Goal: Task Accomplishment & Management: Manage account settings

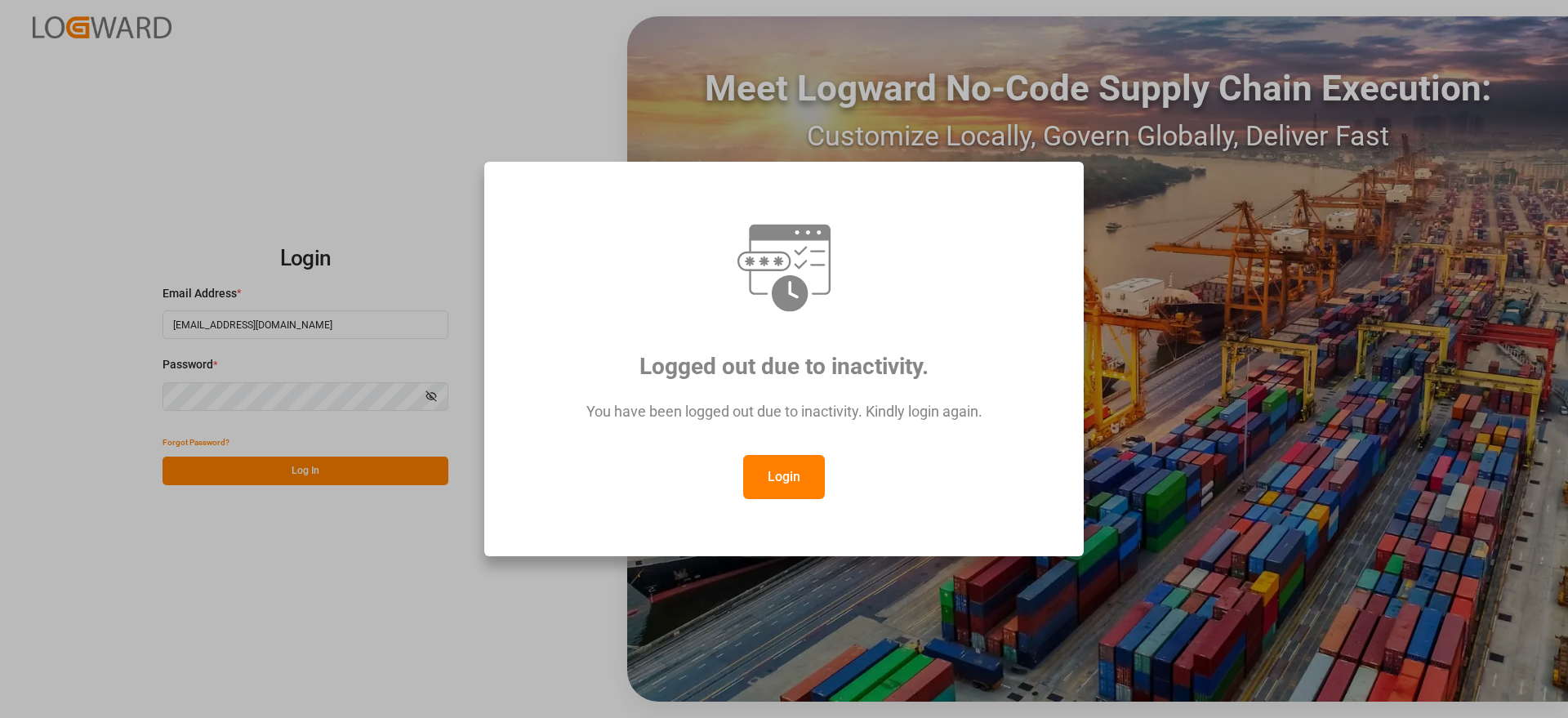
click at [784, 481] on button "Login" at bounding box center [784, 476] width 81 height 44
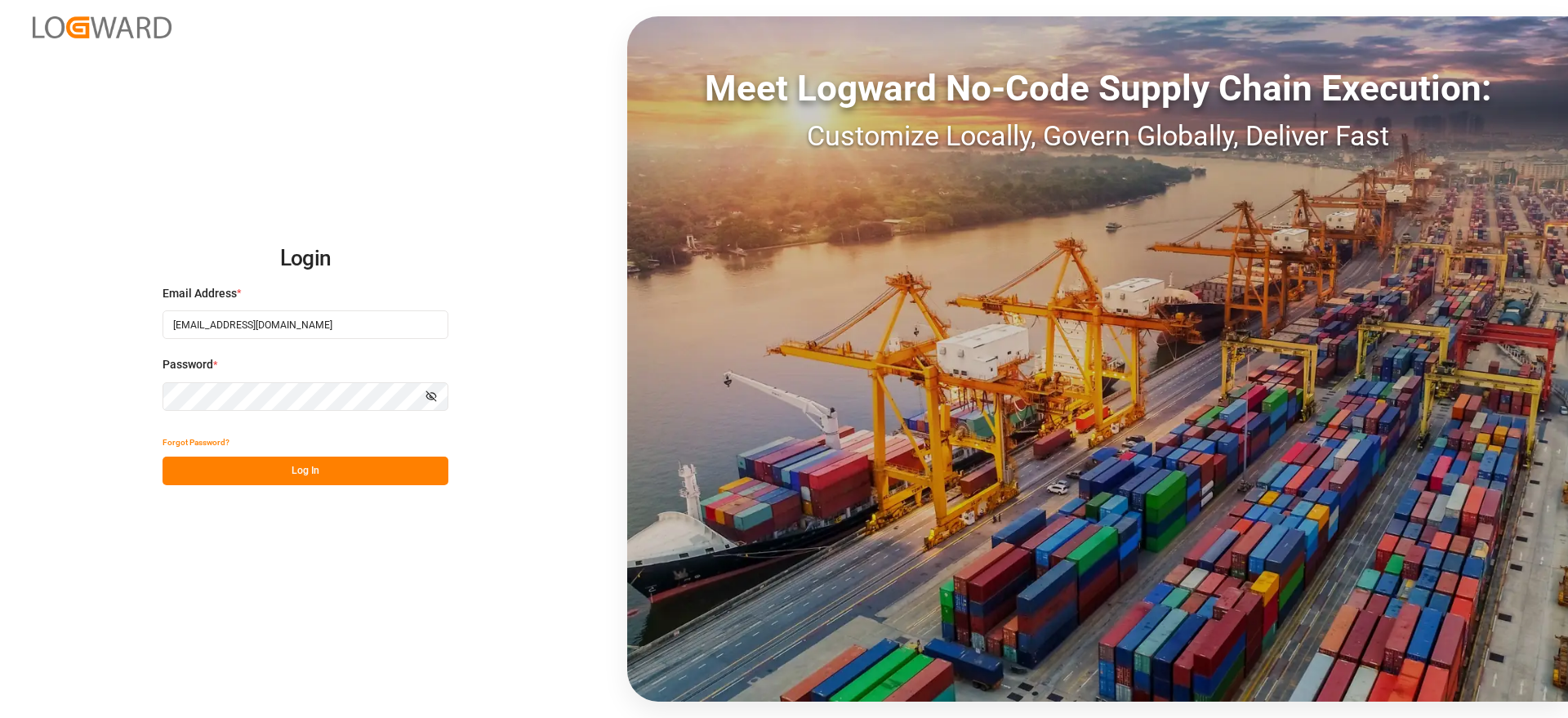
click at [346, 469] on button "Log In" at bounding box center [306, 470] width 286 height 29
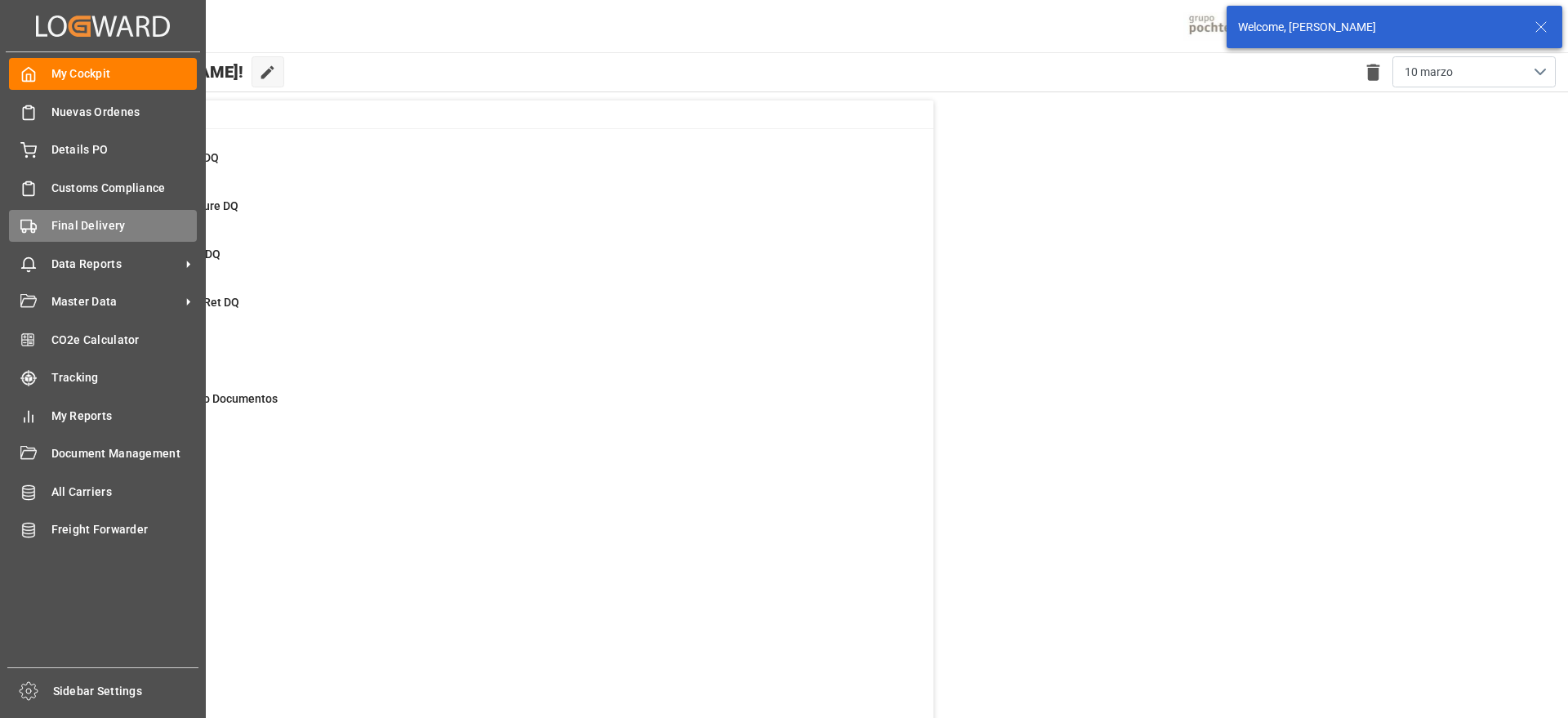
click at [30, 229] on rect at bounding box center [26, 225] width 9 height 9
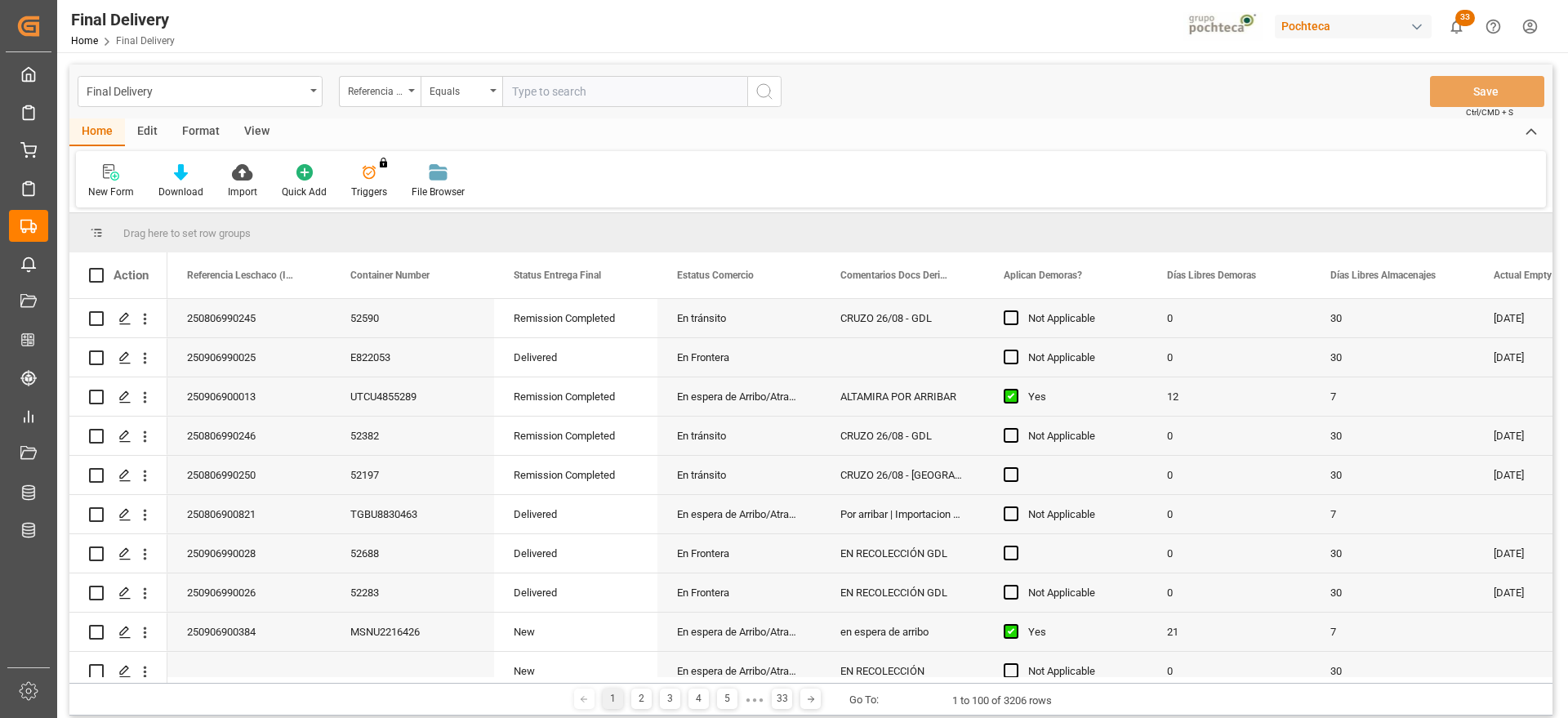
click at [565, 95] on input "text" at bounding box center [625, 91] width 245 height 31
type input "250906900194"
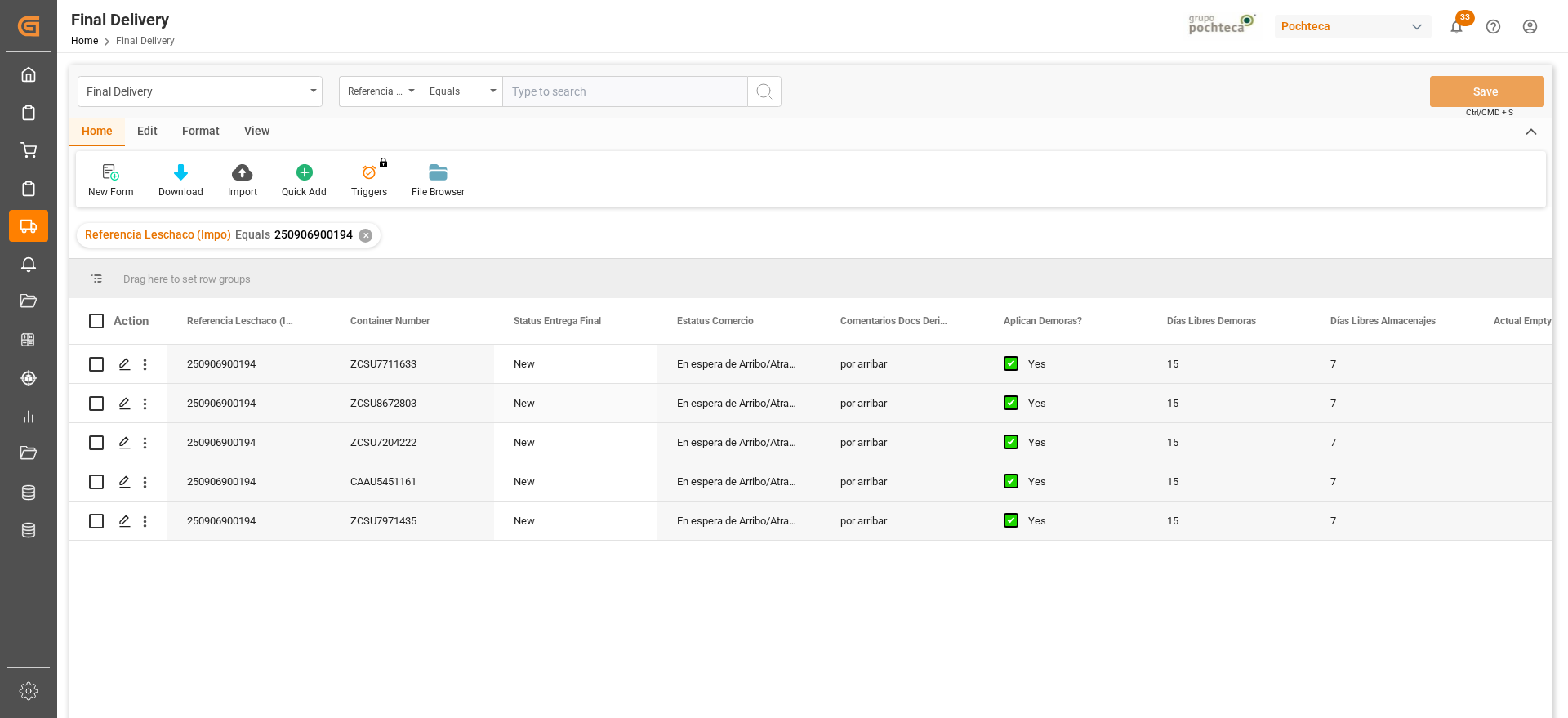
click at [354, 388] on div "ZCSU8672803" at bounding box center [412, 403] width 164 height 38
drag, startPoint x: 384, startPoint y: 319, endPoint x: 123, endPoint y: 311, distance: 261.1
click at [403, 391] on div "250906900194" at bounding box center [412, 403] width 164 height 38
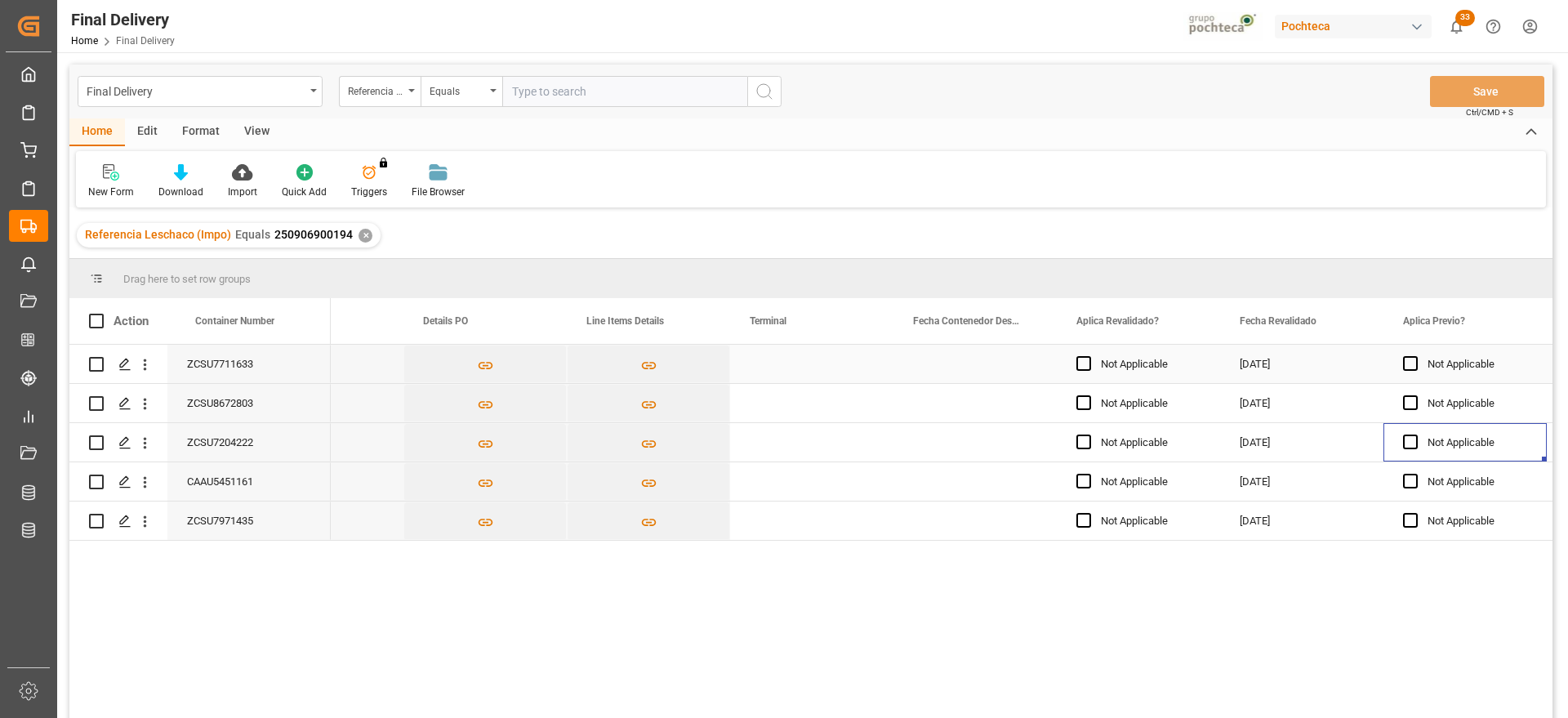
click at [826, 367] on div "Press SPACE to select this row." at bounding box center [812, 364] width 164 height 38
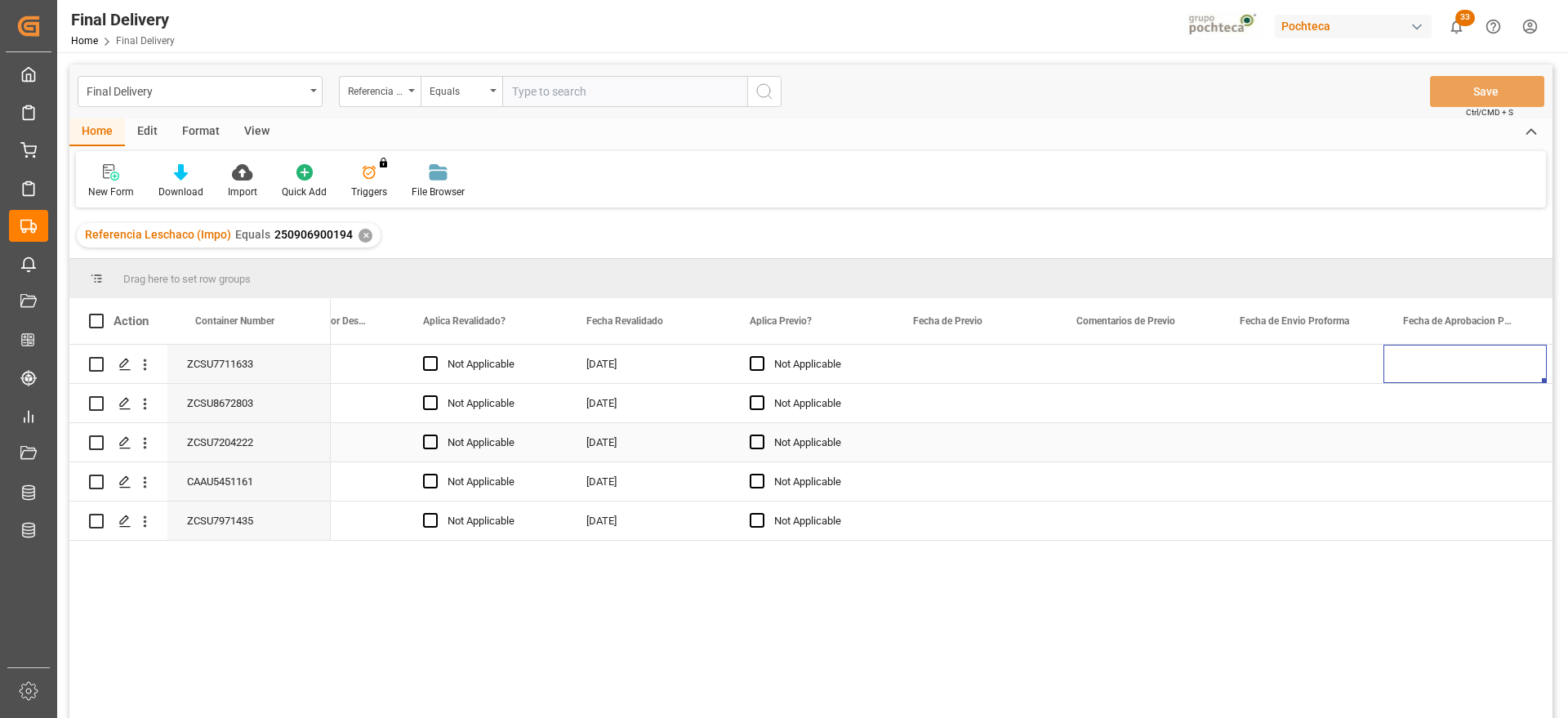
scroll to position [0, 2214]
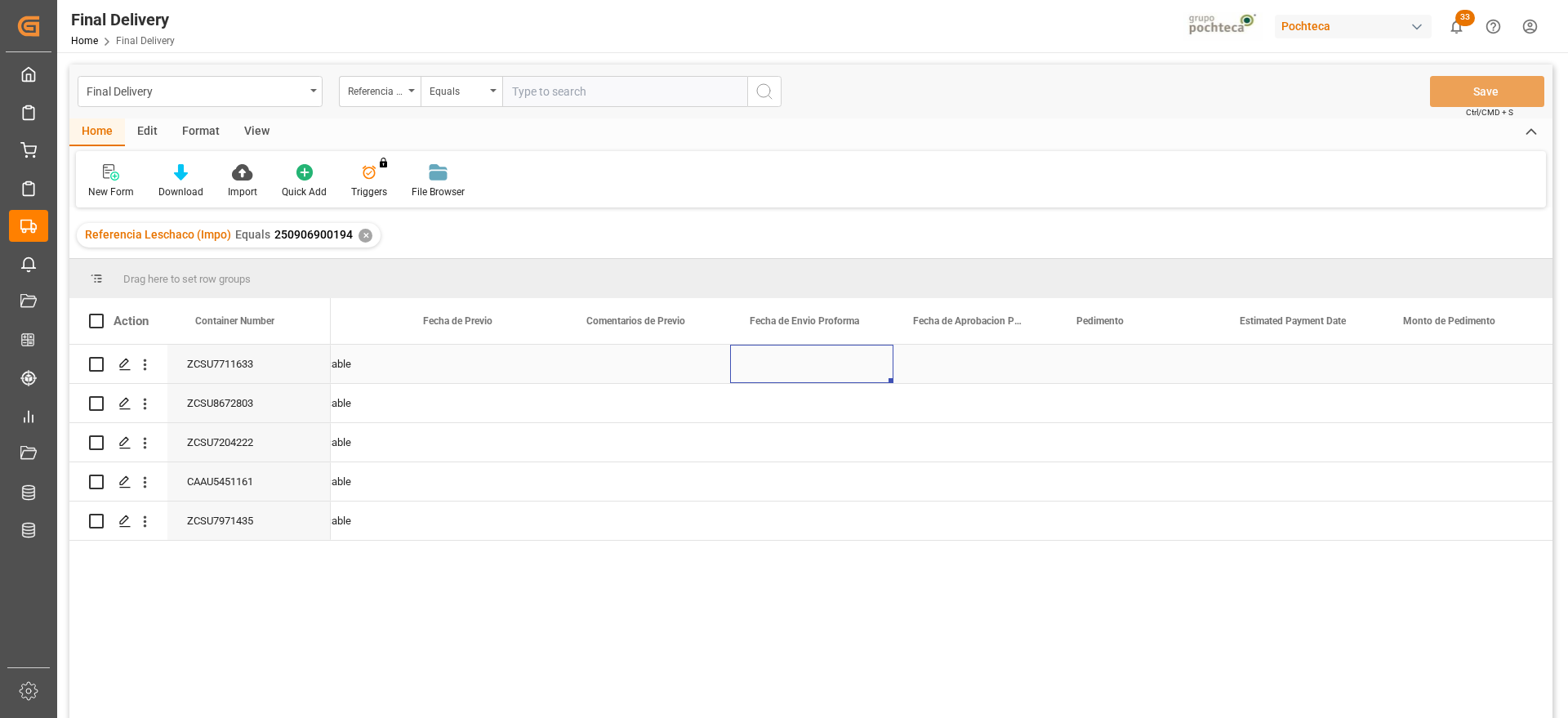
click at [814, 366] on div "Press SPACE to select this row." at bounding box center [812, 364] width 164 height 38
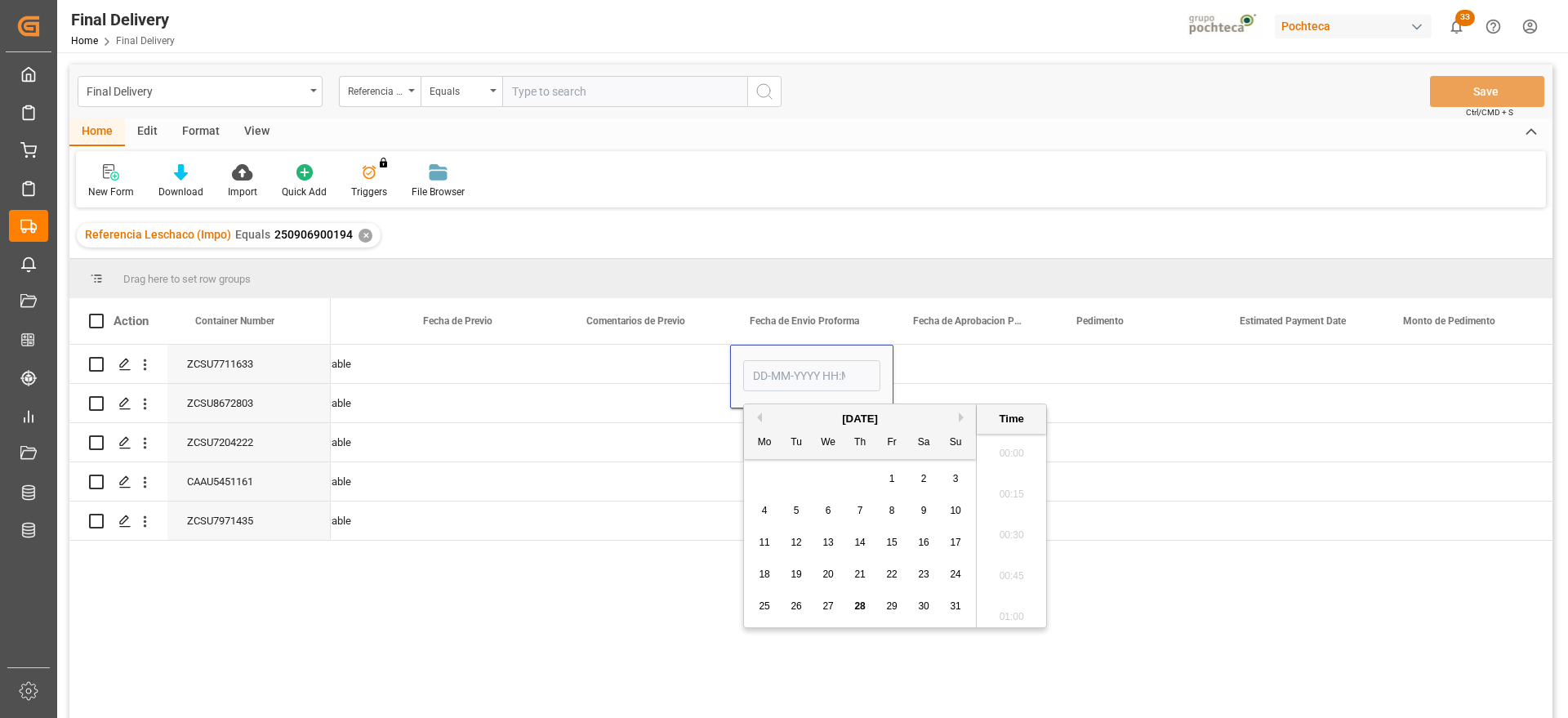
scroll to position [2741, 0]
click at [790, 568] on span "19" at bounding box center [795, 574] width 10 height 11
type input "[DATE] 00:00"
drag, startPoint x: 928, startPoint y: 358, endPoint x: 919, endPoint y: 359, distance: 9.1
click at [928, 358] on div "Press SPACE to select this row." at bounding box center [975, 364] width 164 height 38
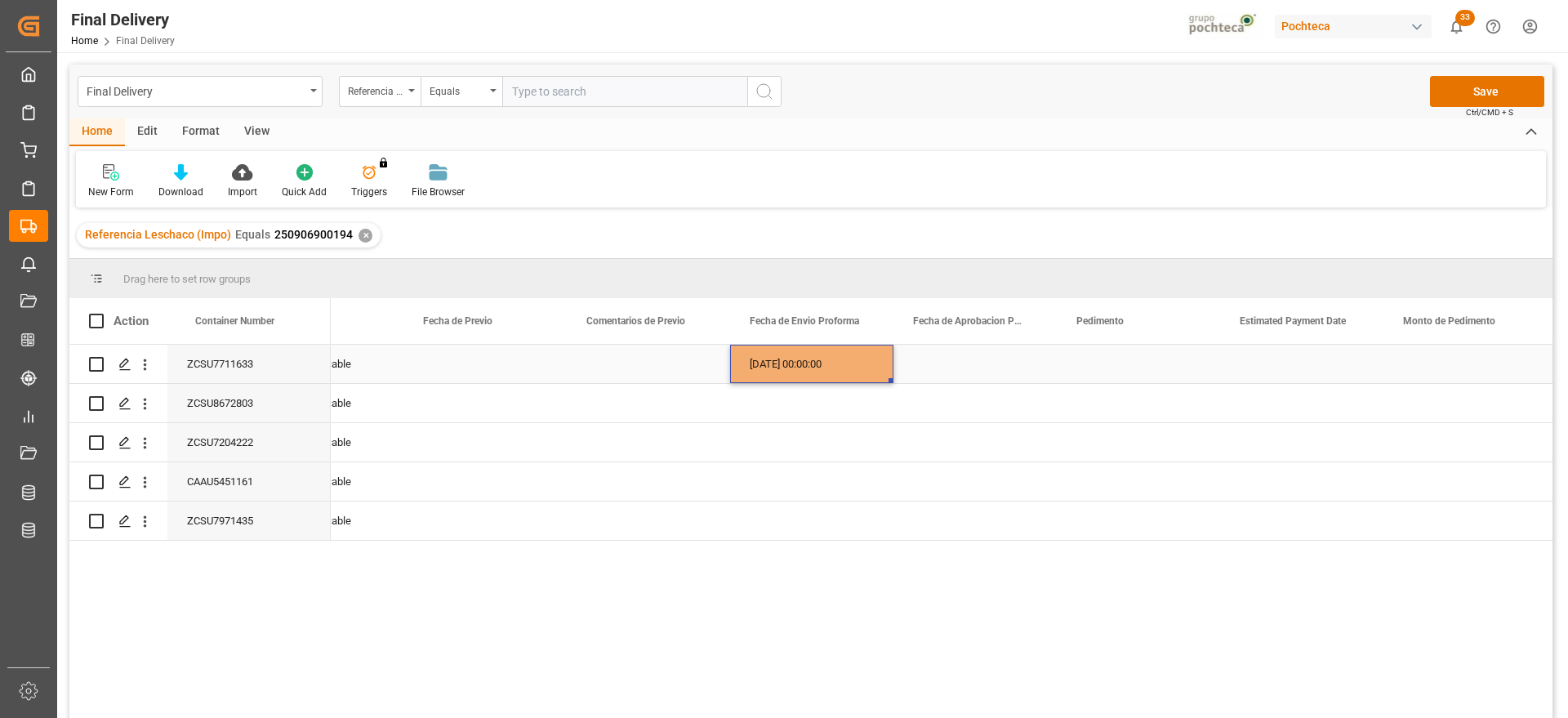
click at [835, 365] on div "[DATE] 00:00:00" at bounding box center [812, 364] width 164 height 38
click at [969, 374] on div "Press SPACE to select this row." at bounding box center [975, 364] width 164 height 38
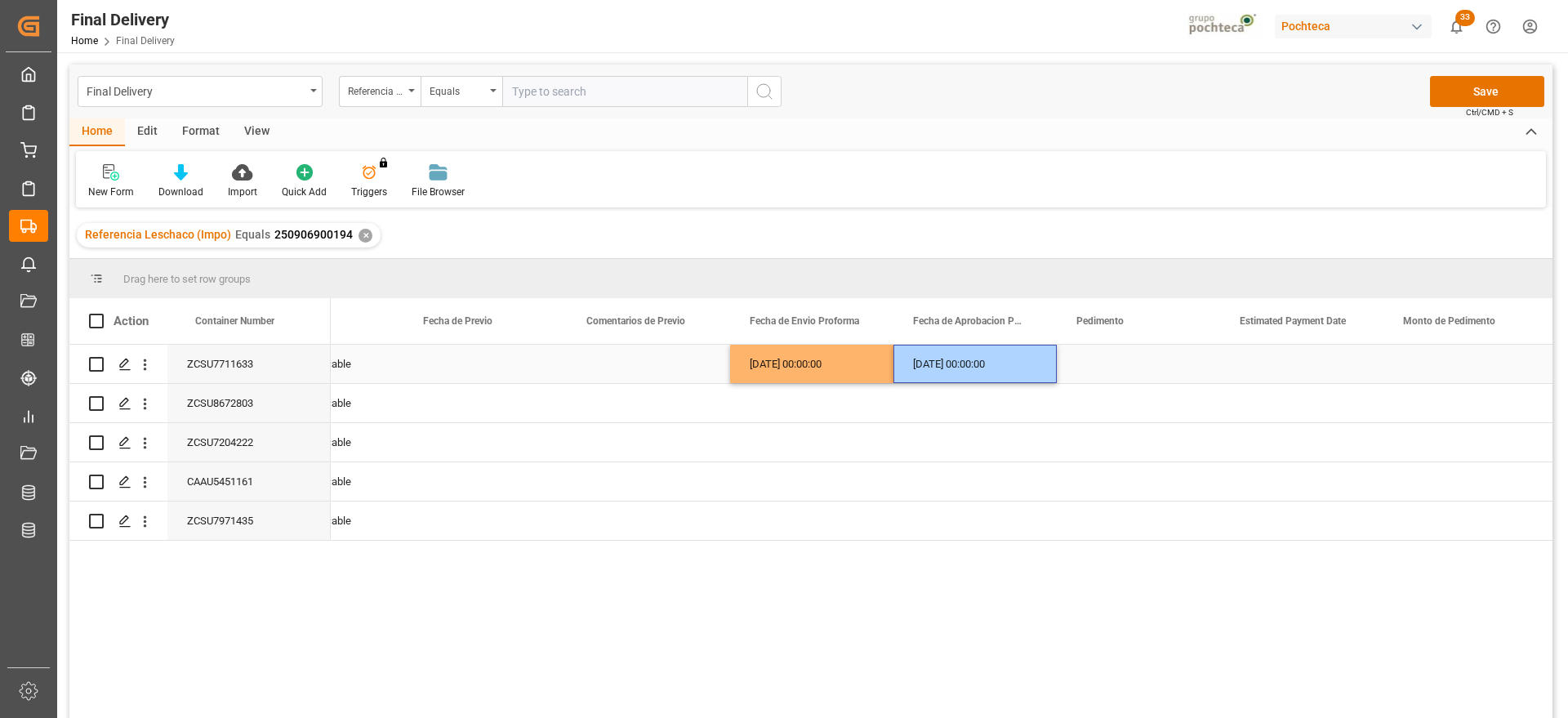
click at [839, 362] on div "[DATE] 00:00:00" at bounding box center [812, 364] width 164 height 38
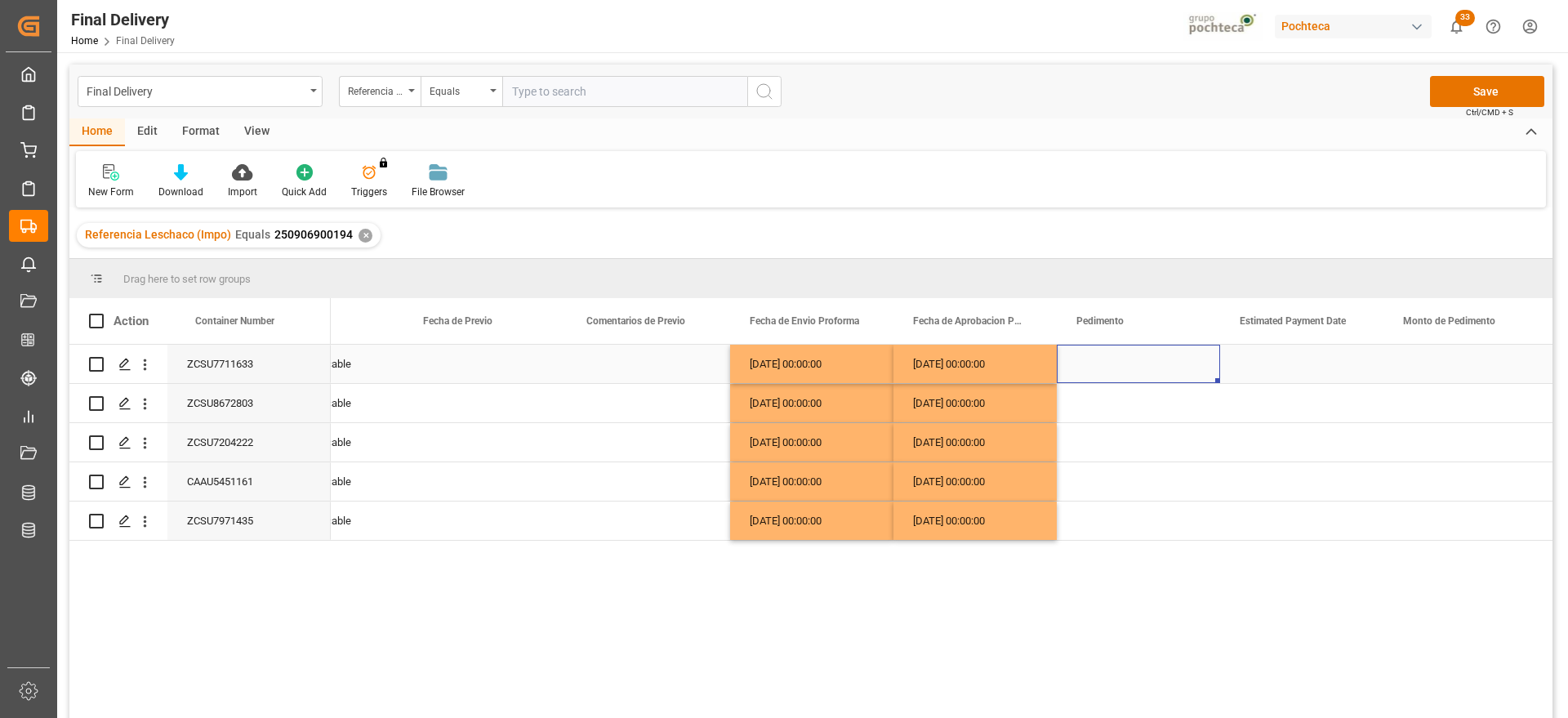
click at [1300, 362] on div "Press SPACE to select this row." at bounding box center [1302, 364] width 164 height 38
click at [1468, 96] on button "Save" at bounding box center [1487, 91] width 114 height 31
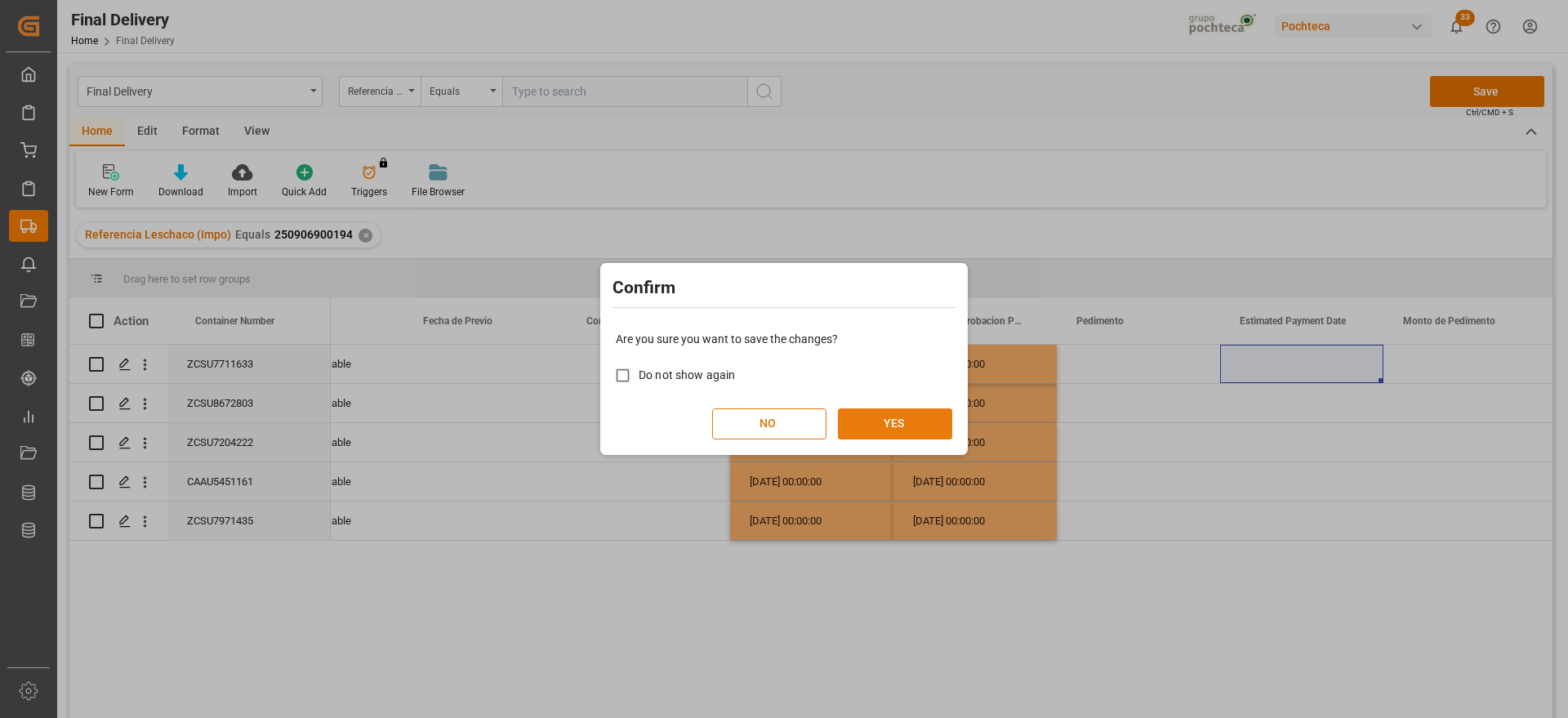
click at [921, 417] on button "YES" at bounding box center [895, 424] width 114 height 31
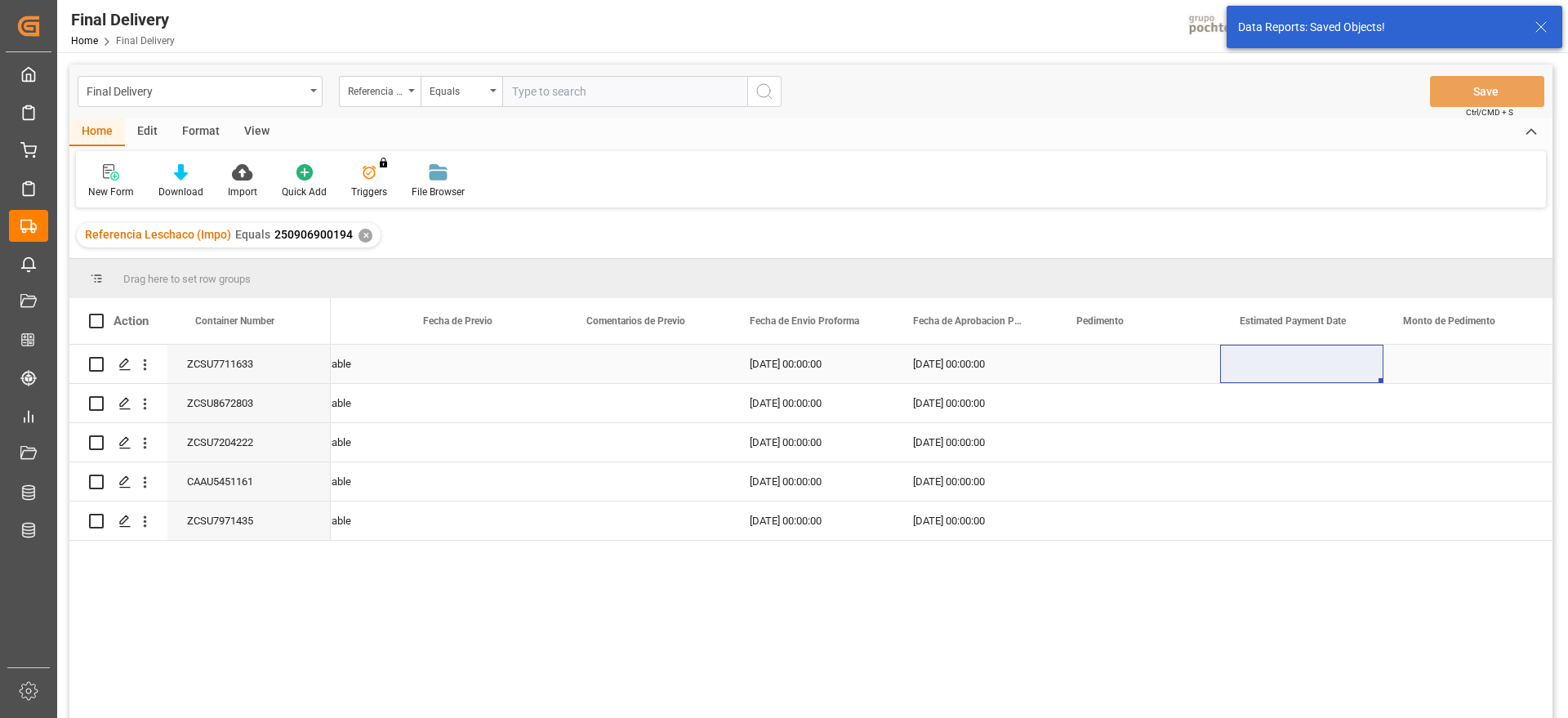
click at [259, 363] on div "ZCSU7711633" at bounding box center [249, 364] width 164 height 38
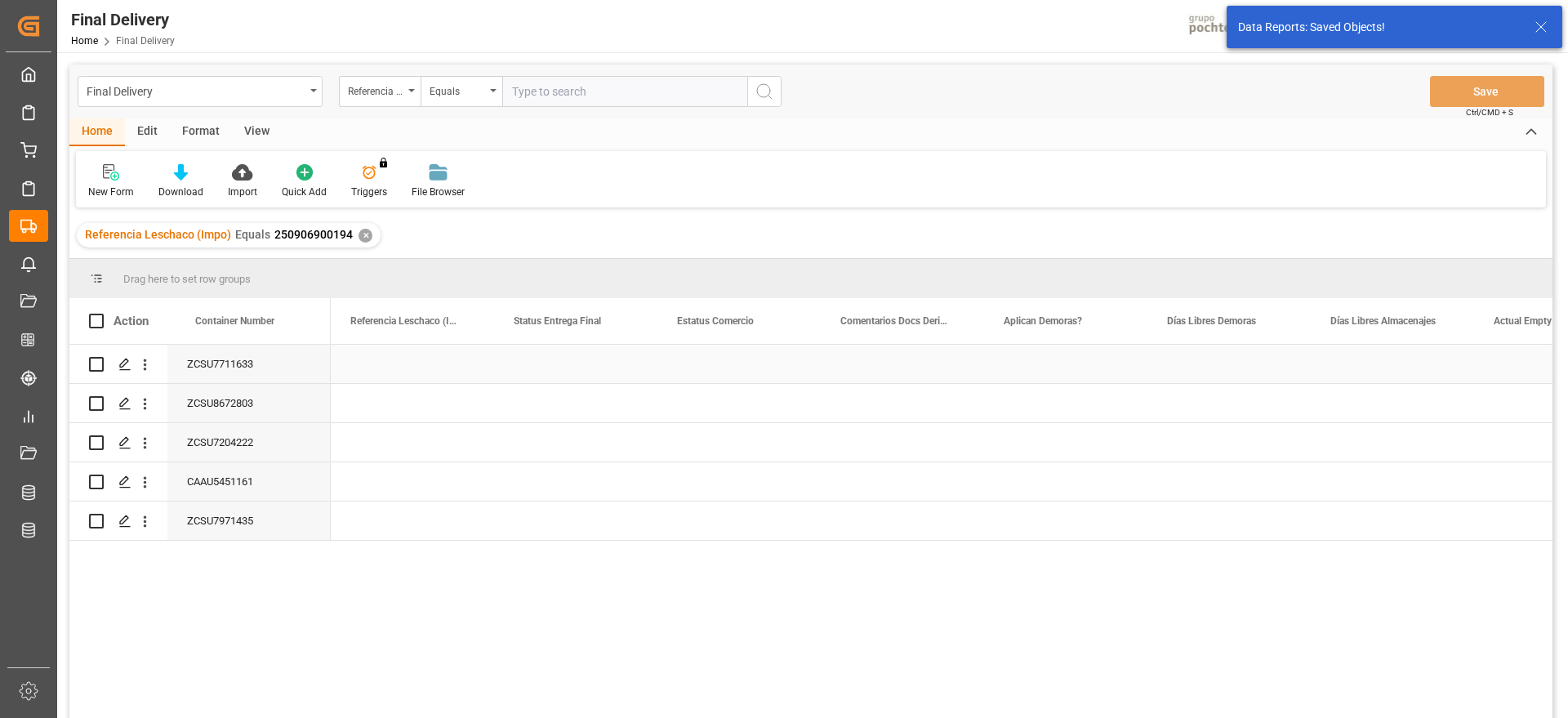
scroll to position [0, 0]
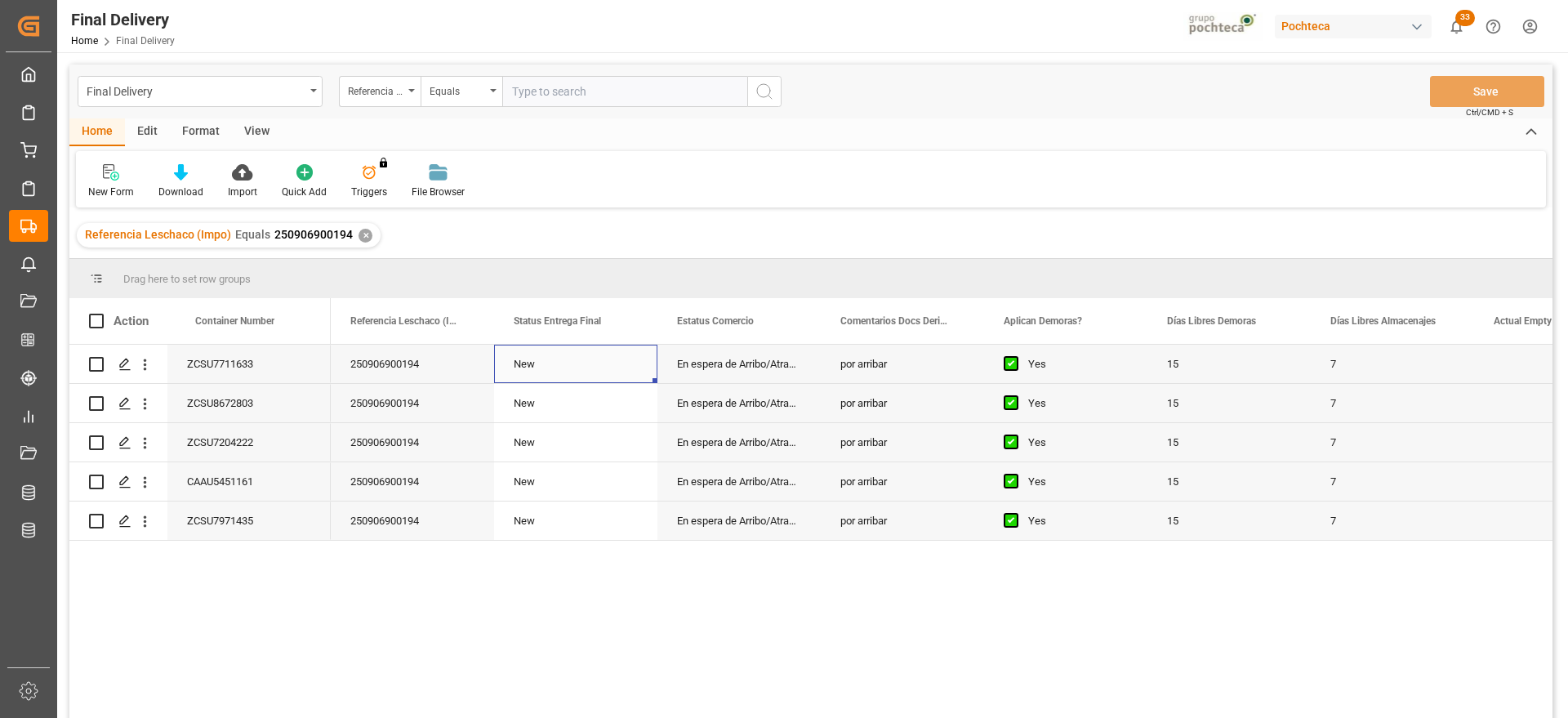
click at [537, 365] on div "New" at bounding box center [575, 364] width 164 height 38
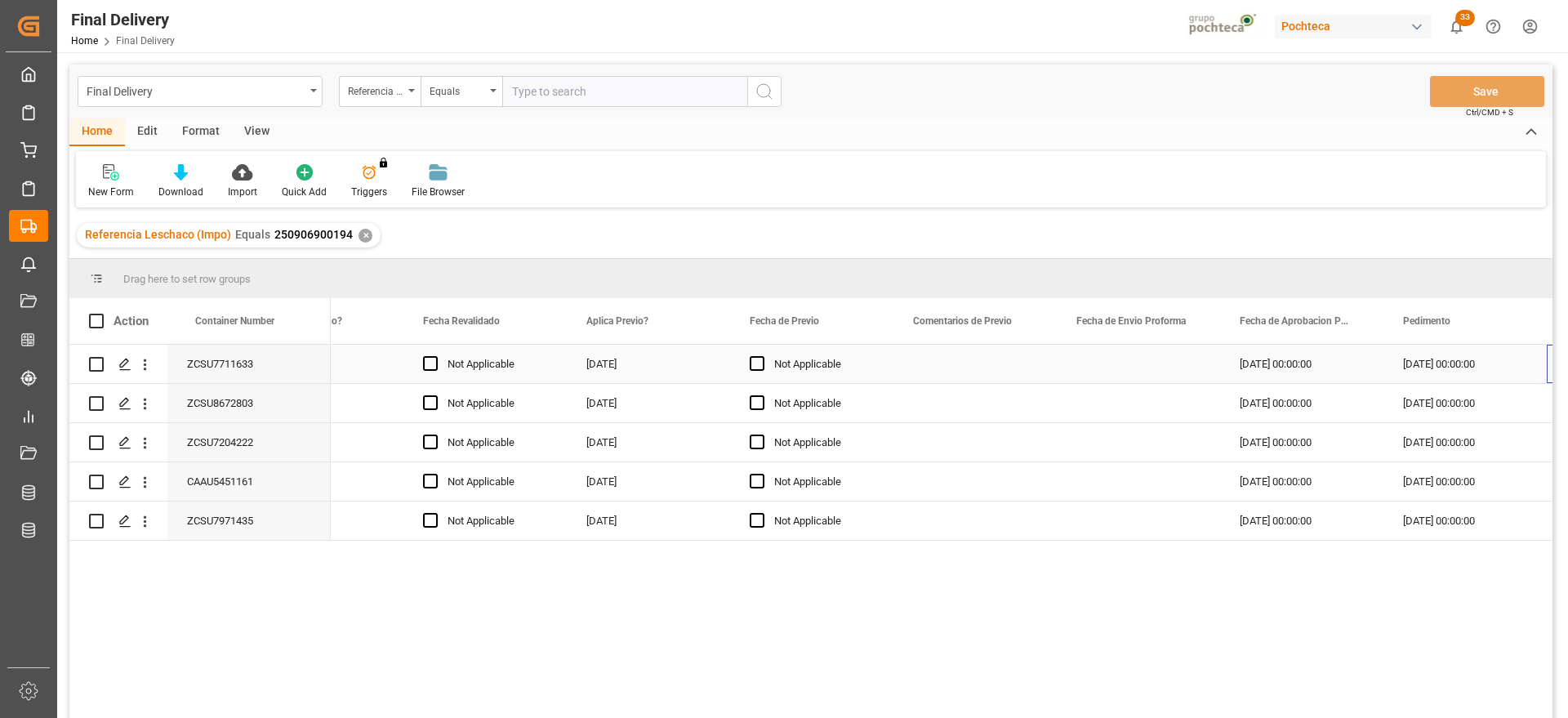
scroll to position [0, 2214]
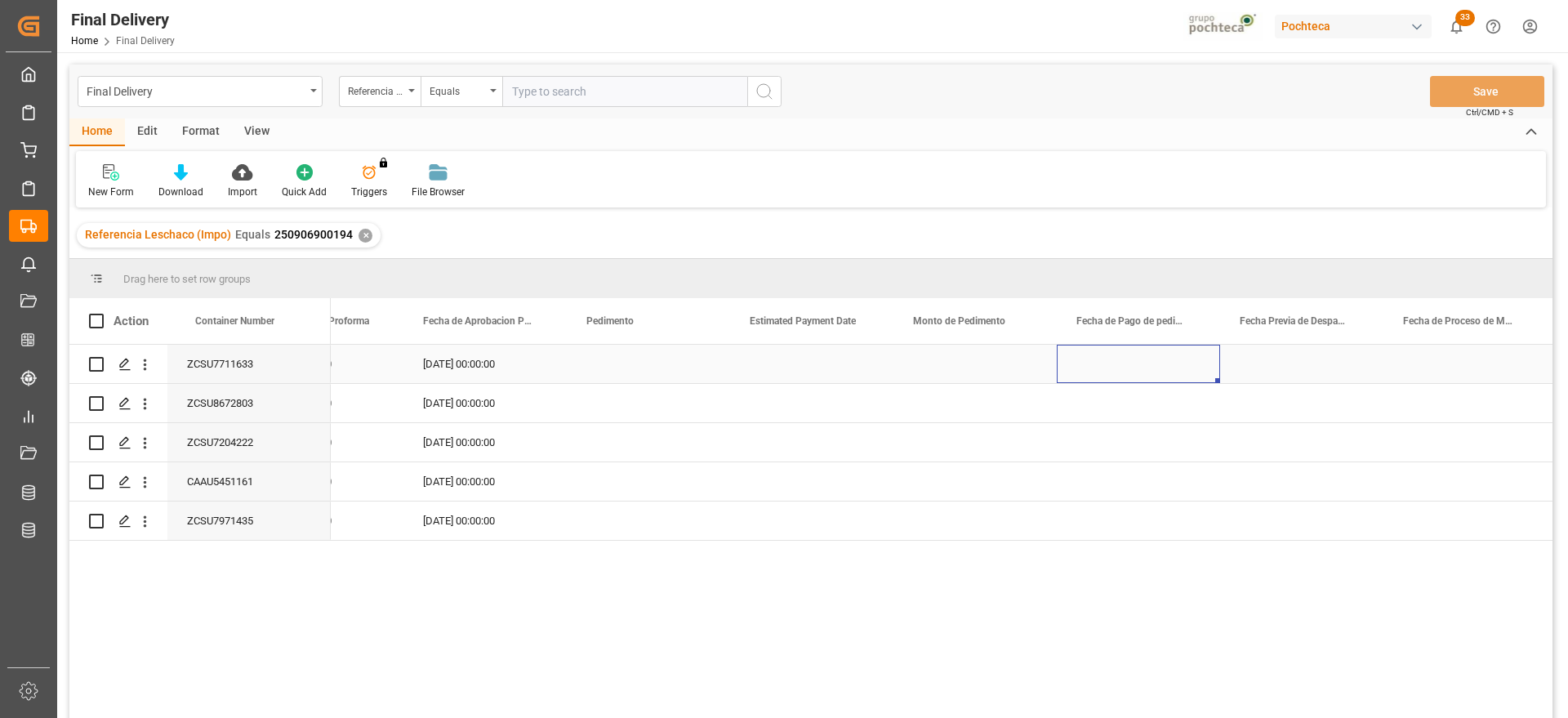
click at [705, 372] on div "Press SPACE to select this row." at bounding box center [648, 364] width 164 height 38
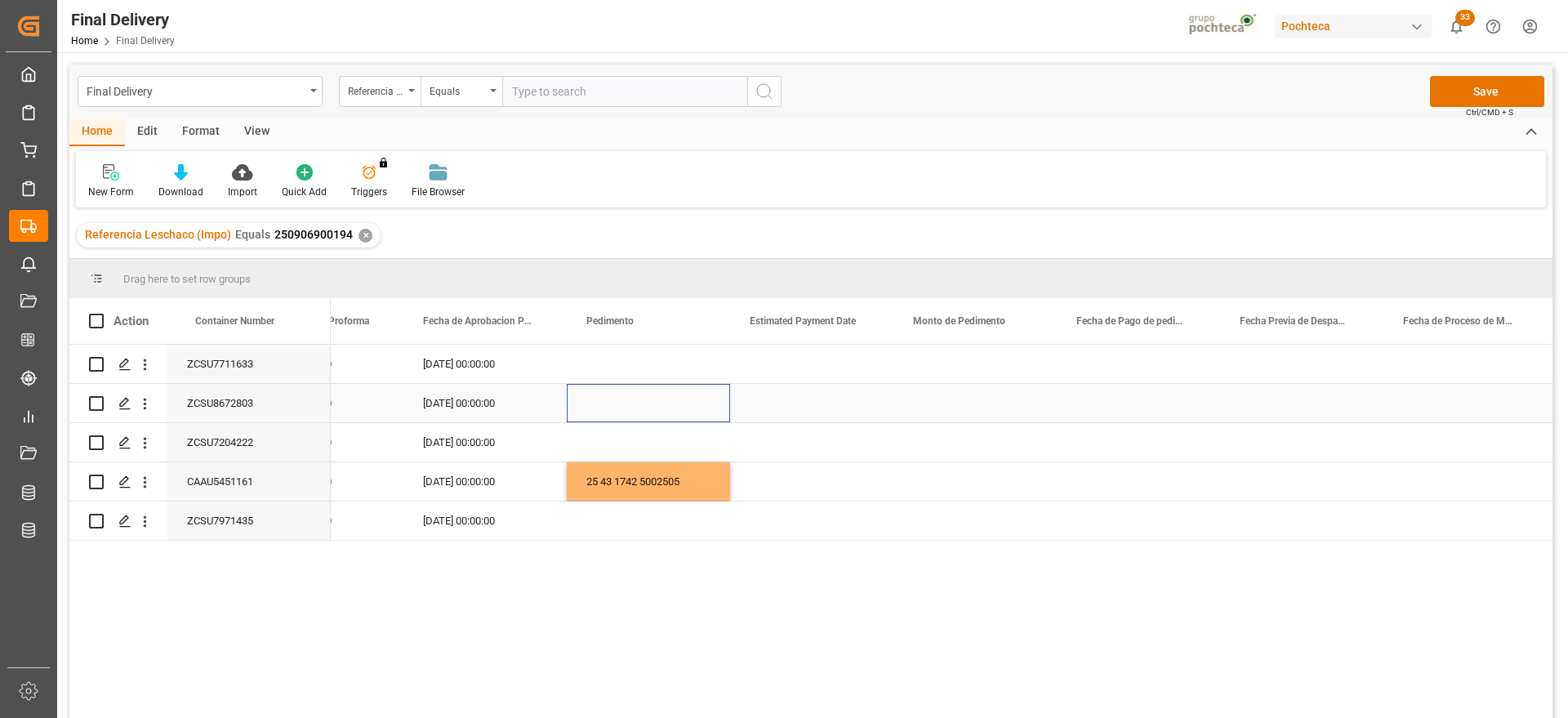
click at [633, 400] on div "Press SPACE to select this row." at bounding box center [648, 403] width 164 height 38
click at [629, 525] on div "Press SPACE to select this row." at bounding box center [648, 520] width 164 height 38
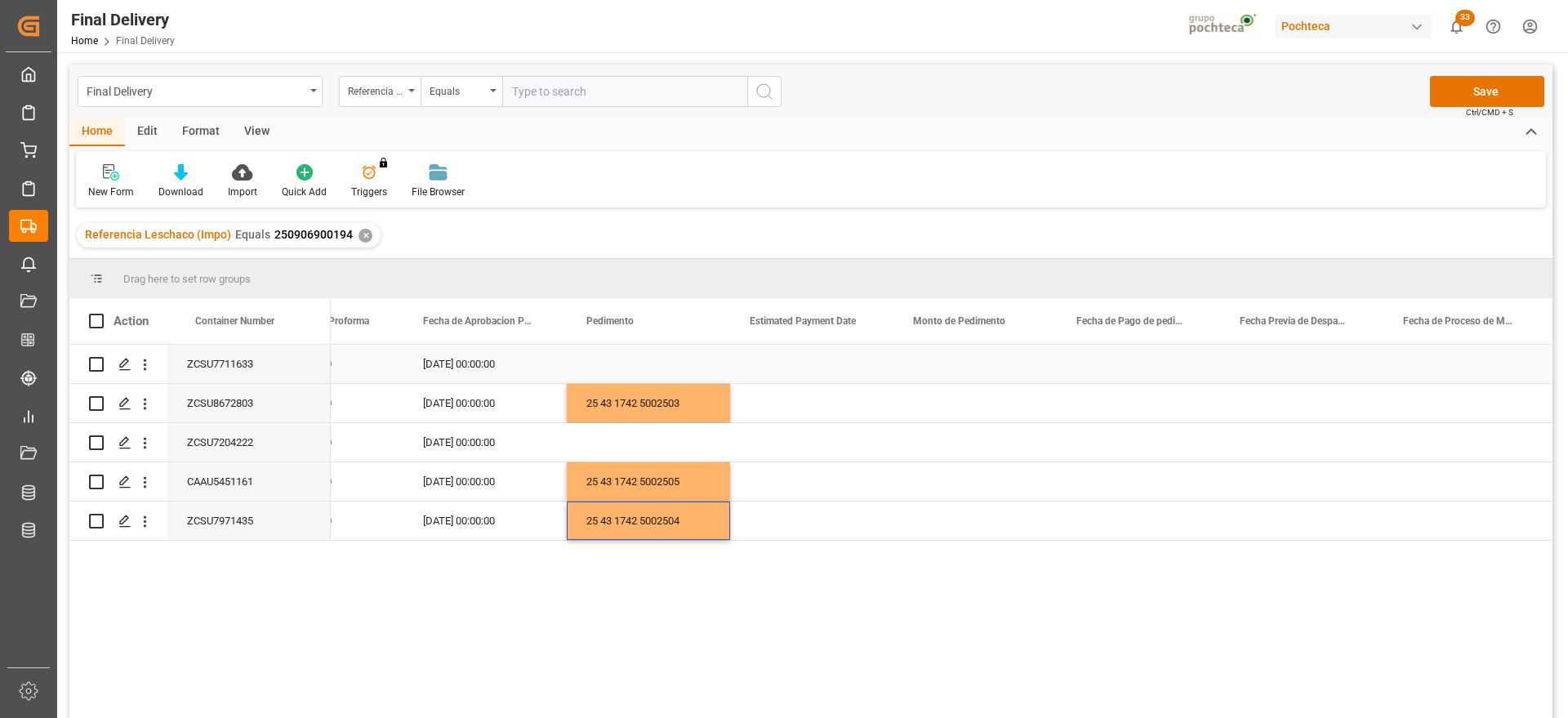
click at [650, 362] on div "Press SPACE to select this row." at bounding box center [648, 364] width 164 height 38
click at [663, 431] on div "Press SPACE to select this row." at bounding box center [648, 441] width 164 height 38
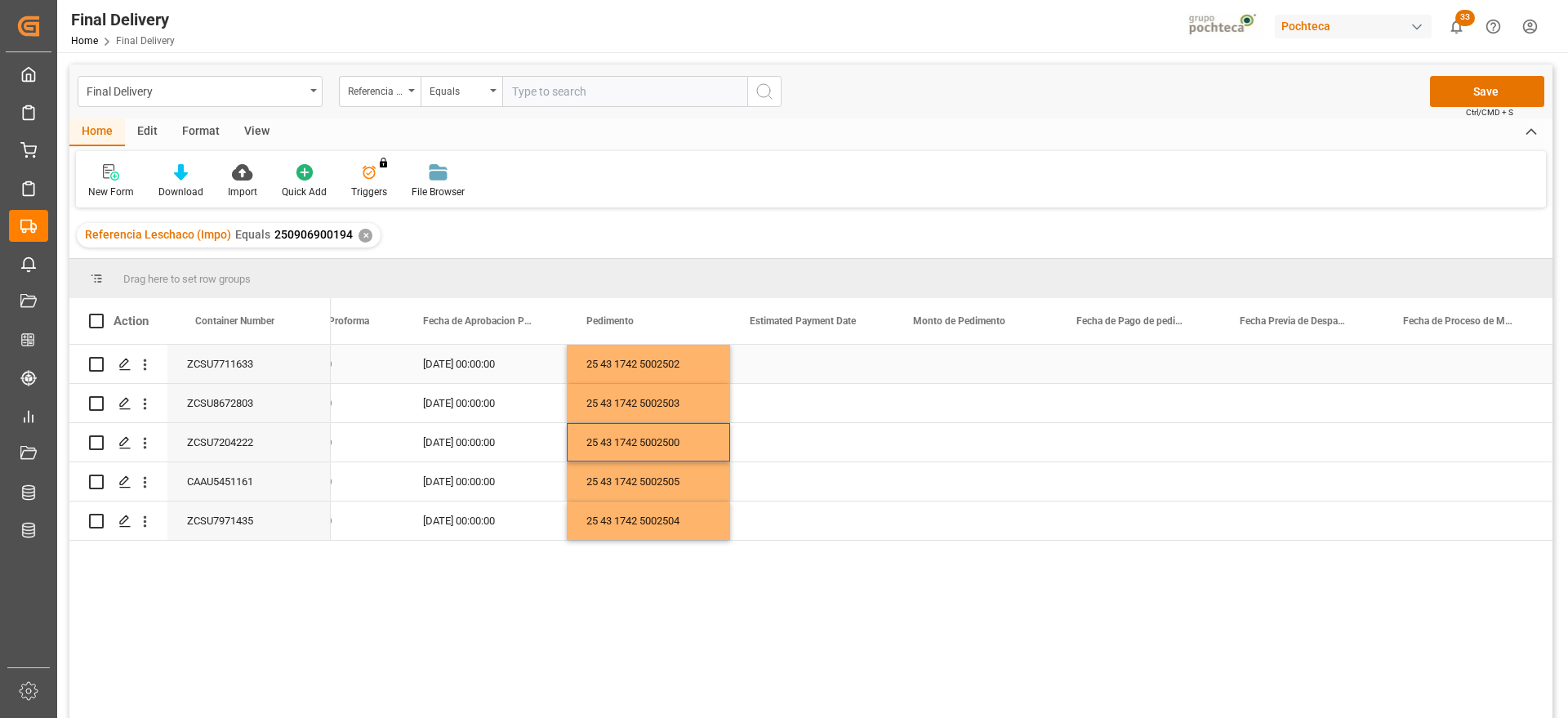
click at [811, 371] on div "Press SPACE to select this row." at bounding box center [812, 364] width 164 height 38
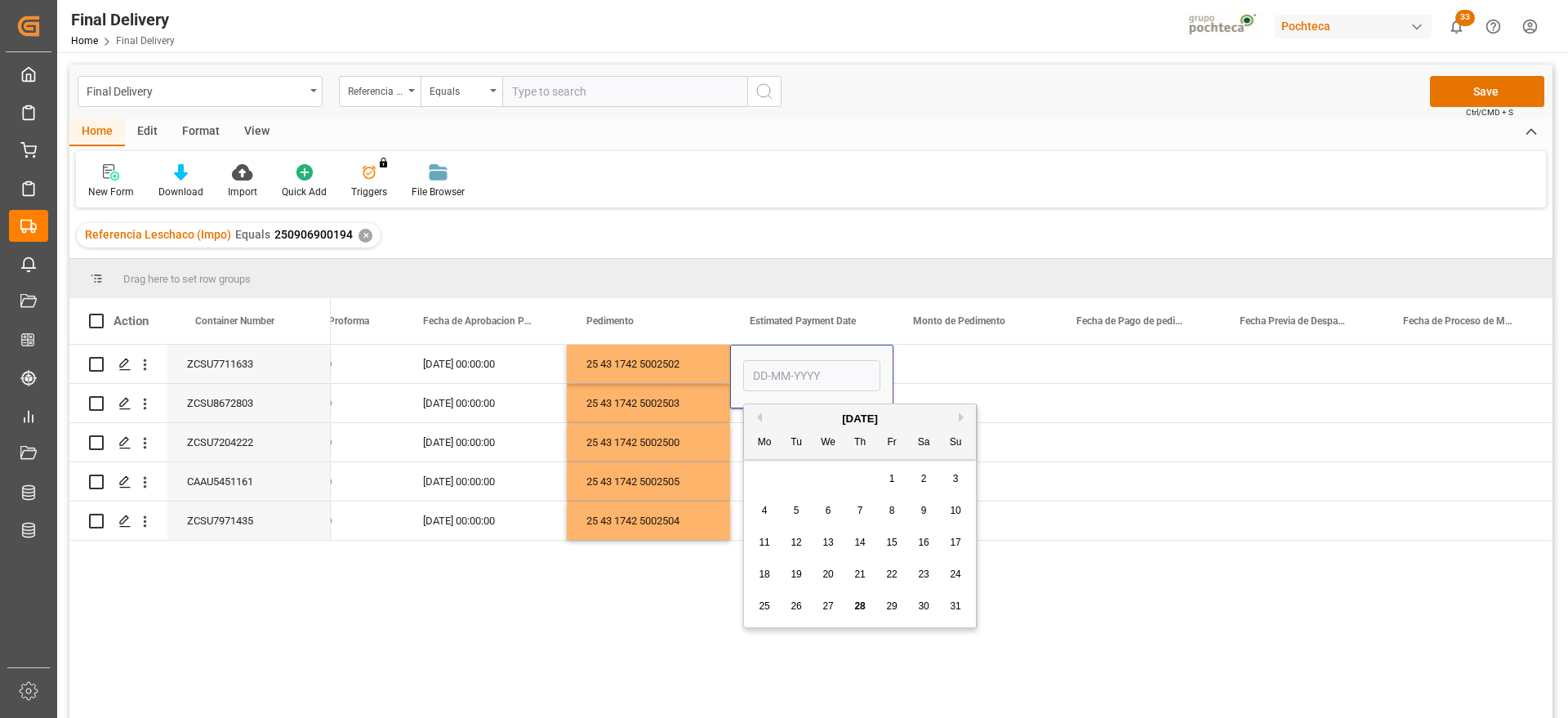
click at [857, 603] on span "28" at bounding box center [859, 606] width 10 height 11
type input "[DATE]"
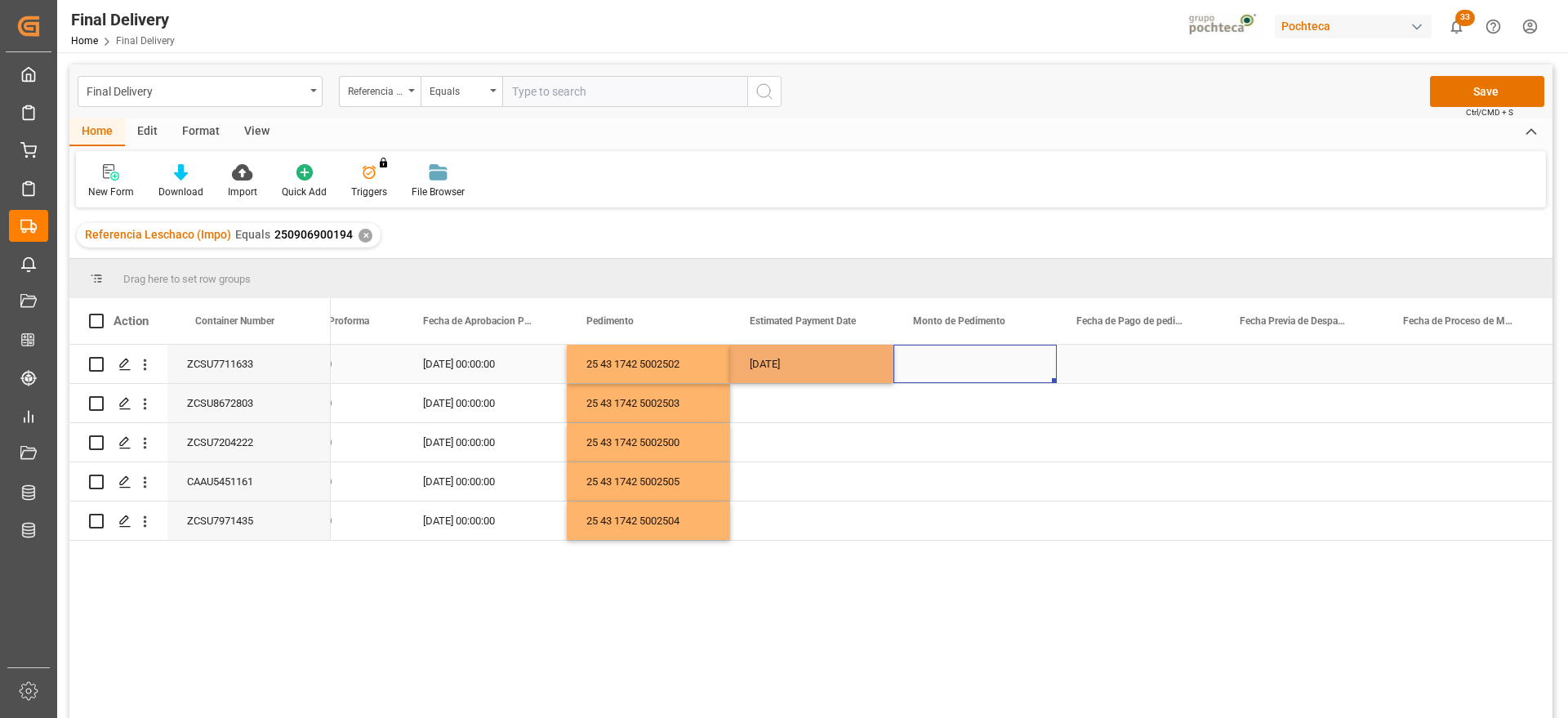
click at [1012, 368] on div "Press SPACE to select this row." at bounding box center [975, 364] width 164 height 38
click at [820, 371] on div "[DATE]" at bounding box center [812, 364] width 164 height 38
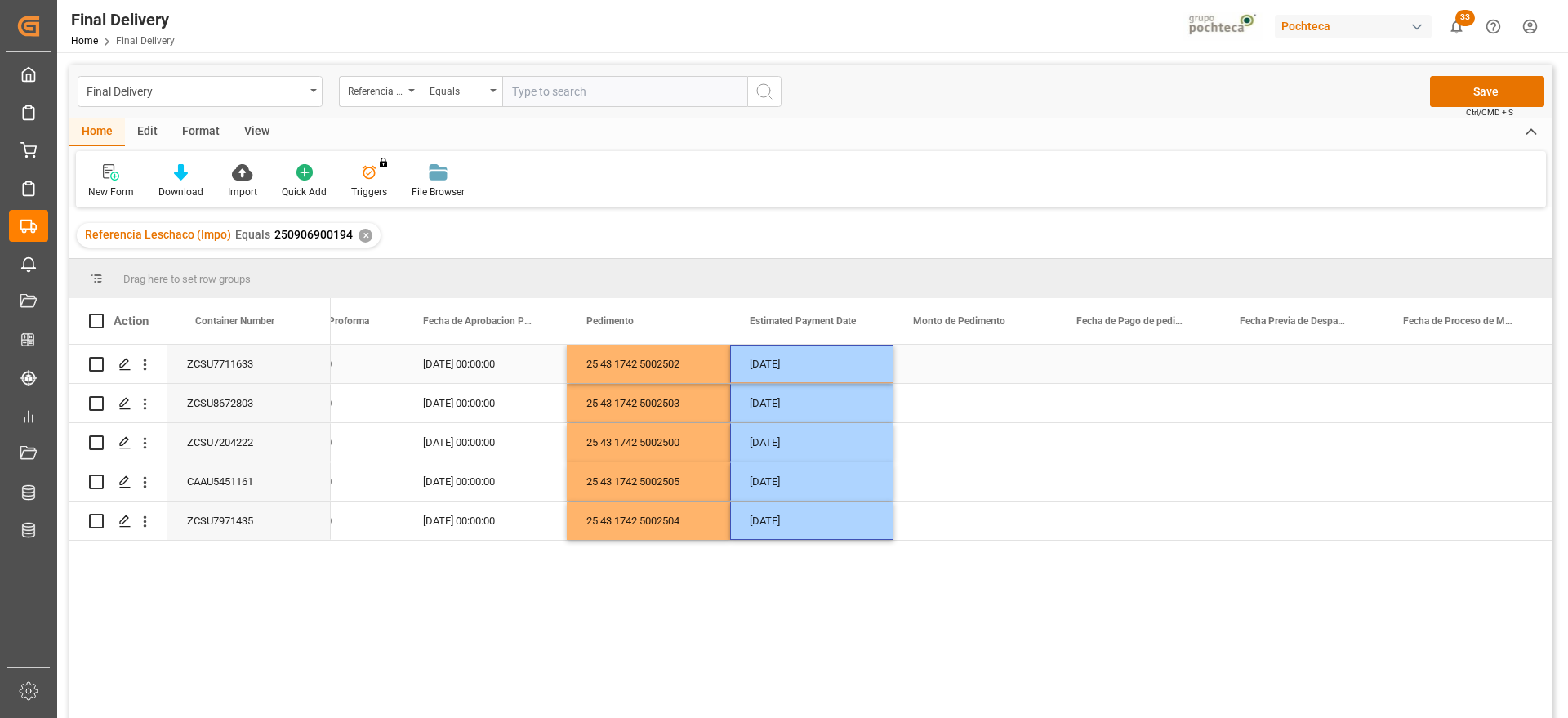
click at [953, 360] on div "Press SPACE to select this row." at bounding box center [975, 364] width 164 height 38
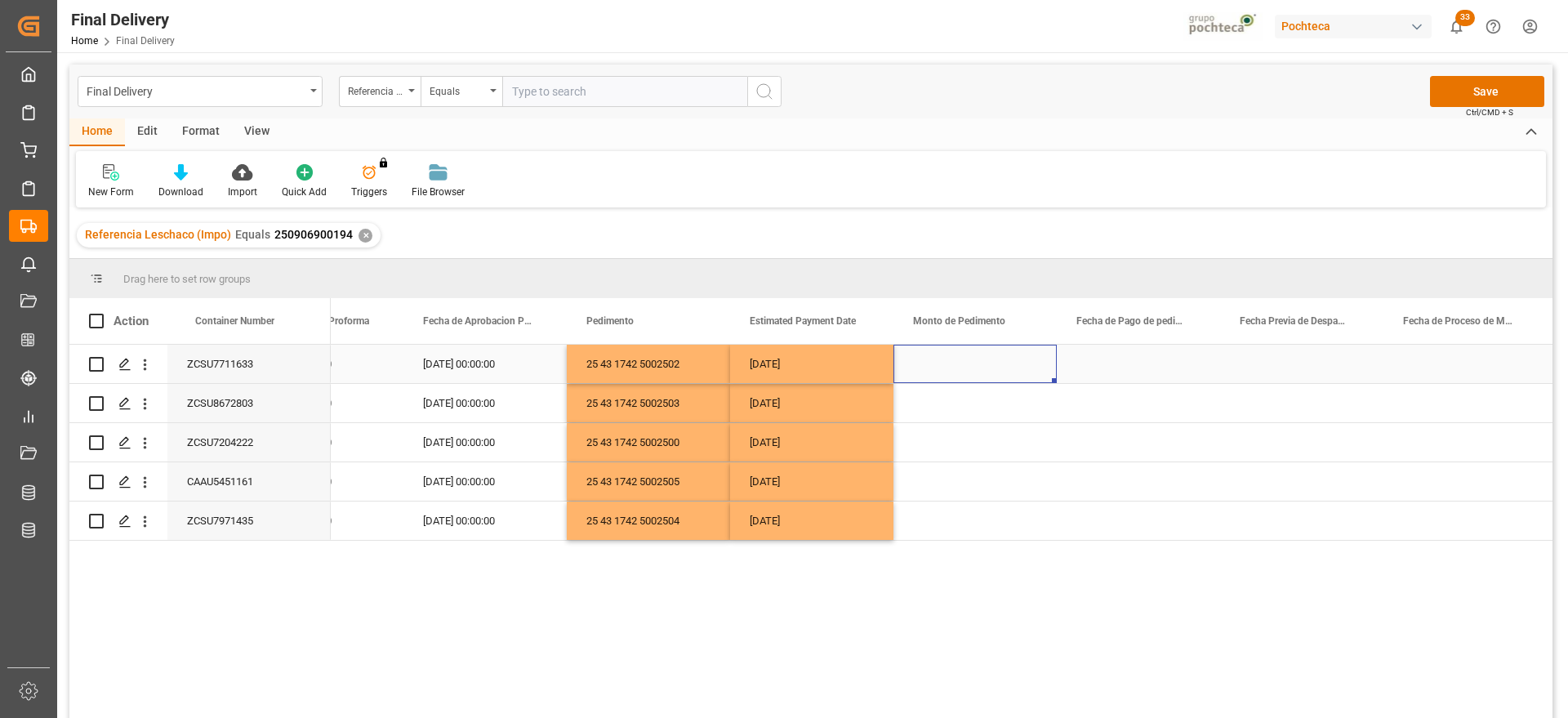
click at [1010, 364] on div "Press SPACE to select this row." at bounding box center [975, 364] width 164 height 38
click at [1010, 364] on input "Press SPACE to select this row." at bounding box center [974, 373] width 137 height 31
click at [962, 368] on input "Press SPACE to select this row." at bounding box center [974, 373] width 137 height 31
type input "148928"
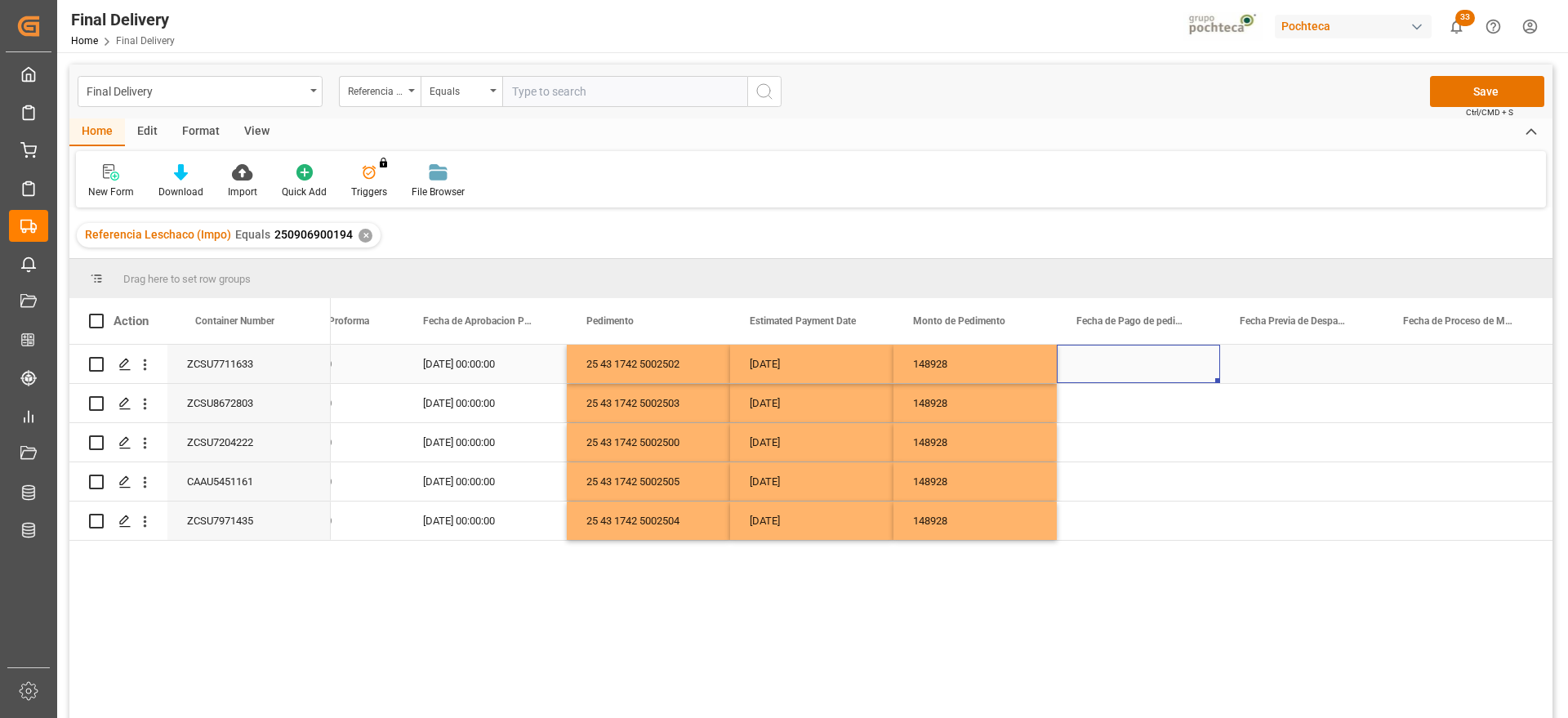
click at [1129, 367] on div "Press SPACE to select this row." at bounding box center [1138, 364] width 164 height 38
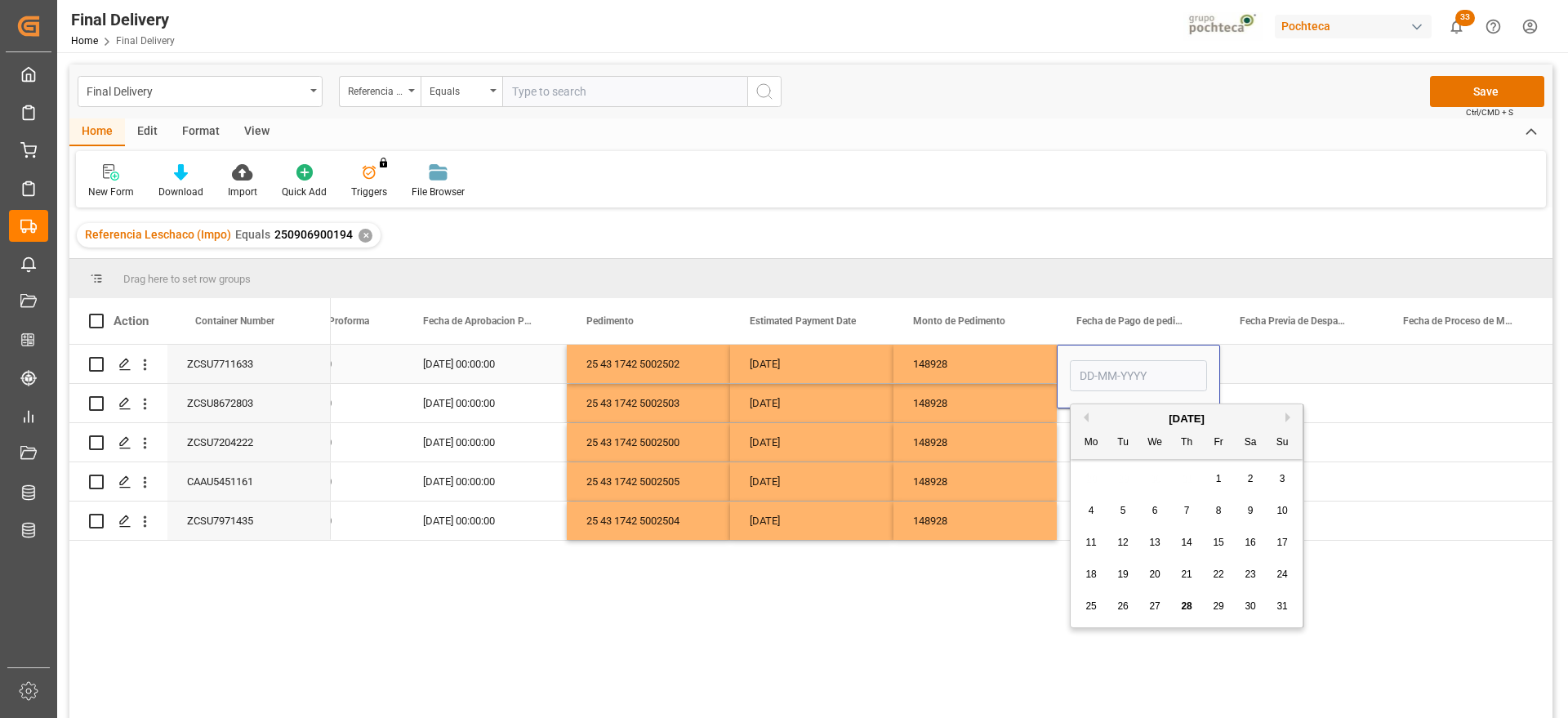
click at [781, 348] on div "[DATE]" at bounding box center [812, 364] width 164 height 38
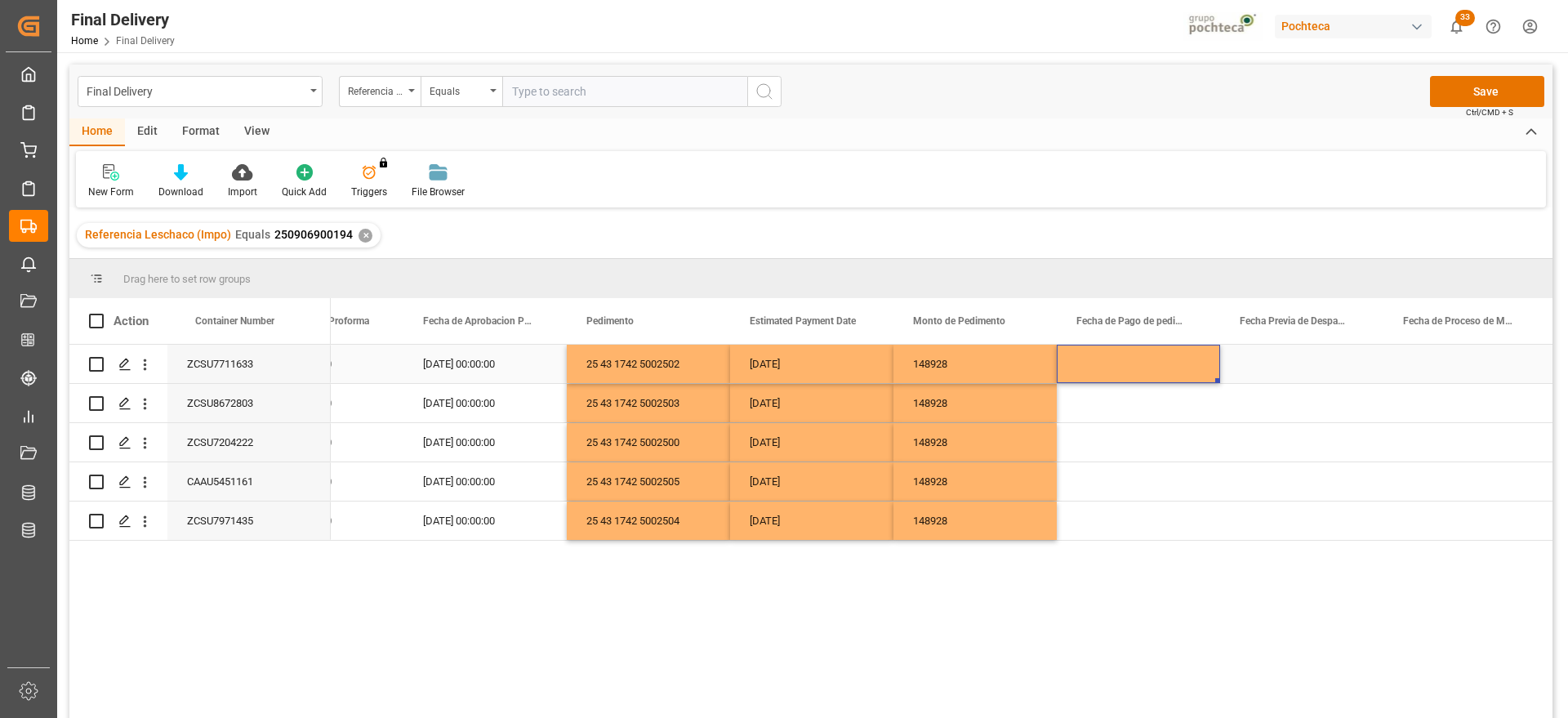
click at [1142, 365] on div "Press SPACE to select this row." at bounding box center [1138, 364] width 164 height 38
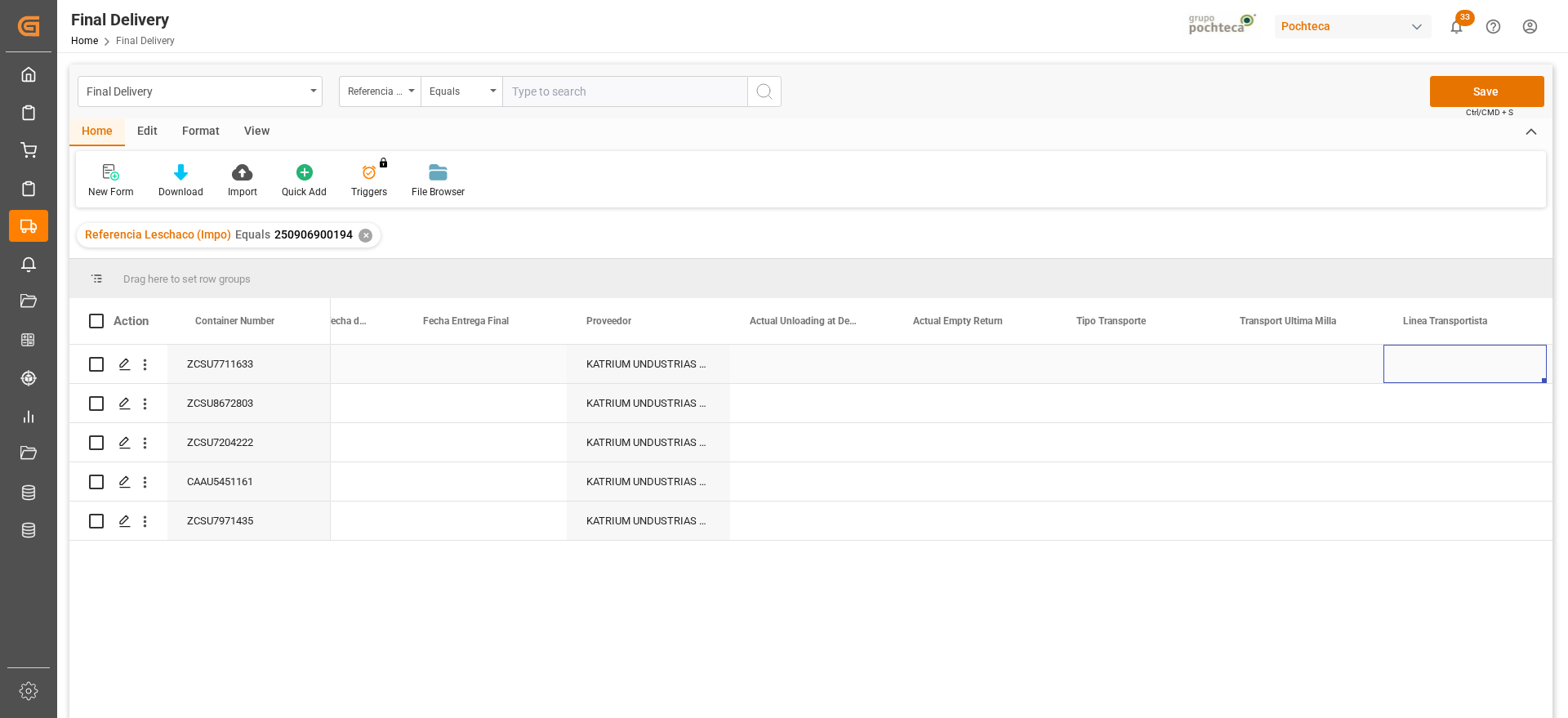
scroll to position [0, 4827]
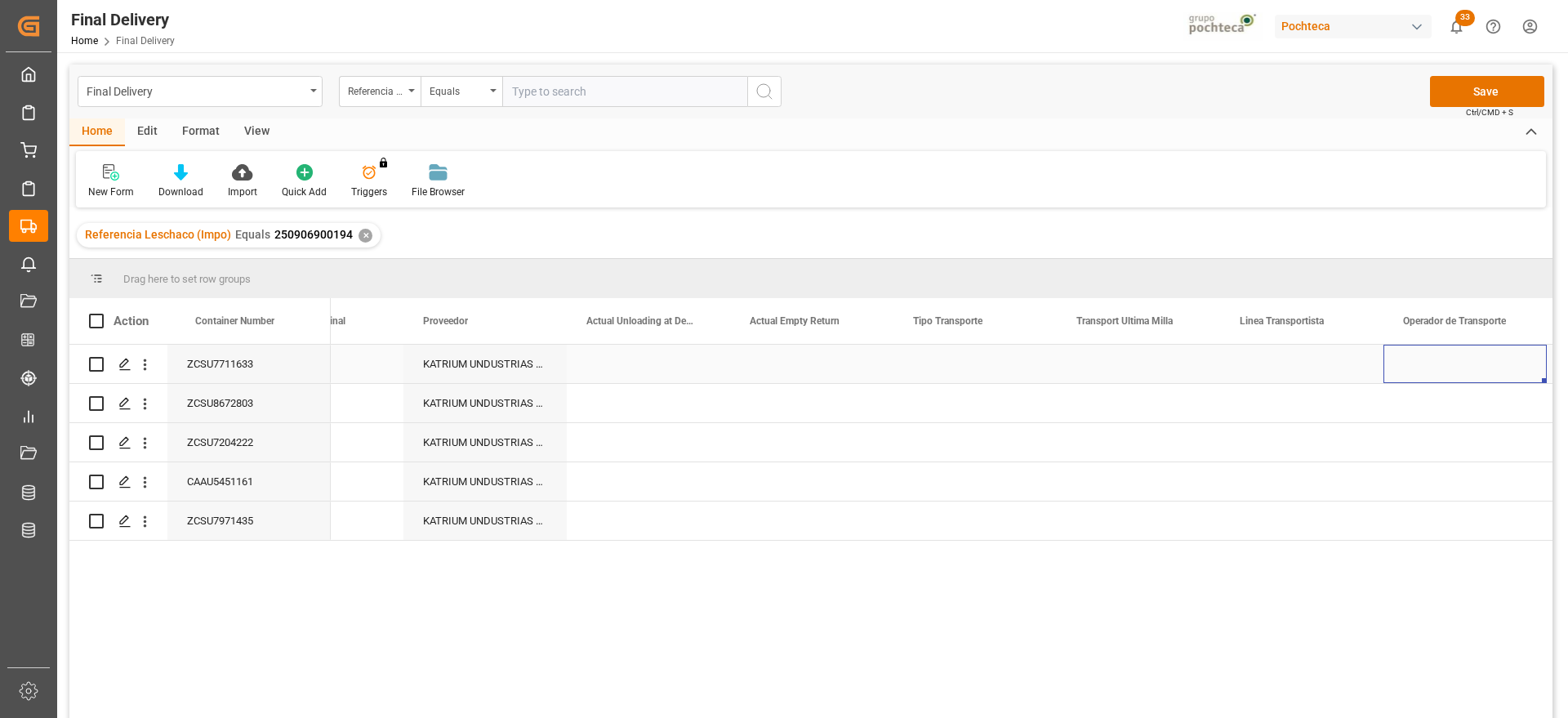
click at [954, 374] on div "Press SPACE to select this row." at bounding box center [975, 364] width 164 height 38
click at [1030, 366] on button "Select" at bounding box center [974, 373] width 137 height 31
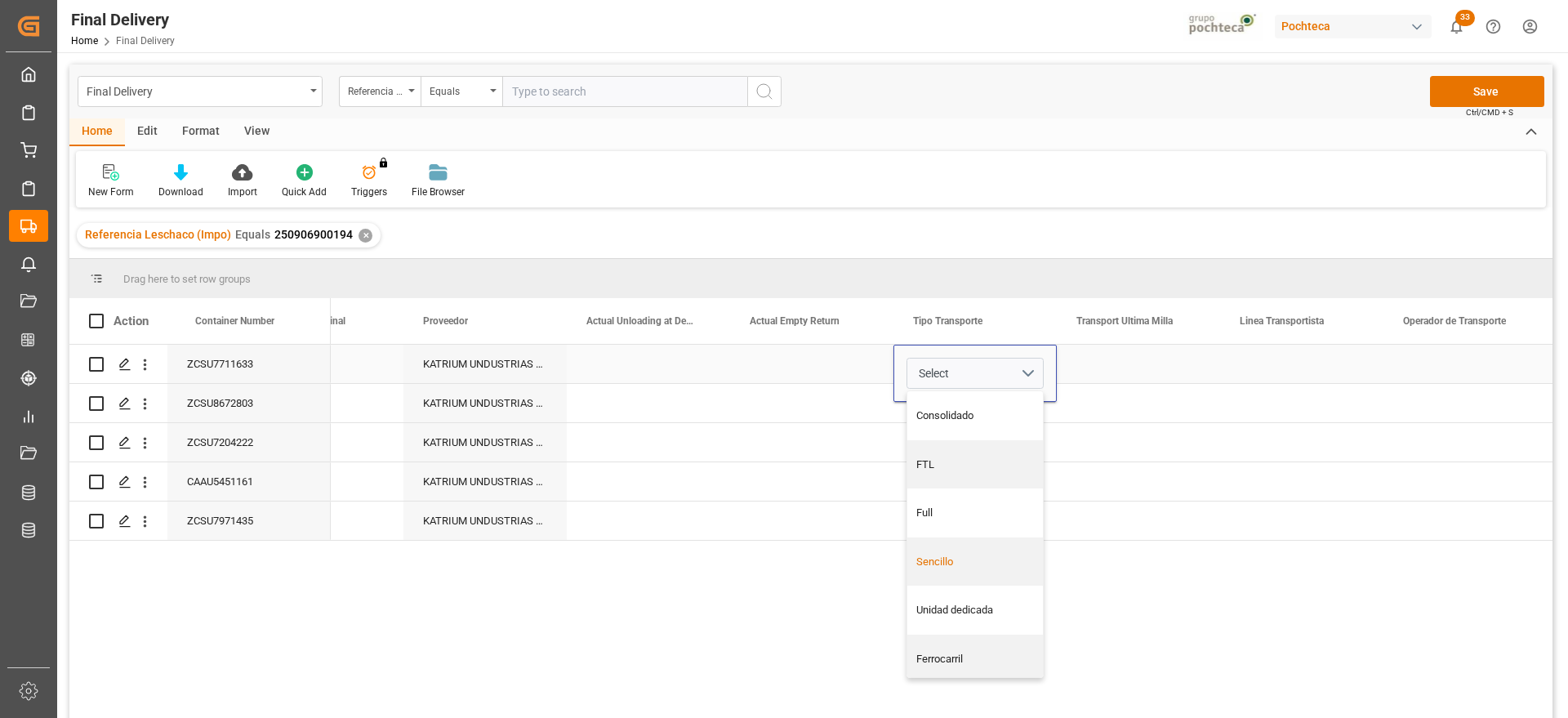
click at [985, 559] on div "Sencillo" at bounding box center [975, 561] width 119 height 16
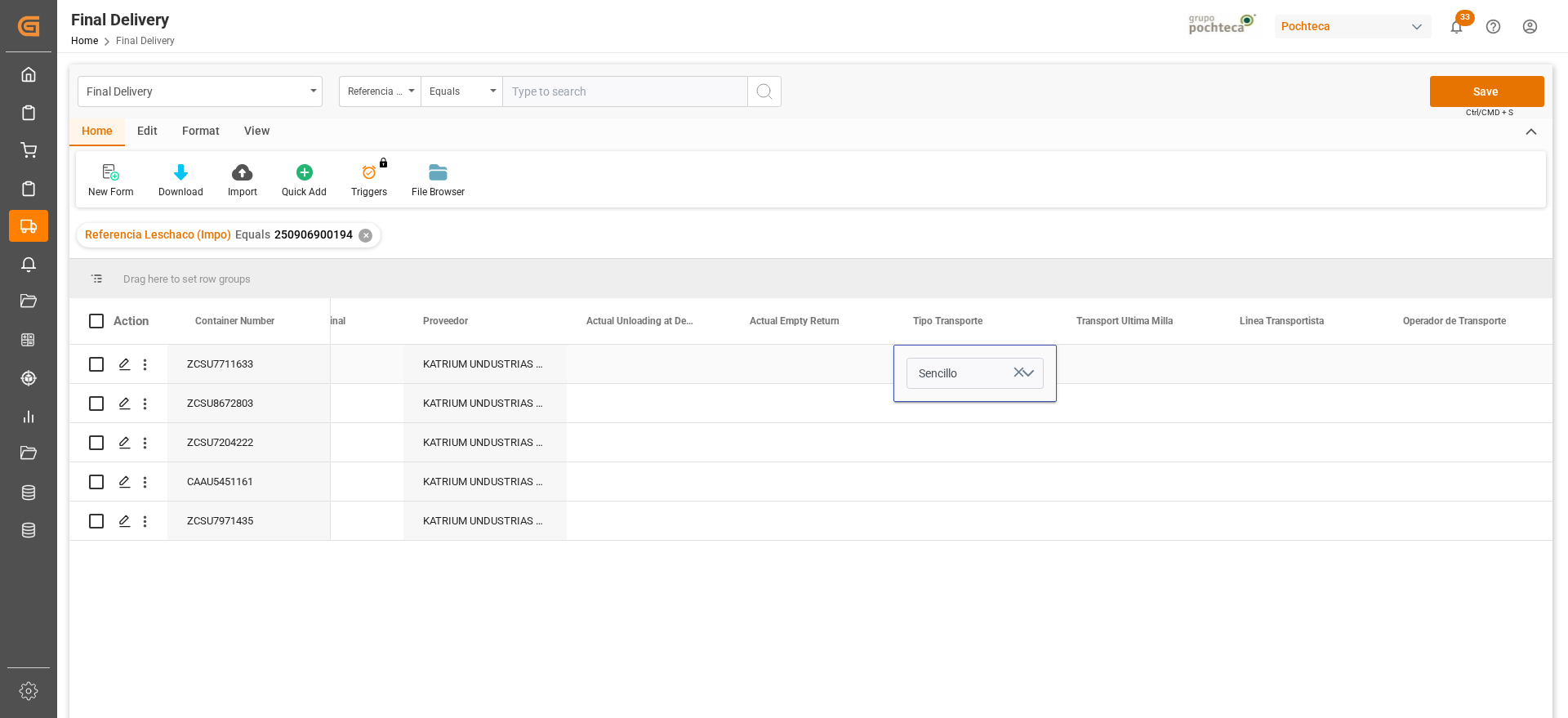
click at [1117, 364] on div "Press SPACE to select this row." at bounding box center [1138, 364] width 164 height 38
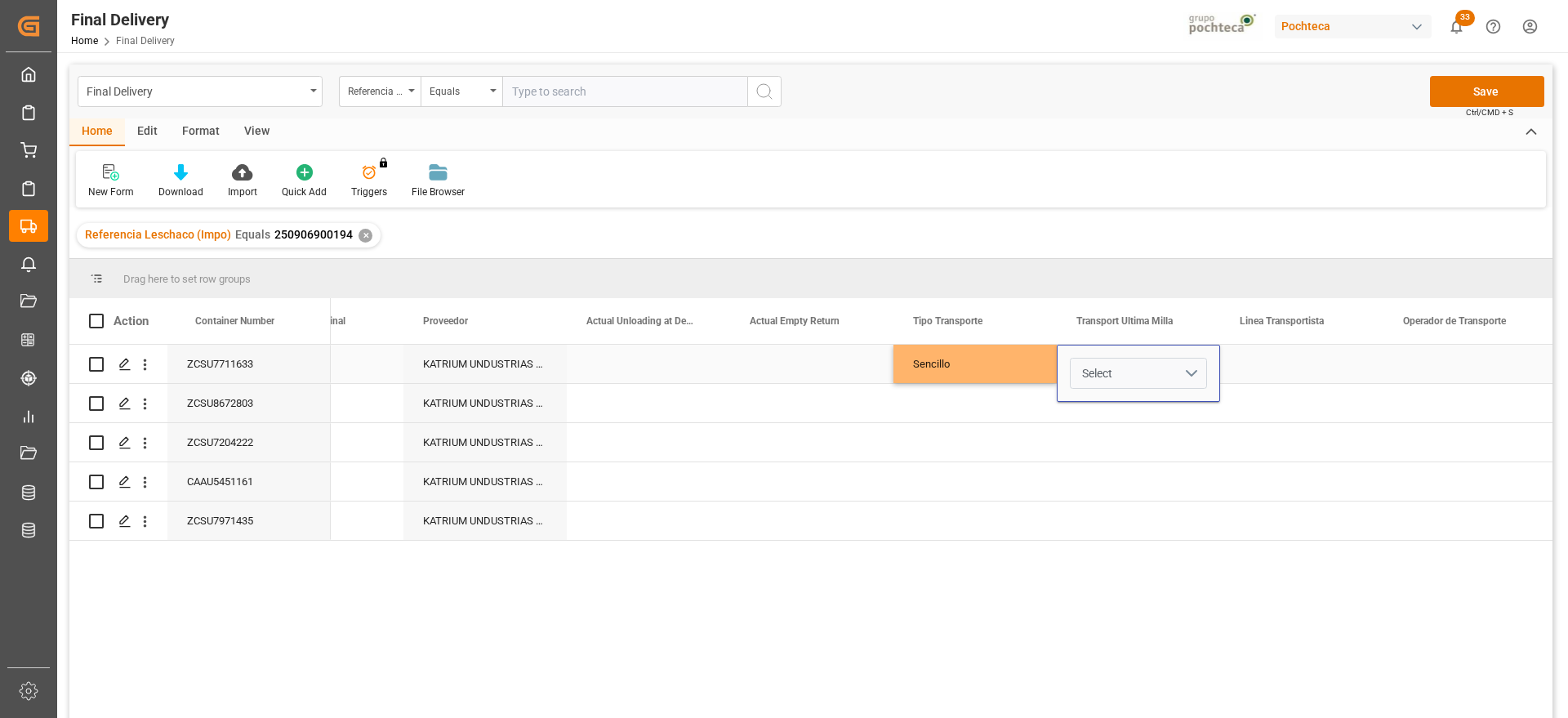
click at [1188, 368] on button "Select" at bounding box center [1138, 373] width 137 height 31
click at [1158, 461] on div "Pochteca" at bounding box center [1139, 464] width 119 height 16
click at [1319, 358] on div "Press SPACE to select this row." at bounding box center [1302, 364] width 164 height 38
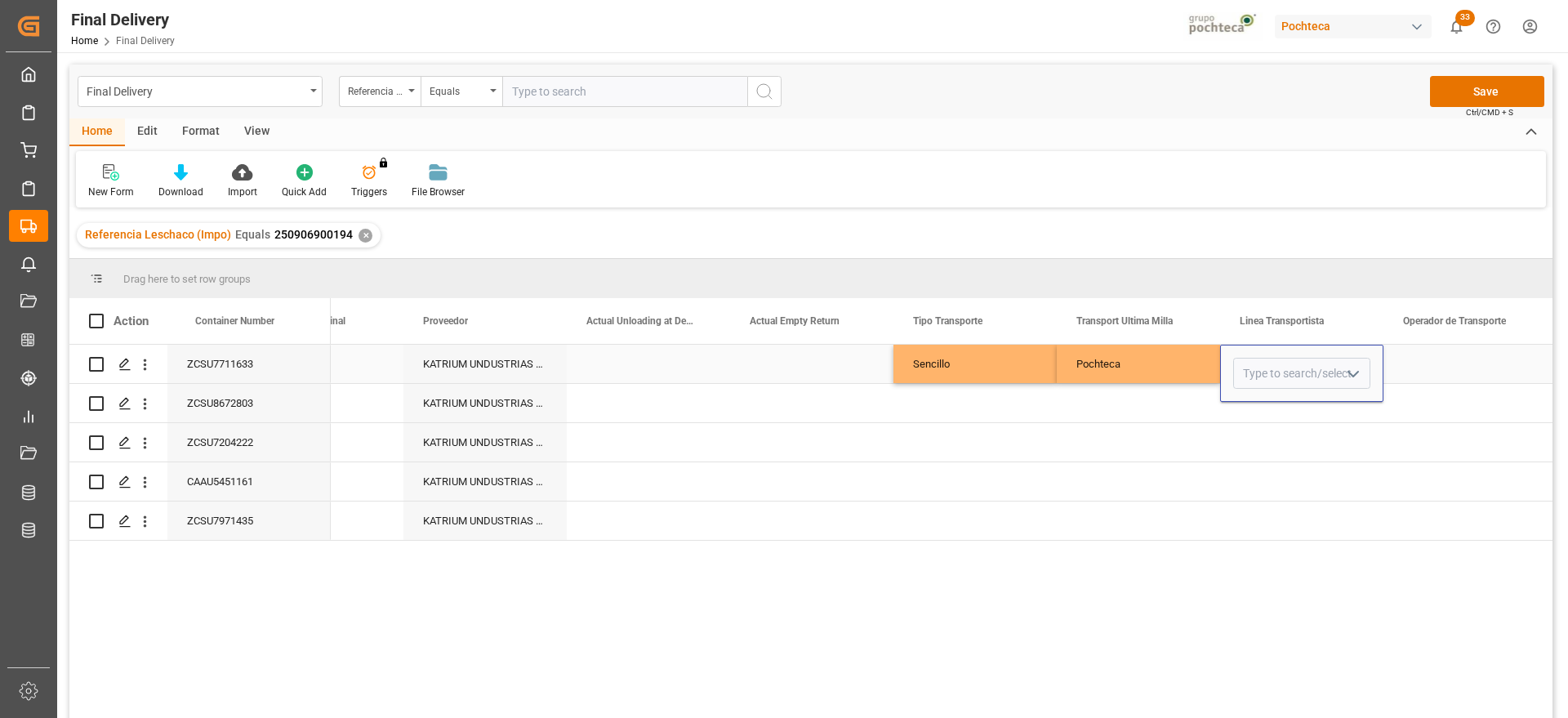
click at [1344, 373] on icon "open menu" at bounding box center [1353, 374] width 20 height 20
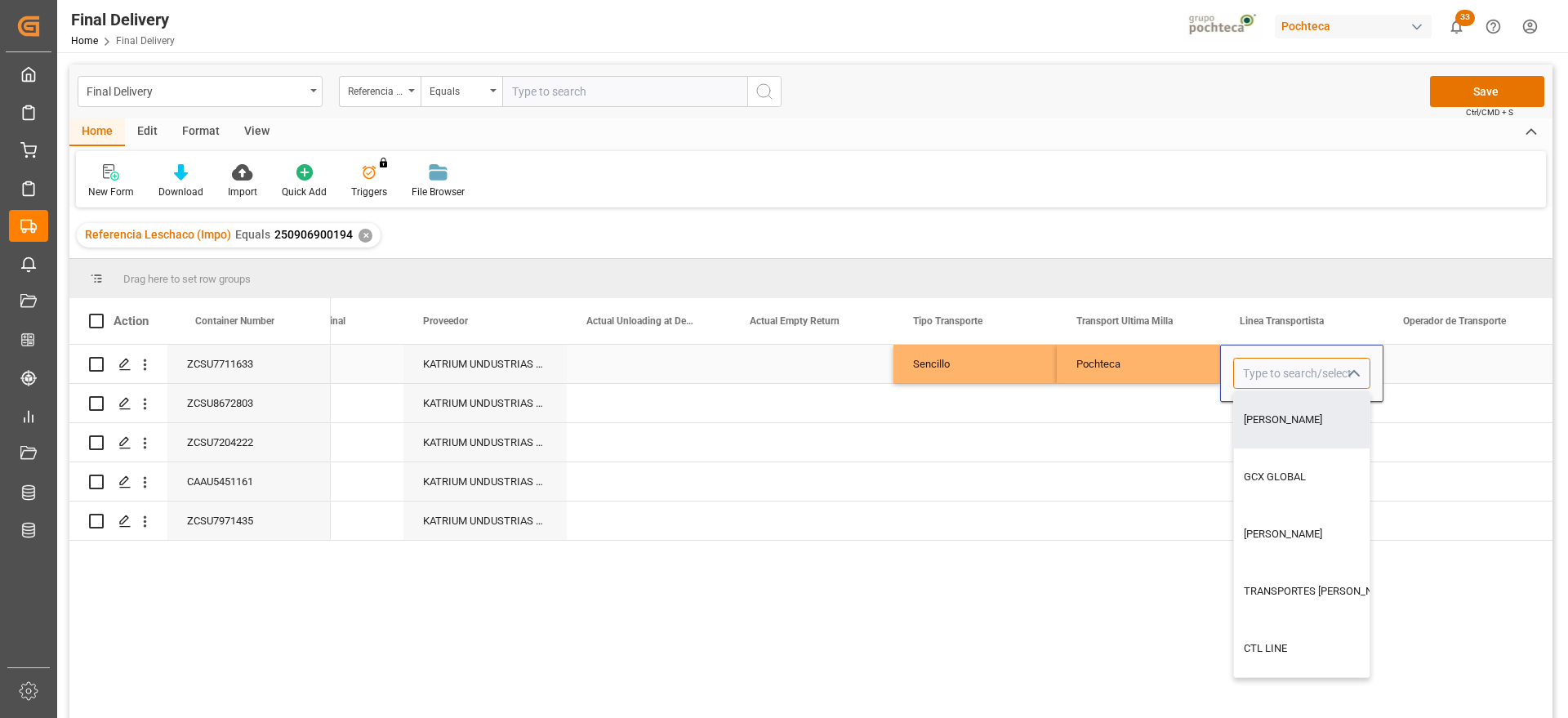
click at [1274, 381] on input "Press SPACE to select this row." at bounding box center [1302, 373] width 137 height 31
type input "LNX CARGO"
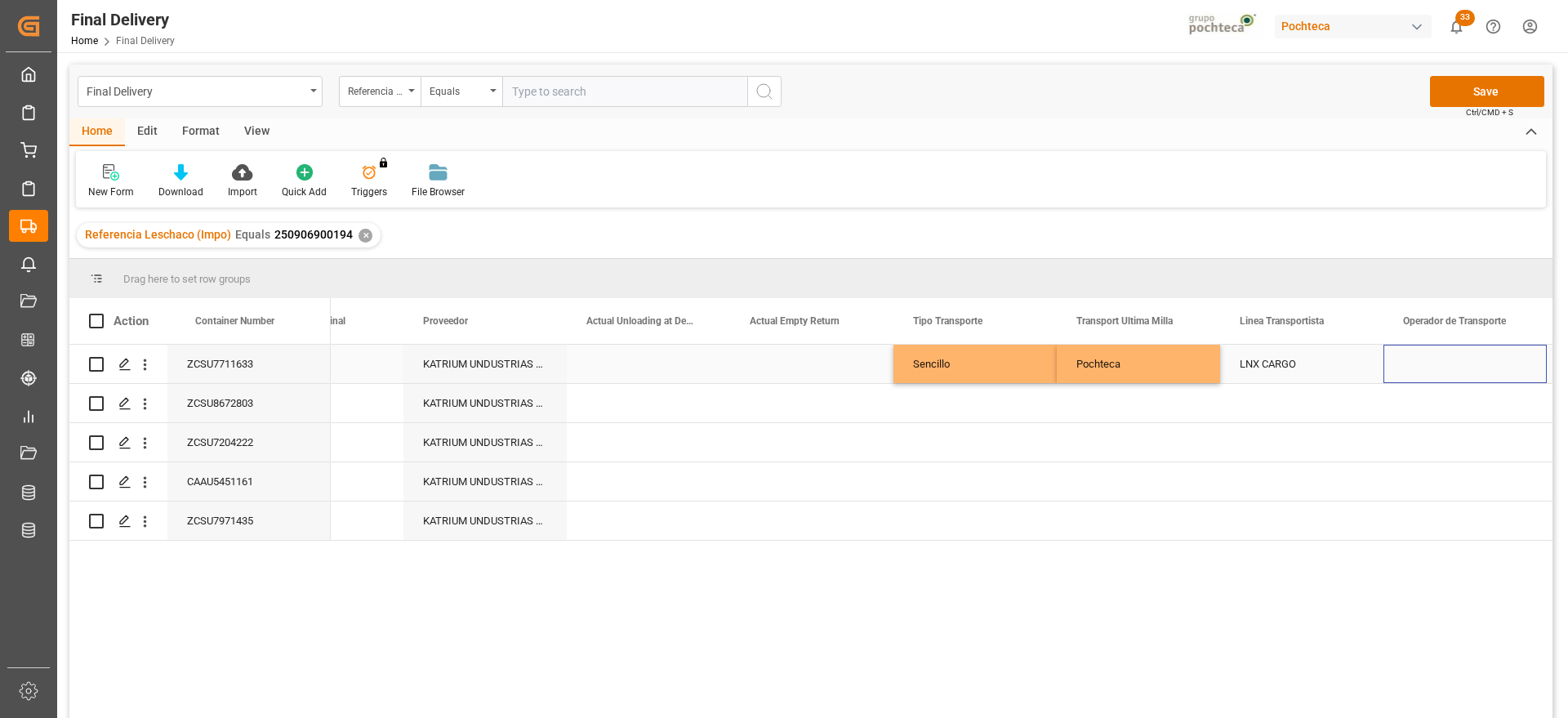
drag, startPoint x: 1439, startPoint y: 369, endPoint x: 1306, endPoint y: 366, distance: 133.0
click at [1439, 370] on div "Press SPACE to select this row." at bounding box center [1465, 364] width 164 height 38
click at [1332, 349] on div "LNX CARGO" at bounding box center [1302, 364] width 164 height 38
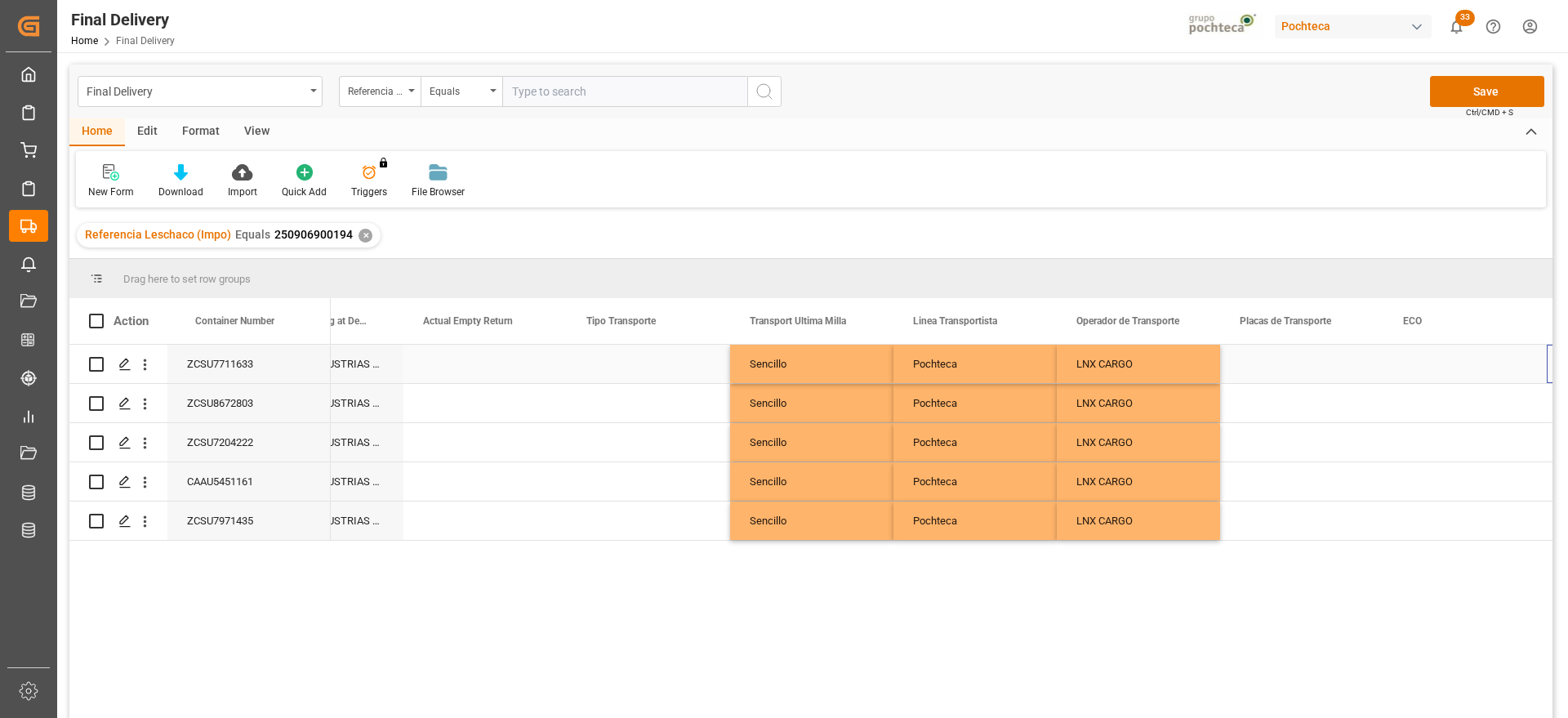
scroll to position [0, 5154]
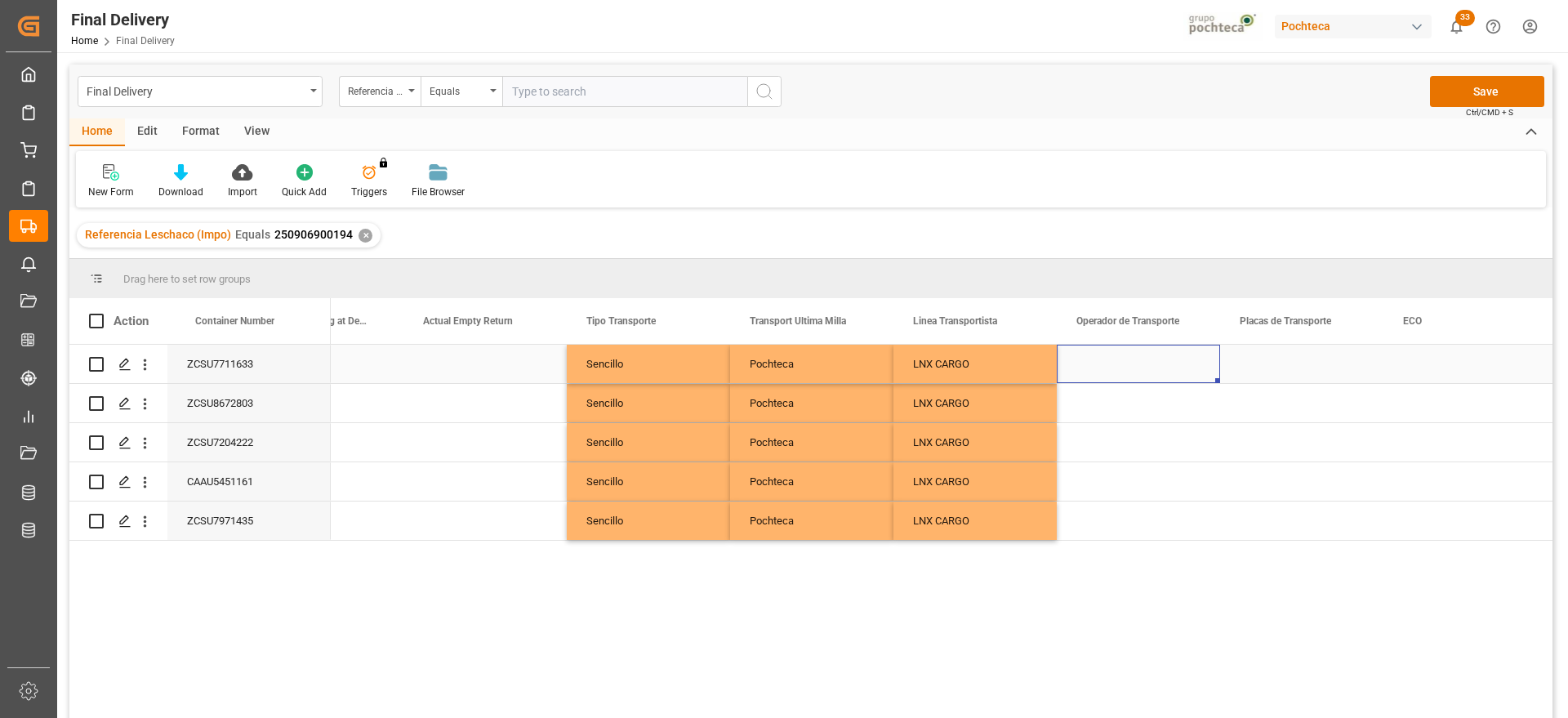
click at [1160, 353] on div "Press SPACE to select this row." at bounding box center [1138, 364] width 164 height 38
click at [1156, 363] on input "Press SPACE to select this row." at bounding box center [1138, 373] width 137 height 31
type input "s"
type input "SIN INFORMACION"
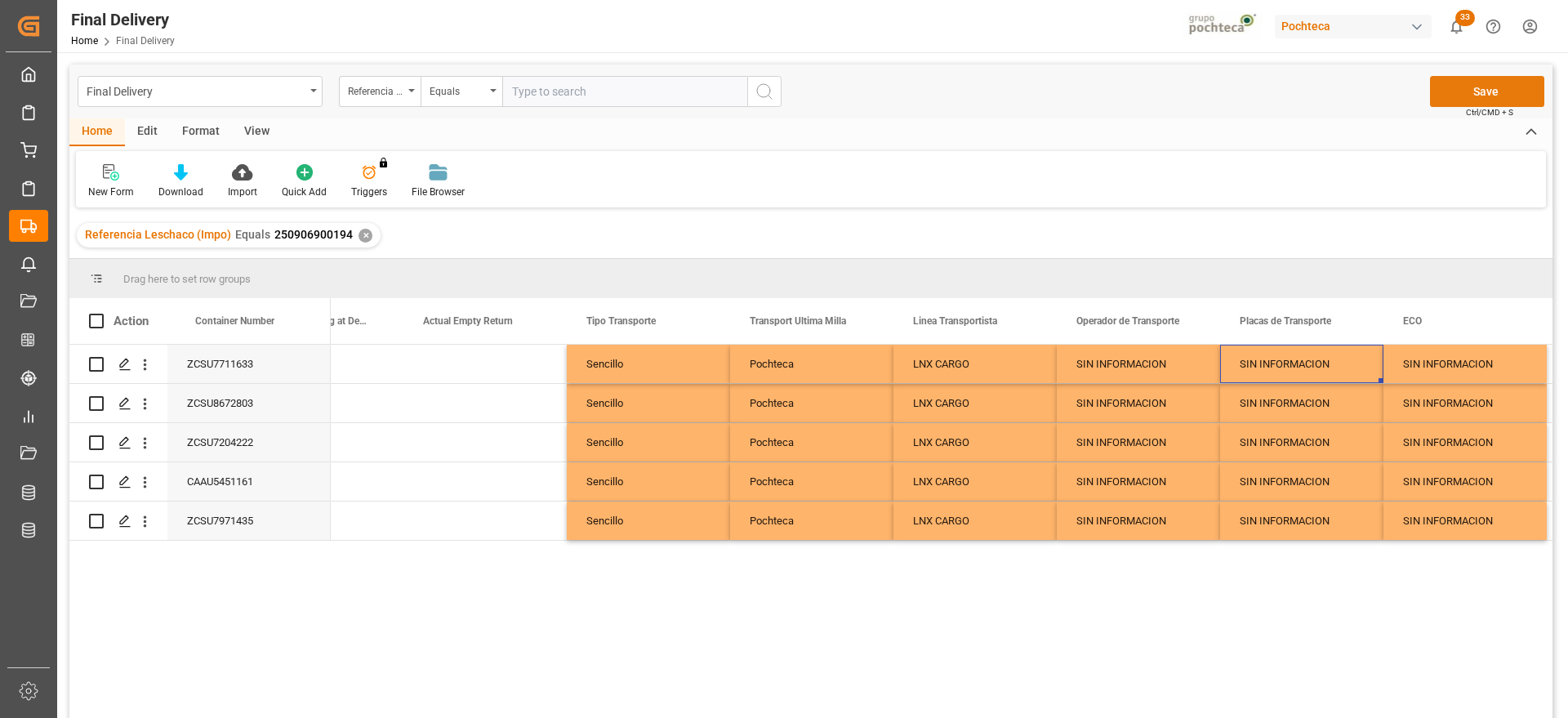
click at [1481, 90] on button "Save" at bounding box center [1487, 91] width 114 height 31
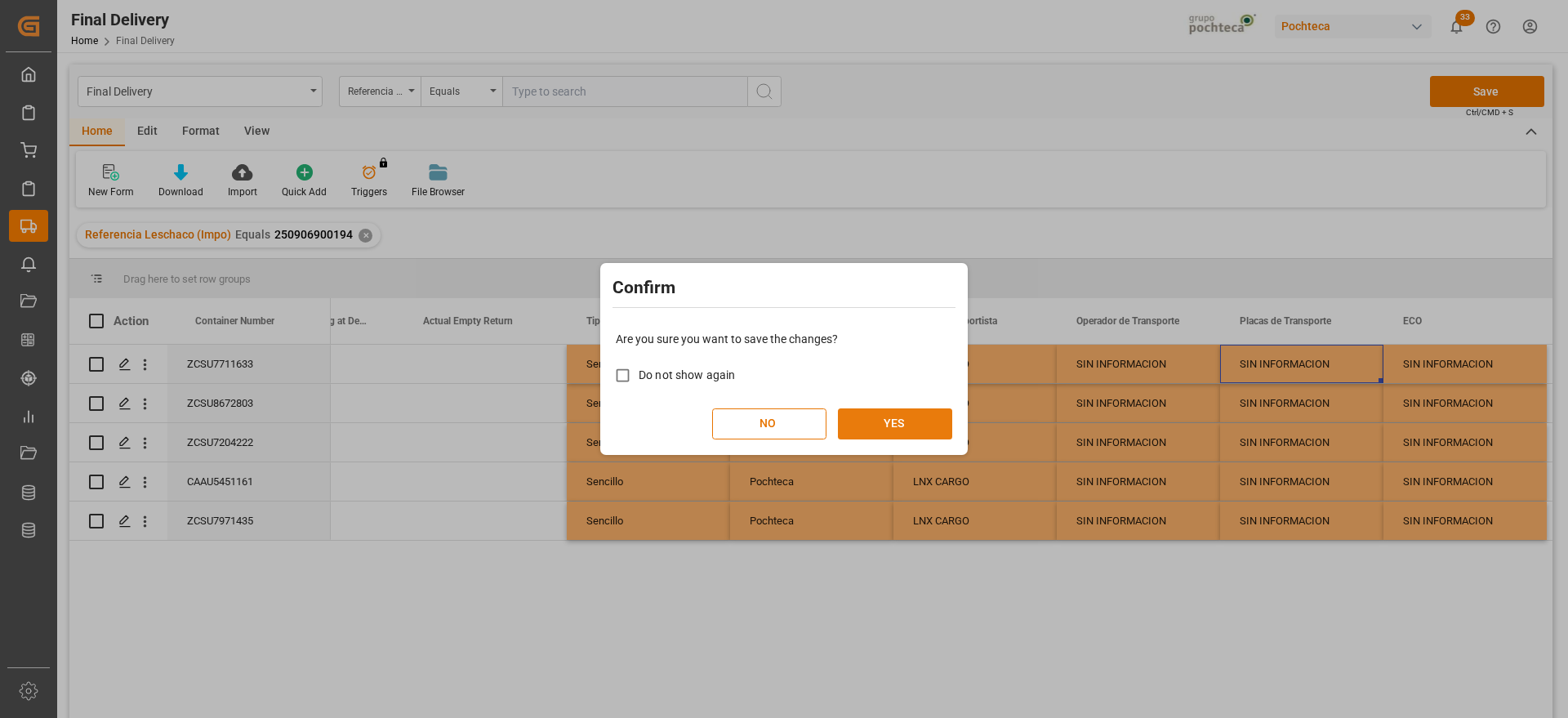
click at [871, 418] on button "YES" at bounding box center [895, 424] width 114 height 31
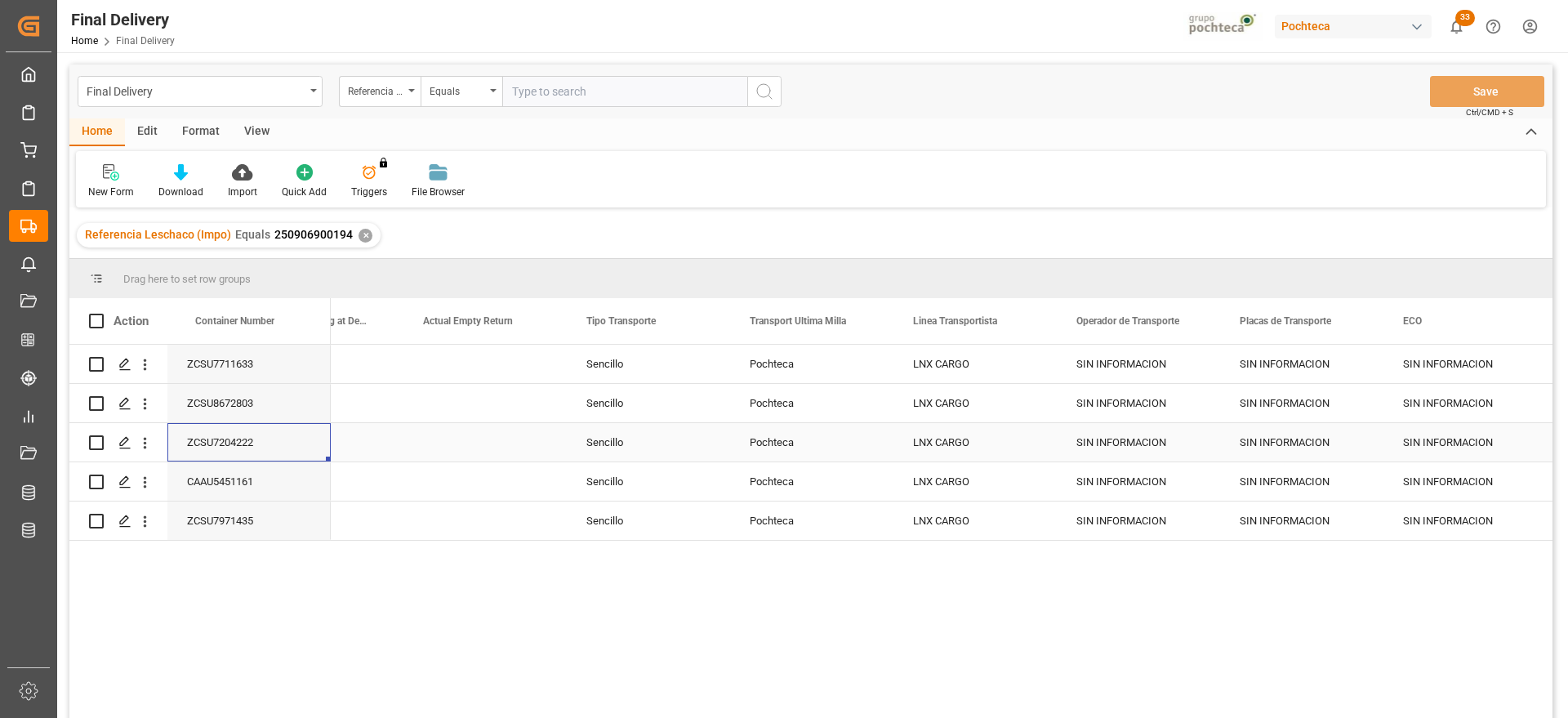
click at [270, 447] on div "ZCSU7204222" at bounding box center [249, 441] width 164 height 38
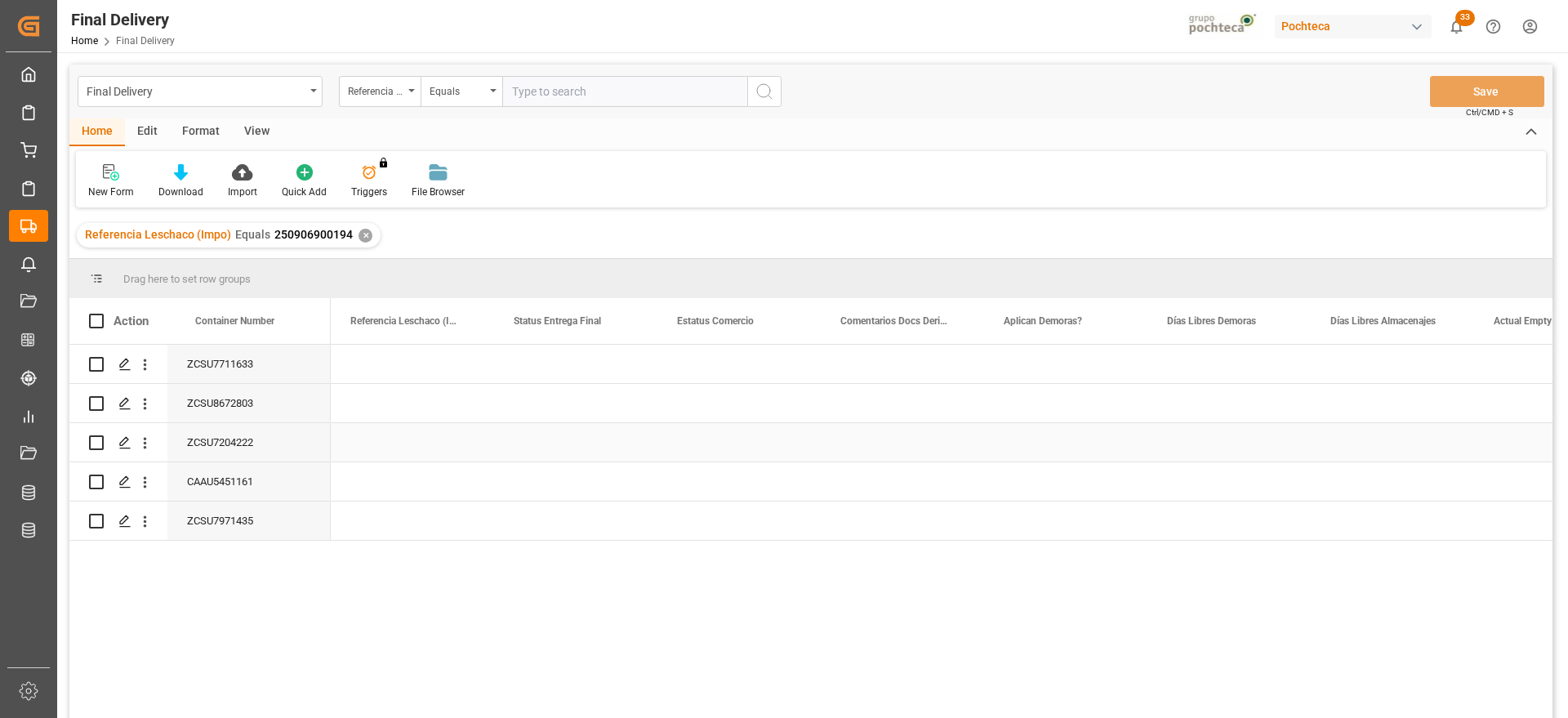
scroll to position [0, 0]
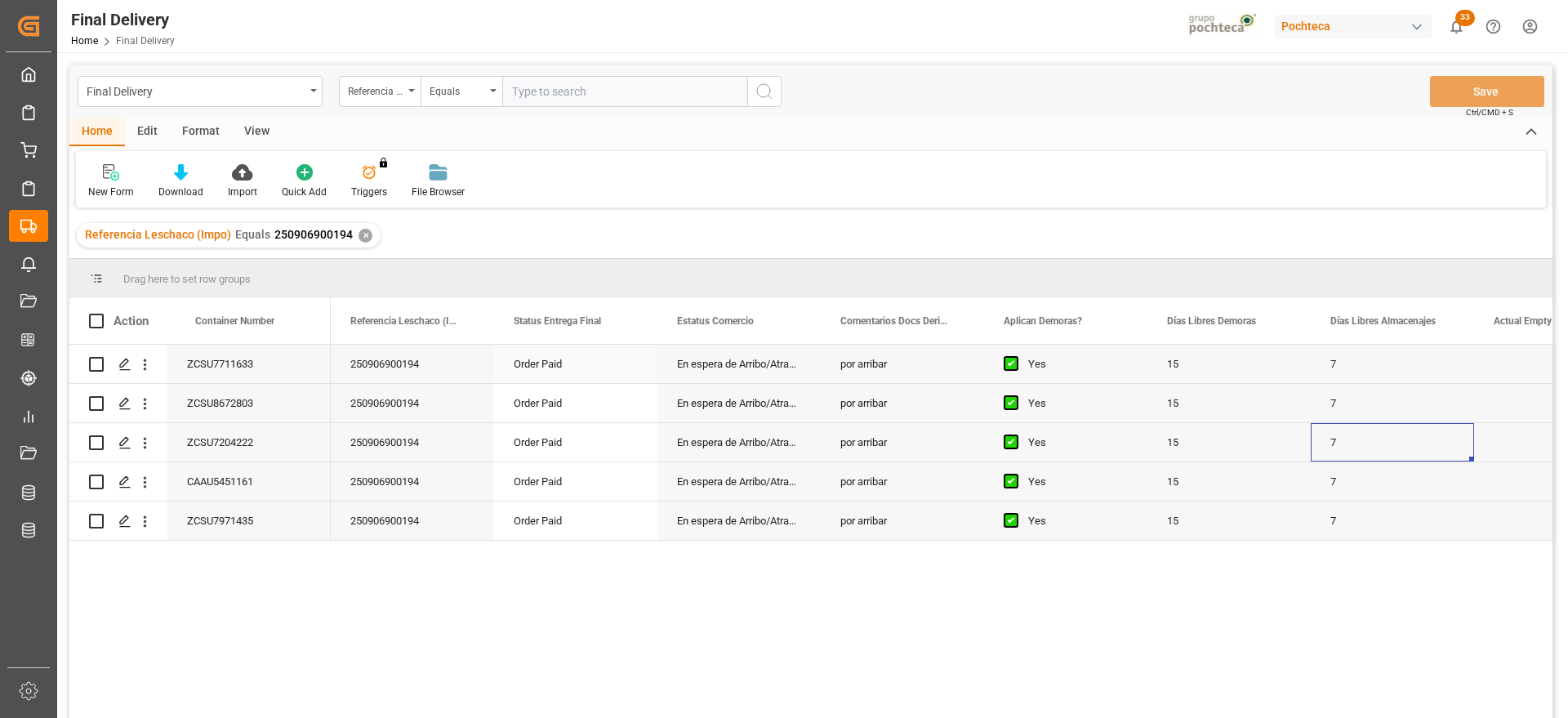
click at [238, 364] on div "ZCSU7711633" at bounding box center [249, 364] width 164 height 38
click at [124, 364] on icon "Press SPACE to select this row." at bounding box center [125, 365] width 13 height 13
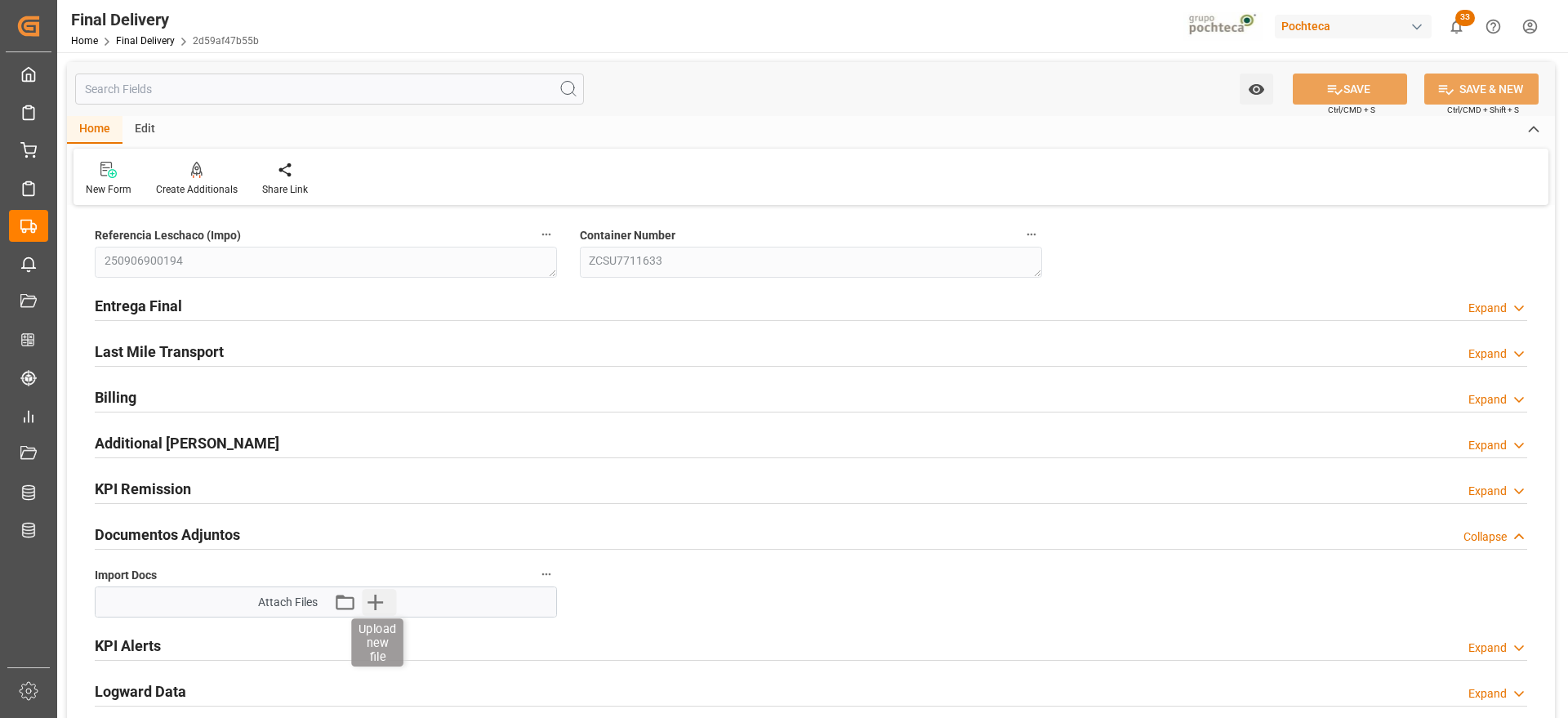
click at [379, 598] on icon "button" at bounding box center [375, 602] width 26 height 26
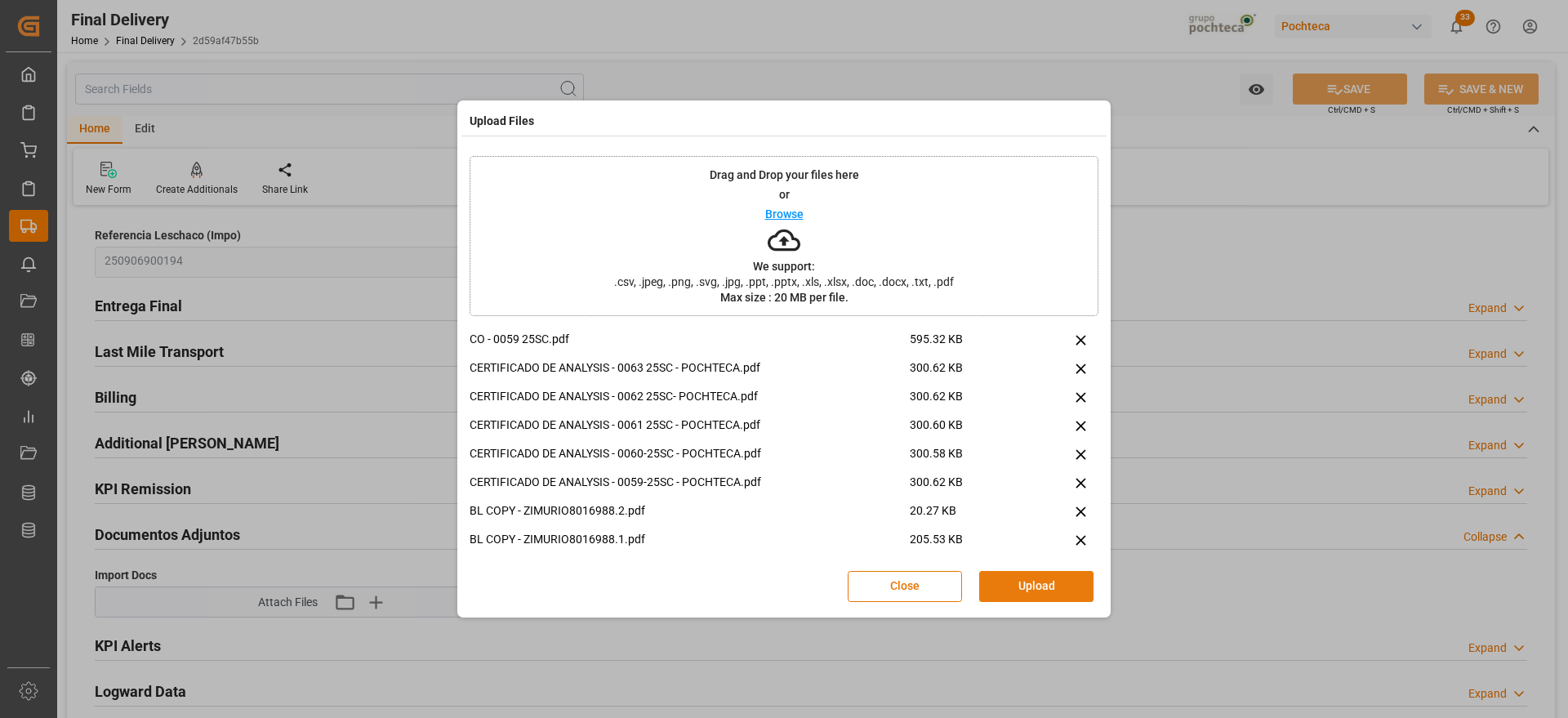
click at [1031, 585] on button "Upload" at bounding box center [1036, 586] width 114 height 31
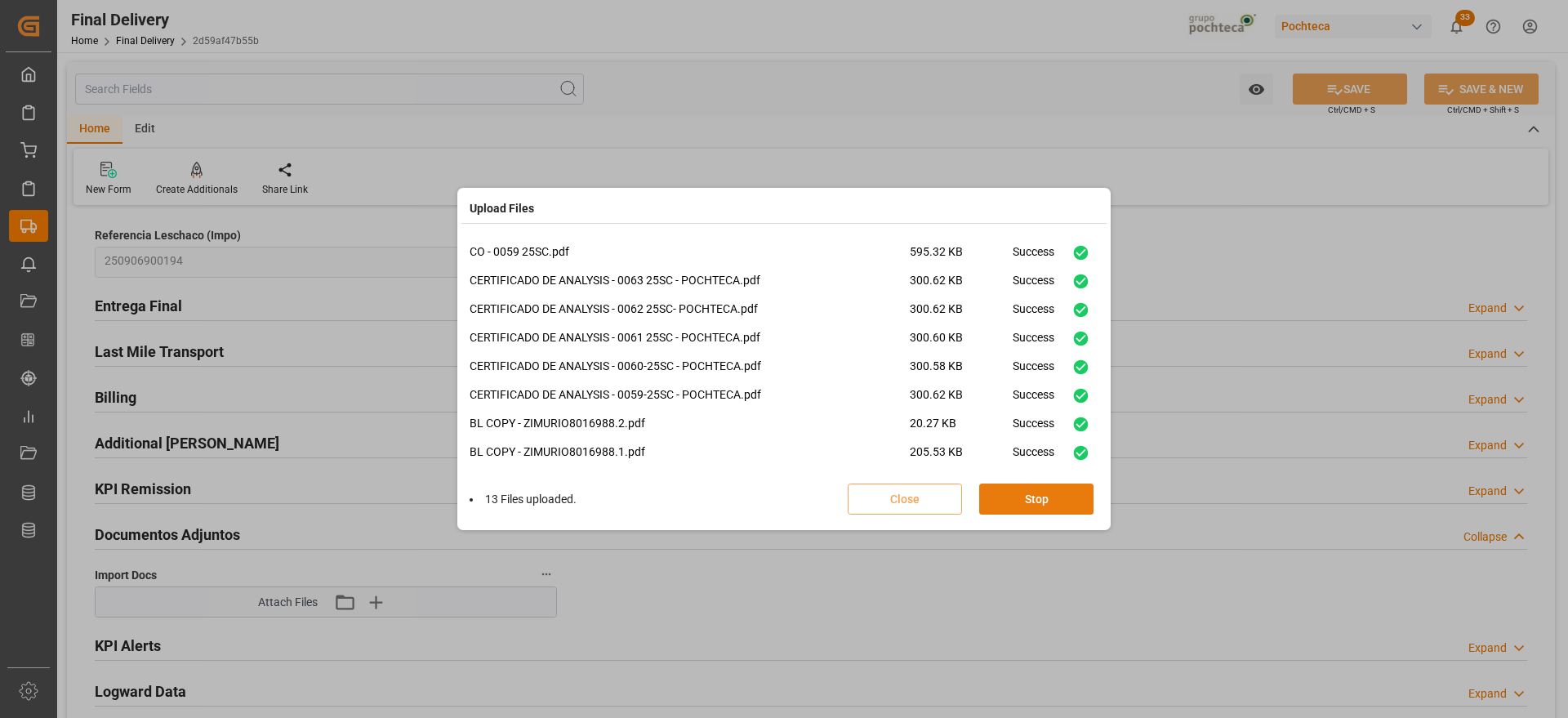
click at [1067, 492] on button "Stop" at bounding box center [1036, 498] width 114 height 31
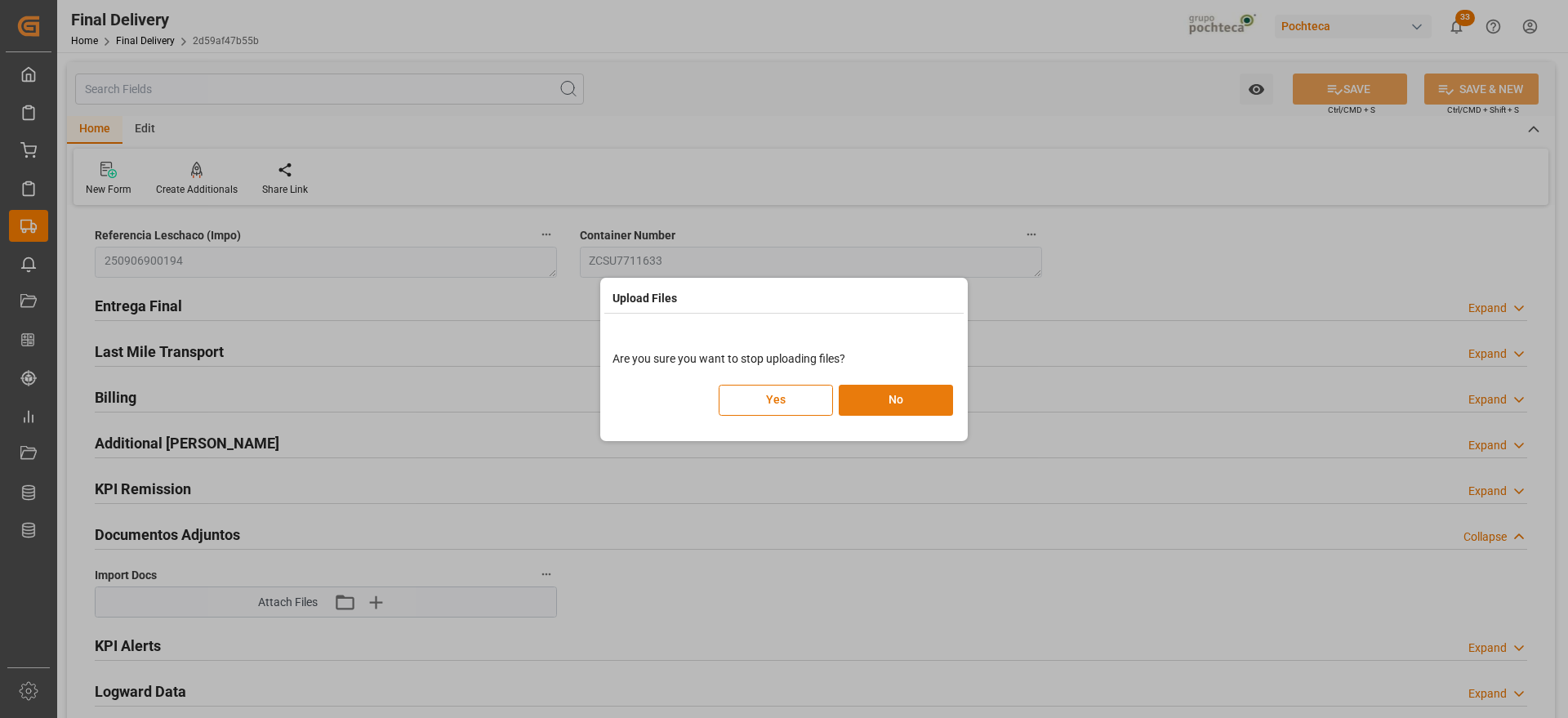
click at [937, 395] on button "No" at bounding box center [896, 399] width 114 height 31
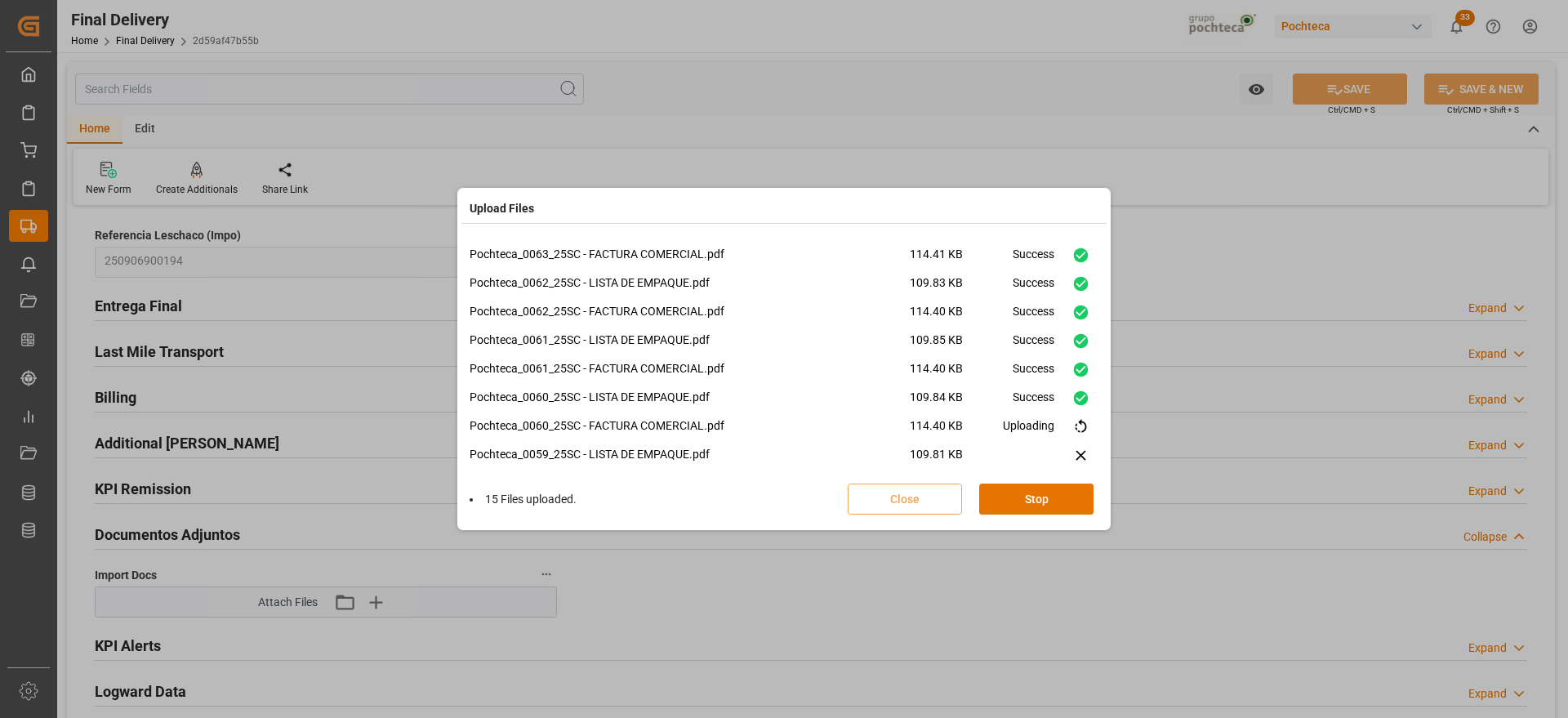
scroll to position [411, 0]
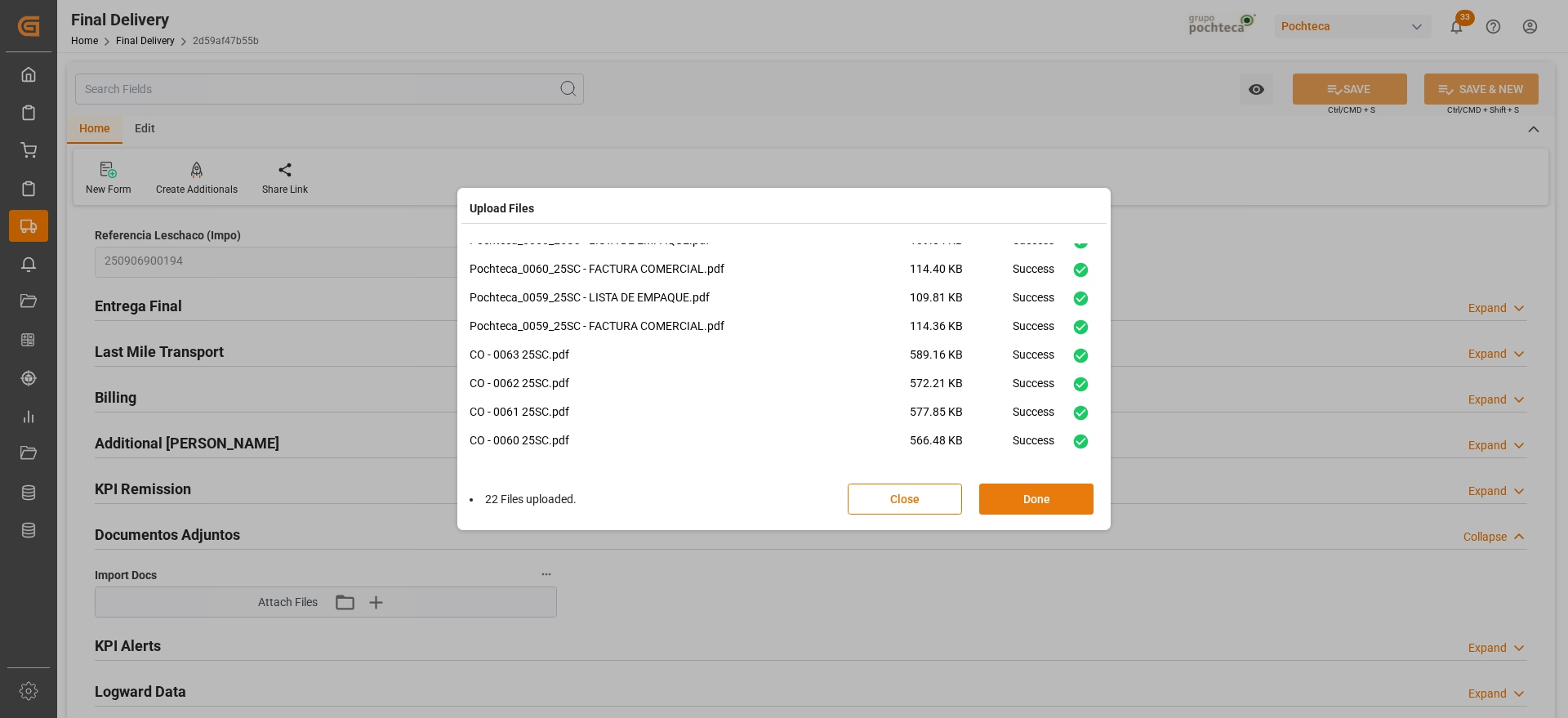
click at [1034, 504] on button "Done" at bounding box center [1036, 498] width 114 height 31
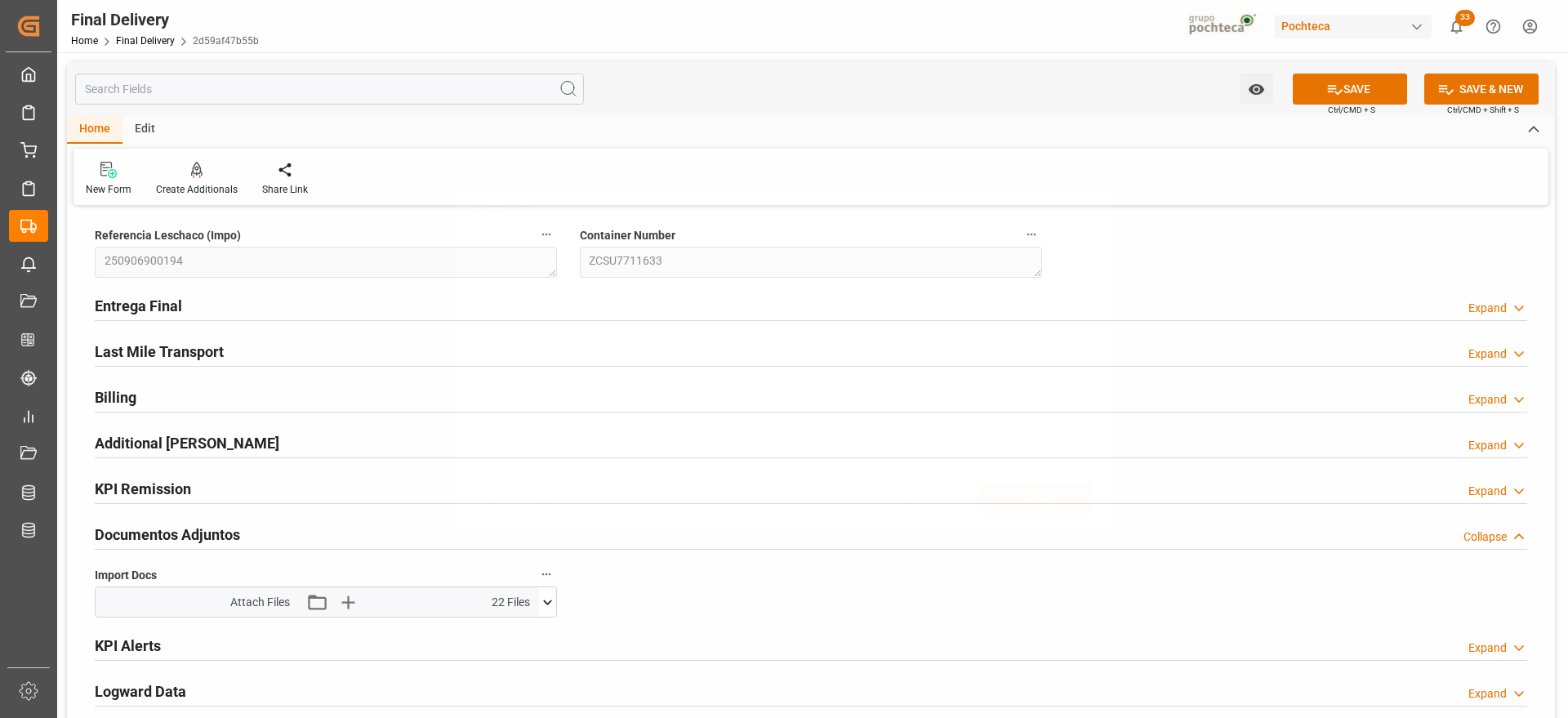
scroll to position [0, 0]
click at [553, 596] on icon at bounding box center [547, 602] width 17 height 17
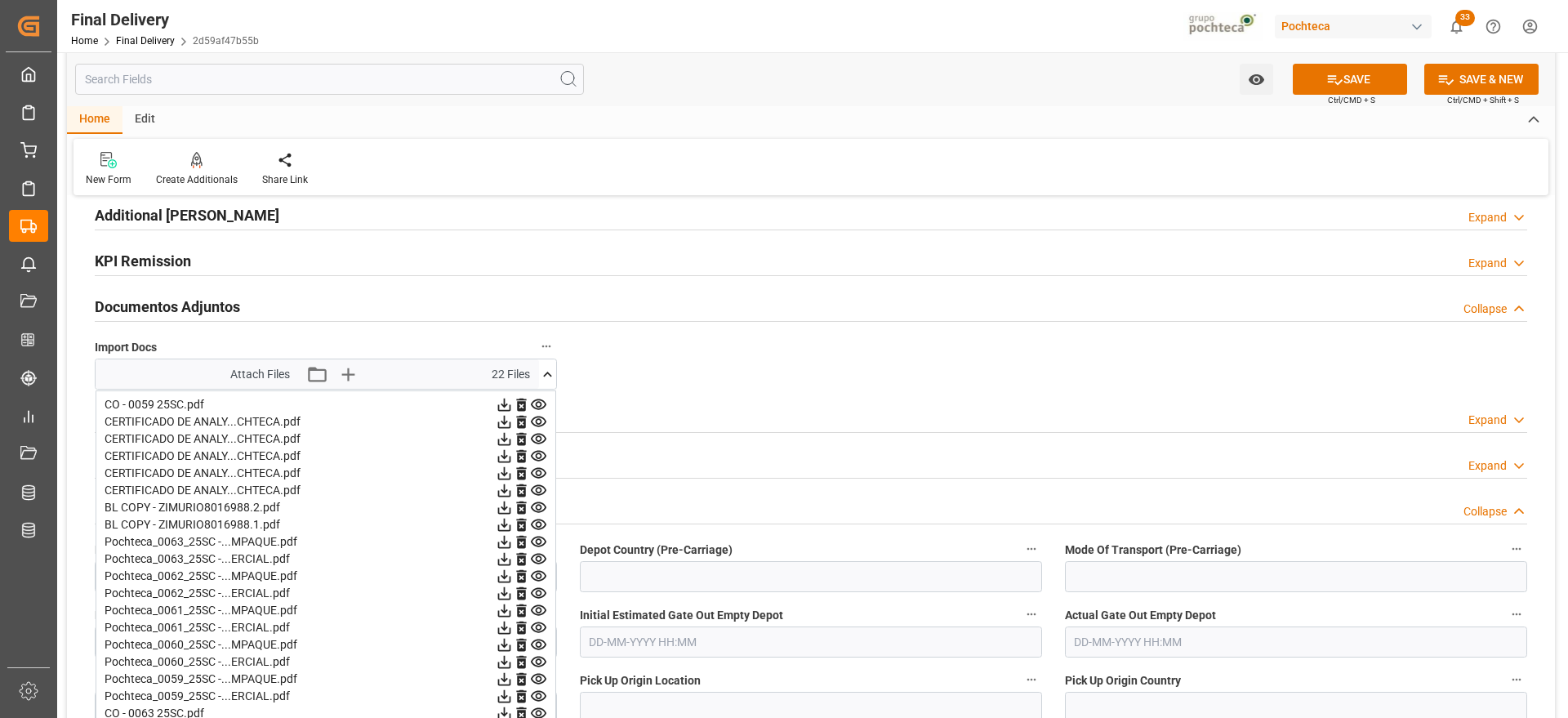
scroll to position [307, 0]
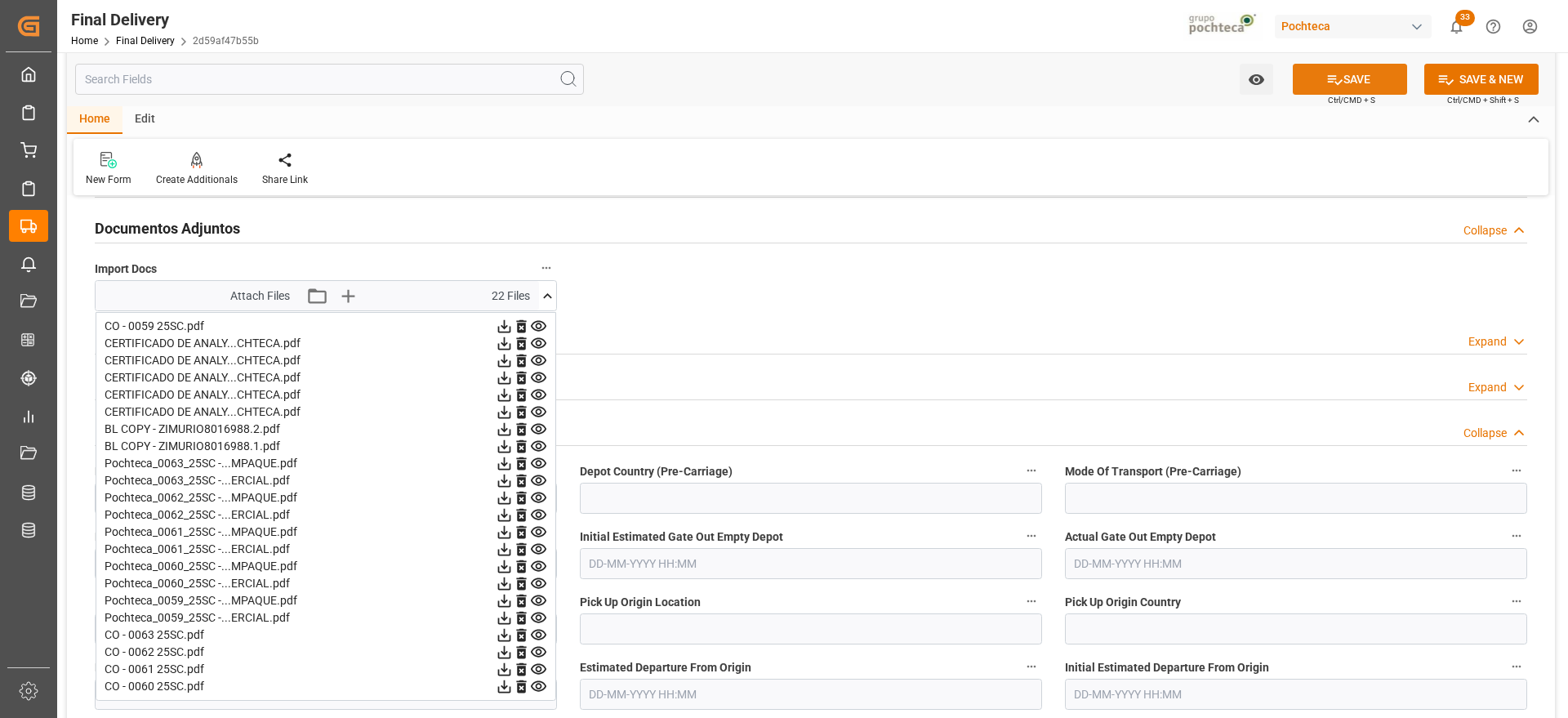
click at [1316, 75] on button "SAVE" at bounding box center [1350, 79] width 114 height 31
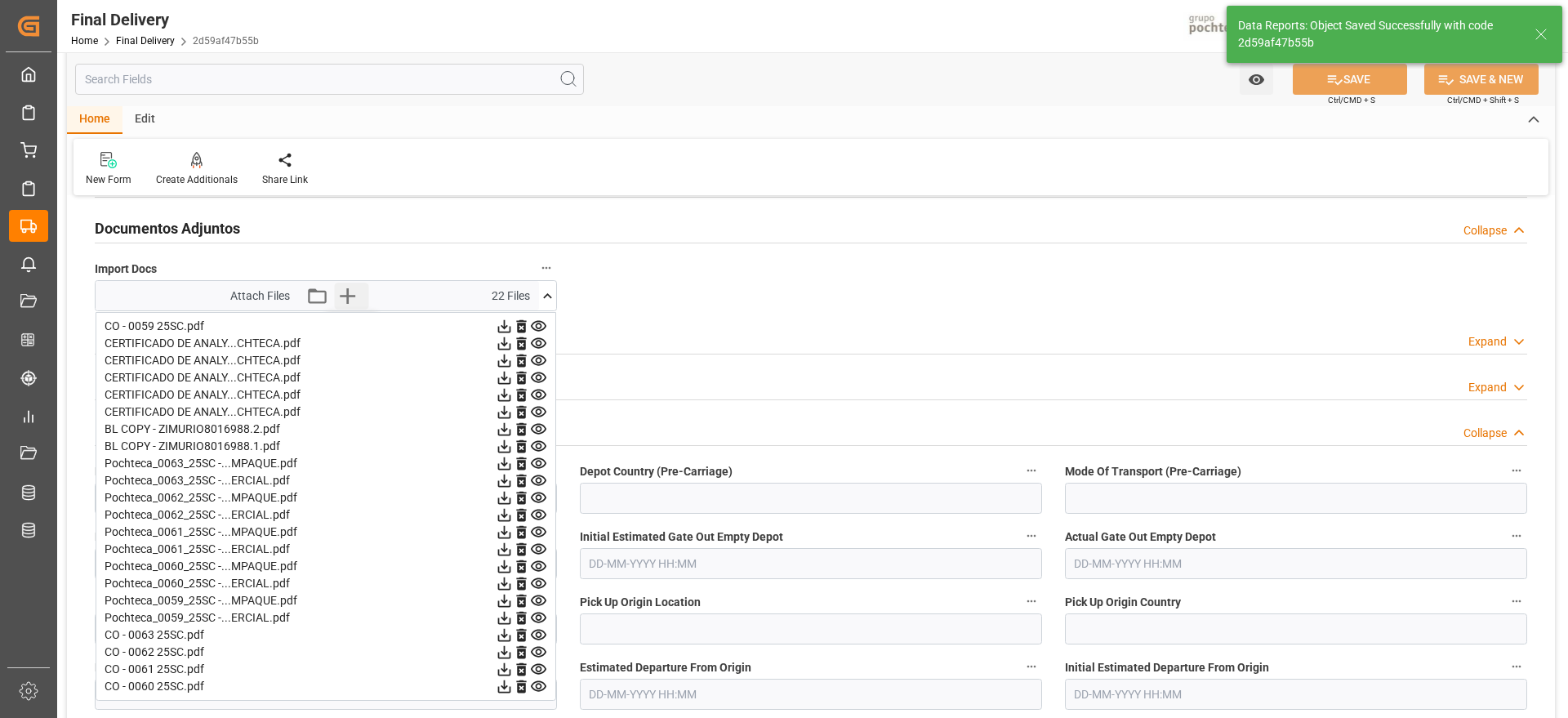
click at [345, 294] on icon "button" at bounding box center [347, 295] width 26 height 26
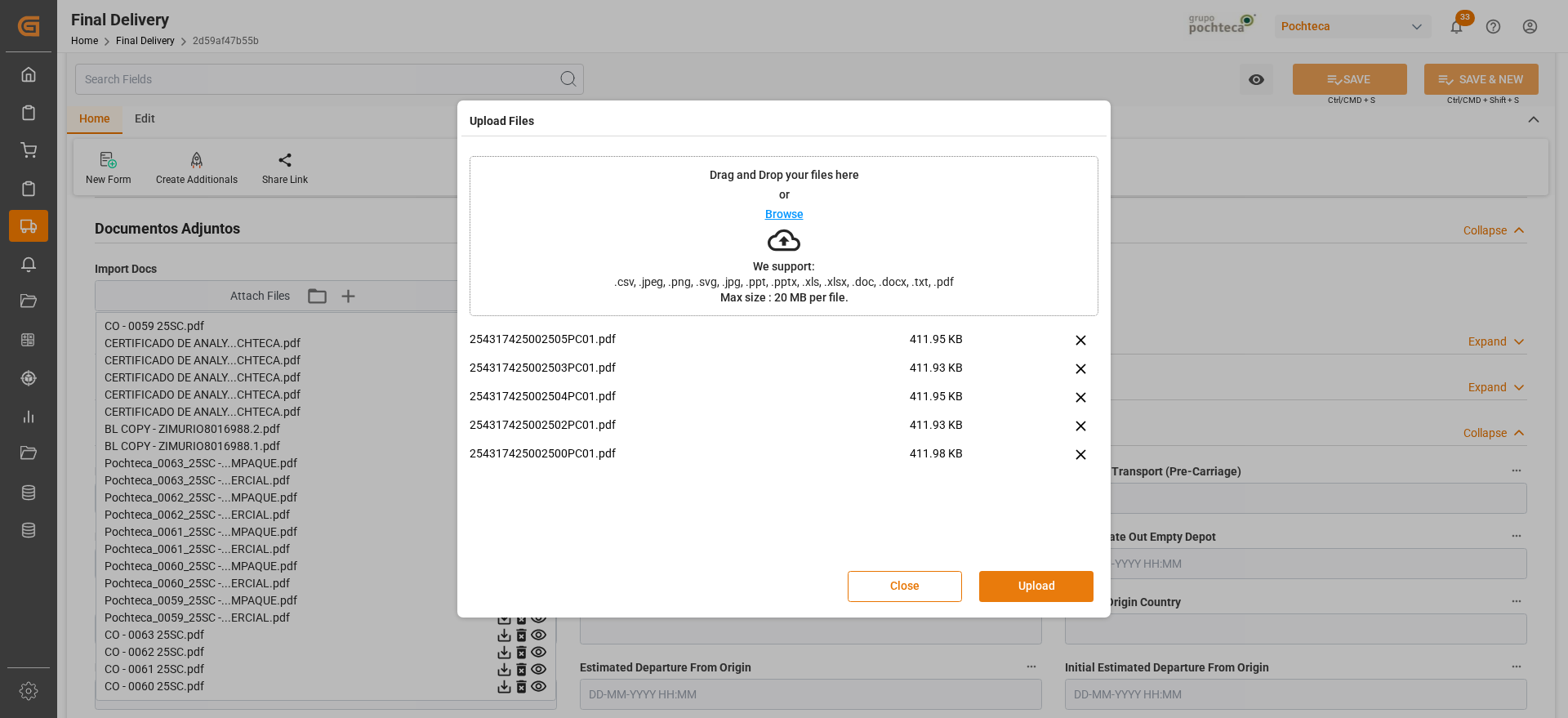
click at [1054, 583] on button "Upload" at bounding box center [1036, 586] width 114 height 31
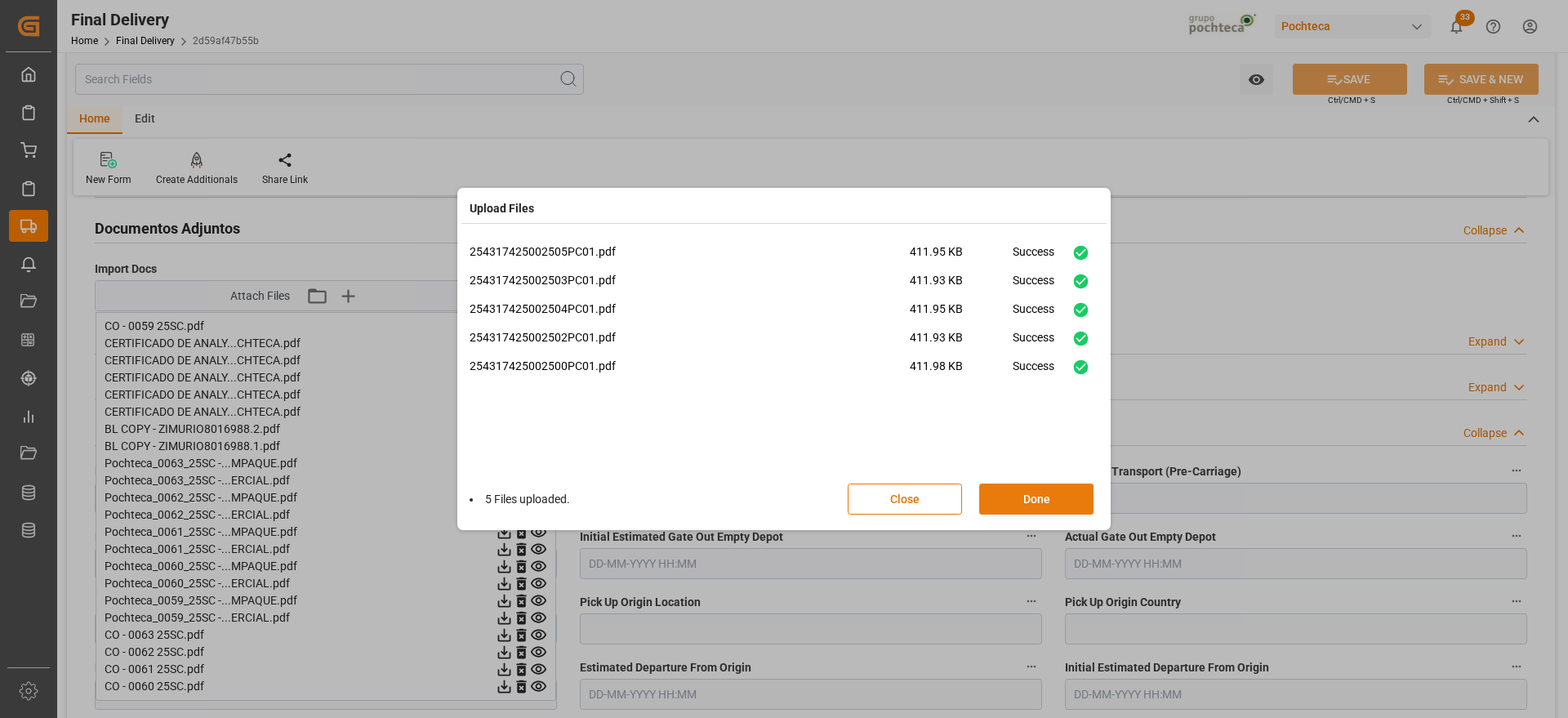
click at [1038, 491] on button "Done" at bounding box center [1036, 498] width 114 height 31
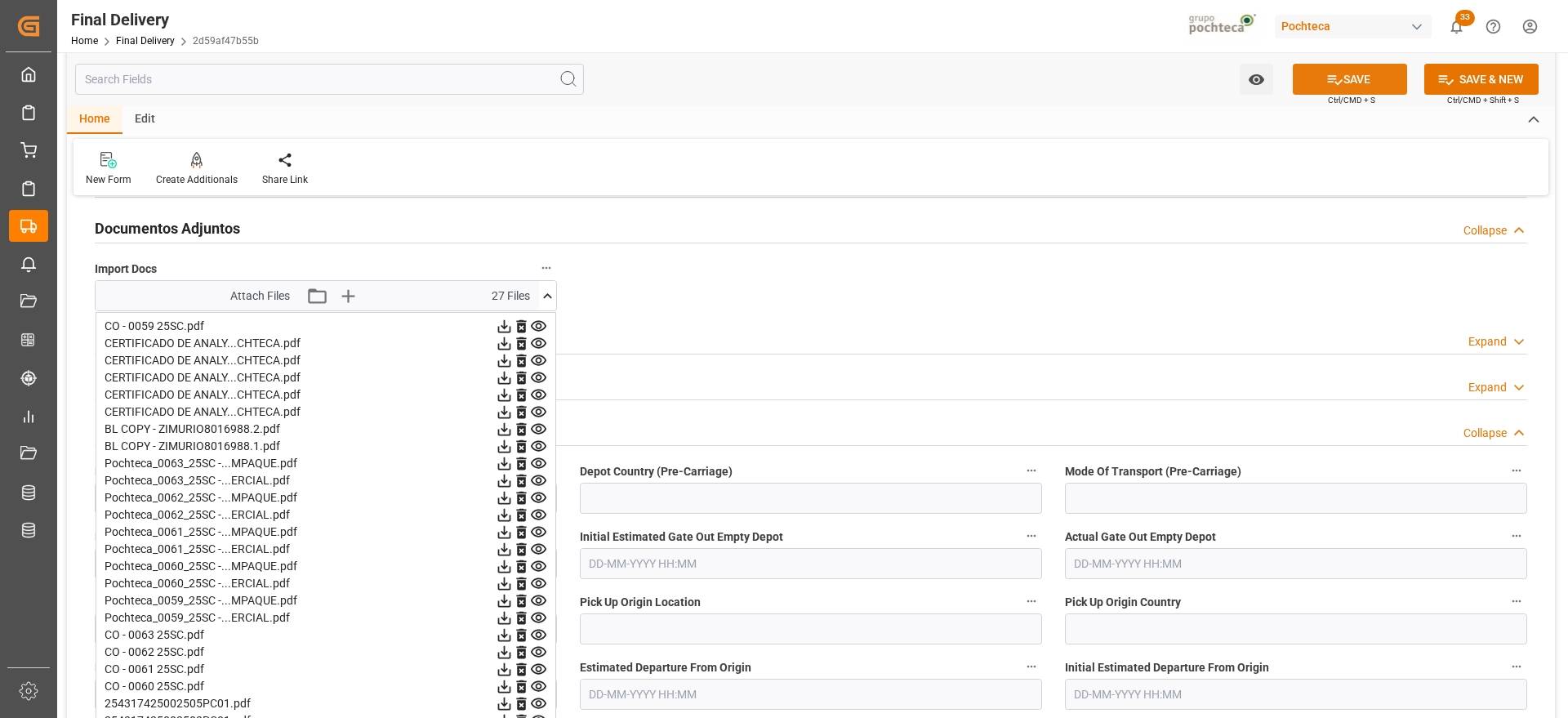
click at [1350, 80] on button "SAVE" at bounding box center [1350, 79] width 114 height 31
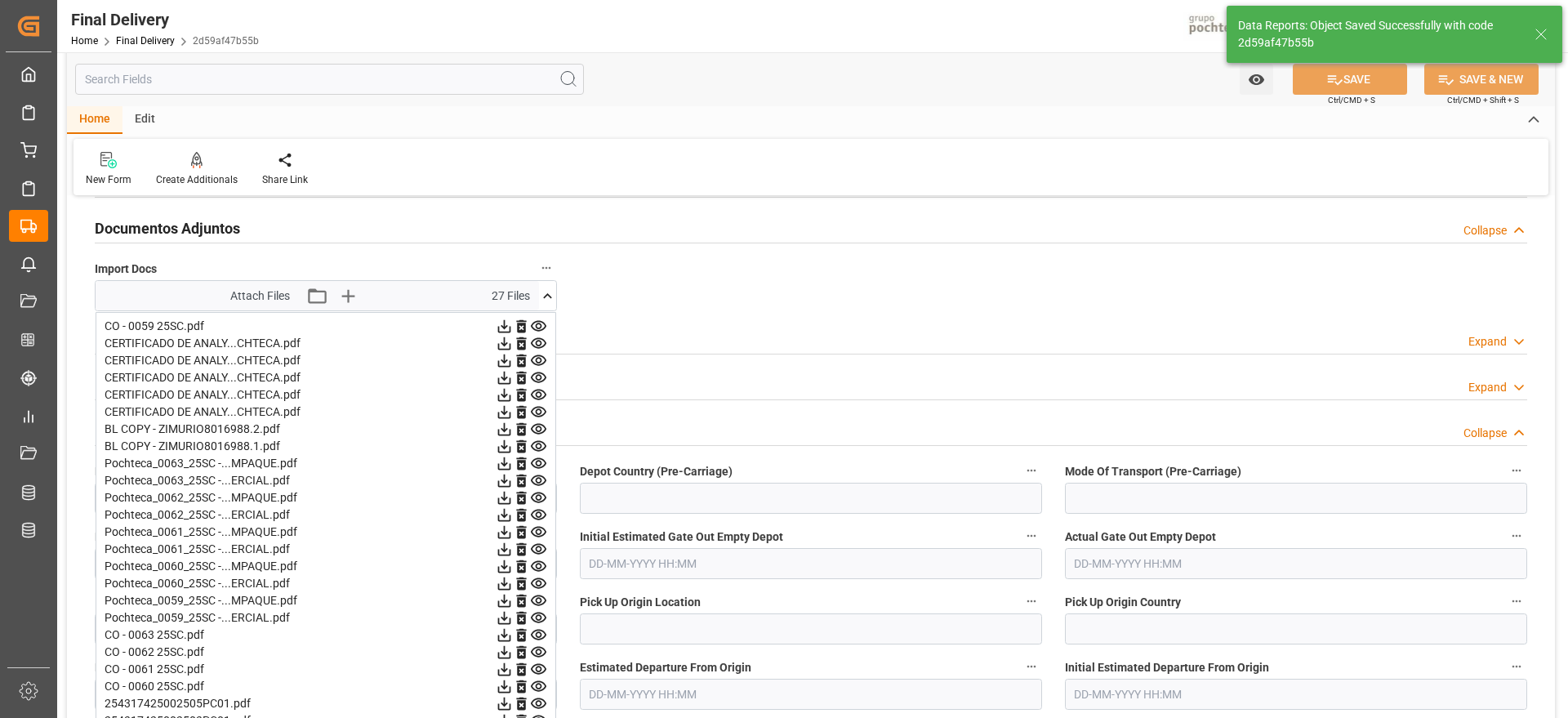
scroll to position [0, 0]
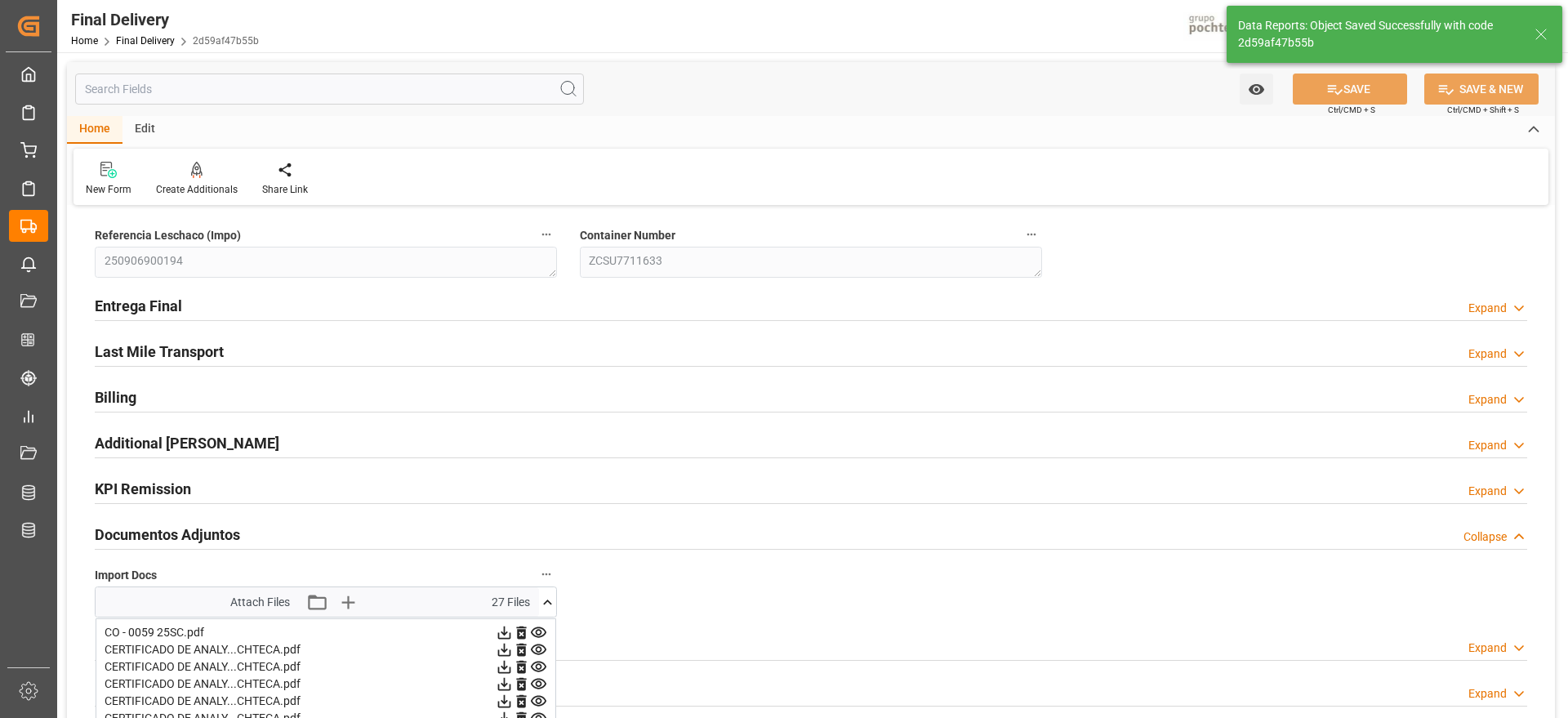
click at [541, 596] on icon at bounding box center [547, 602] width 17 height 17
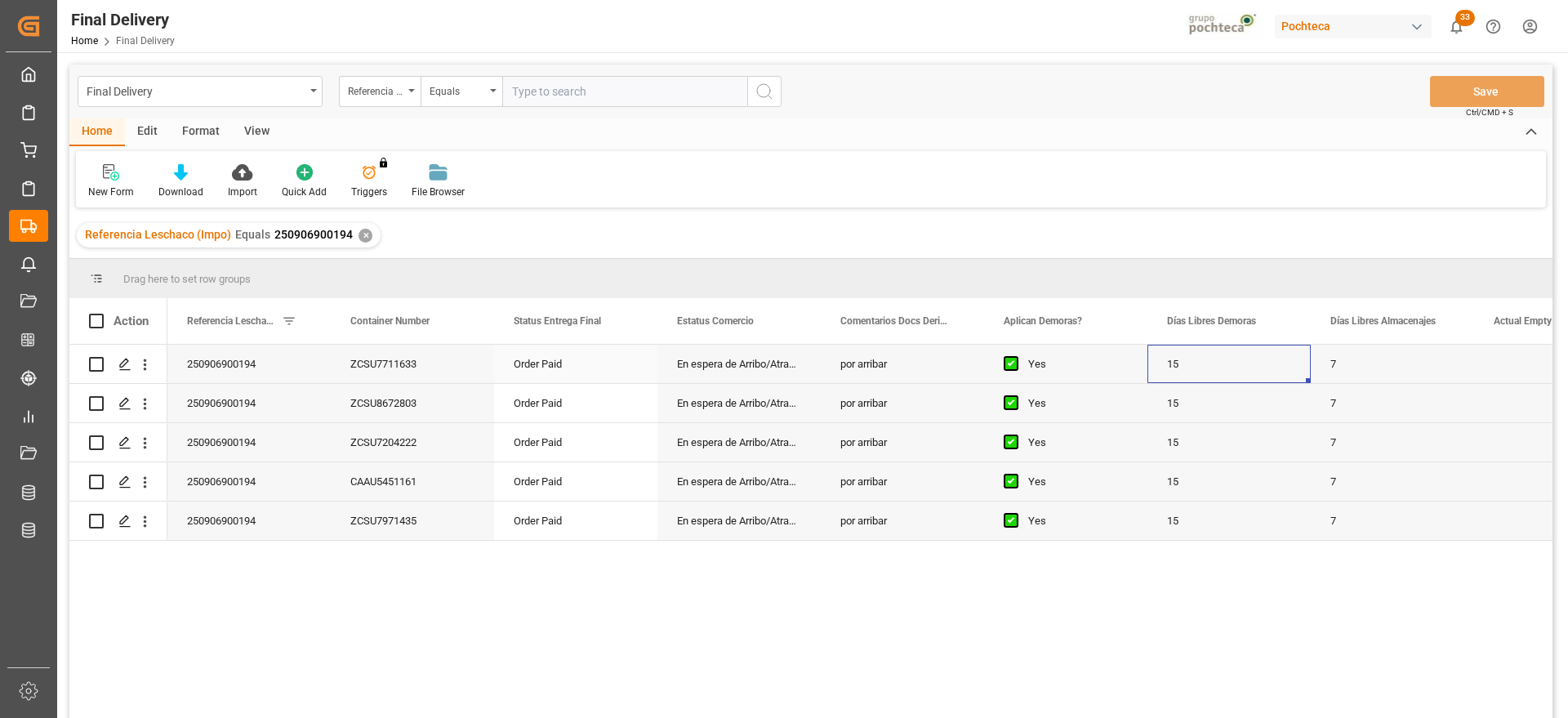
click at [1288, 381] on div "15" at bounding box center [1229, 364] width 164 height 38
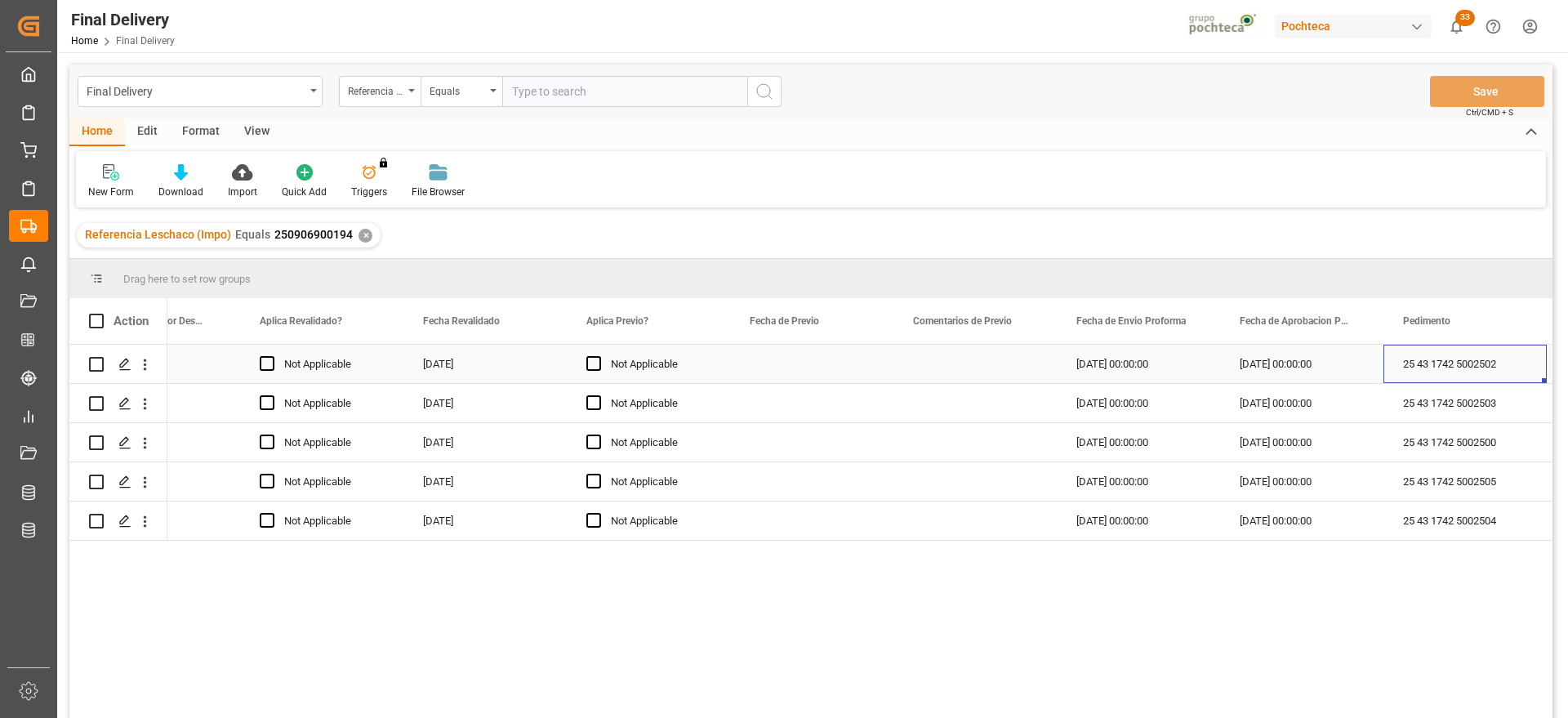
scroll to position [0, 2378]
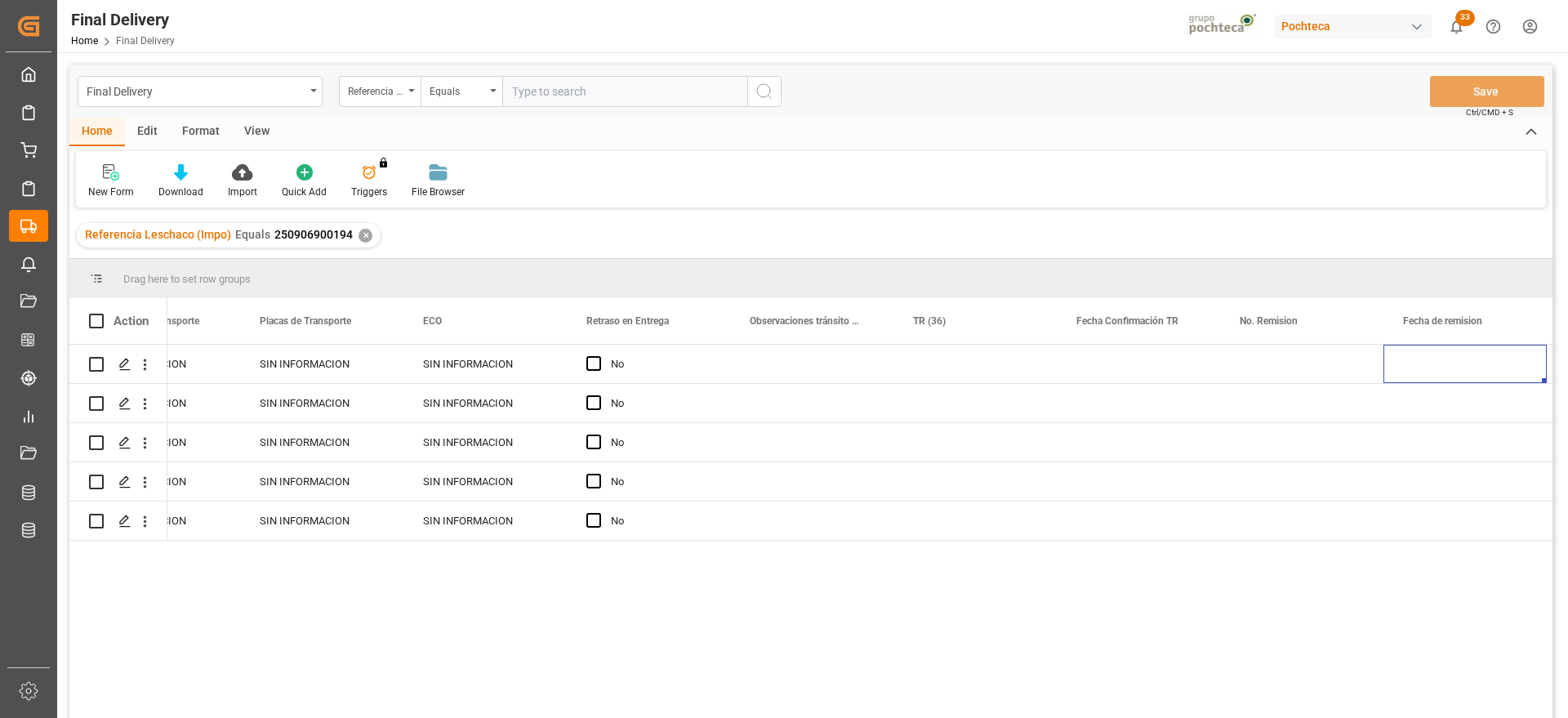
click at [365, 236] on div "✕" at bounding box center [365, 236] width 14 height 14
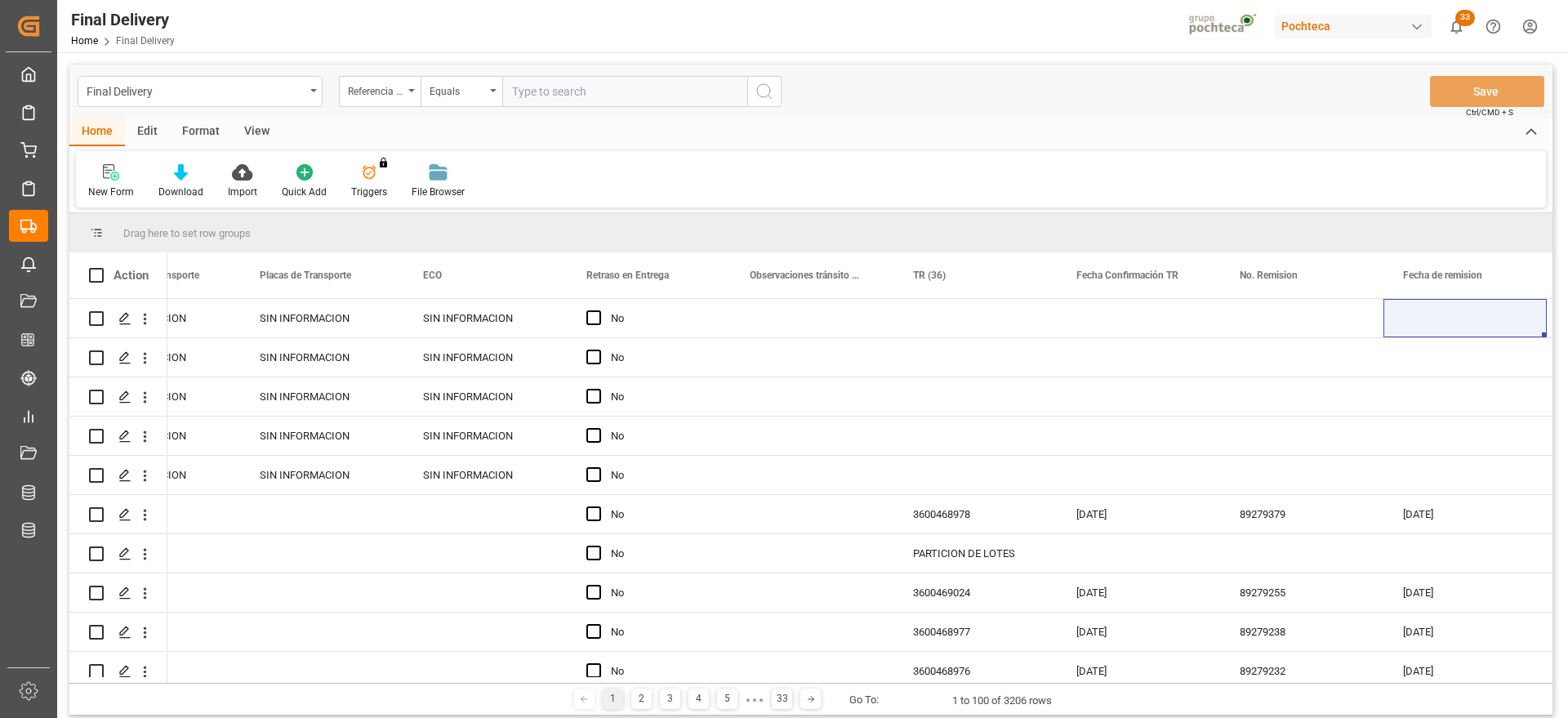
click at [567, 80] on input "text" at bounding box center [625, 91] width 245 height 31
paste input "250906900026"
type input "250906900026"
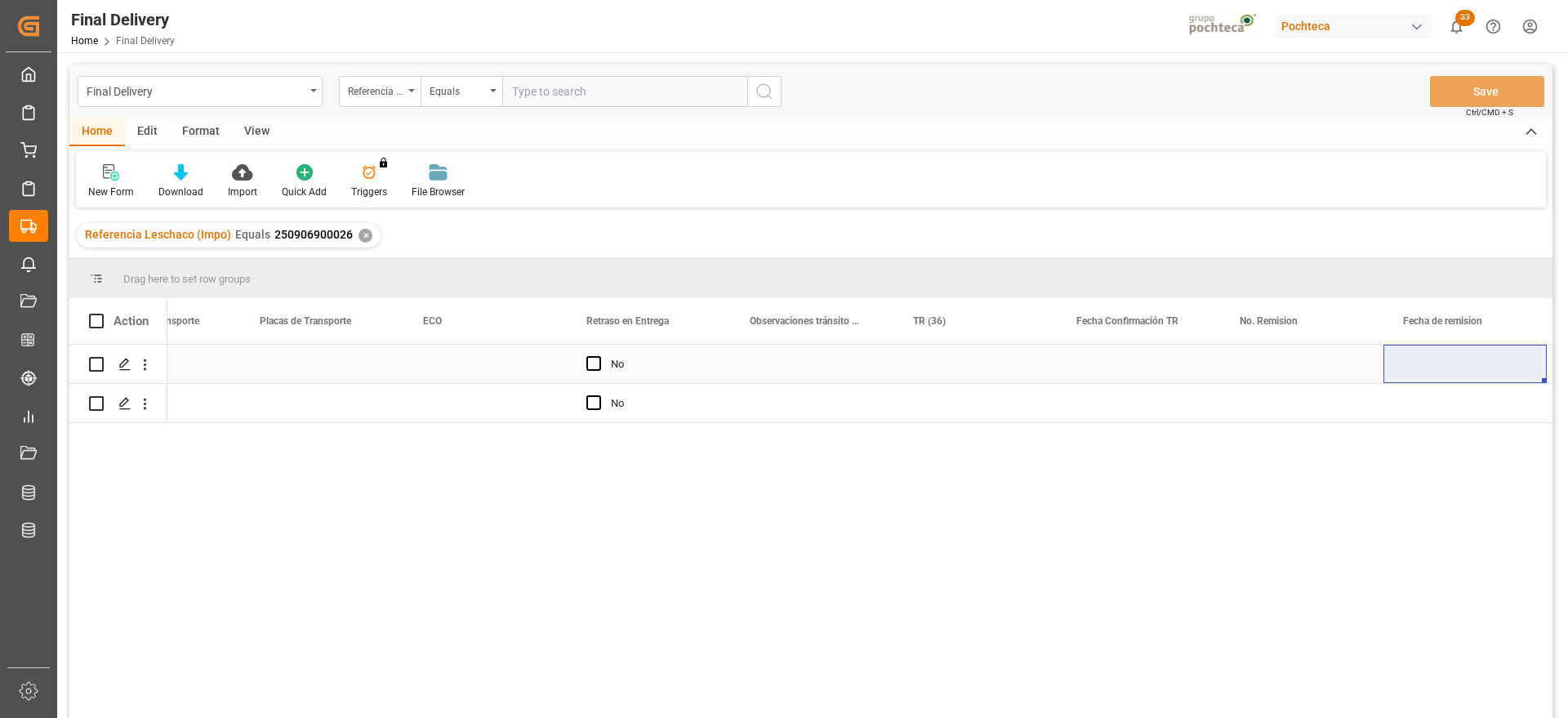
click at [439, 358] on div "Press SPACE to select this row." at bounding box center [484, 364] width 164 height 38
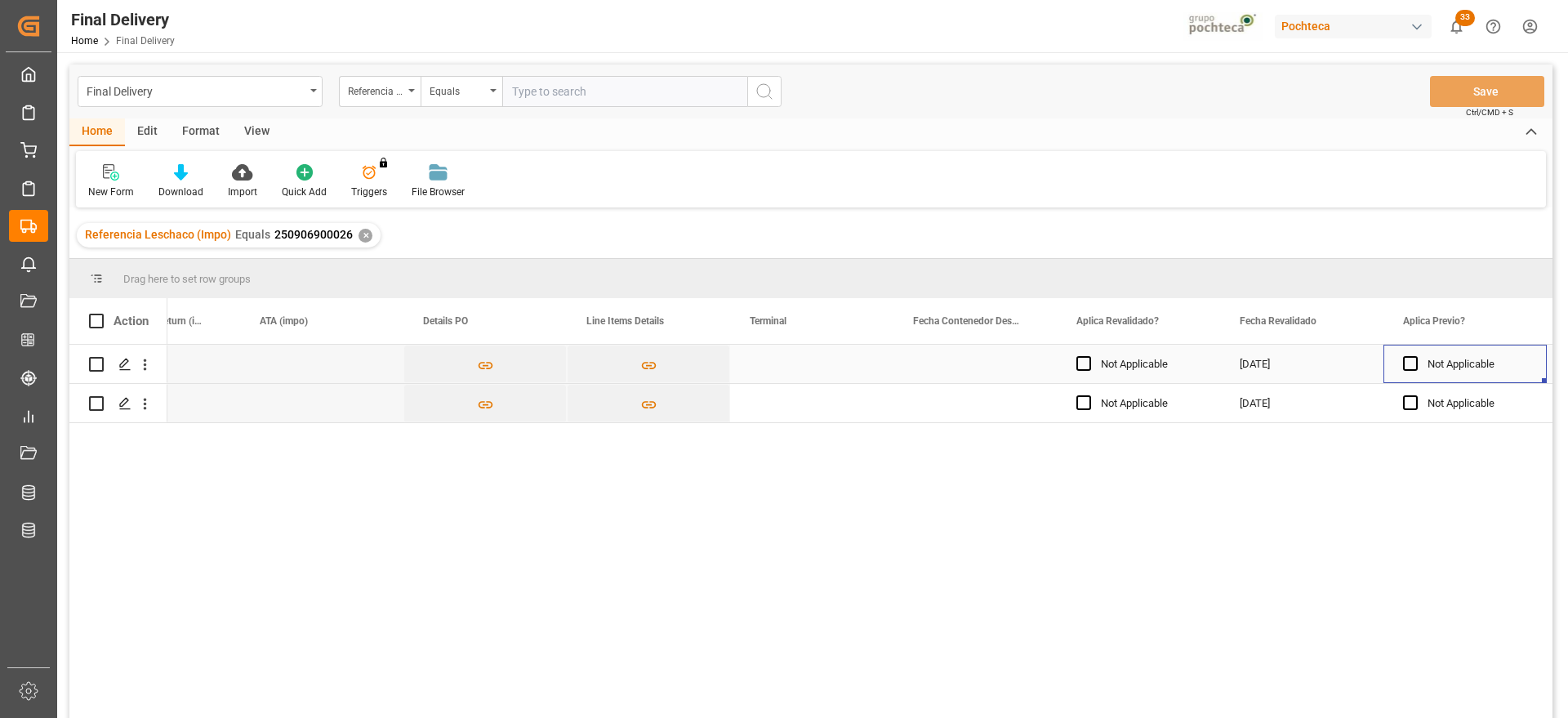
scroll to position [0, 1561]
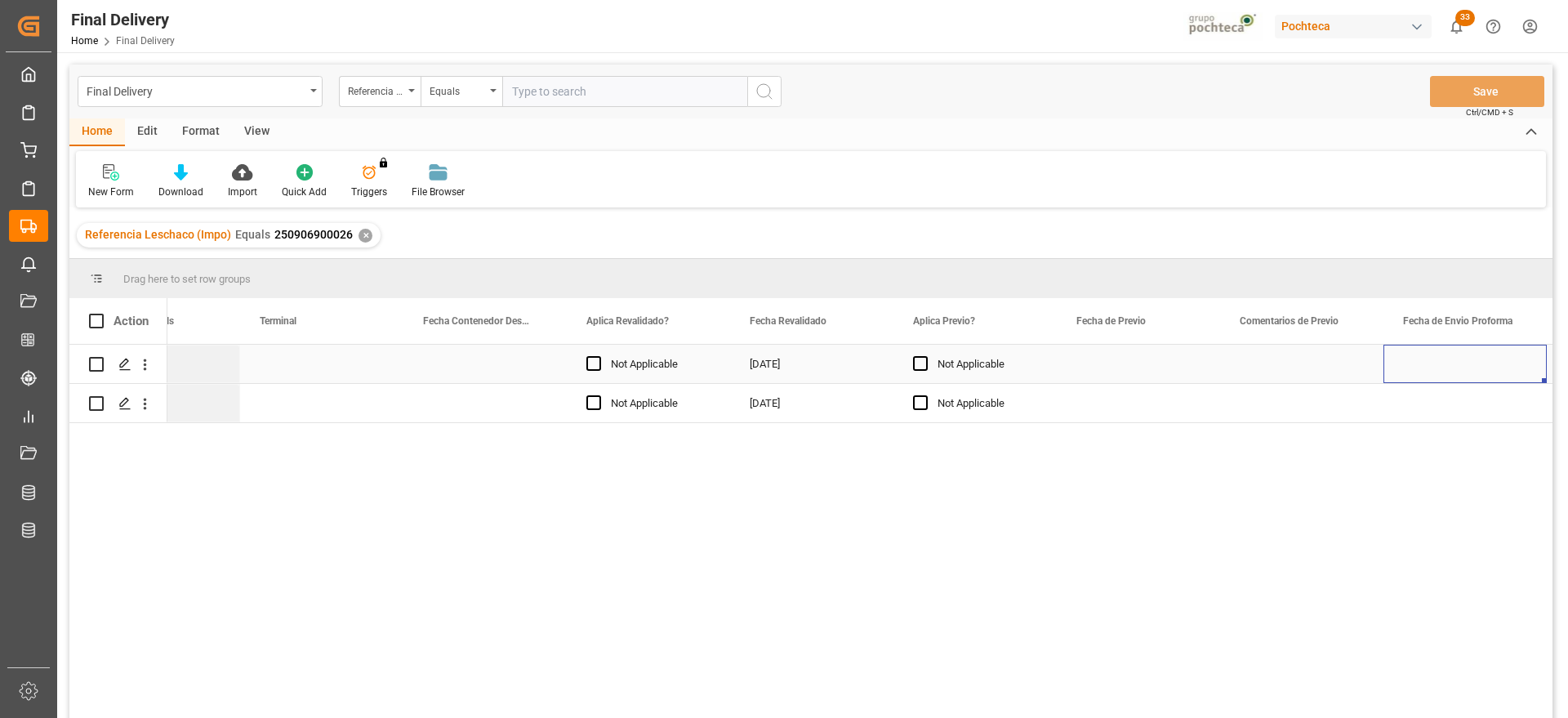
click at [1139, 369] on div "Press SPACE to select this row." at bounding box center [1138, 364] width 164 height 38
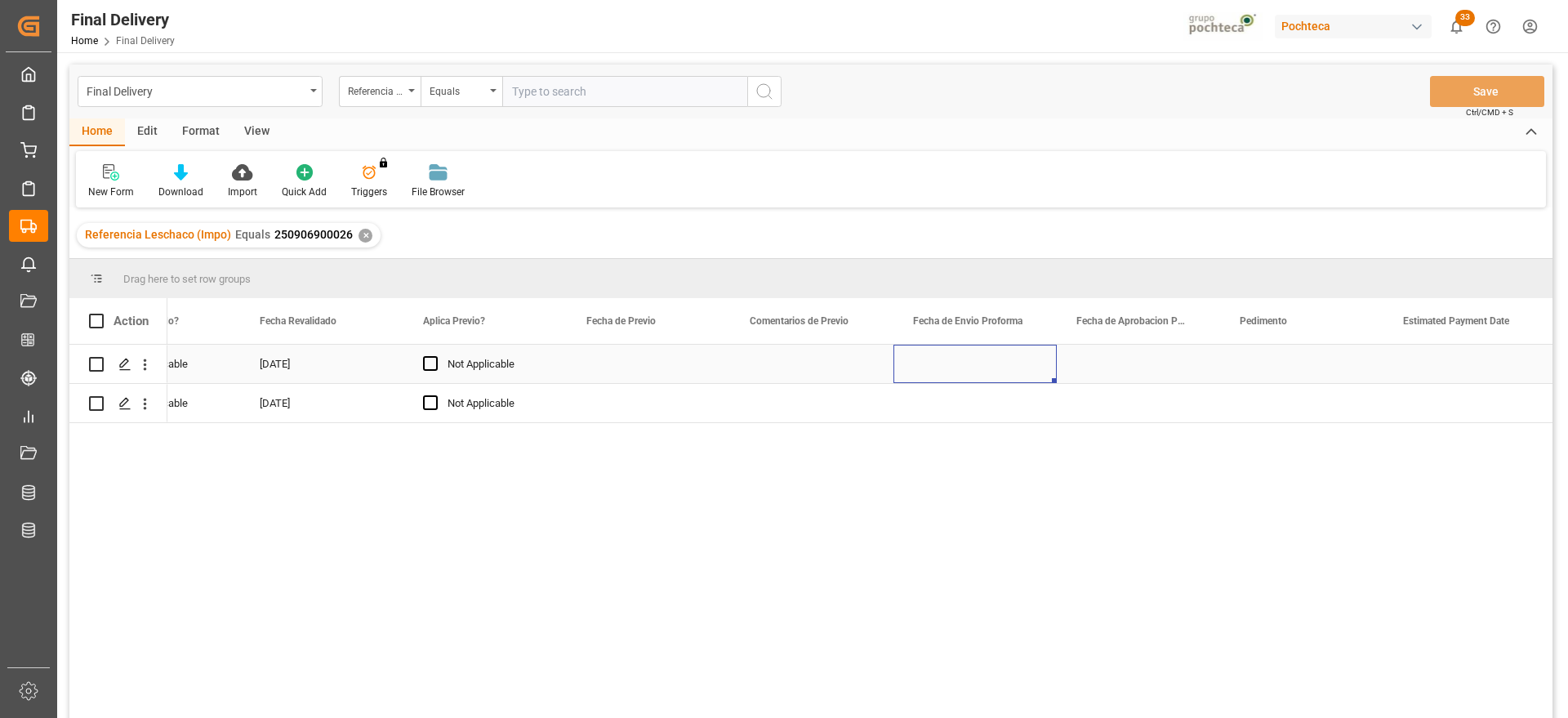
click at [942, 360] on div "Press SPACE to select this row." at bounding box center [975, 364] width 164 height 38
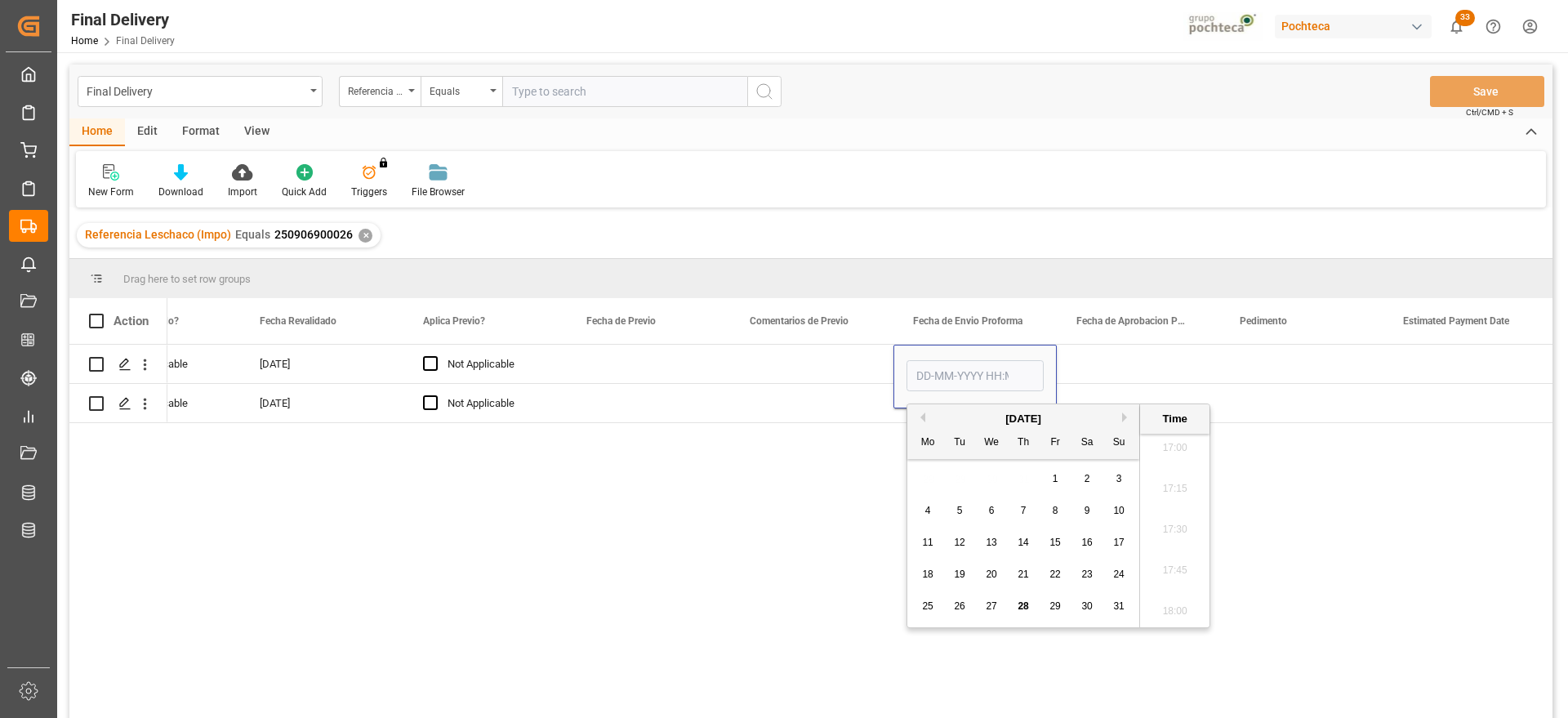
click at [993, 571] on span "20" at bounding box center [990, 574] width 10 height 11
type input "[DATE] 00:00"
click at [1171, 352] on div "Press SPACE to select this row." at bounding box center [1138, 364] width 164 height 38
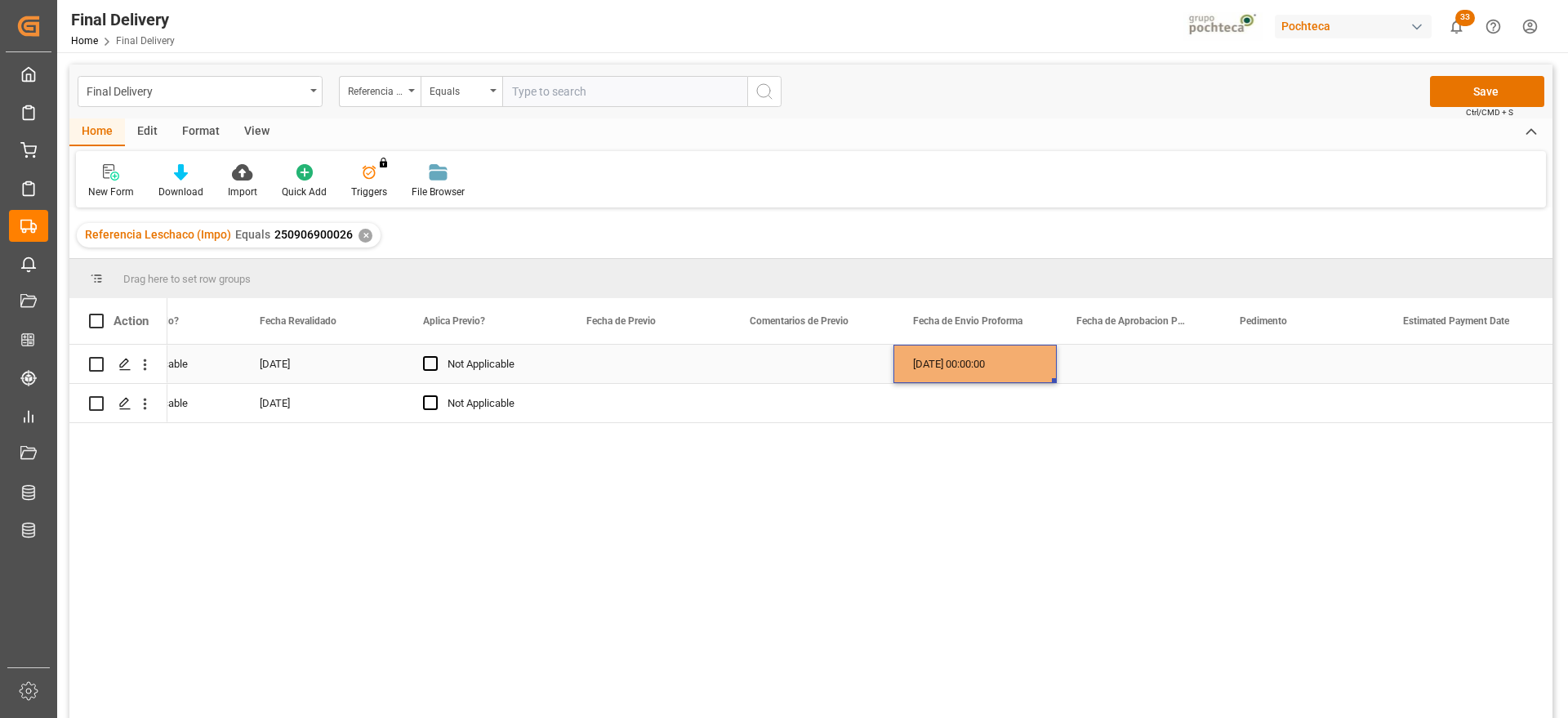
click at [975, 364] on div "[DATE] 00:00:00" at bounding box center [975, 364] width 164 height 38
click at [1113, 358] on div "Press SPACE to select this row." at bounding box center [1138, 364] width 164 height 38
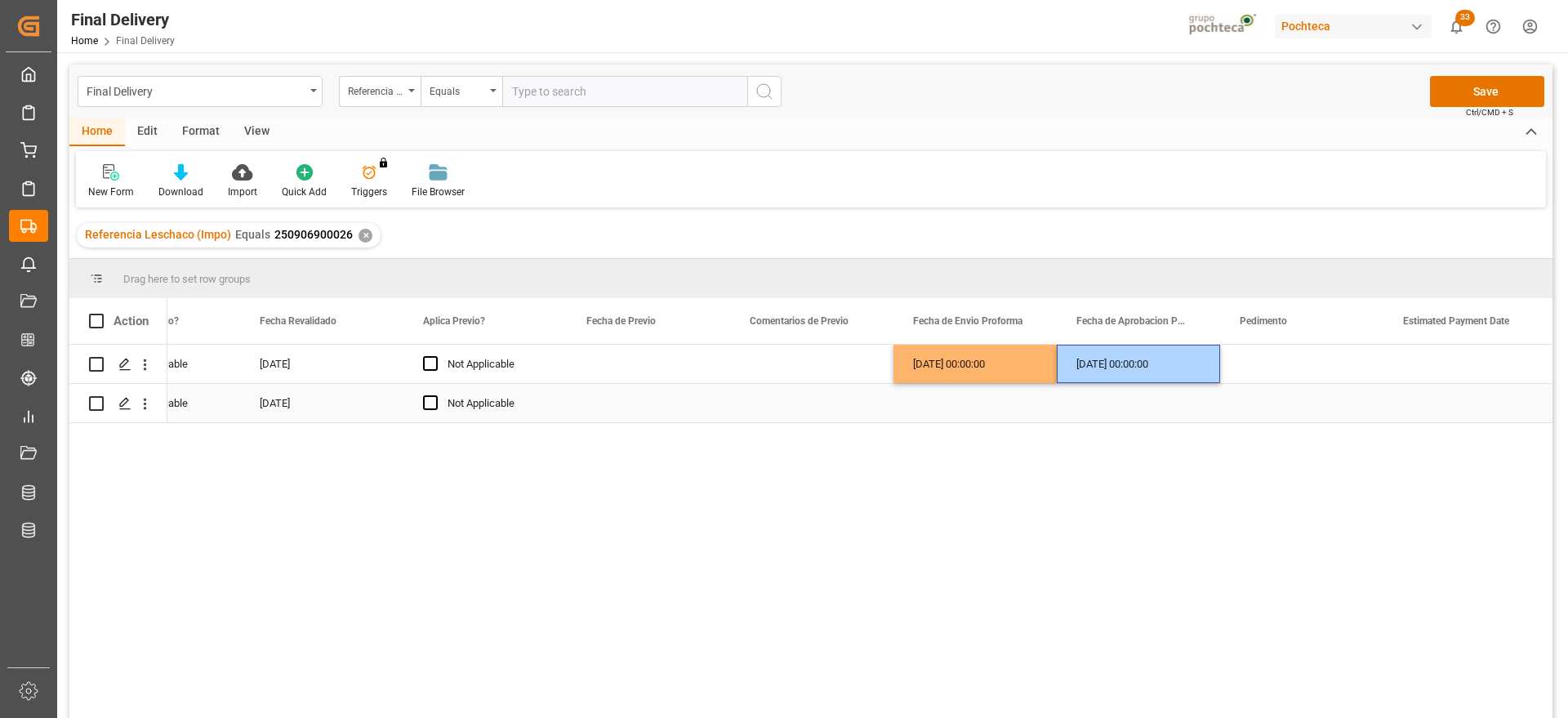
click at [980, 385] on div "Press SPACE to select this row." at bounding box center [975, 403] width 164 height 38
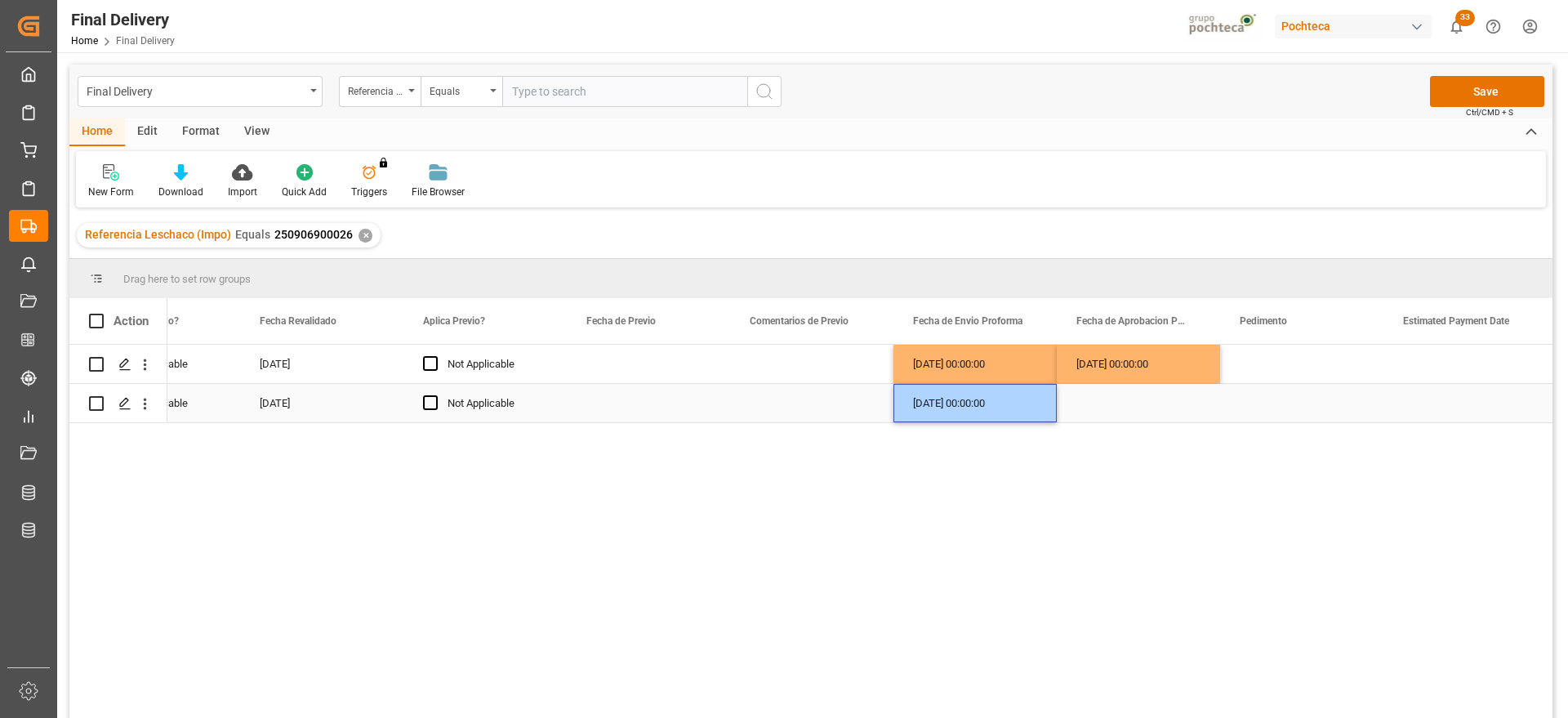
click at [1106, 407] on div "Press SPACE to select this row." at bounding box center [1138, 403] width 164 height 38
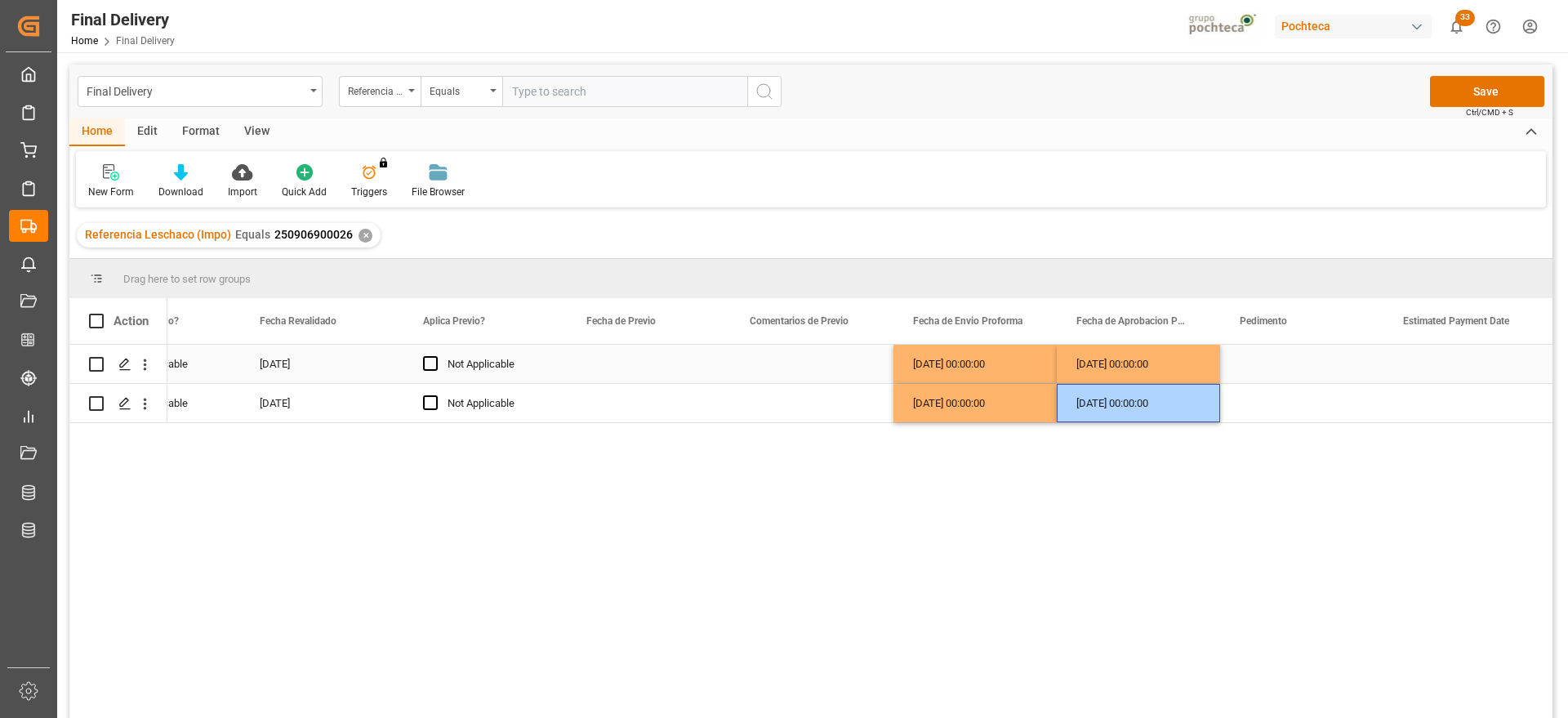
click at [1310, 364] on div "Press SPACE to select this row." at bounding box center [1302, 364] width 164 height 38
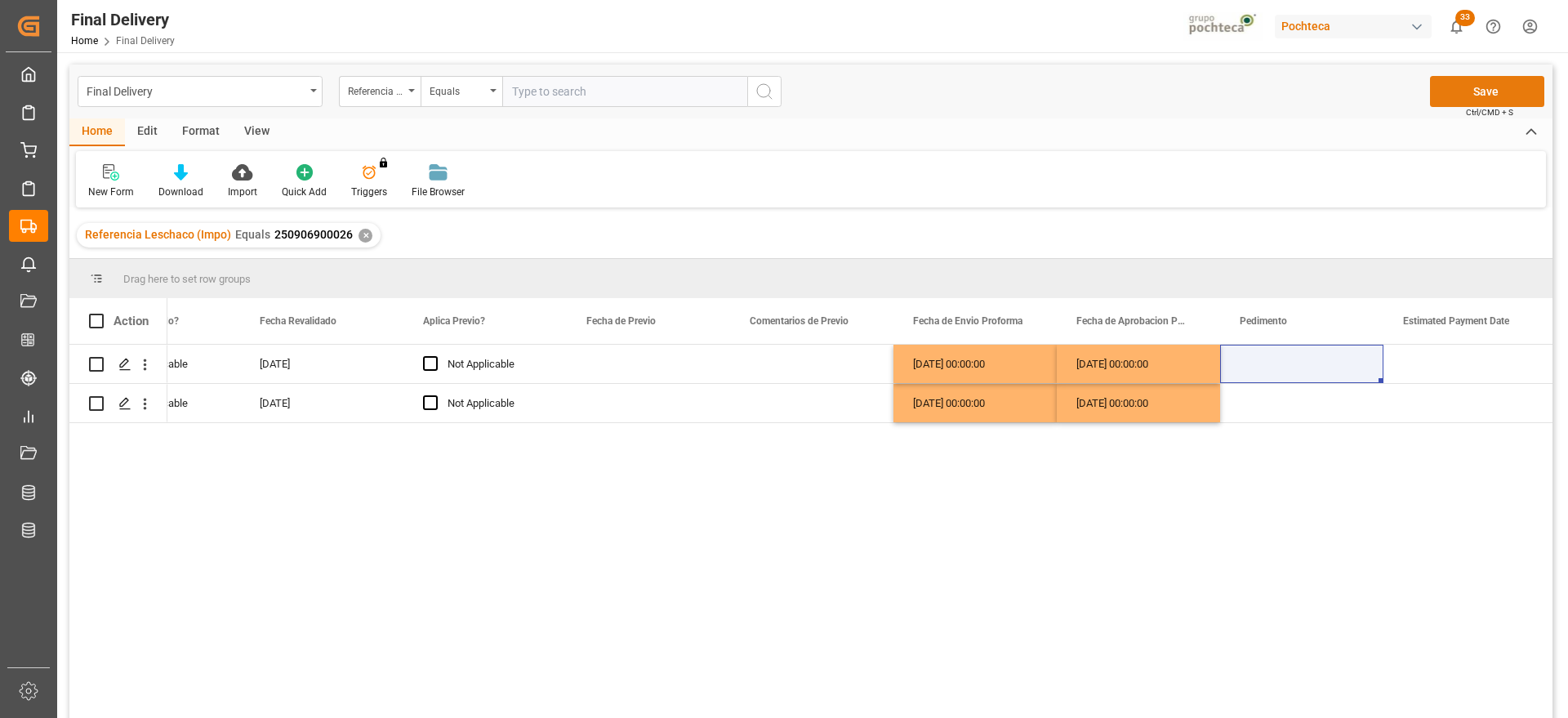
click at [1468, 86] on button "Save" at bounding box center [1487, 91] width 114 height 31
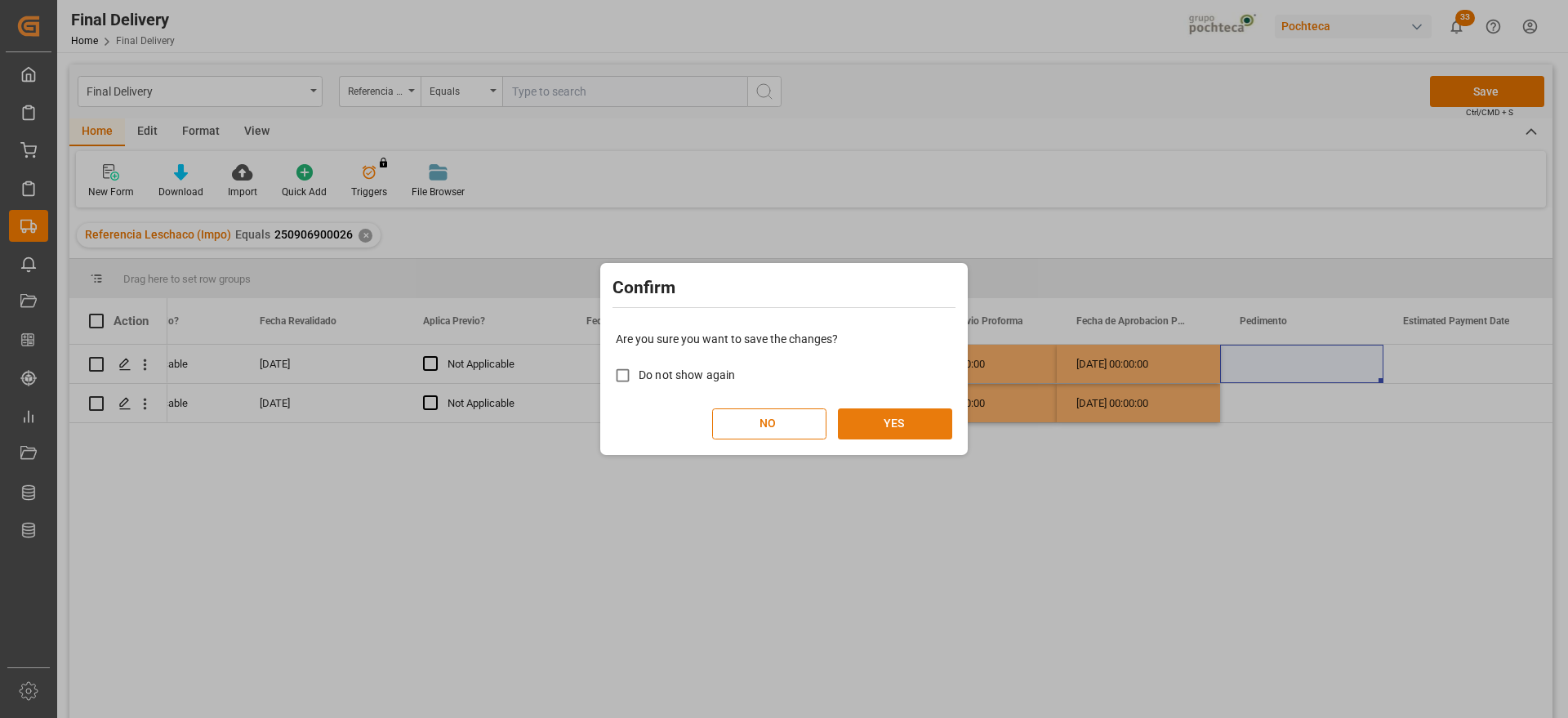
click at [886, 428] on button "YES" at bounding box center [895, 424] width 114 height 31
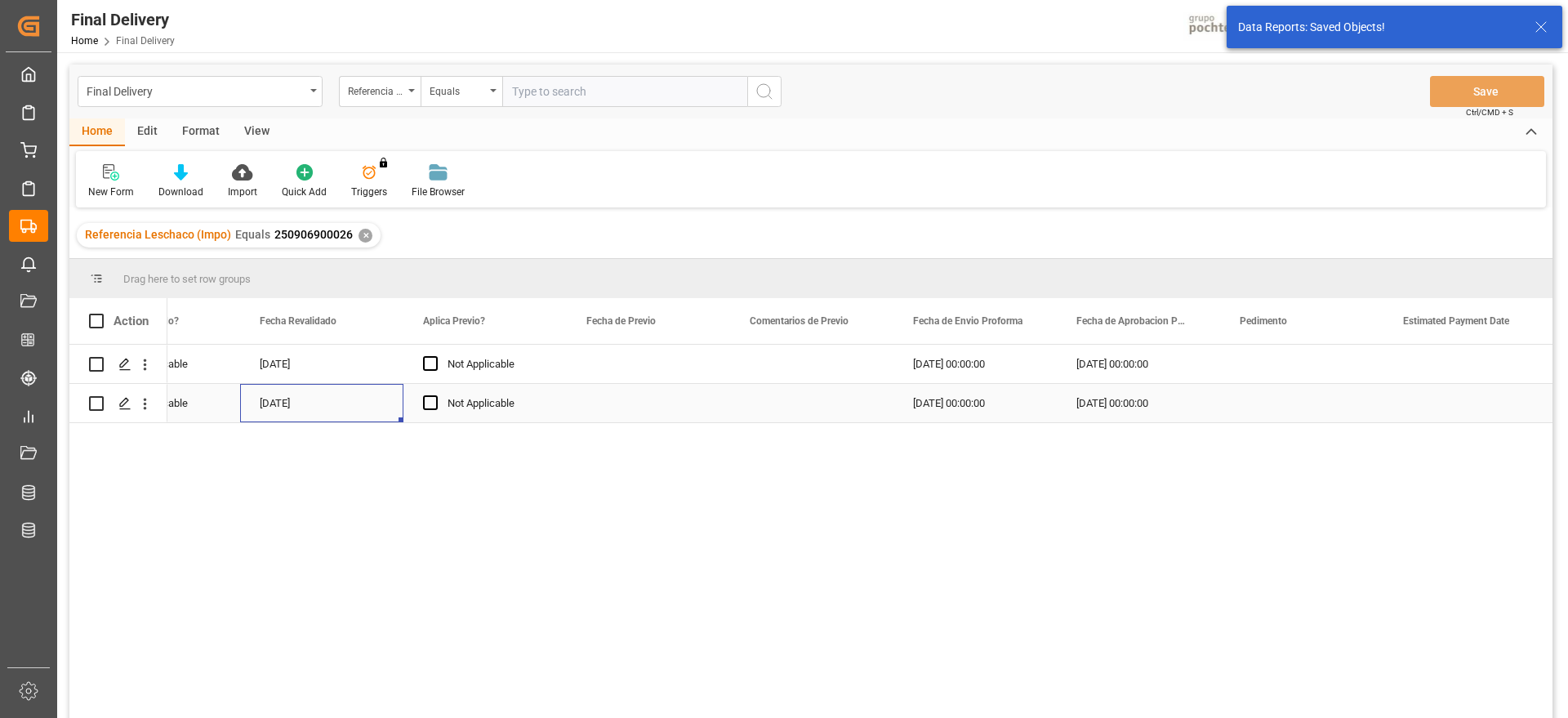
click at [300, 394] on div "[DATE]" at bounding box center [322, 403] width 164 height 38
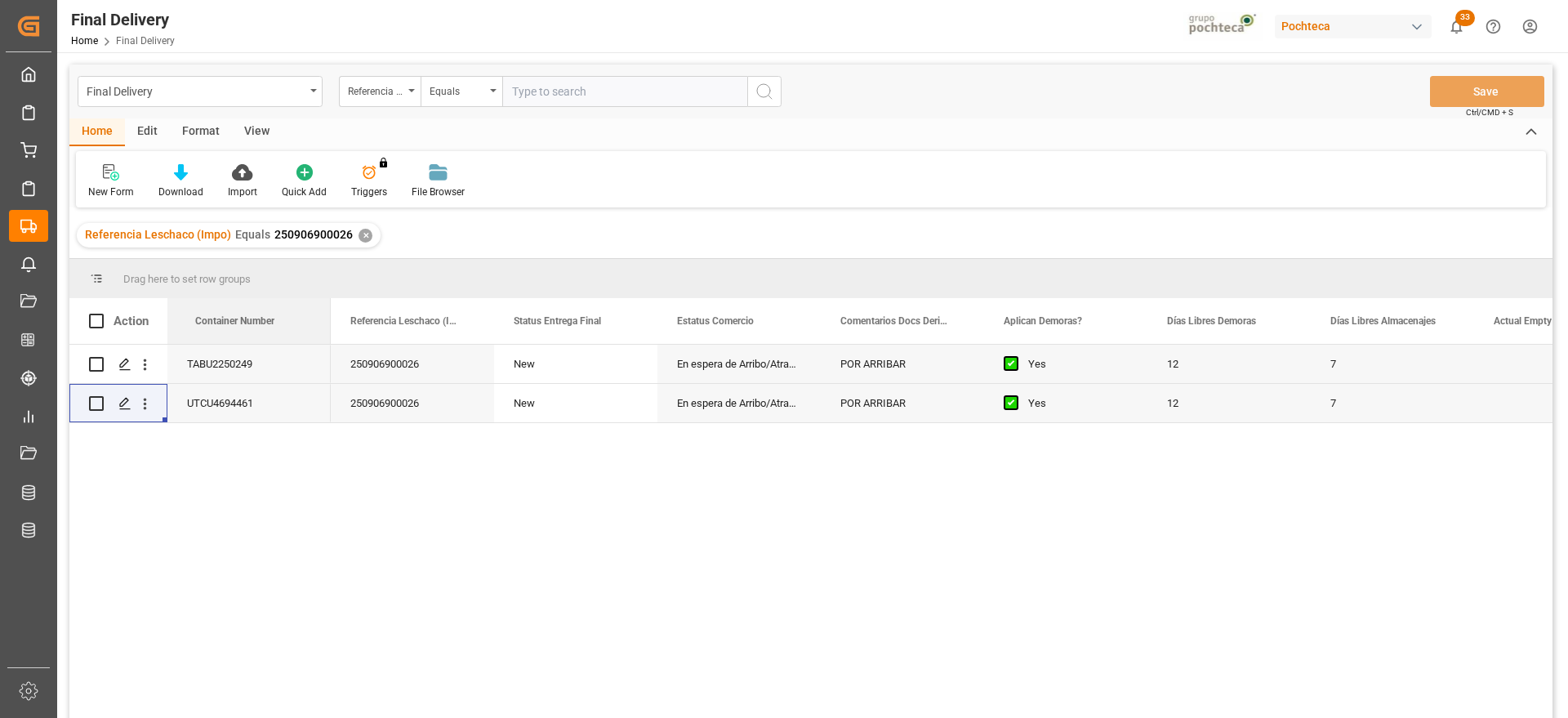
drag, startPoint x: 407, startPoint y: 306, endPoint x: 135, endPoint y: 320, distance: 272.4
click at [413, 375] on div "250906900026" at bounding box center [412, 364] width 164 height 38
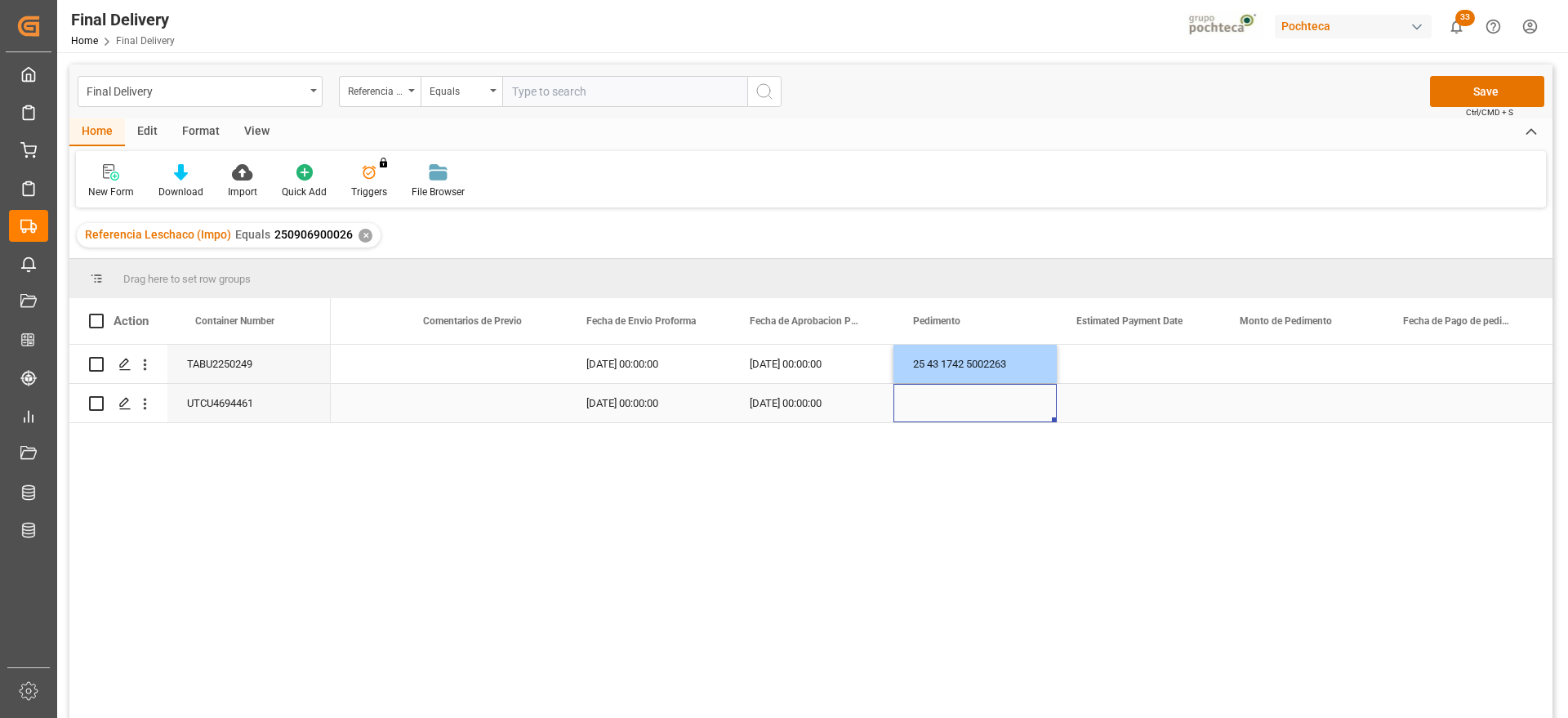
click at [996, 401] on div "Press SPACE to select this row." at bounding box center [975, 403] width 164 height 38
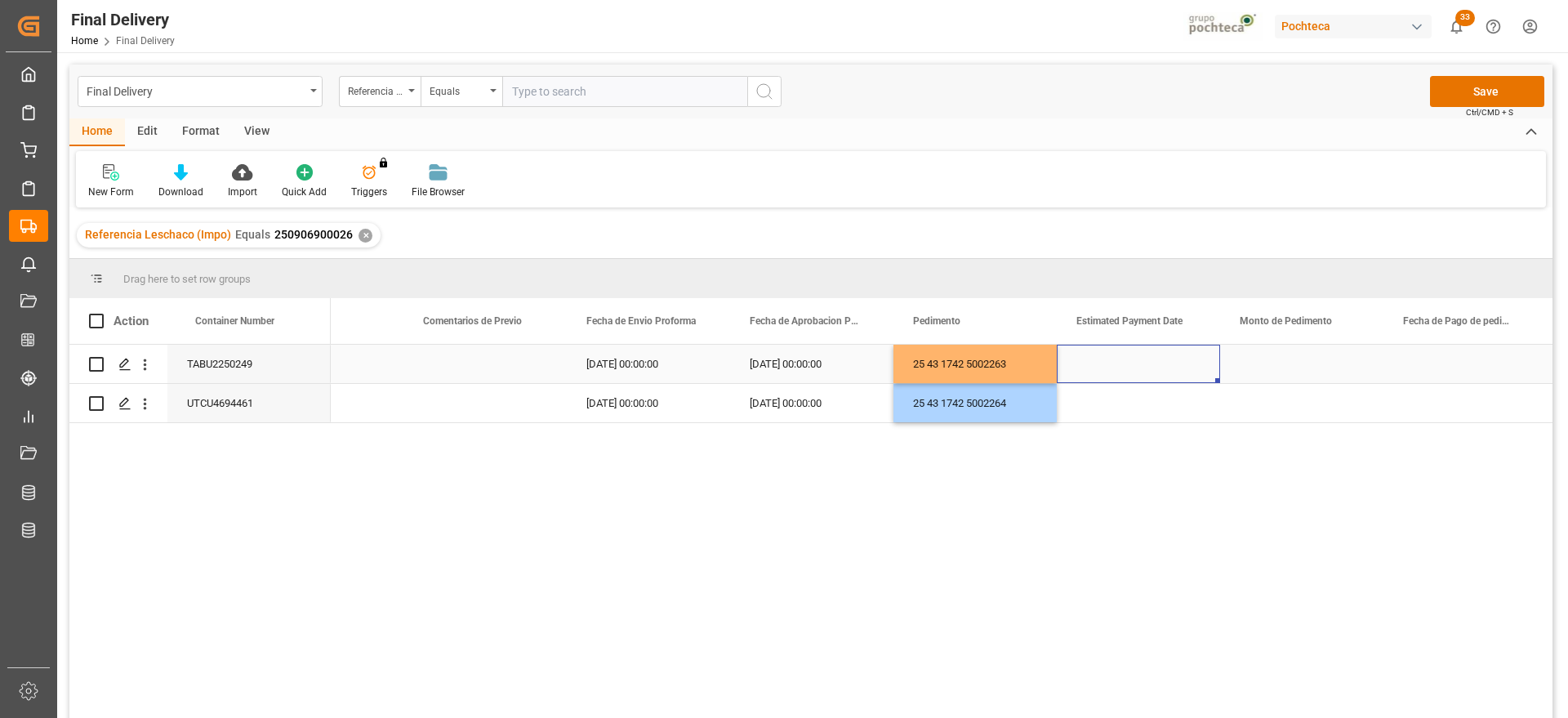
click at [1149, 366] on div "Press SPACE to select this row." at bounding box center [1138, 364] width 164 height 38
click at [1285, 359] on div "Press SPACE to select this row." at bounding box center [1302, 364] width 164 height 38
click at [1299, 361] on div "Press SPACE to select this row." at bounding box center [1302, 364] width 164 height 38
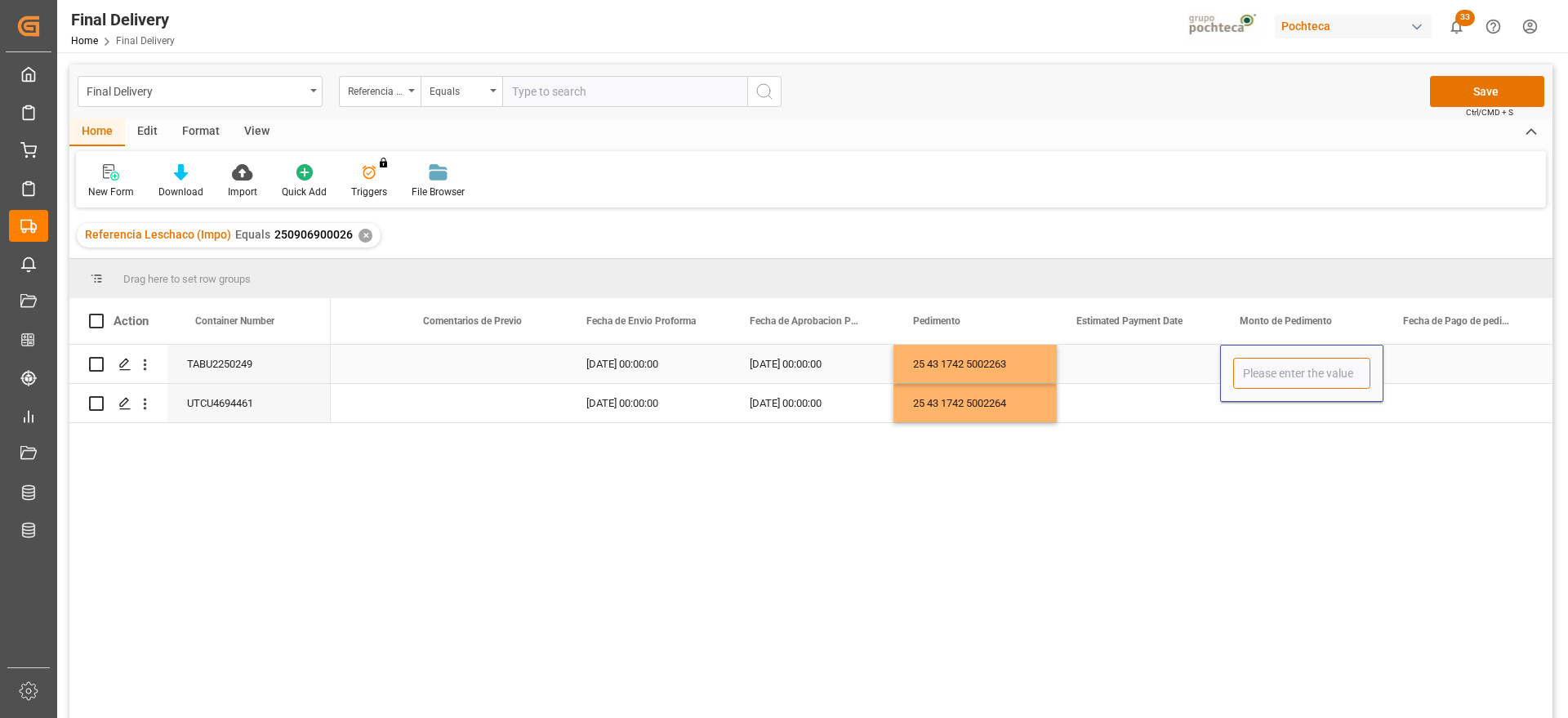
click at [1299, 366] on input "Press SPACE to select this row." at bounding box center [1302, 373] width 137 height 31
type input "60178"
drag, startPoint x: 1415, startPoint y: 367, endPoint x: 1372, endPoint y: 385, distance: 46.6
click at [1416, 366] on div "Press SPACE to select this row." at bounding box center [1465, 364] width 164 height 38
click at [1318, 371] on div "60178" at bounding box center [1302, 364] width 164 height 38
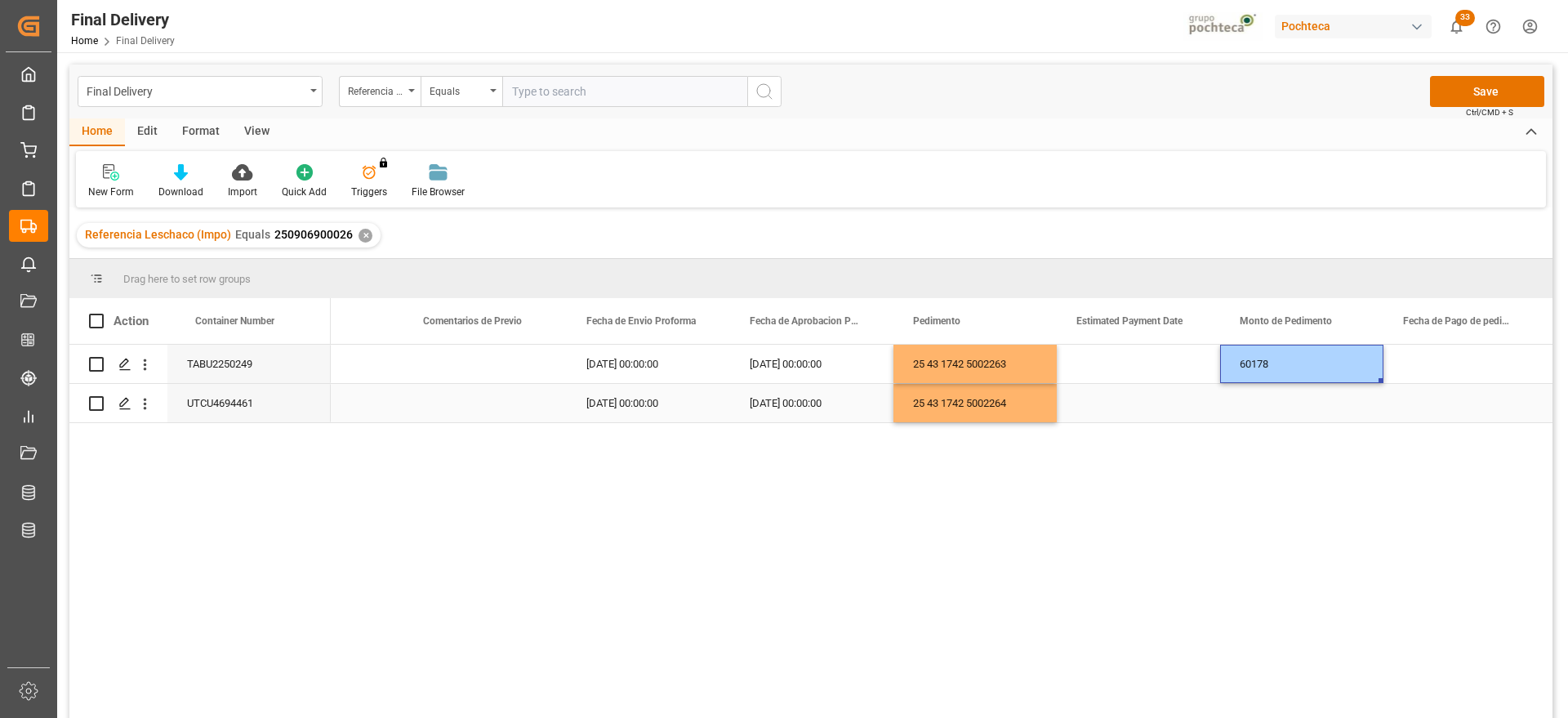
click at [1305, 405] on div "Press SPACE to select this row." at bounding box center [1302, 403] width 164 height 38
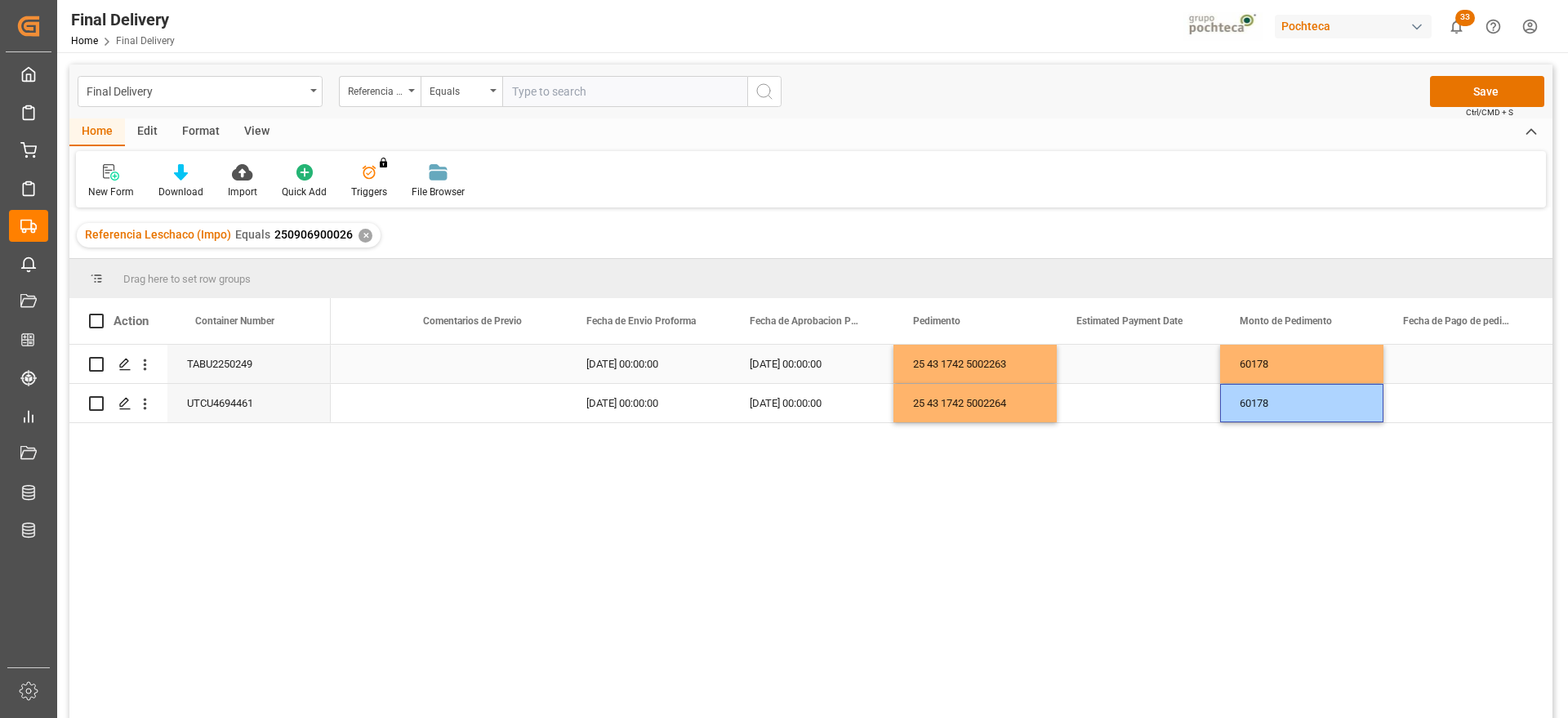
click at [1150, 367] on div "Press SPACE to select this row." at bounding box center [1138, 364] width 164 height 38
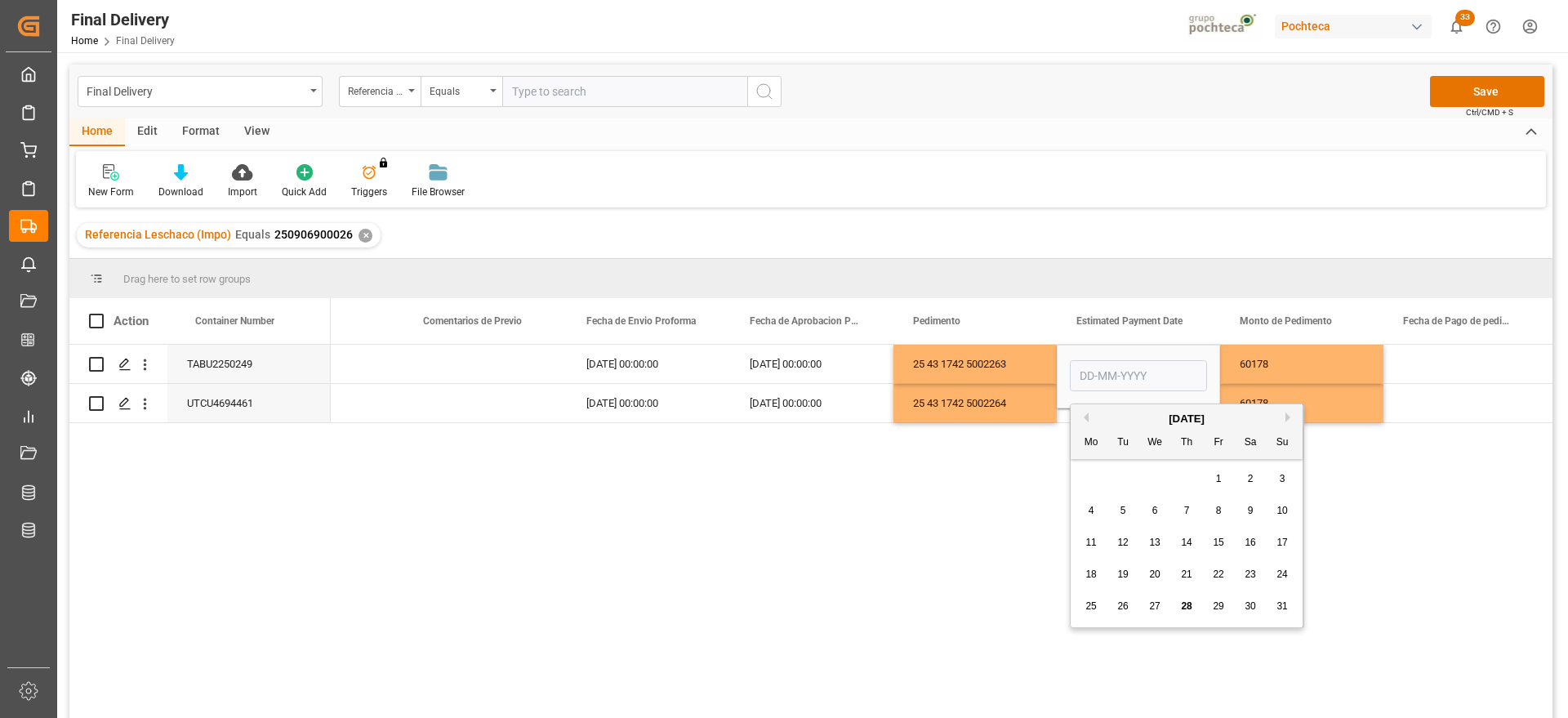
click at [1185, 605] on span "28" at bounding box center [1186, 606] width 10 height 11
type input "[DATE]"
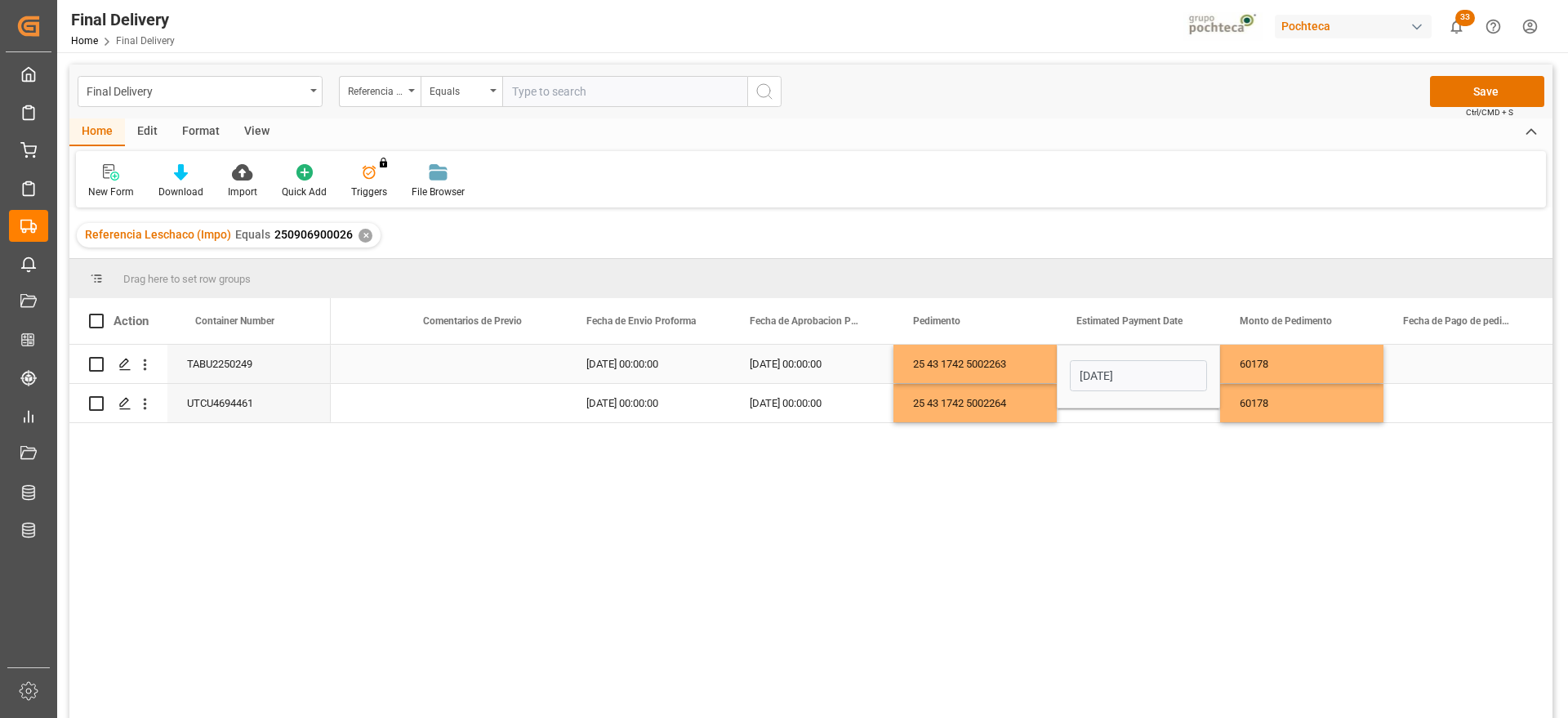
click at [1297, 340] on div "Monto de Pedimento" at bounding box center [1294, 321] width 109 height 46
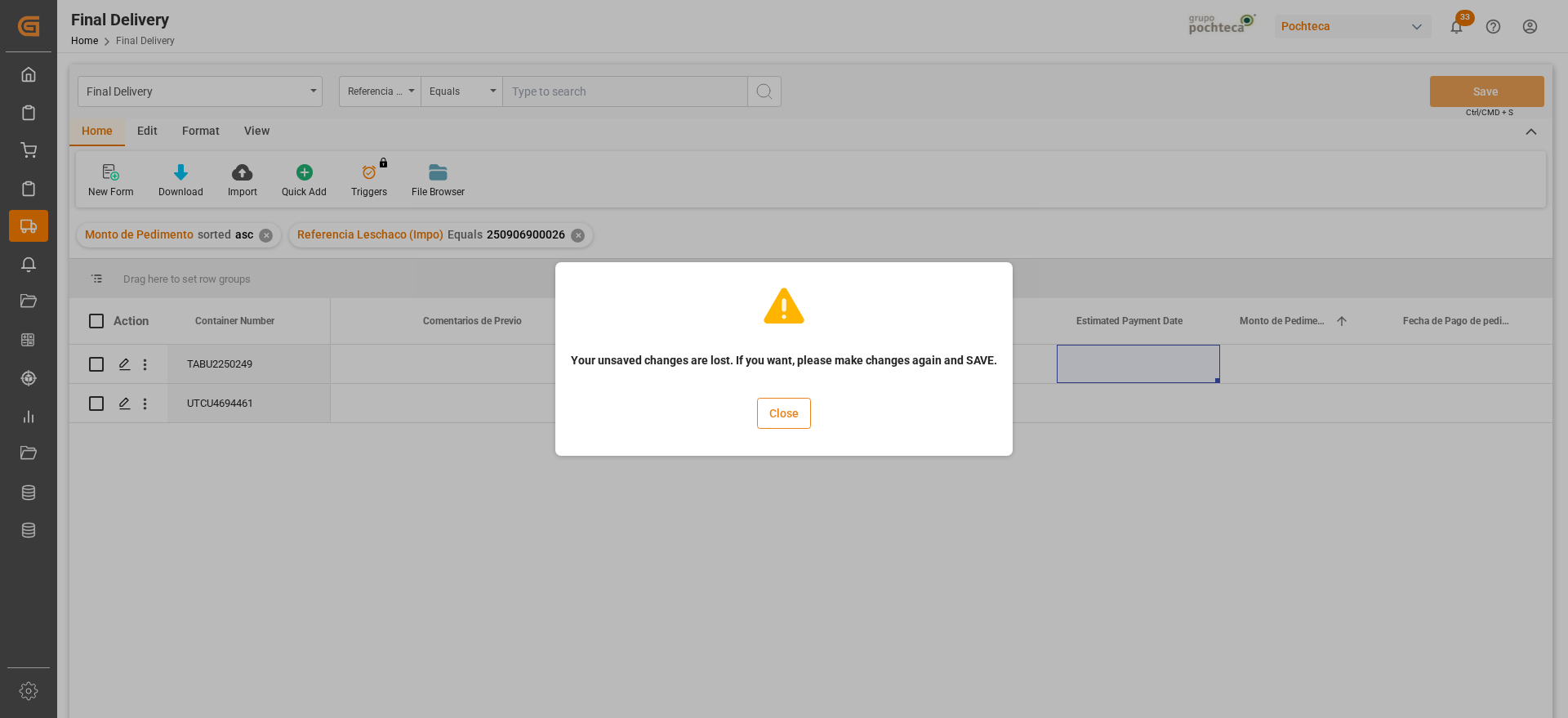
click at [765, 410] on button "Close" at bounding box center [784, 412] width 54 height 31
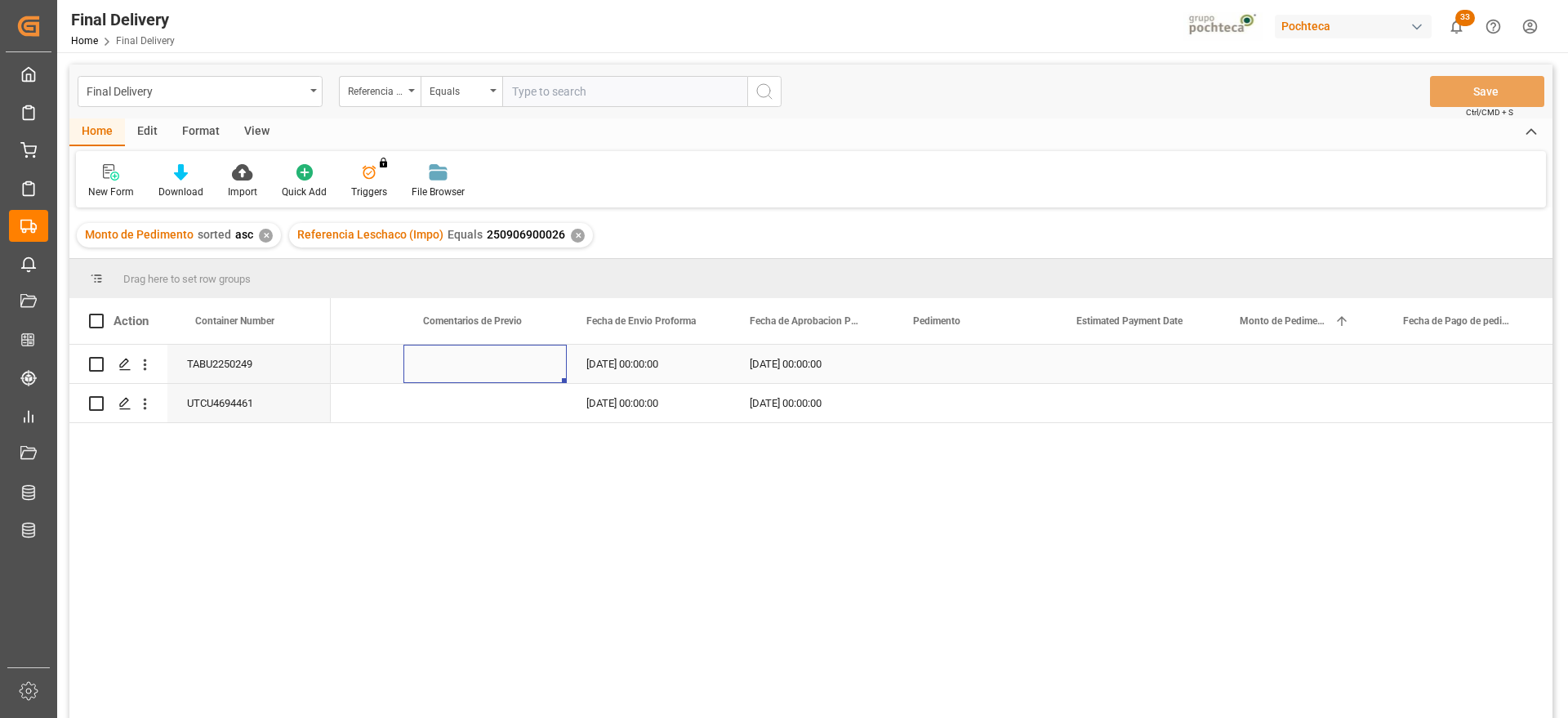
click at [501, 345] on div "Press SPACE to select this row." at bounding box center [484, 364] width 164 height 38
click at [1009, 378] on div "Press SPACE to select this row." at bounding box center [975, 364] width 164 height 38
click at [972, 396] on div "Press SPACE to select this row." at bounding box center [975, 403] width 164 height 38
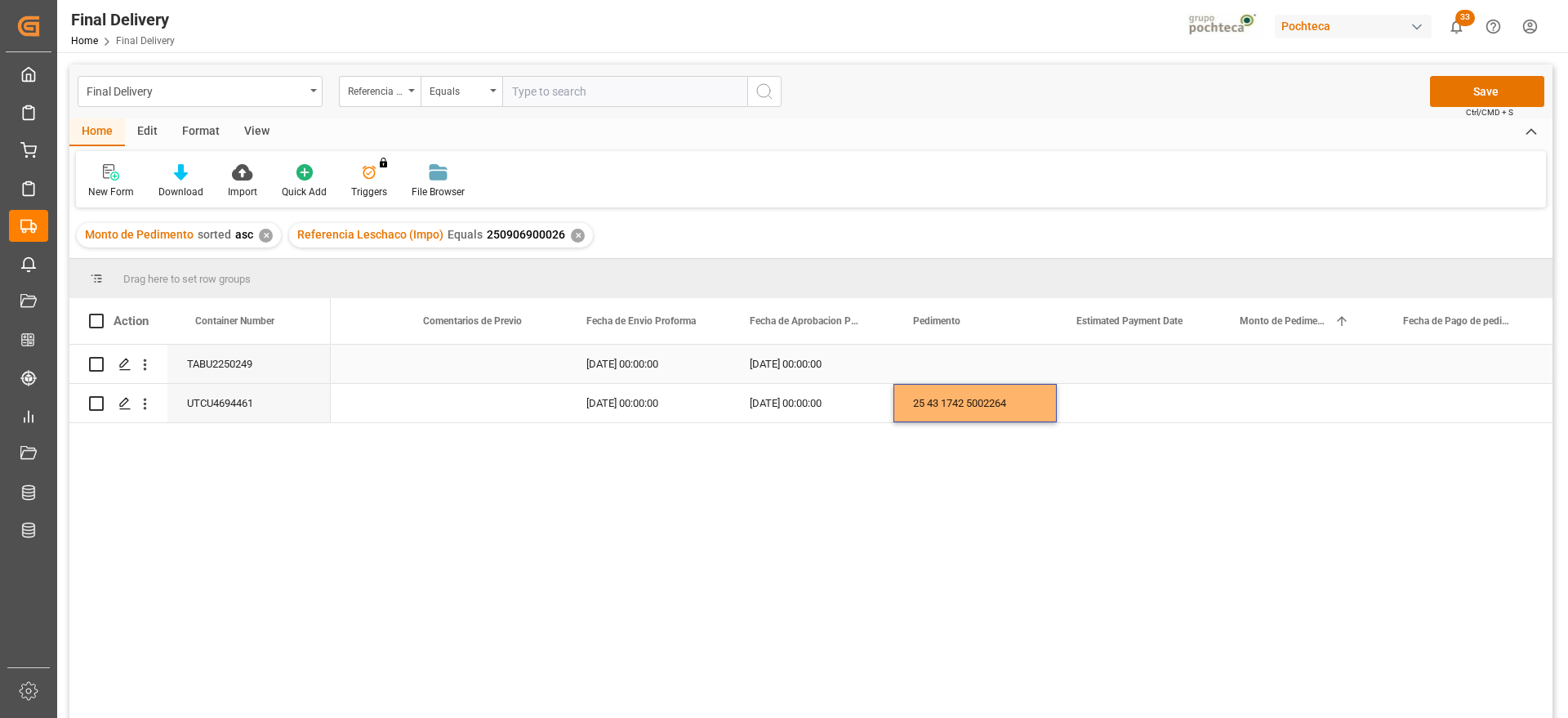
click at [966, 365] on div "Press SPACE to select this row." at bounding box center [975, 364] width 164 height 38
click at [977, 365] on div "Press SPACE to select this row." at bounding box center [975, 364] width 164 height 38
click at [1103, 364] on div "Press SPACE to select this row." at bounding box center [1138, 364] width 164 height 38
click at [1127, 365] on div "Press SPACE to select this row." at bounding box center [1138, 364] width 164 height 38
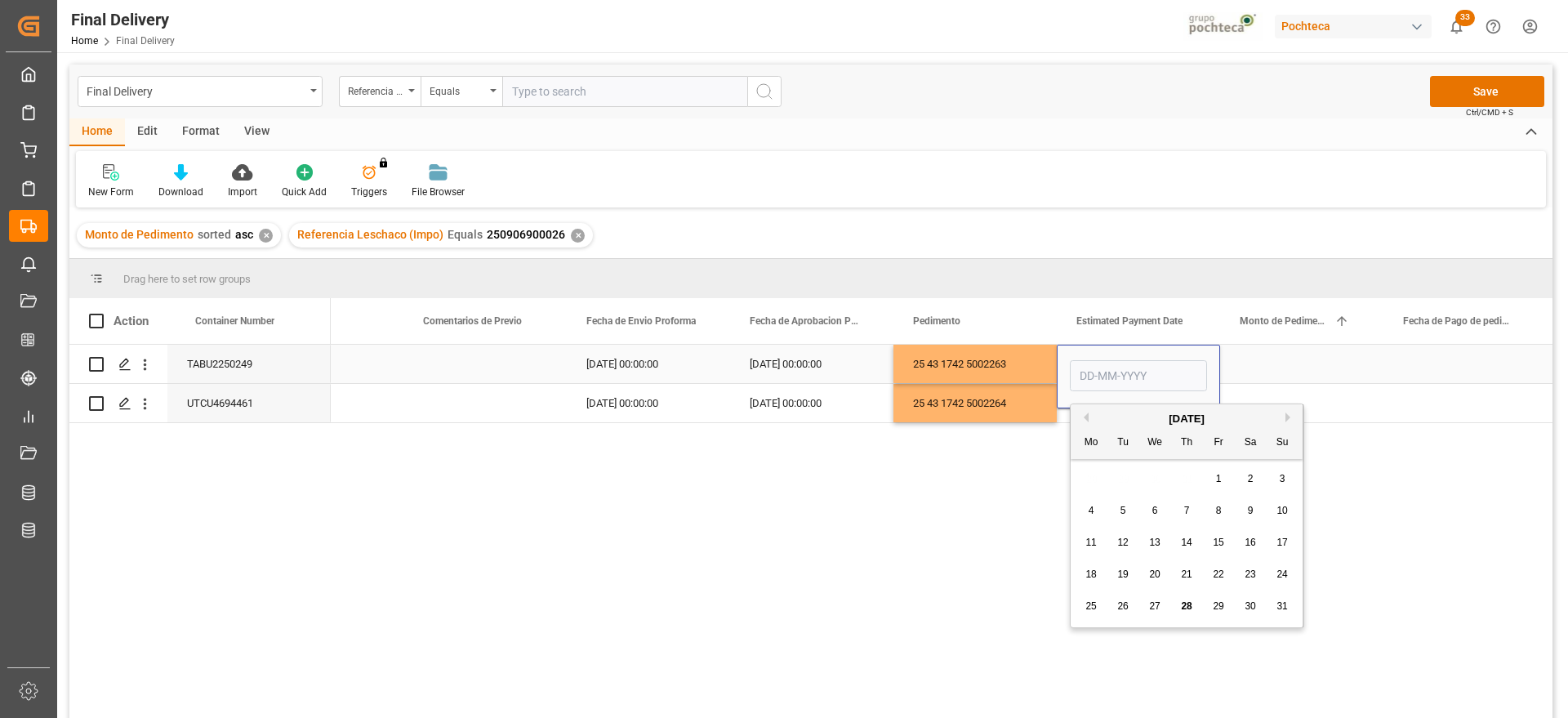
click at [1127, 365] on input "Press SPACE to select this row." at bounding box center [1138, 375] width 137 height 31
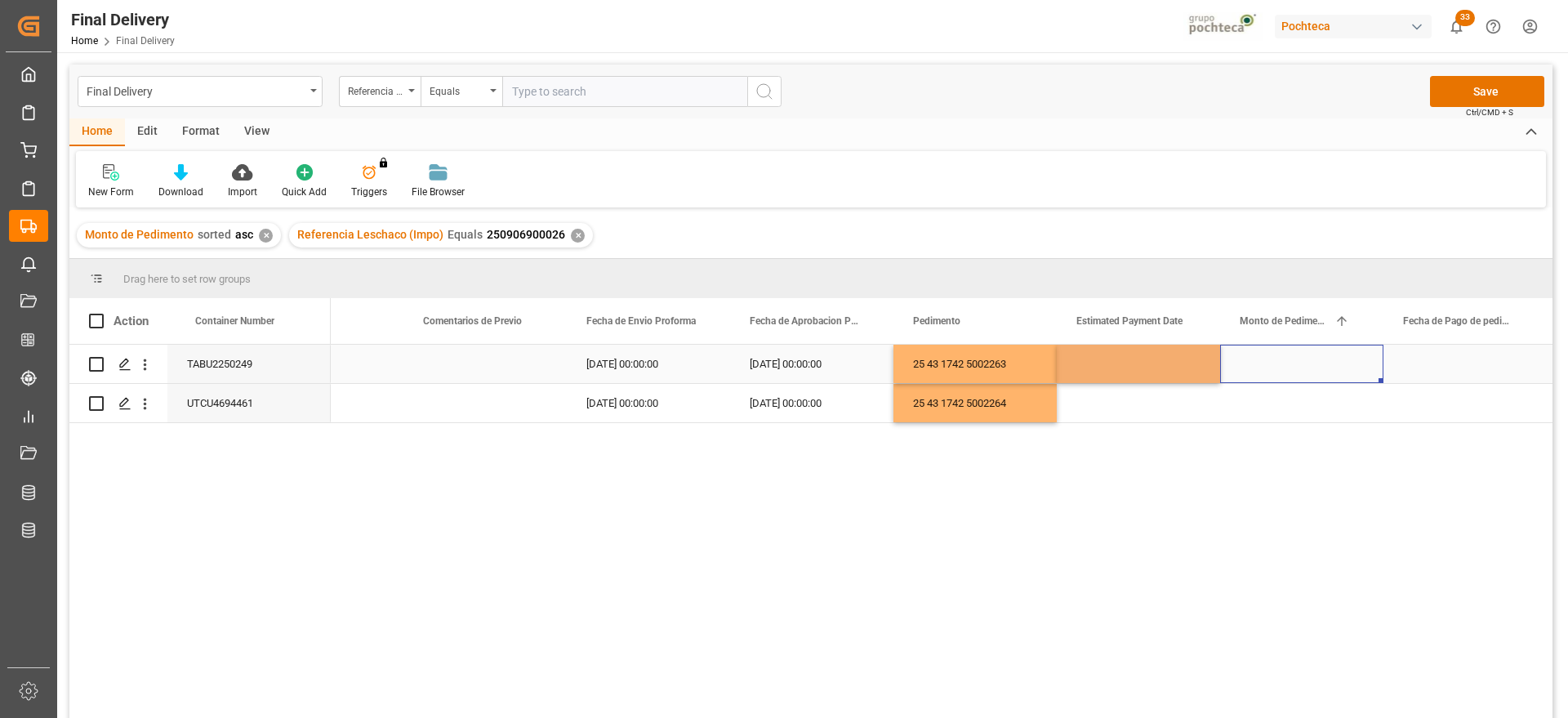
click at [1309, 365] on div "Press SPACE to select this row." at bounding box center [1302, 364] width 164 height 38
type input "60178"
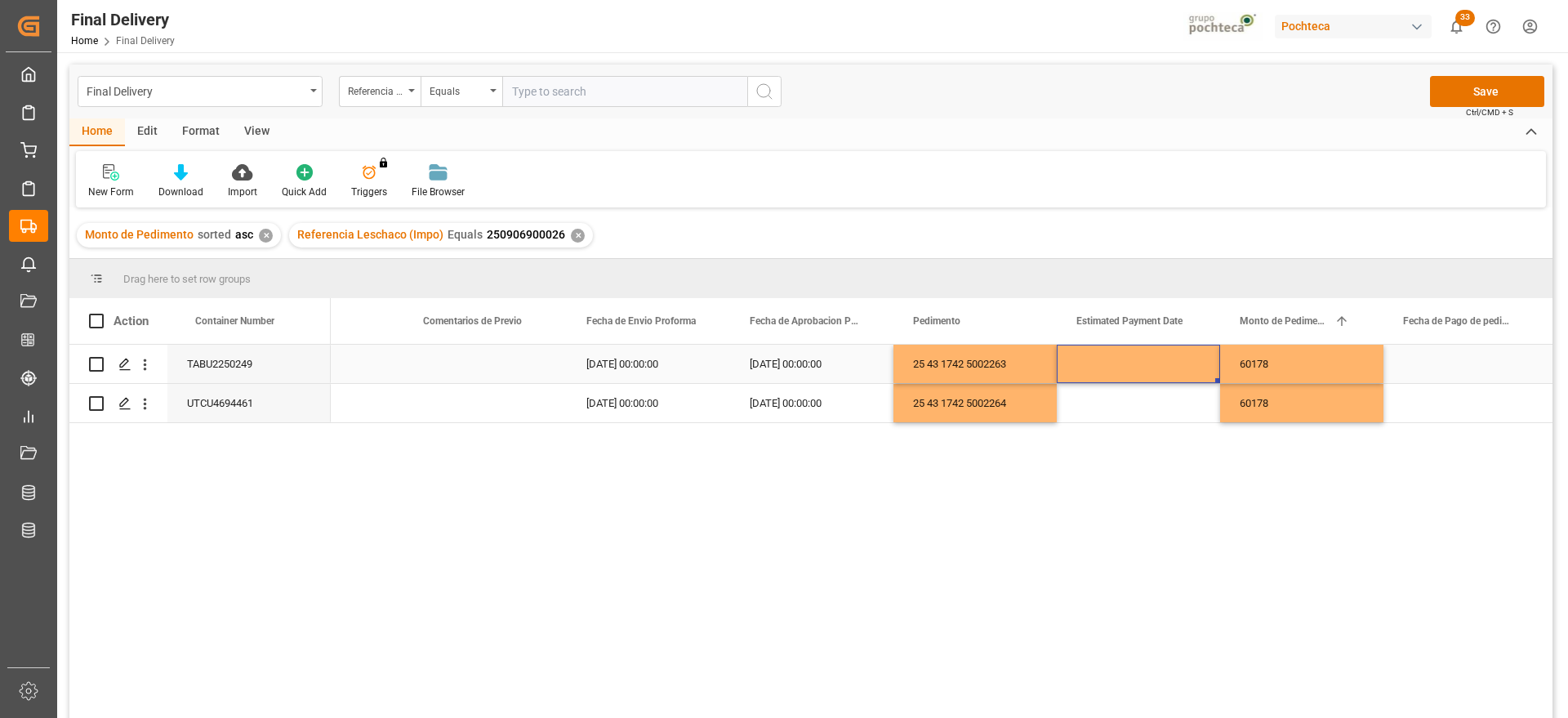
click at [1162, 364] on div "Press SPACE to select this row." at bounding box center [1138, 364] width 164 height 38
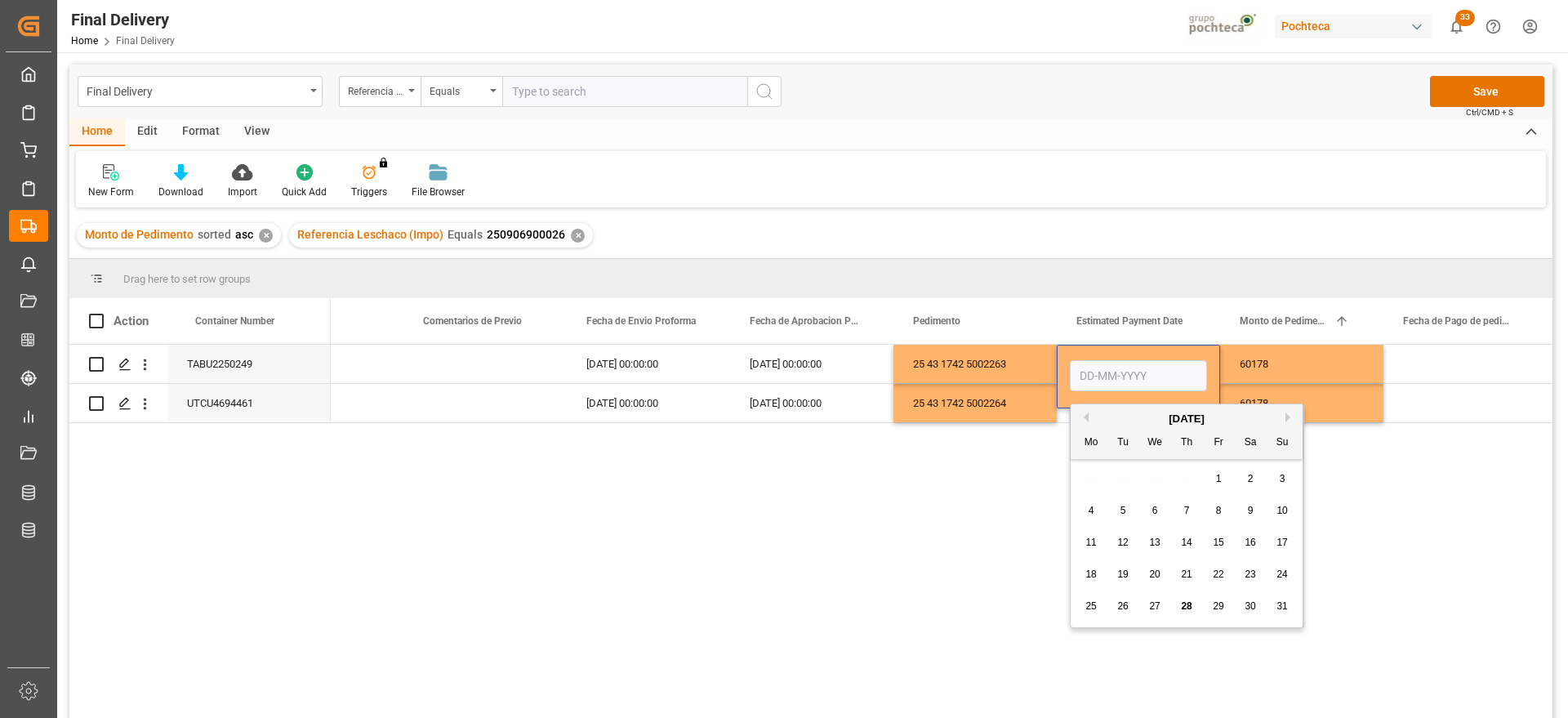
click at [1187, 603] on span "28" at bounding box center [1186, 606] width 10 height 11
type input "[DATE]"
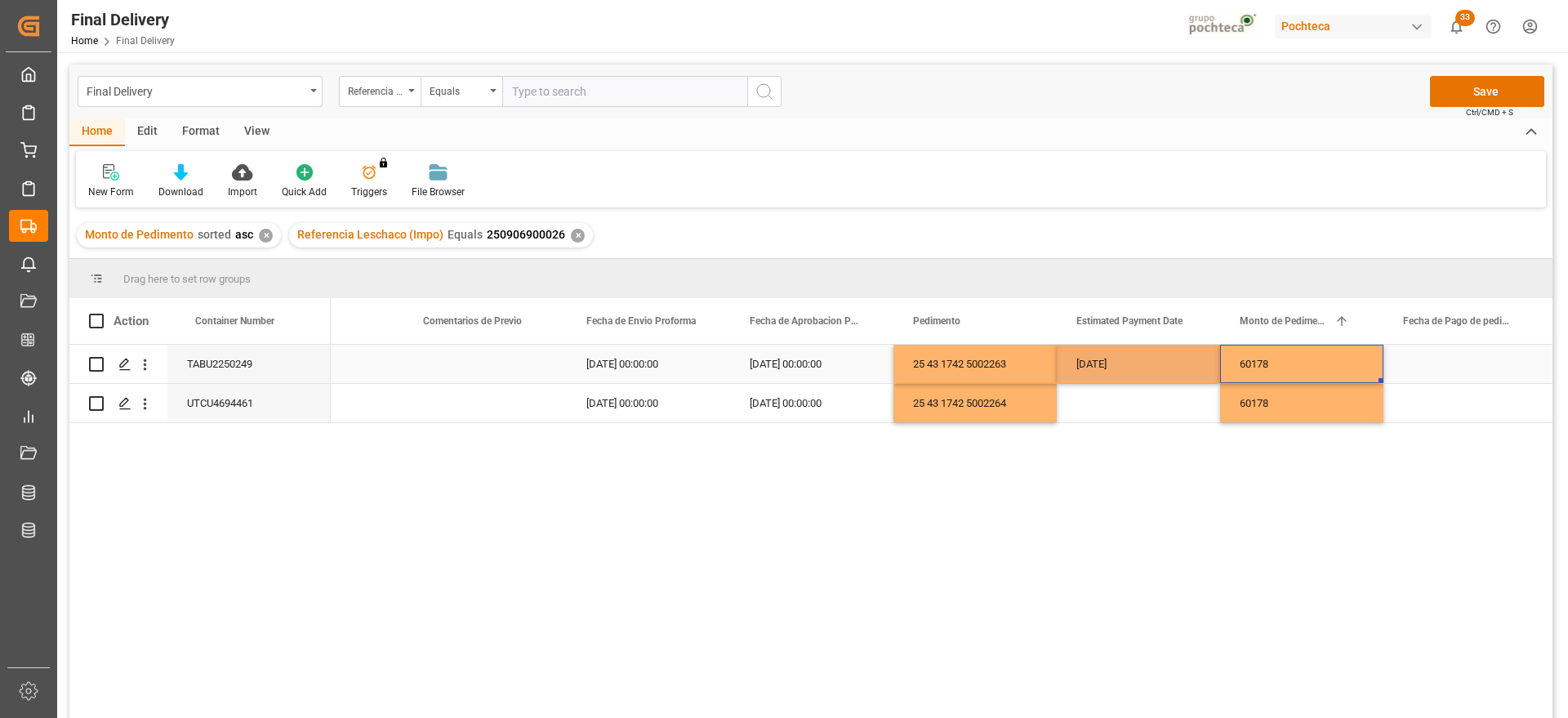
click at [1276, 360] on div "60178" at bounding box center [1302, 364] width 164 height 38
click at [1139, 362] on div "[DATE]" at bounding box center [1138, 364] width 164 height 38
click at [1141, 394] on div "Press SPACE to select this row." at bounding box center [1138, 403] width 164 height 38
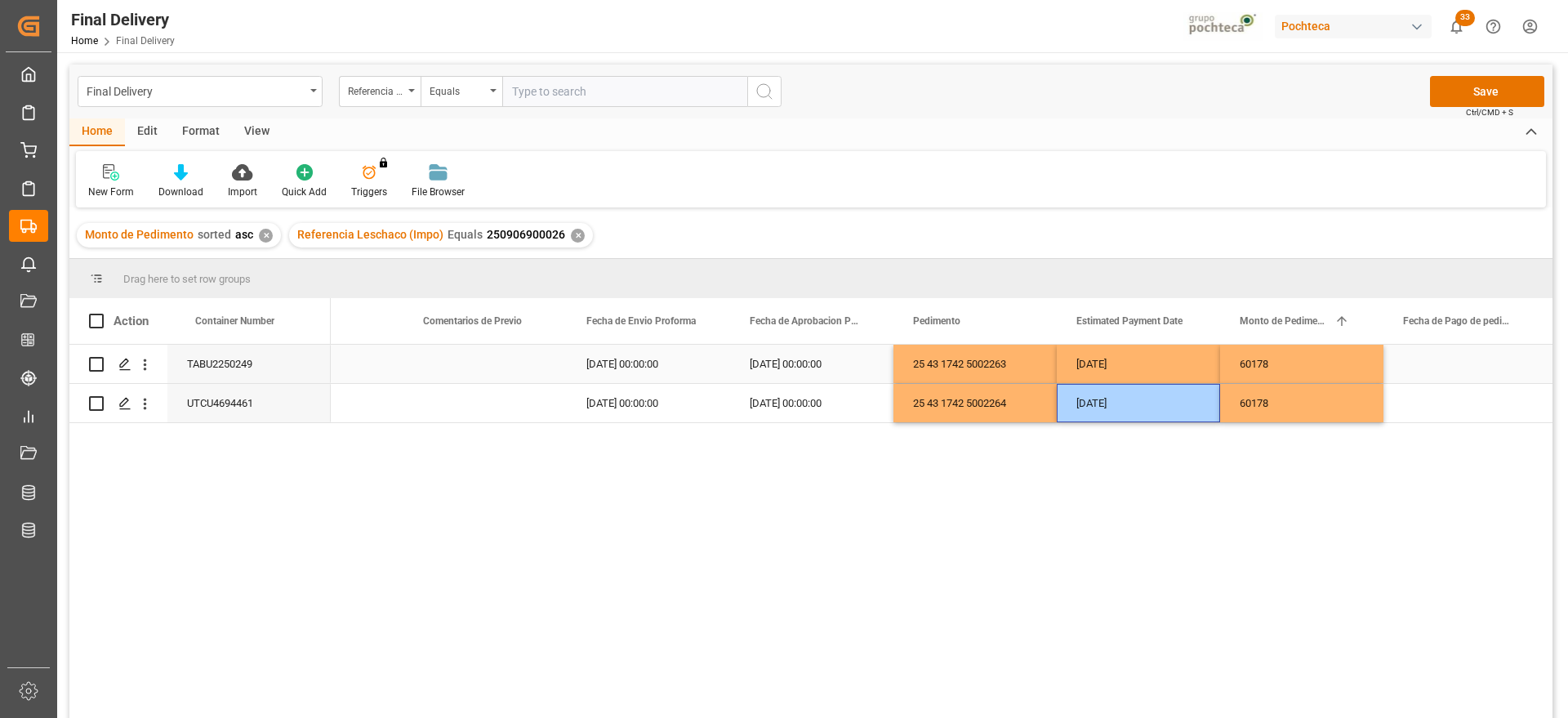
click at [1444, 358] on div "Press SPACE to select this row." at bounding box center [1465, 364] width 164 height 38
click at [1172, 371] on div "[DATE]" at bounding box center [1138, 364] width 164 height 38
click at [1422, 367] on div "Press SPACE to select this row." at bounding box center [1465, 364] width 164 height 38
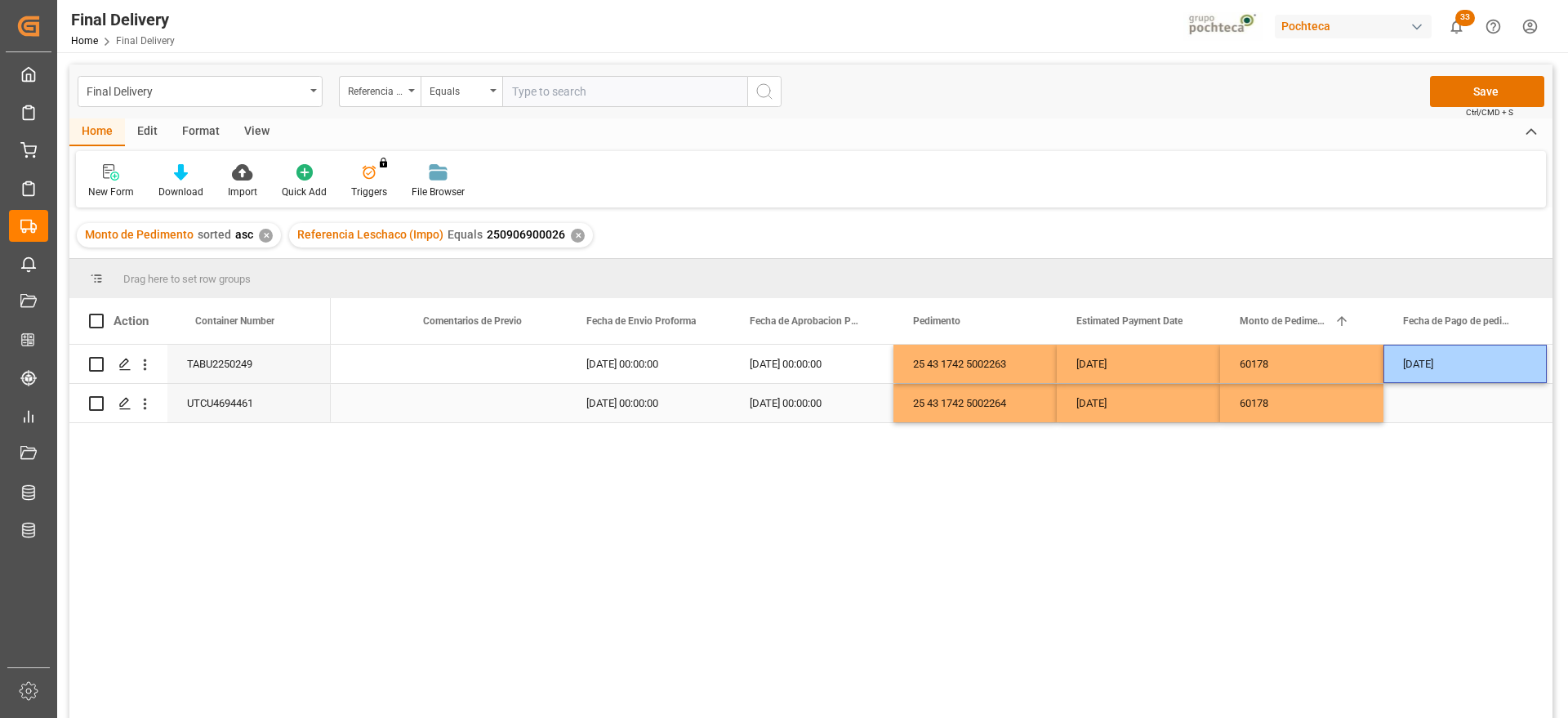
click at [1453, 409] on div "Press SPACE to select this row." at bounding box center [1465, 403] width 164 height 38
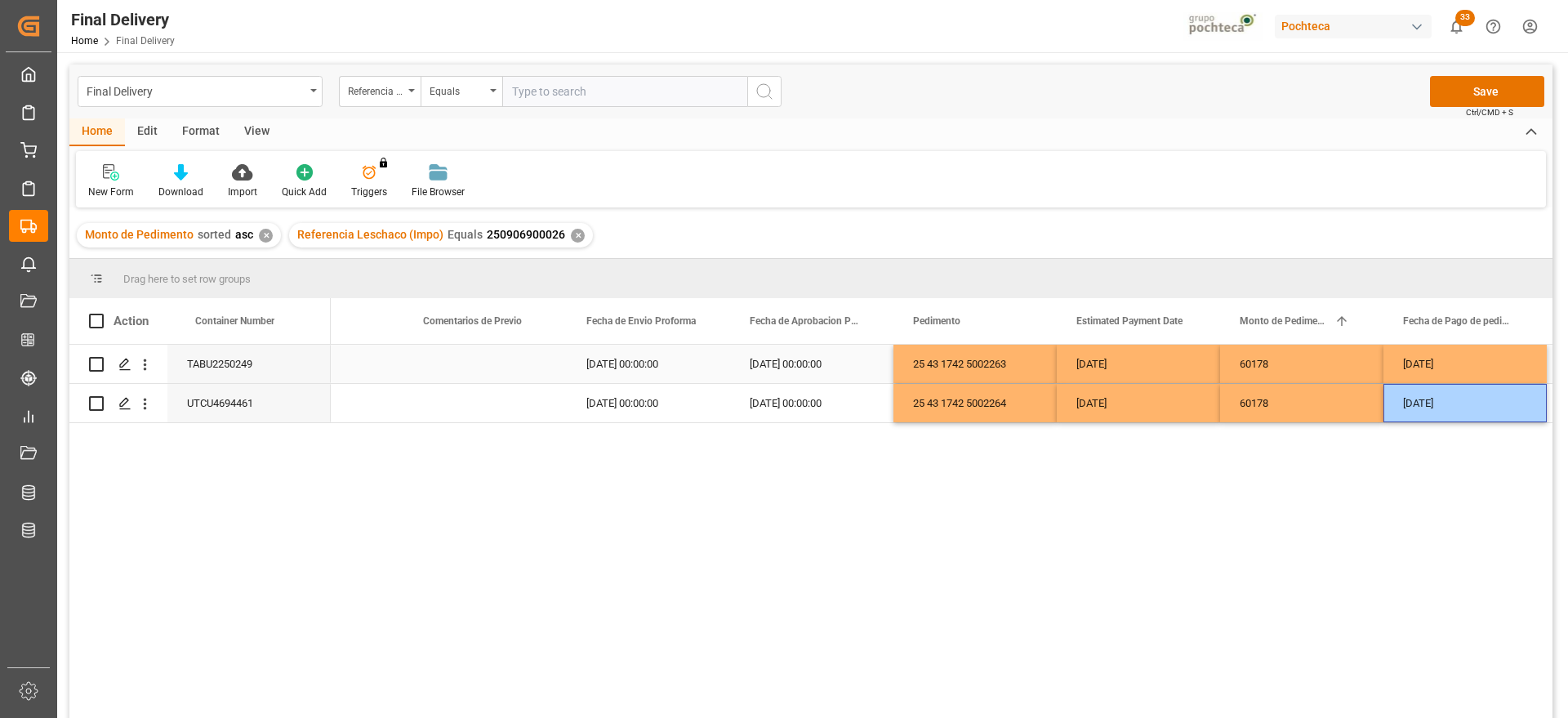
click at [1372, 380] on div "60178" at bounding box center [1302, 364] width 164 height 38
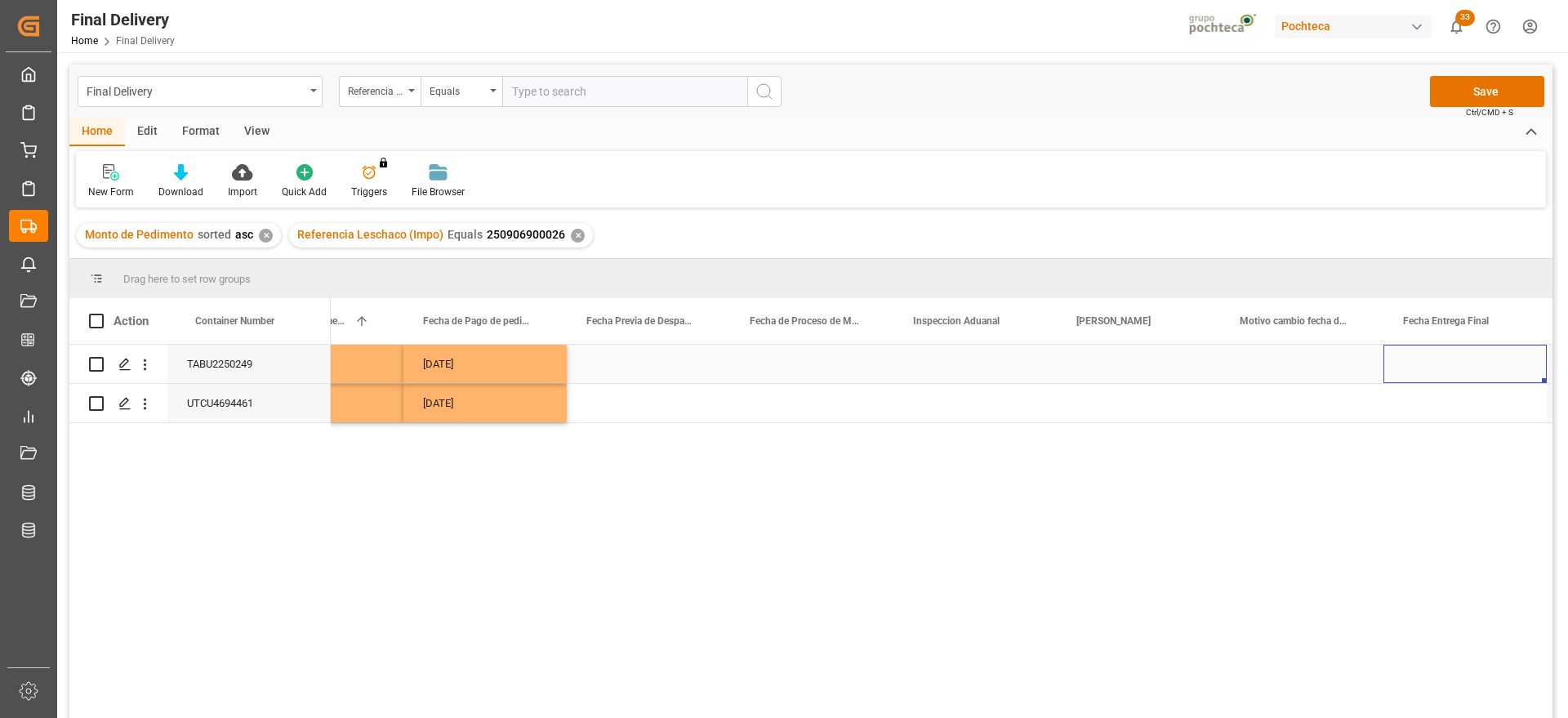
scroll to position [0, 3848]
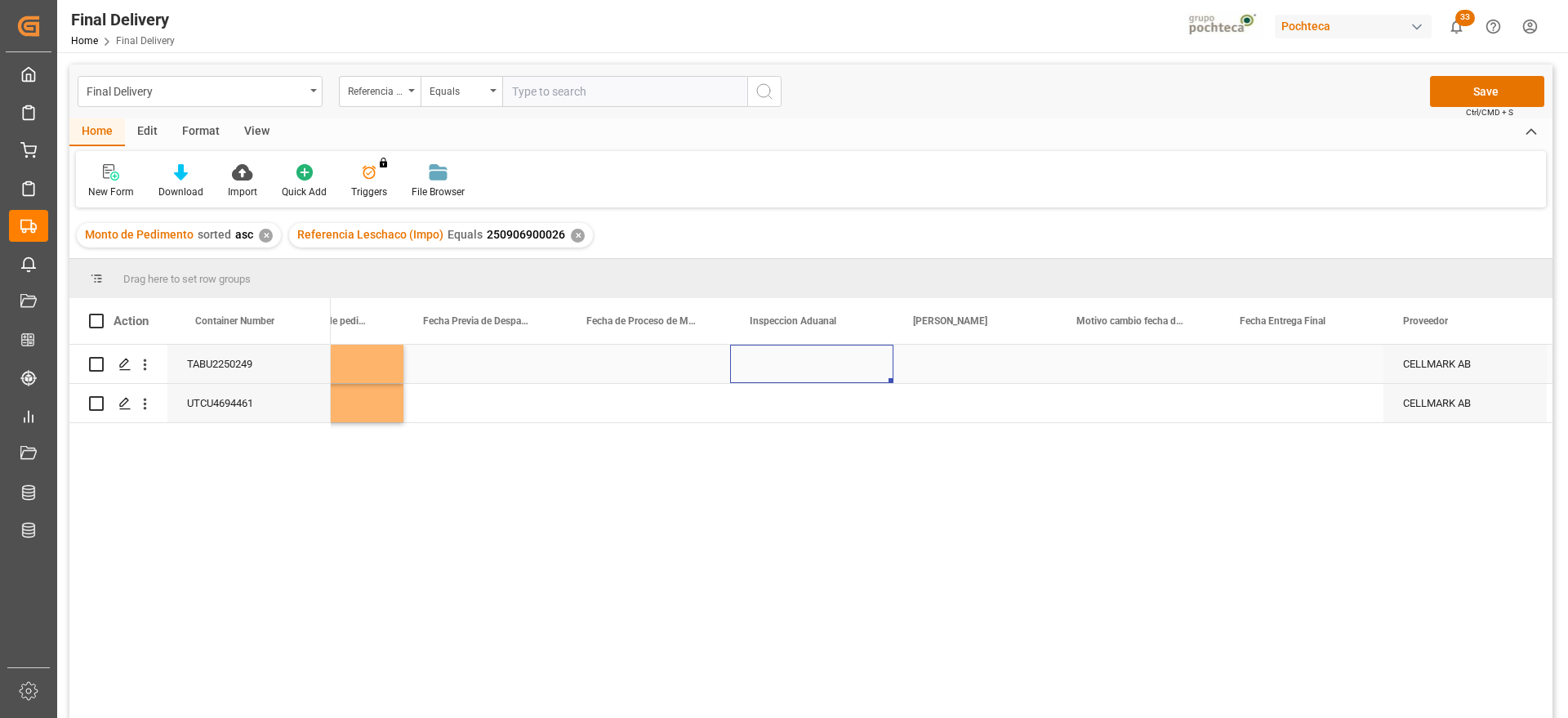
click at [748, 365] on div "Press SPACE to select this row." at bounding box center [812, 364] width 164 height 38
click at [1223, 361] on div "Press SPACE to select this row." at bounding box center [1302, 364] width 164 height 38
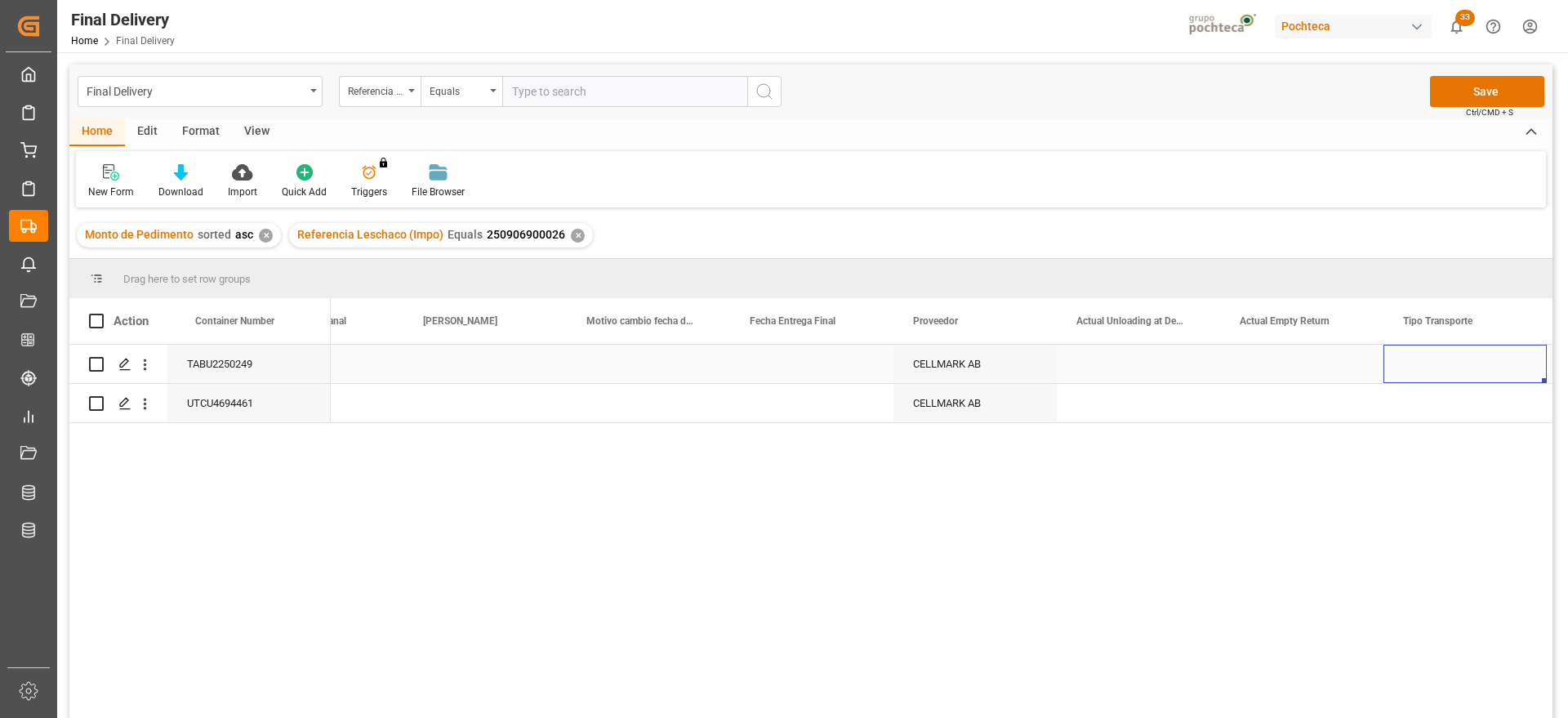
scroll to position [0, 4500]
click at [1274, 365] on div "Press SPACE to select this row." at bounding box center [1302, 364] width 164 height 38
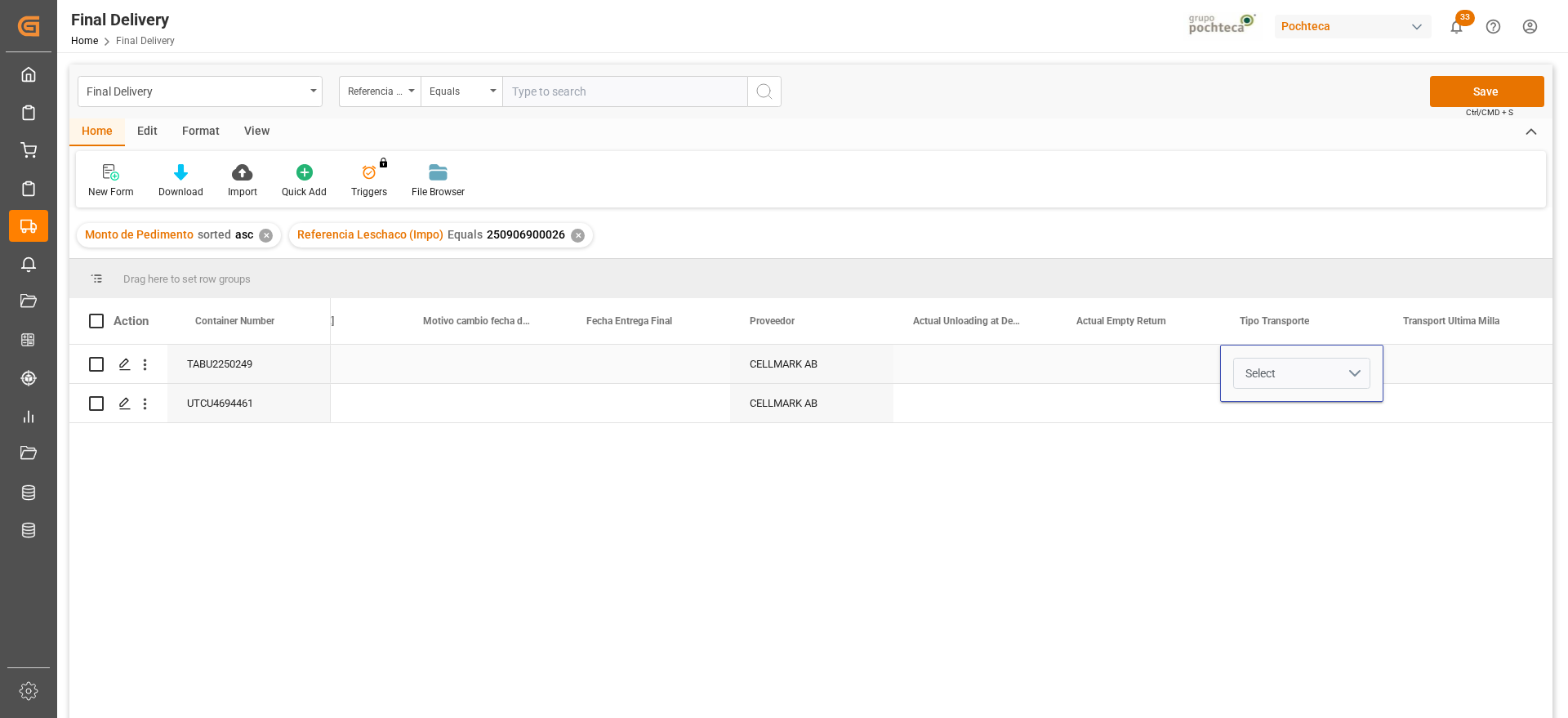
click at [1363, 367] on button "Select" at bounding box center [1302, 373] width 137 height 31
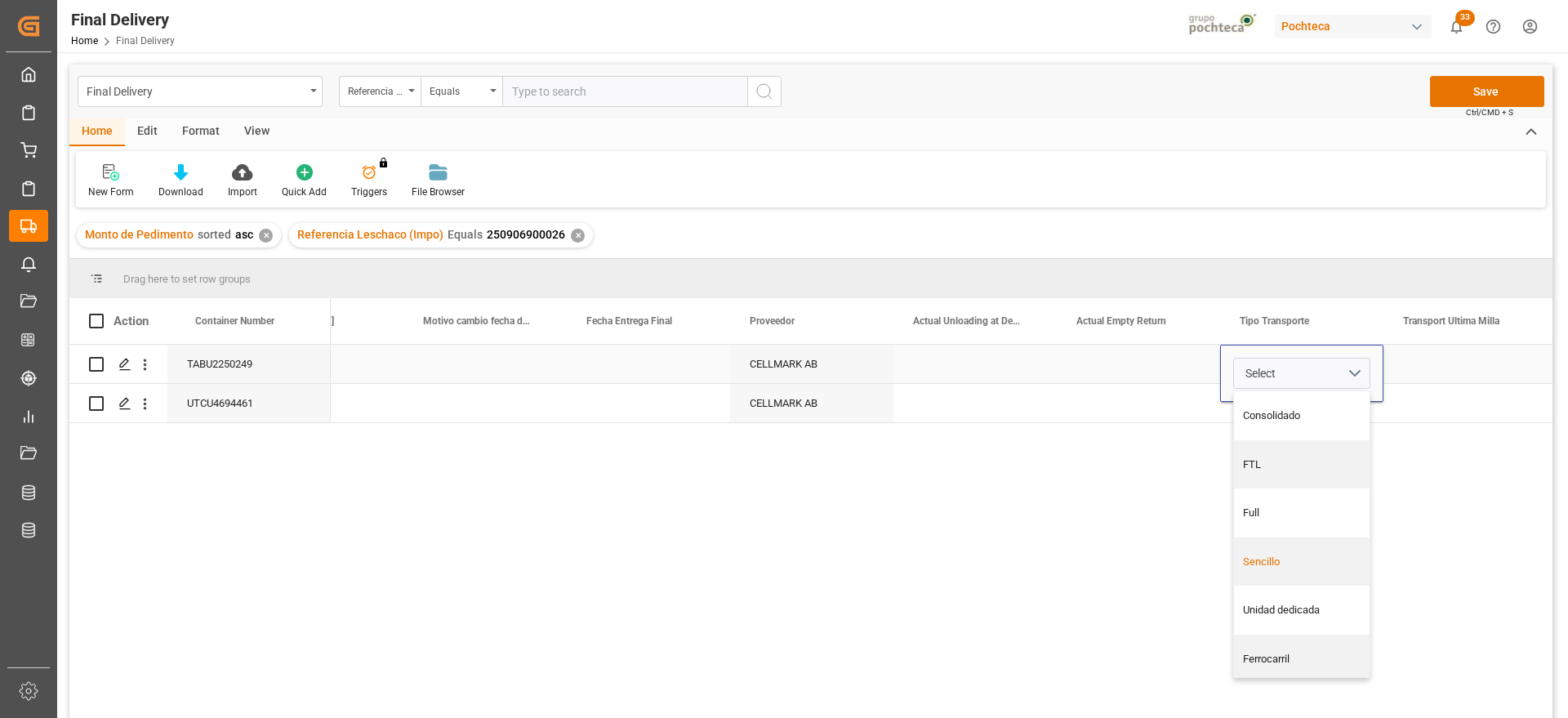
click at [1290, 565] on div "Sencillo" at bounding box center [1302, 561] width 119 height 16
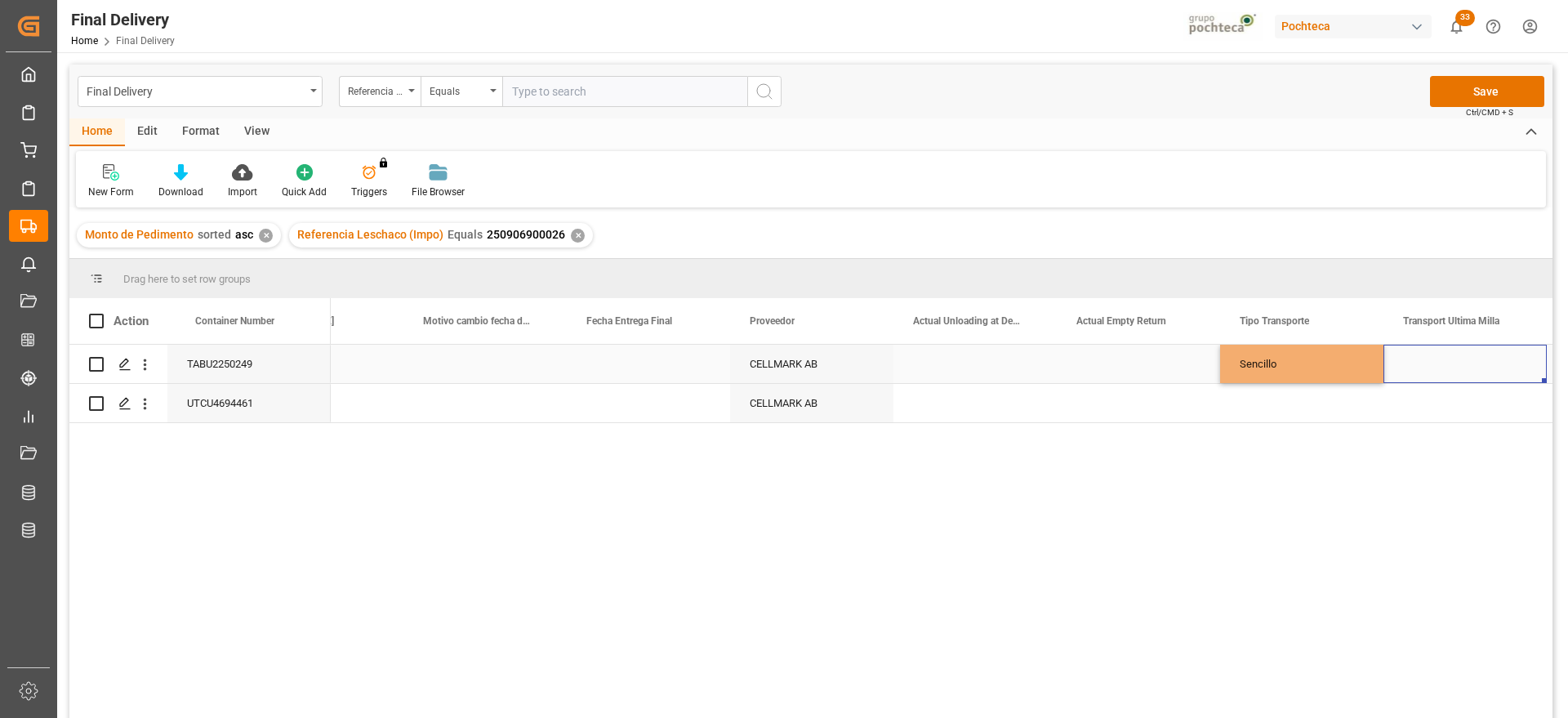
click at [1448, 372] on div "Press SPACE to select this row." at bounding box center [1465, 364] width 164 height 38
click at [1501, 370] on button "Select" at bounding box center [1465, 373] width 137 height 31
click at [1459, 406] on div "Leschaco" at bounding box center [1464, 415] width 136 height 49
click at [1301, 356] on div "Sencillo" at bounding box center [1302, 364] width 164 height 38
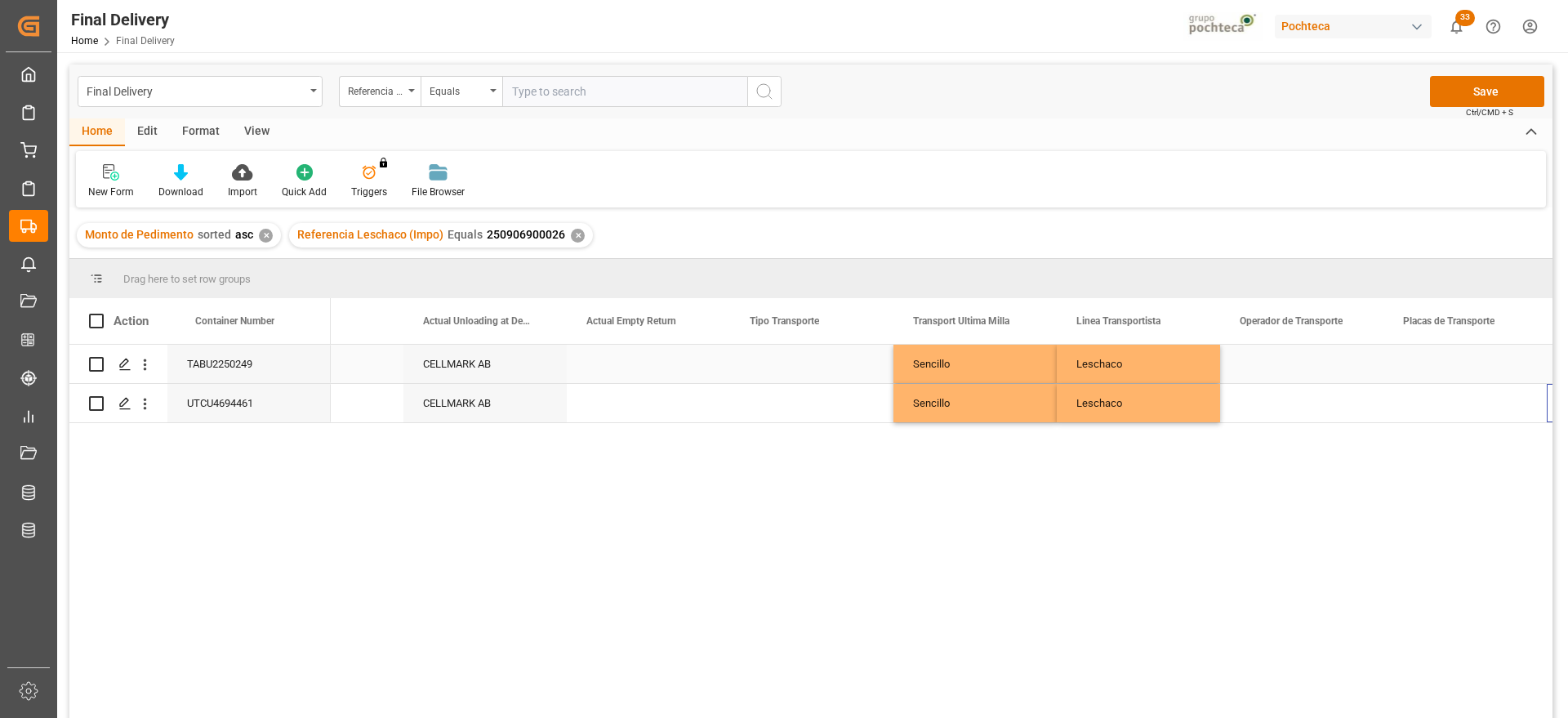
scroll to position [0, 4990]
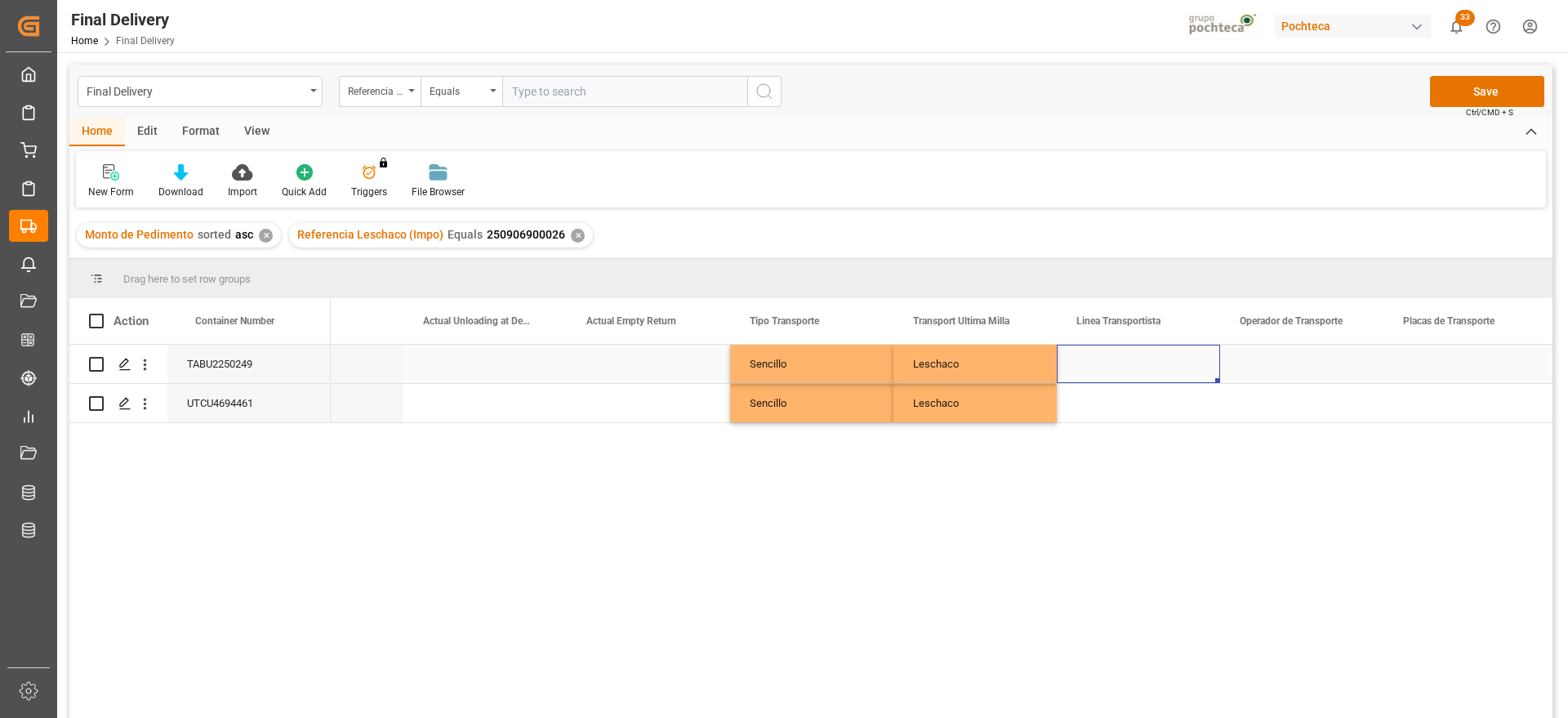
click at [1169, 375] on div "Press SPACE to select this row." at bounding box center [1138, 364] width 164 height 38
click at [1272, 373] on div "Press SPACE to select this row." at bounding box center [1302, 364] width 164 height 38
click at [1094, 369] on div "Press SPACE to select this row." at bounding box center [1138, 364] width 164 height 38
click at [1492, 95] on button "Save" at bounding box center [1487, 91] width 114 height 31
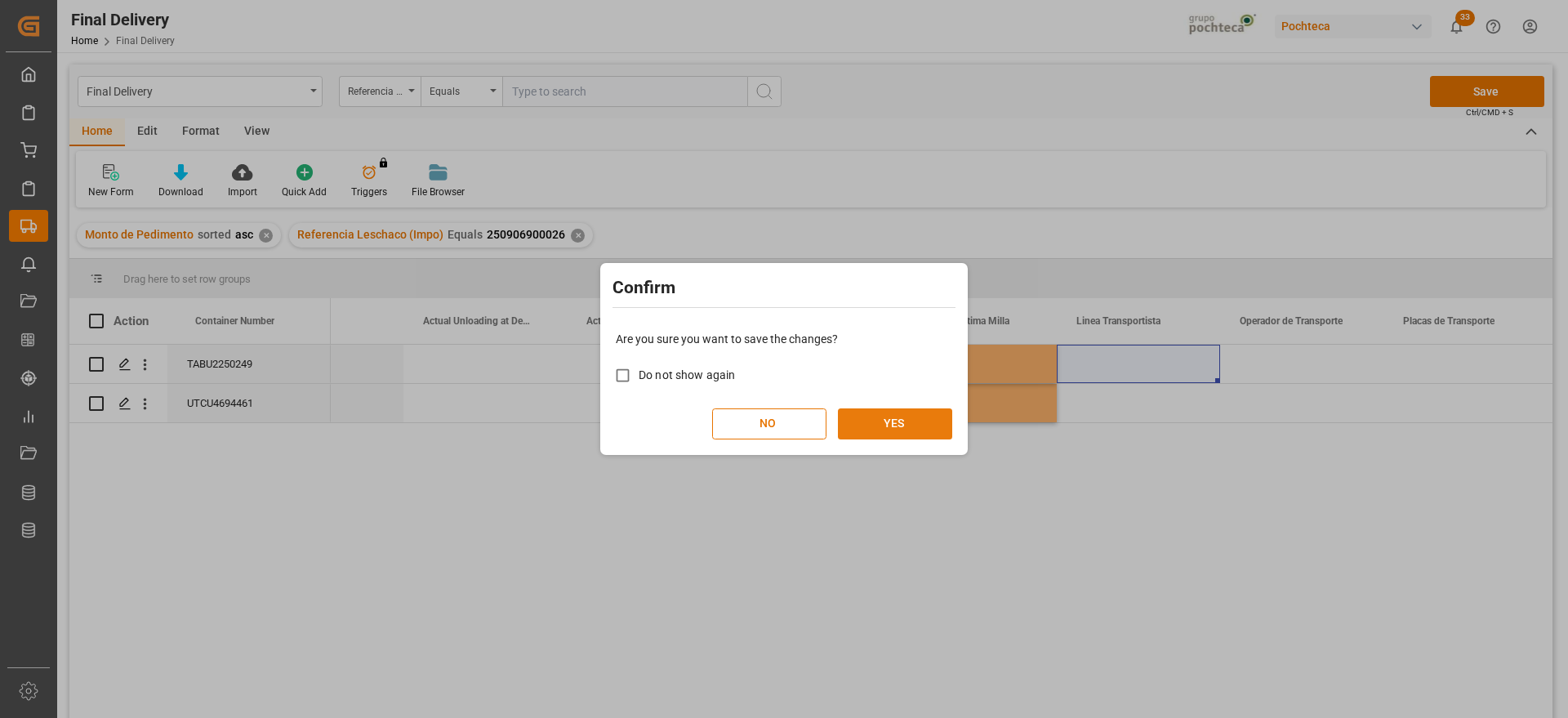
click at [913, 423] on button "YES" at bounding box center [895, 424] width 114 height 31
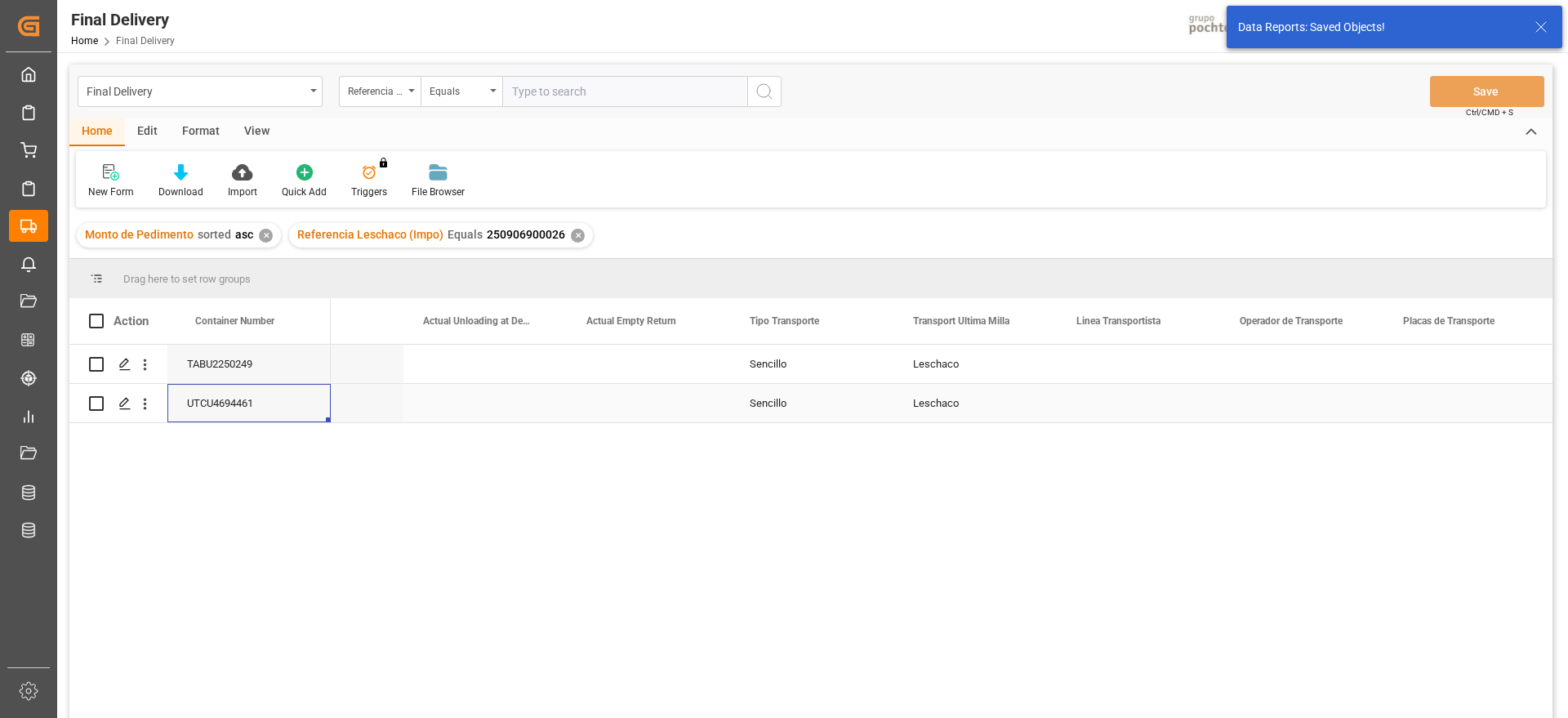
click at [231, 384] on div "UTCU4694461" at bounding box center [249, 403] width 164 height 38
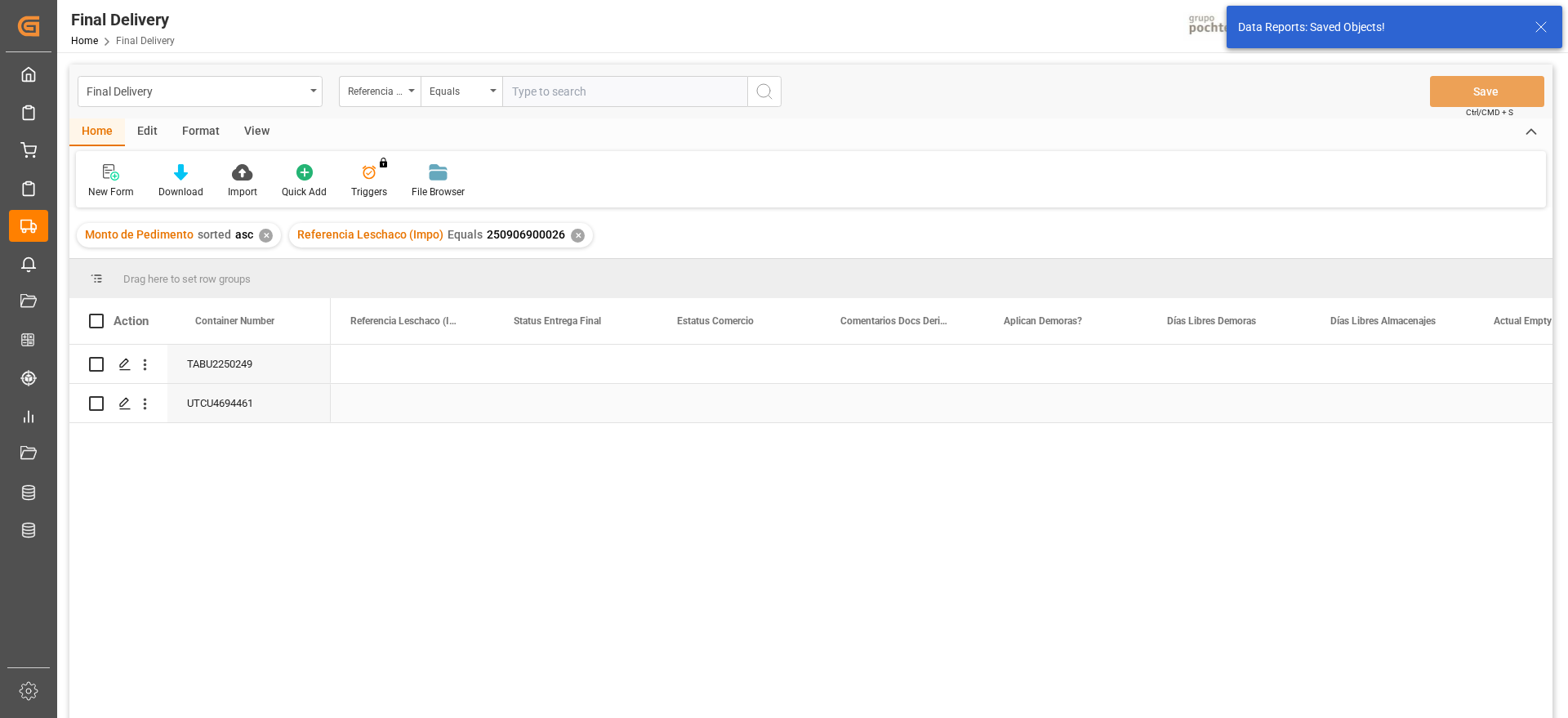
scroll to position [0, 0]
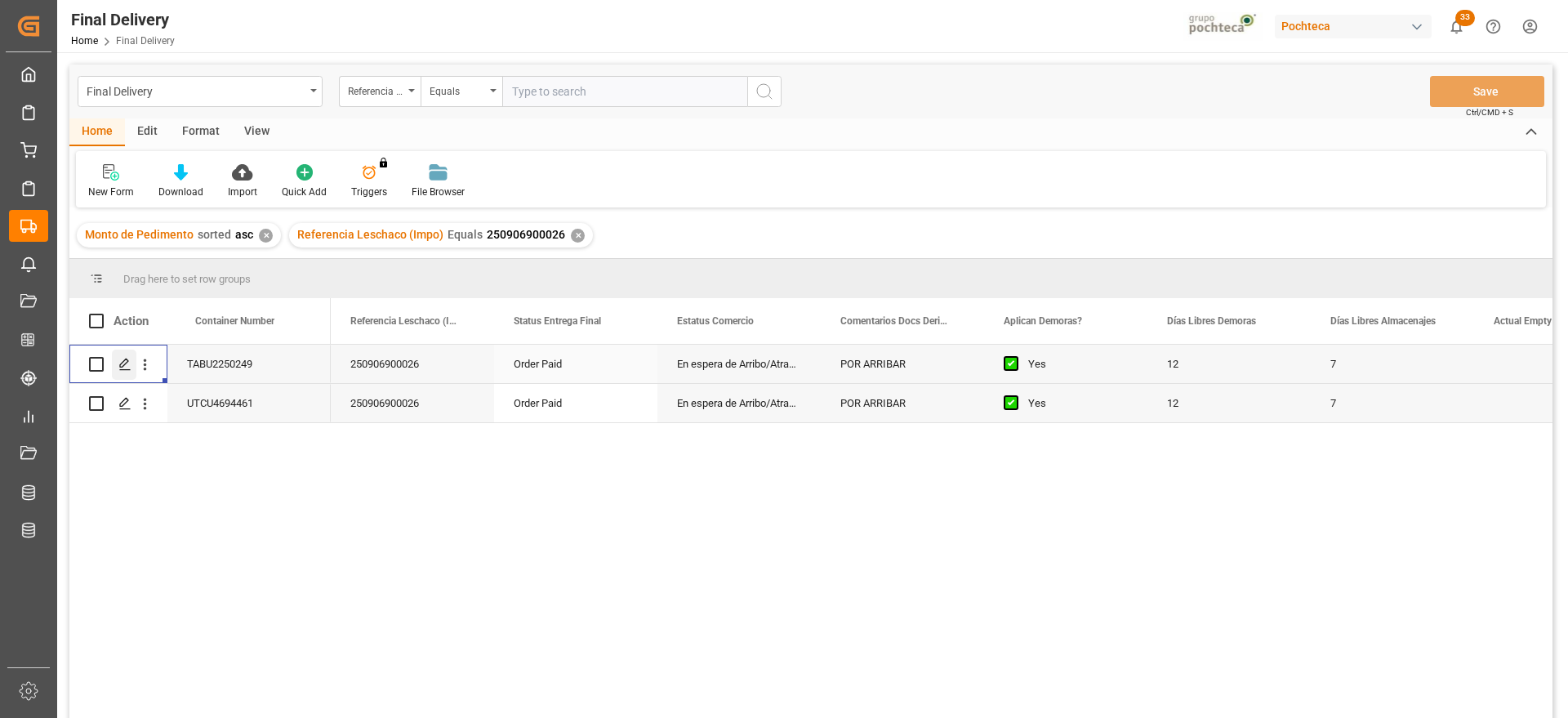
click at [124, 365] on polygon "Press SPACE to select this row." at bounding box center [123, 363] width 8 height 8
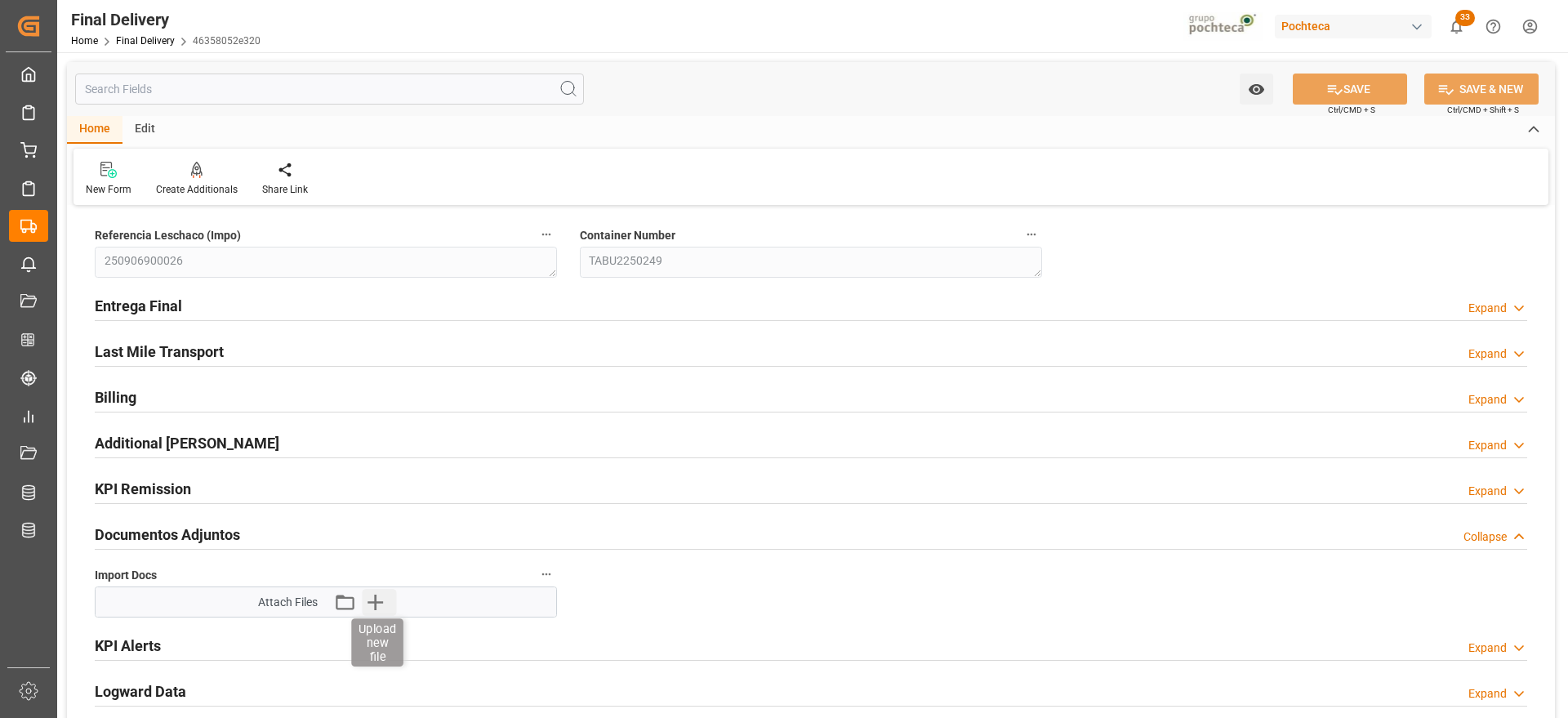
click at [378, 601] on icon "button" at bounding box center [375, 602] width 16 height 16
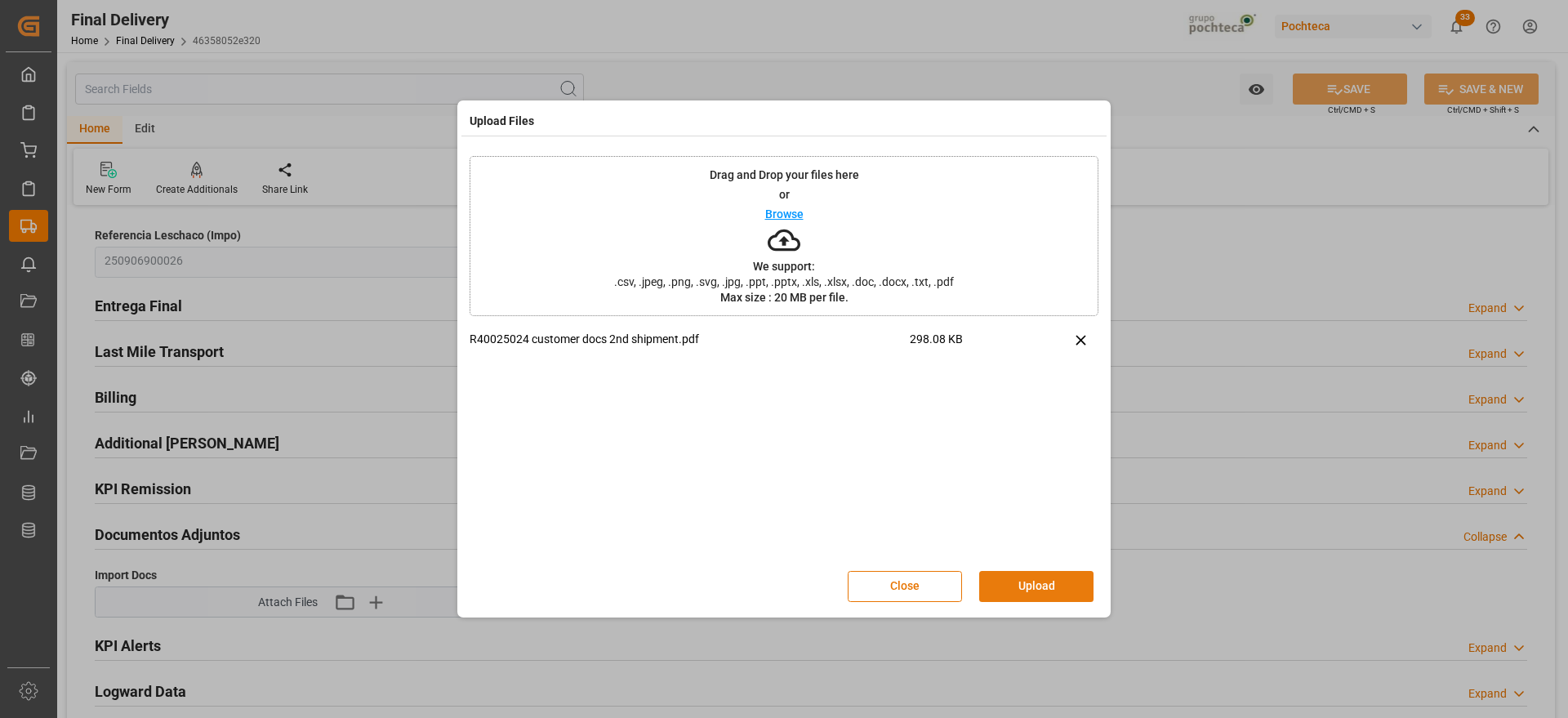
click at [1040, 584] on button "Upload" at bounding box center [1036, 586] width 114 height 31
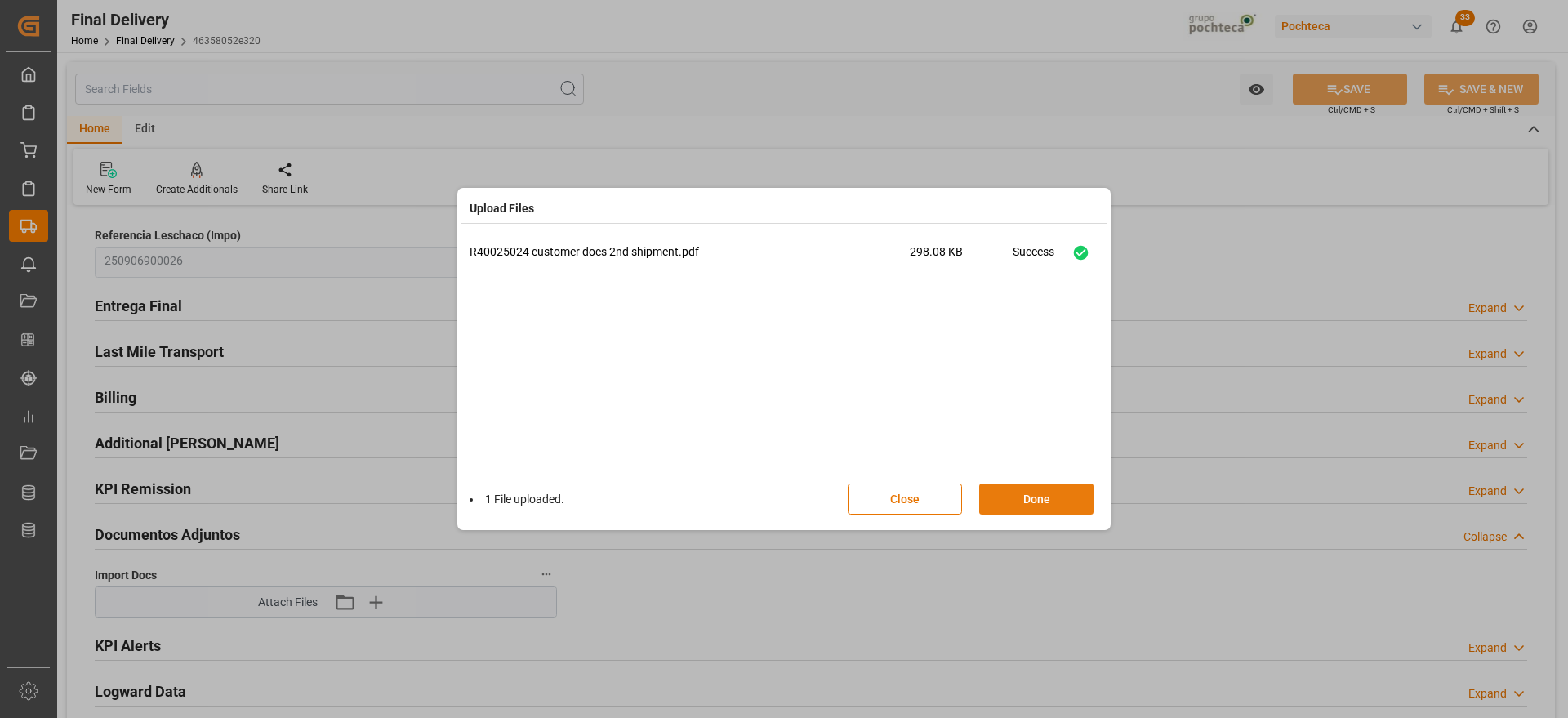
click at [1037, 492] on button "Done" at bounding box center [1036, 498] width 114 height 31
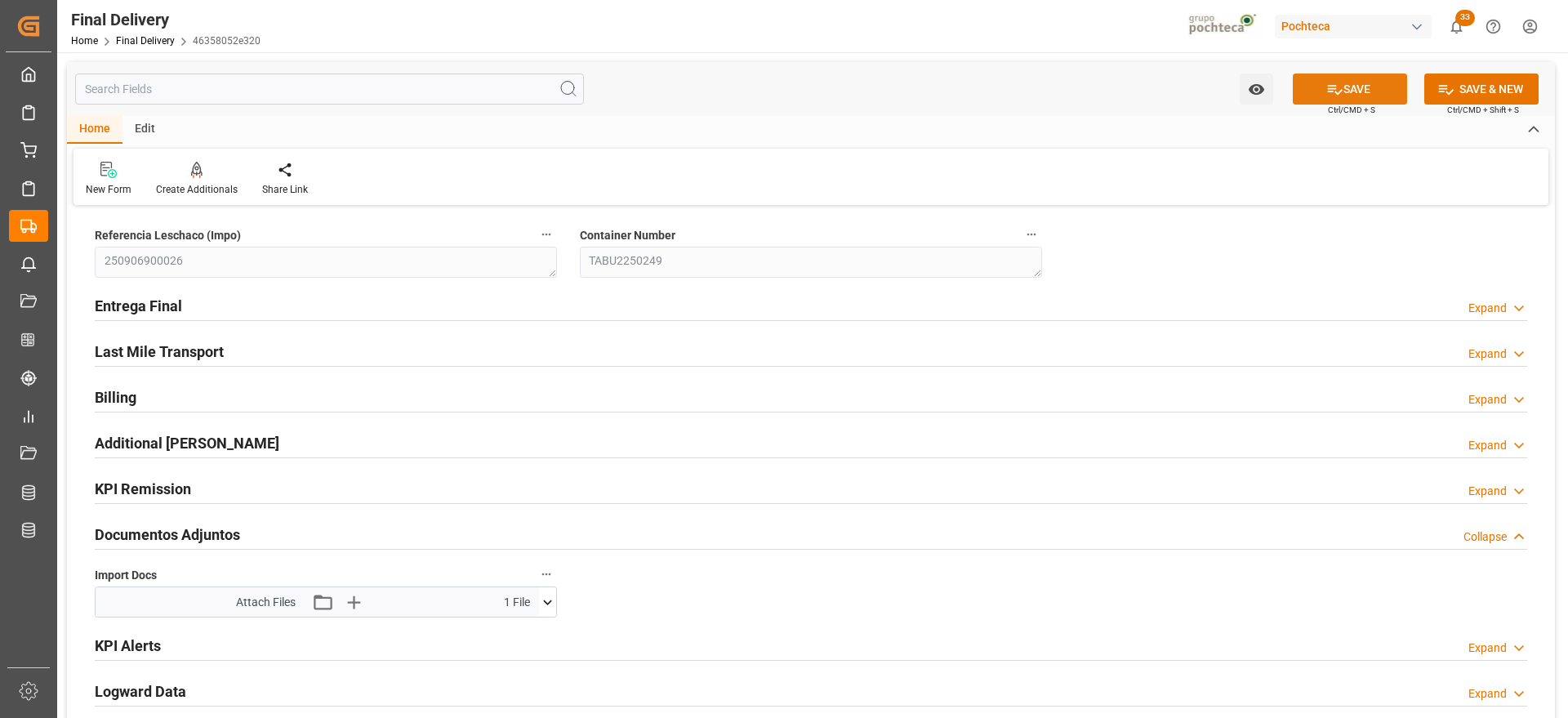
click at [1375, 94] on button "SAVE" at bounding box center [1350, 89] width 114 height 31
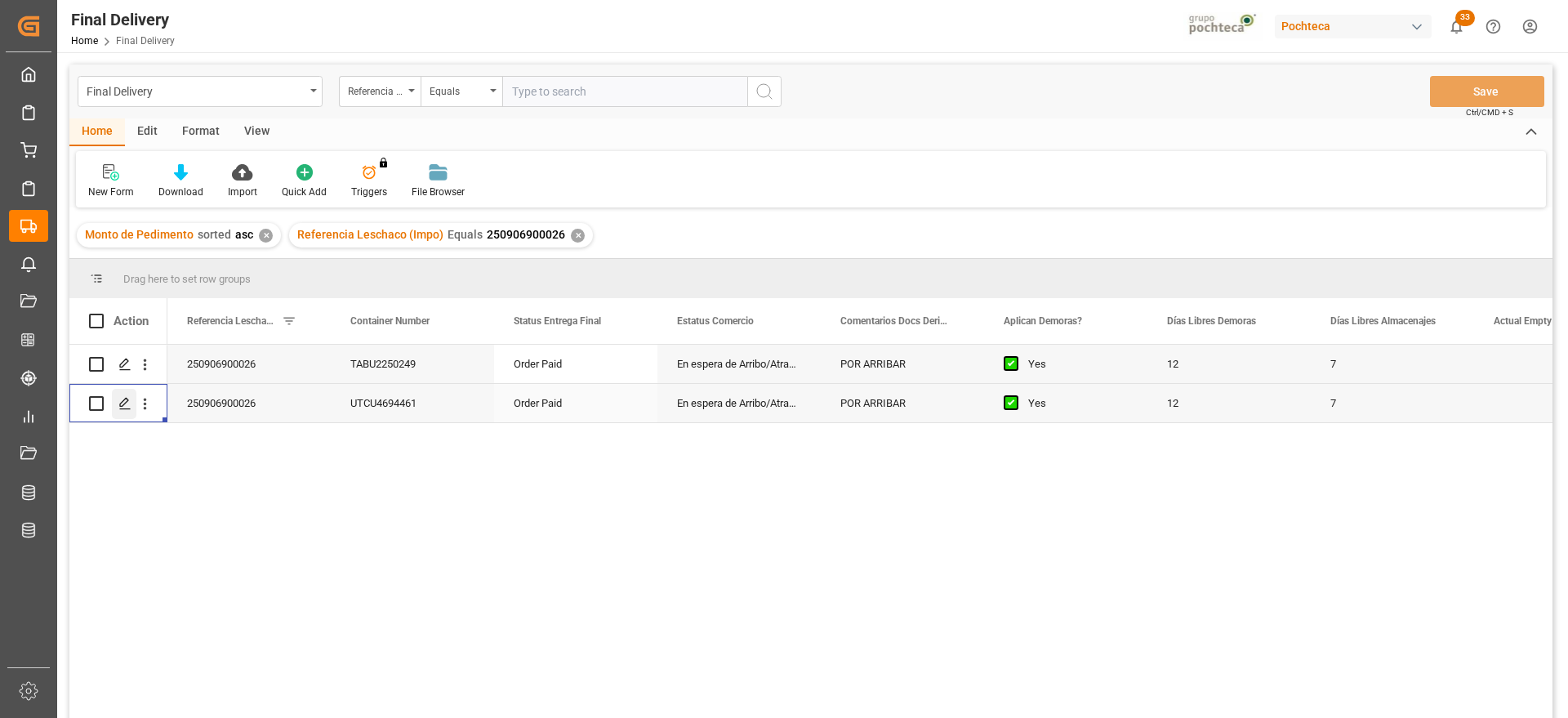
click at [126, 402] on polygon "Press SPACE to select this row." at bounding box center [123, 402] width 8 height 8
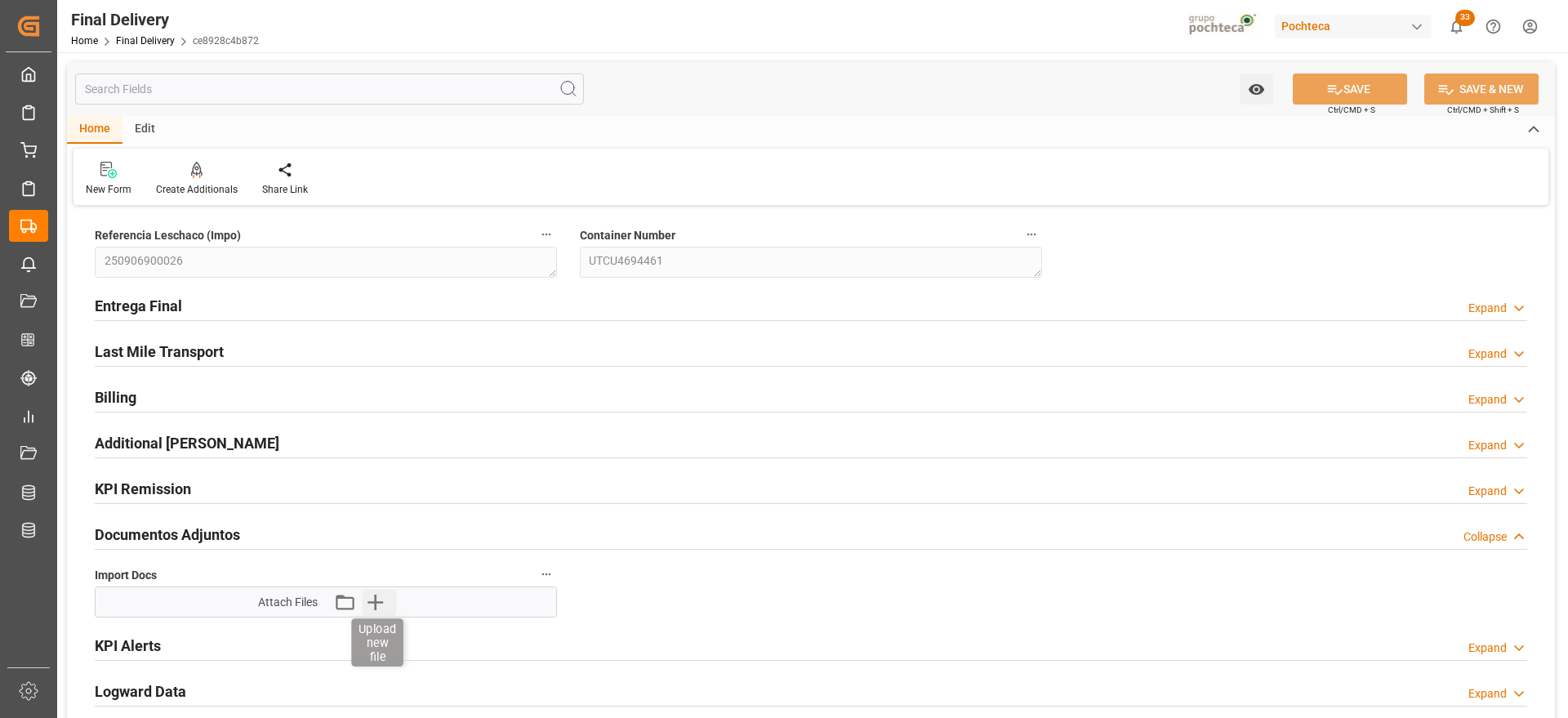
click at [378, 601] on icon "button" at bounding box center [375, 602] width 16 height 16
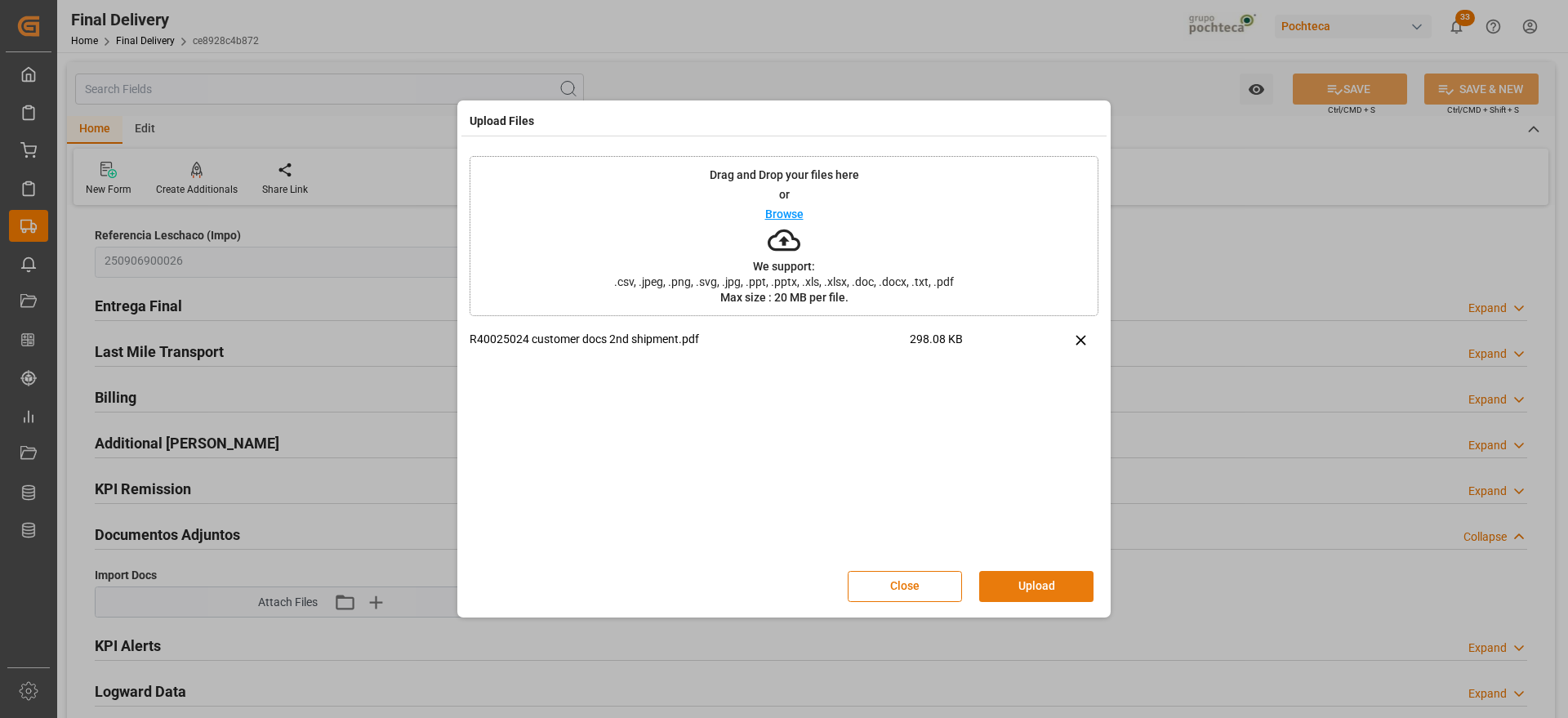
click at [1042, 582] on button "Upload" at bounding box center [1036, 586] width 114 height 31
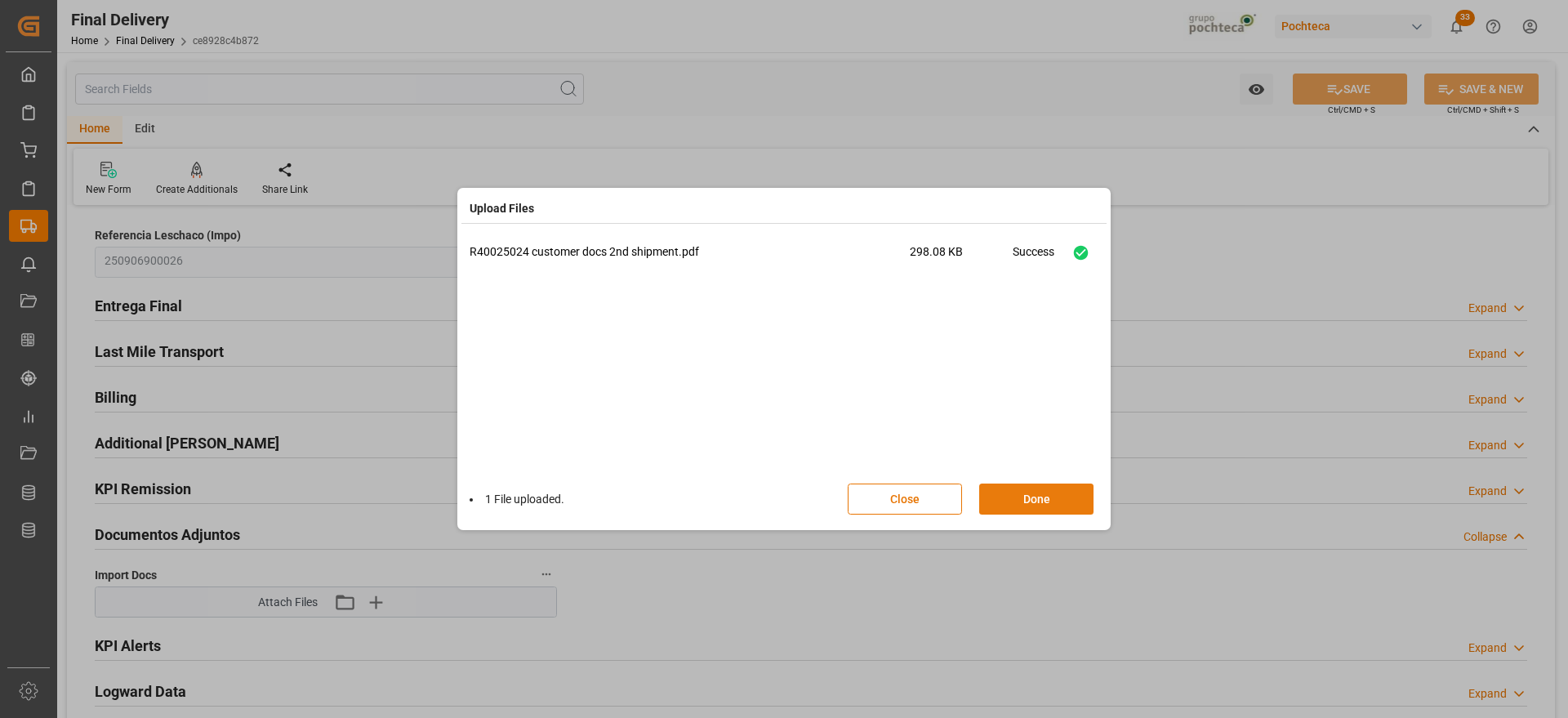
click at [1057, 500] on button "Done" at bounding box center [1036, 498] width 114 height 31
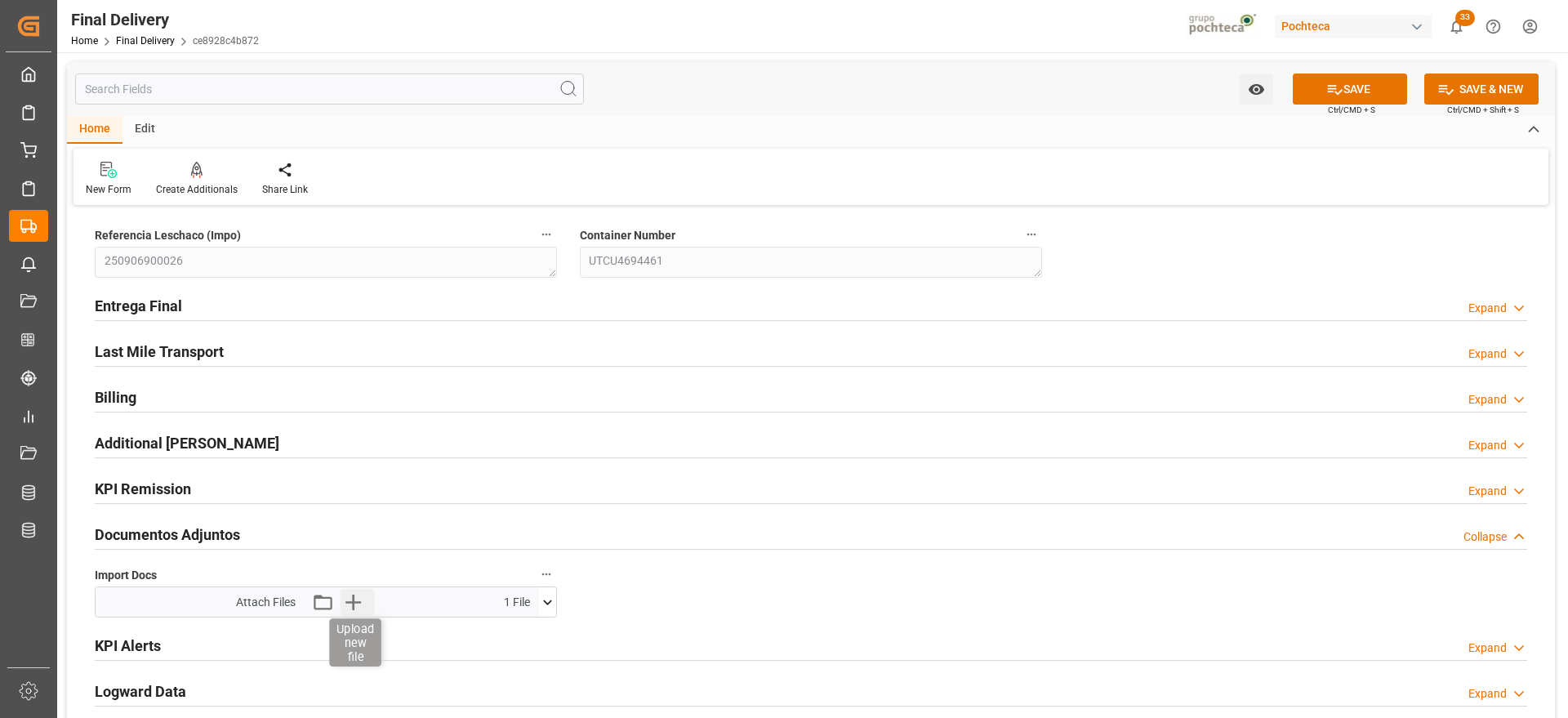
click at [358, 603] on icon "button" at bounding box center [353, 602] width 26 height 26
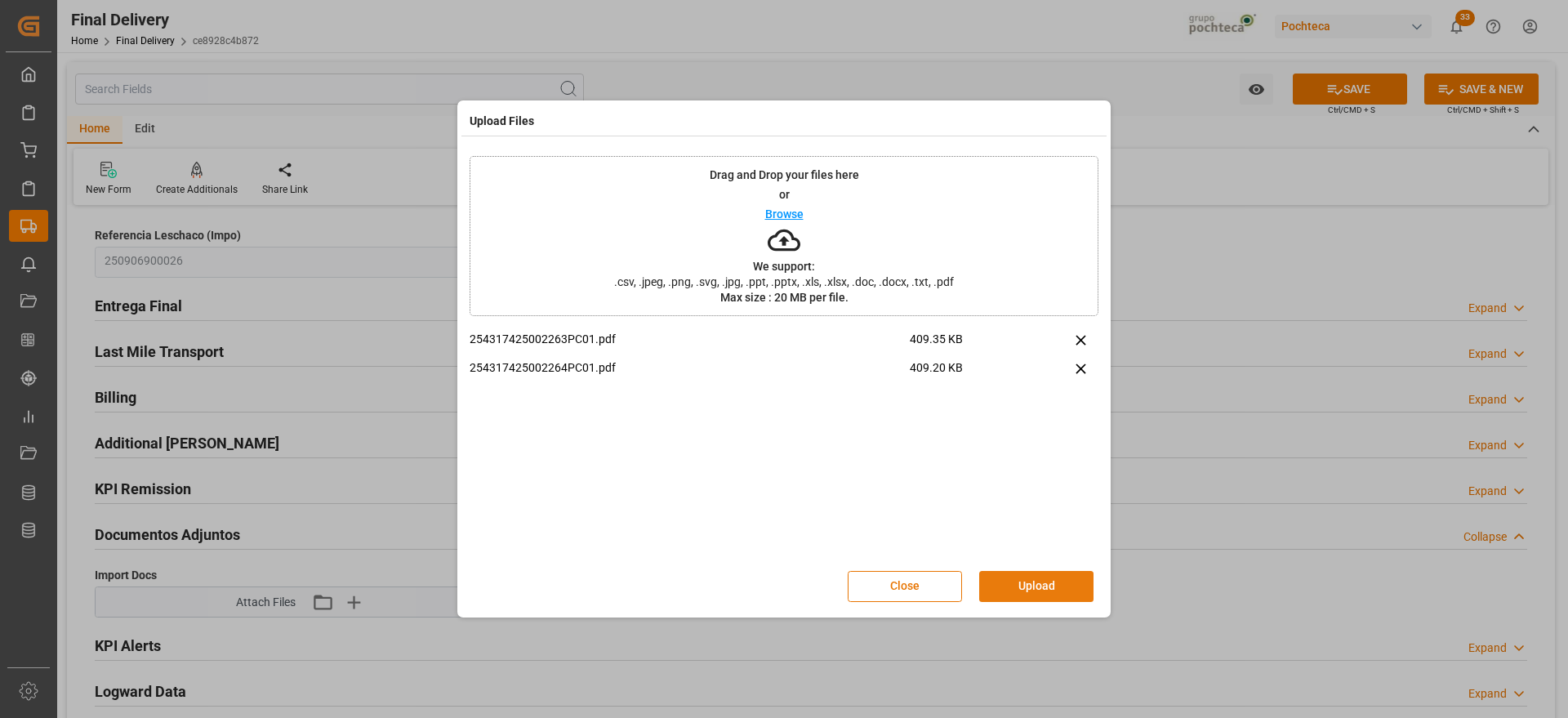
click at [1026, 583] on button "Upload" at bounding box center [1036, 586] width 114 height 31
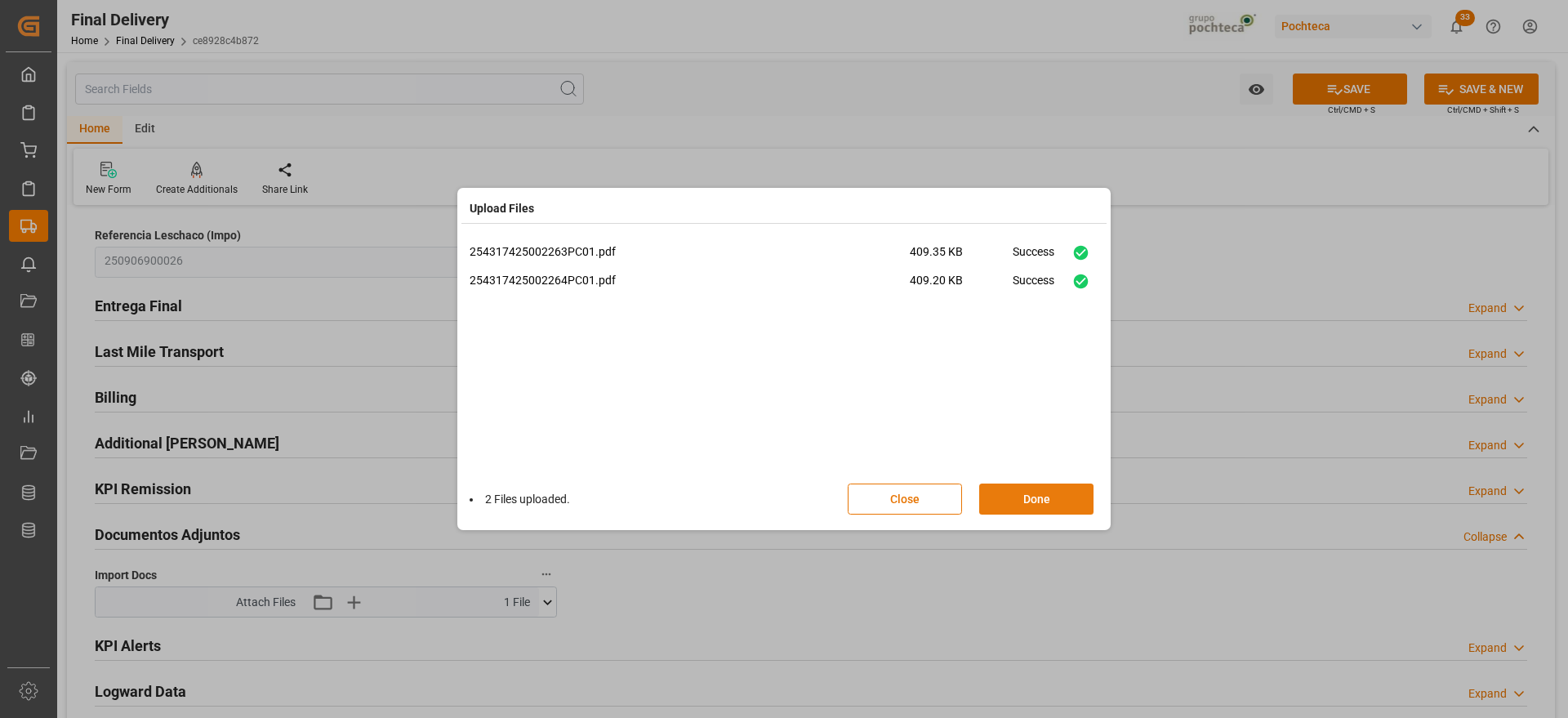
click at [1046, 486] on button "Done" at bounding box center [1036, 498] width 114 height 31
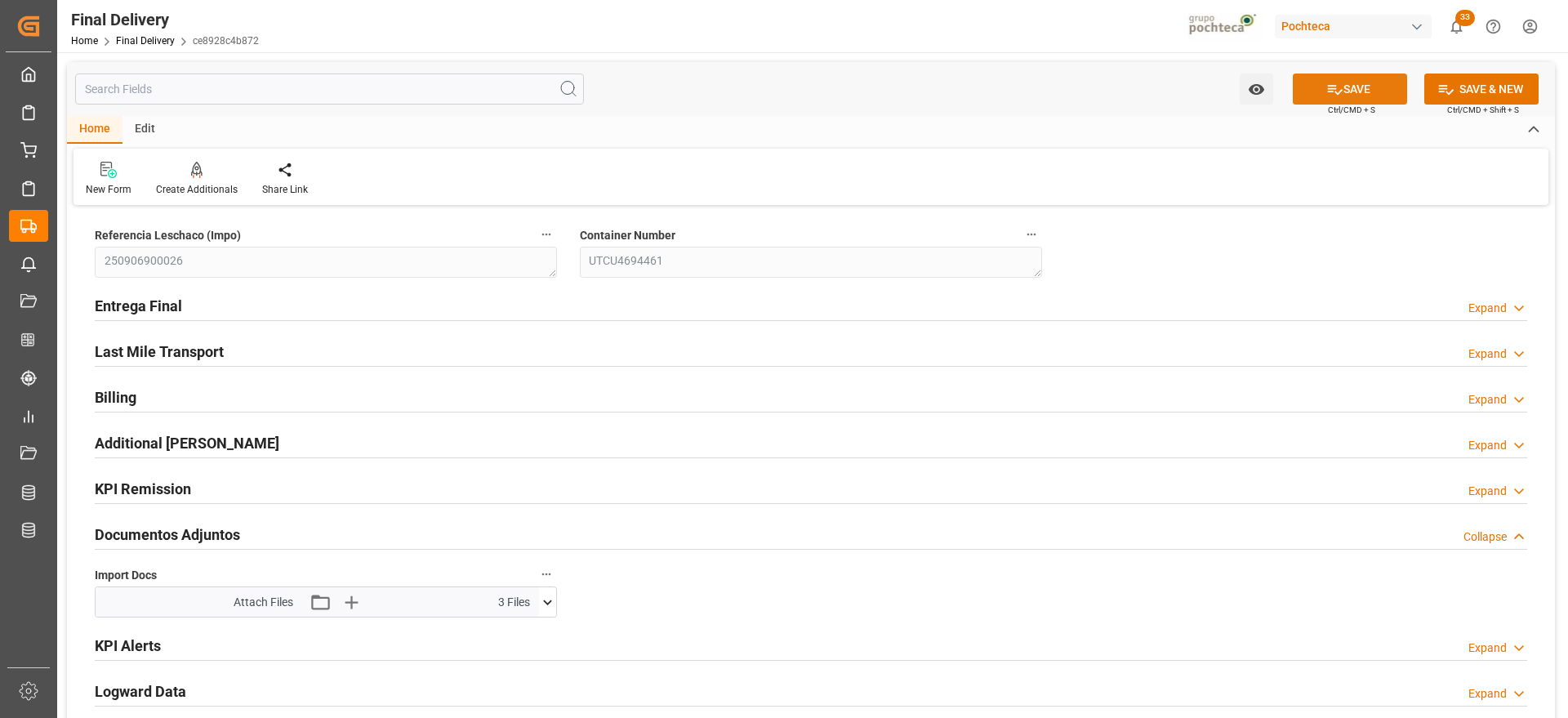
click at [1336, 93] on icon at bounding box center [1335, 90] width 15 height 9
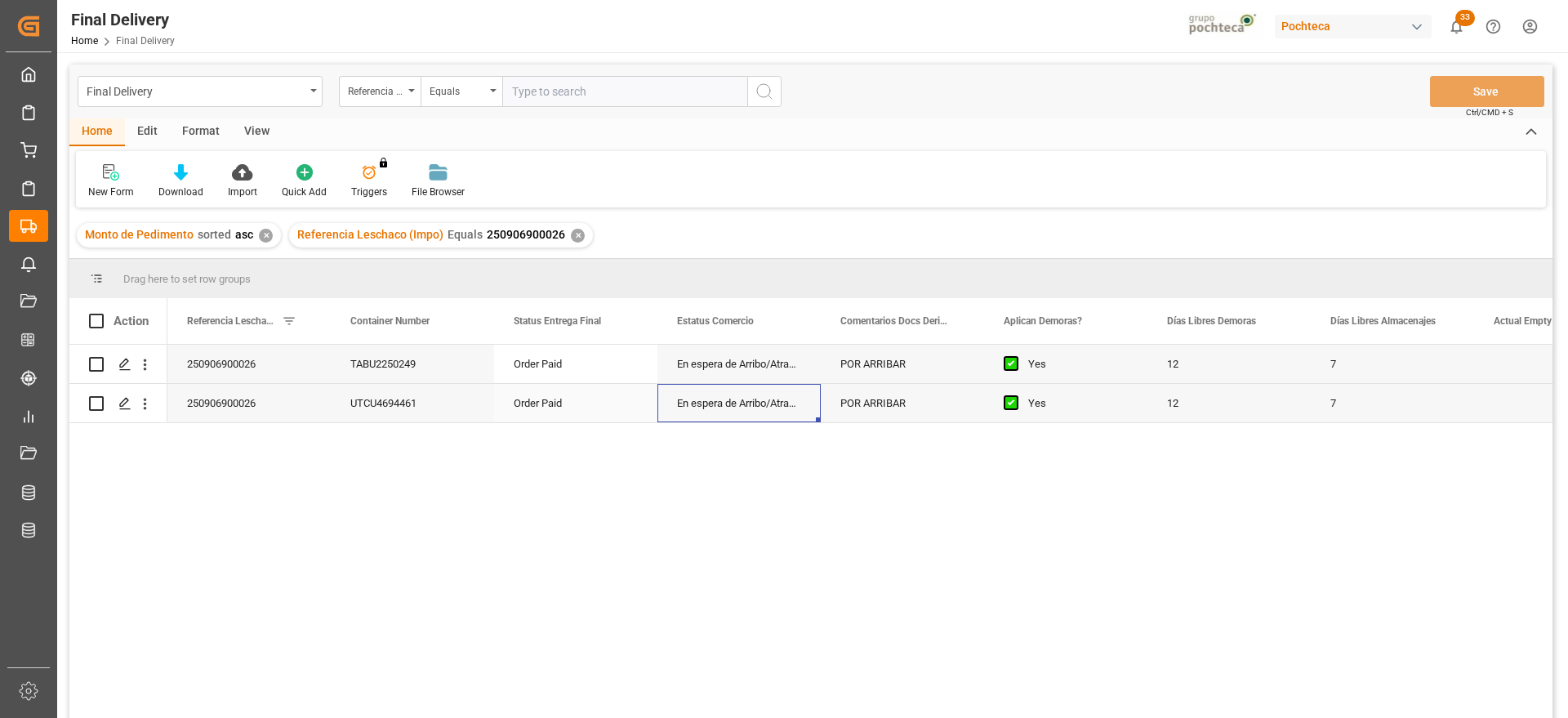
click at [805, 415] on div "En espera de Arribo/Atraque" at bounding box center [739, 403] width 164 height 38
click at [573, 233] on div "✕" at bounding box center [578, 236] width 14 height 14
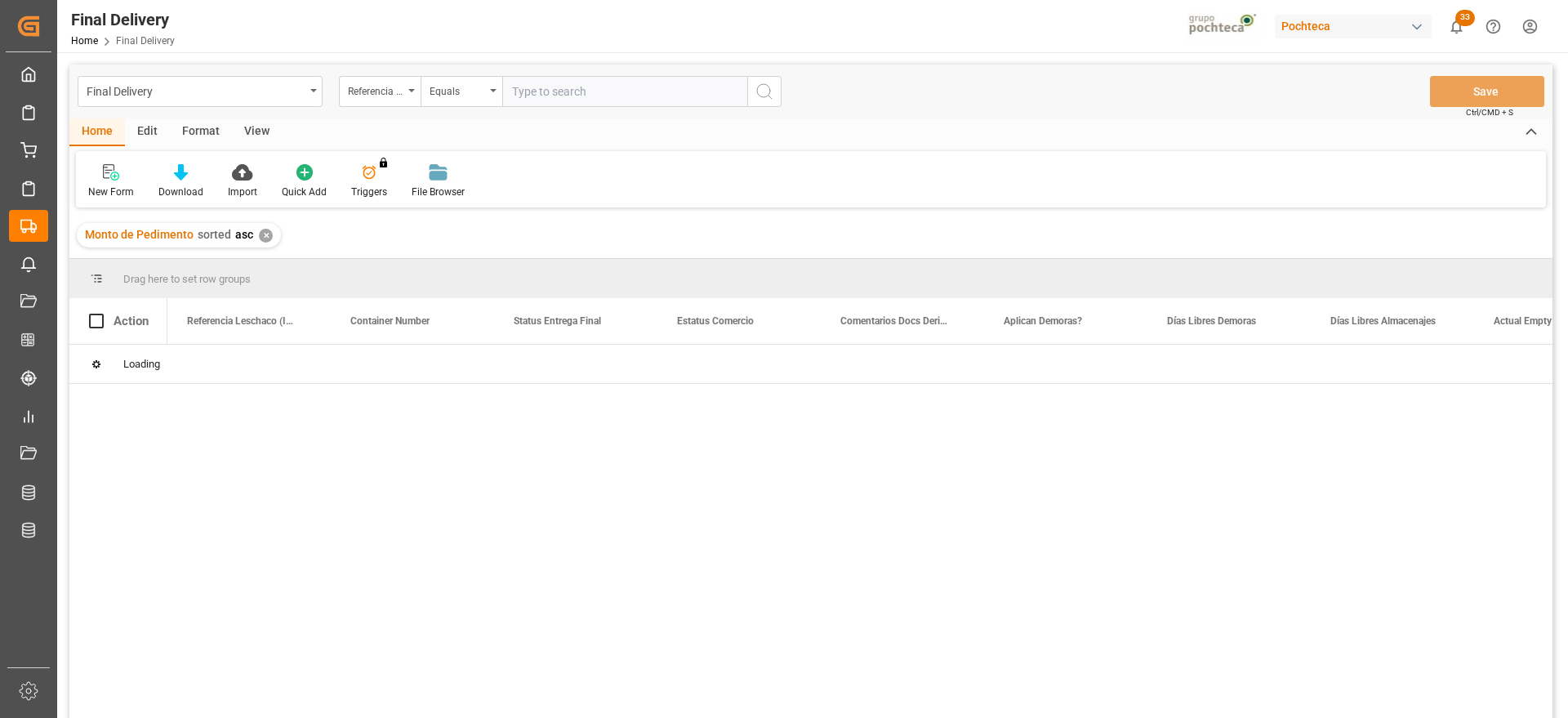
click at [261, 232] on div "✕" at bounding box center [266, 236] width 14 height 14
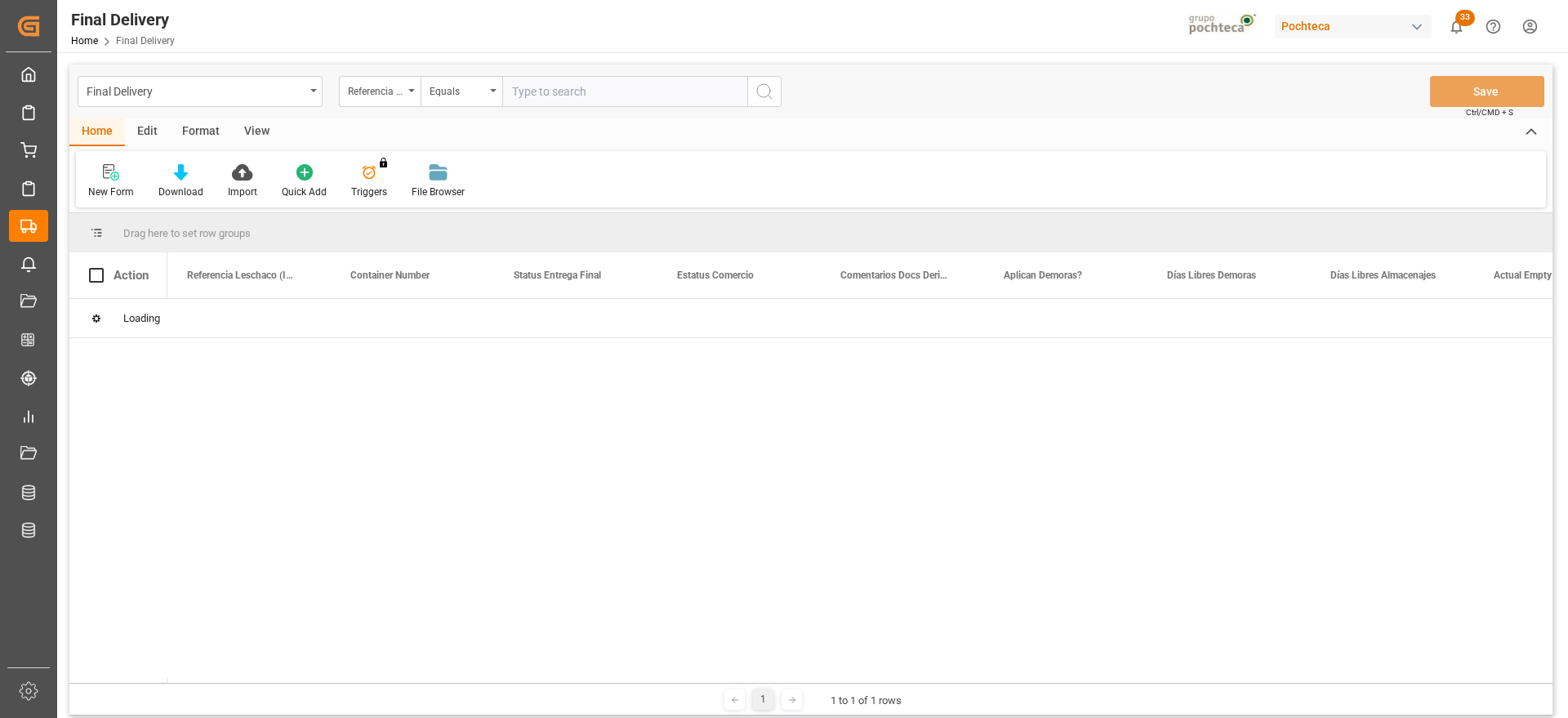
click at [583, 98] on input "text" at bounding box center [625, 91] width 245 height 31
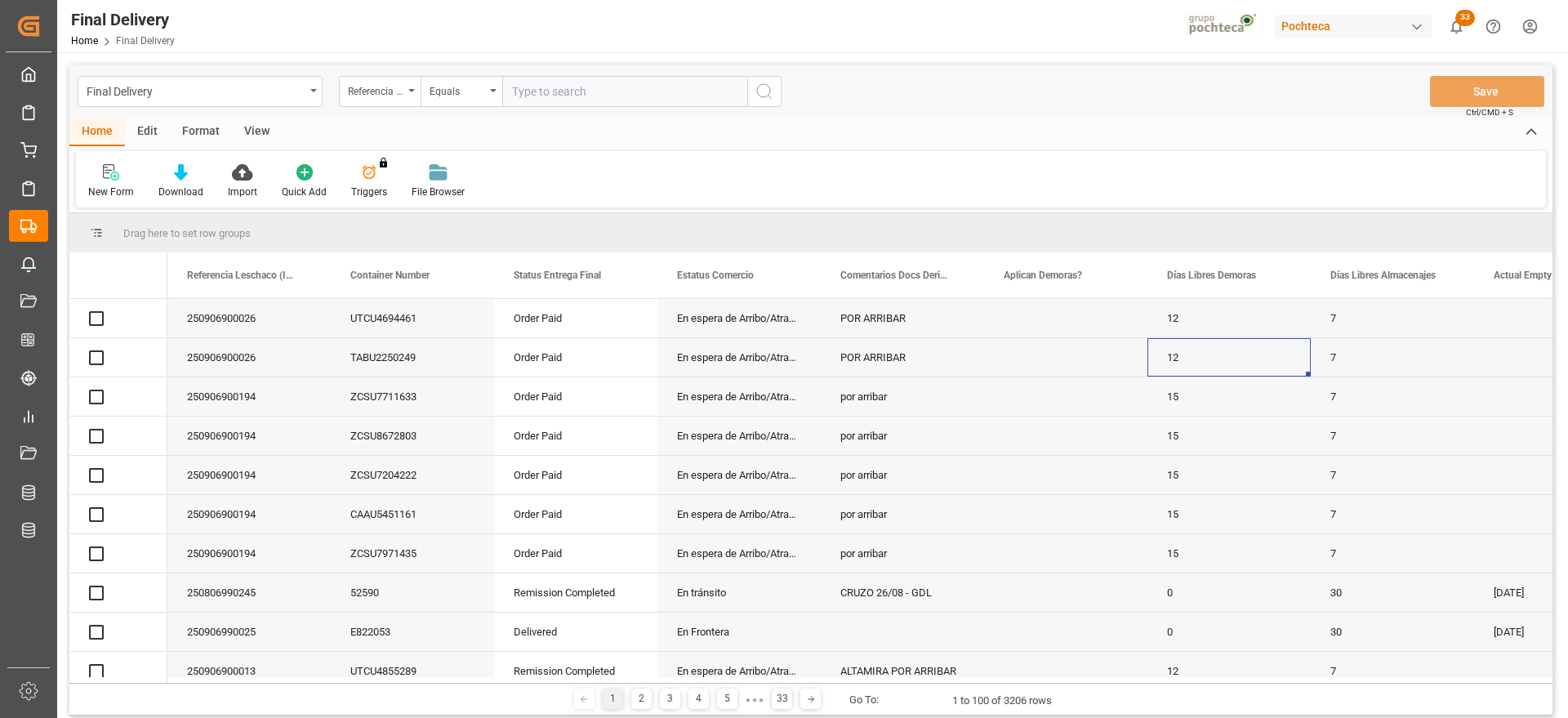
paste input "250906900024"
type input "250906900024"
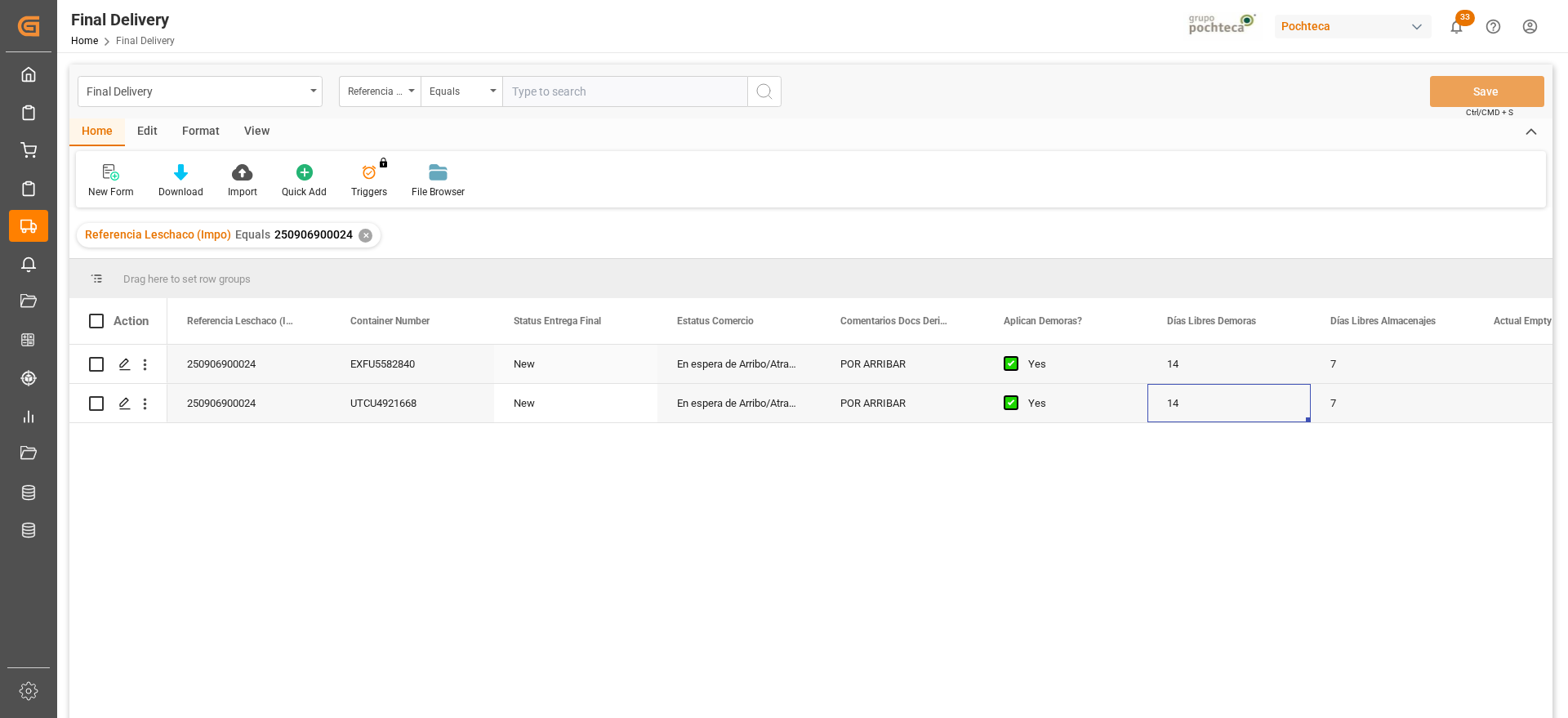
click at [249, 366] on div "250906900024" at bounding box center [249, 364] width 164 height 38
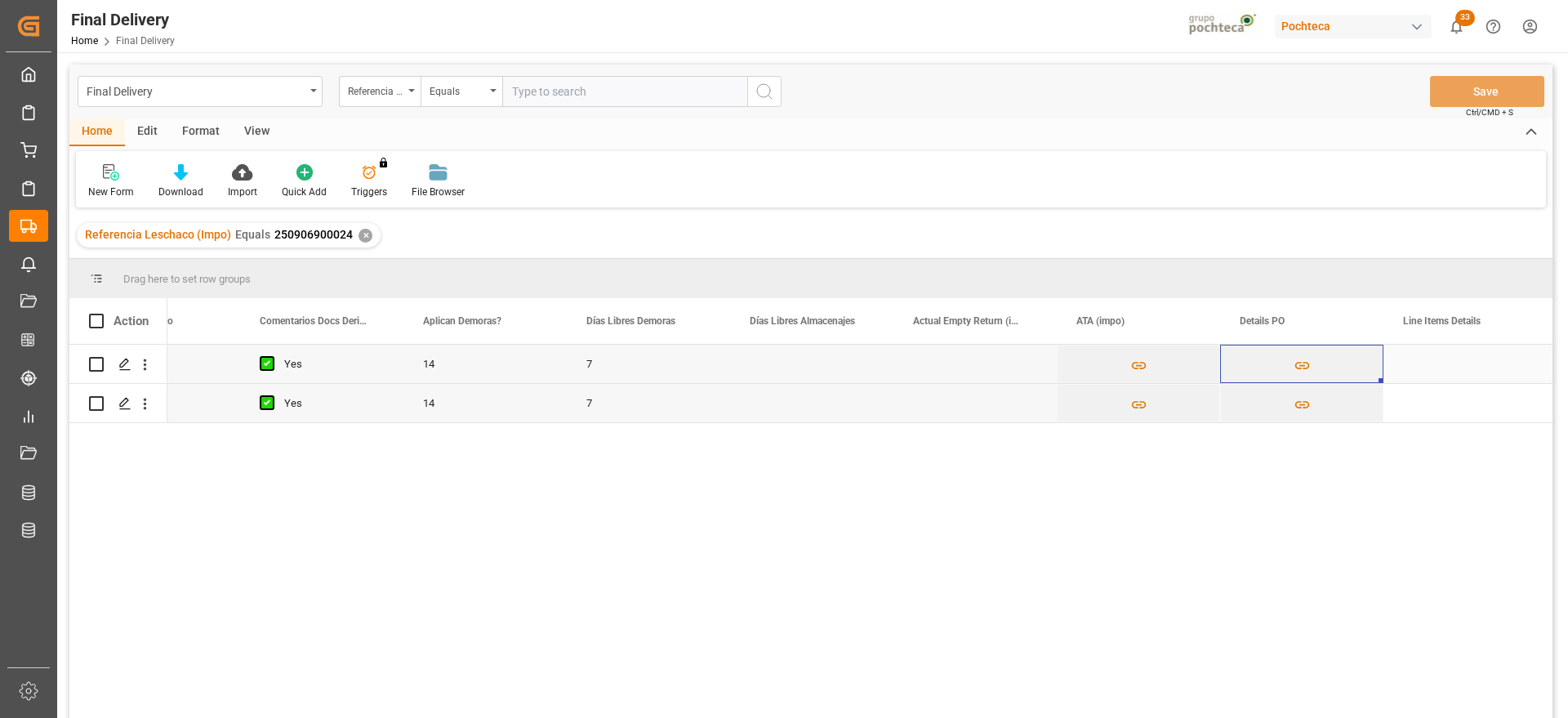
scroll to position [0, 744]
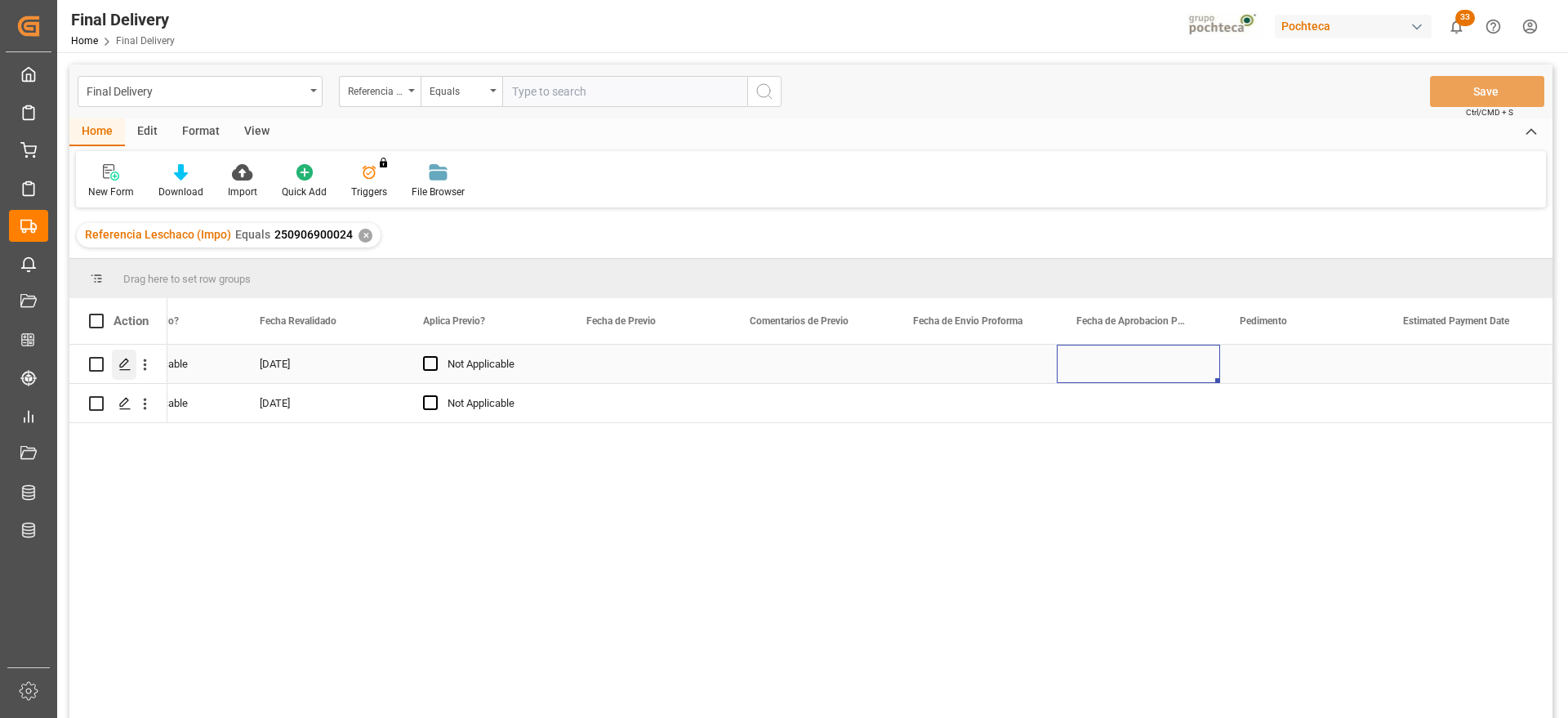
click at [118, 365] on div "Press SPACE to select this row." at bounding box center [124, 365] width 24 height 30
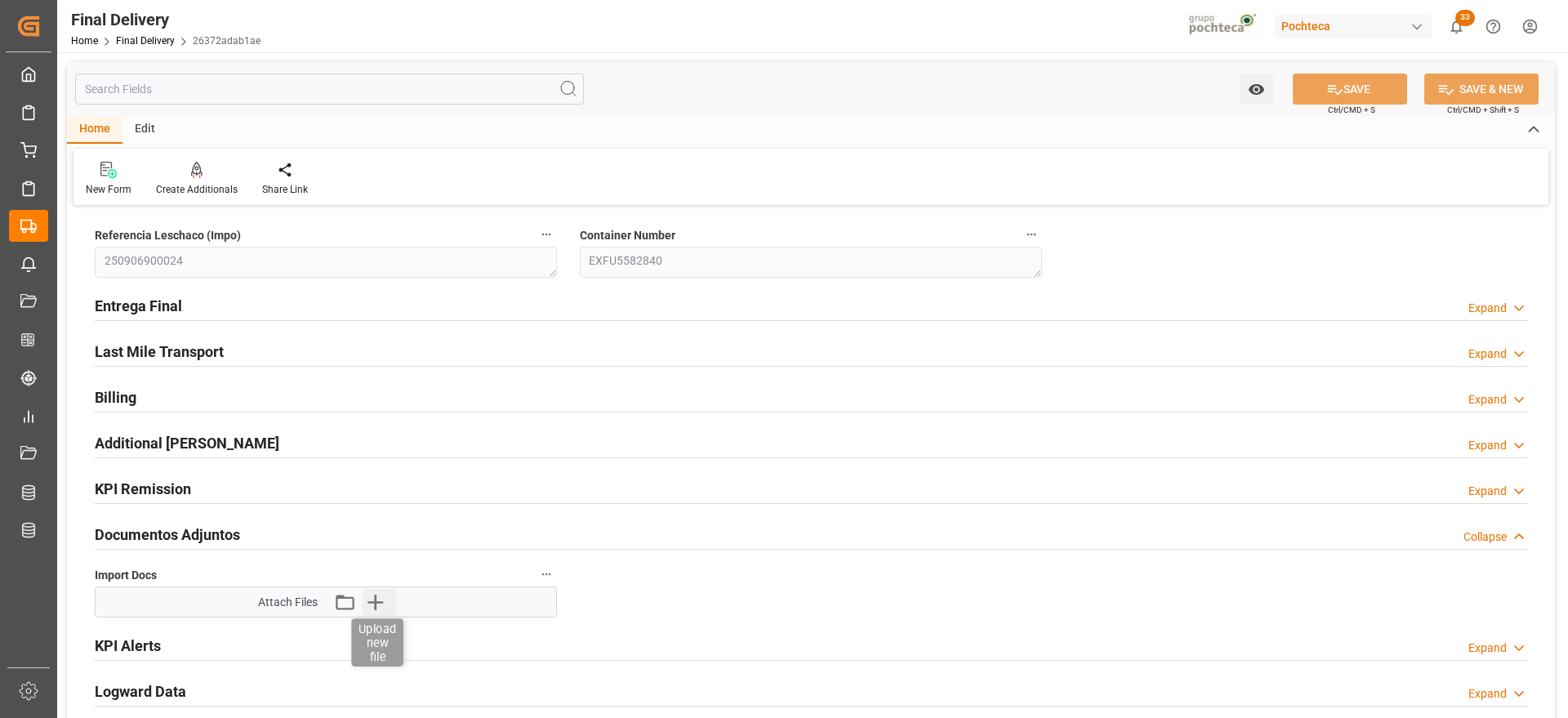
click at [365, 603] on icon "button" at bounding box center [375, 602] width 26 height 26
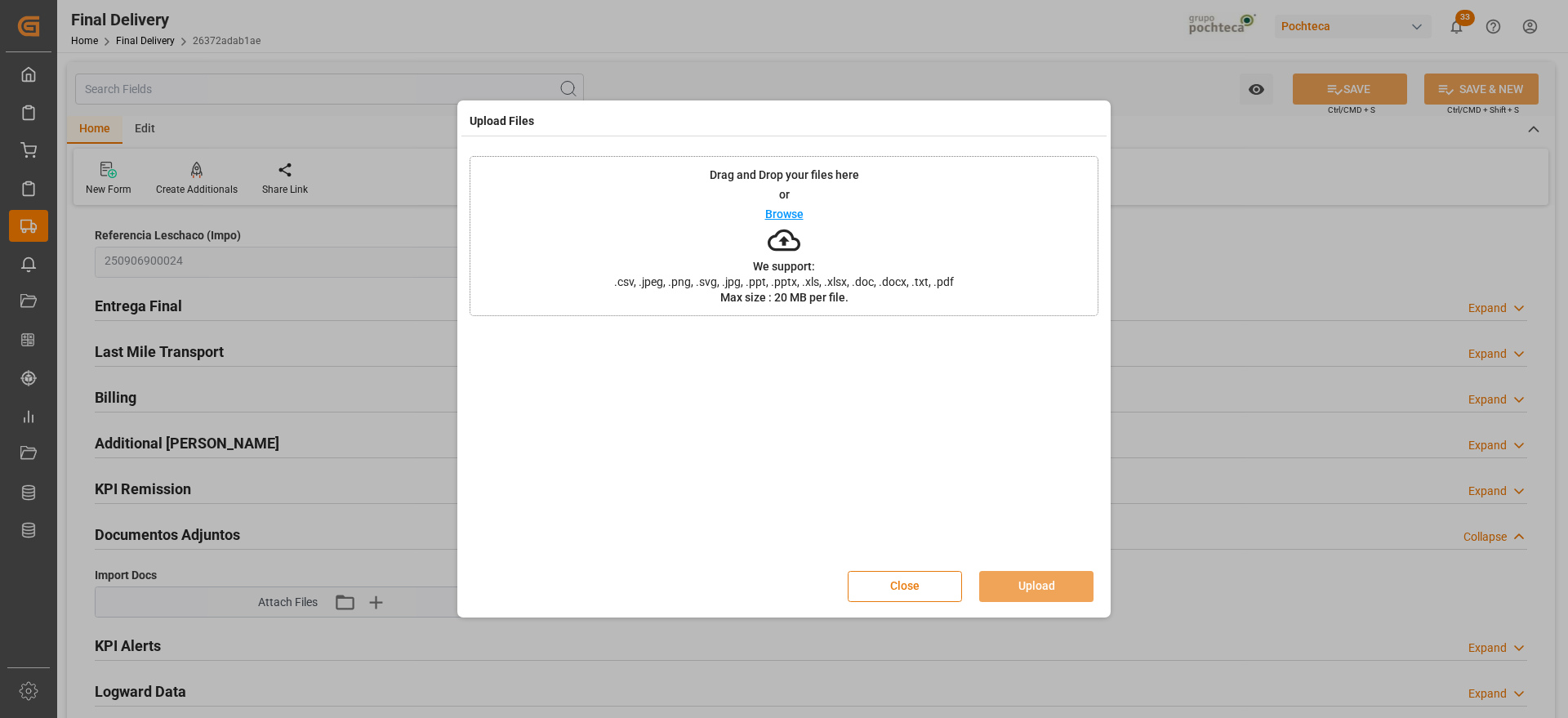
drag, startPoint x: 949, startPoint y: 590, endPoint x: 938, endPoint y: 591, distance: 11.0
click at [947, 590] on button "Close" at bounding box center [905, 586] width 114 height 31
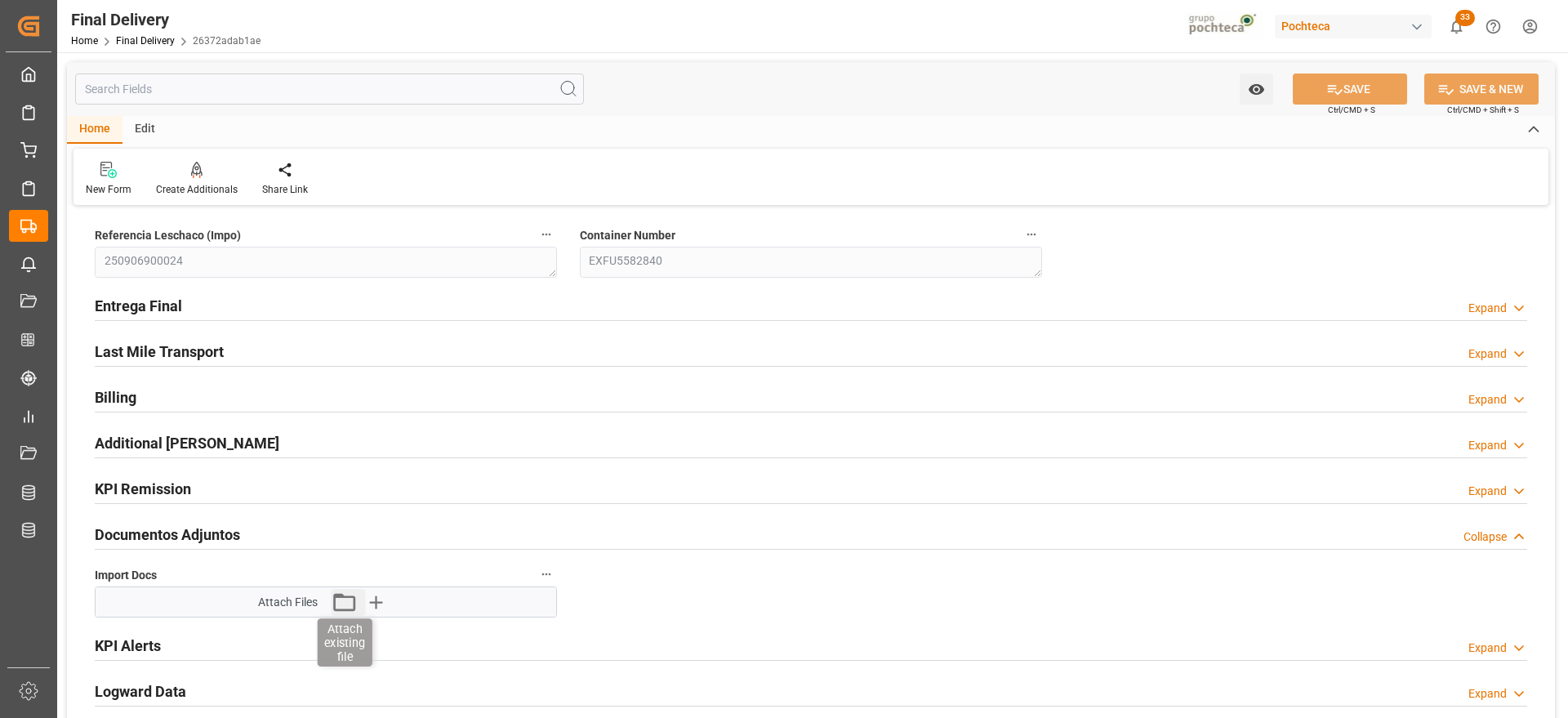
click at [345, 604] on icon "button" at bounding box center [344, 602] width 26 height 26
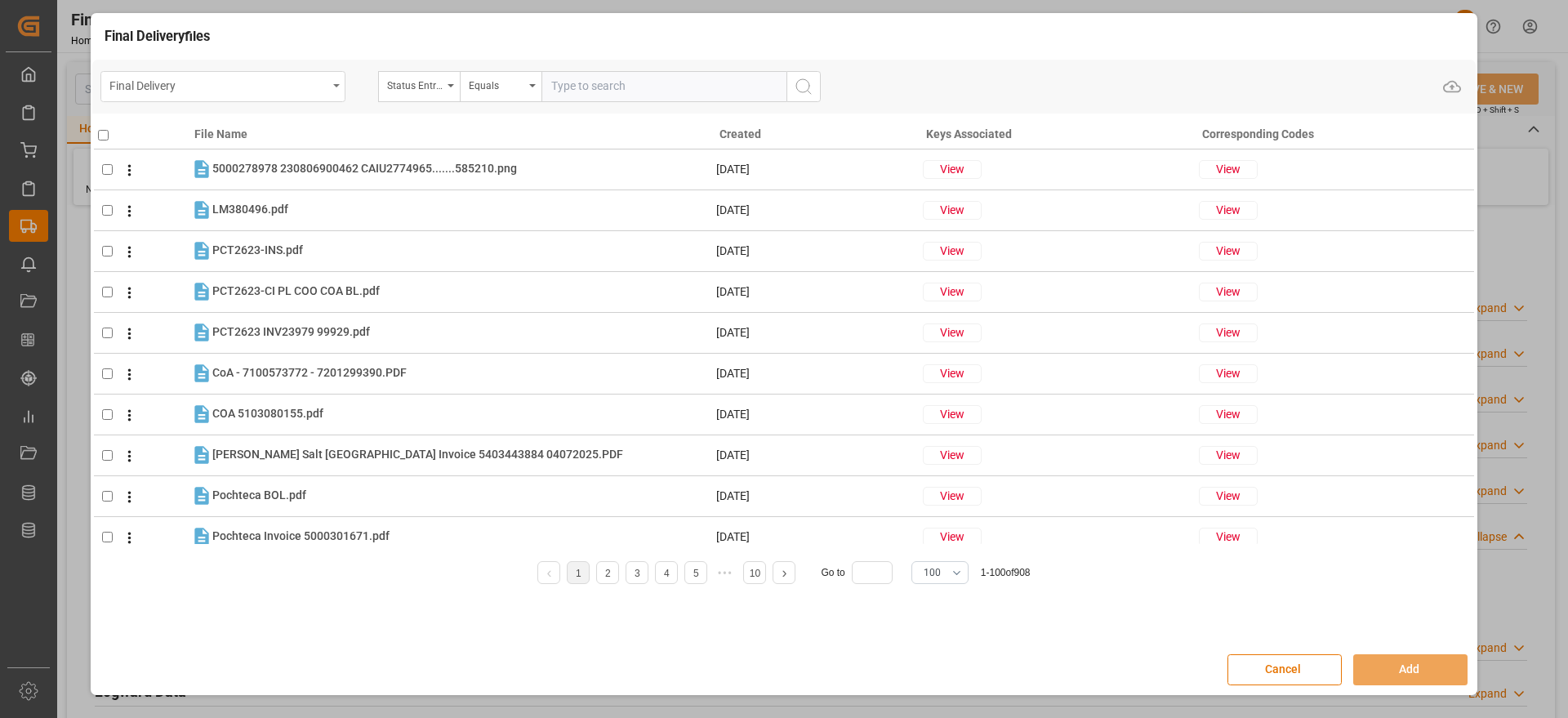
click at [227, 91] on div "Final Delivery" at bounding box center [218, 84] width 218 height 21
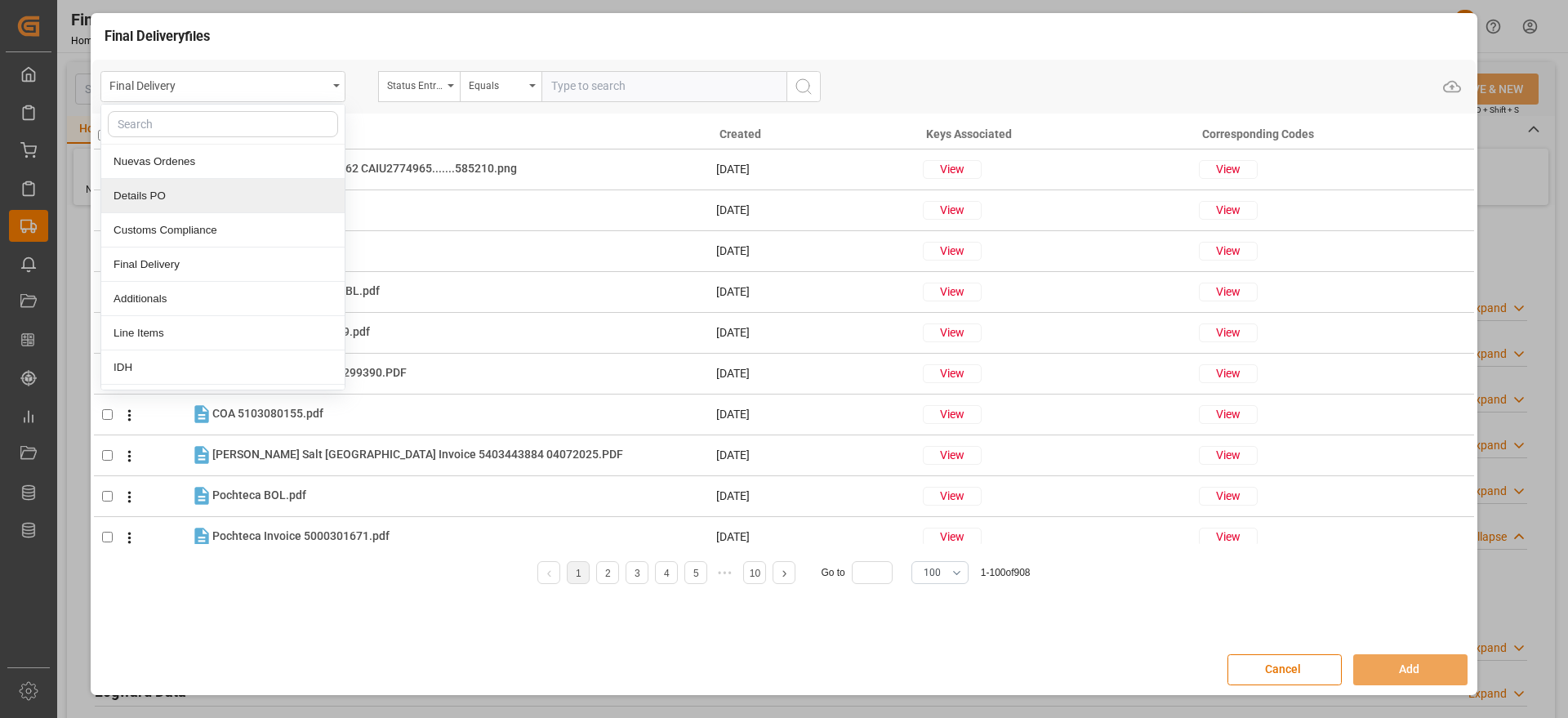
click at [208, 200] on div "Details PO" at bounding box center [223, 195] width 243 height 35
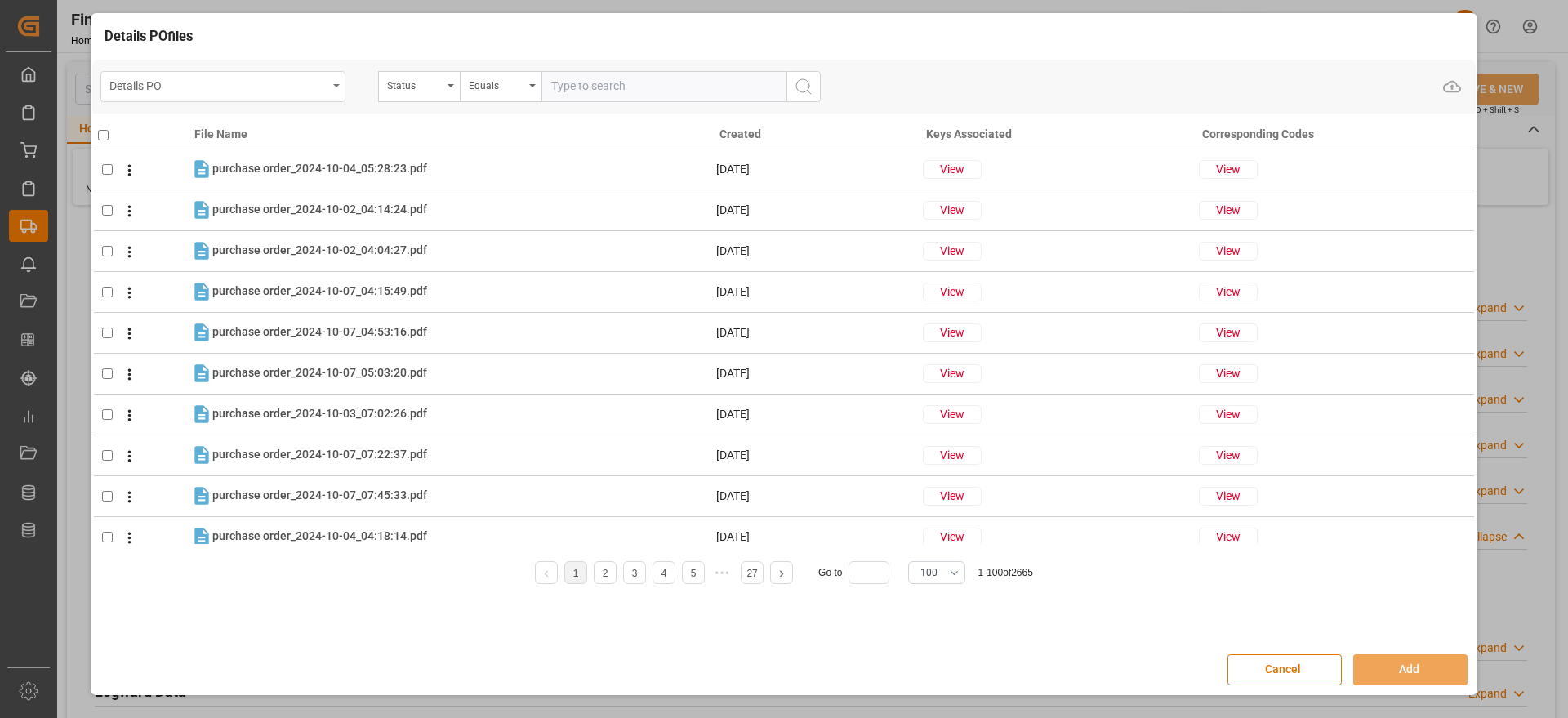
click at [294, 89] on div "Details PO" at bounding box center [218, 84] width 218 height 21
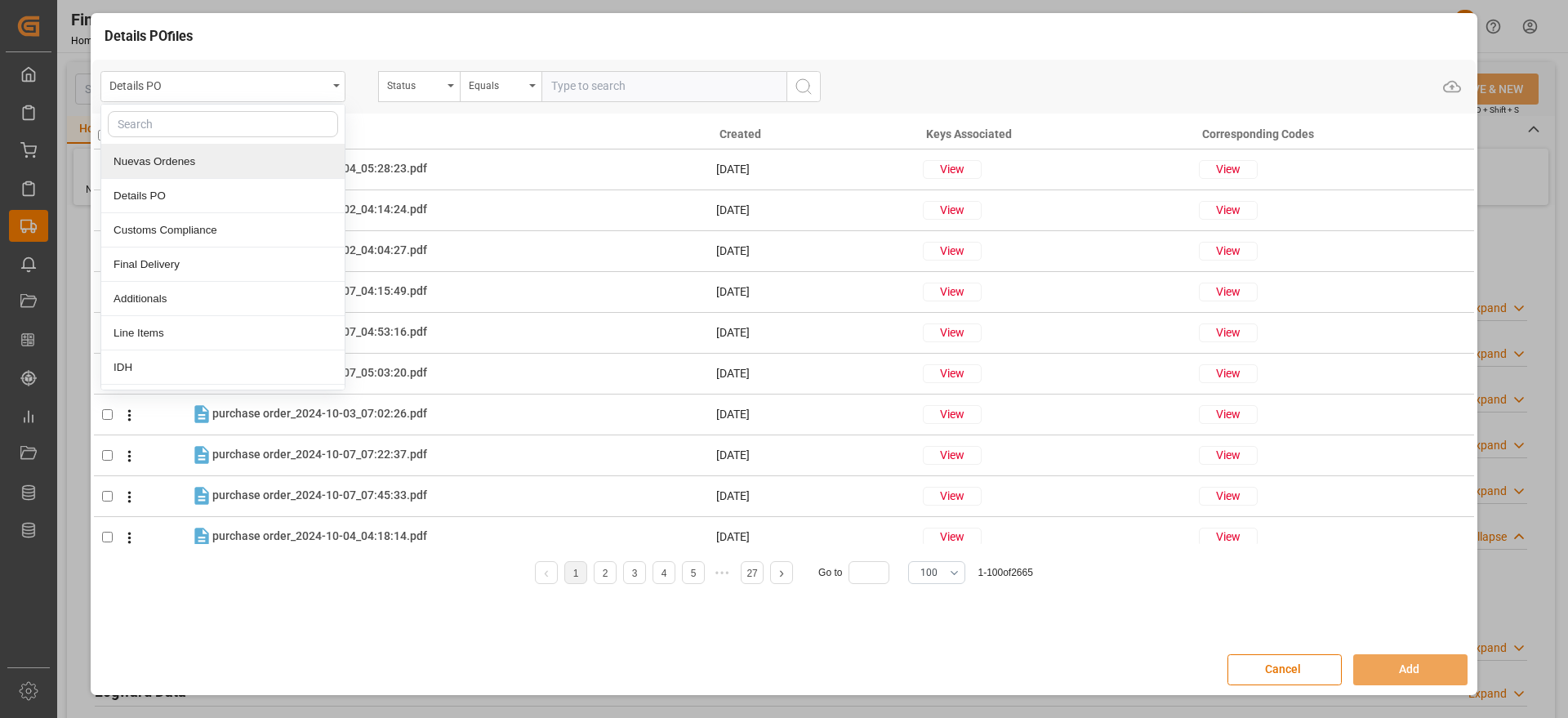
click at [234, 157] on div "Nuevas Ordenes" at bounding box center [223, 162] width 243 height 35
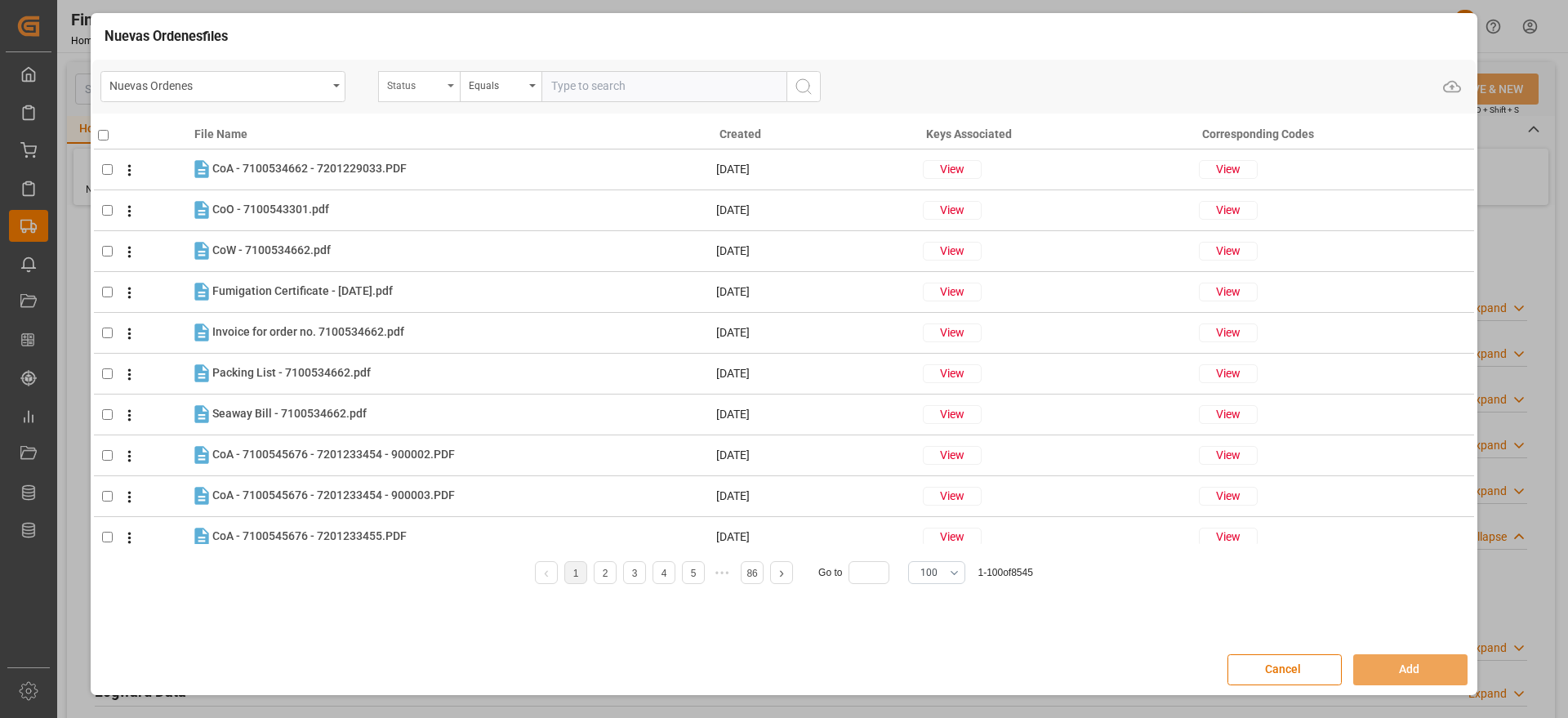
click at [411, 89] on div "Status" at bounding box center [414, 83] width 55 height 19
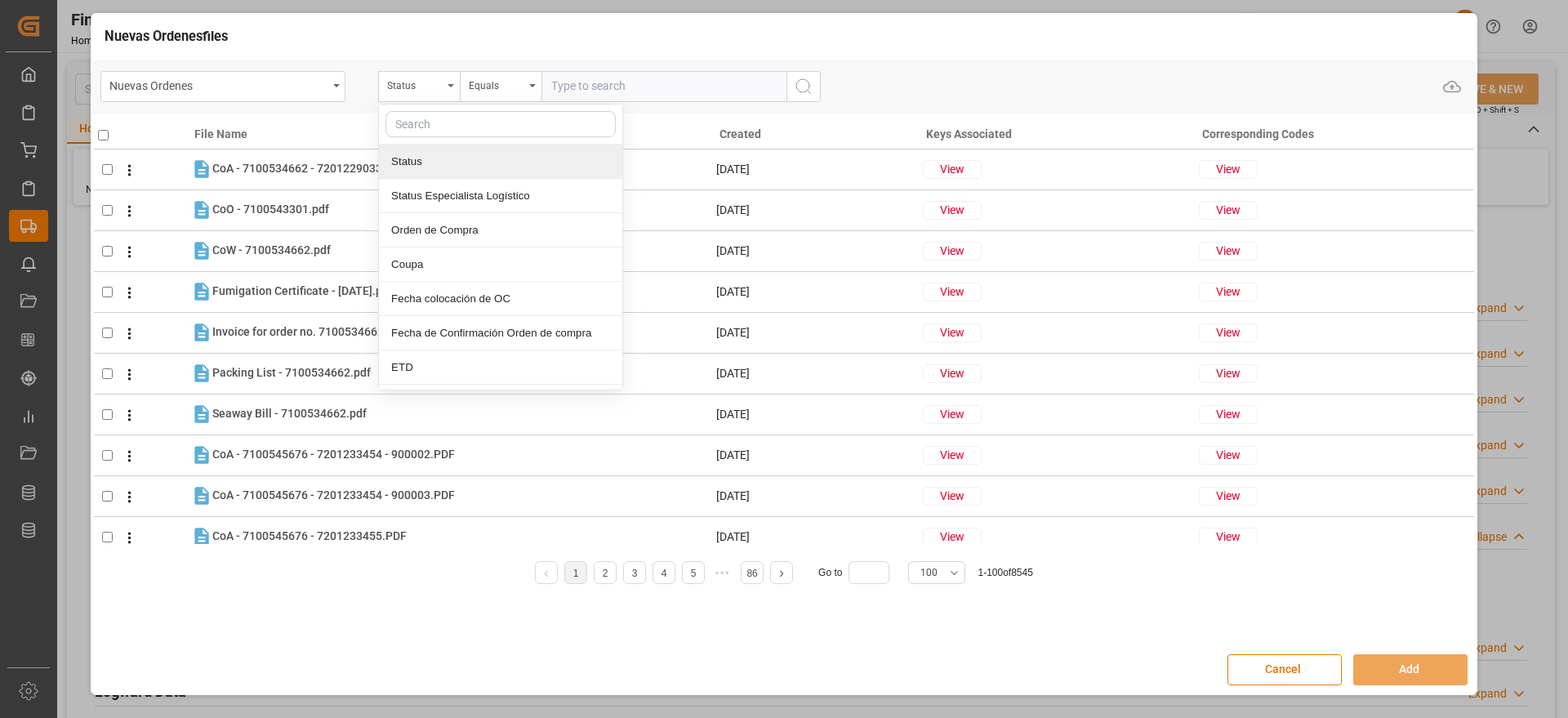
click at [439, 131] on input "text" at bounding box center [500, 124] width 230 height 26
type input "orde"
click at [442, 154] on div "Orden de Compra" at bounding box center [500, 162] width 243 height 35
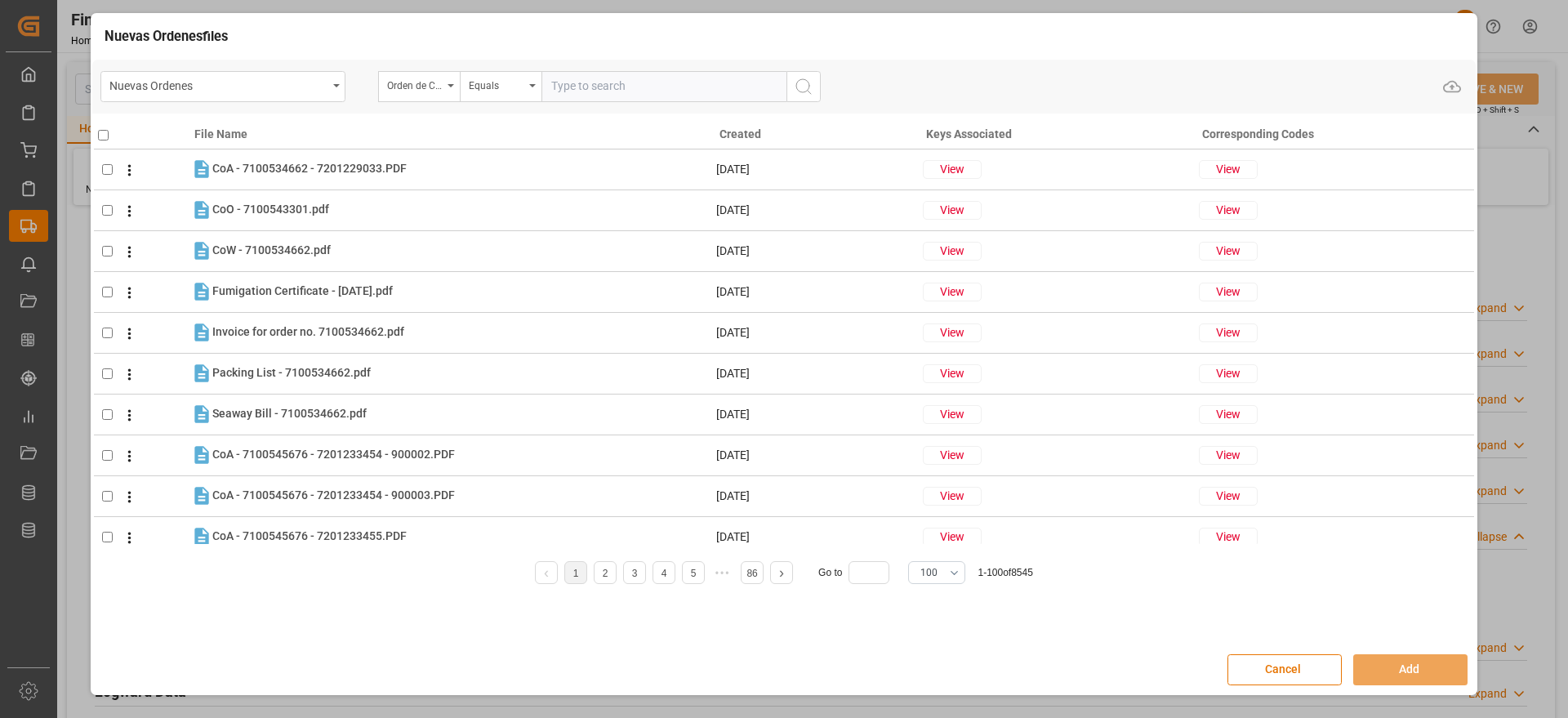
click at [609, 103] on div "Nuevas Ordenes Orden de Compra Equals Upload" at bounding box center [784, 87] width 1384 height 54
click at [598, 88] on input "text" at bounding box center [664, 86] width 245 height 31
paste input "5000304050"
type input "5000304050"
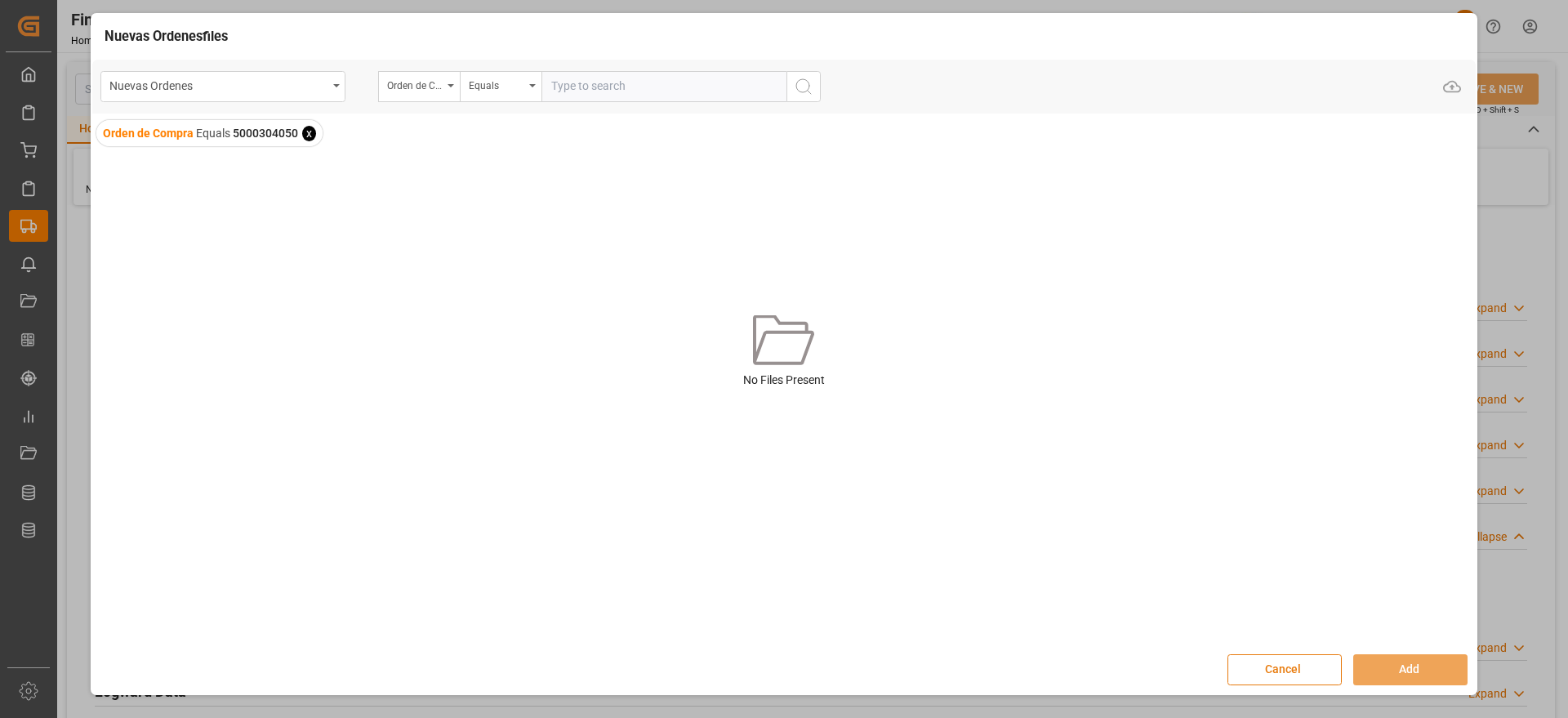
click at [1306, 661] on button "Cancel" at bounding box center [1285, 669] width 114 height 31
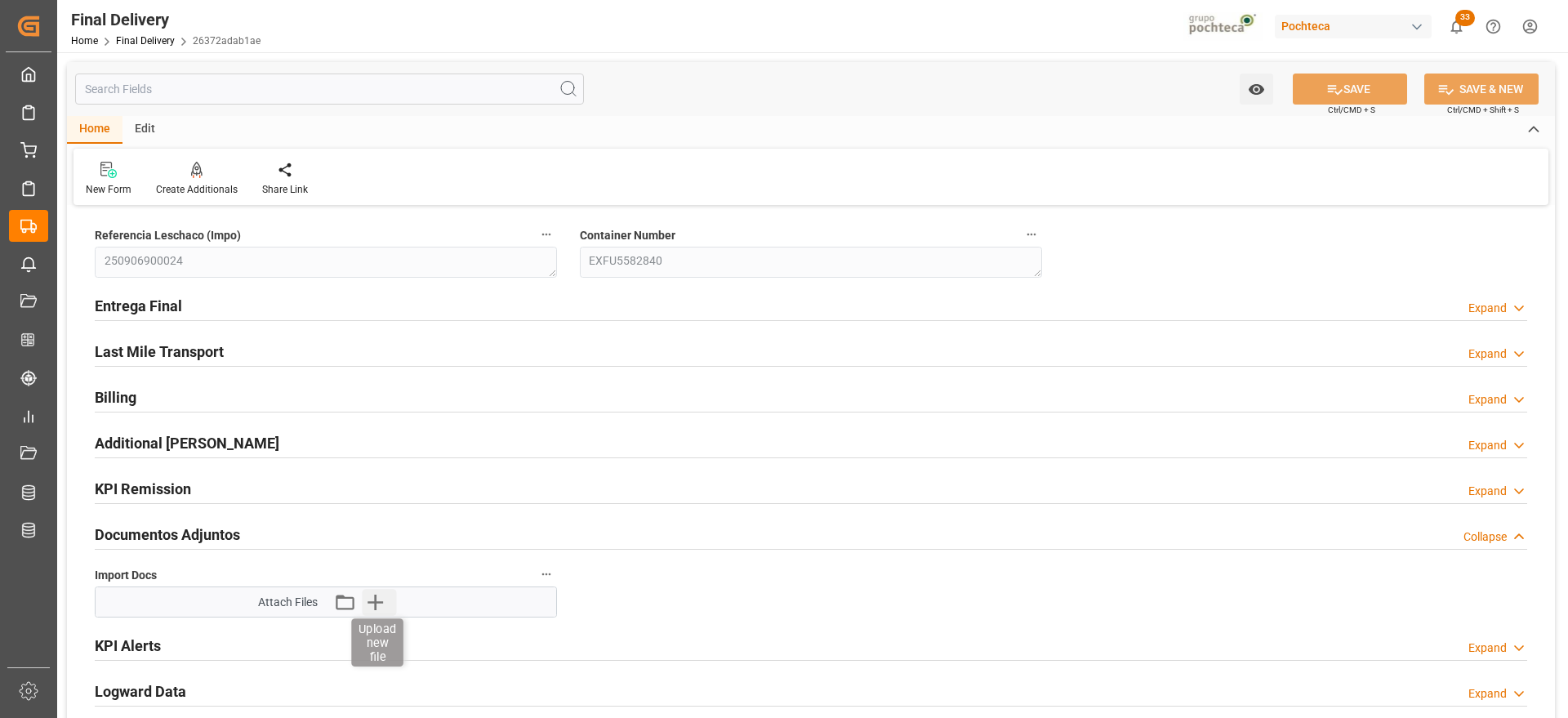
click at [374, 591] on icon "button" at bounding box center [375, 602] width 26 height 26
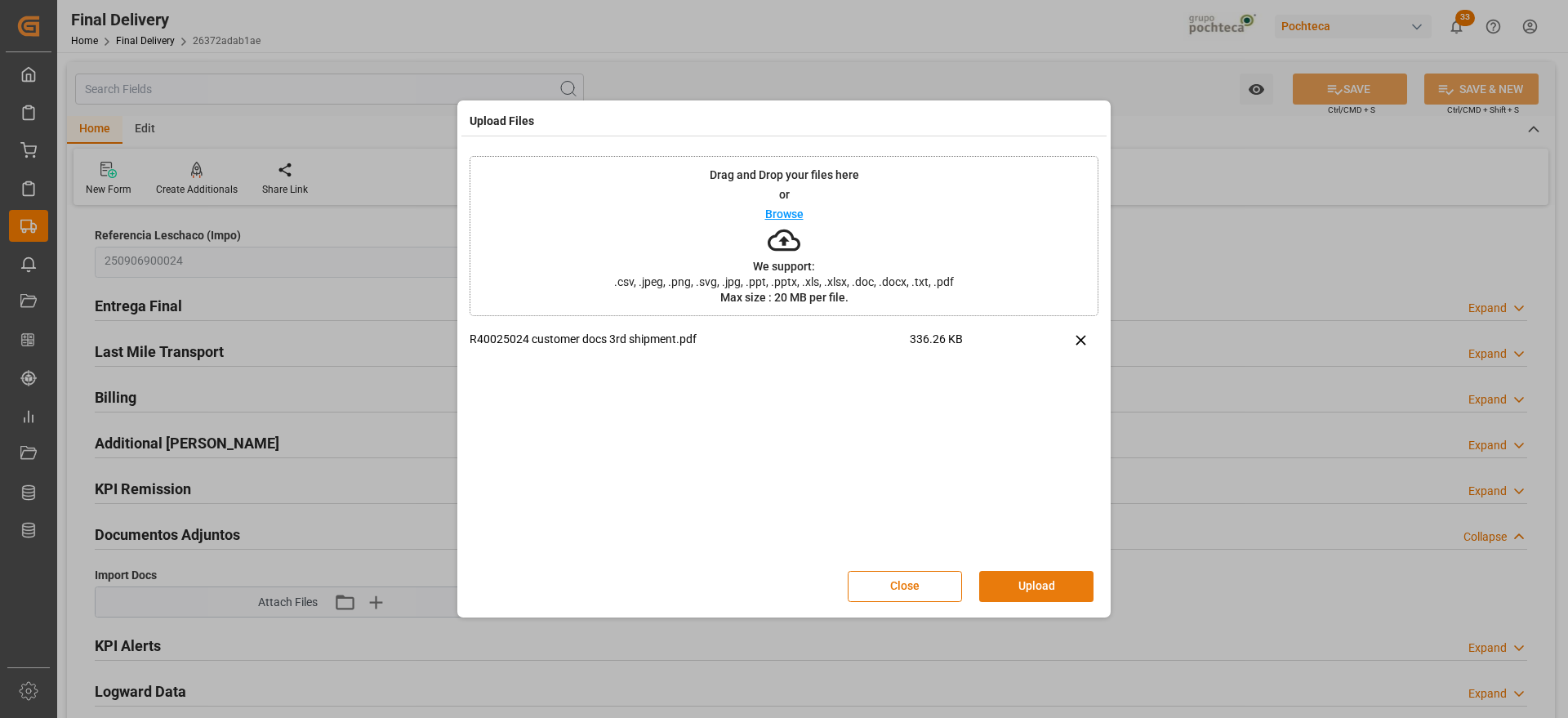
click at [1059, 584] on button "Upload" at bounding box center [1036, 586] width 114 height 31
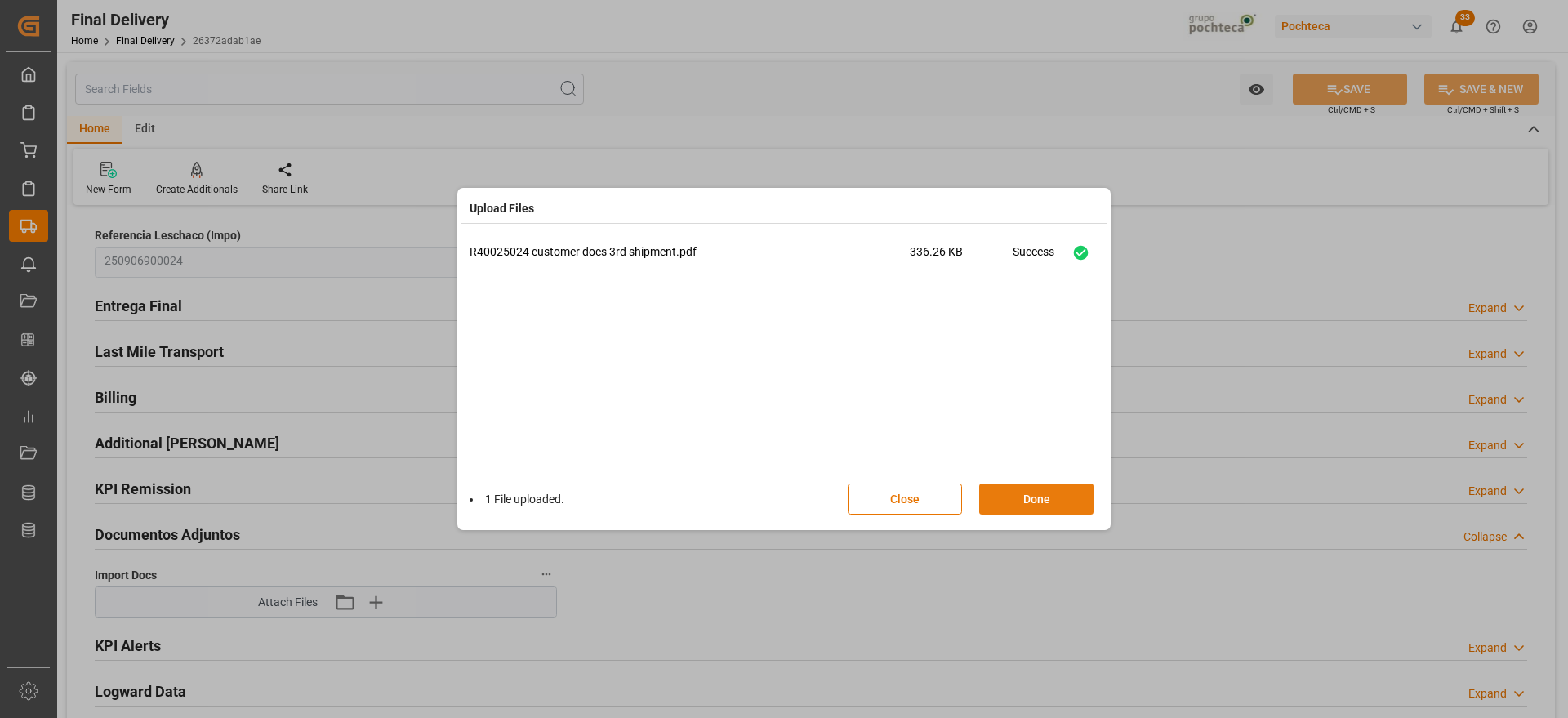
click at [1037, 501] on button "Done" at bounding box center [1036, 498] width 114 height 31
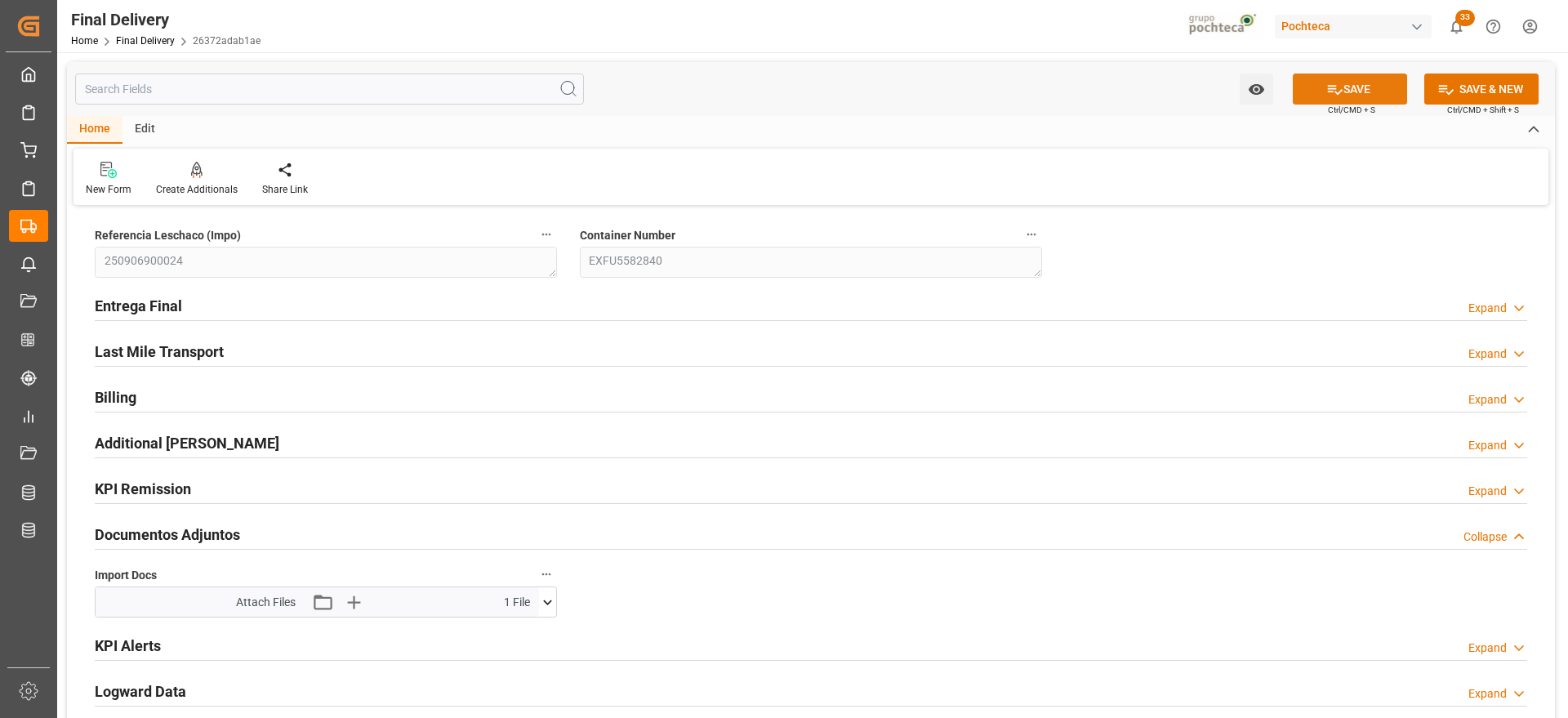
click at [1361, 86] on button "SAVE" at bounding box center [1350, 89] width 114 height 31
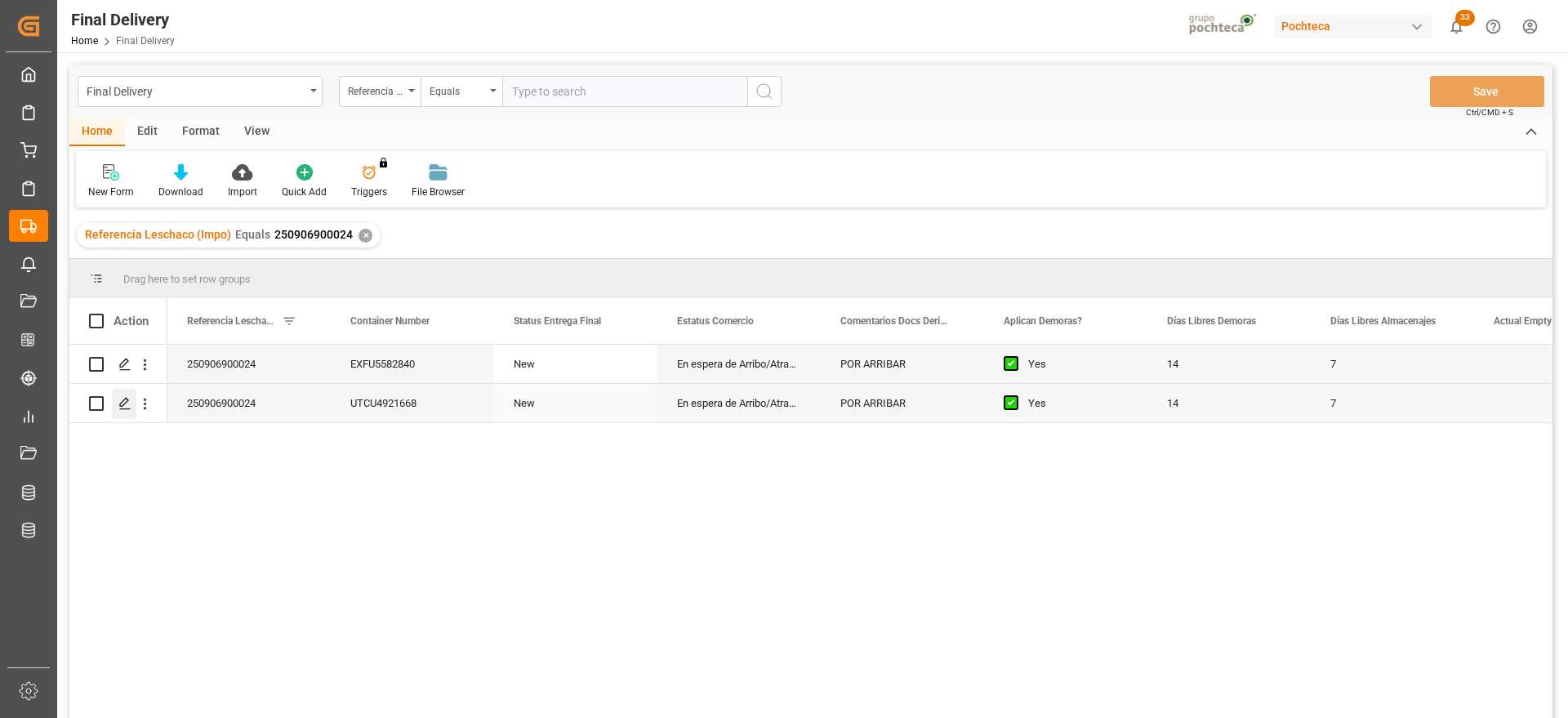
click at [120, 409] on icon "Press SPACE to select this row." at bounding box center [125, 403] width 13 height 13
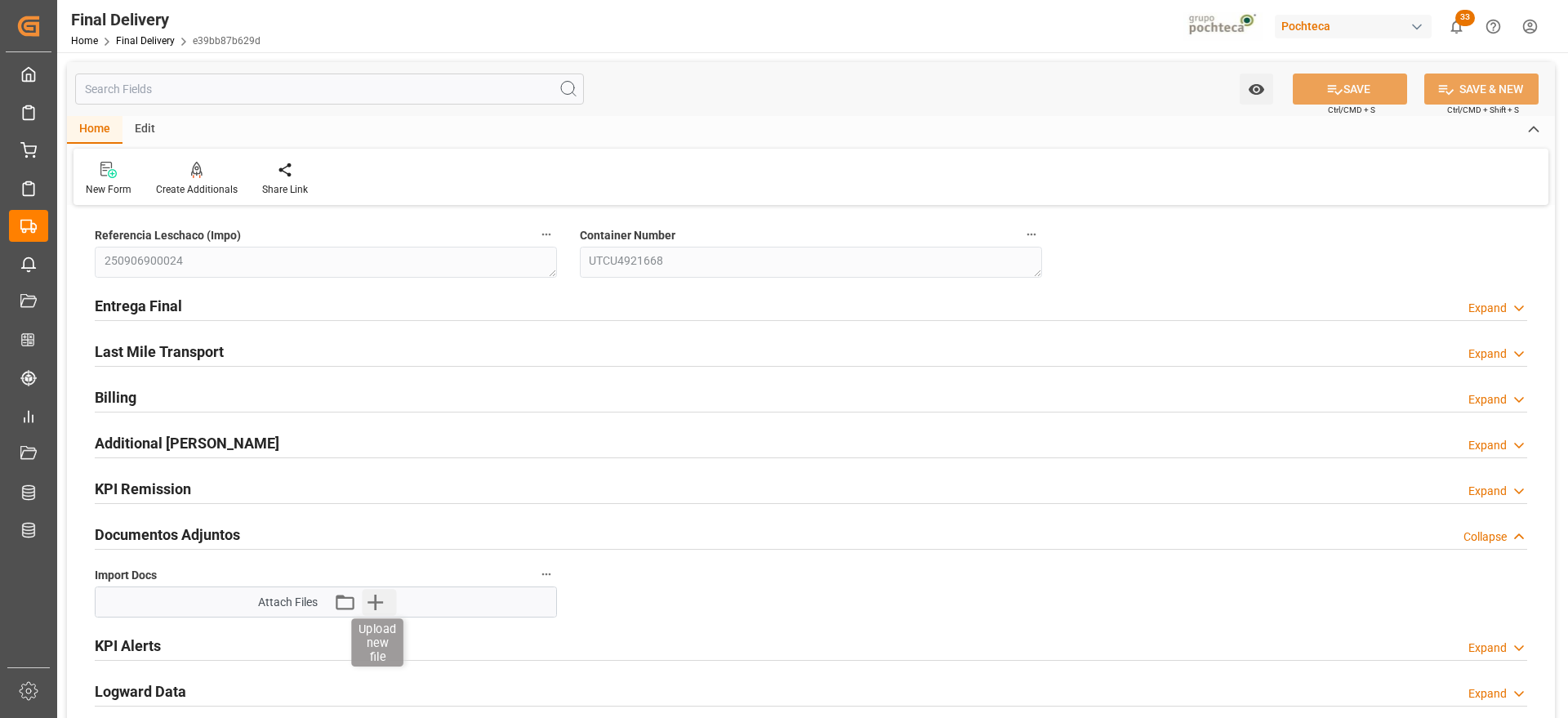
click at [382, 603] on icon "button" at bounding box center [375, 602] width 26 height 26
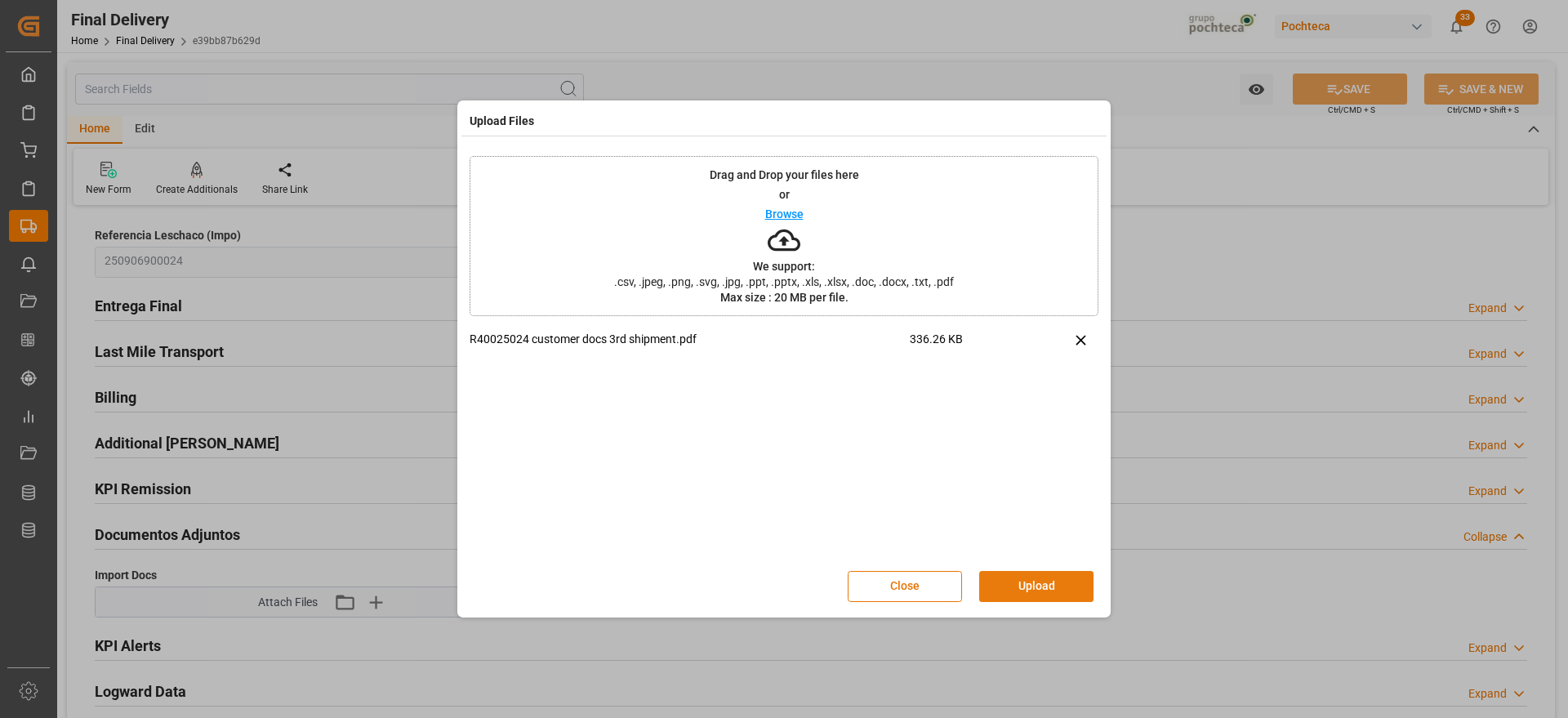
click at [1053, 586] on button "Upload" at bounding box center [1036, 586] width 114 height 31
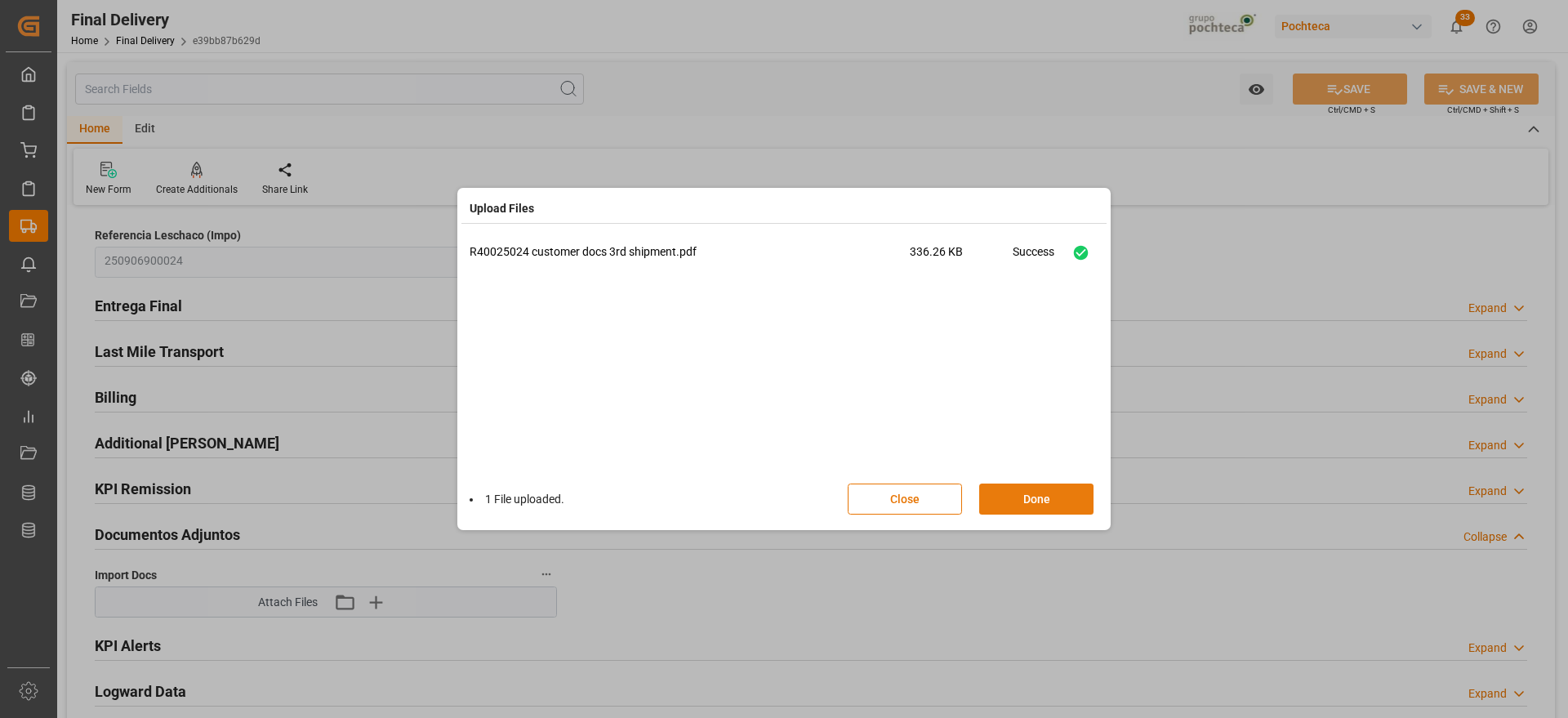
click at [1055, 495] on button "Done" at bounding box center [1036, 498] width 114 height 31
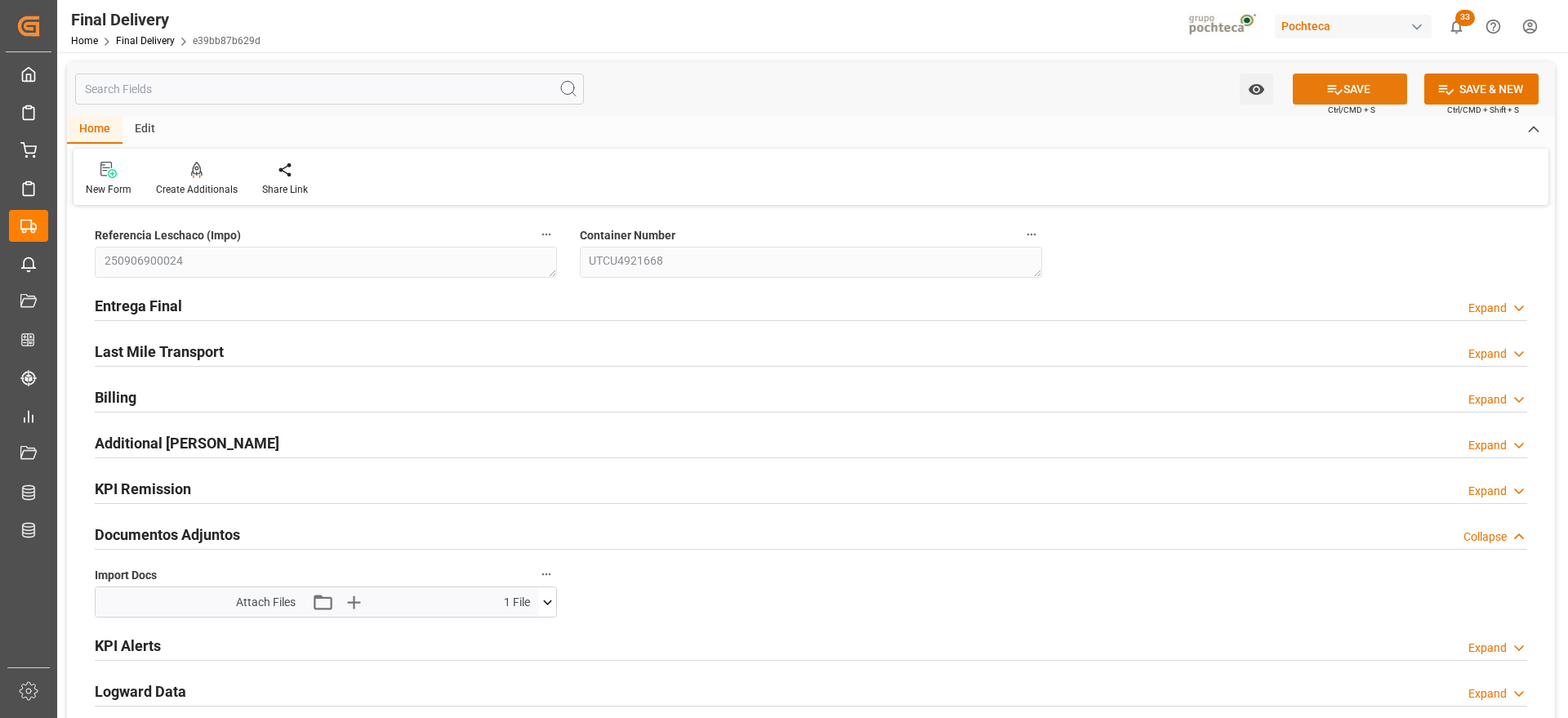
click at [1350, 92] on button "SAVE" at bounding box center [1350, 89] width 114 height 31
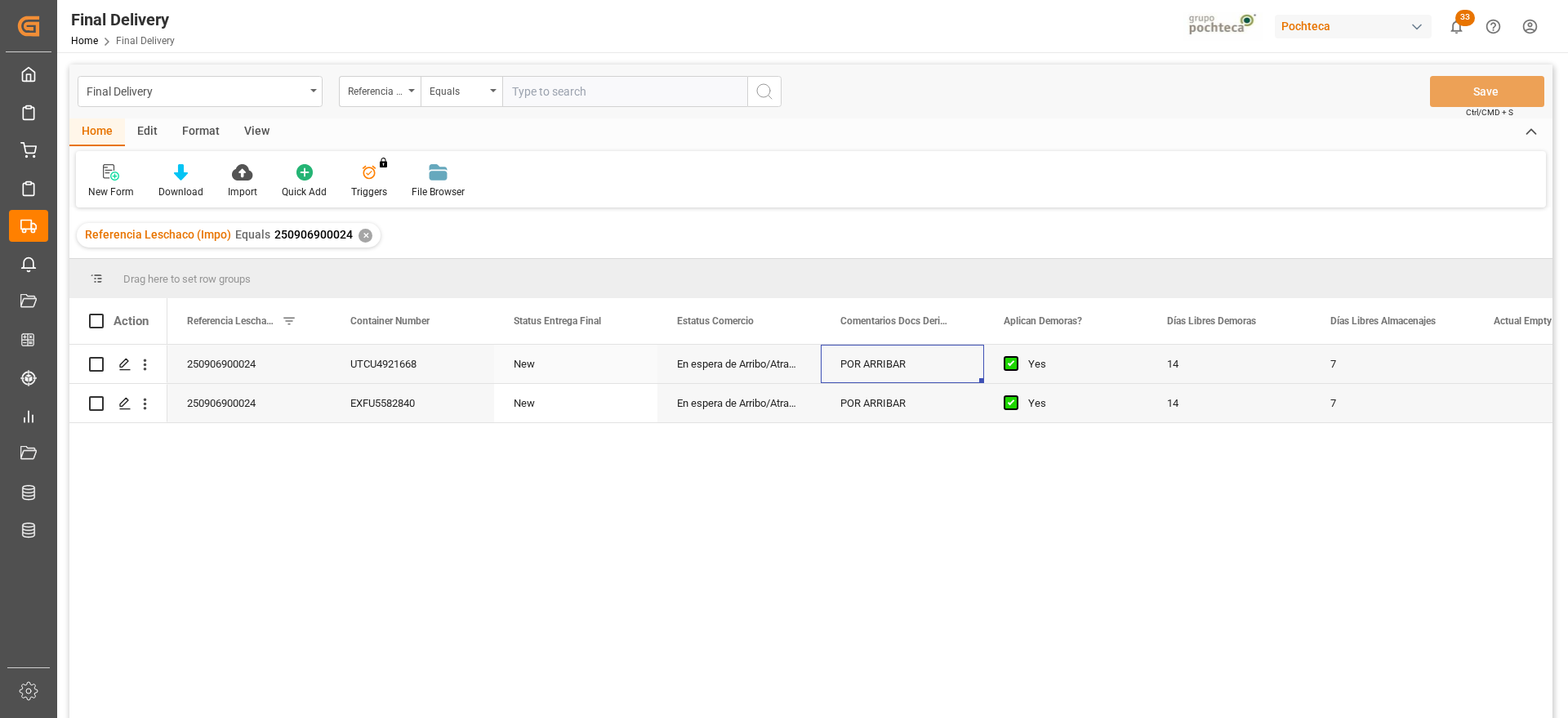
click at [829, 362] on div "POR ARRIBAR" at bounding box center [902, 364] width 164 height 38
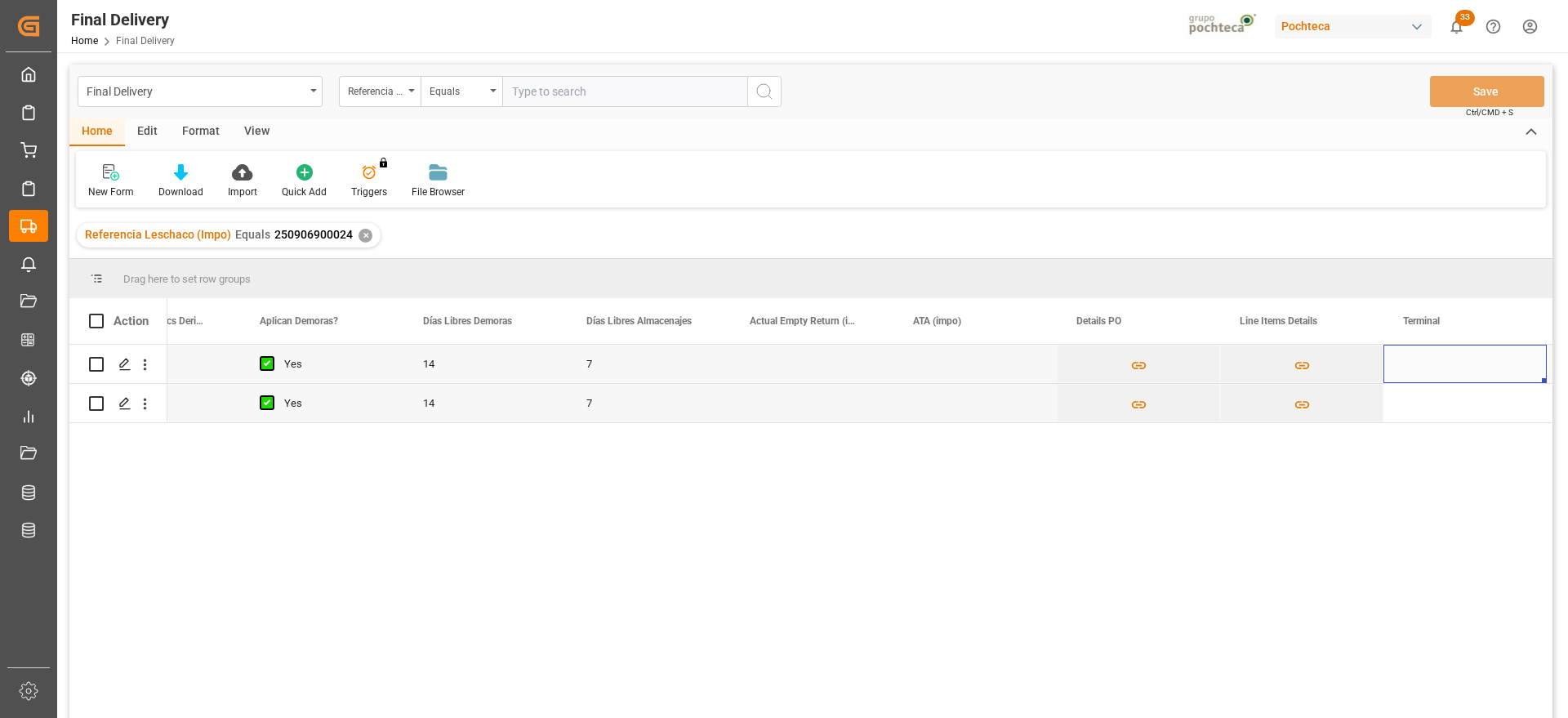
scroll to position [0, 907]
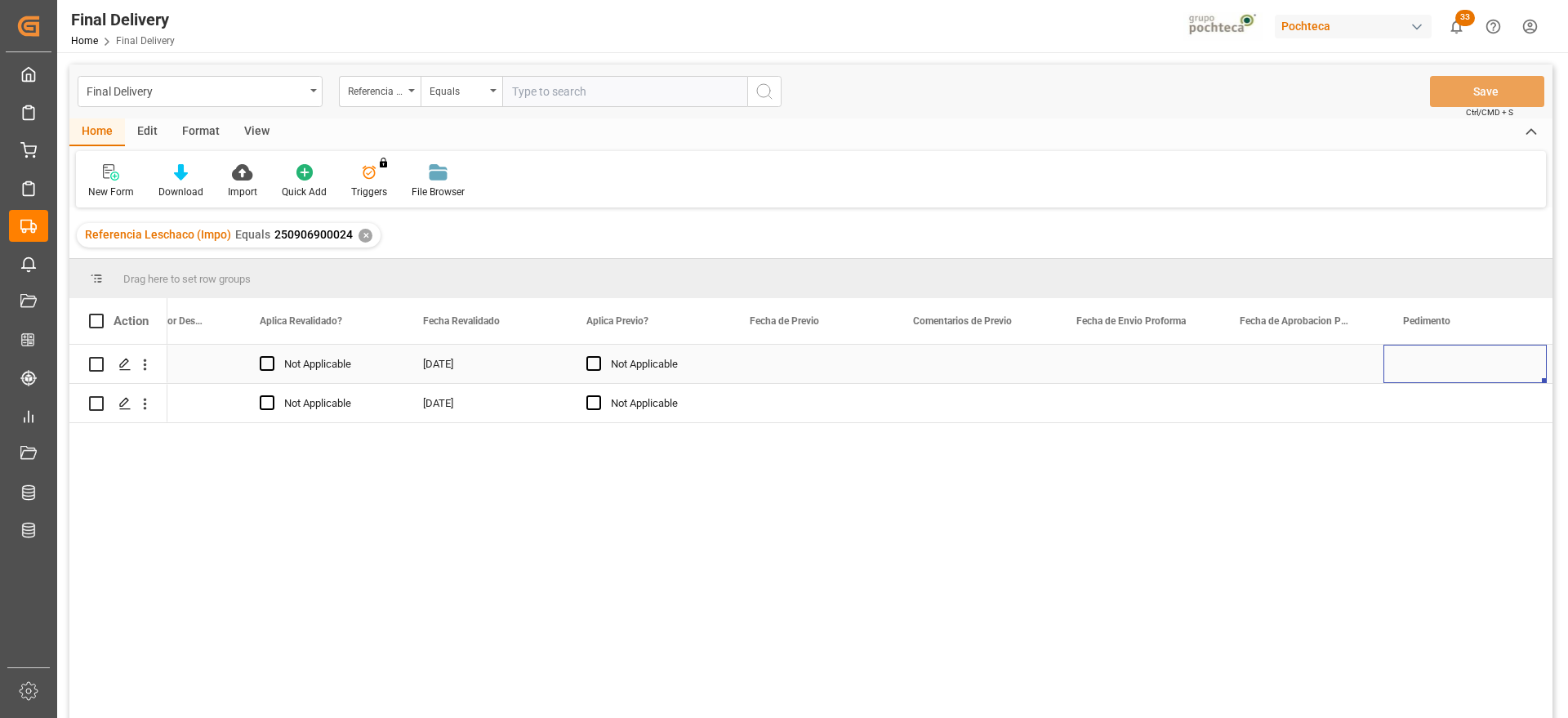
click at [1294, 364] on div "Press SPACE to select this row." at bounding box center [1302, 364] width 164 height 38
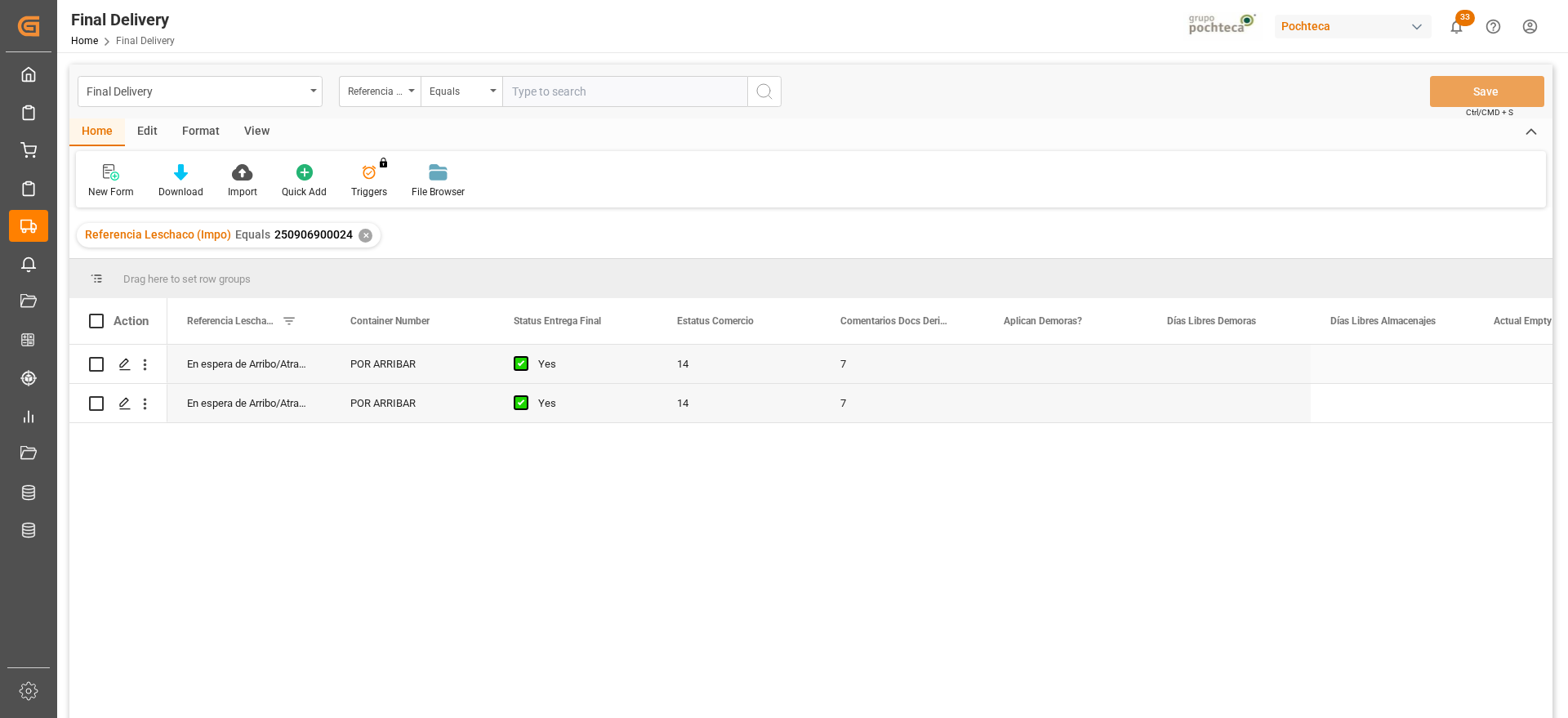
scroll to position [0, 0]
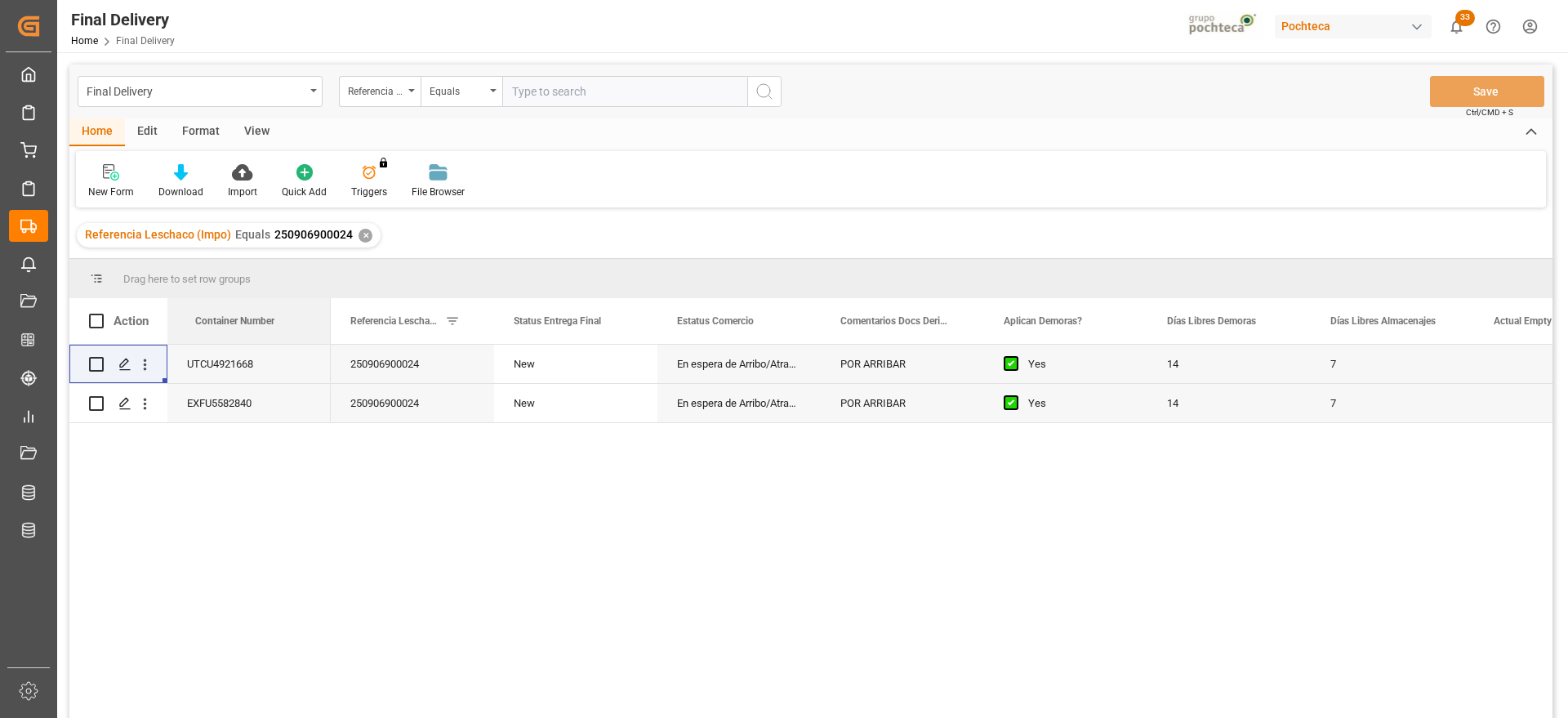
drag, startPoint x: 397, startPoint y: 323, endPoint x: 138, endPoint y: 326, distance: 259.0
click at [496, 372] on div "New" at bounding box center [575, 364] width 164 height 38
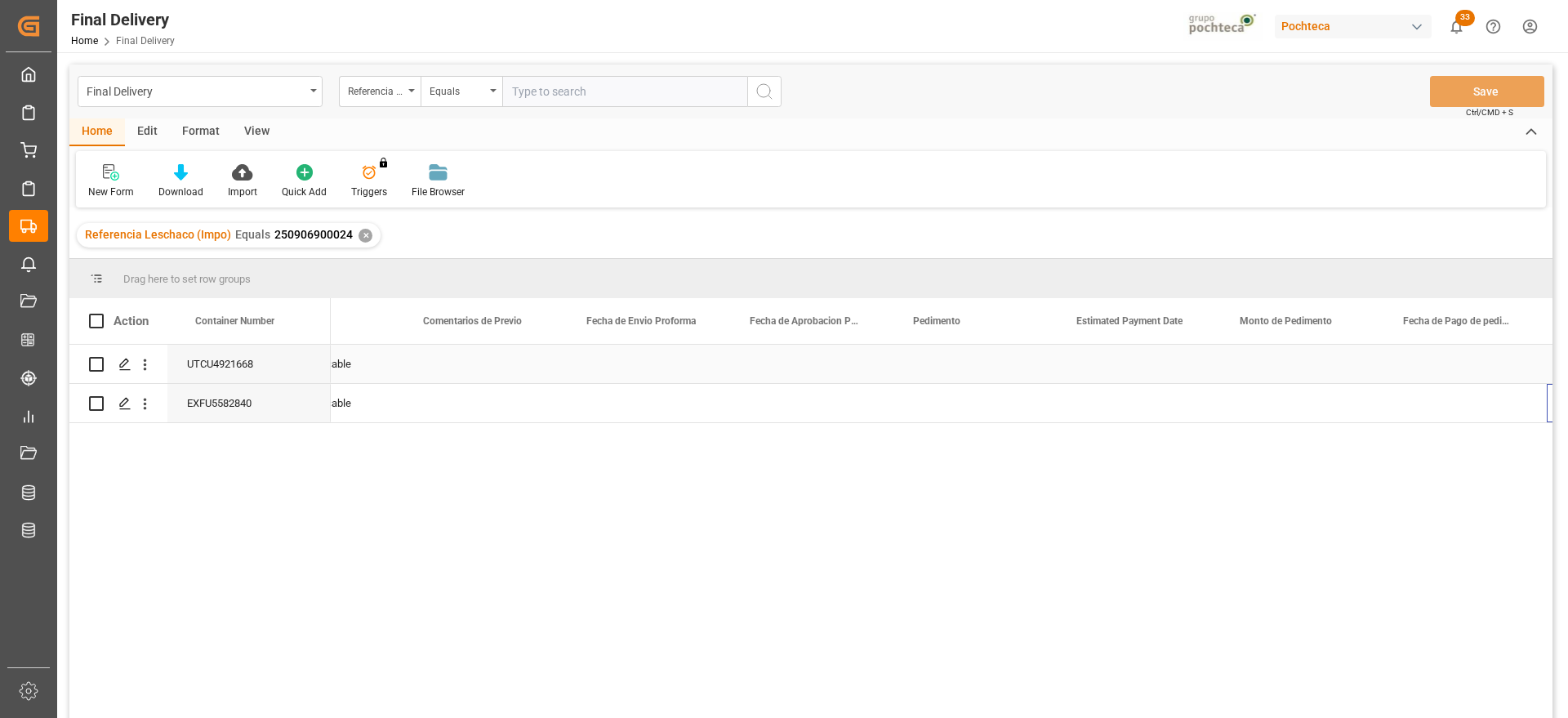
scroll to position [0, 2704]
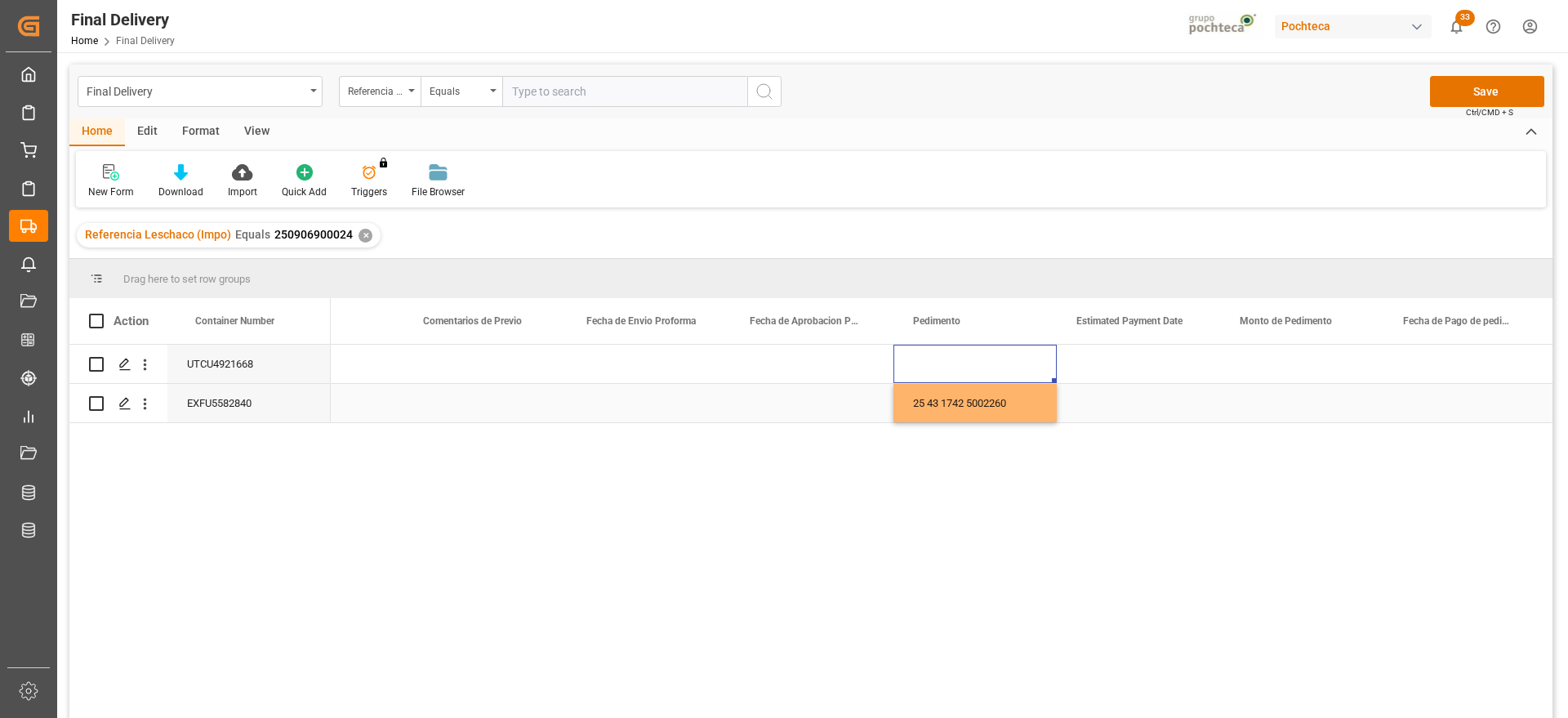
click at [1020, 415] on div "25 43 1742 5002260" at bounding box center [975, 403] width 164 height 38
click at [989, 363] on div "Press SPACE to select this row." at bounding box center [975, 364] width 164 height 38
click at [1003, 365] on div "25 43 1742 5002260" at bounding box center [975, 364] width 164 height 38
drag, startPoint x: 1014, startPoint y: 366, endPoint x: 1029, endPoint y: 383, distance: 22.7
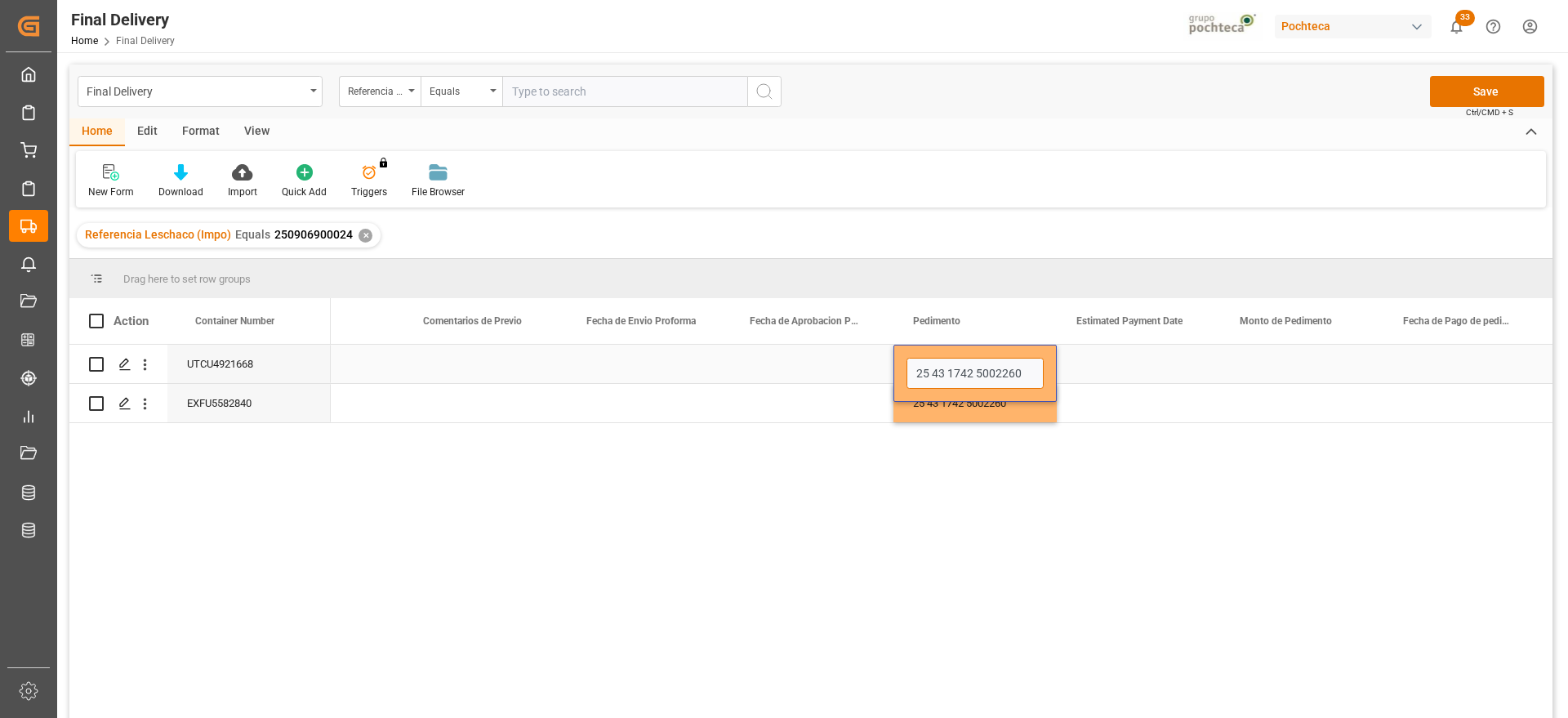
click at [1015, 366] on input "25 43 1742 5002260" at bounding box center [974, 373] width 137 height 31
type input "25 43 1742 5002261"
click at [1153, 375] on div "Press SPACE to select this row." at bounding box center [1138, 364] width 164 height 38
click at [1302, 362] on div "Press SPACE to select this row." at bounding box center [1302, 364] width 164 height 38
click at [1141, 369] on div "Press SPACE to select this row." at bounding box center [1138, 364] width 164 height 38
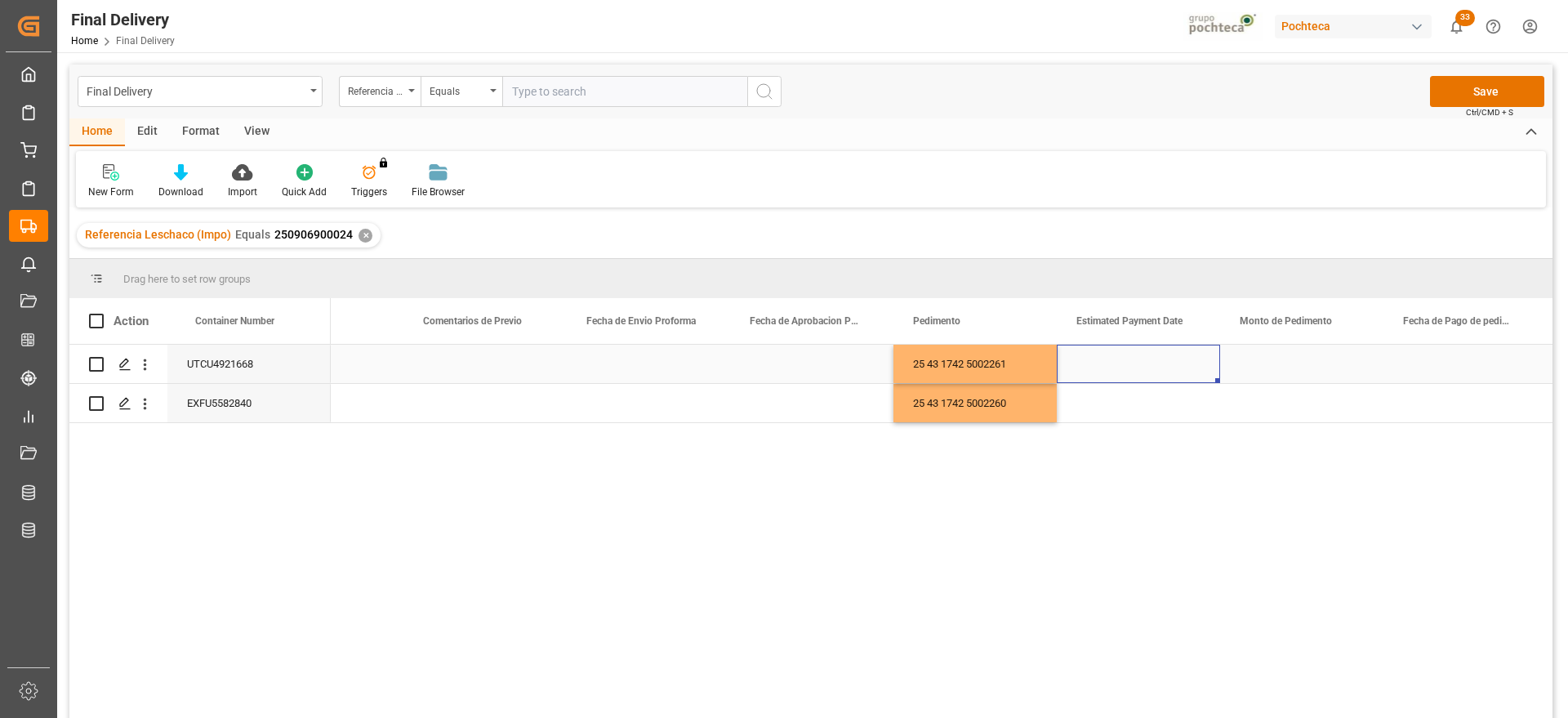
click at [1141, 369] on div "Press SPACE to select this row." at bounding box center [1138, 364] width 164 height 38
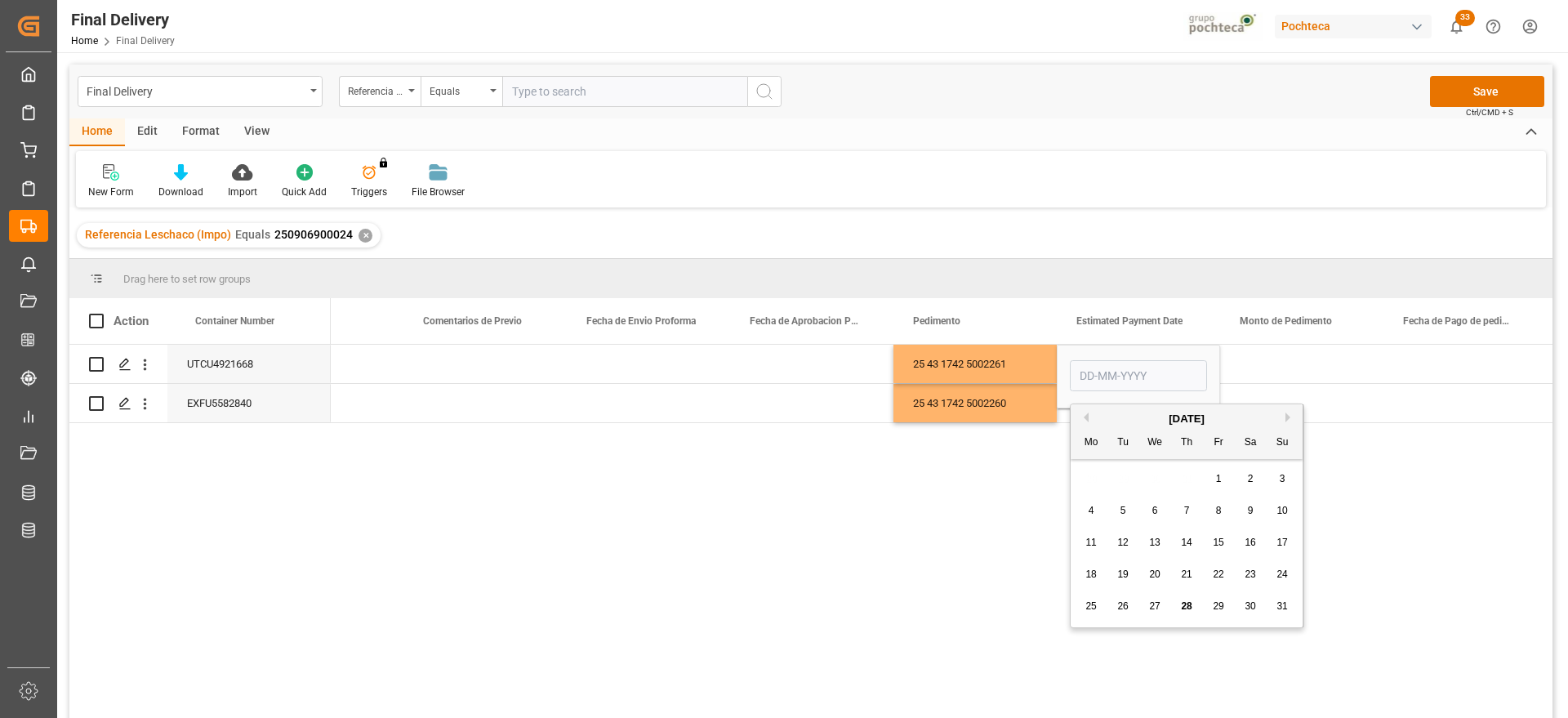
click at [1186, 613] on div "28" at bounding box center [1187, 606] width 21 height 20
type input "[DATE]"
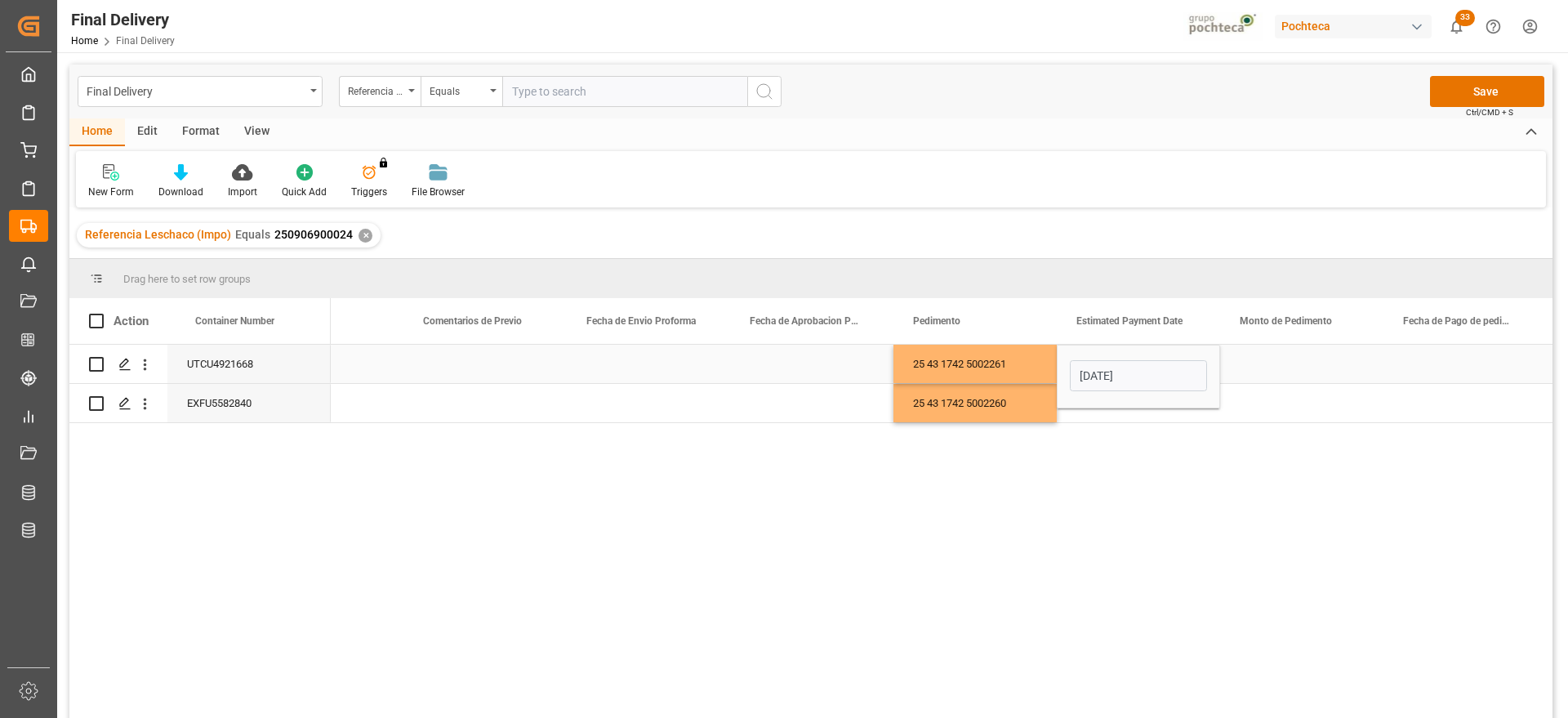
click at [1269, 364] on div "Press SPACE to select this row." at bounding box center [1302, 364] width 164 height 38
click at [1144, 367] on div "[DATE]" at bounding box center [1138, 364] width 164 height 38
click at [1145, 392] on div "Press SPACE to select this row." at bounding box center [1138, 403] width 164 height 38
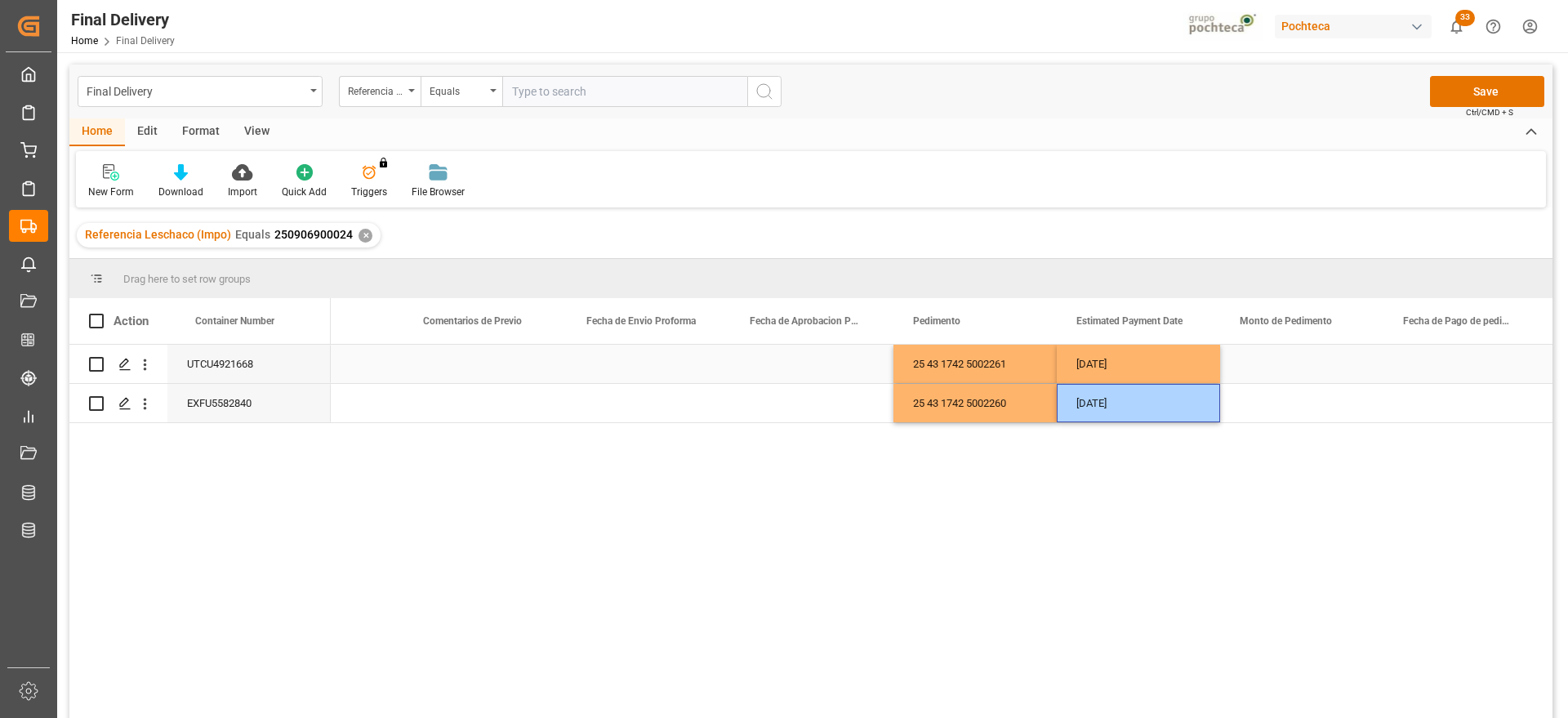
click at [1285, 371] on div "Press SPACE to select this row." at bounding box center [1302, 364] width 164 height 38
click at [1290, 360] on div "Press SPACE to select this row." at bounding box center [1302, 364] width 164 height 38
click at [1289, 359] on div "Press SPACE to select this row." at bounding box center [1302, 364] width 164 height 38
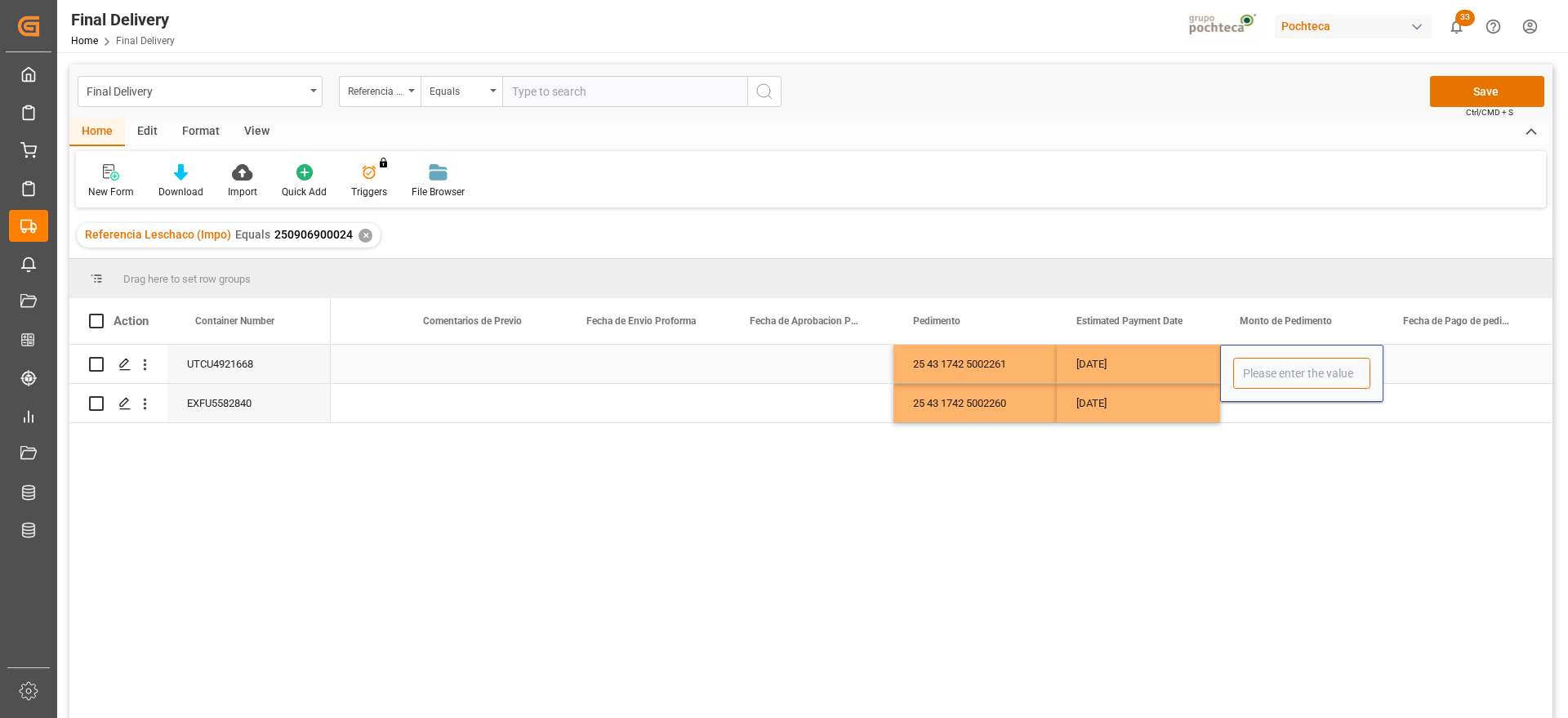
click at [1289, 367] on input "Press SPACE to select this row." at bounding box center [1302, 373] width 137 height 31
type input "60178"
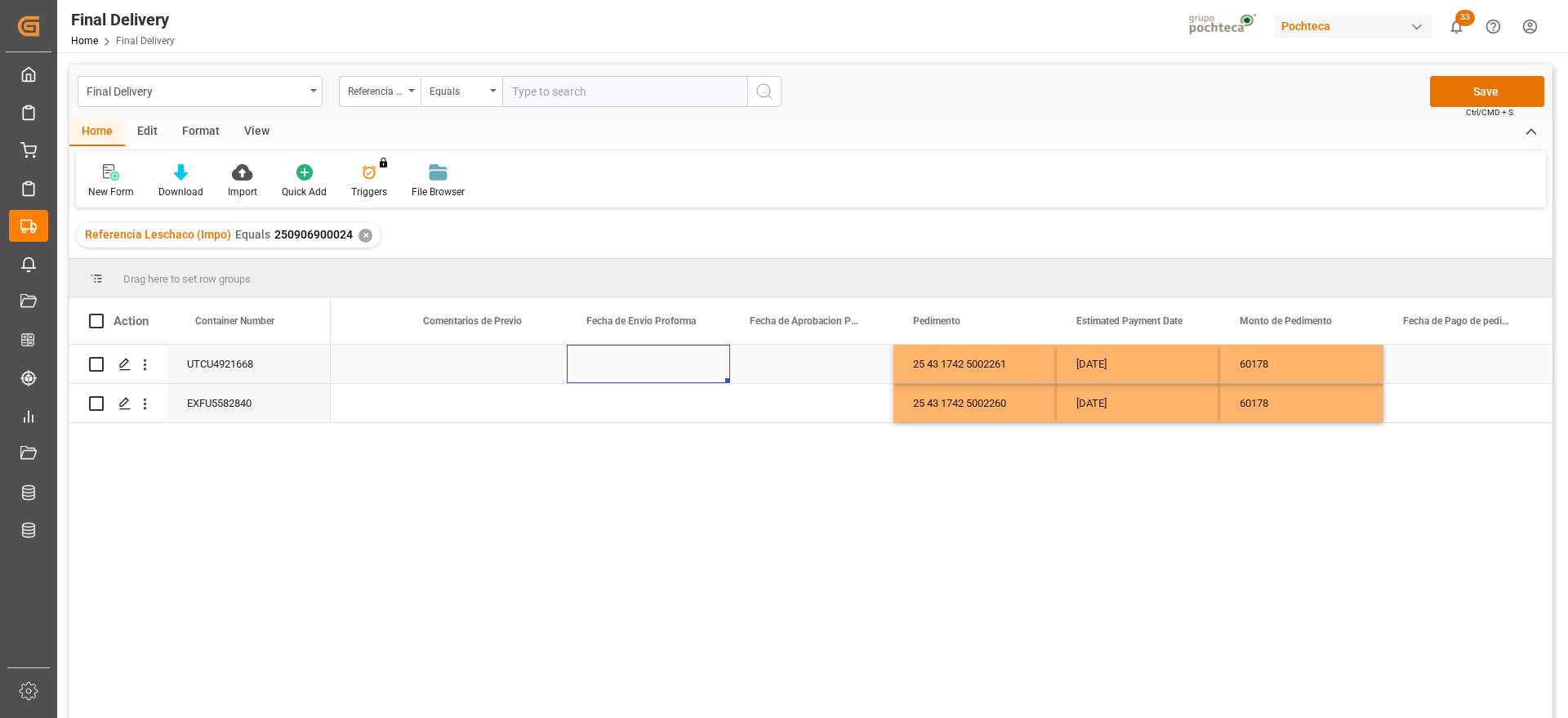
click at [655, 365] on div "Press SPACE to select this row." at bounding box center [648, 364] width 164 height 38
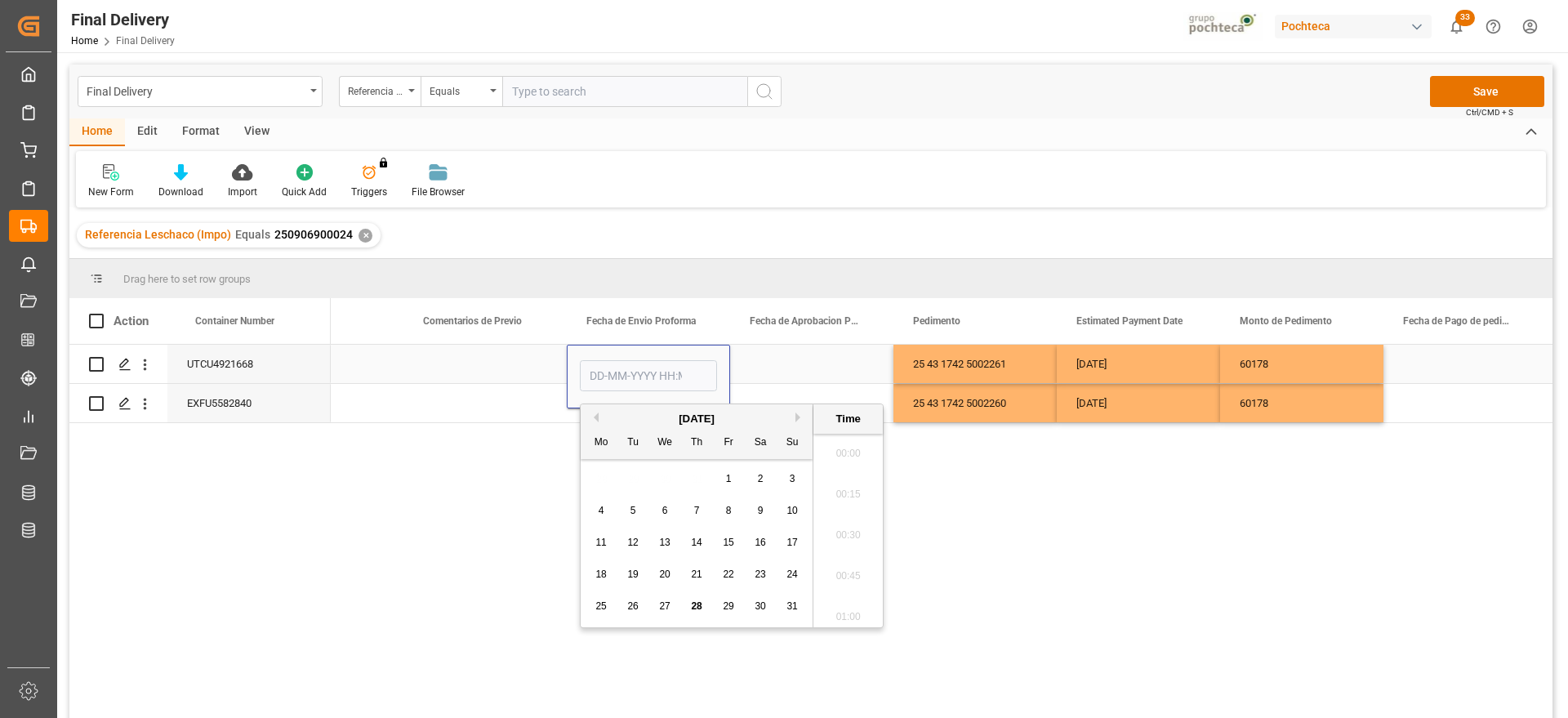
scroll to position [2822, 0]
click at [784, 577] on div "24" at bounding box center [793, 574] width 21 height 20
type input "[DATE] 00:00"
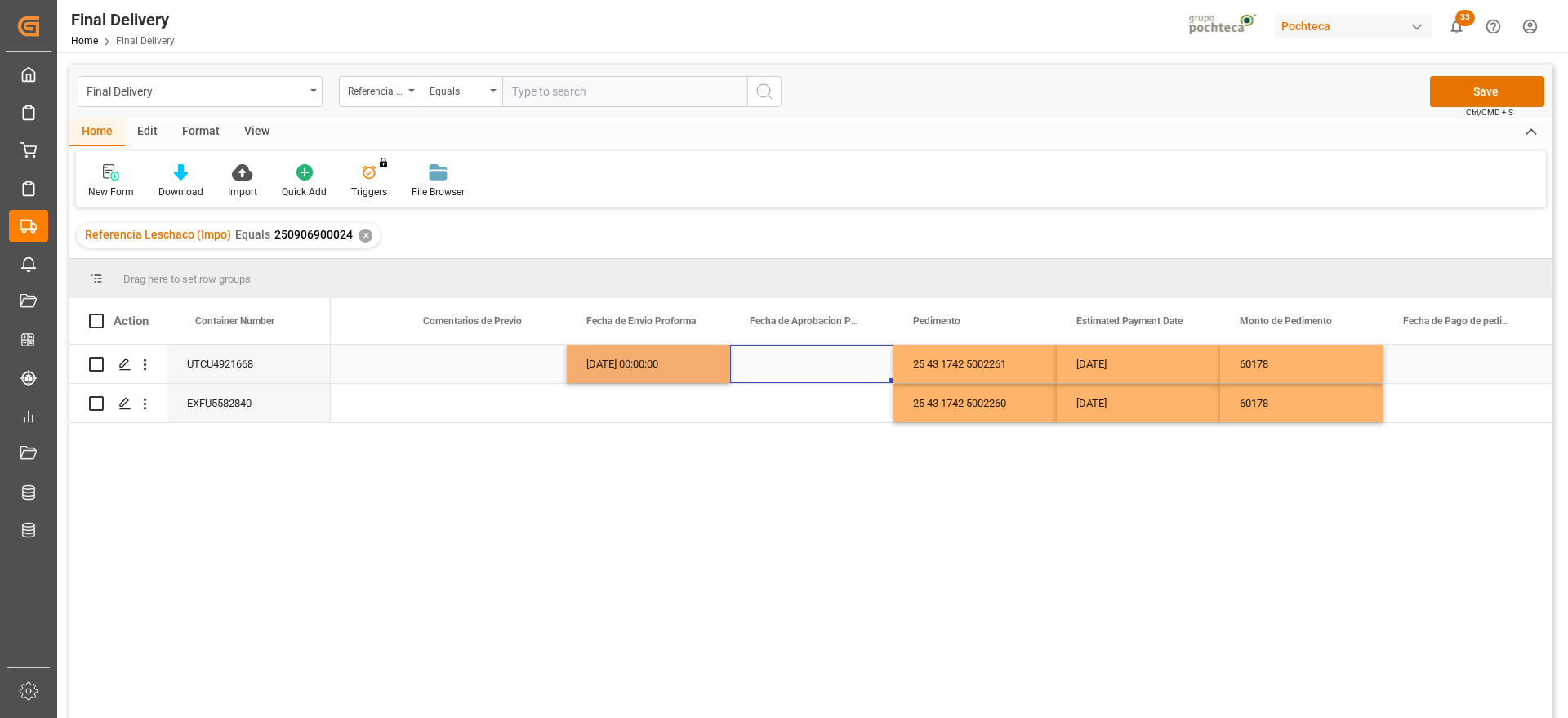
click at [761, 359] on div "Press SPACE to select this row." at bounding box center [812, 364] width 164 height 38
click at [611, 359] on div "[DATE] 00:00:00" at bounding box center [648, 364] width 164 height 38
click at [779, 365] on div "Press SPACE to select this row." at bounding box center [812, 364] width 164 height 38
click at [636, 409] on div "Press SPACE to select this row." at bounding box center [648, 403] width 164 height 38
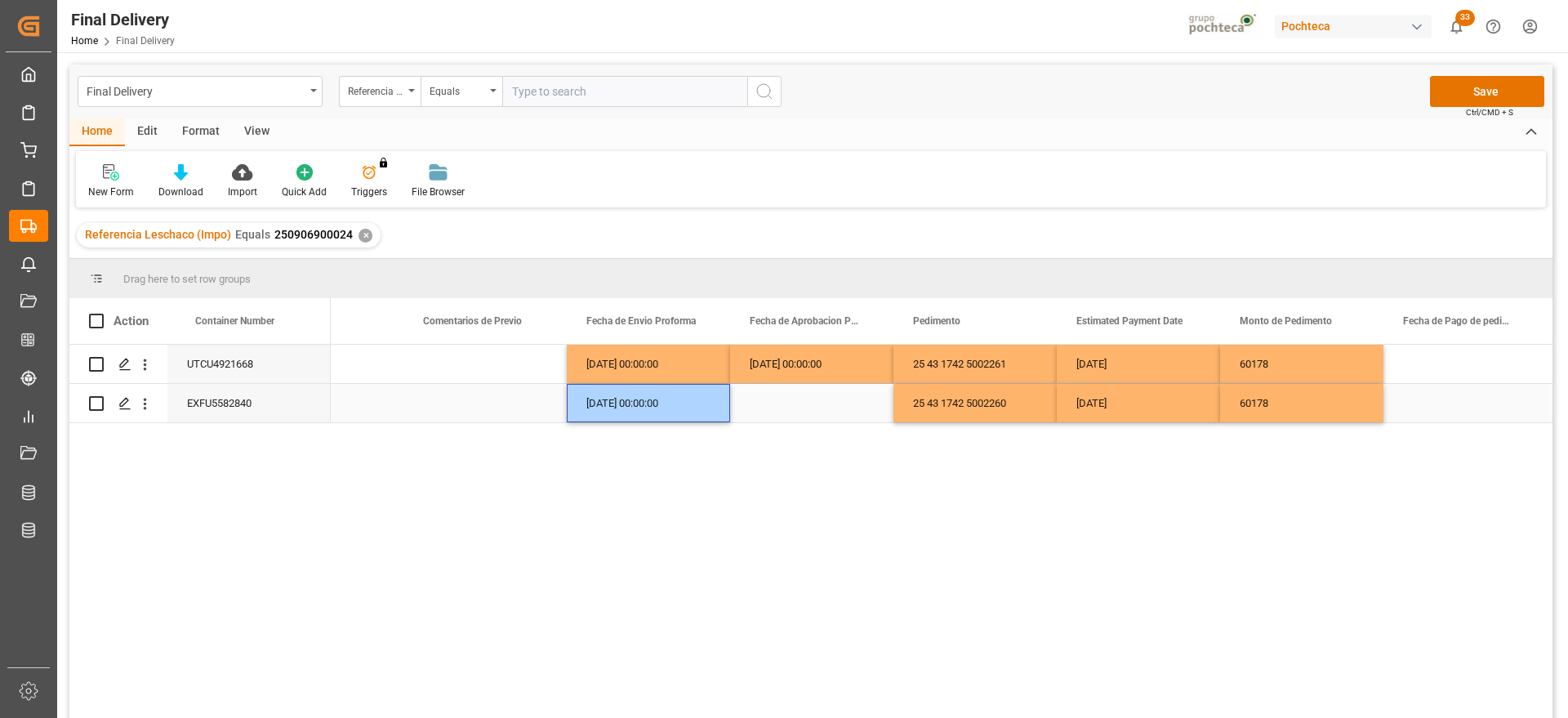
click at [777, 411] on div "Press SPACE to select this row." at bounding box center [812, 403] width 164 height 38
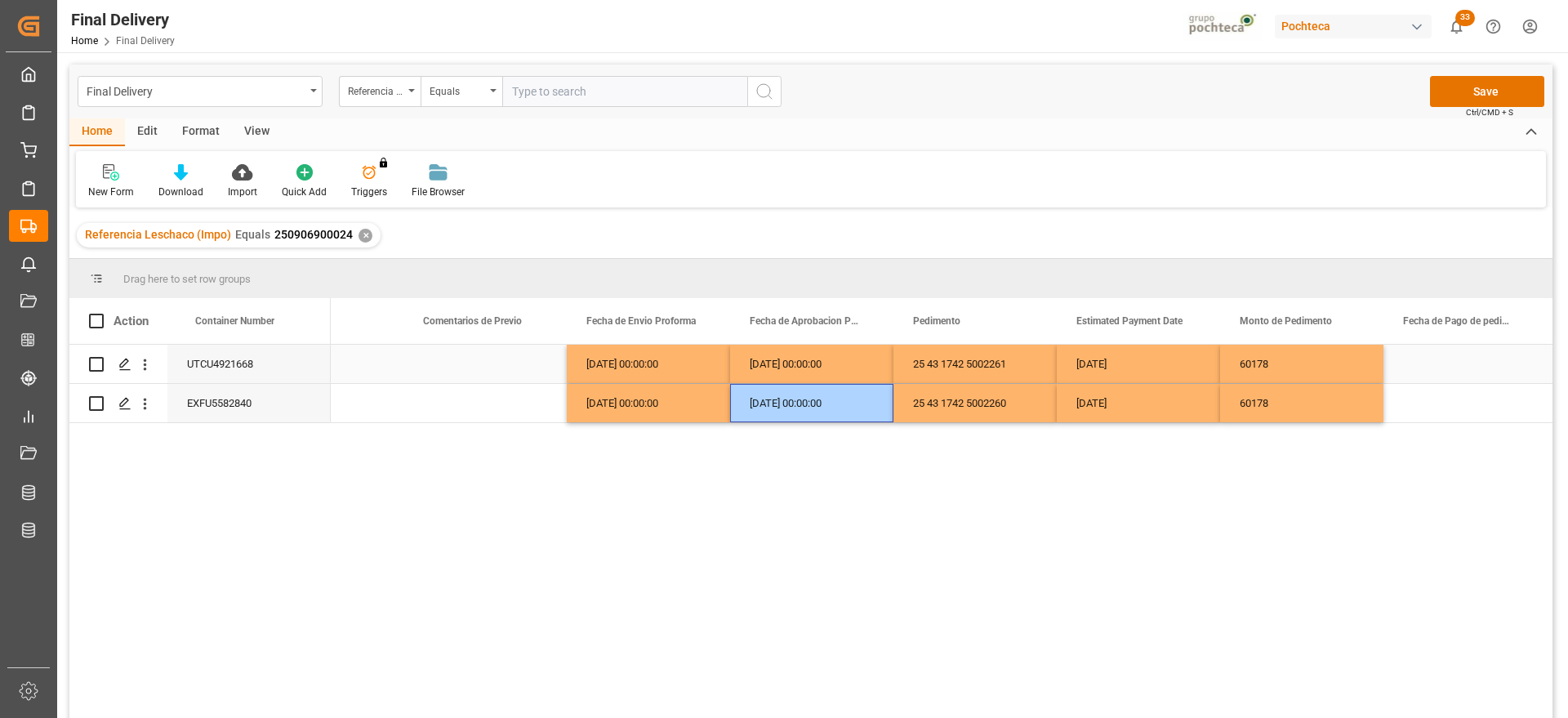
click at [806, 378] on div "[DATE] 00:00:00" at bounding box center [812, 364] width 164 height 38
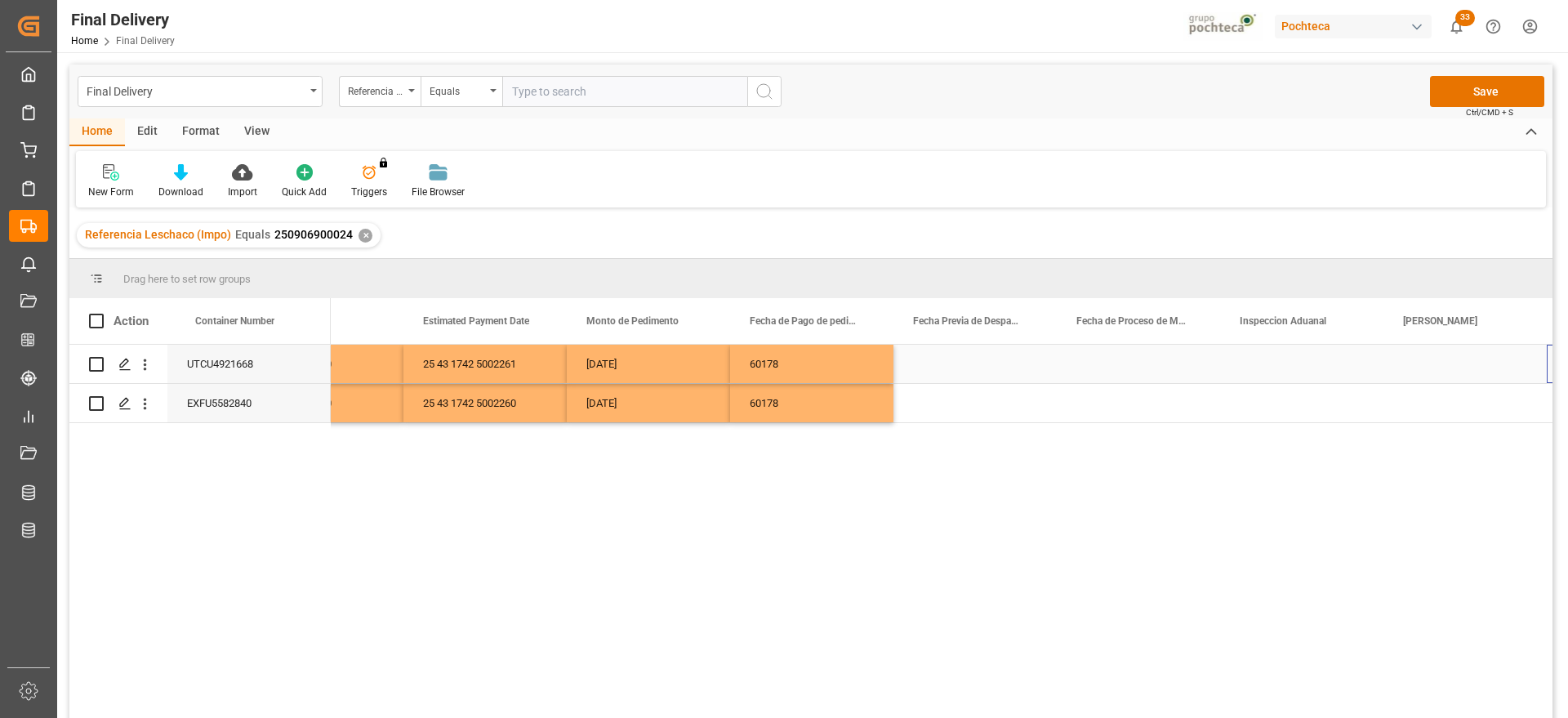
scroll to position [0, 3358]
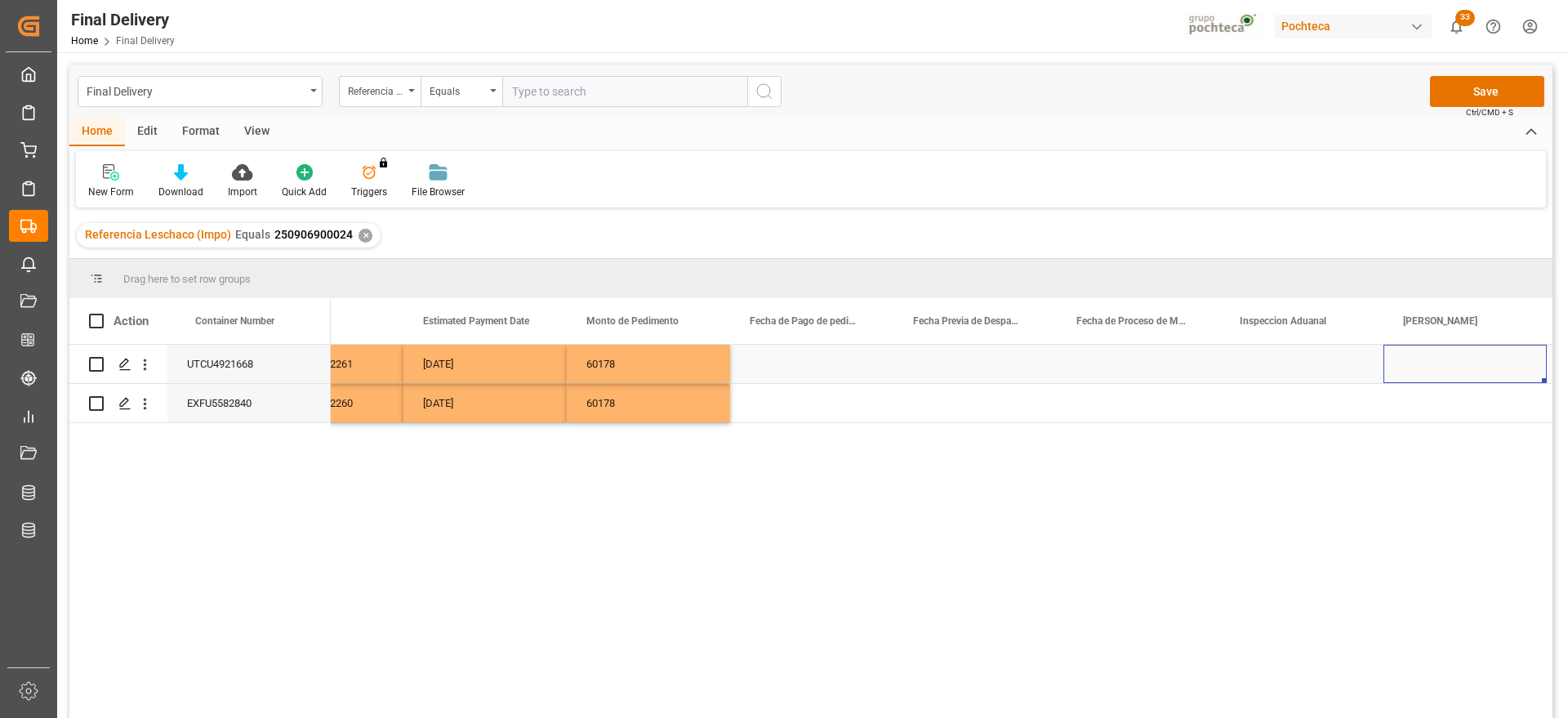
click at [503, 369] on div "[DATE]" at bounding box center [484, 364] width 164 height 38
click at [802, 363] on div "Press SPACE to select this row." at bounding box center [812, 364] width 164 height 38
click at [820, 396] on div "Press SPACE to select this row." at bounding box center [812, 403] width 164 height 38
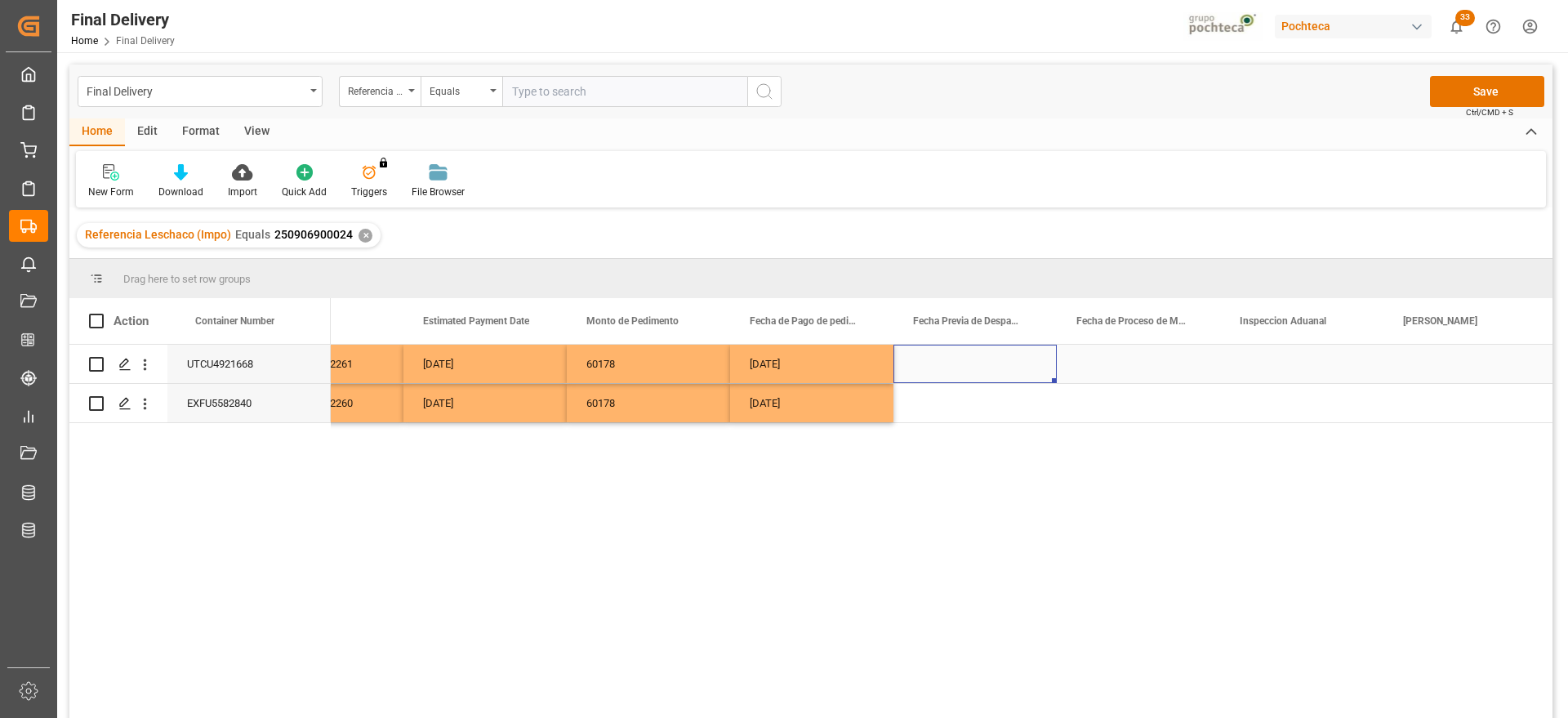
click at [978, 370] on div "Press SPACE to select this row." at bounding box center [975, 364] width 164 height 38
click at [1200, 358] on div "Press SPACE to select this row." at bounding box center [1138, 364] width 164 height 38
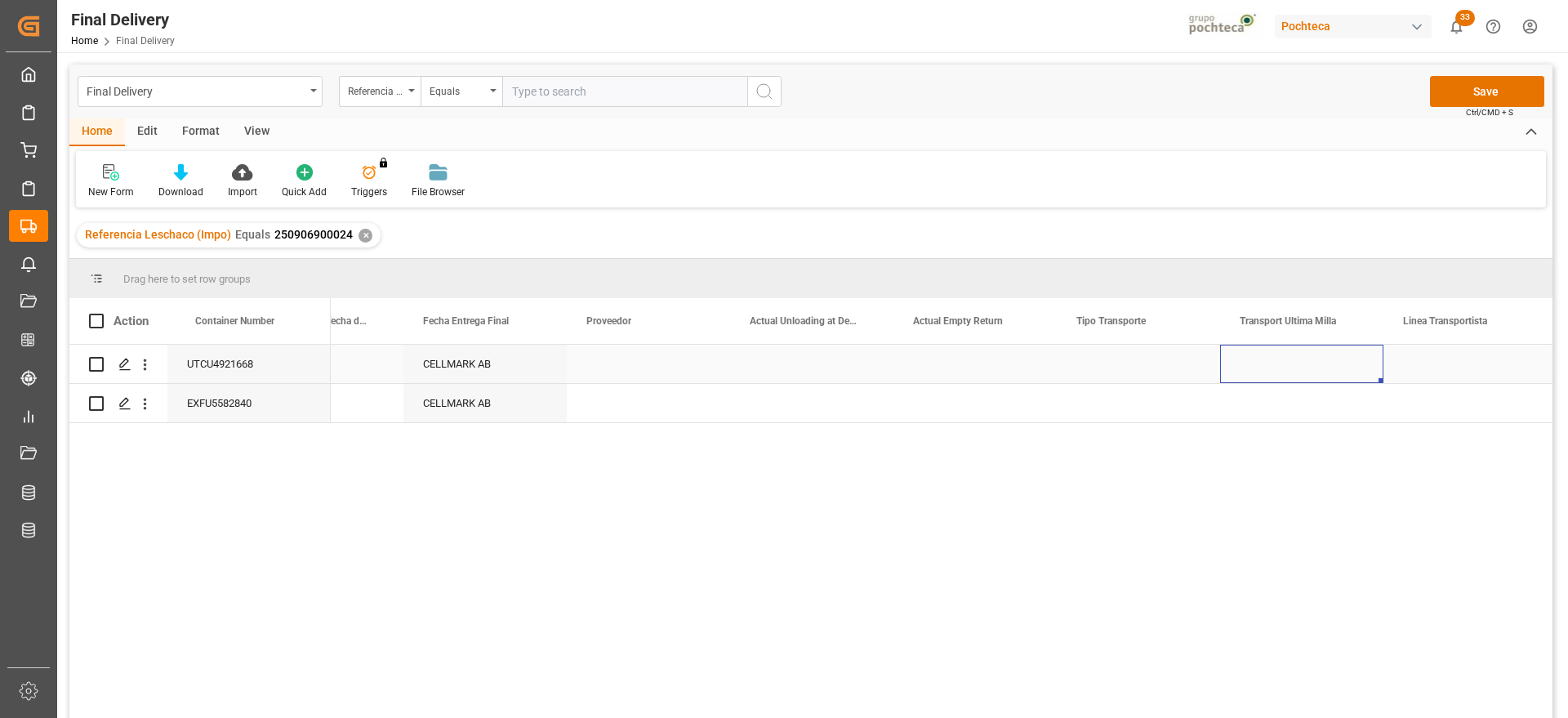
scroll to position [0, 4827]
click at [972, 361] on div "Press SPACE to select this row." at bounding box center [975, 364] width 164 height 38
click at [1029, 369] on button "Select" at bounding box center [974, 373] width 137 height 31
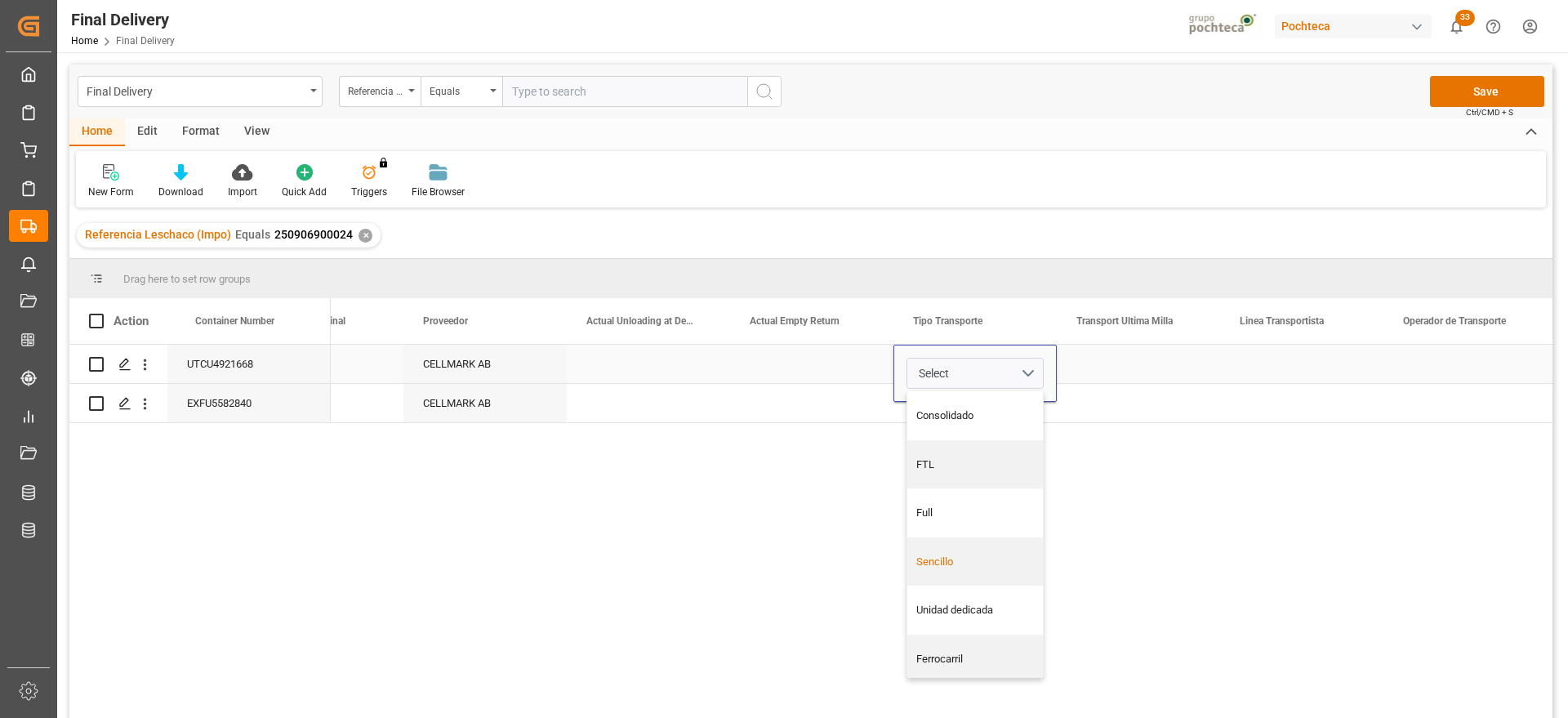
click at [971, 569] on div "Sencillo" at bounding box center [974, 562] width 136 height 49
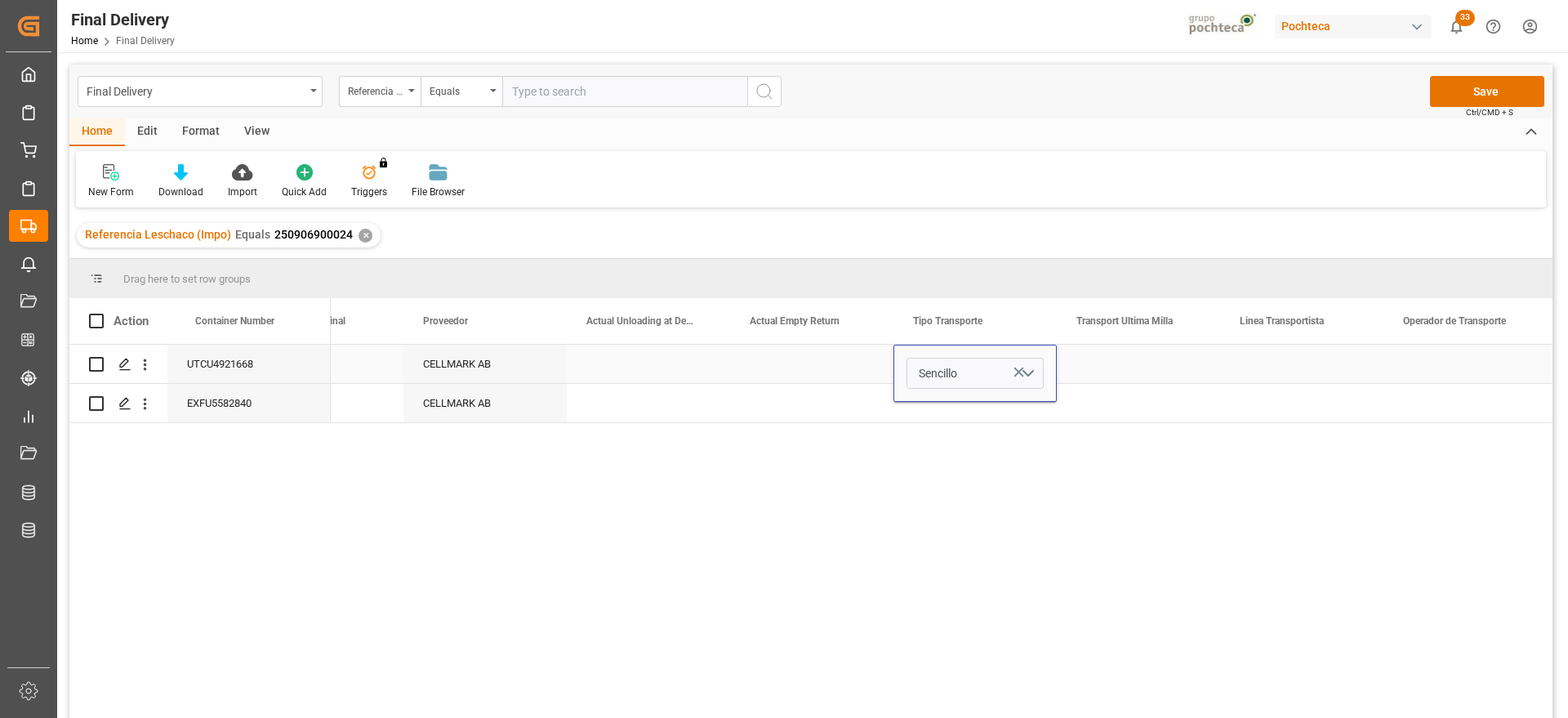
click at [1105, 361] on div "Press SPACE to select this row." at bounding box center [1138, 364] width 164 height 38
click at [971, 361] on div "Sencillo" at bounding box center [975, 364] width 164 height 38
click at [989, 390] on div "Press SPACE to select this row." at bounding box center [975, 403] width 164 height 38
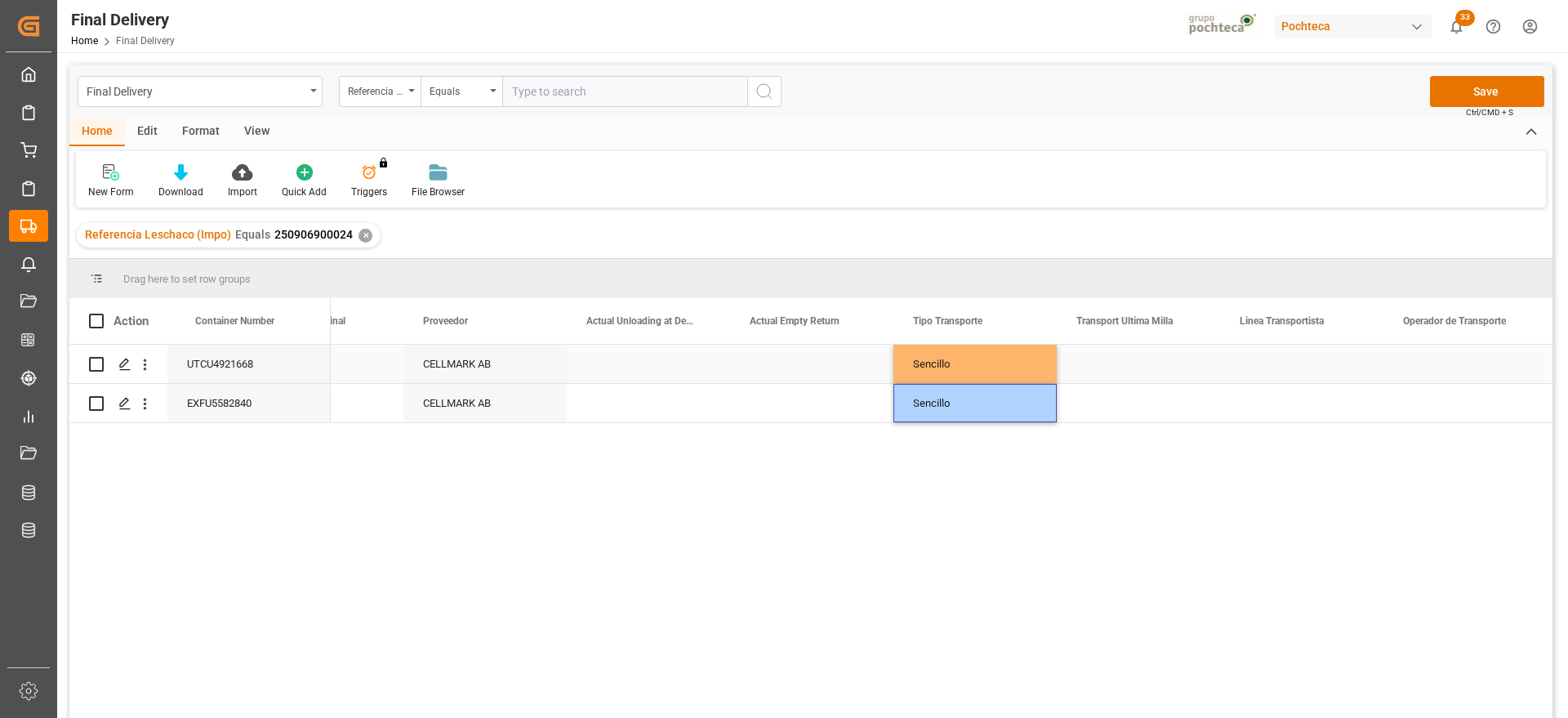
click at [1129, 367] on div "Press SPACE to select this row." at bounding box center [1138, 364] width 164 height 38
click at [1192, 367] on button "Select" at bounding box center [1138, 373] width 137 height 31
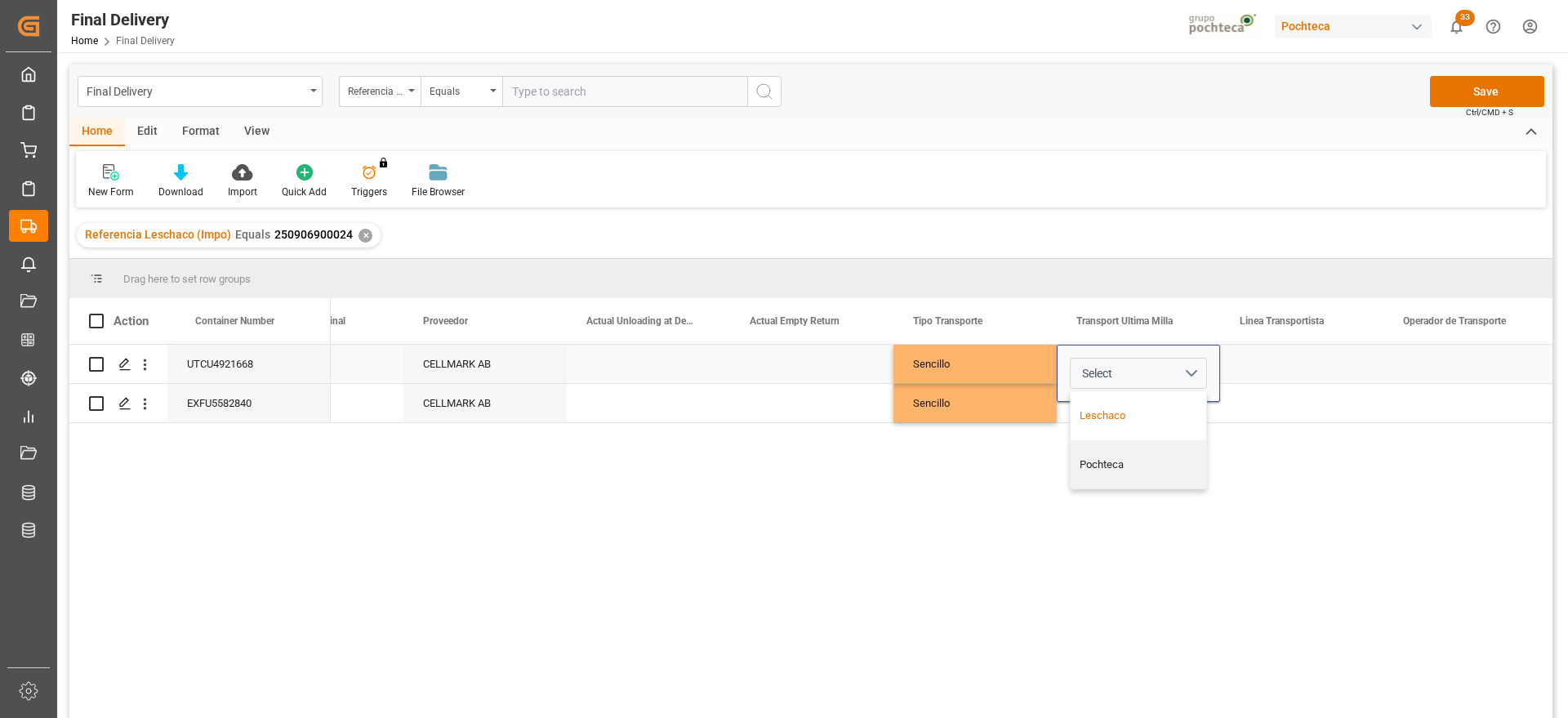
click at [1163, 425] on div "Leschaco" at bounding box center [1138, 415] width 136 height 49
click at [1258, 366] on div "Press SPACE to select this row." at bounding box center [1302, 364] width 164 height 38
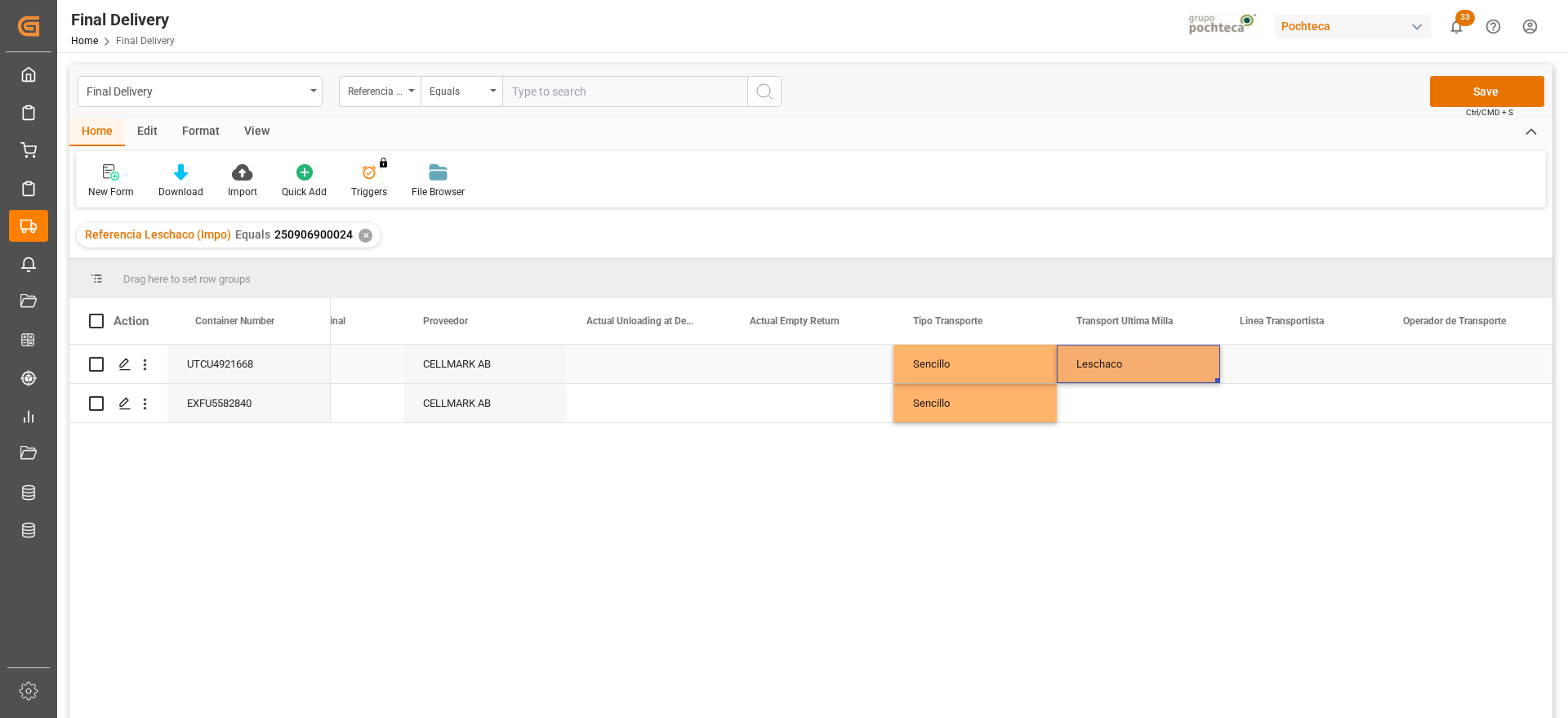
click at [1168, 362] on div "Leschaco" at bounding box center [1138, 364] width 164 height 38
click at [1158, 397] on div "Press SPACE to select this row." at bounding box center [1138, 403] width 164 height 38
click at [1273, 375] on div "Press SPACE to select this row." at bounding box center [1302, 364] width 164 height 38
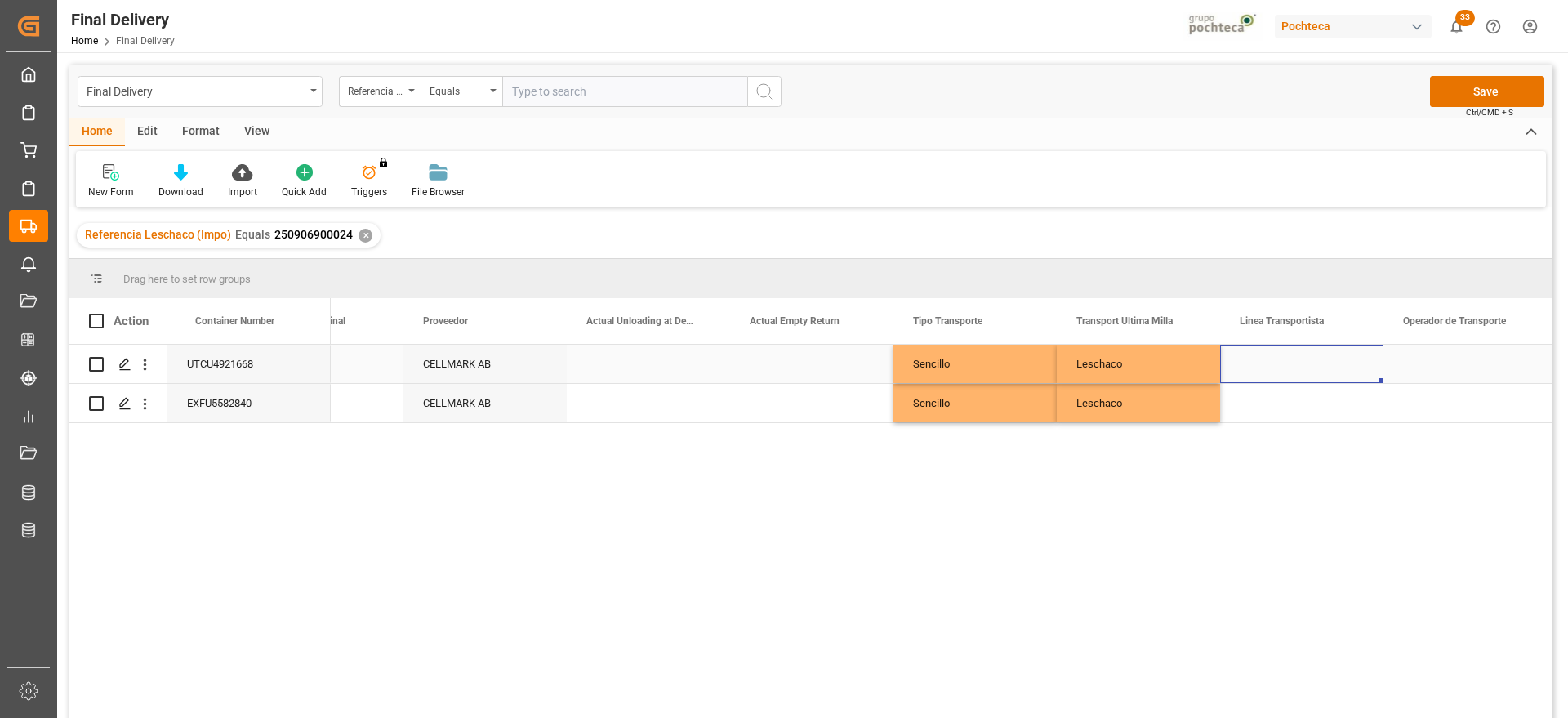
click at [1273, 374] on div "Press SPACE to select this row." at bounding box center [1302, 364] width 164 height 38
click at [1359, 375] on icon "open menu" at bounding box center [1353, 374] width 20 height 20
click at [1119, 376] on div "Leschaco" at bounding box center [1138, 364] width 164 height 38
click at [1506, 90] on button "Save" at bounding box center [1487, 91] width 114 height 31
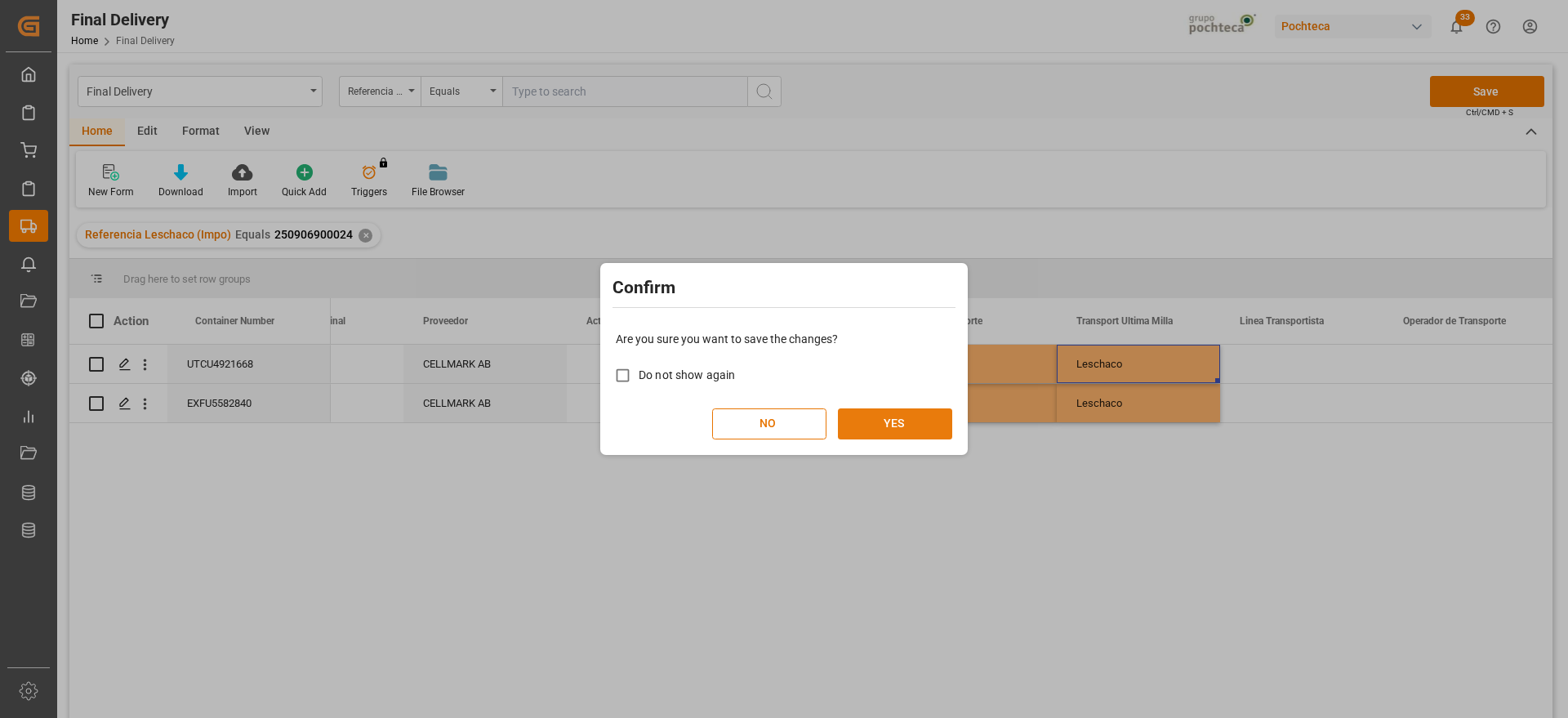
click at [885, 422] on button "YES" at bounding box center [895, 424] width 114 height 31
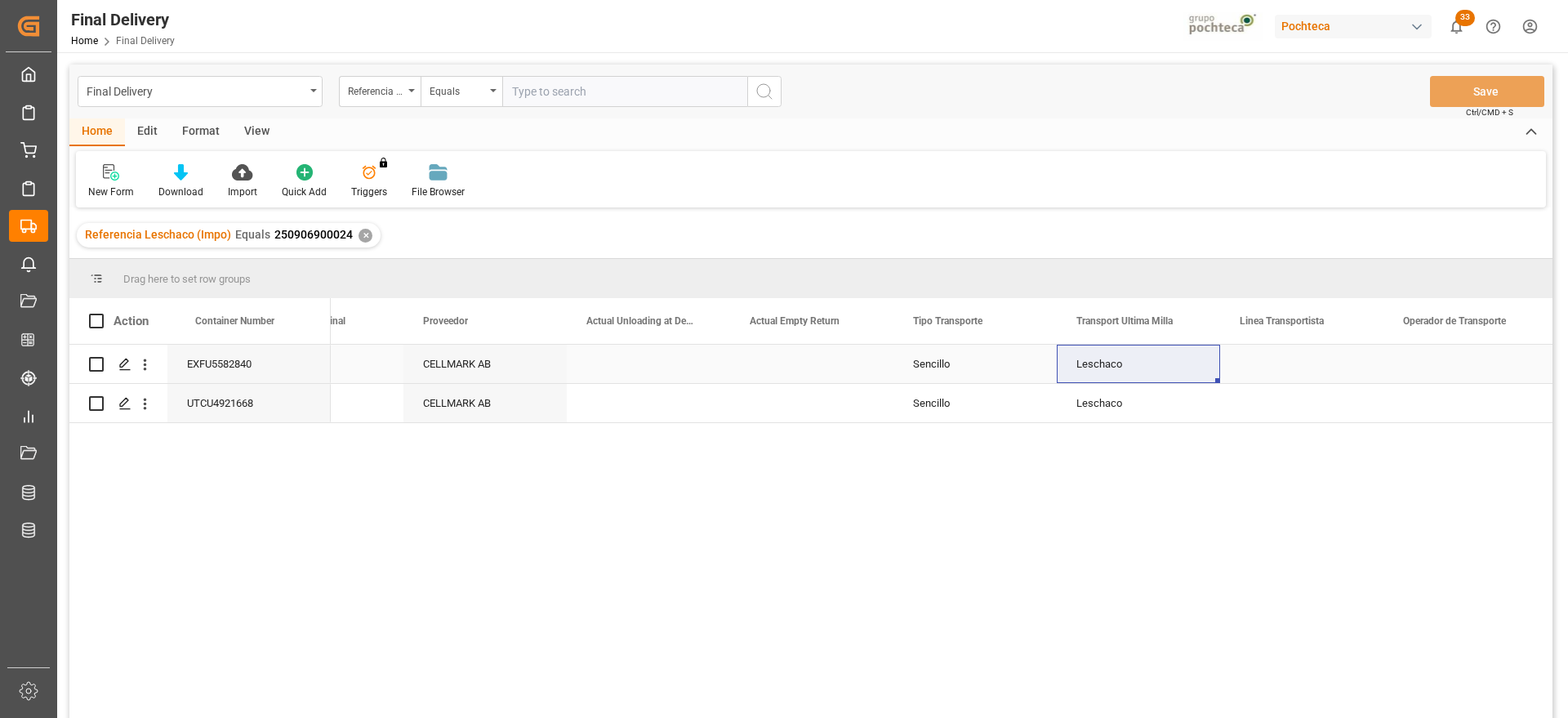
click at [554, 371] on div "CELLMARK AB" at bounding box center [484, 364] width 164 height 38
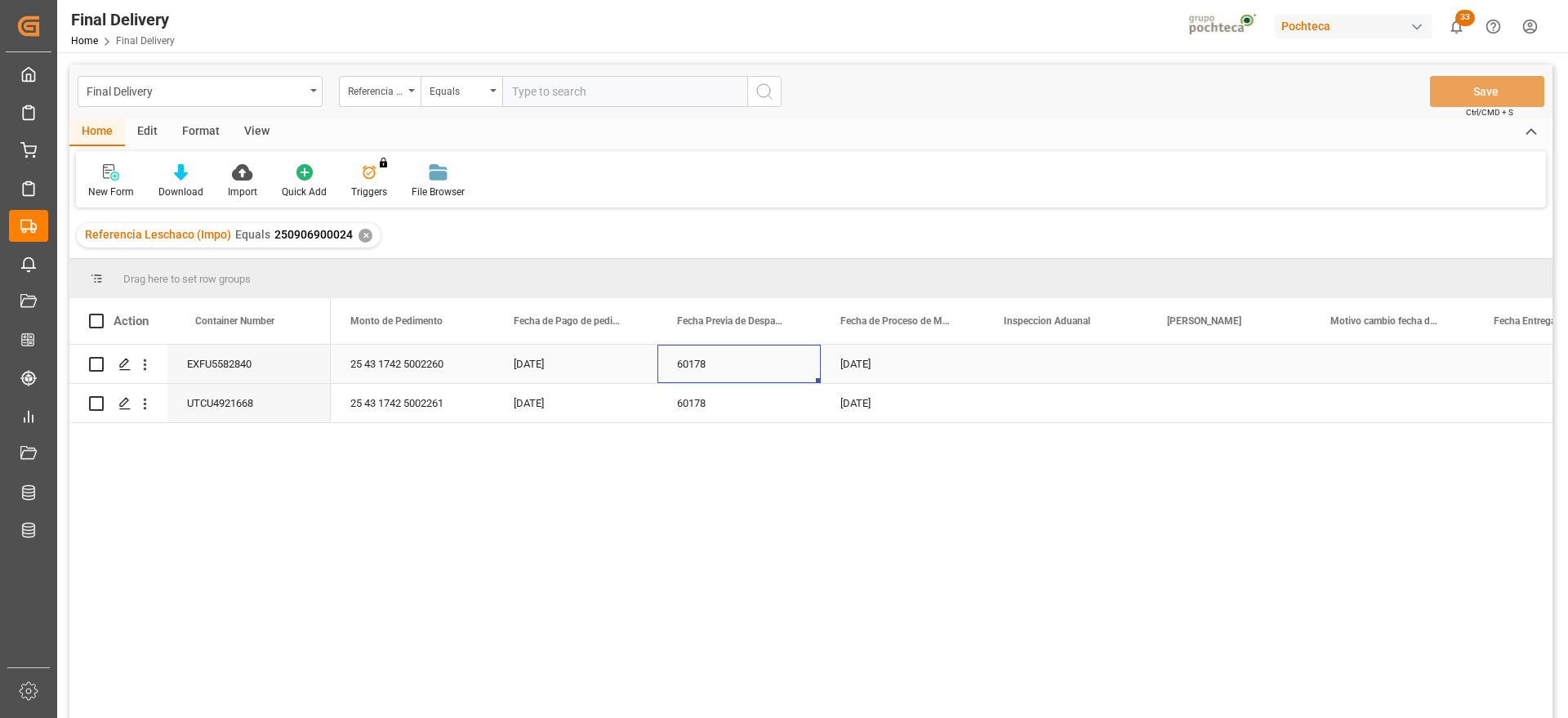
scroll to position [0, 2613]
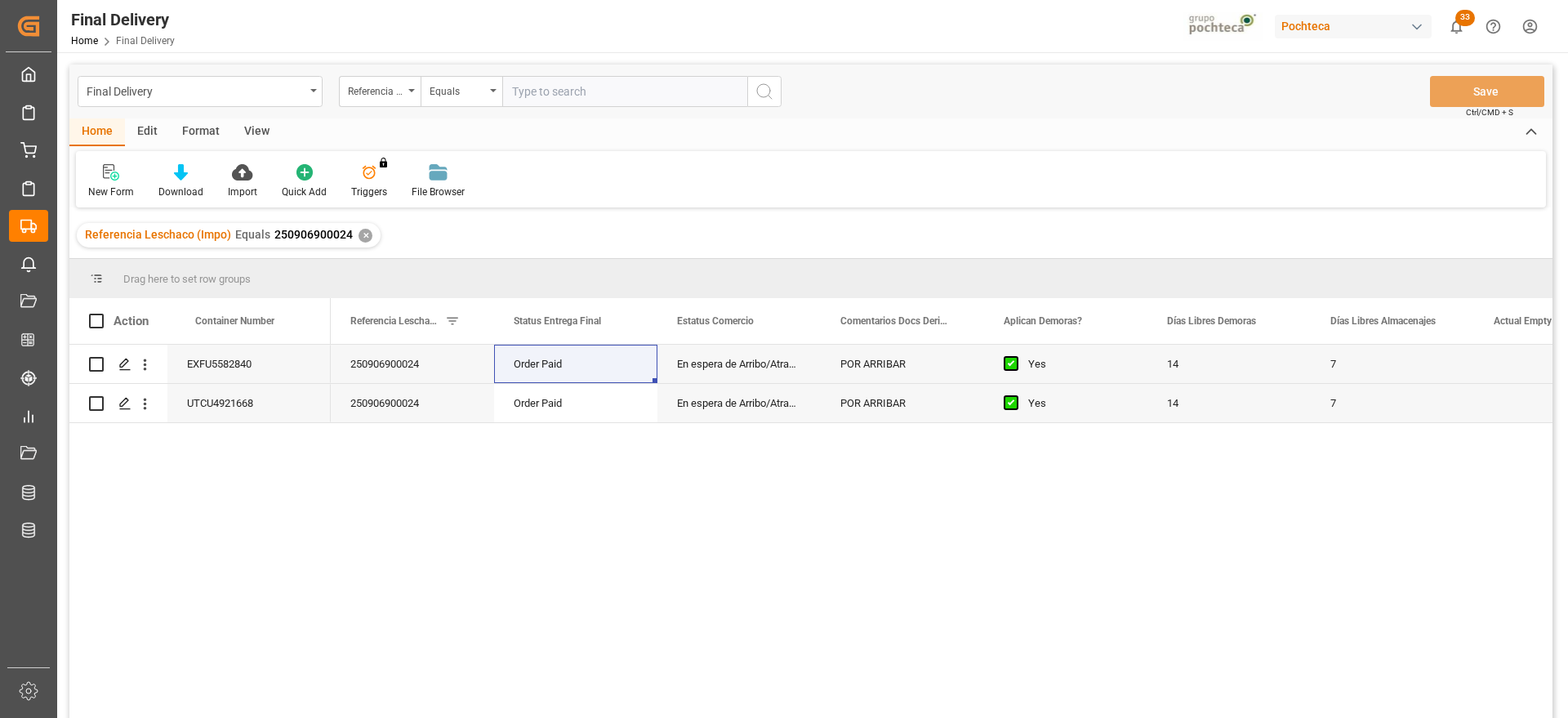
click at [363, 235] on div "✕" at bounding box center [365, 236] width 14 height 14
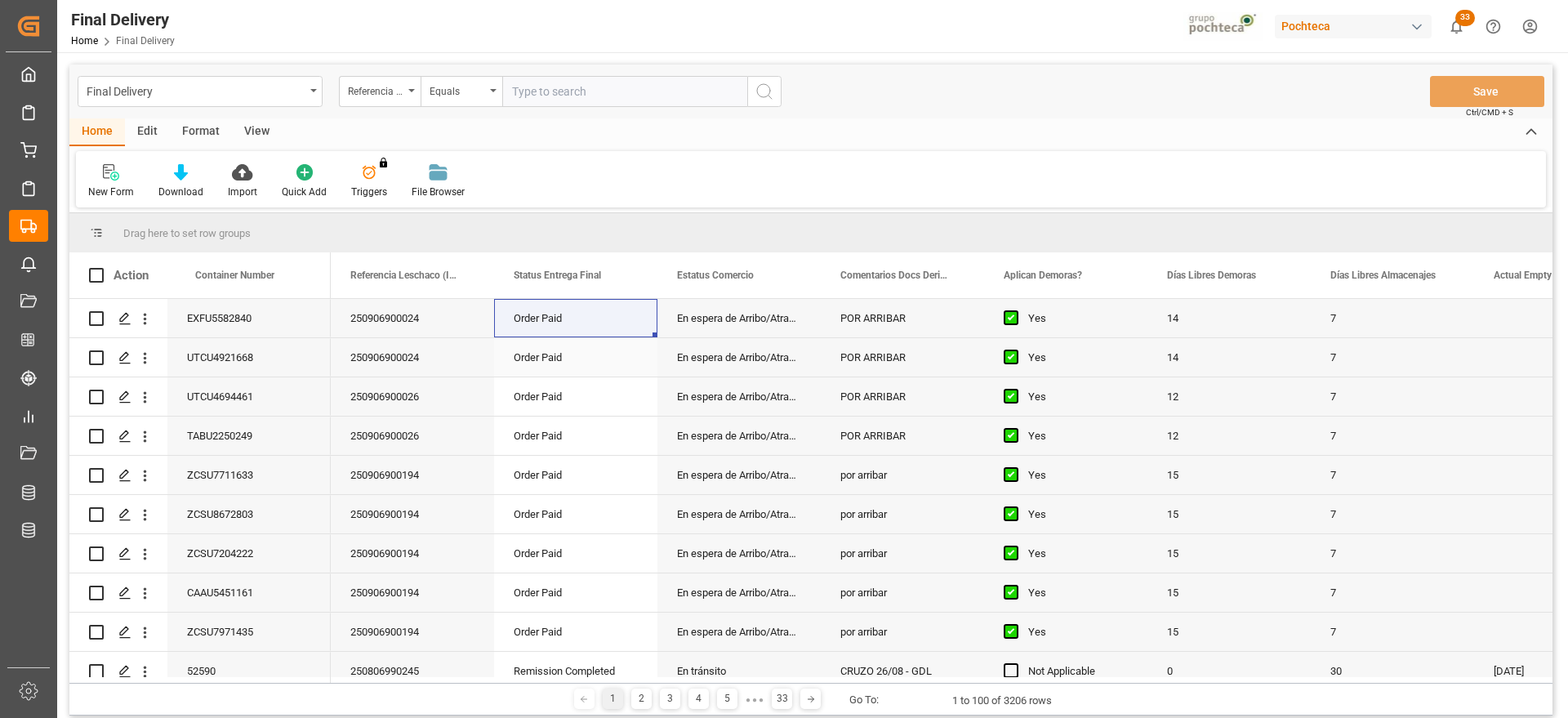
click at [893, 349] on div "POR ARRIBAR" at bounding box center [902, 357] width 164 height 38
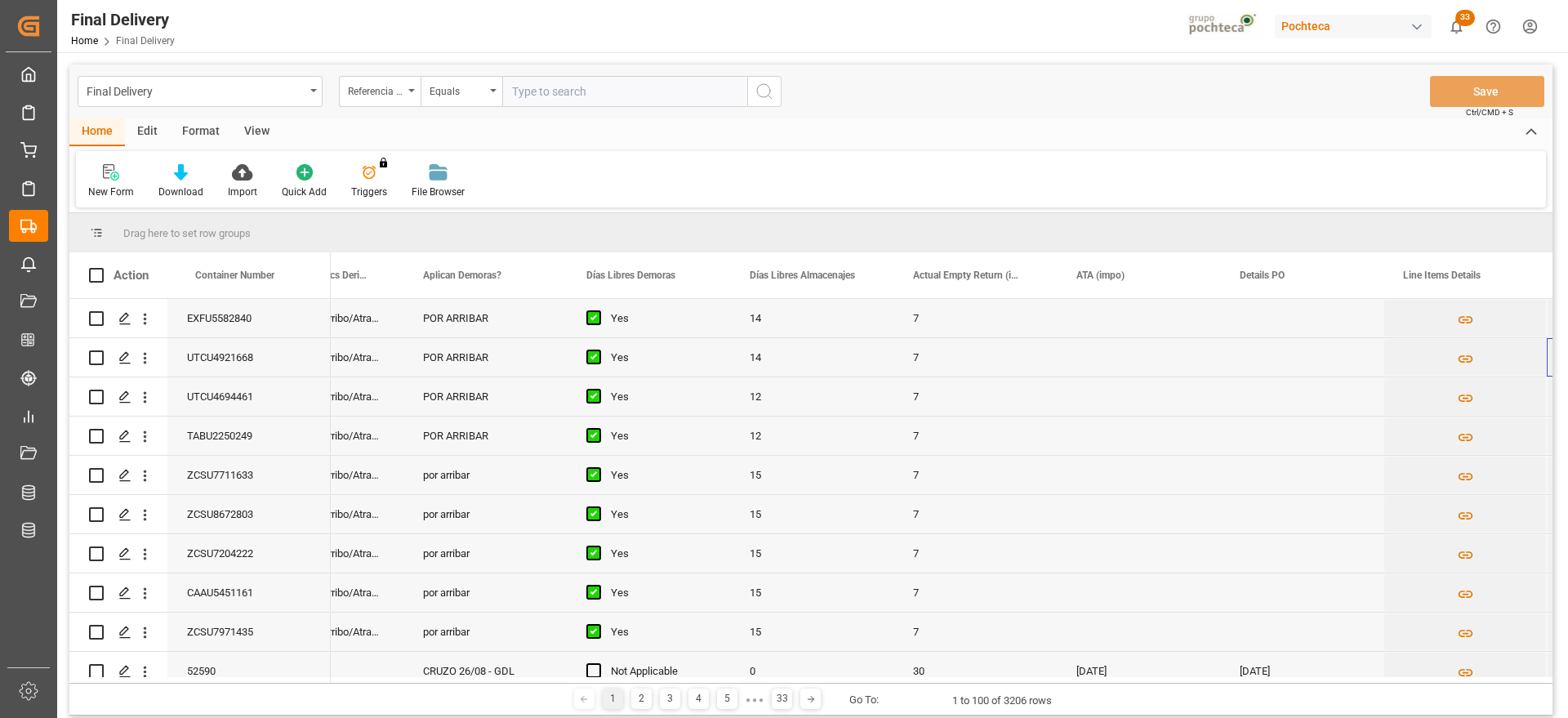
scroll to position [0, 581]
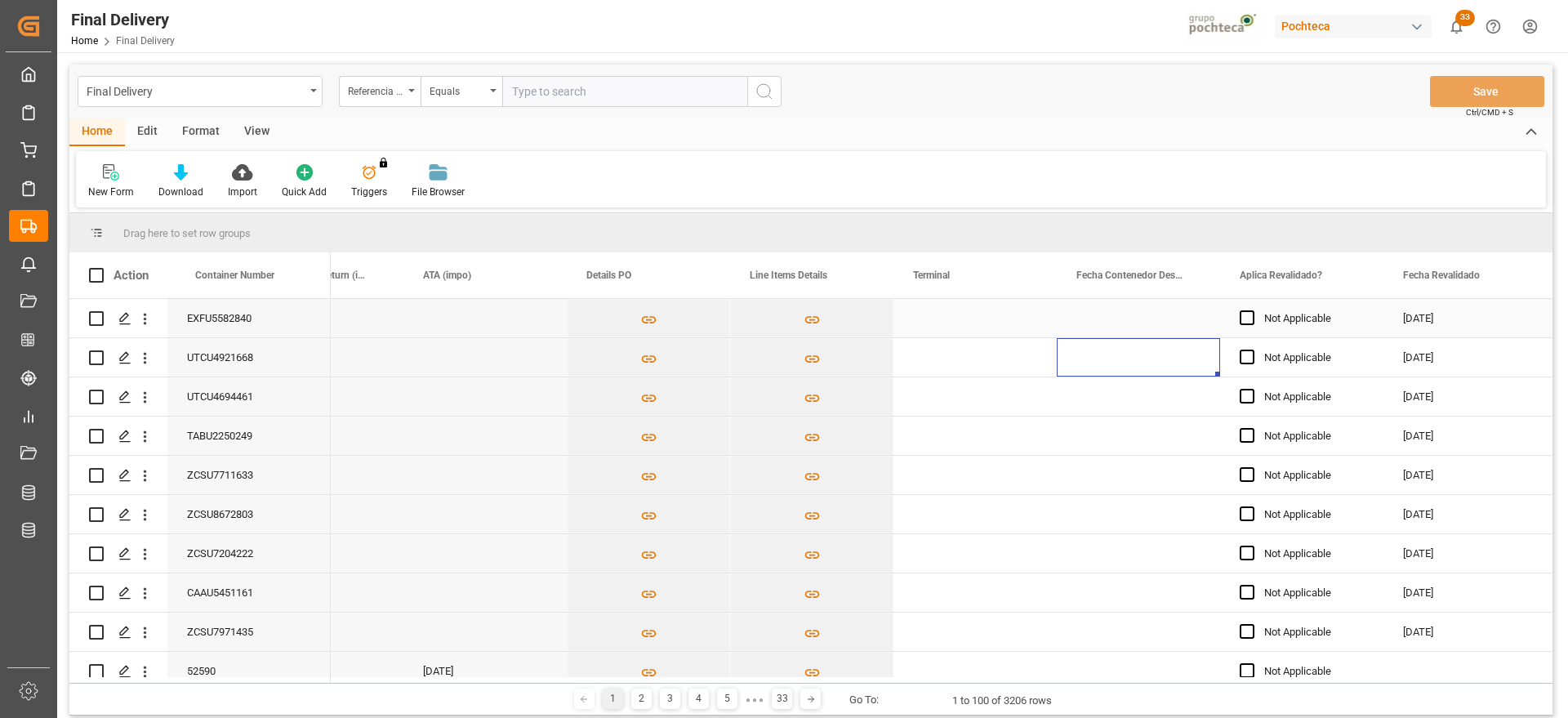
click at [948, 327] on div "Press SPACE to select this row." at bounding box center [975, 318] width 164 height 38
click at [953, 371] on div "CICE" at bounding box center [974, 373] width 136 height 57
type input "CICE"
drag, startPoint x: 1110, startPoint y: 327, endPoint x: 1002, endPoint y: 309, distance: 109.5
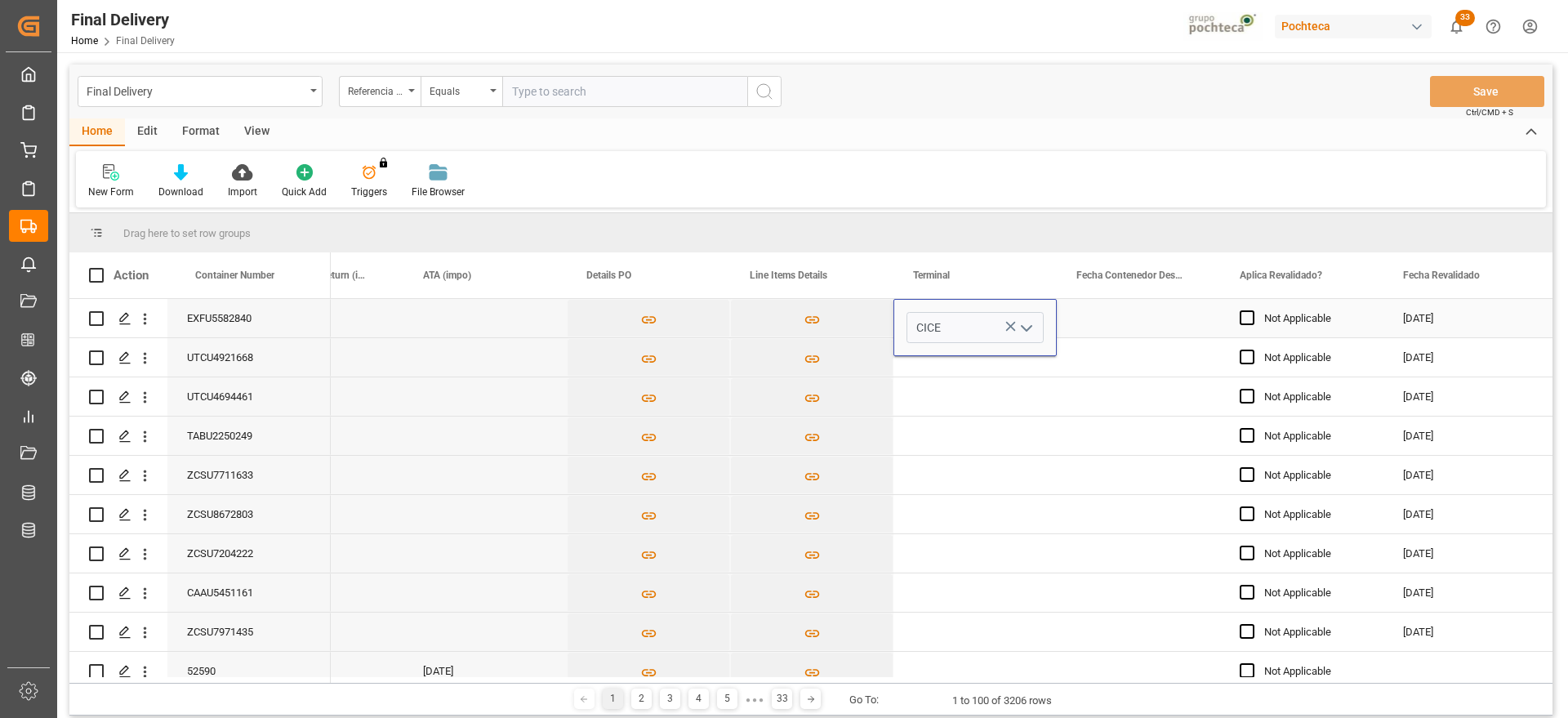
click at [1106, 326] on div "Press SPACE to select this row." at bounding box center [1138, 318] width 164 height 38
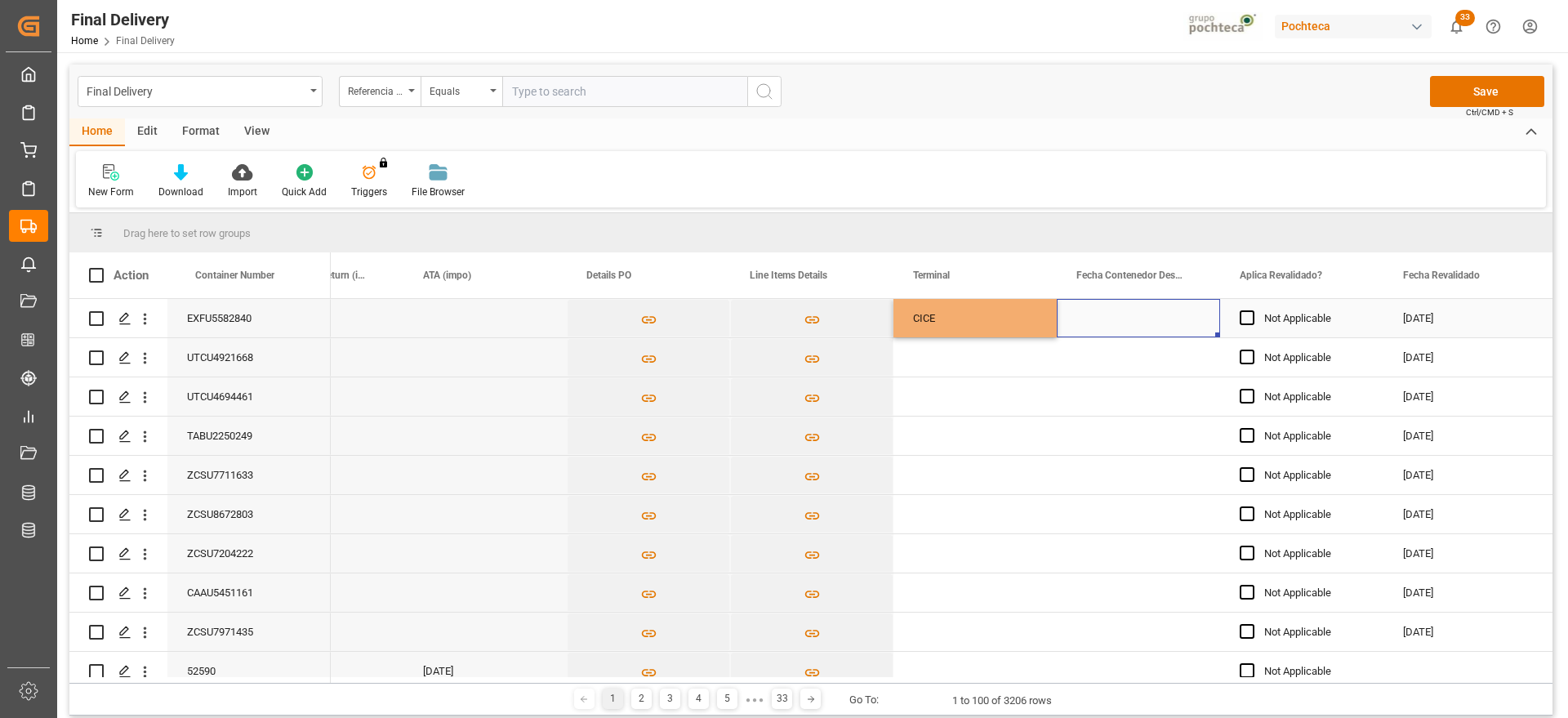
click at [1002, 309] on div "CICE" at bounding box center [974, 319] width 124 height 37
click at [989, 320] on div "CICE" at bounding box center [974, 319] width 124 height 37
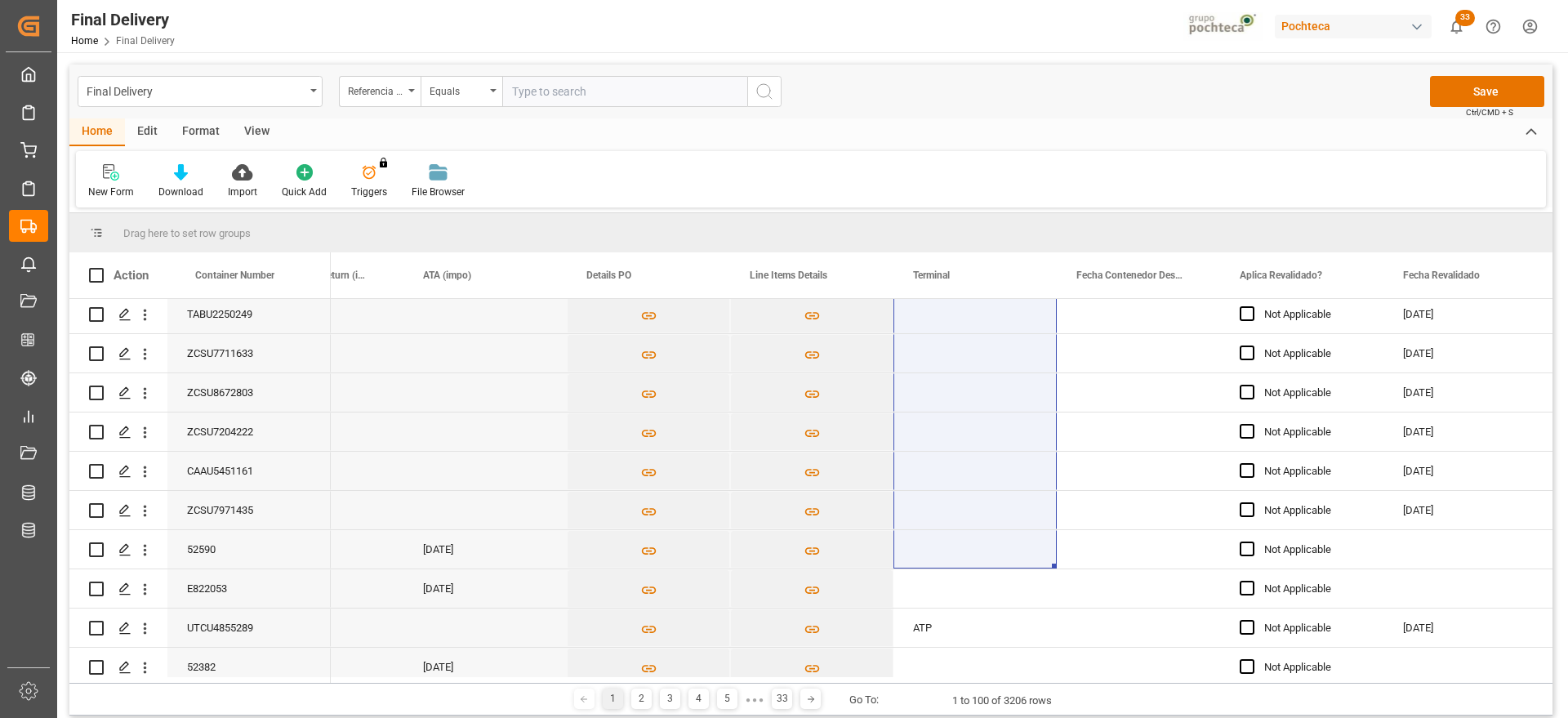
scroll to position [0, 0]
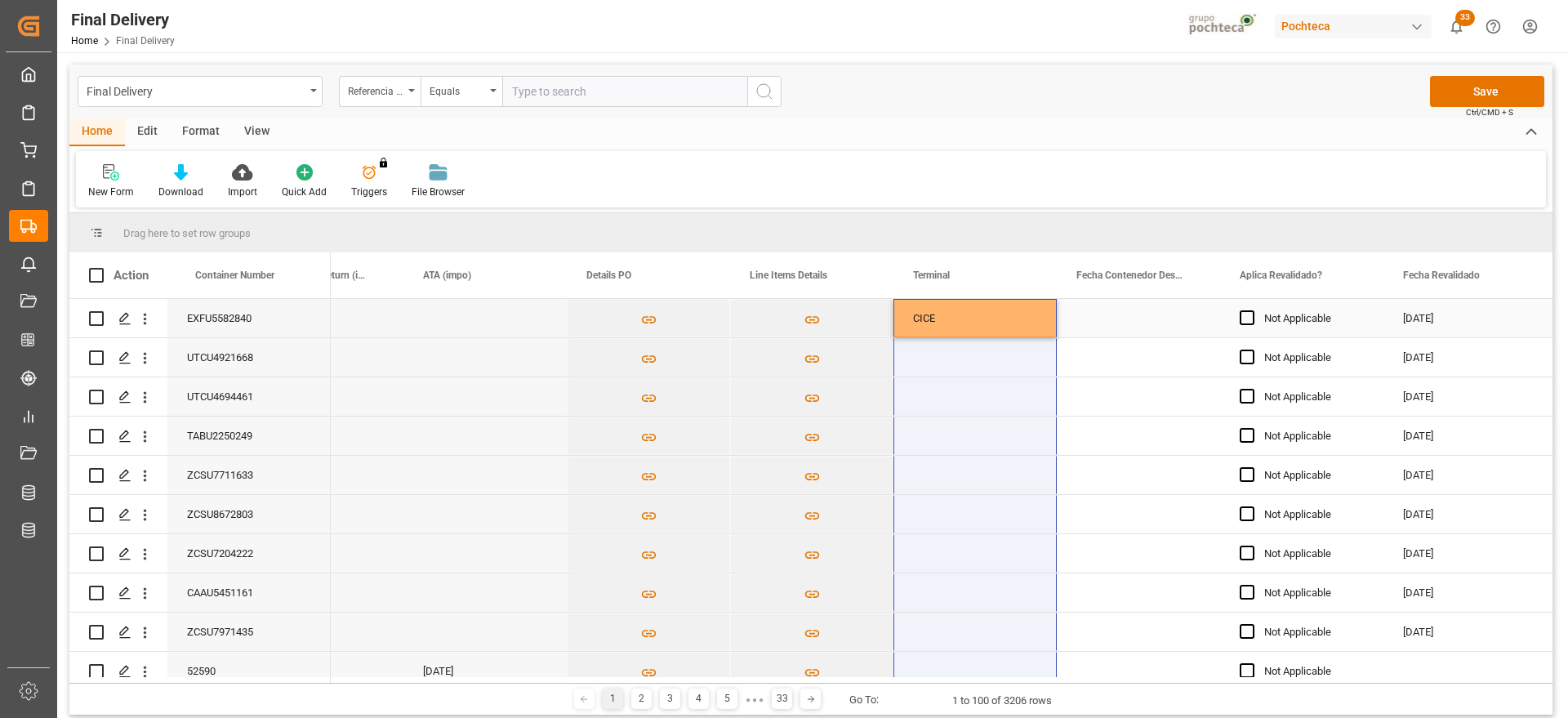
click at [992, 317] on div "CICE" at bounding box center [974, 319] width 124 height 37
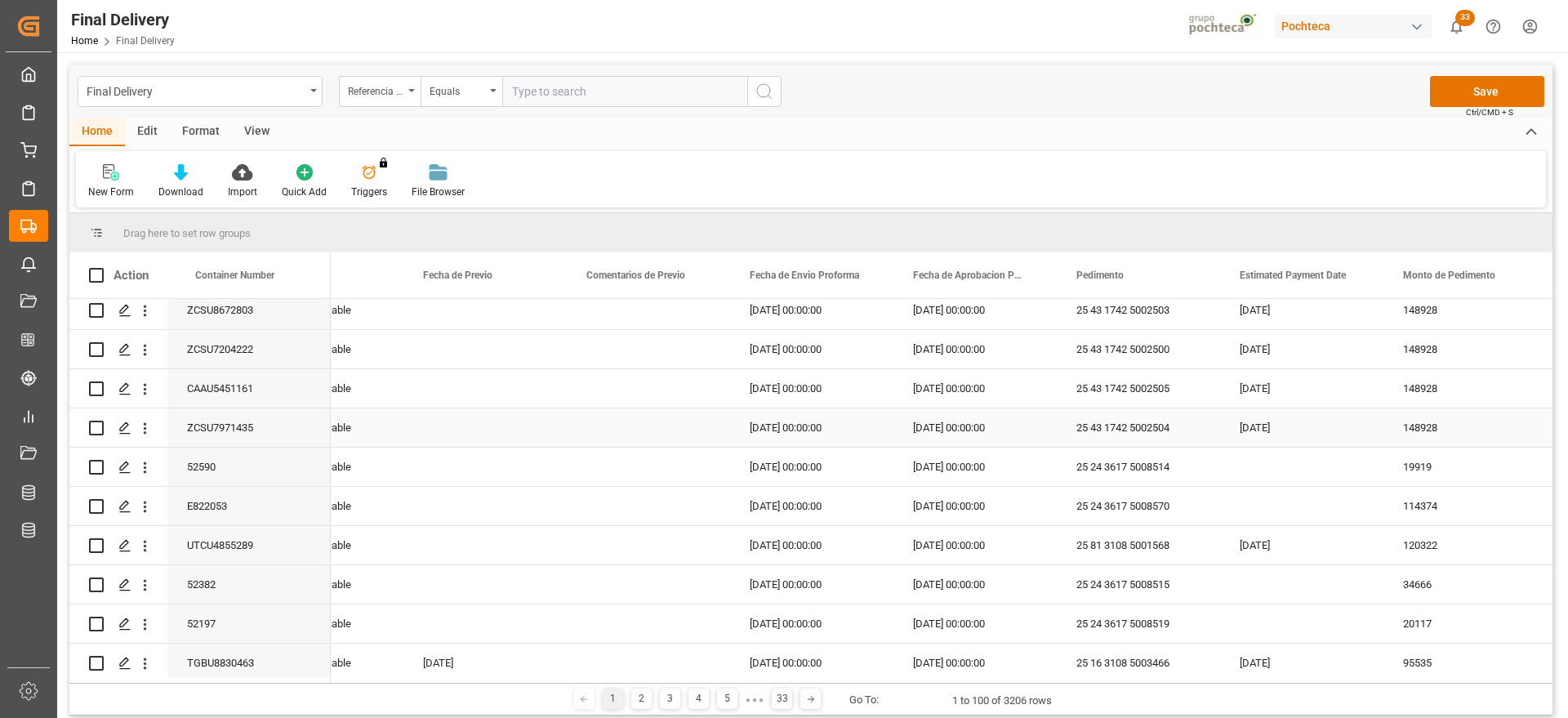
click at [1270, 426] on div "[DATE]" at bounding box center [1302, 427] width 164 height 38
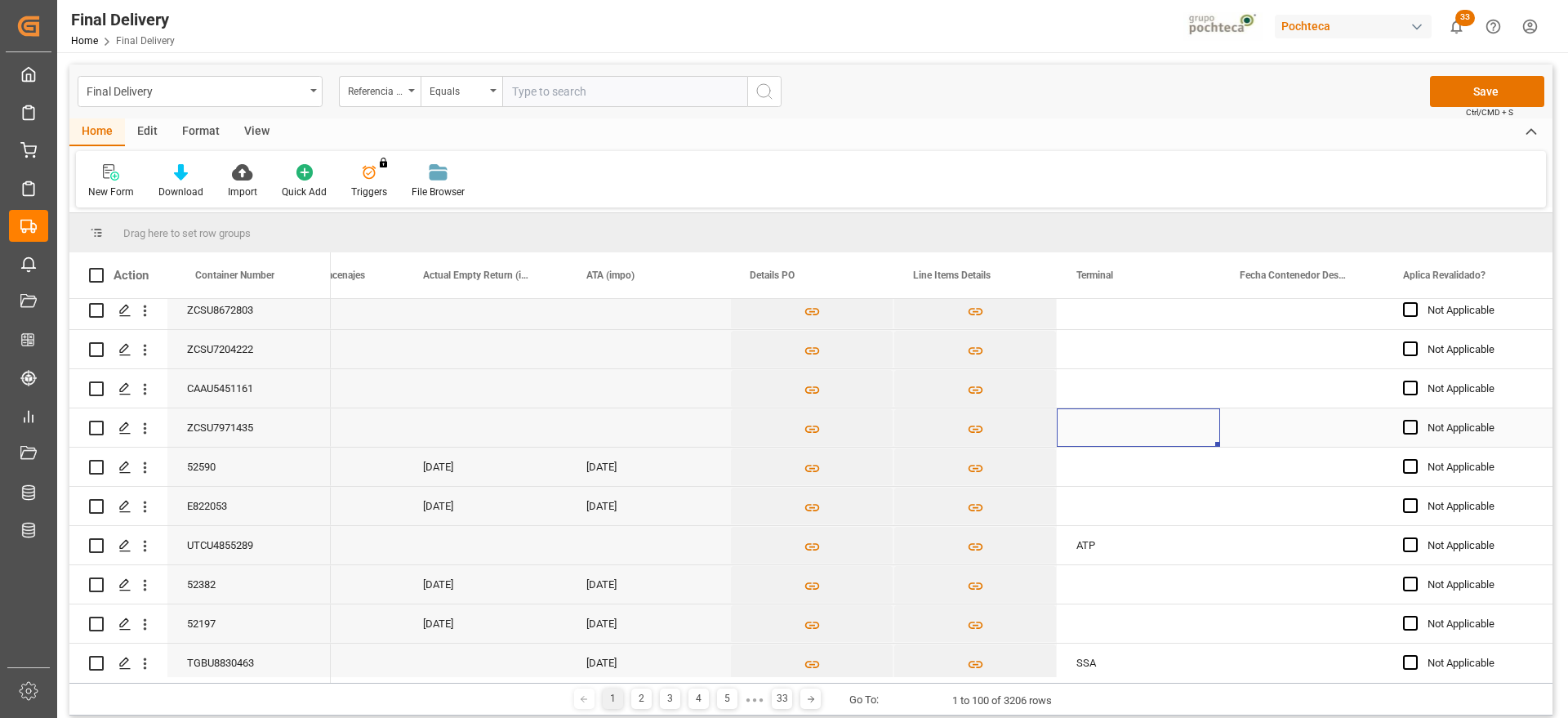
click at [1163, 428] on div "Press SPACE to select this row." at bounding box center [1138, 427] width 164 height 38
click at [1159, 426] on div "Press SPACE to select this row." at bounding box center [1138, 427] width 164 height 38
click at [1123, 429] on input "Press SPACE to select this row." at bounding box center [1138, 437] width 137 height 31
click at [1119, 474] on div "CICE" at bounding box center [1138, 482] width 136 height 57
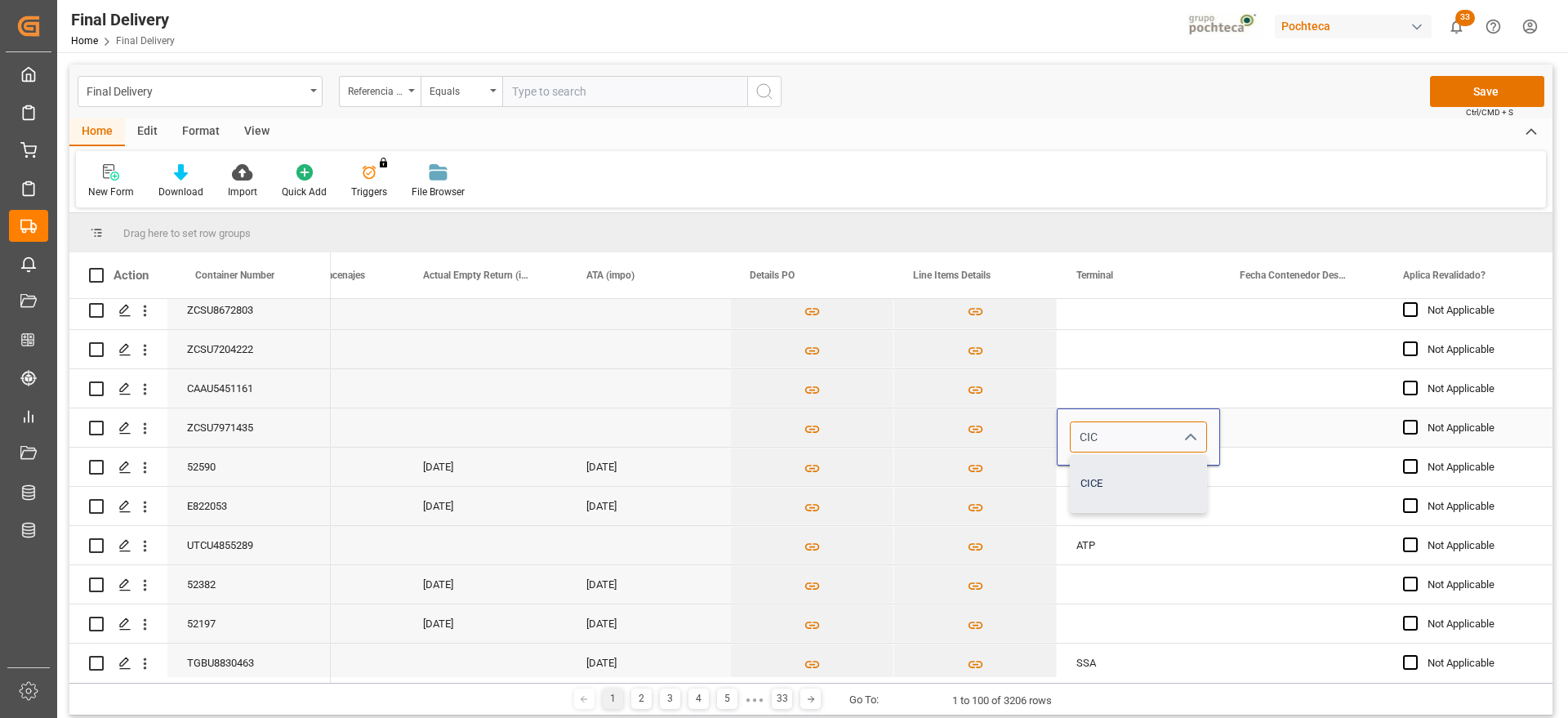
type input "CICE"
click at [1115, 384] on div "Press SPACE to select this row." at bounding box center [1138, 388] width 164 height 38
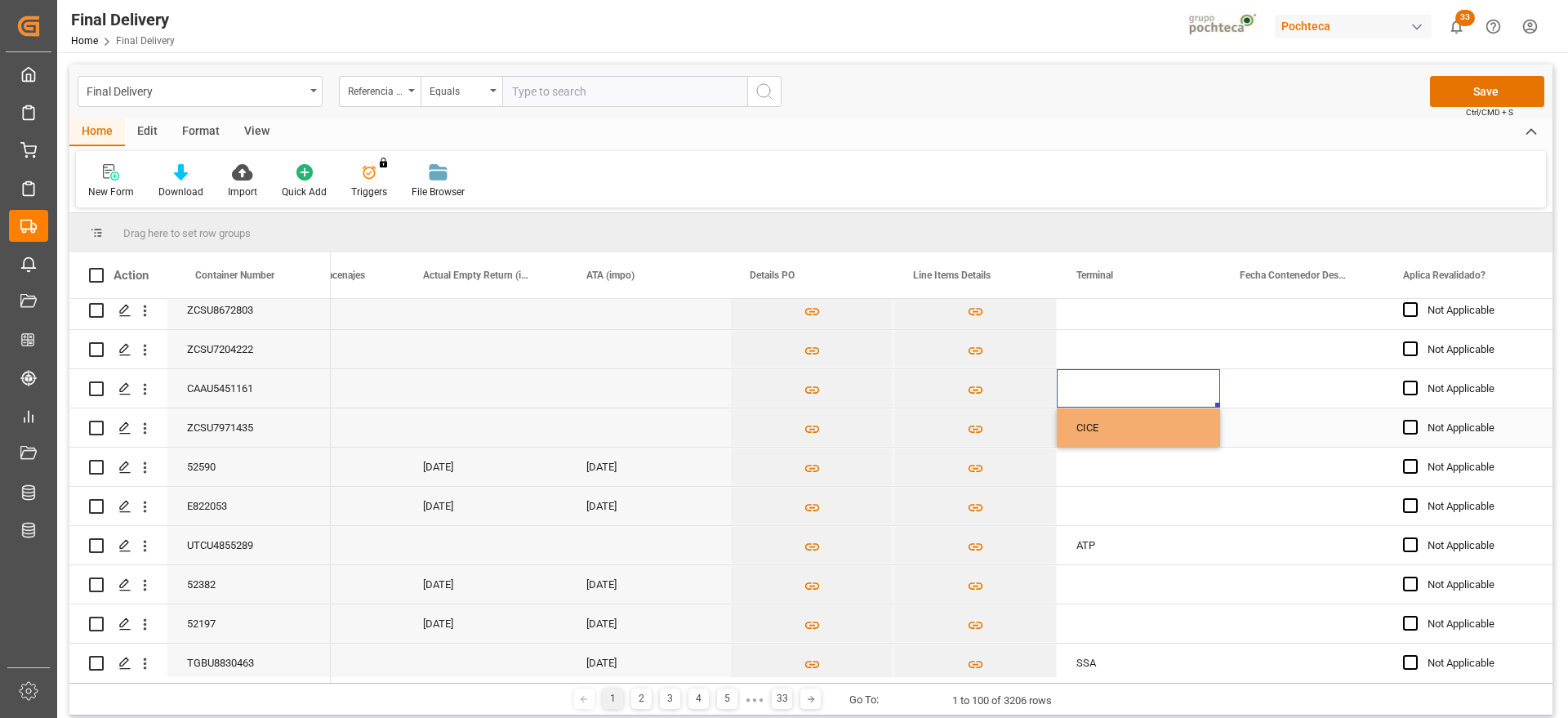
click at [1121, 431] on div "CICE" at bounding box center [1138, 428] width 124 height 37
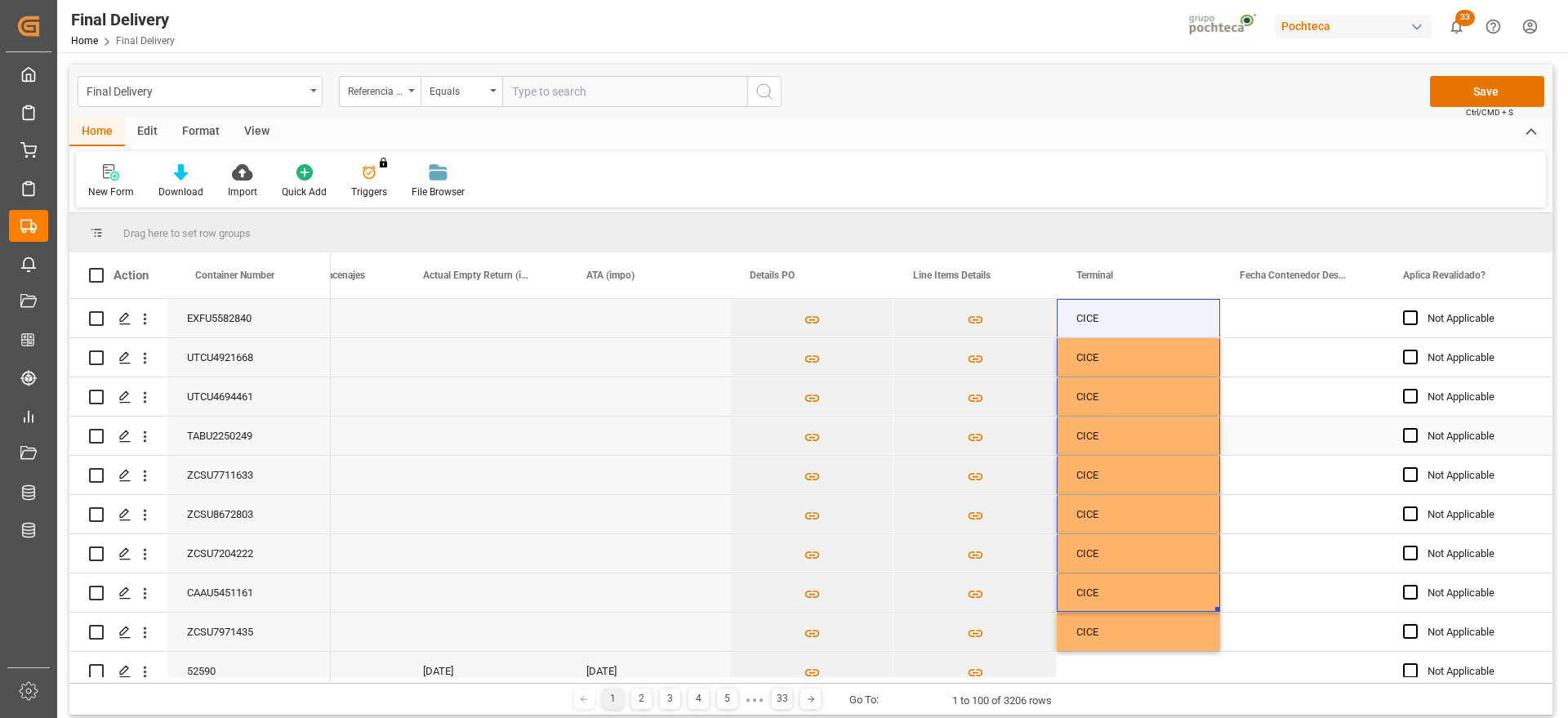
click at [1248, 453] on div "Press SPACE to select this row." at bounding box center [1302, 435] width 164 height 38
click at [1486, 94] on button "Save" at bounding box center [1487, 91] width 114 height 31
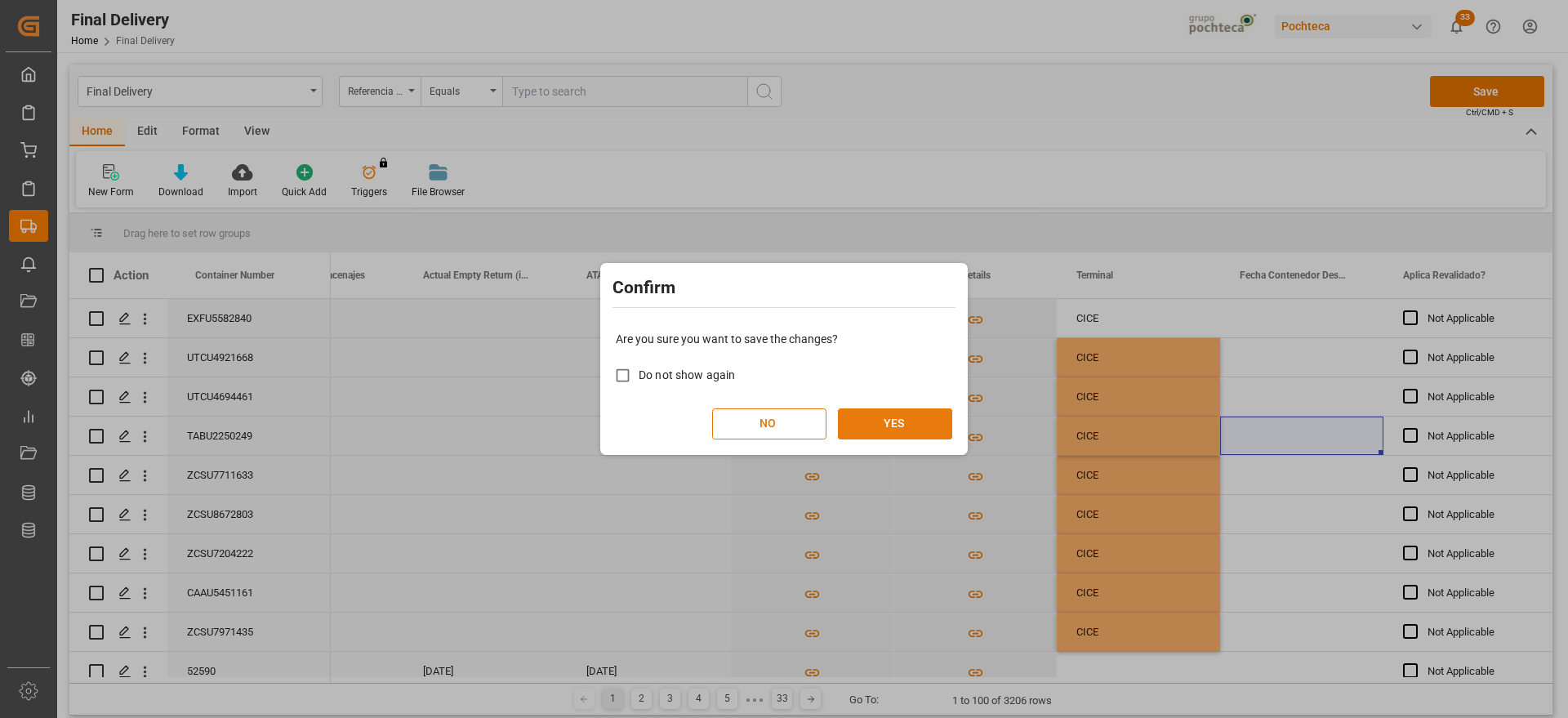
click at [919, 430] on button "YES" at bounding box center [895, 424] width 114 height 31
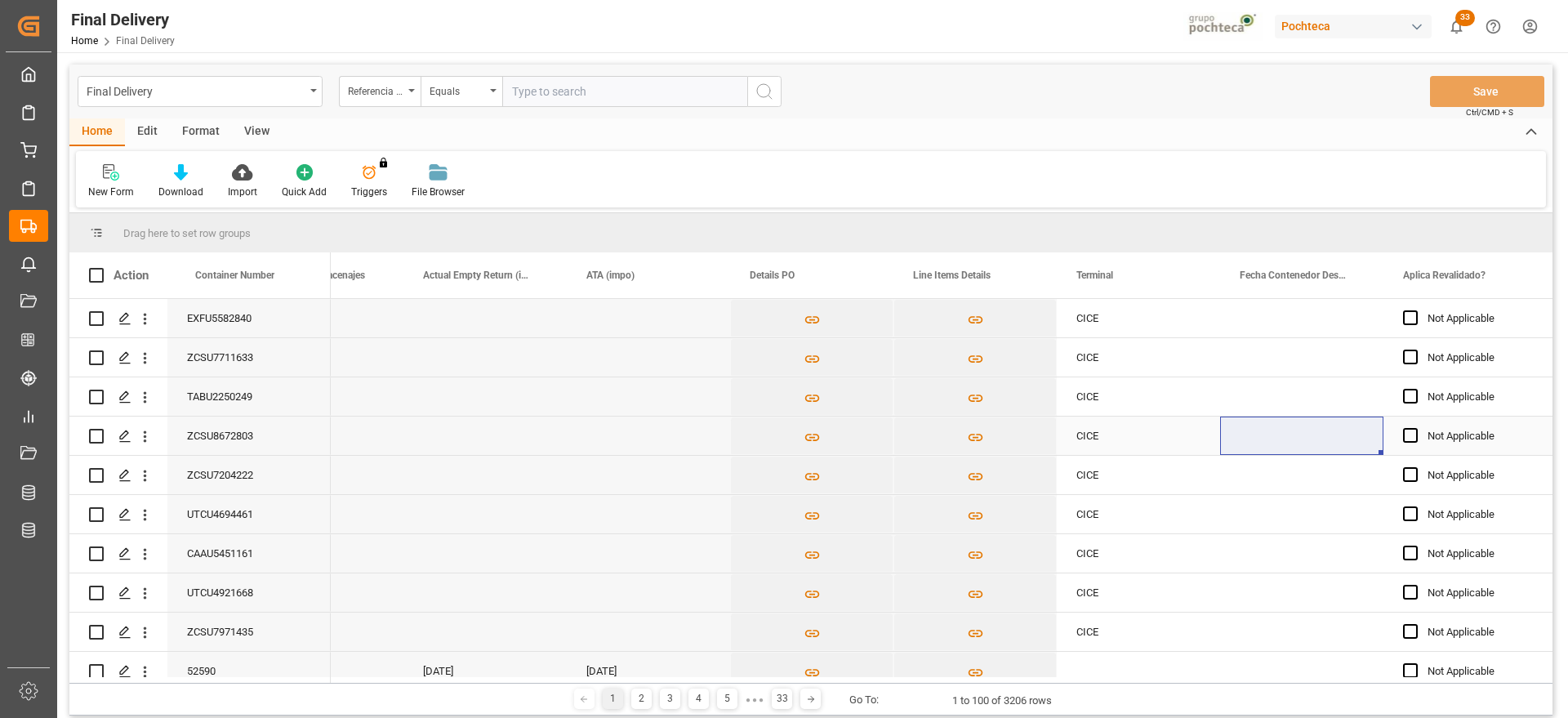
click at [493, 427] on div "Press SPACE to select this row." at bounding box center [484, 435] width 164 height 38
click at [572, 84] on input "text" at bounding box center [625, 91] width 245 height 31
paste input "250906900029"
type input "250906900029"
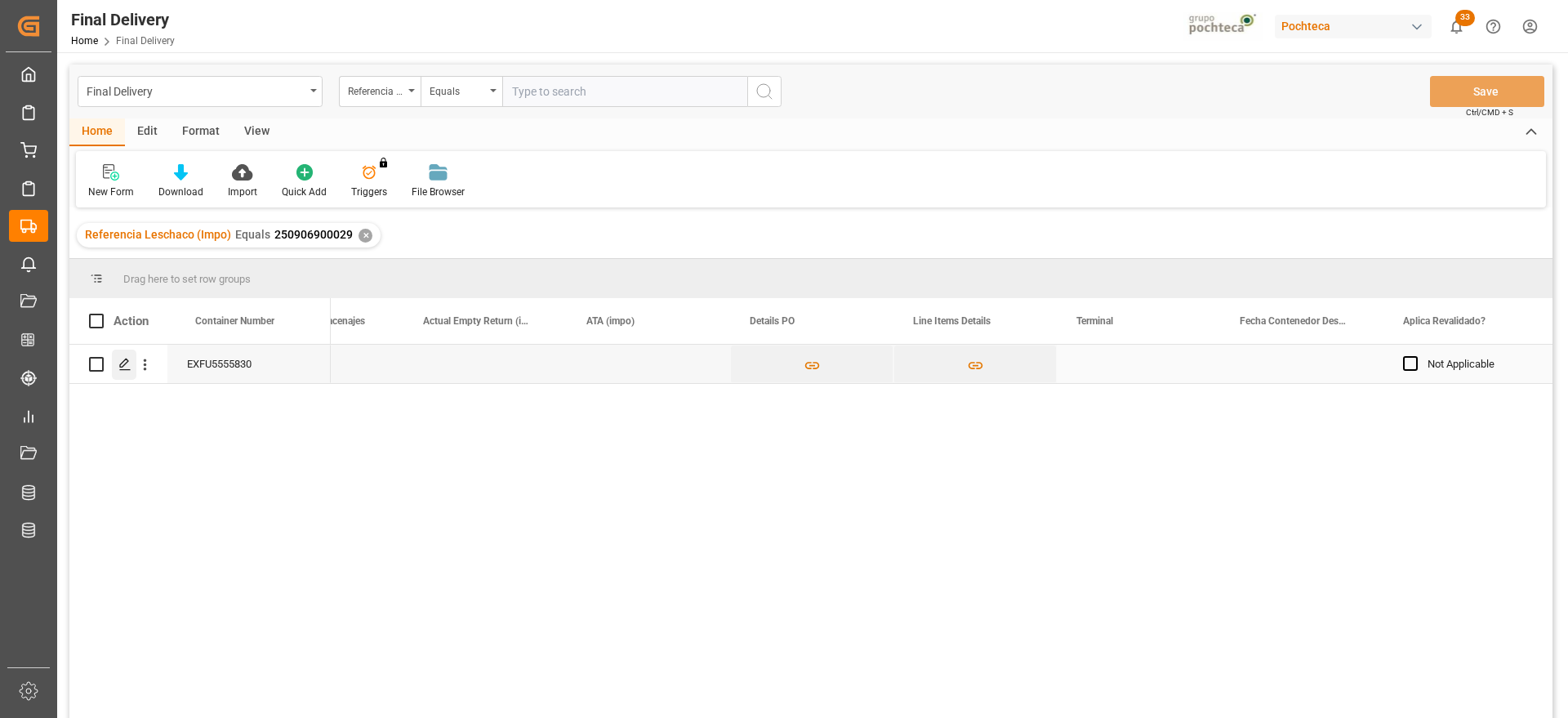
click at [122, 367] on icon "Press SPACE to select this row." at bounding box center [125, 365] width 13 height 13
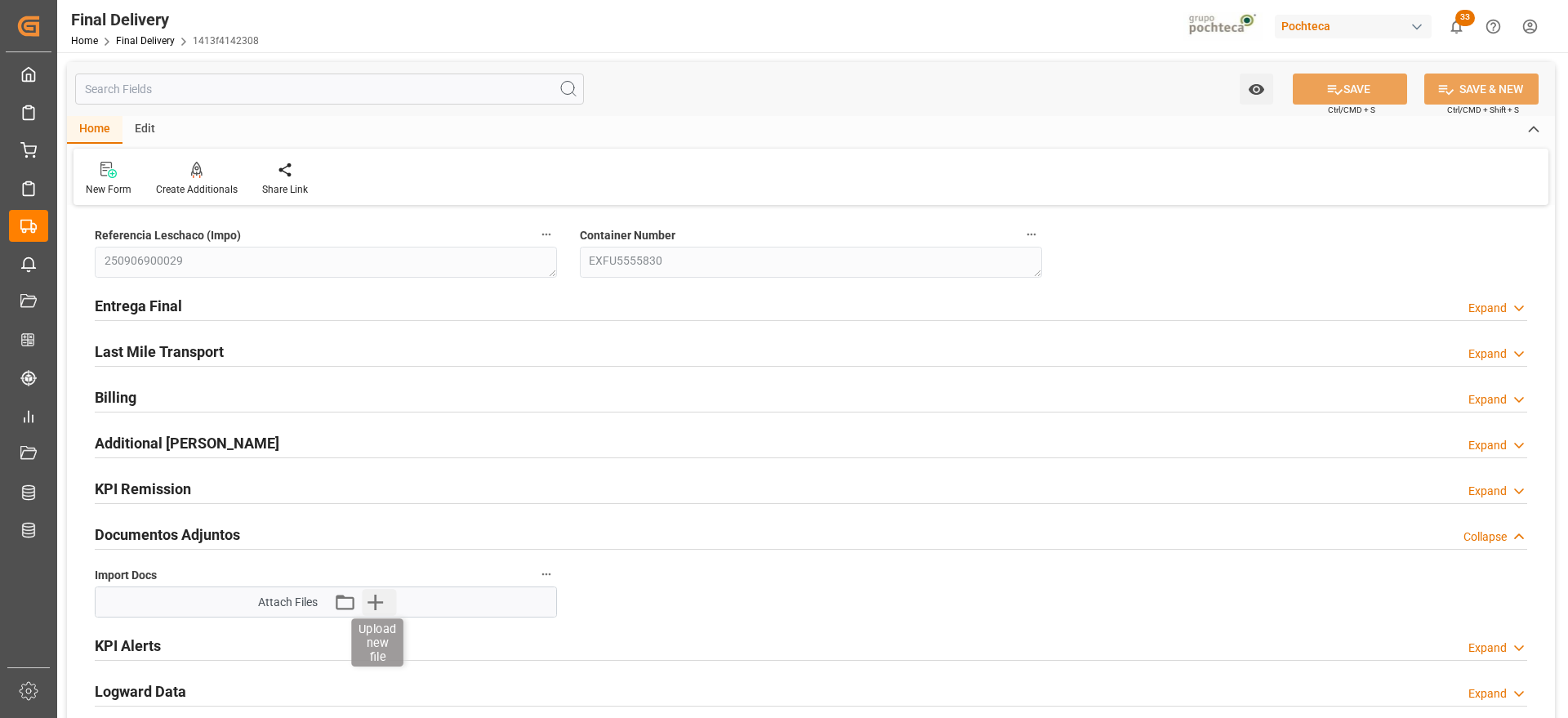
click at [375, 599] on icon "button" at bounding box center [375, 602] width 16 height 16
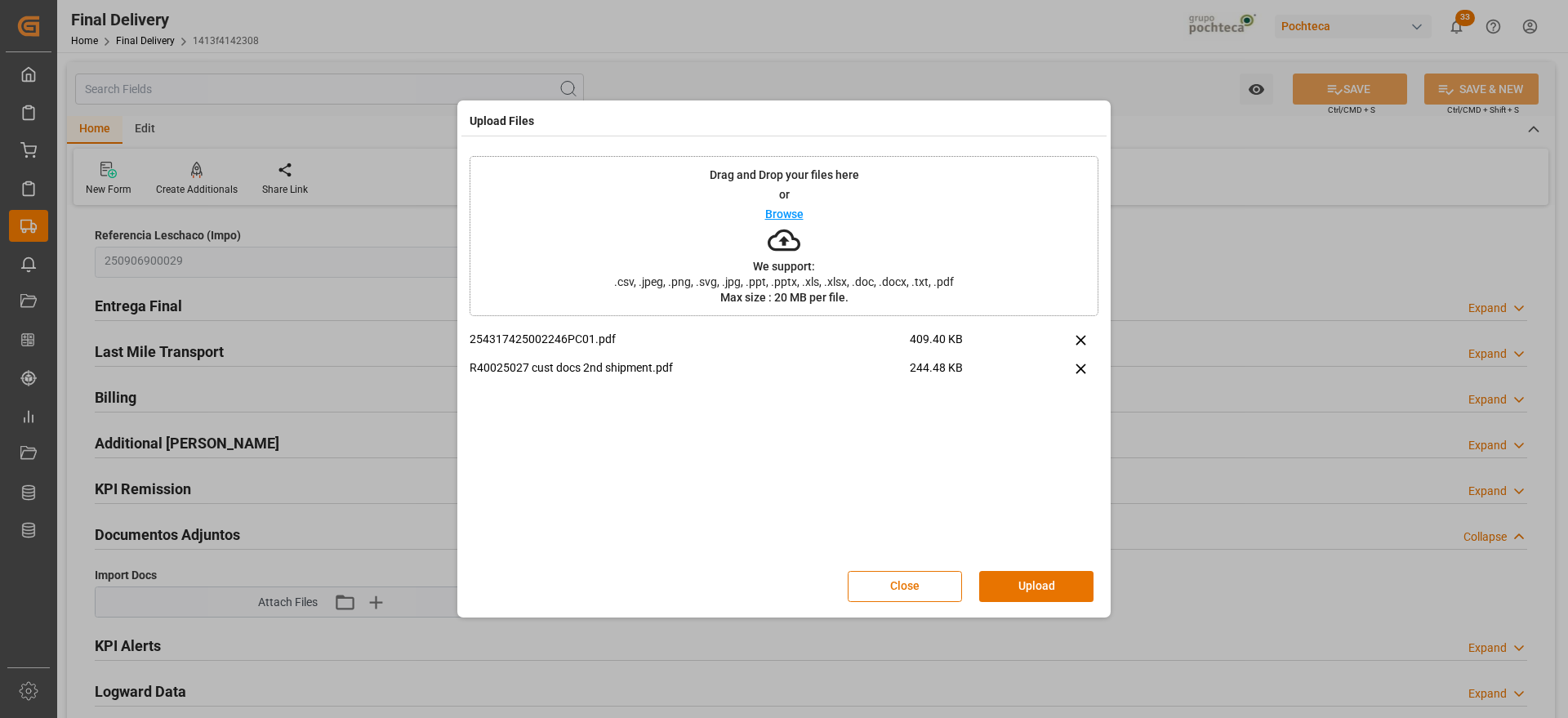
click at [1043, 585] on button "Upload" at bounding box center [1036, 586] width 114 height 31
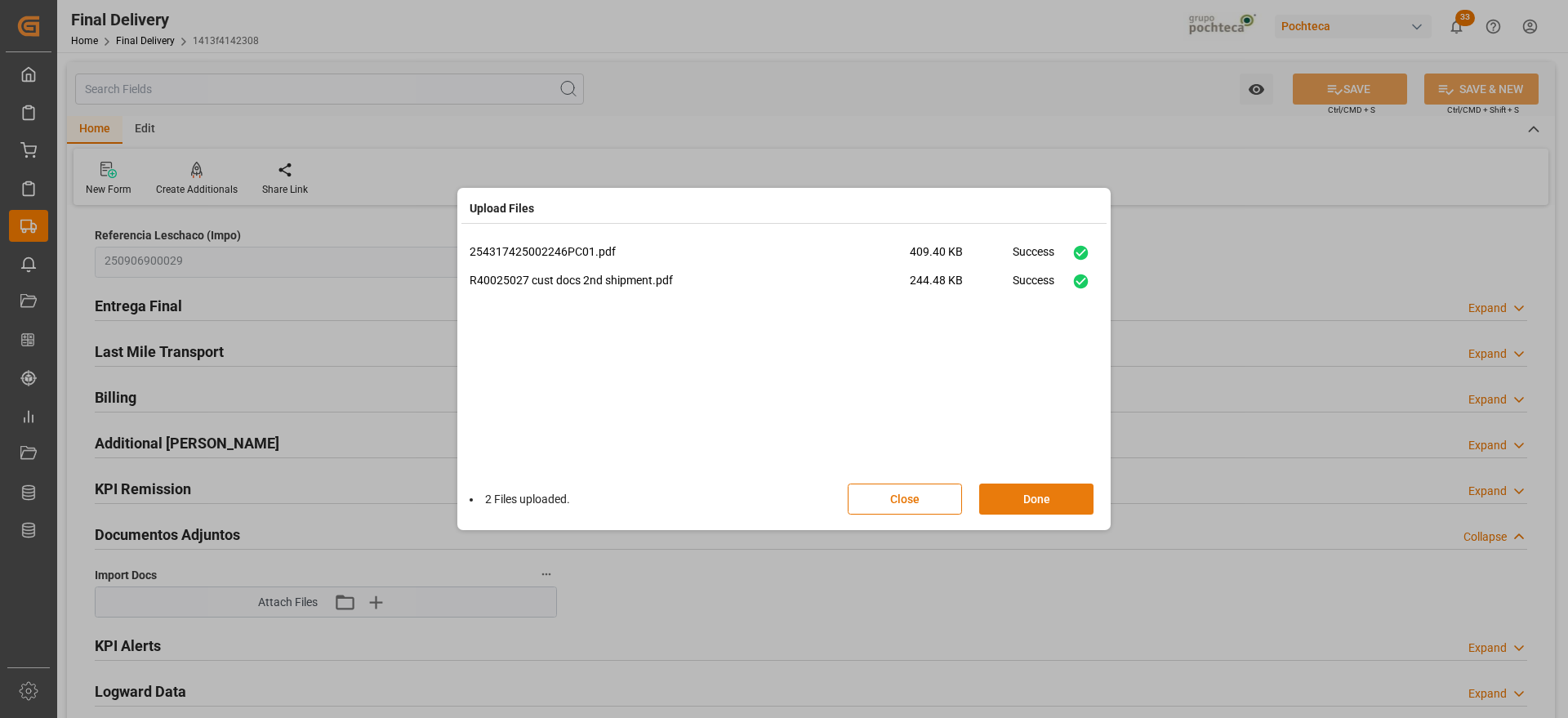
click at [1036, 495] on button "Done" at bounding box center [1036, 498] width 114 height 31
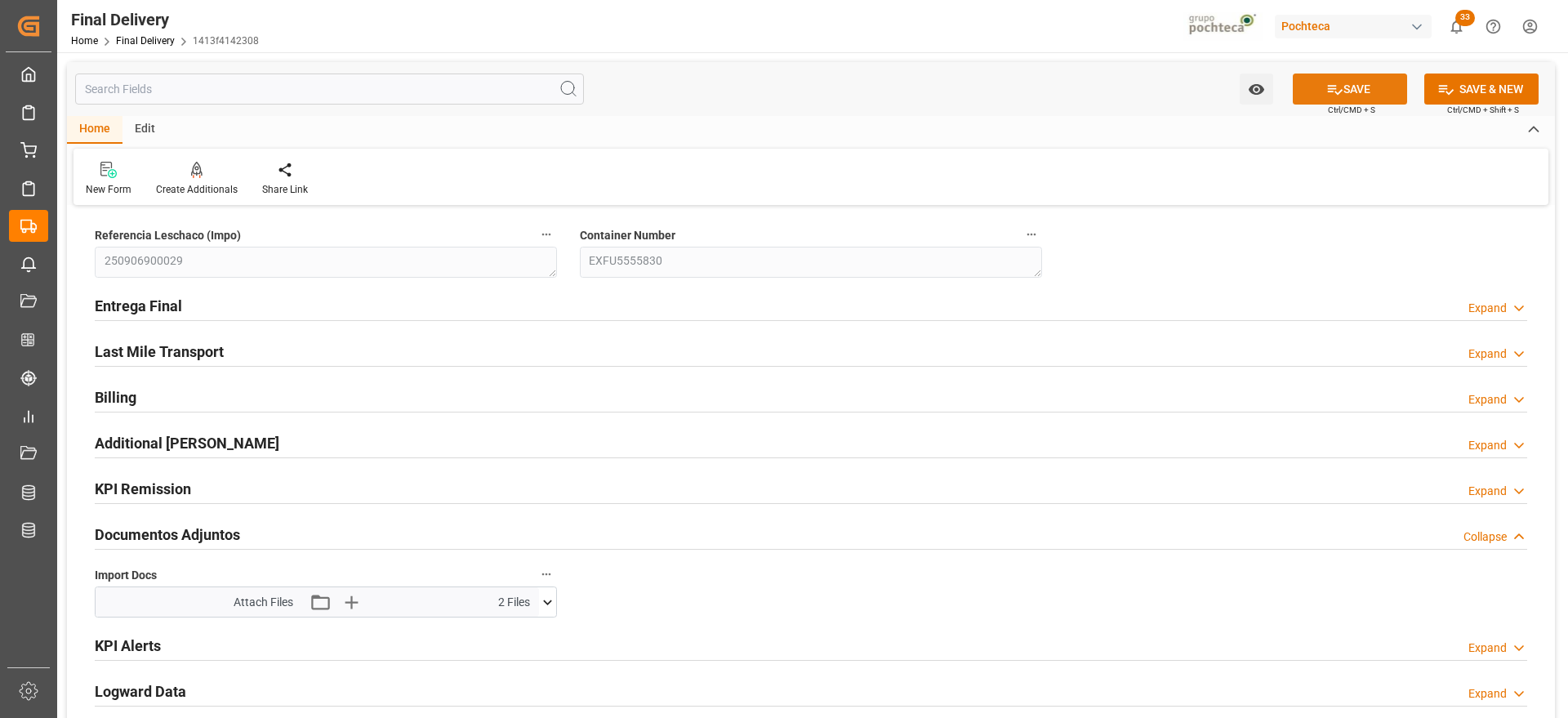
click at [1320, 83] on button "SAVE" at bounding box center [1350, 89] width 114 height 31
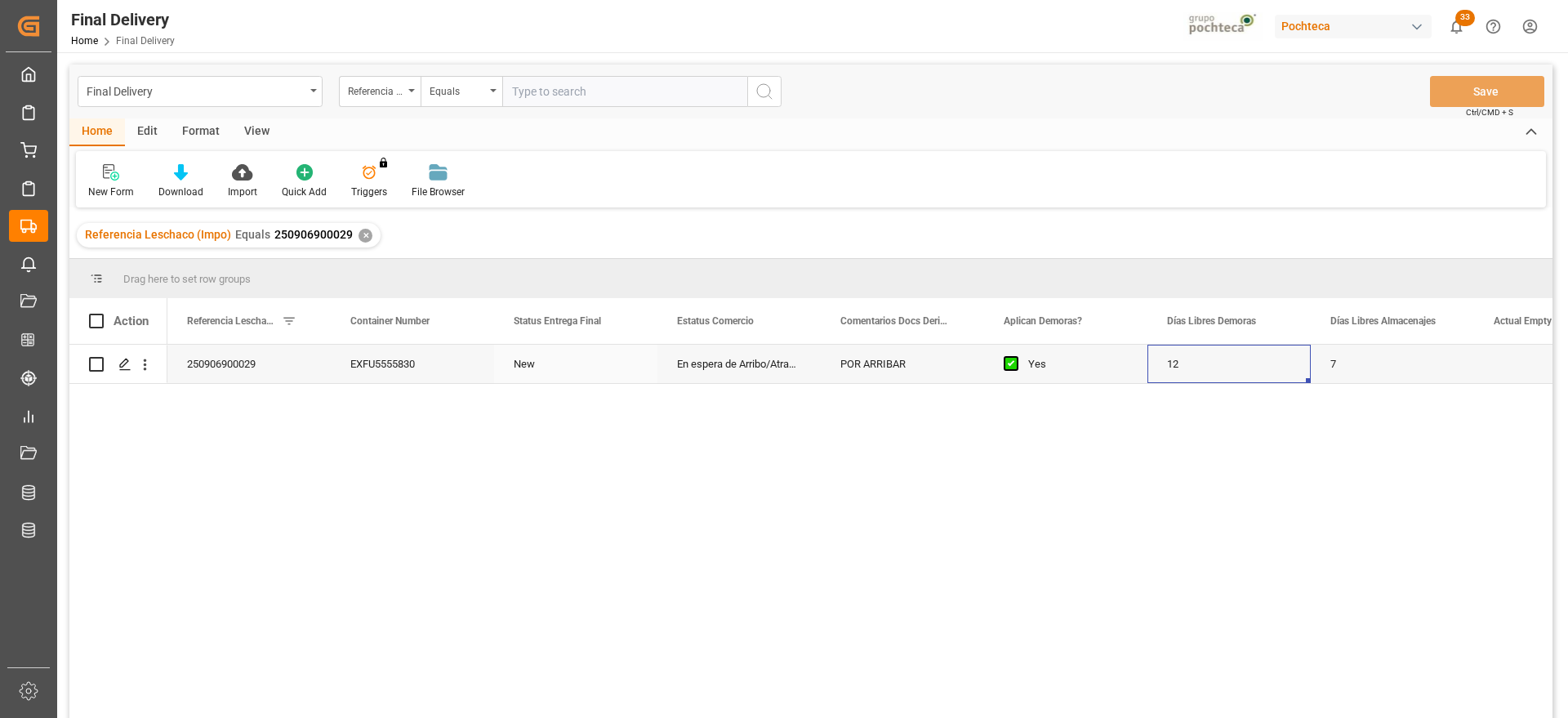
click at [1240, 376] on div "12" at bounding box center [1229, 364] width 164 height 38
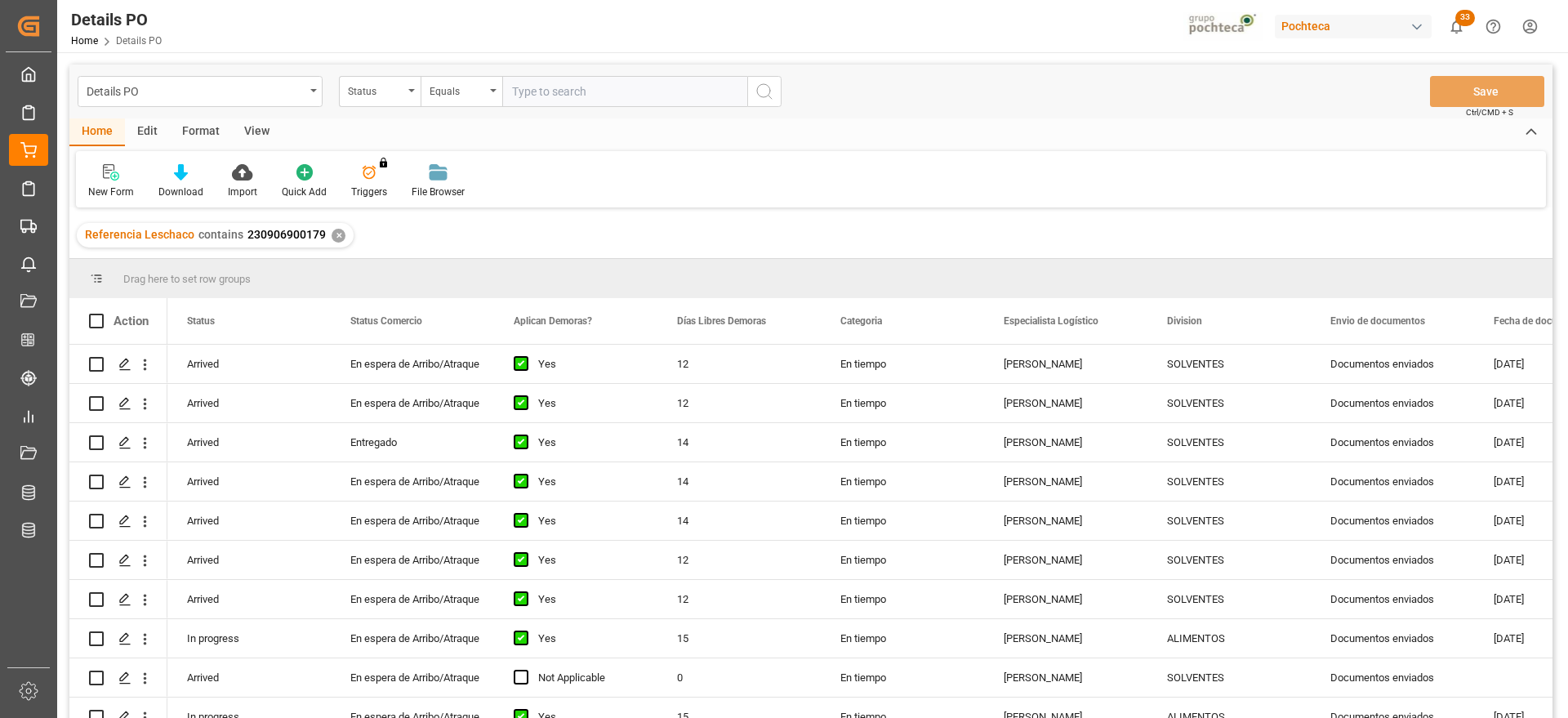
click at [332, 236] on div "✕" at bounding box center [338, 236] width 14 height 14
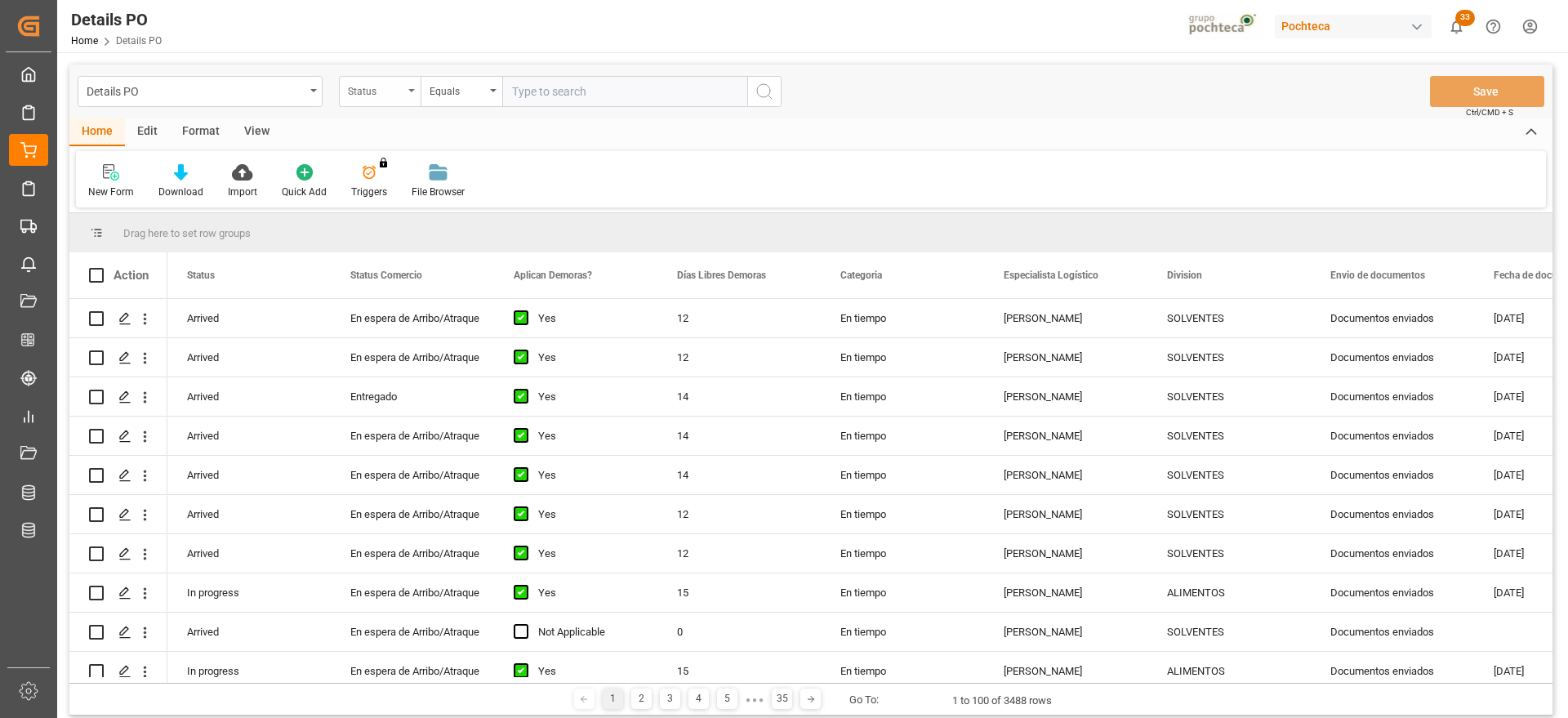
click at [392, 80] on div "Status" at bounding box center [375, 90] width 55 height 19
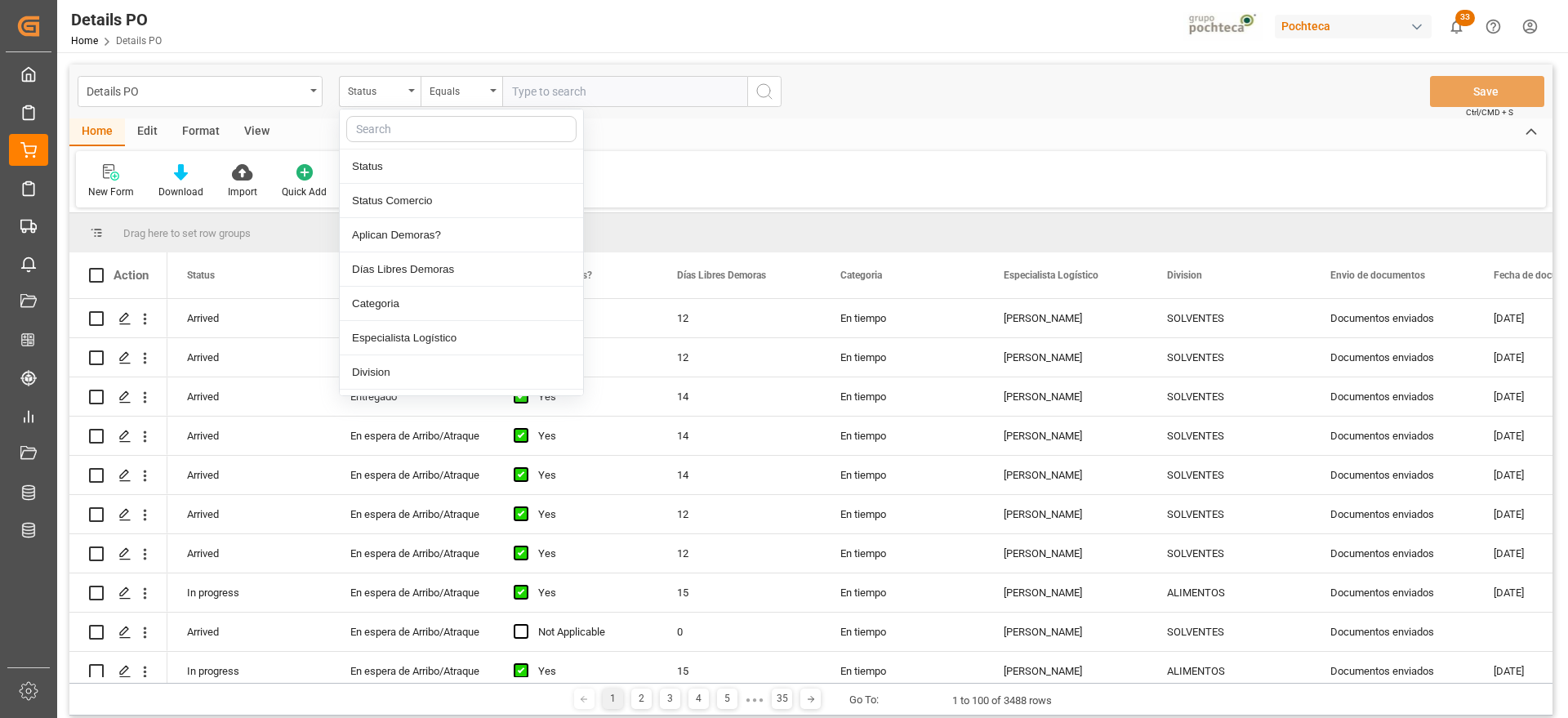
click at [403, 127] on input "text" at bounding box center [461, 129] width 230 height 26
type input "ref"
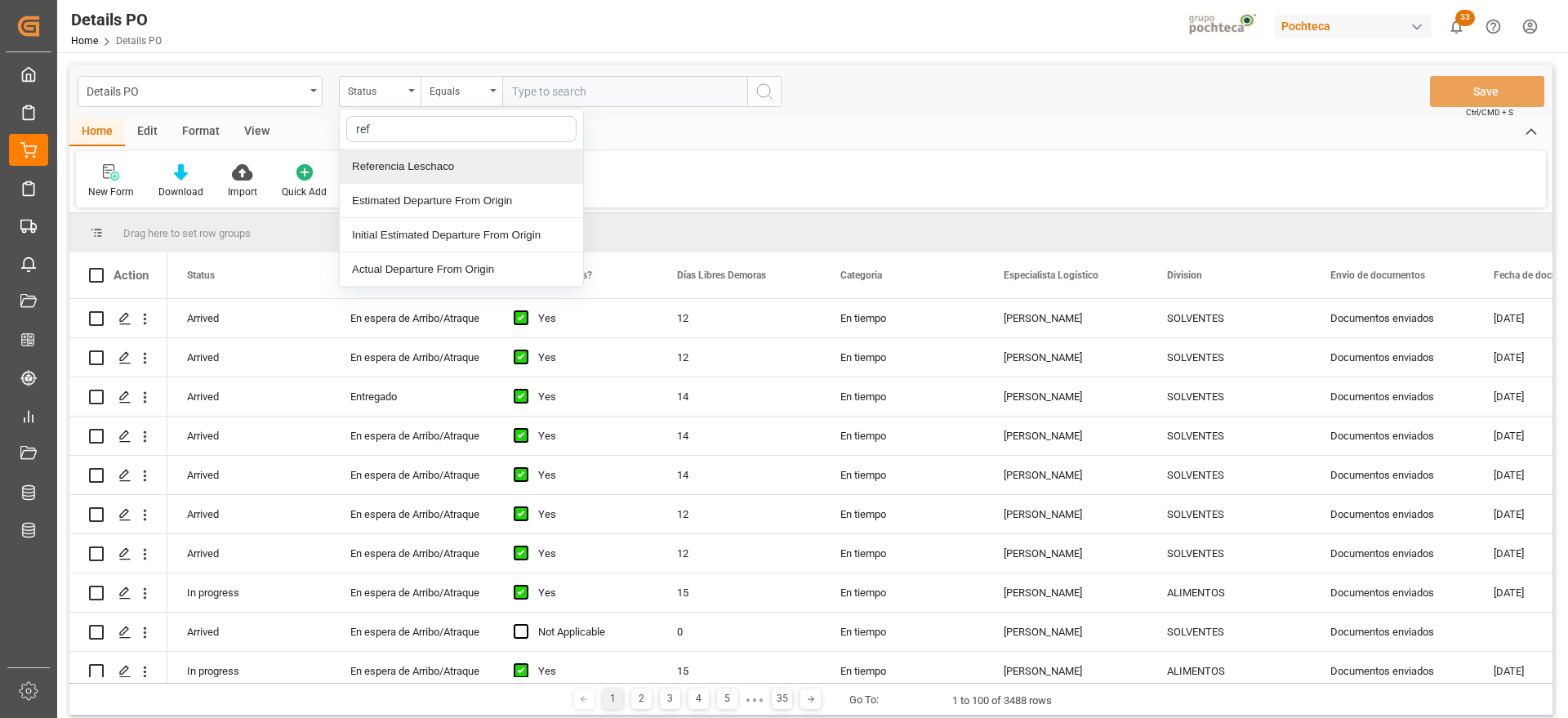
click at [412, 164] on div "Referencia Leschaco" at bounding box center [461, 166] width 243 height 35
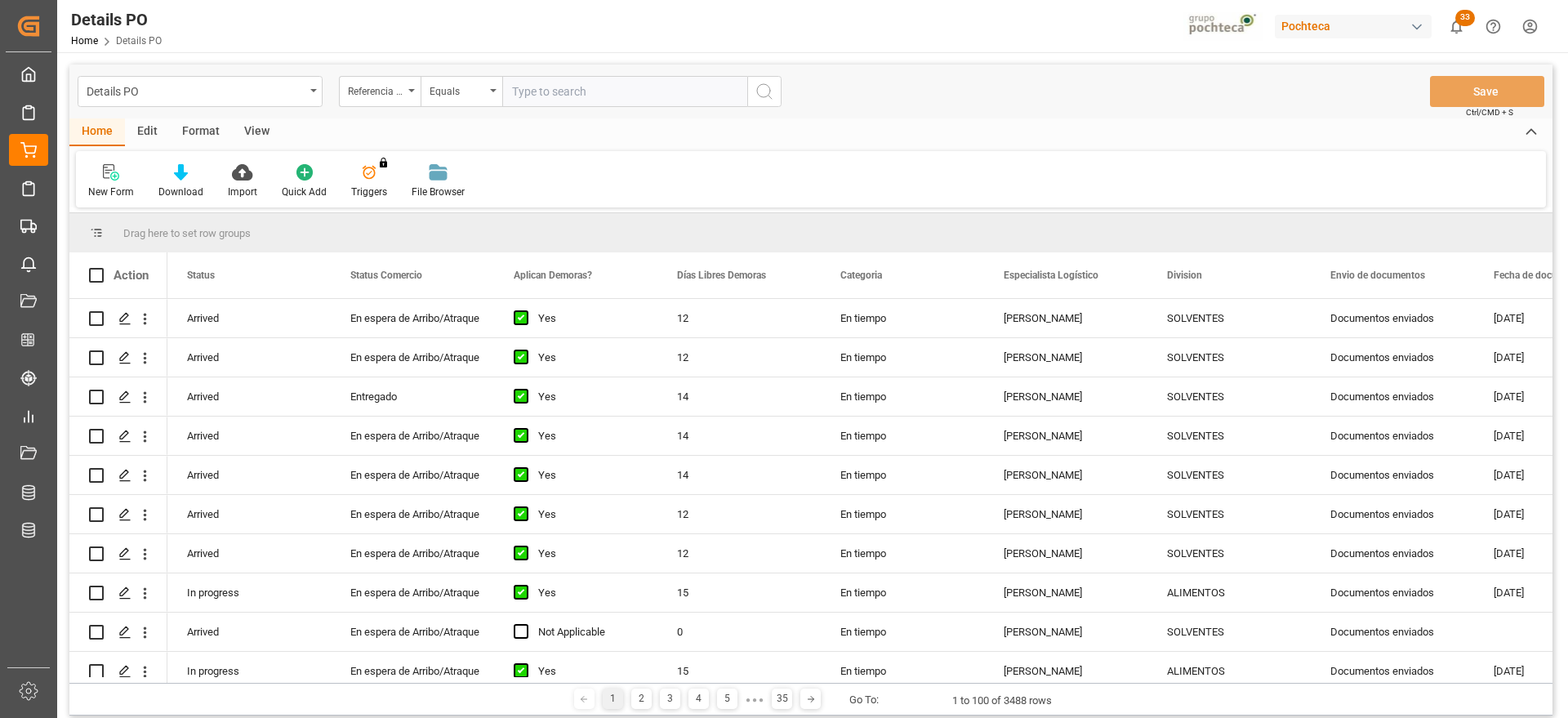
click at [554, 96] on input "text" at bounding box center [625, 91] width 245 height 31
paste input "250906900194"
type input "250906900194"
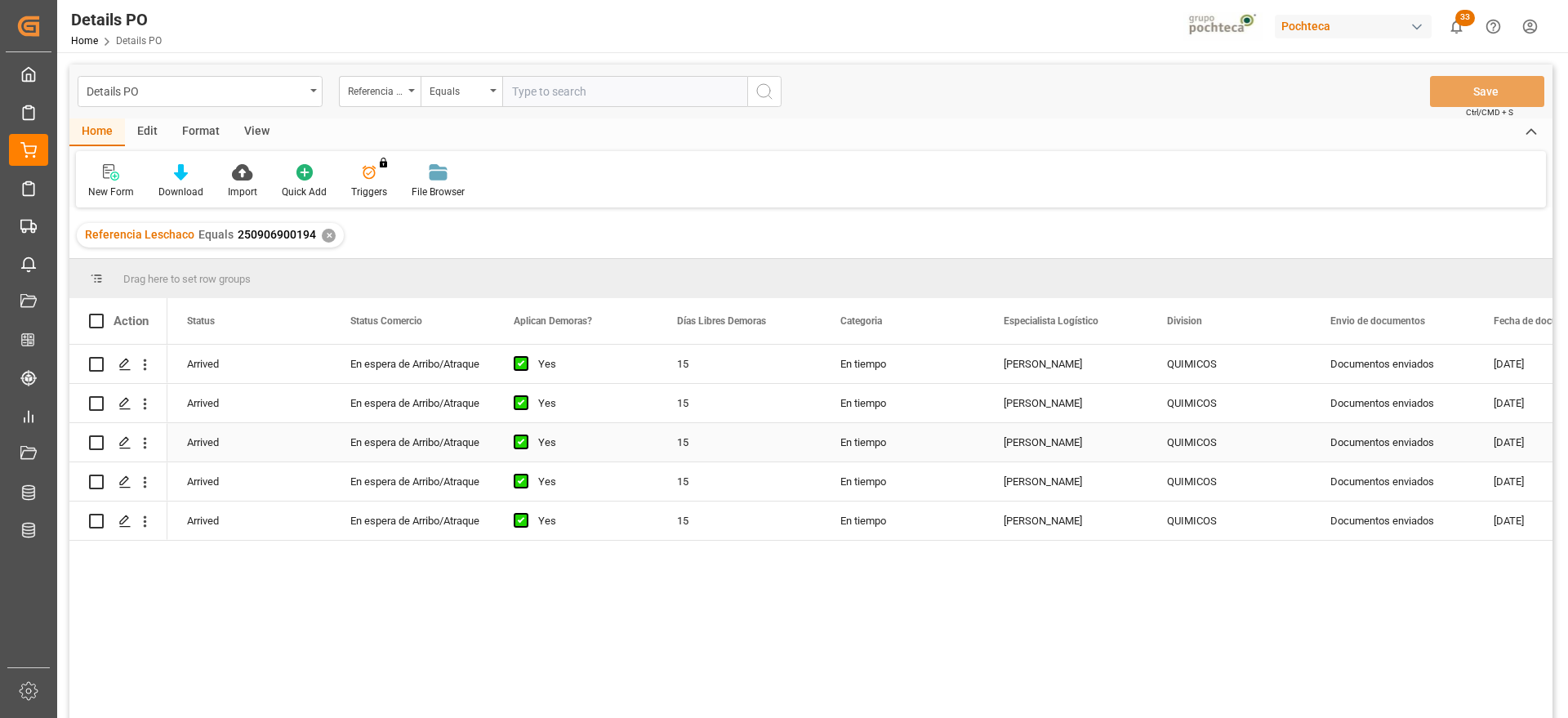
click at [504, 429] on div "Yes" at bounding box center [575, 441] width 164 height 38
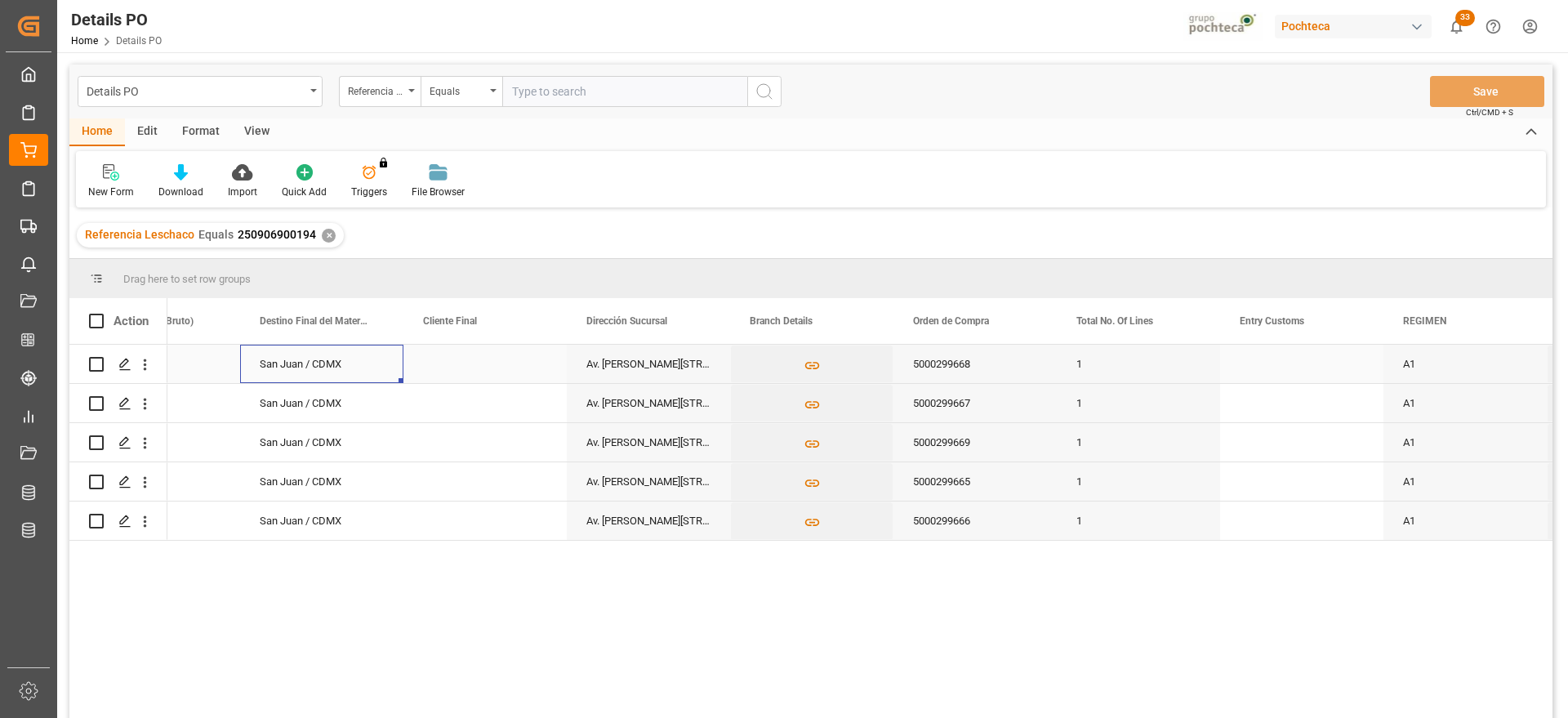
click at [281, 381] on div "San Juan / CDMX" at bounding box center [322, 364] width 164 height 38
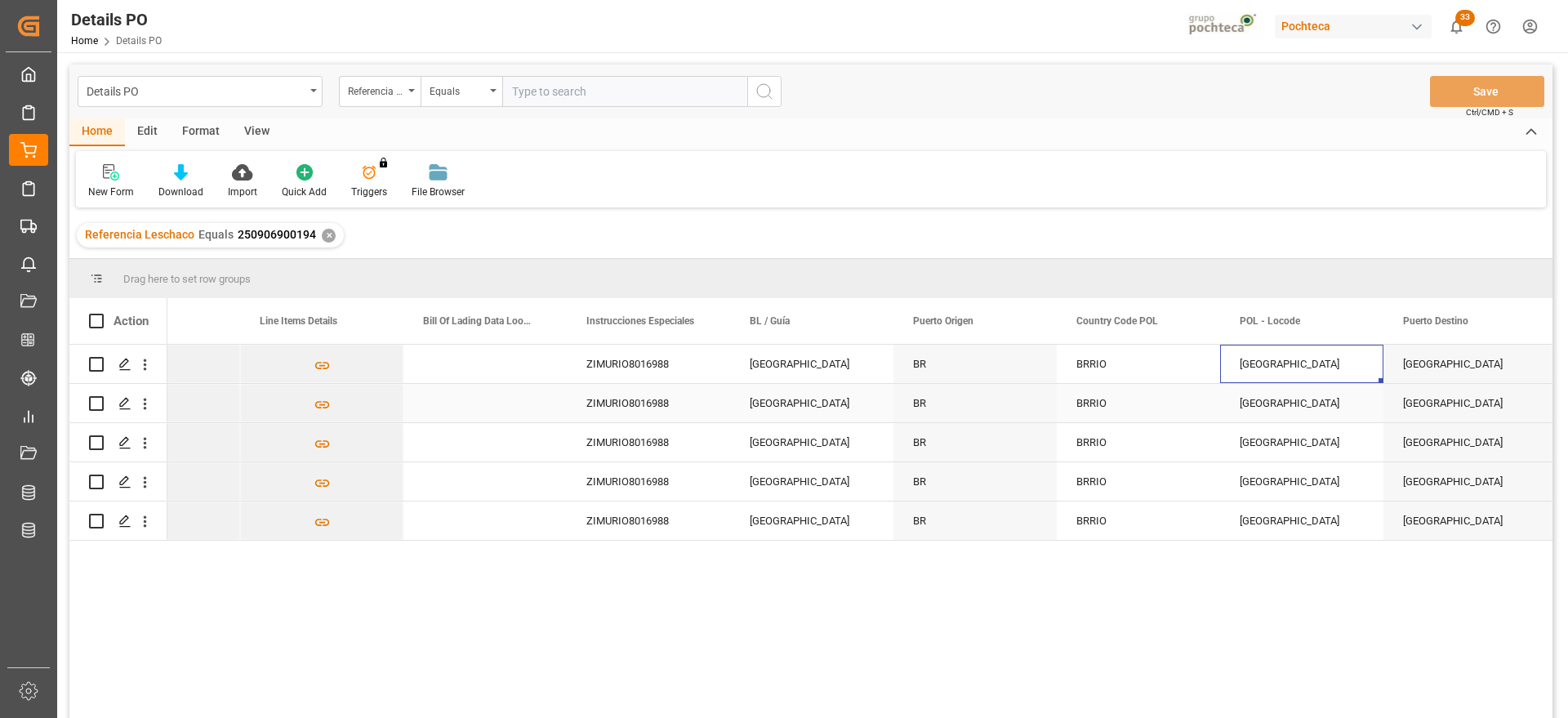
scroll to position [0, 6461]
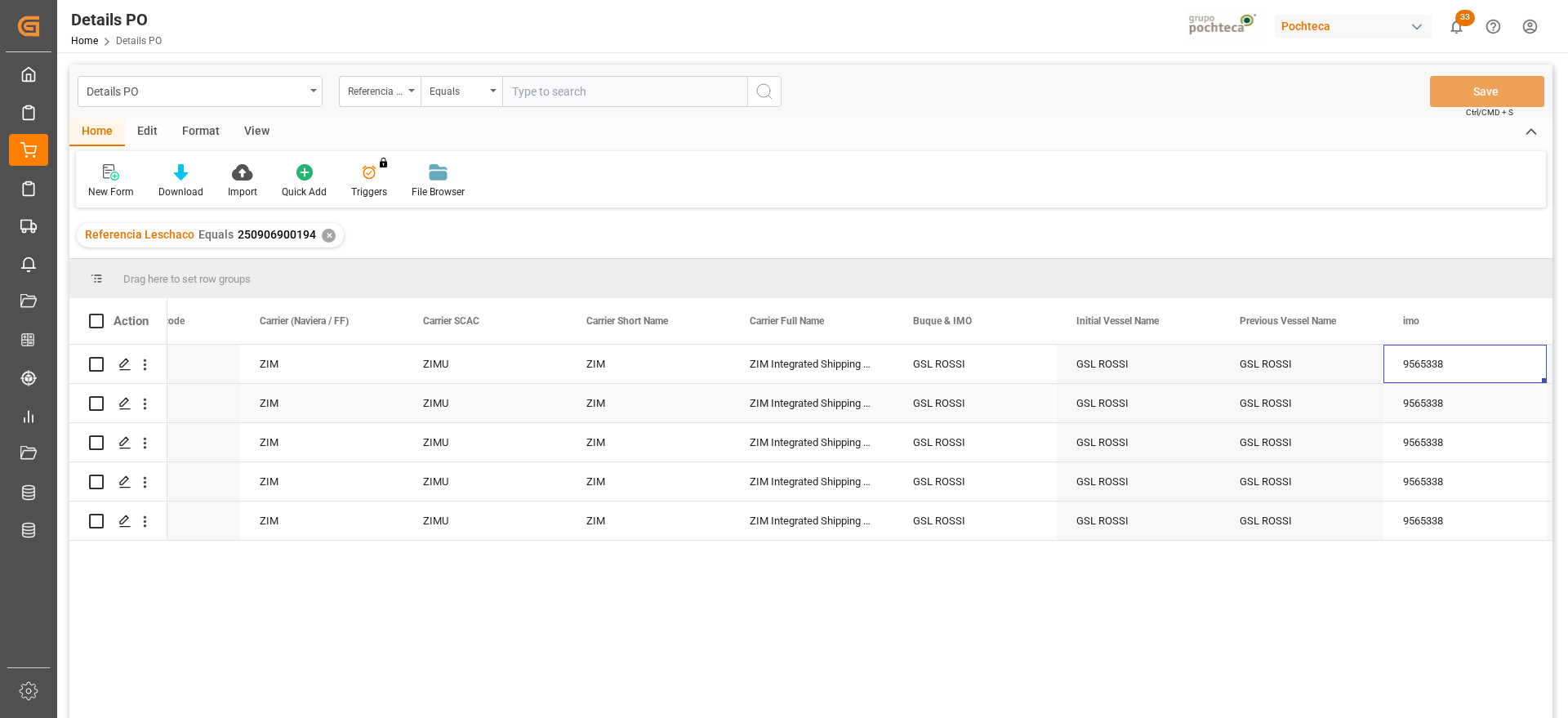
click at [894, 408] on div "GSL ROSSI" at bounding box center [975, 403] width 164 height 38
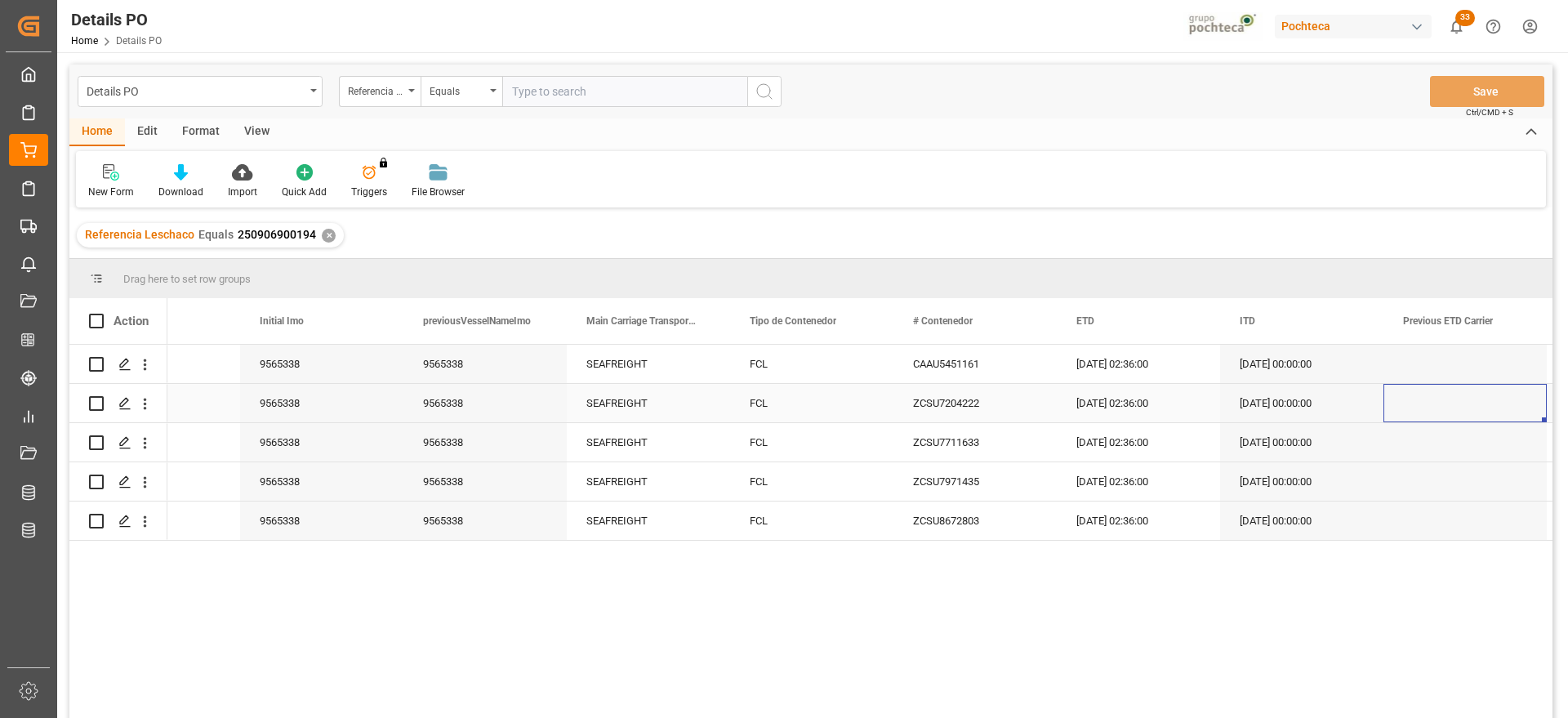
scroll to position [0, 10380]
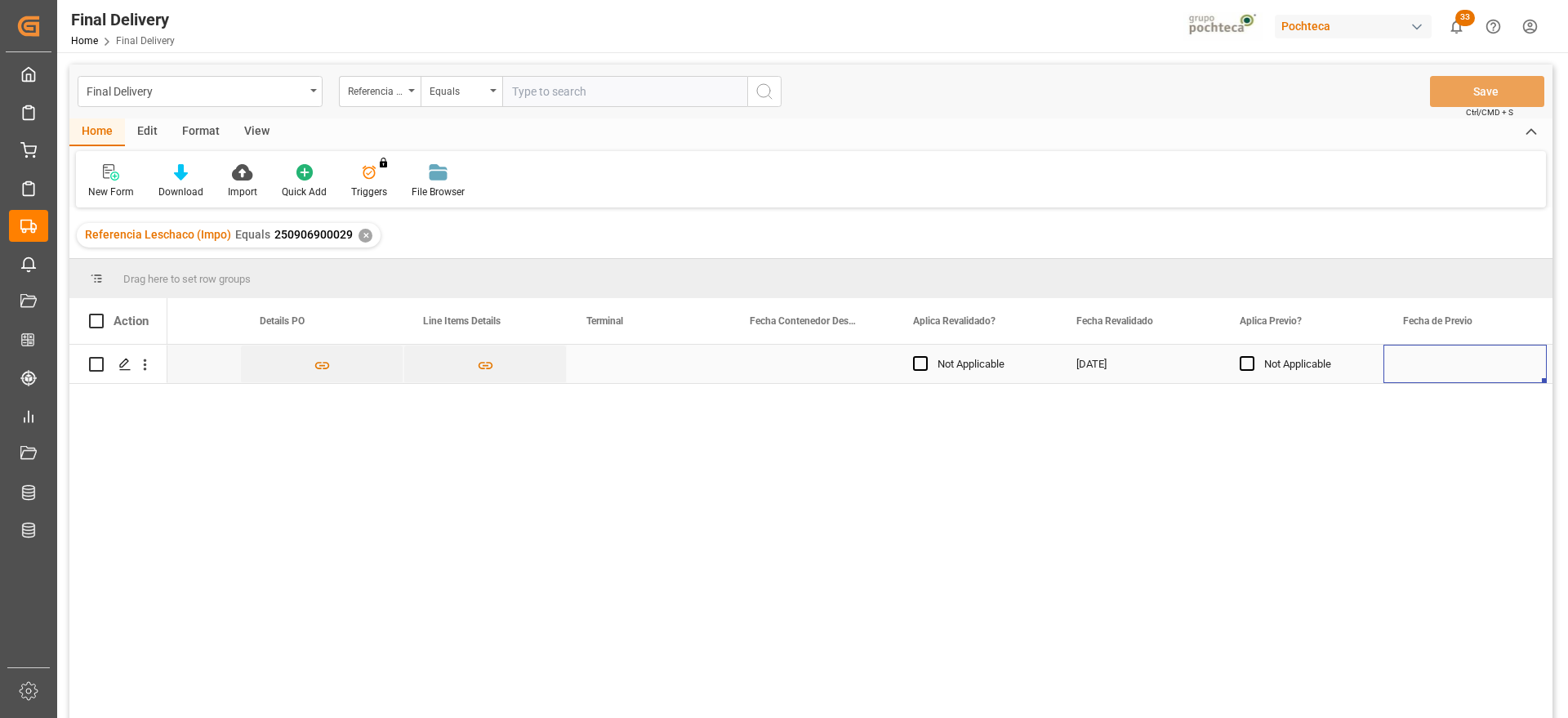
click at [648, 364] on div "Press SPACE to select this row." at bounding box center [648, 364] width 164 height 38
click at [648, 364] on input "Press SPACE to select this row." at bounding box center [648, 373] width 137 height 31
type input "CICE"
click at [1271, 367] on div "Not Applicable" at bounding box center [1314, 364] width 100 height 37
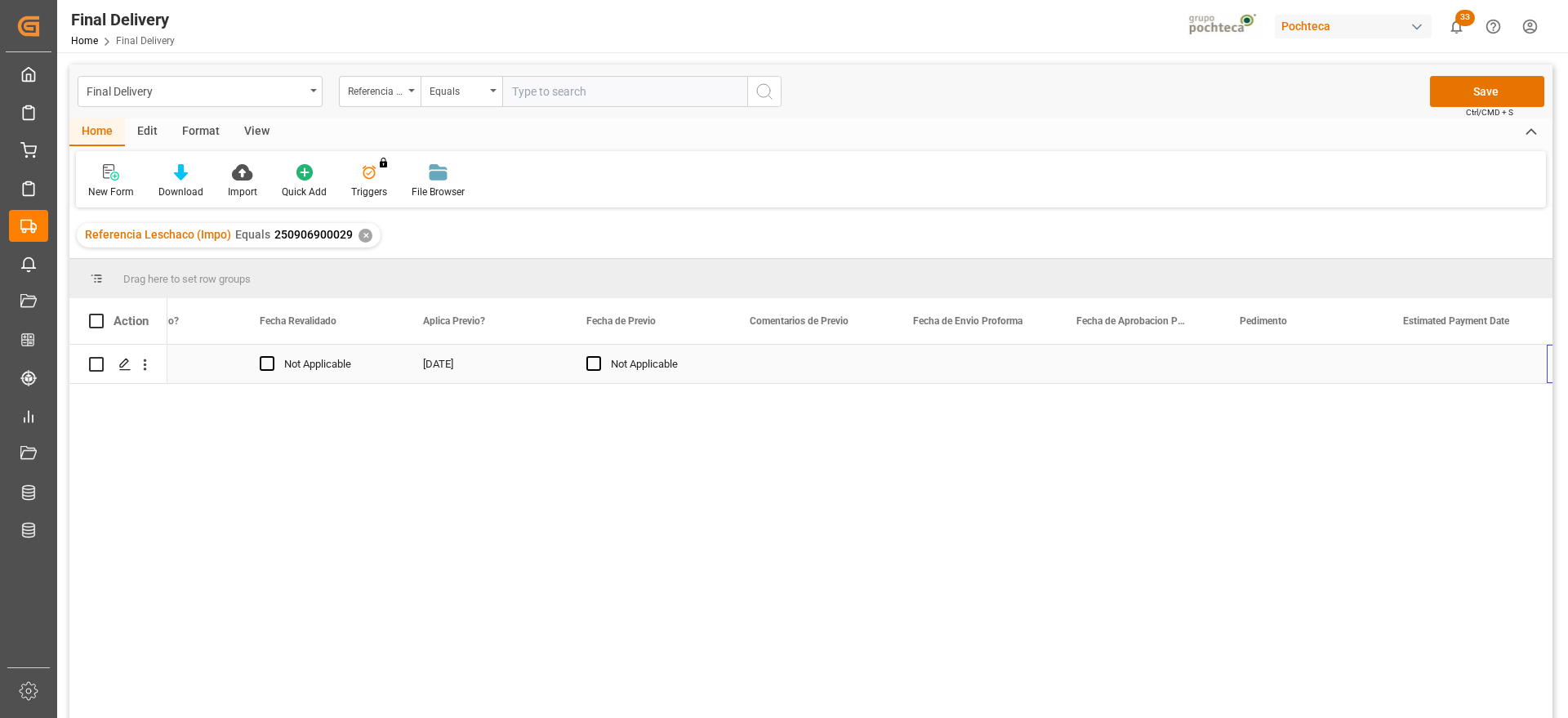
scroll to position [0, 2378]
click at [1009, 366] on div "Press SPACE to select this row." at bounding box center [975, 364] width 164 height 38
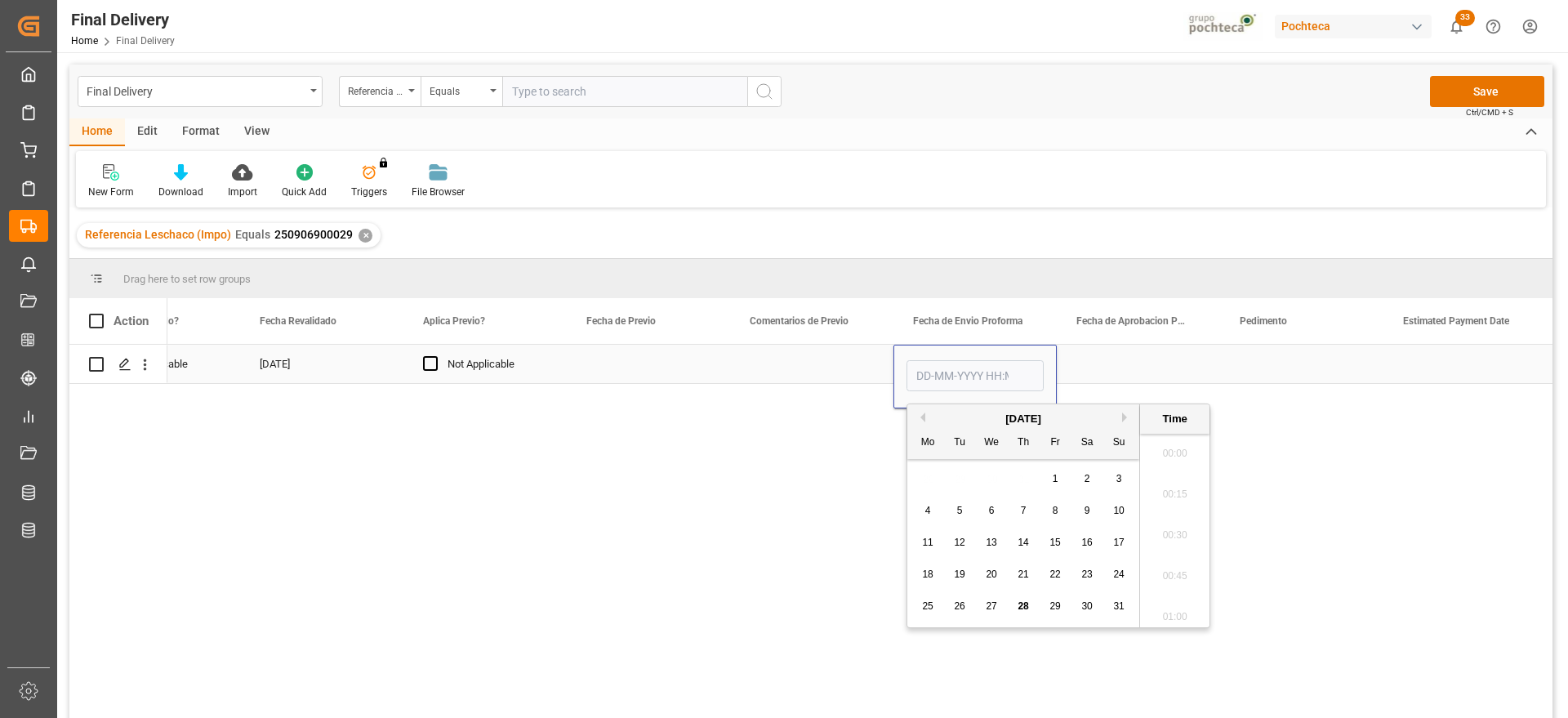
scroll to position [2864, 0]
click at [1023, 604] on span "28" at bounding box center [1022, 606] width 10 height 11
type input "28-08-2025 00:00"
click at [1102, 366] on div "Press SPACE to select this row." at bounding box center [1138, 364] width 164 height 38
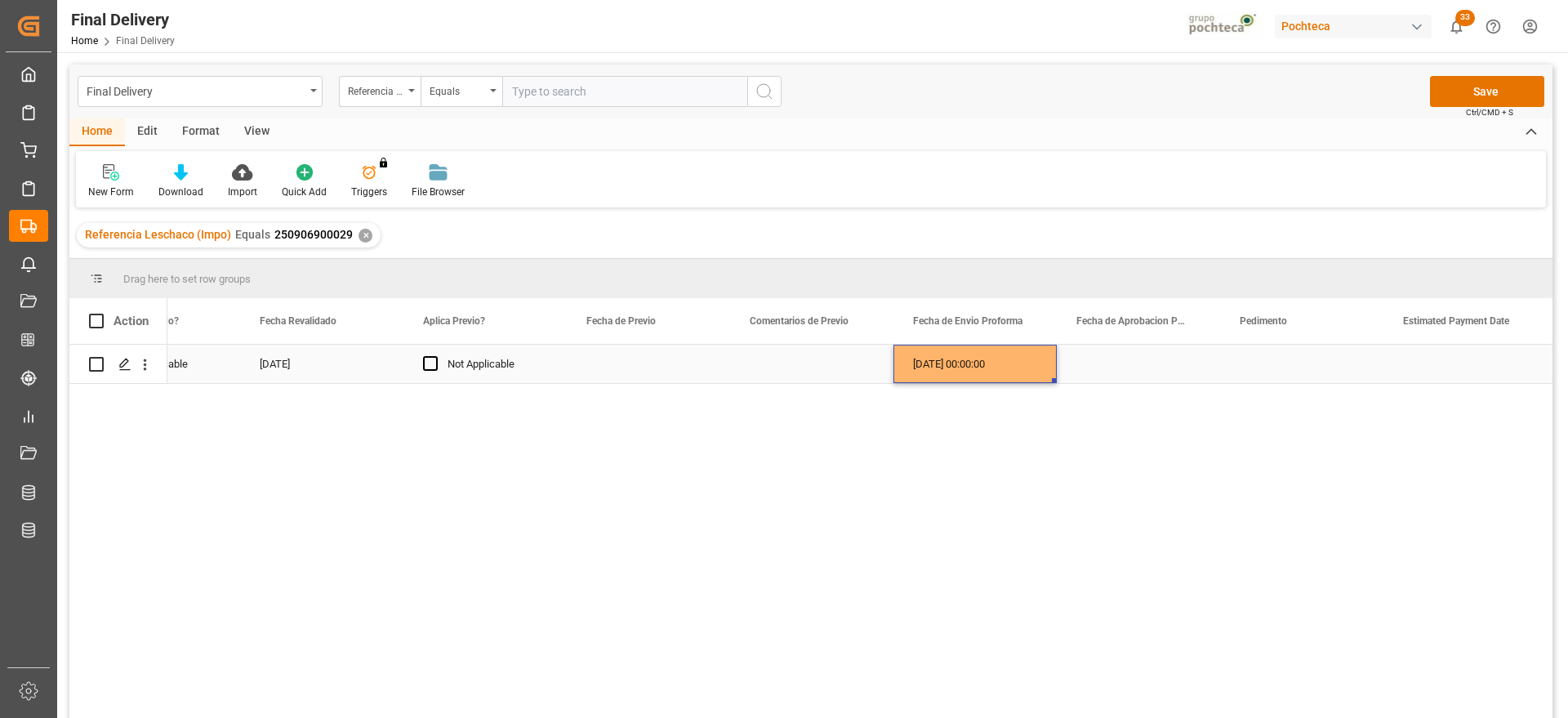
click at [978, 364] on div "[DATE] 00:00:00" at bounding box center [975, 364] width 164 height 38
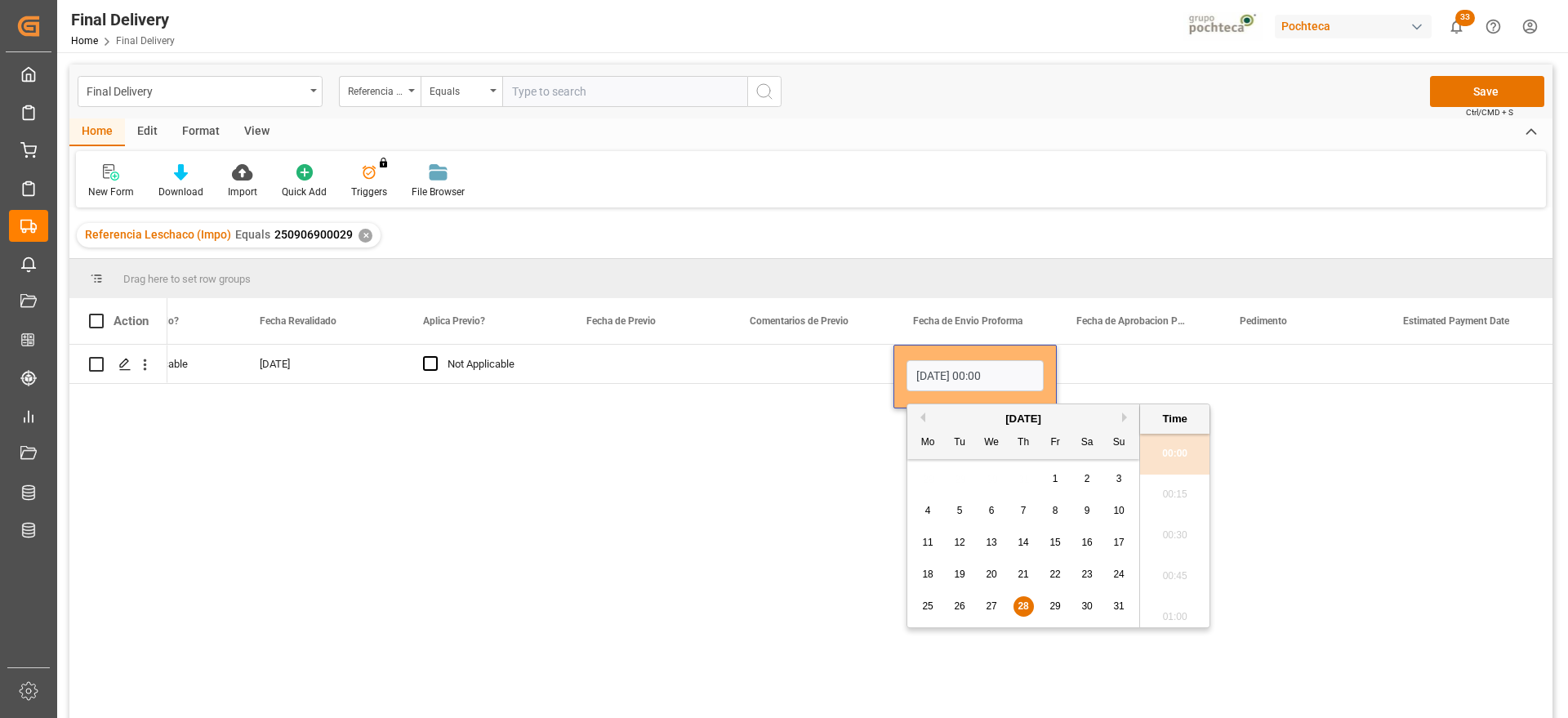
click at [922, 419] on button "Previous Month" at bounding box center [920, 417] width 9 height 9
click at [927, 604] on span "28" at bounding box center [927, 606] width 10 height 11
type input "28-07-2025 00:00"
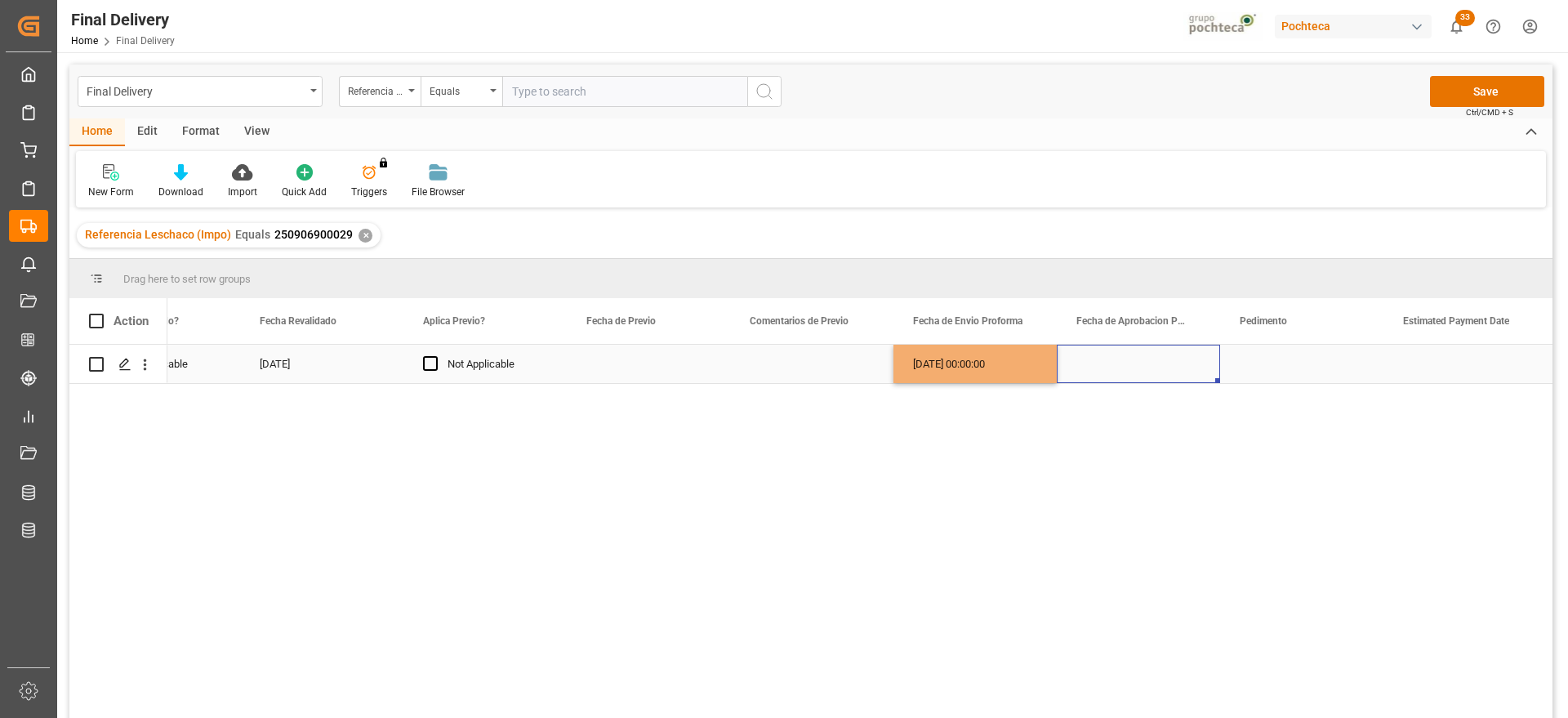
drag, startPoint x: 1100, startPoint y: 363, endPoint x: 1006, endPoint y: 361, distance: 94.0
click at [1100, 361] on div "Press SPACE to select this row." at bounding box center [1138, 364] width 164 height 38
click at [997, 364] on div "28-07-2025 00:00:00" at bounding box center [975, 364] width 164 height 38
click at [1123, 350] on div "Press SPACE to select this row." at bounding box center [1138, 364] width 164 height 38
click at [1272, 358] on div "Press SPACE to select this row." at bounding box center [1302, 364] width 164 height 38
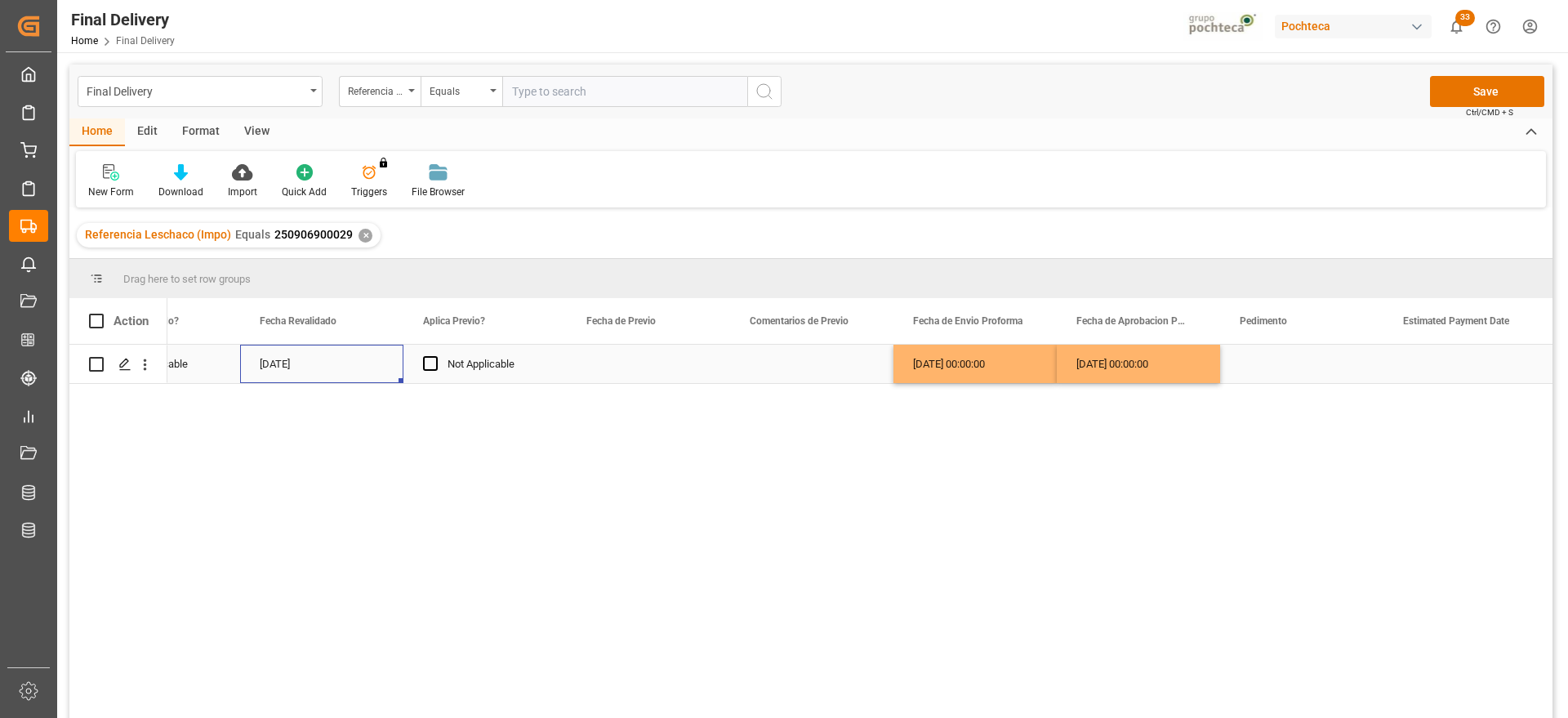
click at [355, 362] on div "[DATE]" at bounding box center [322, 364] width 164 height 38
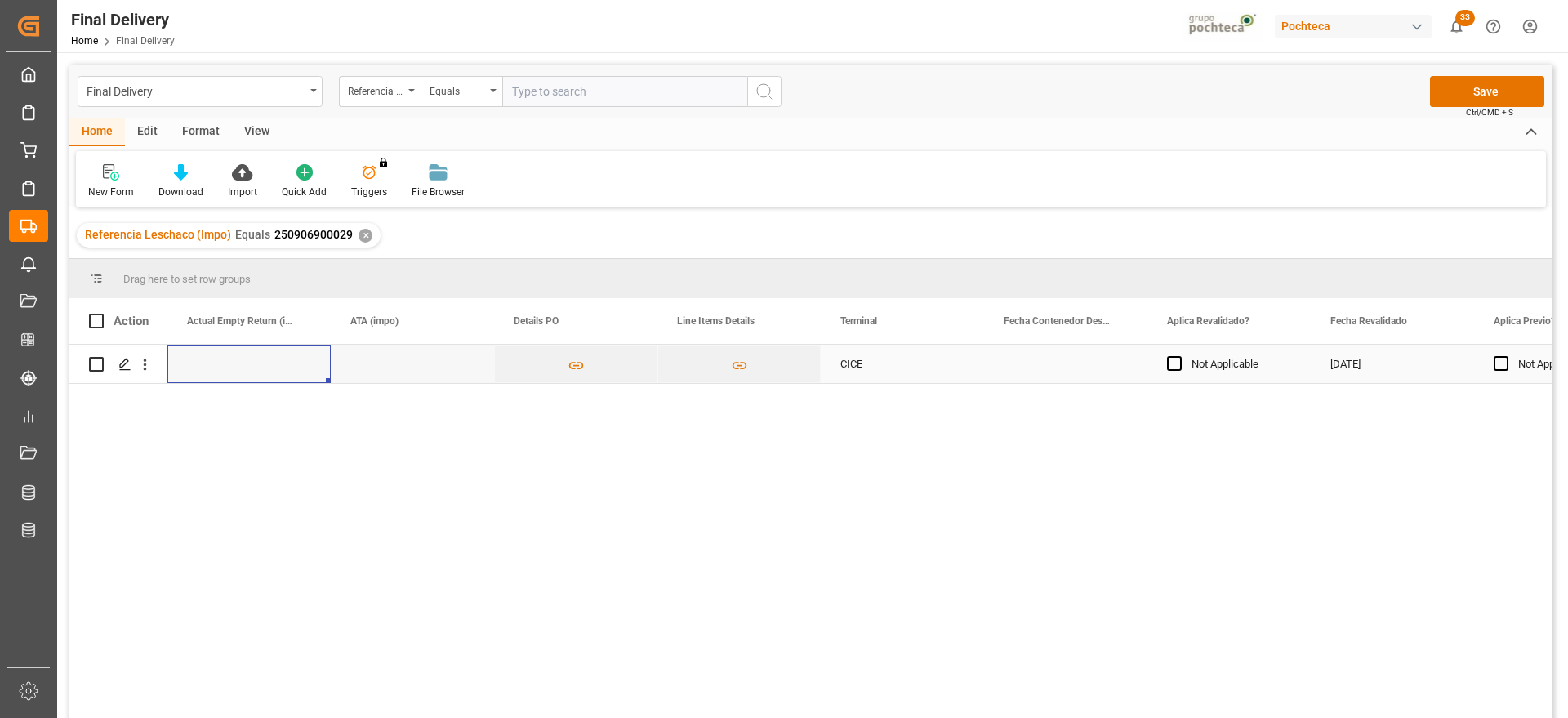
scroll to position [0, 1144]
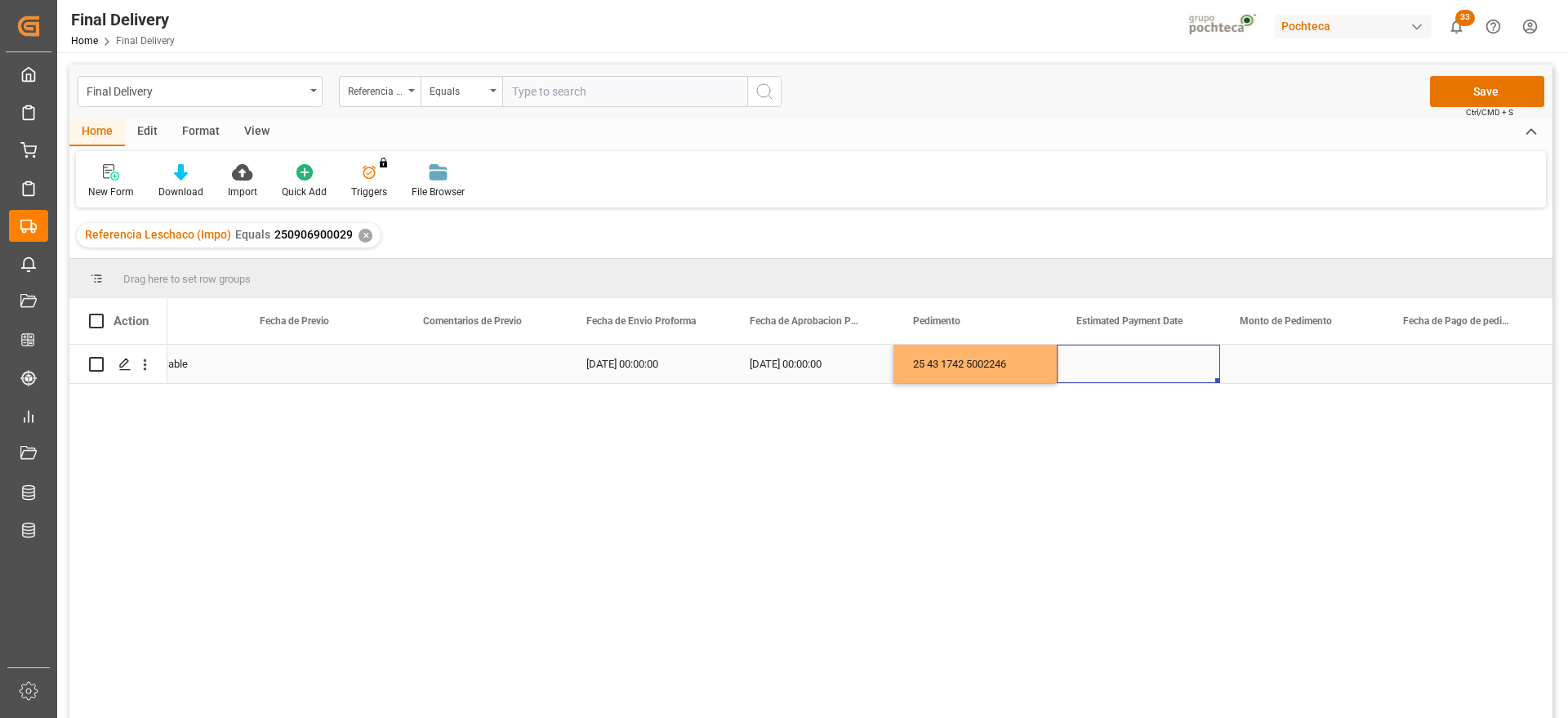
click at [1108, 364] on div "Press SPACE to select this row." at bounding box center [1138, 364] width 164 height 38
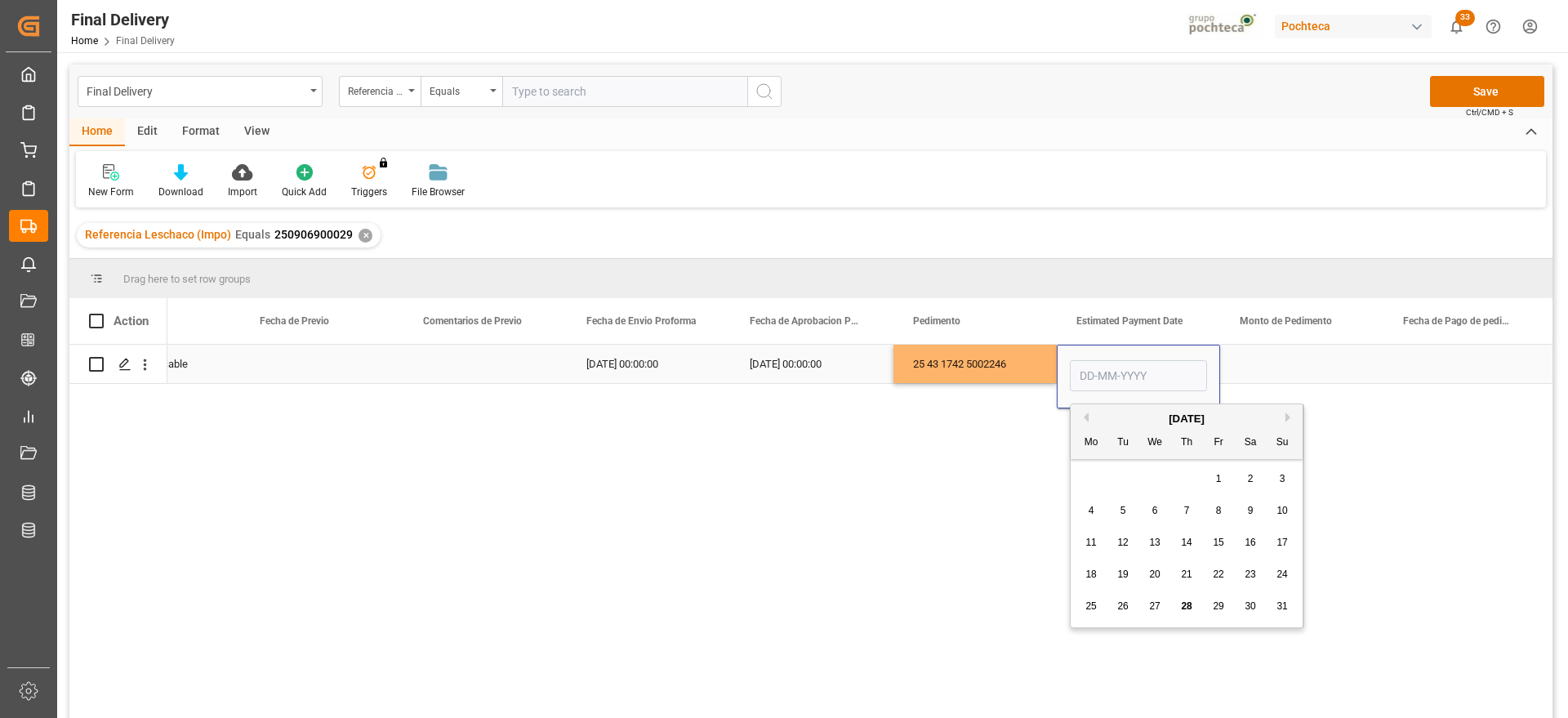
click at [1108, 364] on input "Press SPACE to select this row." at bounding box center [1138, 375] width 137 height 31
type input "01-01-118411"
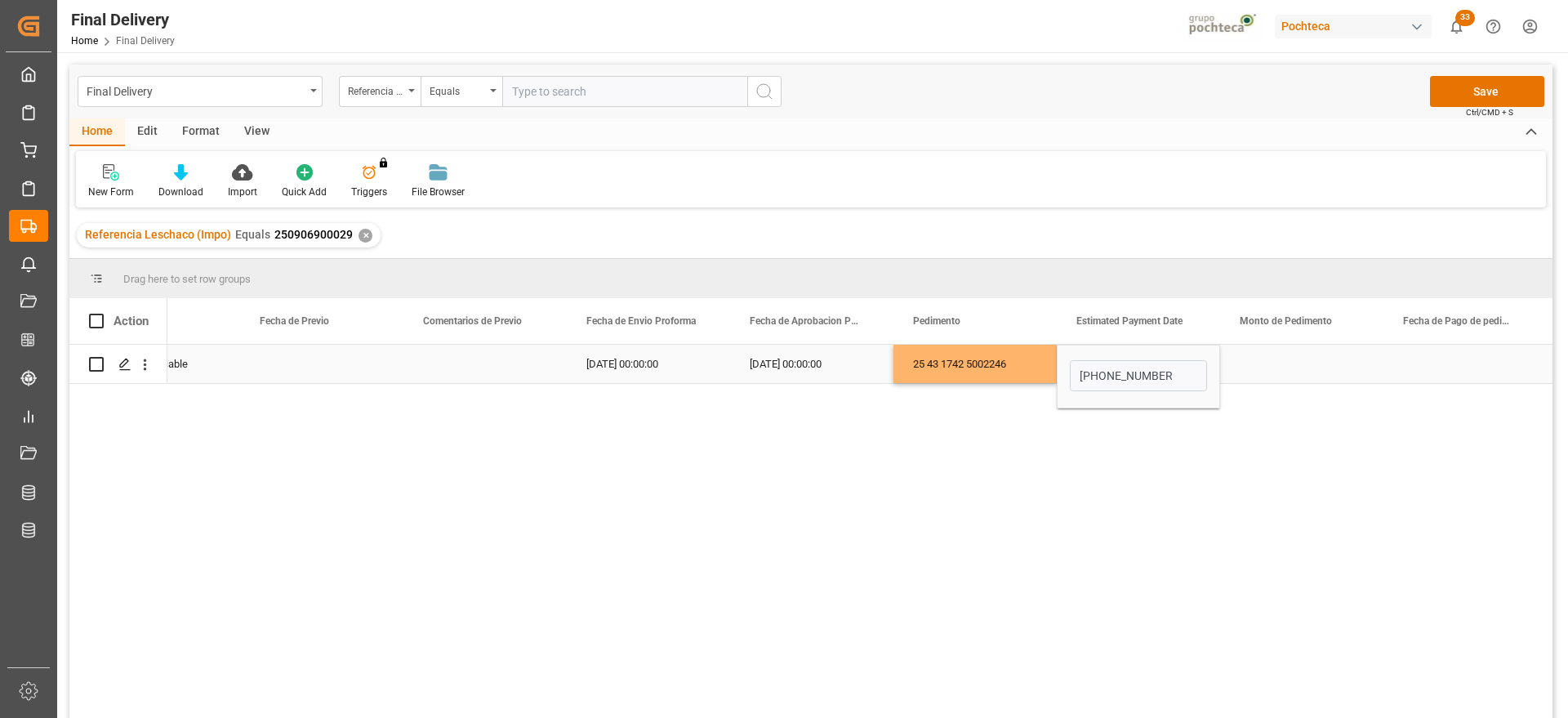
click at [1270, 366] on div "Press SPACE to select this row." at bounding box center [1302, 364] width 164 height 38
click at [1275, 358] on div "Press SPACE to select this row." at bounding box center [1302, 364] width 164 height 38
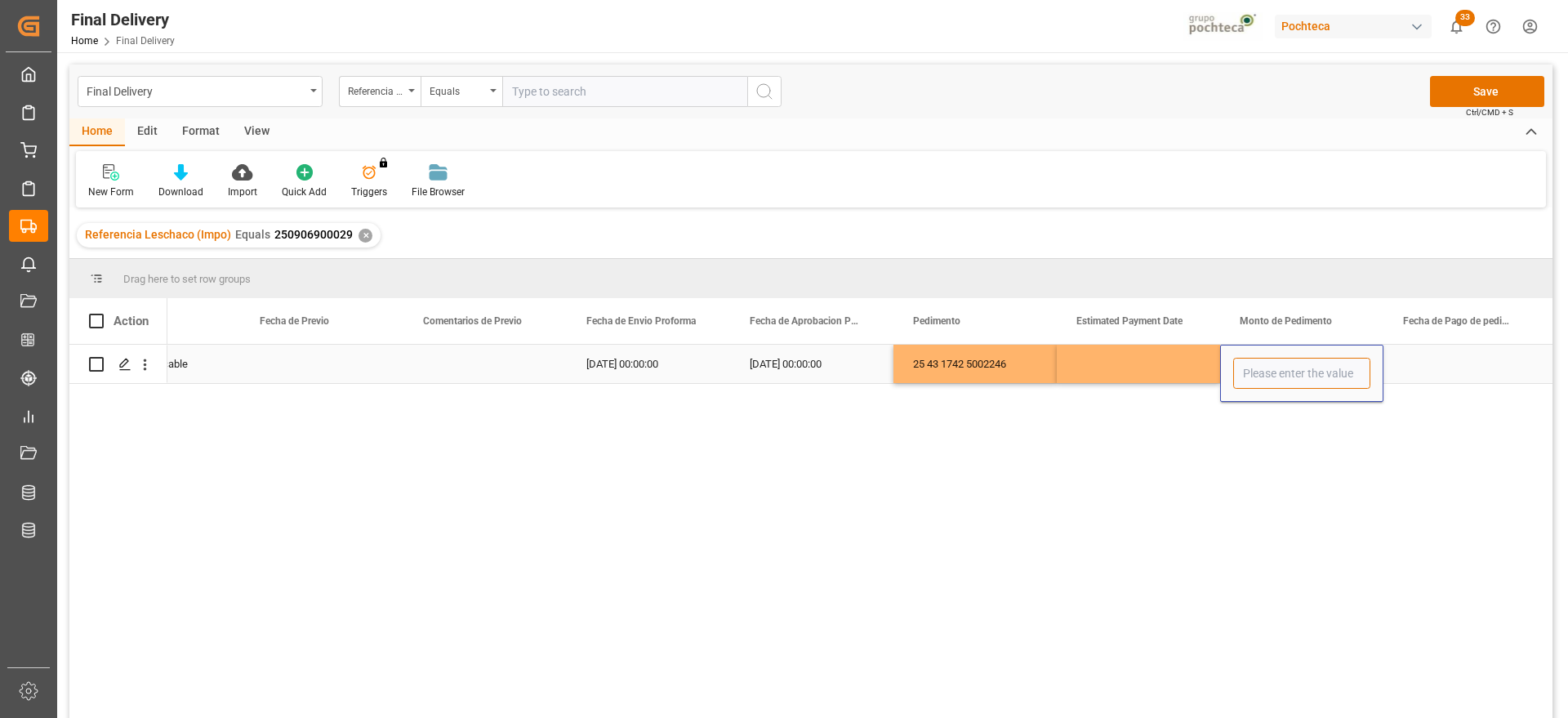
click at [1275, 358] on input "Press SPACE to select this row." at bounding box center [1302, 373] width 137 height 31
type input "118411"
click at [1164, 365] on div "Press SPACE to select this row." at bounding box center [1138, 364] width 164 height 38
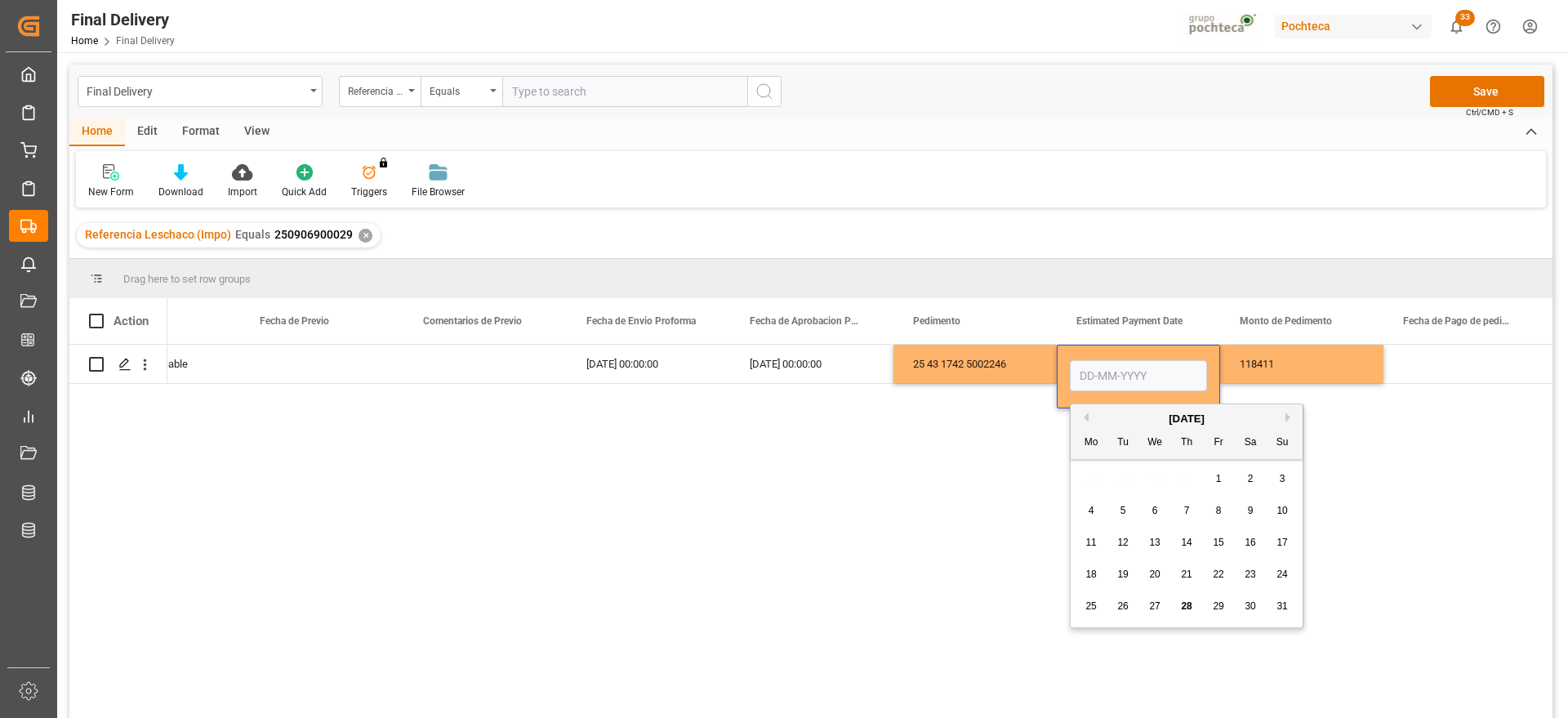
click at [1190, 600] on span "28" at bounding box center [1186, 606] width 10 height 11
type input "[DATE]"
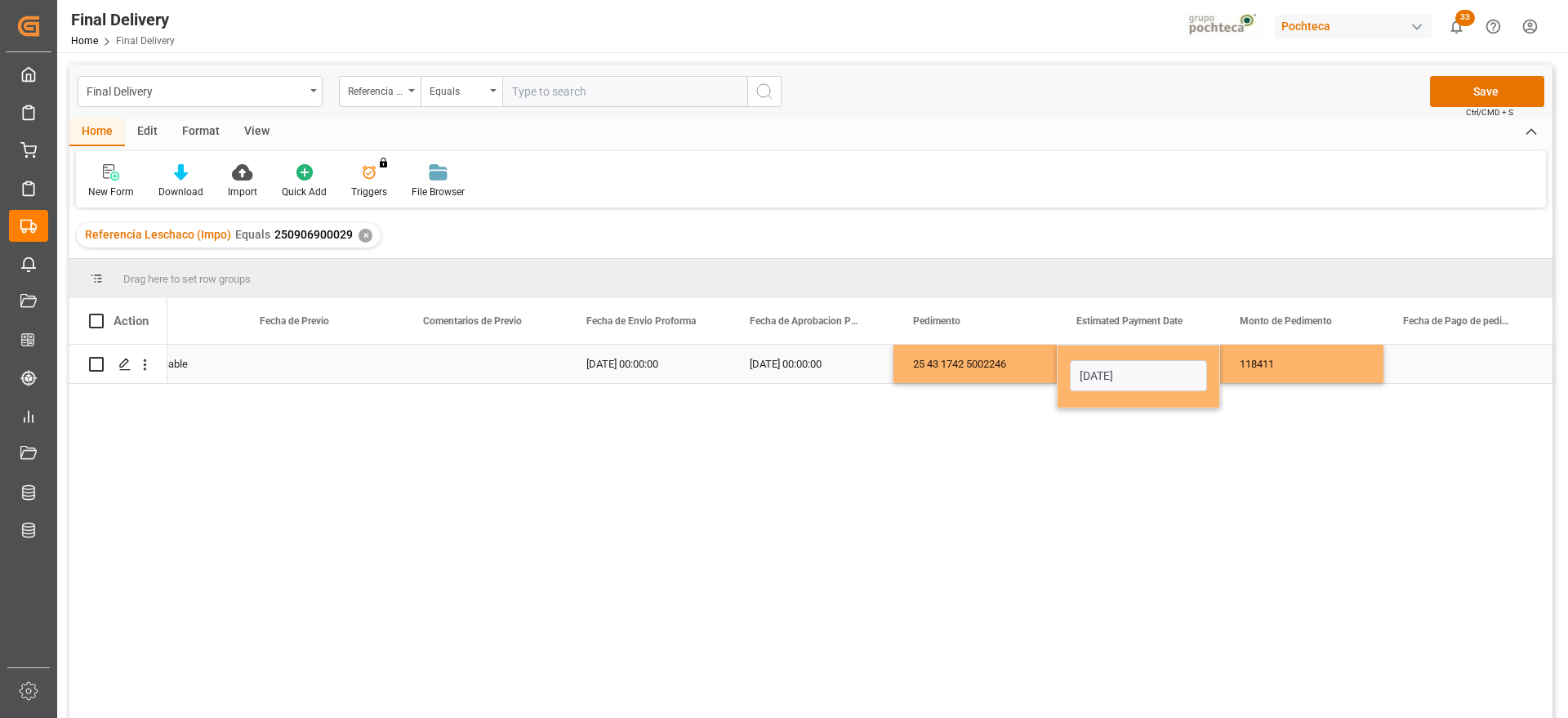
click at [1276, 364] on div "118411" at bounding box center [1302, 364] width 164 height 38
click at [1131, 377] on div "[DATE]" at bounding box center [1138, 364] width 164 height 38
click at [1471, 365] on div "Press SPACE to select this row." at bounding box center [1465, 364] width 164 height 38
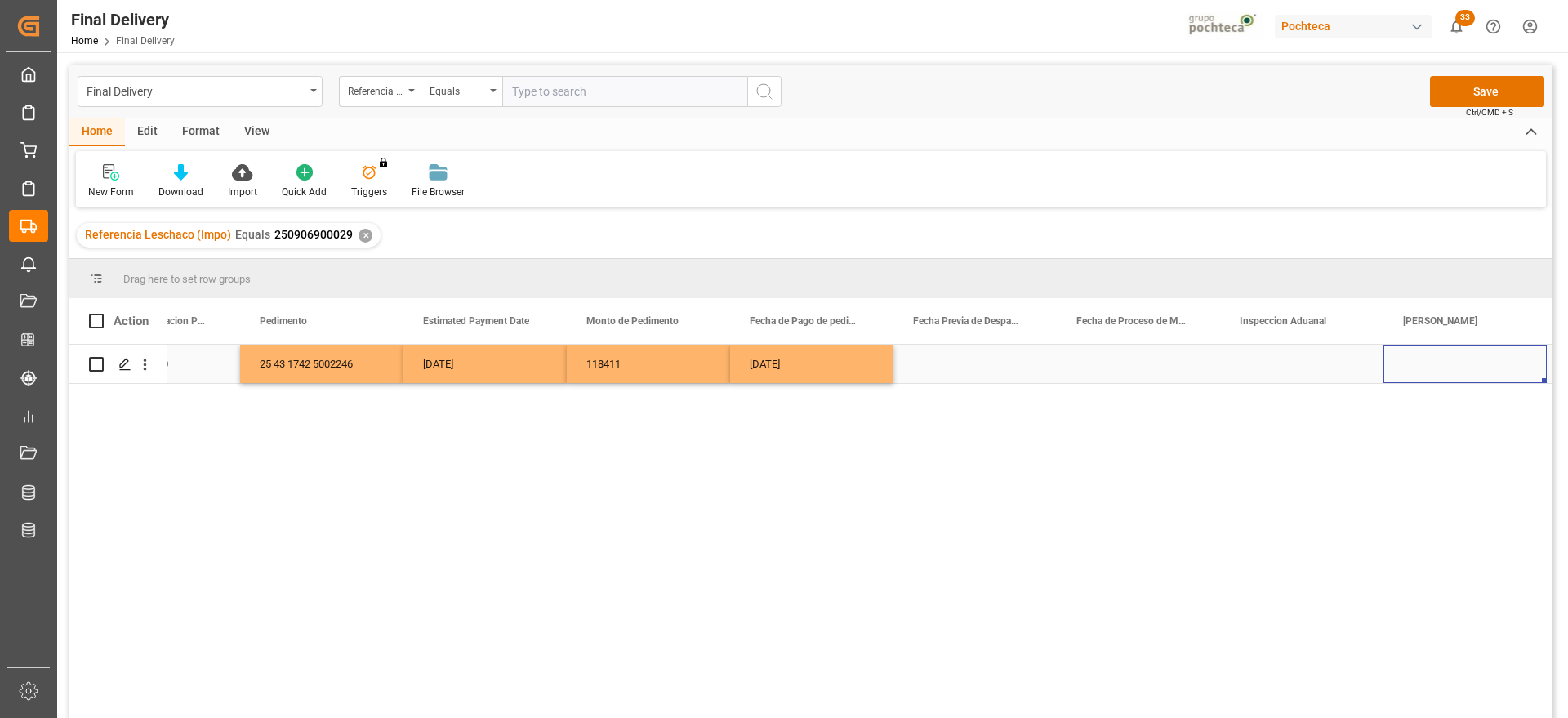
click at [957, 362] on div "Press SPACE to select this row." at bounding box center [975, 364] width 164 height 38
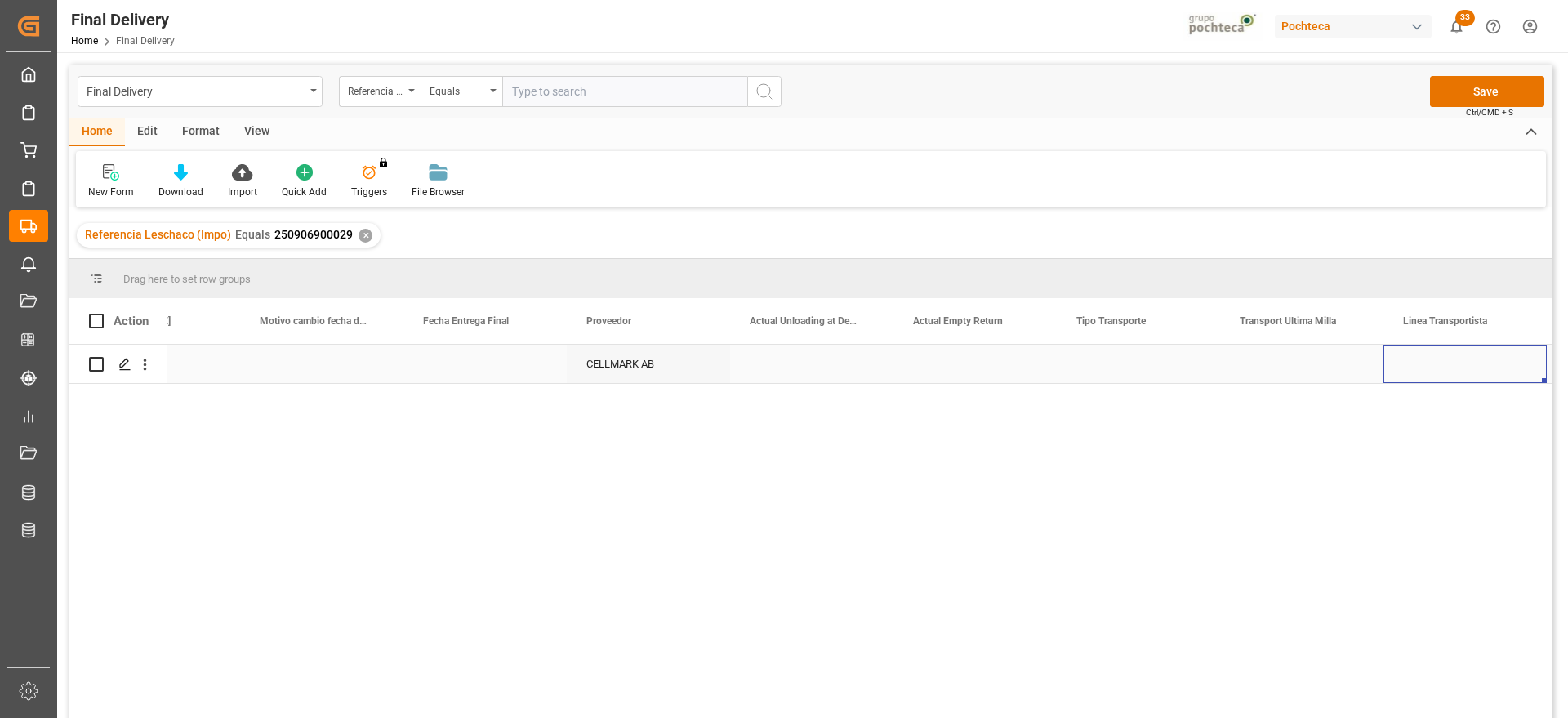
click at [1139, 366] on div "Press SPACE to select this row." at bounding box center [1138, 364] width 164 height 38
click at [1193, 372] on button "Select" at bounding box center [1138, 373] width 137 height 31
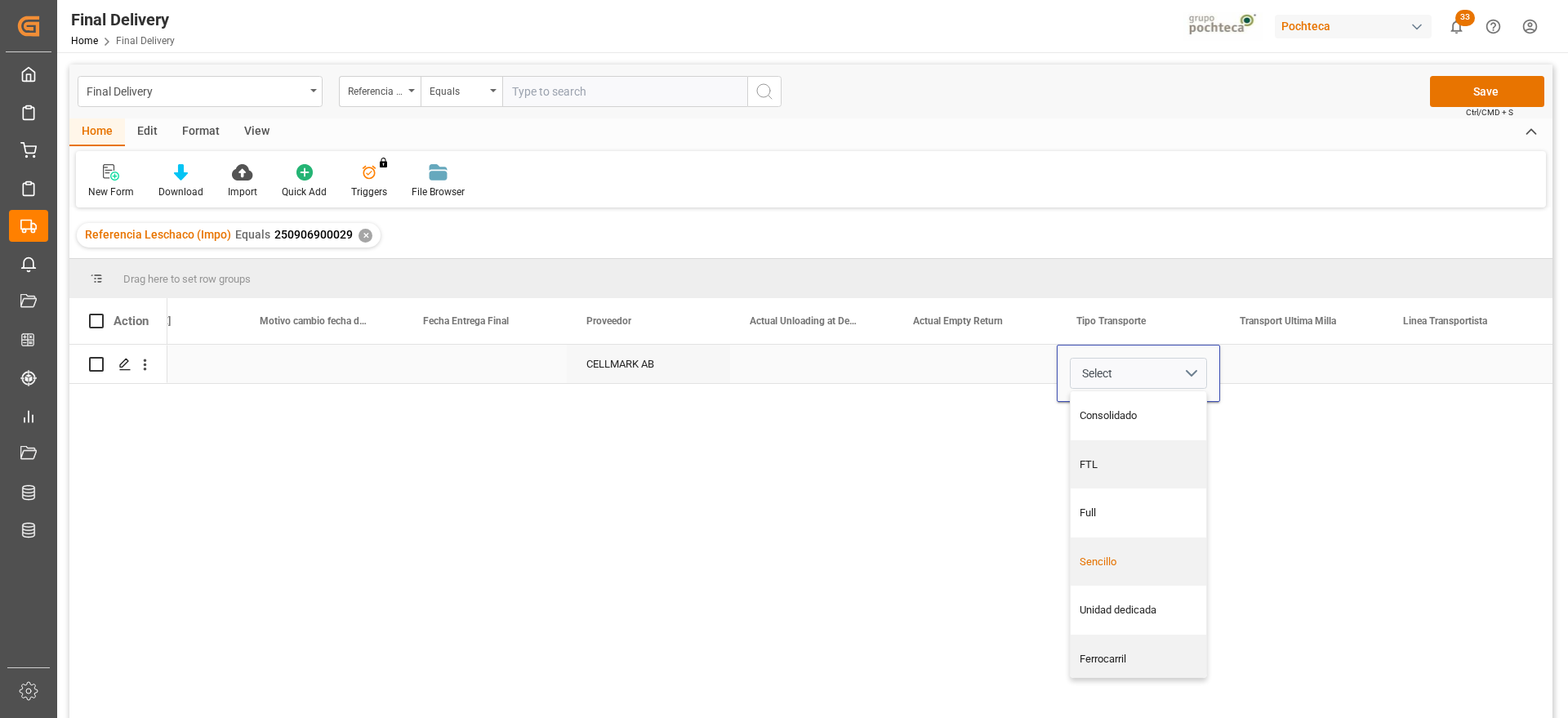
click at [1143, 562] on div "Sencillo" at bounding box center [1139, 561] width 119 height 16
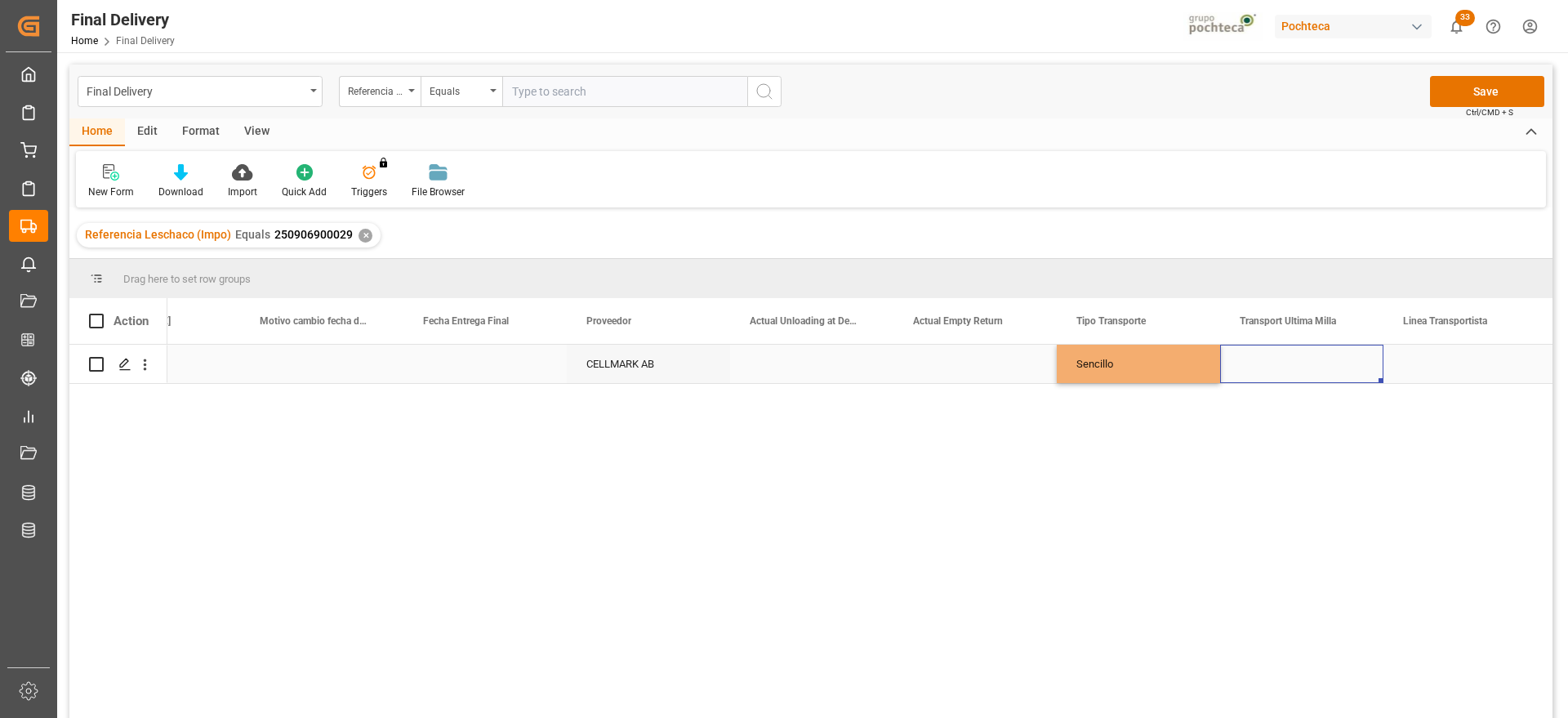
click at [1311, 357] on div "Press SPACE to select this row." at bounding box center [1302, 364] width 164 height 38
click at [1352, 364] on button "Select" at bounding box center [1302, 373] width 137 height 31
click at [1310, 424] on div "Leschaco" at bounding box center [1302, 415] width 136 height 49
click at [1445, 358] on div "Press SPACE to select this row." at bounding box center [1465, 364] width 164 height 38
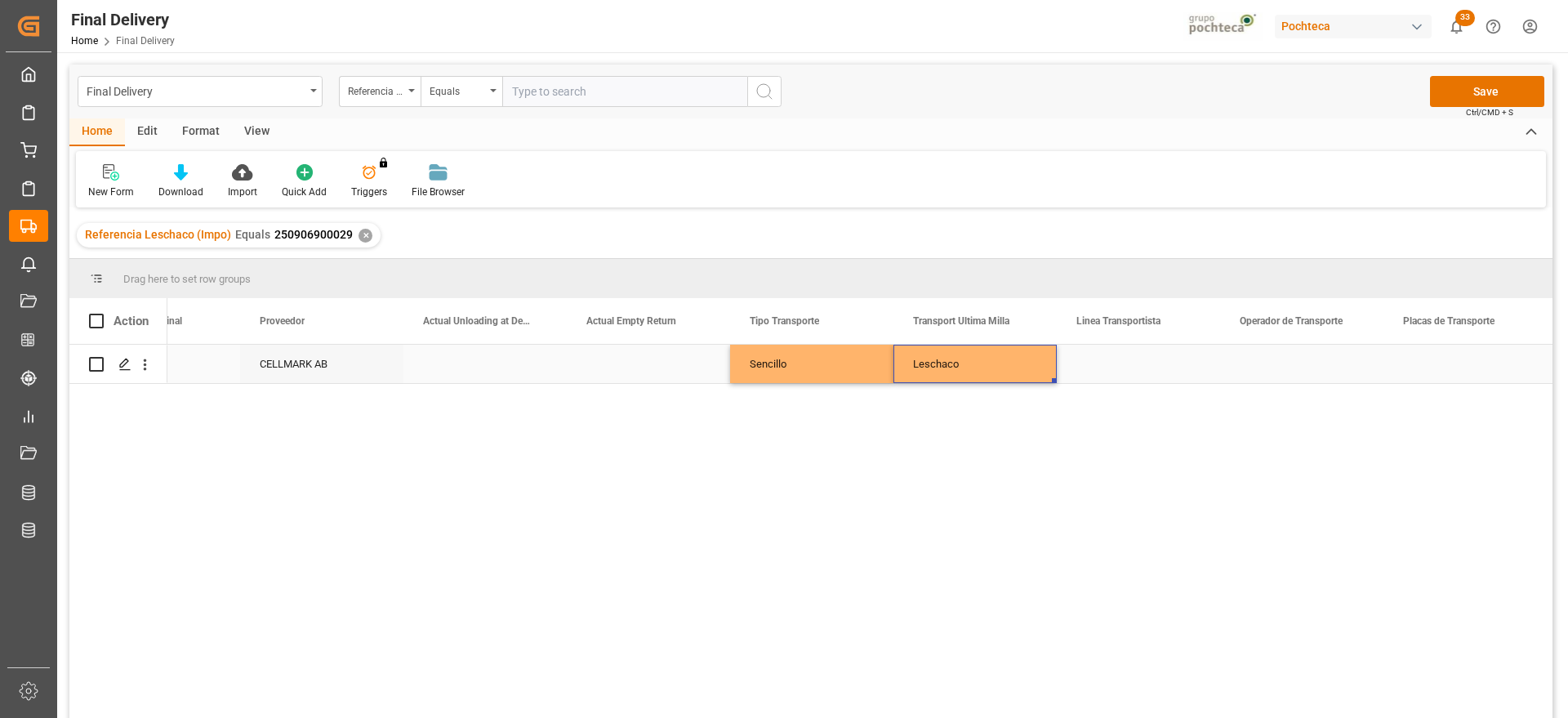
click at [988, 371] on div "Leschaco" at bounding box center [975, 364] width 164 height 38
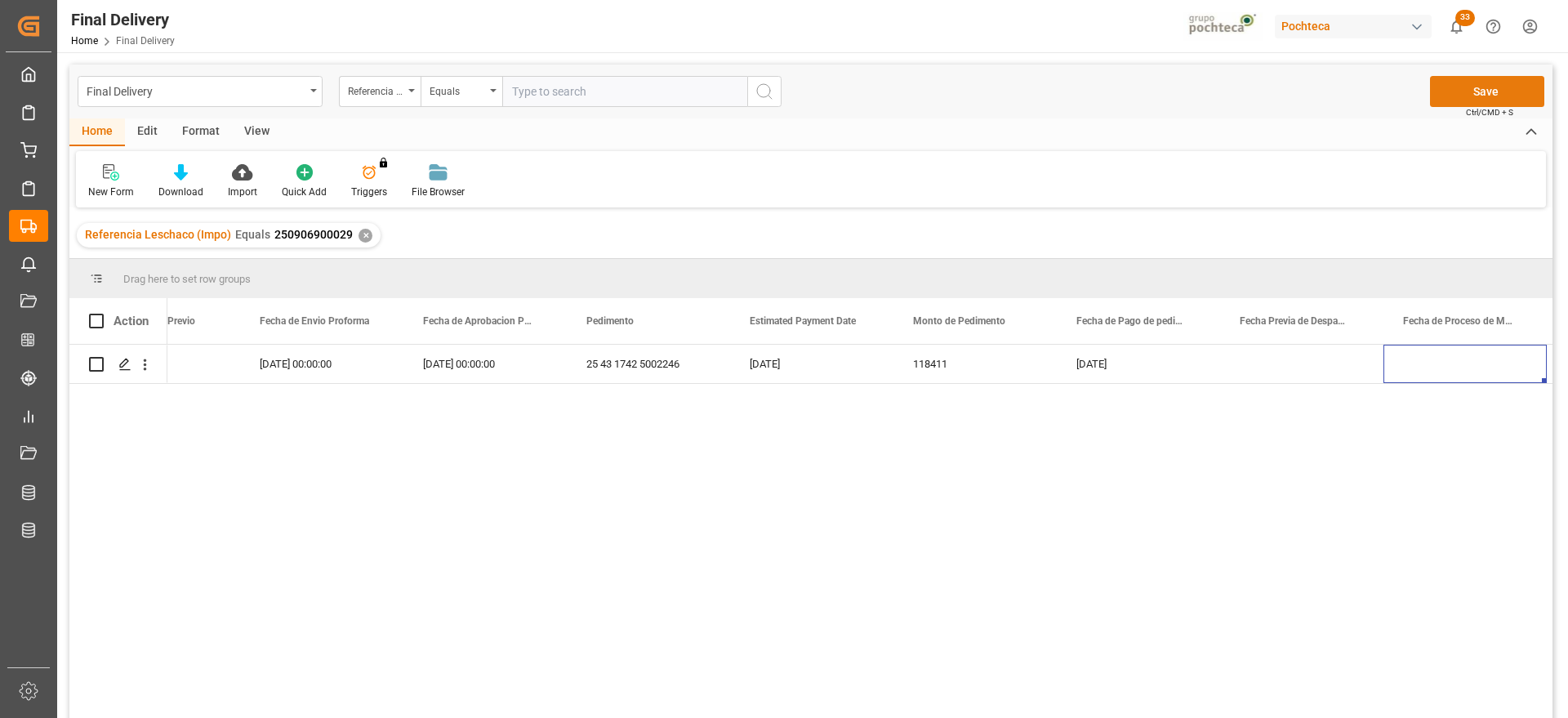
click at [1490, 95] on button "Save" at bounding box center [1487, 91] width 114 height 31
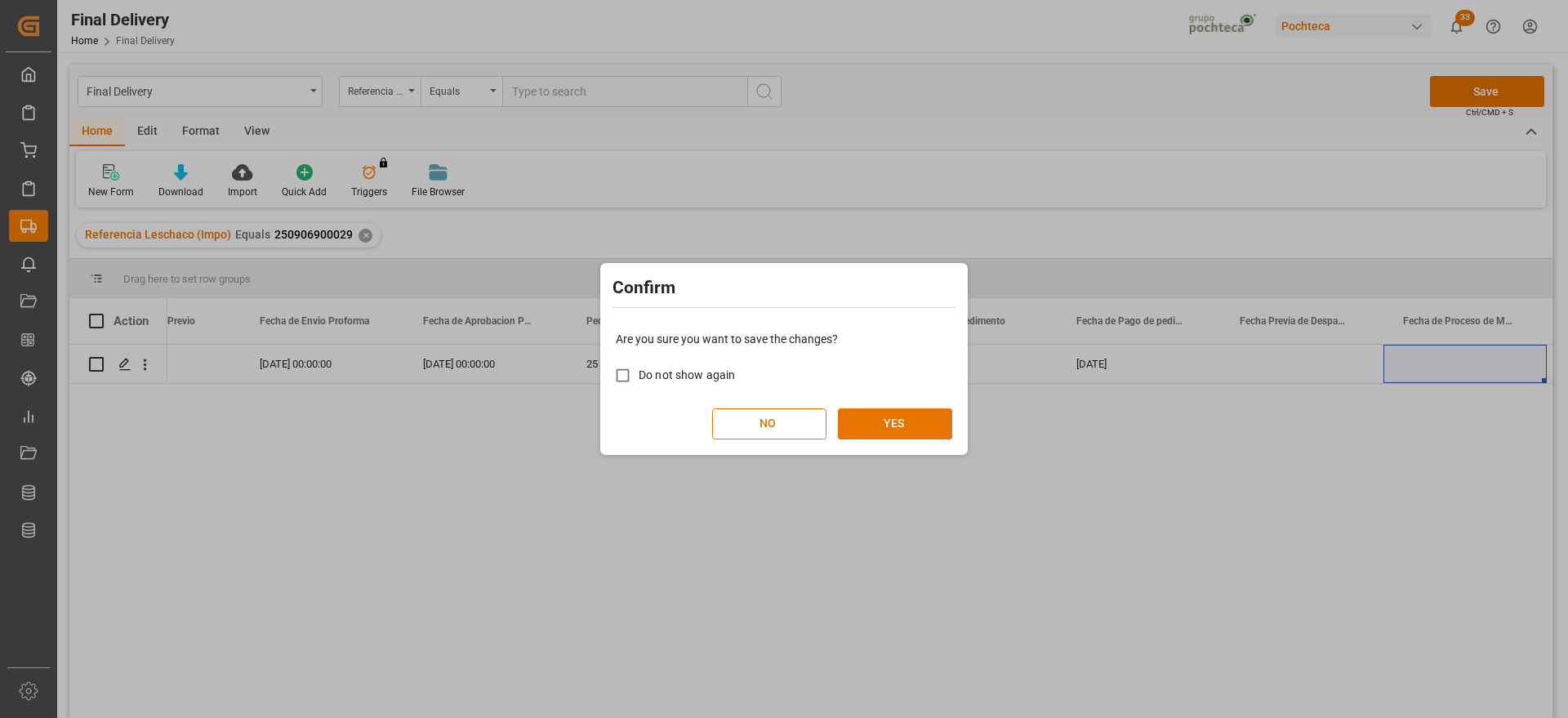
click at [919, 406] on div "Are you sure you want to save the changes? Do not show again NO YES" at bounding box center [784, 385] width 359 height 132
click at [915, 415] on button "YES" at bounding box center [895, 424] width 114 height 31
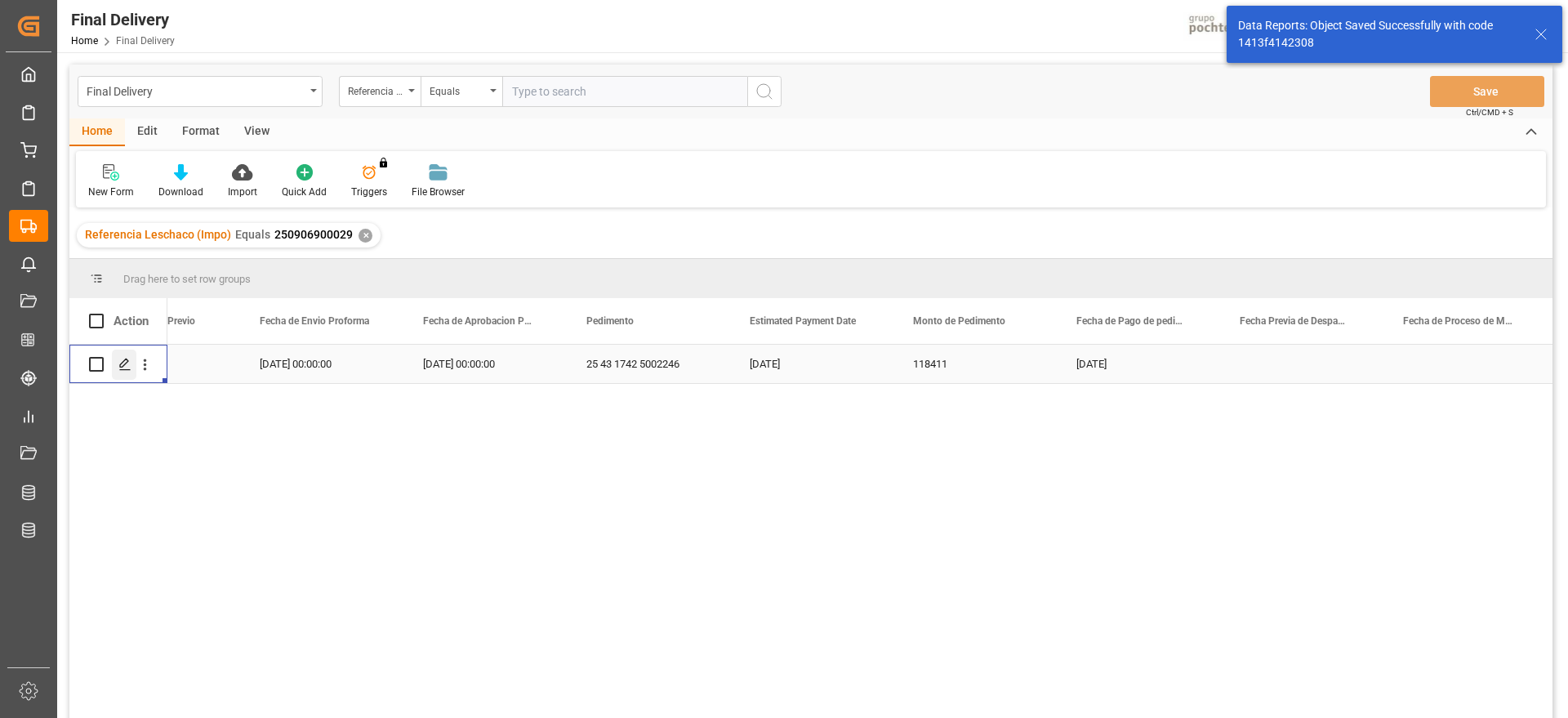
click at [133, 365] on div "Press SPACE to select this row." at bounding box center [124, 365] width 24 height 30
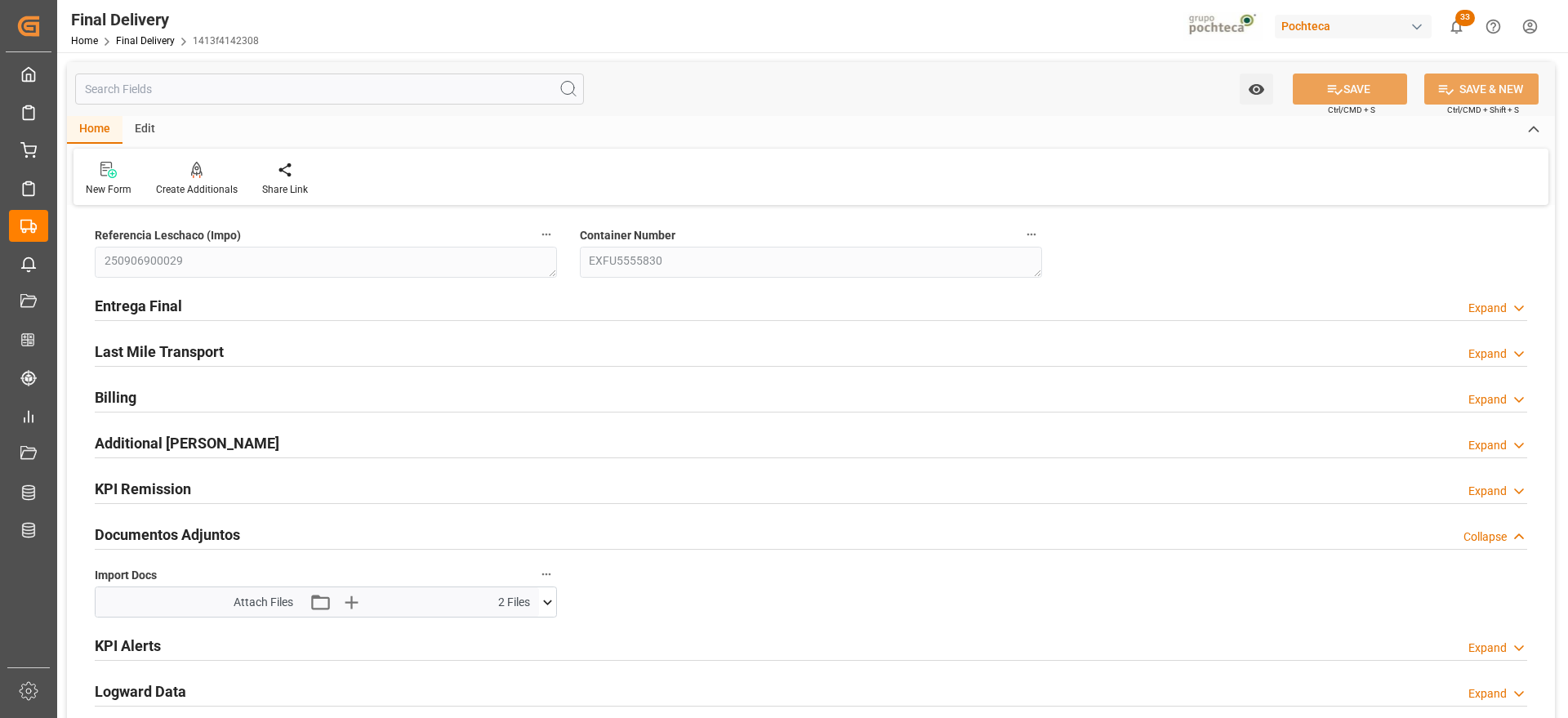
click at [550, 600] on icon at bounding box center [547, 602] width 17 height 17
click at [541, 600] on icon at bounding box center [547, 602] width 17 height 17
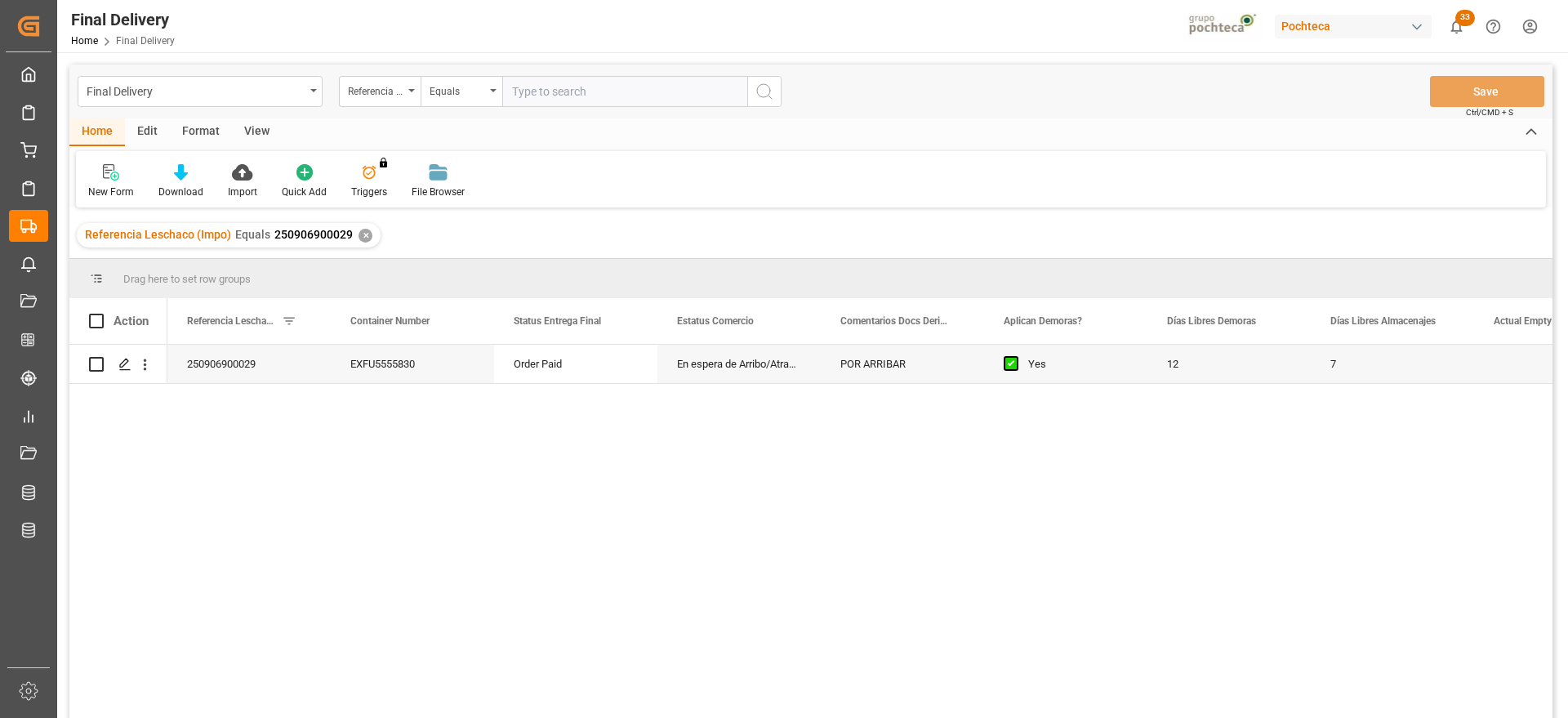
click at [365, 236] on div "✕" at bounding box center [365, 236] width 14 height 14
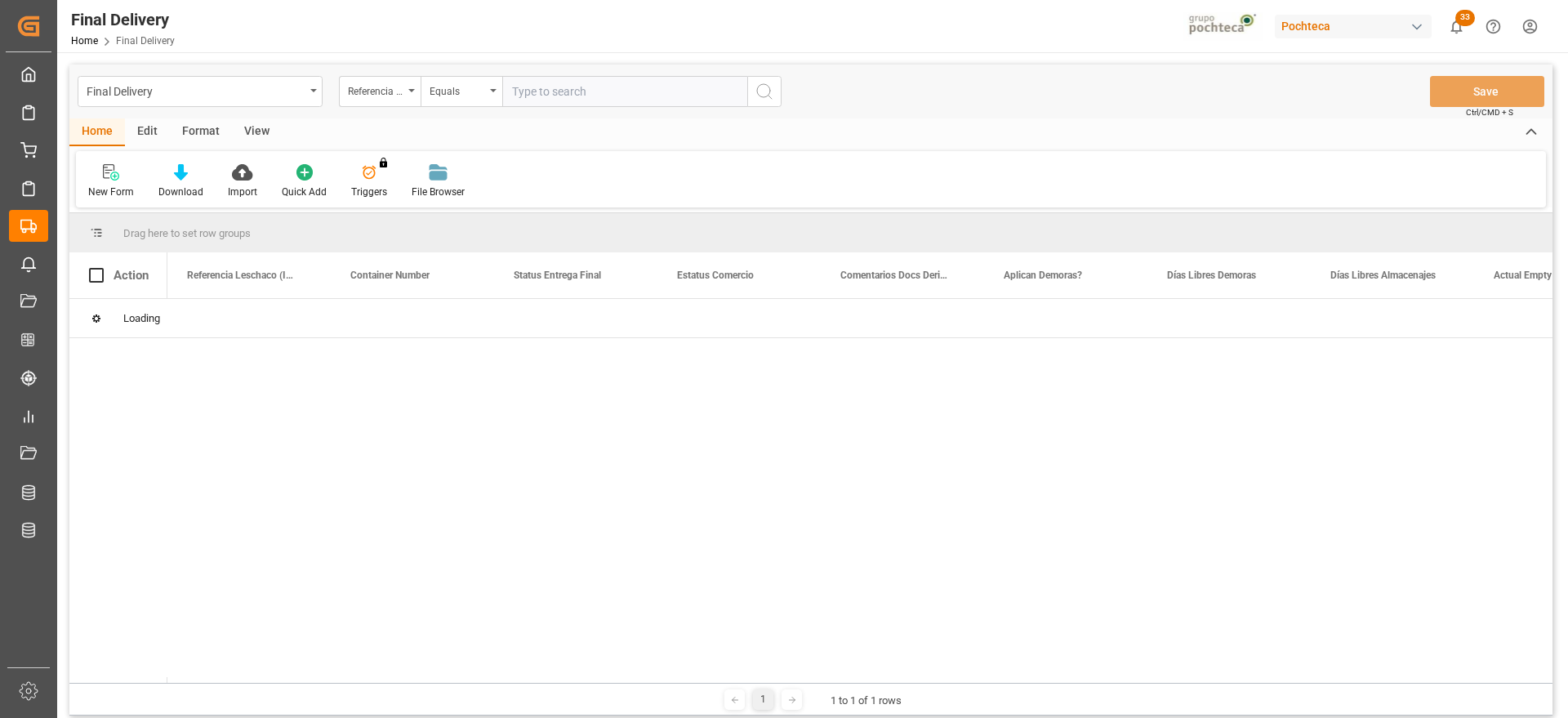
click at [591, 93] on input "text" at bounding box center [625, 91] width 245 height 31
paste input "250906900027"
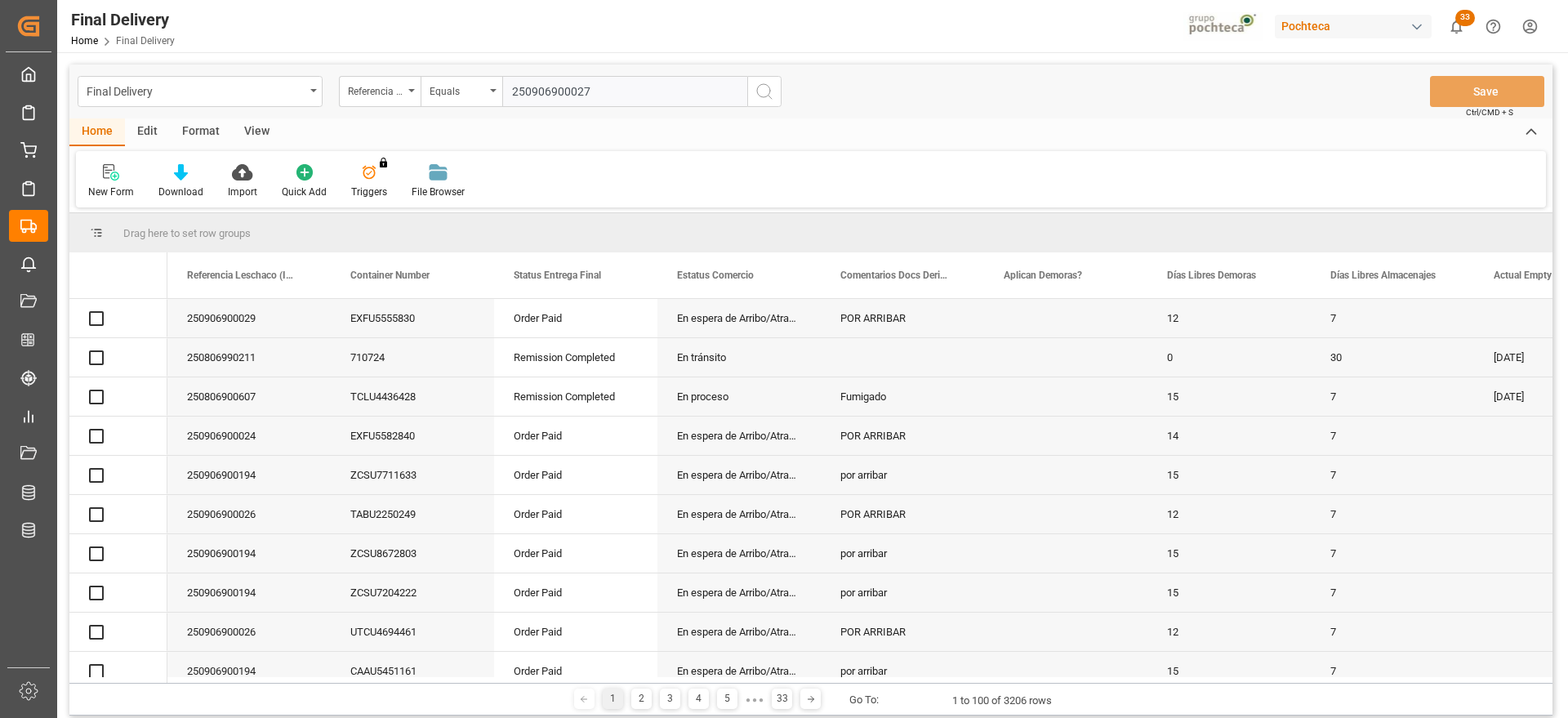
type input "250906900027"
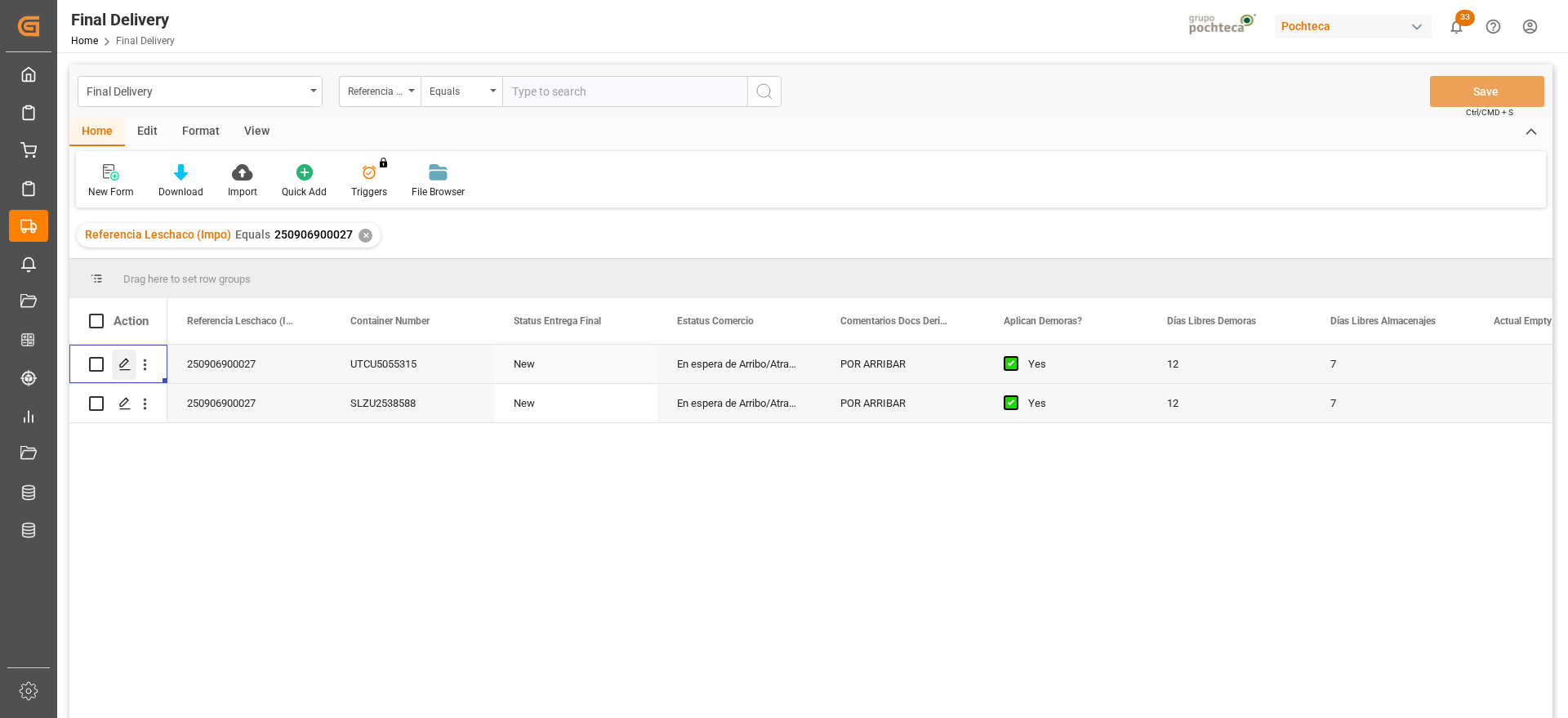
click at [132, 356] on div "Press SPACE to select this row." at bounding box center [124, 365] width 24 height 30
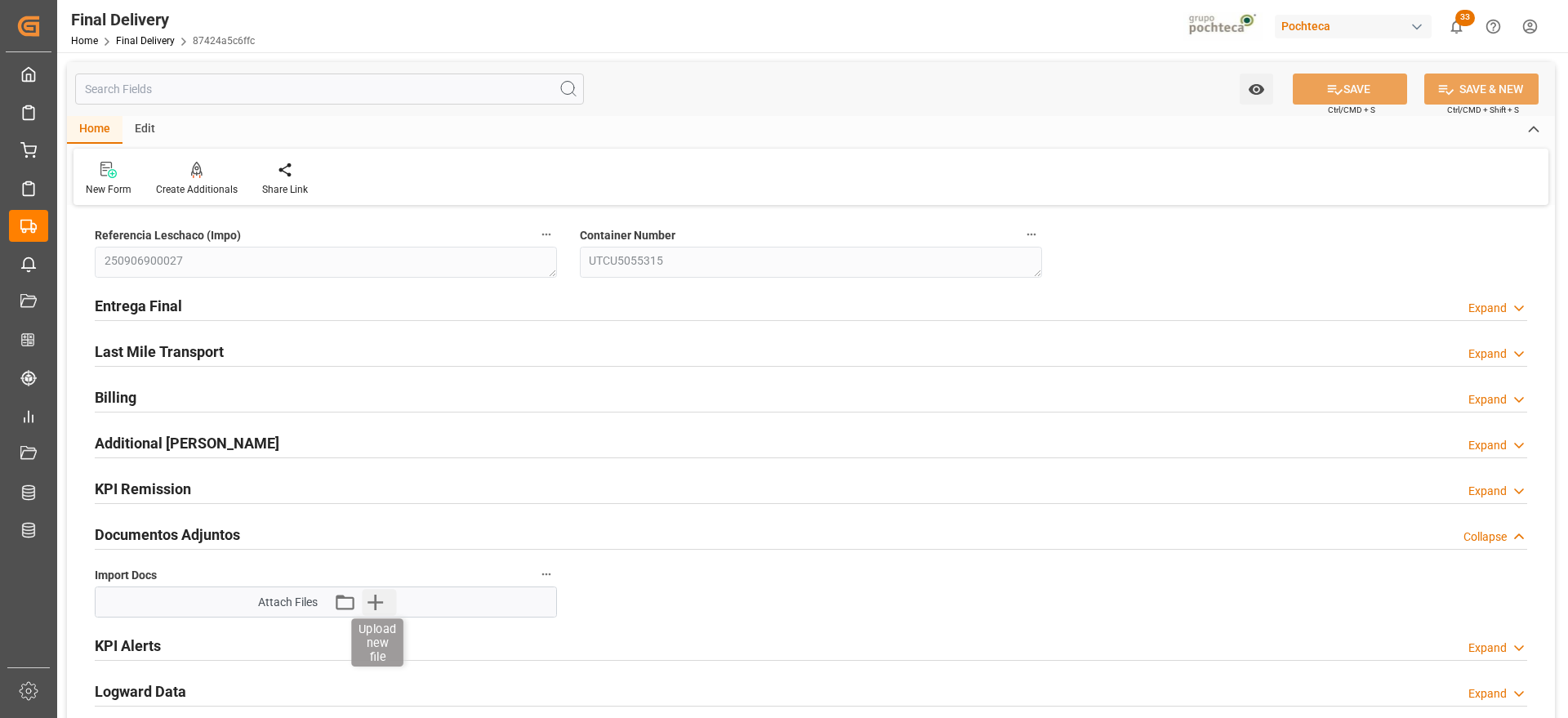
click at [371, 602] on icon "button" at bounding box center [375, 602] width 16 height 16
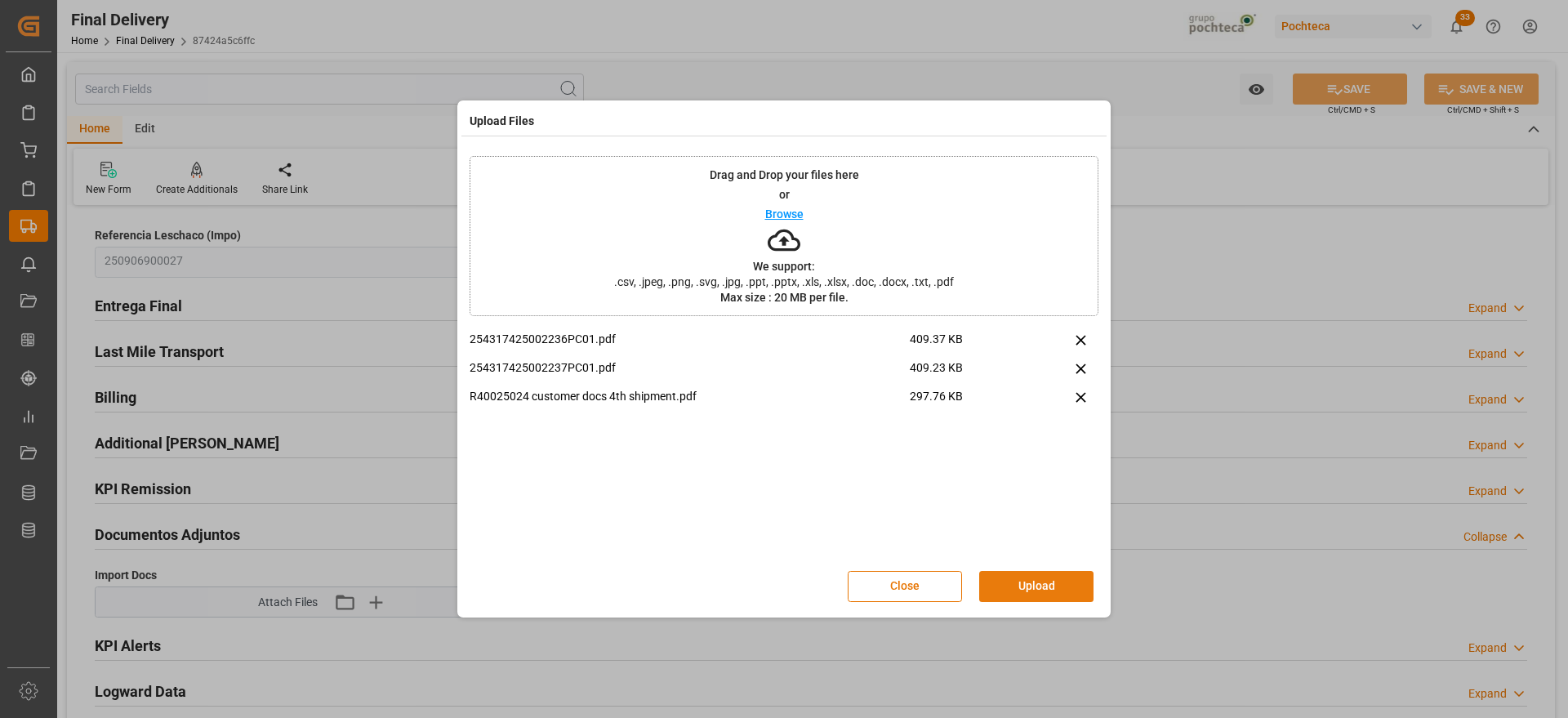
click at [1048, 585] on button "Upload" at bounding box center [1036, 586] width 114 height 31
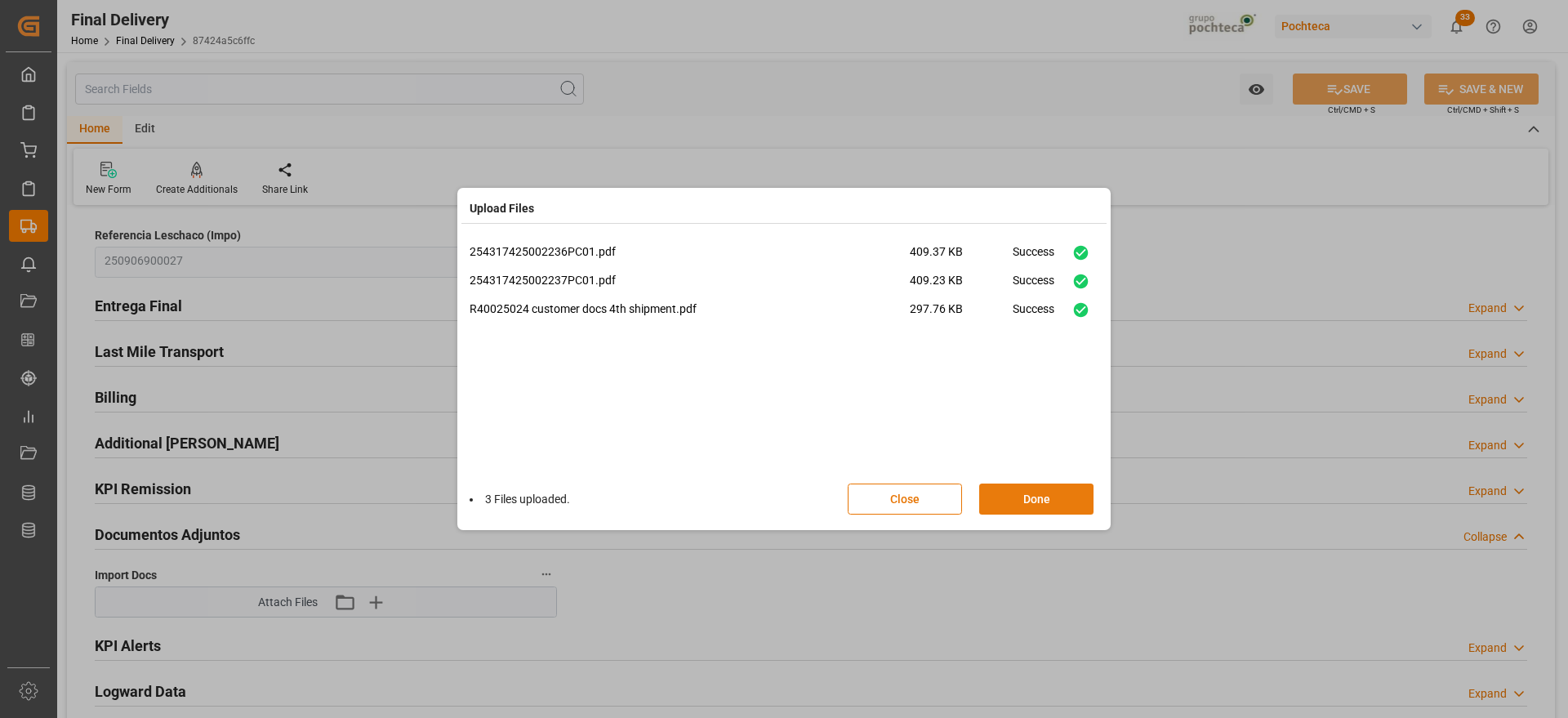
click at [1031, 495] on button "Done" at bounding box center [1036, 498] width 114 height 31
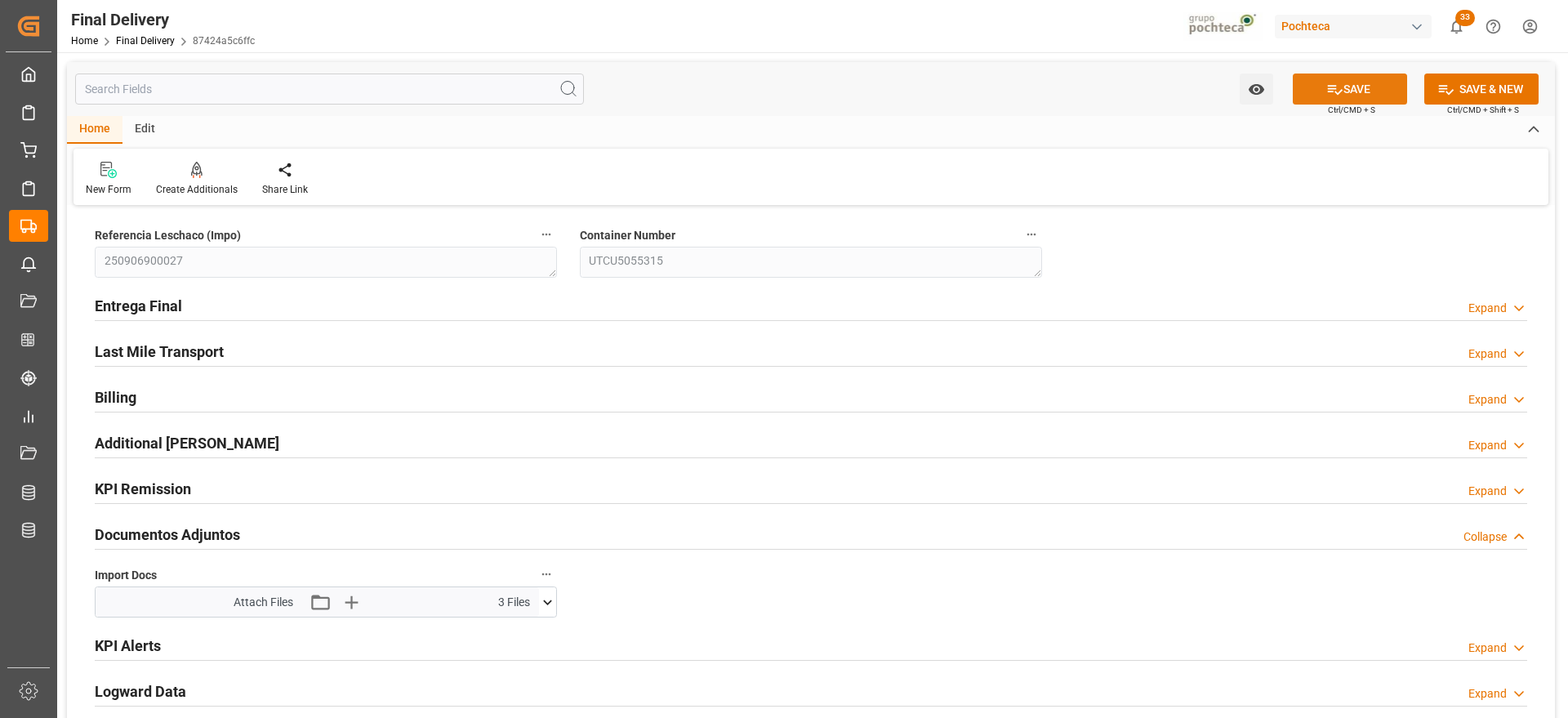
click at [1332, 79] on button "SAVE" at bounding box center [1350, 89] width 114 height 31
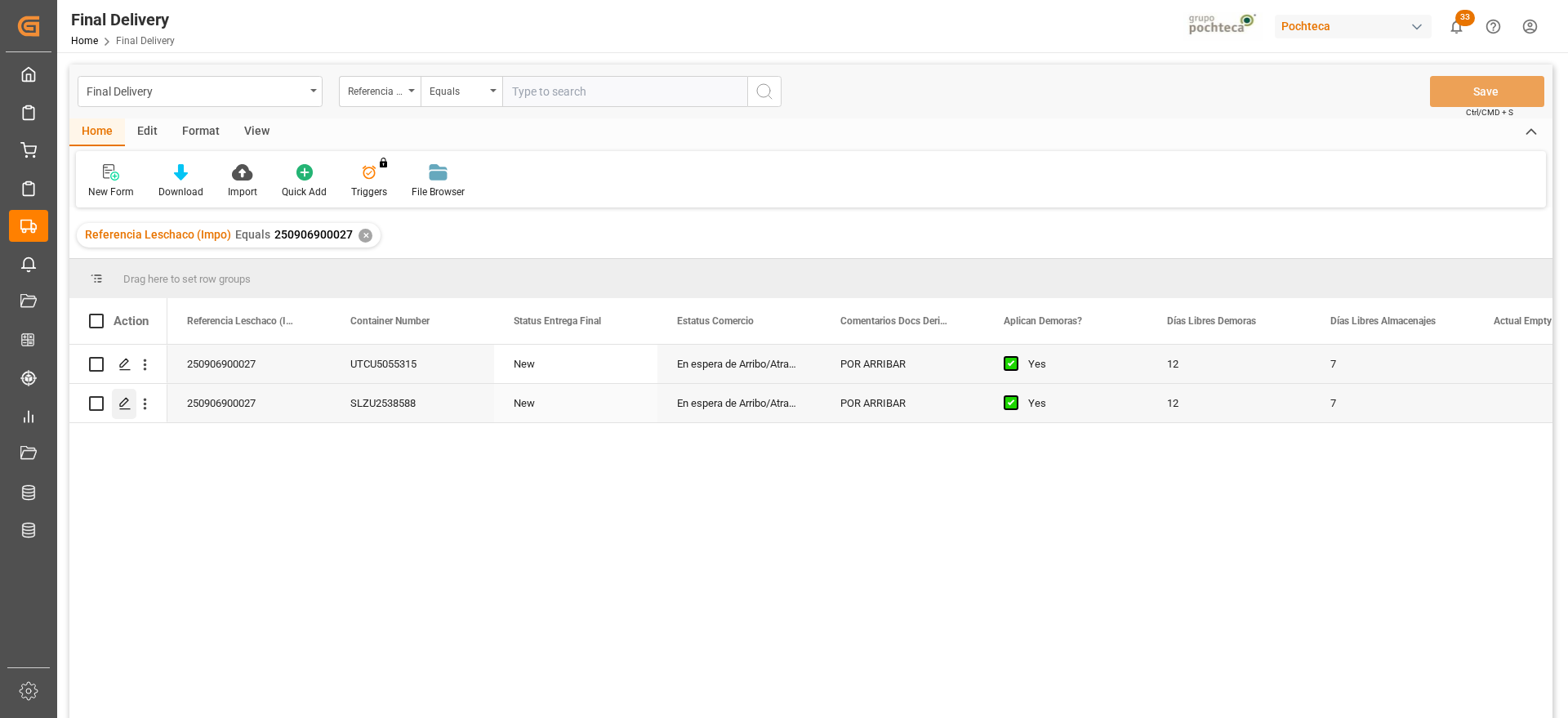
click at [124, 407] on icon "Press SPACE to select this row." at bounding box center [125, 403] width 13 height 13
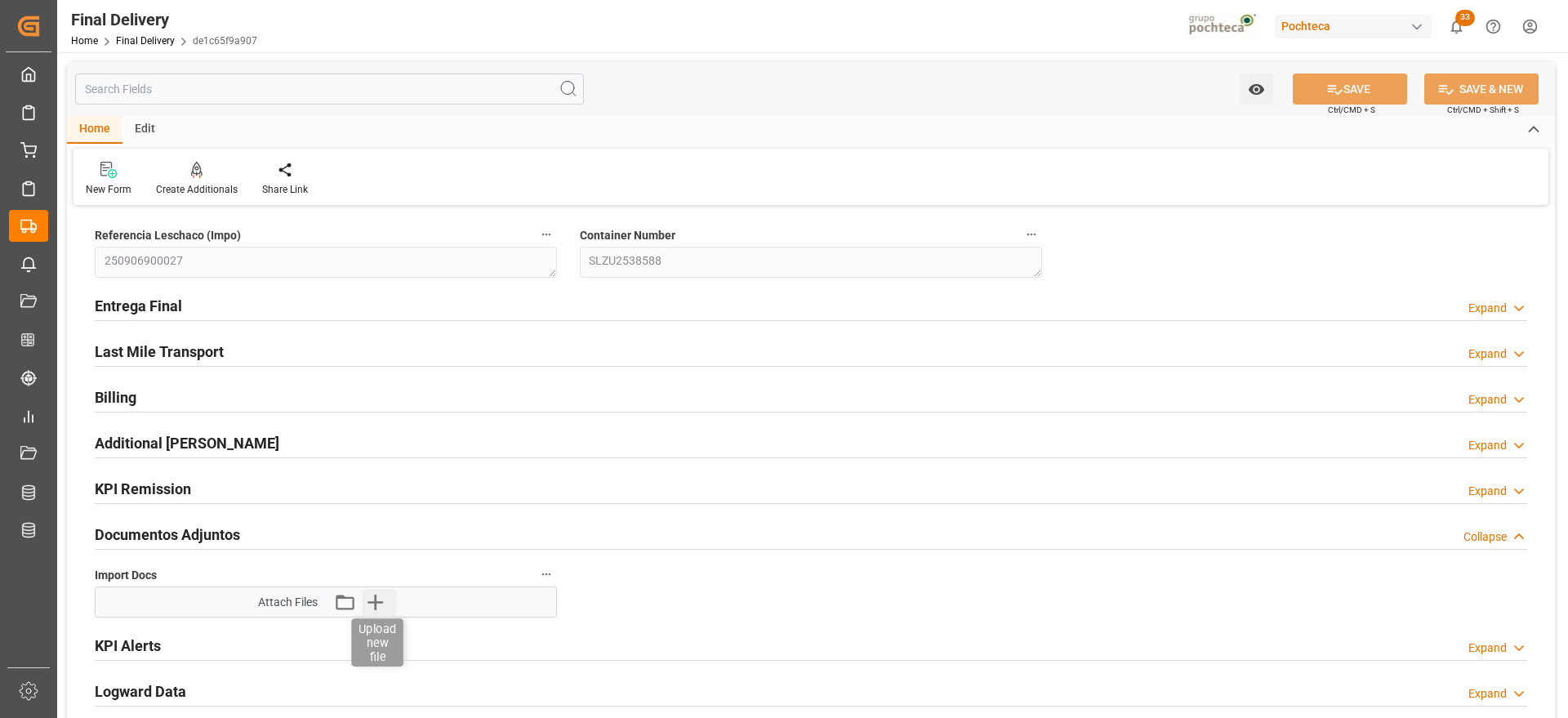
click at [381, 603] on icon "button" at bounding box center [375, 602] width 16 height 16
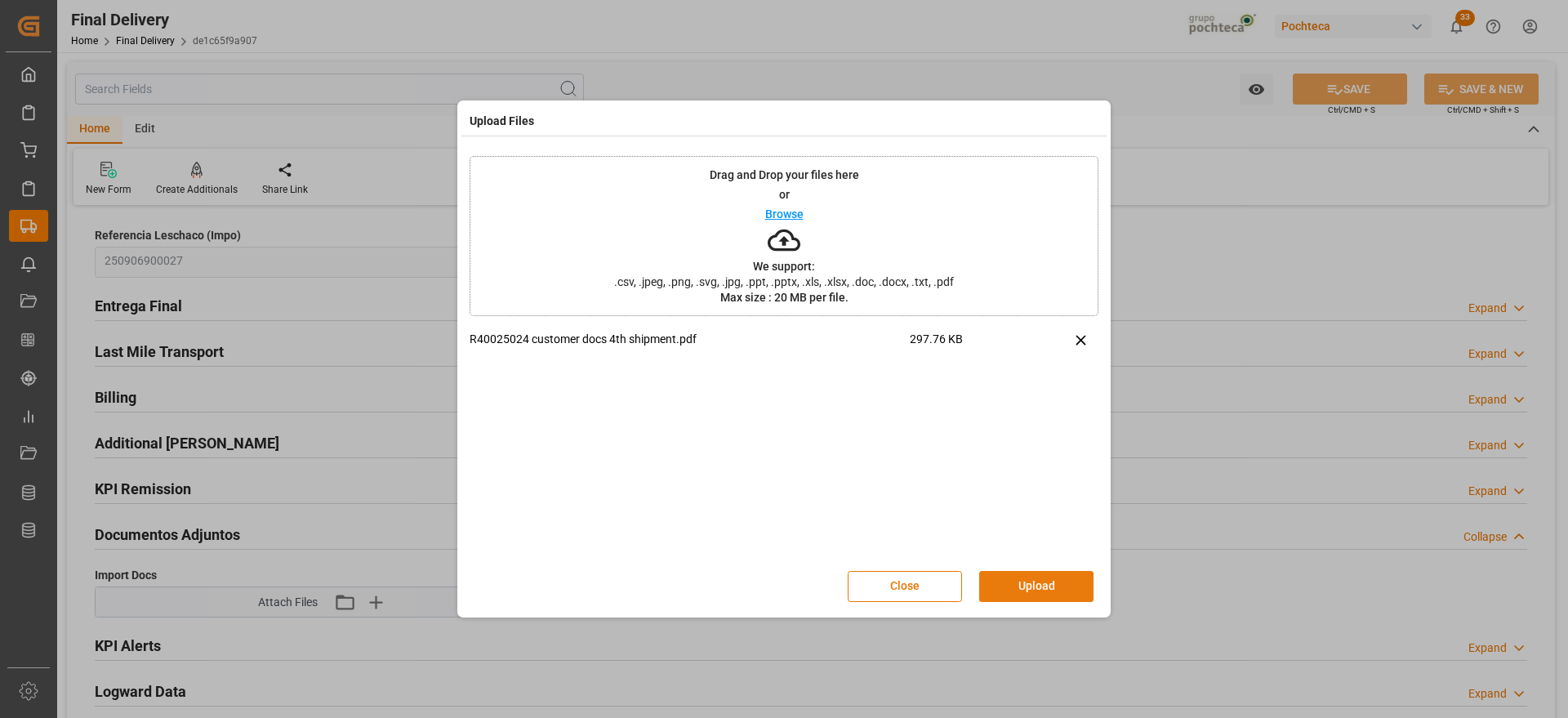
click at [1038, 587] on button "Upload" at bounding box center [1036, 586] width 114 height 31
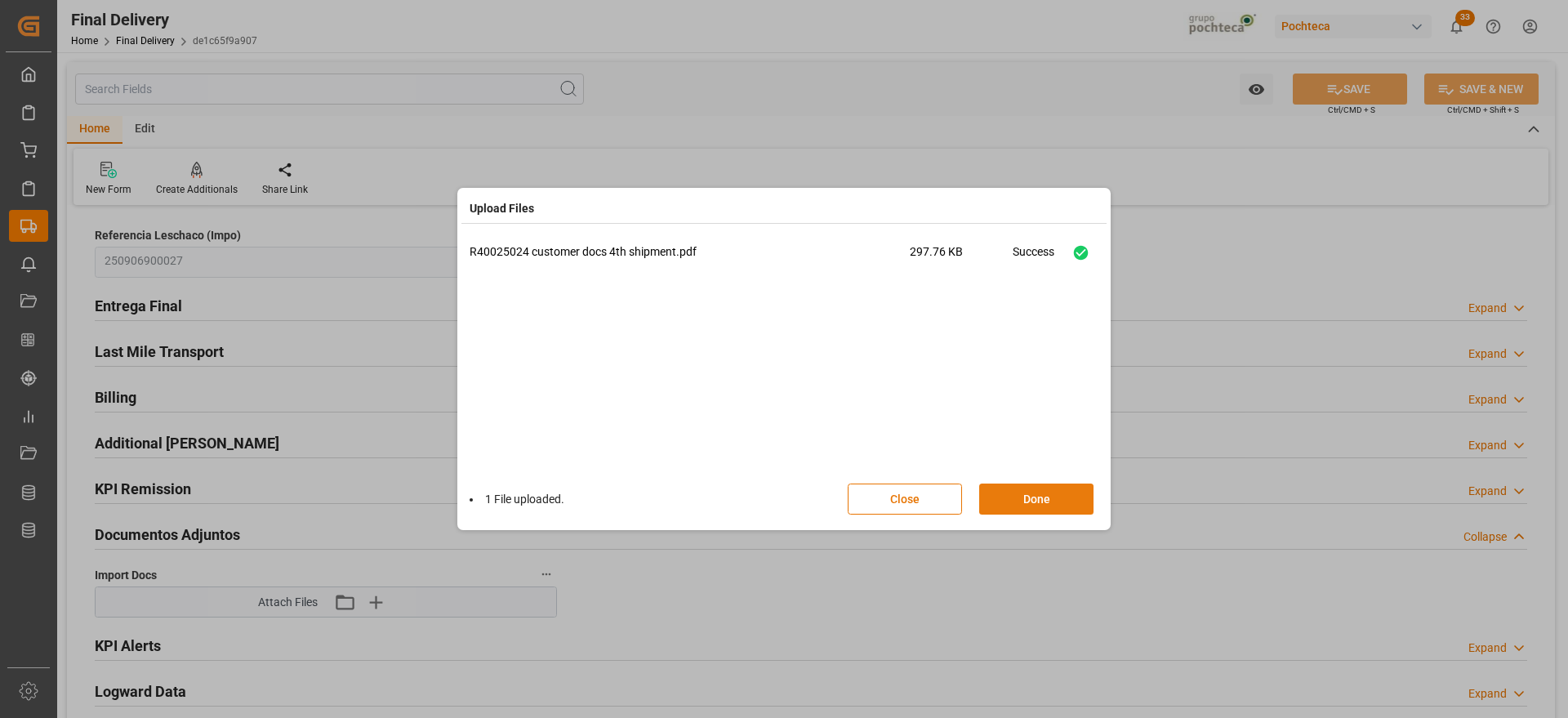
click at [1055, 487] on button "Done" at bounding box center [1036, 498] width 114 height 31
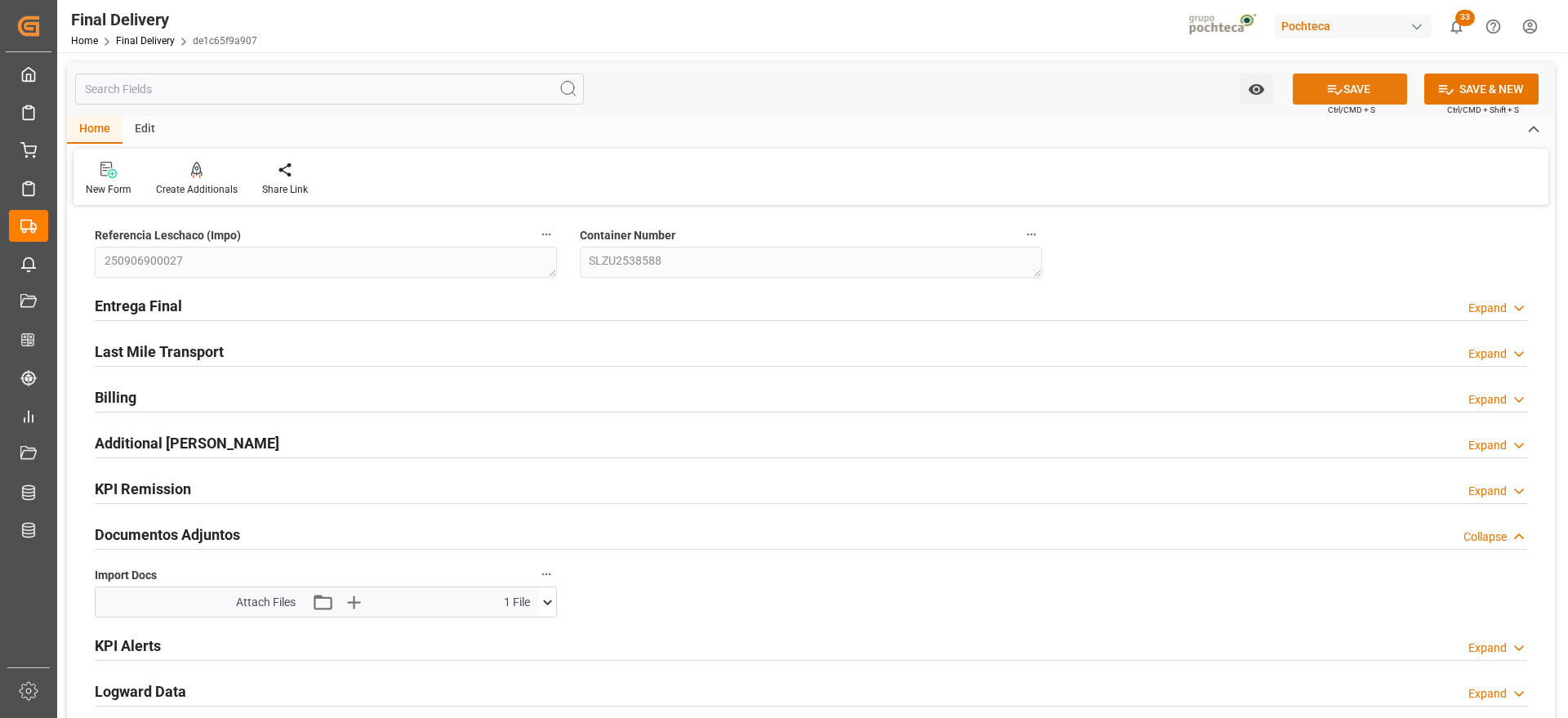
click at [1347, 79] on button "SAVE" at bounding box center [1350, 89] width 114 height 31
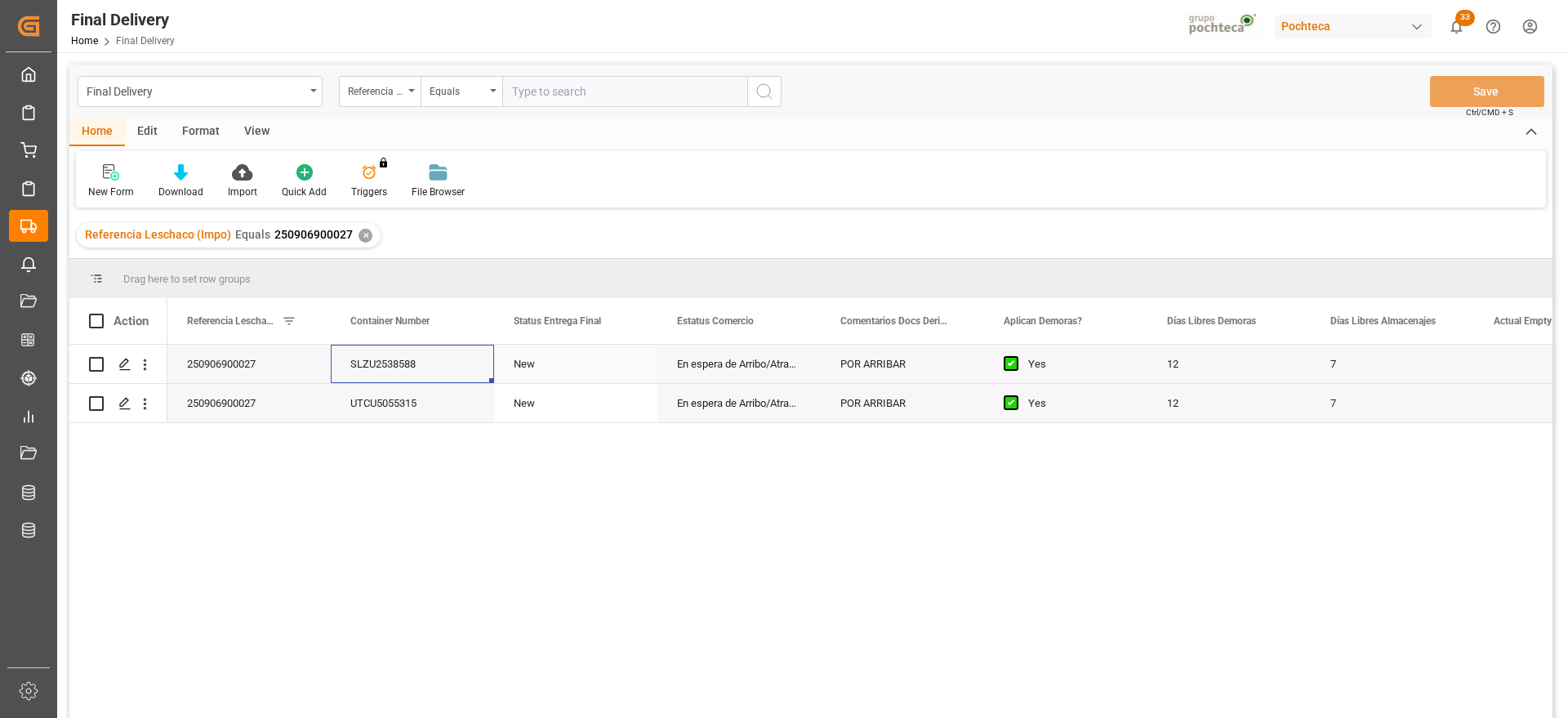
click at [365, 370] on div "SLZU2538588" at bounding box center [412, 364] width 164 height 38
drag, startPoint x: 388, startPoint y: 309, endPoint x: 93, endPoint y: 307, distance: 295.0
click at [453, 360] on div "250906900027" at bounding box center [412, 364] width 164 height 38
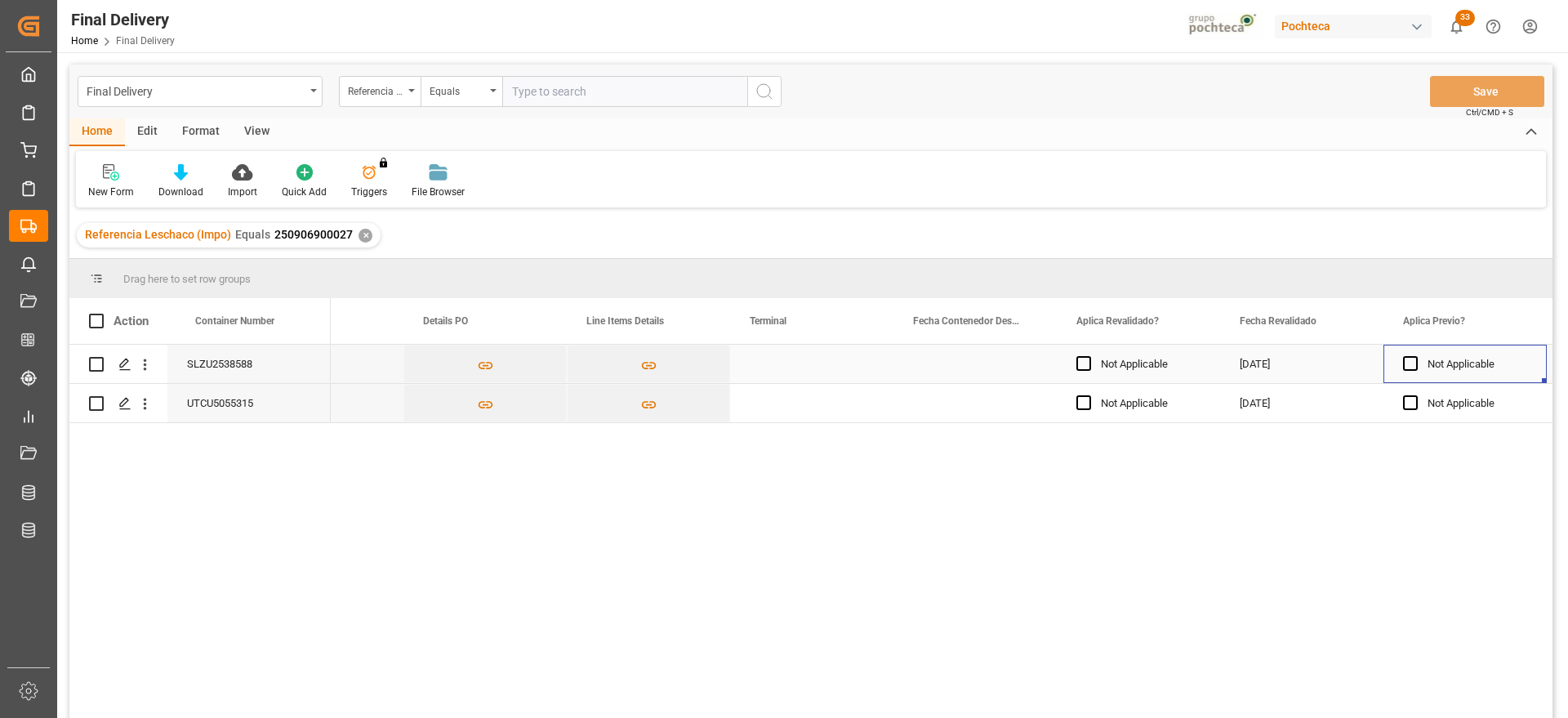
scroll to position [0, 1397]
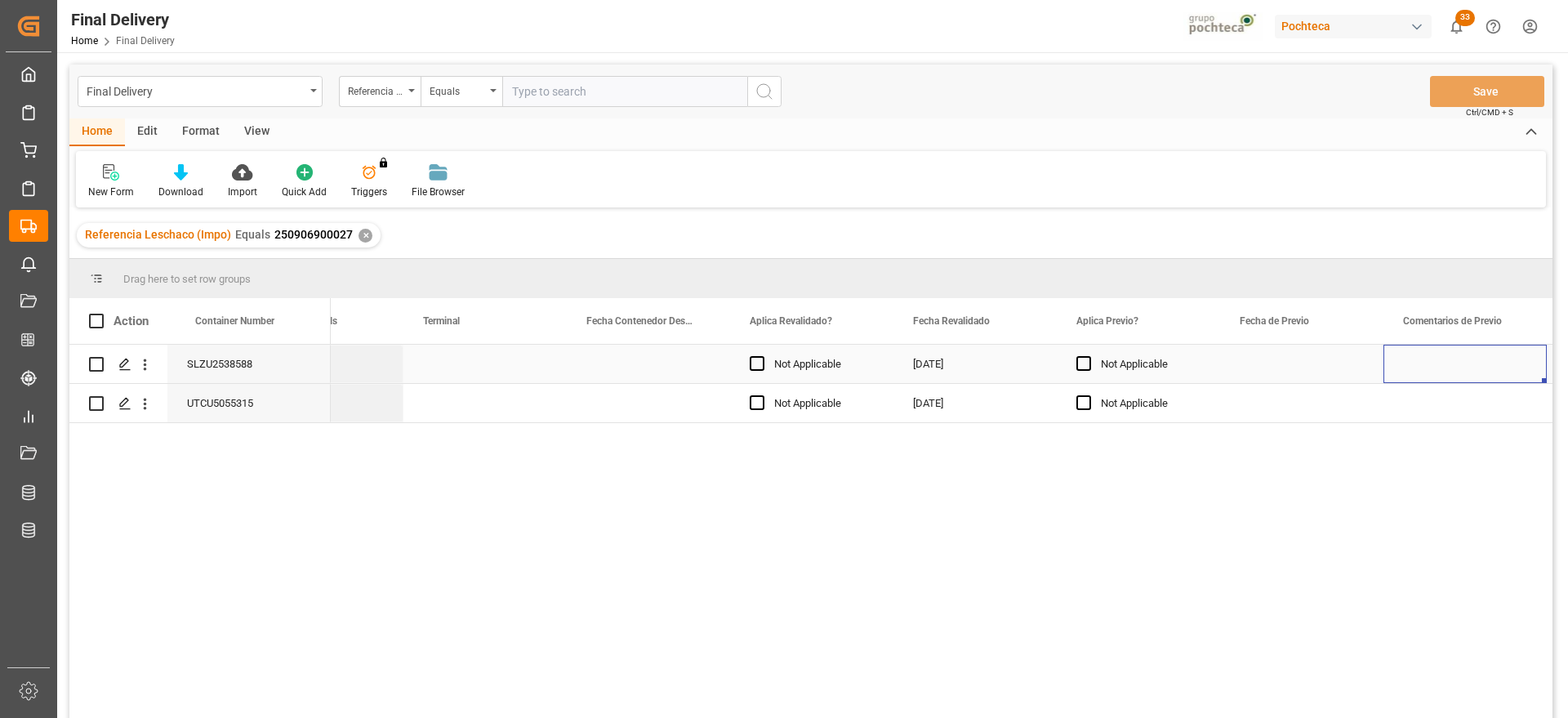
click at [481, 360] on div "Press SPACE to select this row." at bounding box center [484, 364] width 164 height 38
click at [481, 360] on input "Press SPACE to select this row." at bounding box center [484, 373] width 137 height 31
type input "CICE"
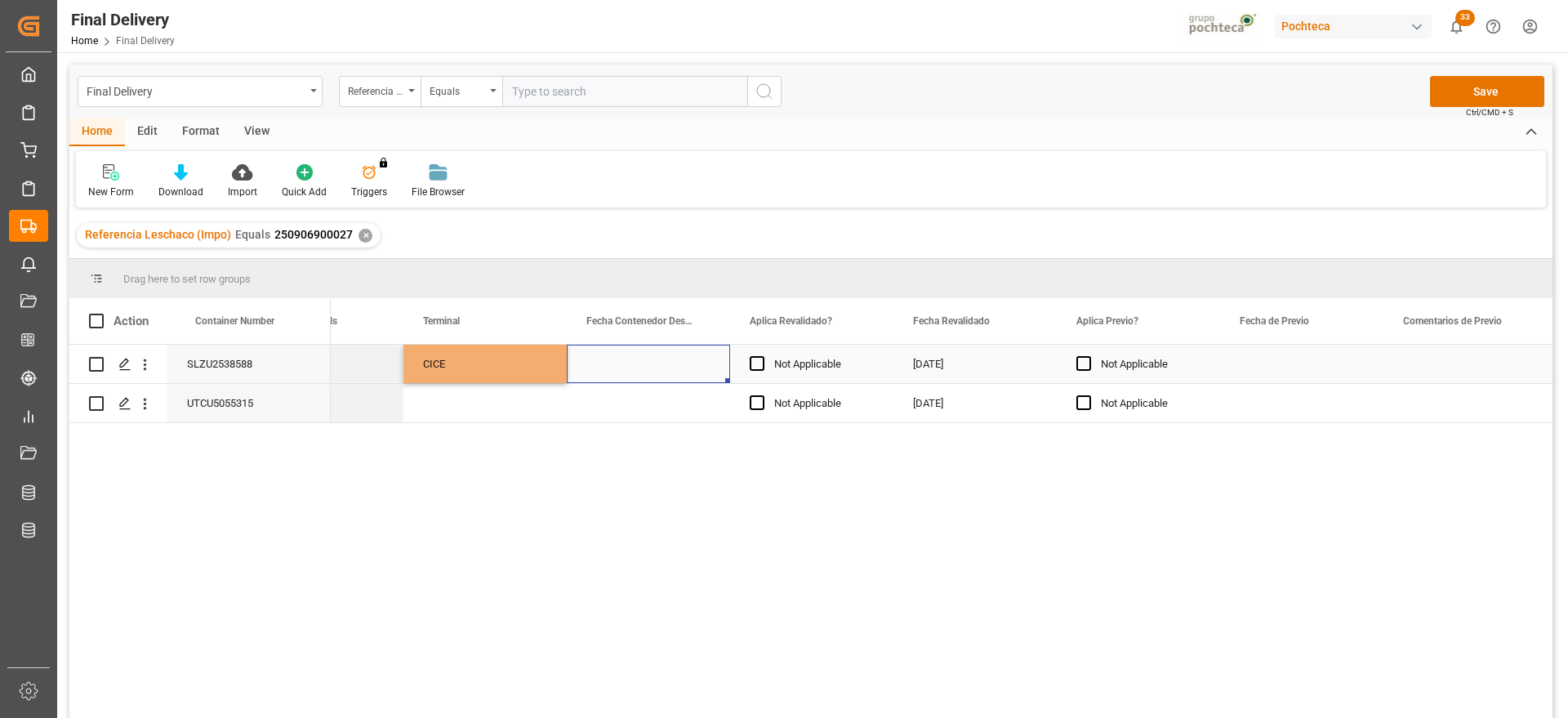
drag, startPoint x: 603, startPoint y: 365, endPoint x: 492, endPoint y: 366, distance: 111.0
click at [600, 365] on div "Press SPACE to select this row." at bounding box center [648, 364] width 164 height 38
click at [492, 365] on div "CICE" at bounding box center [484, 364] width 124 height 37
click at [491, 401] on div "Press SPACE to select this row." at bounding box center [484, 403] width 164 height 38
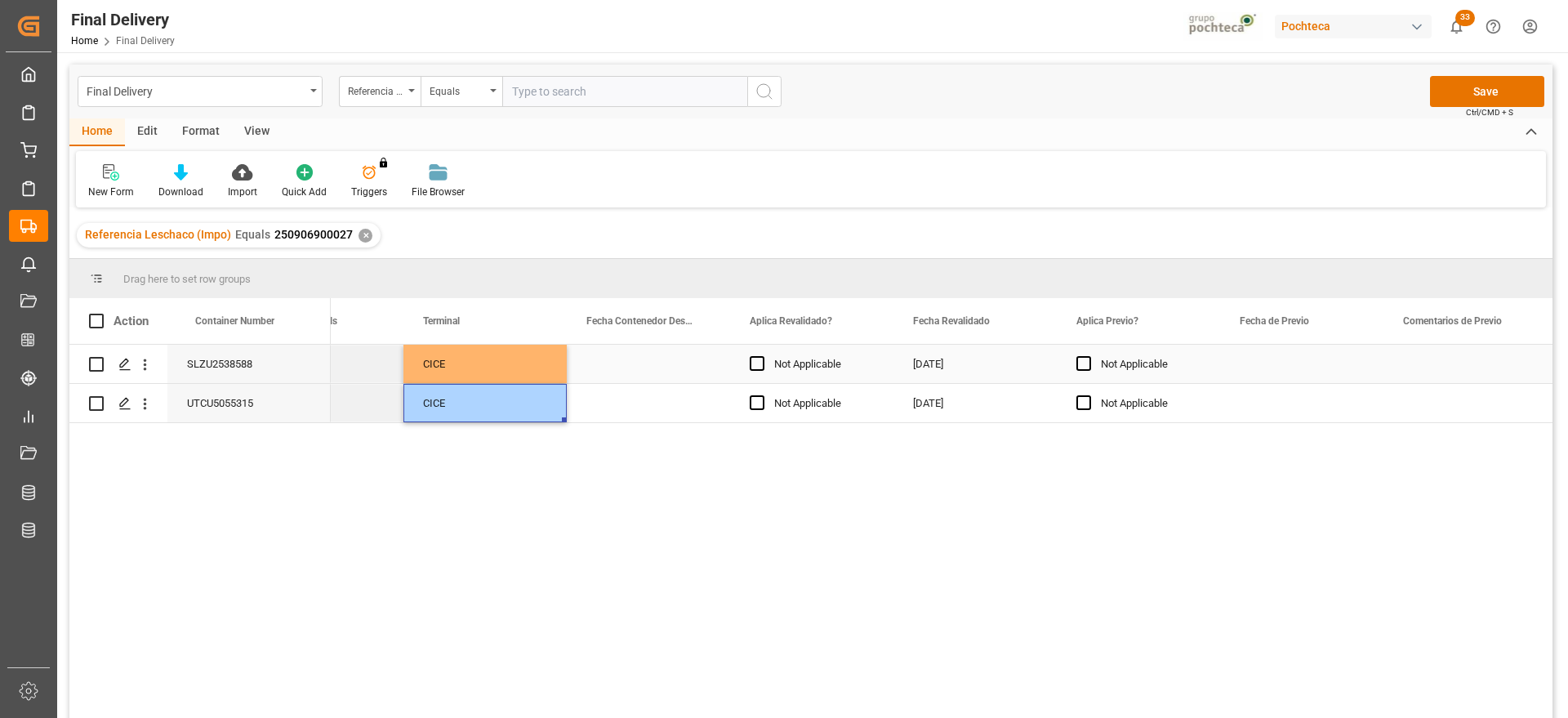
click at [588, 361] on div "Press SPACE to select this row." at bounding box center [648, 364] width 164 height 38
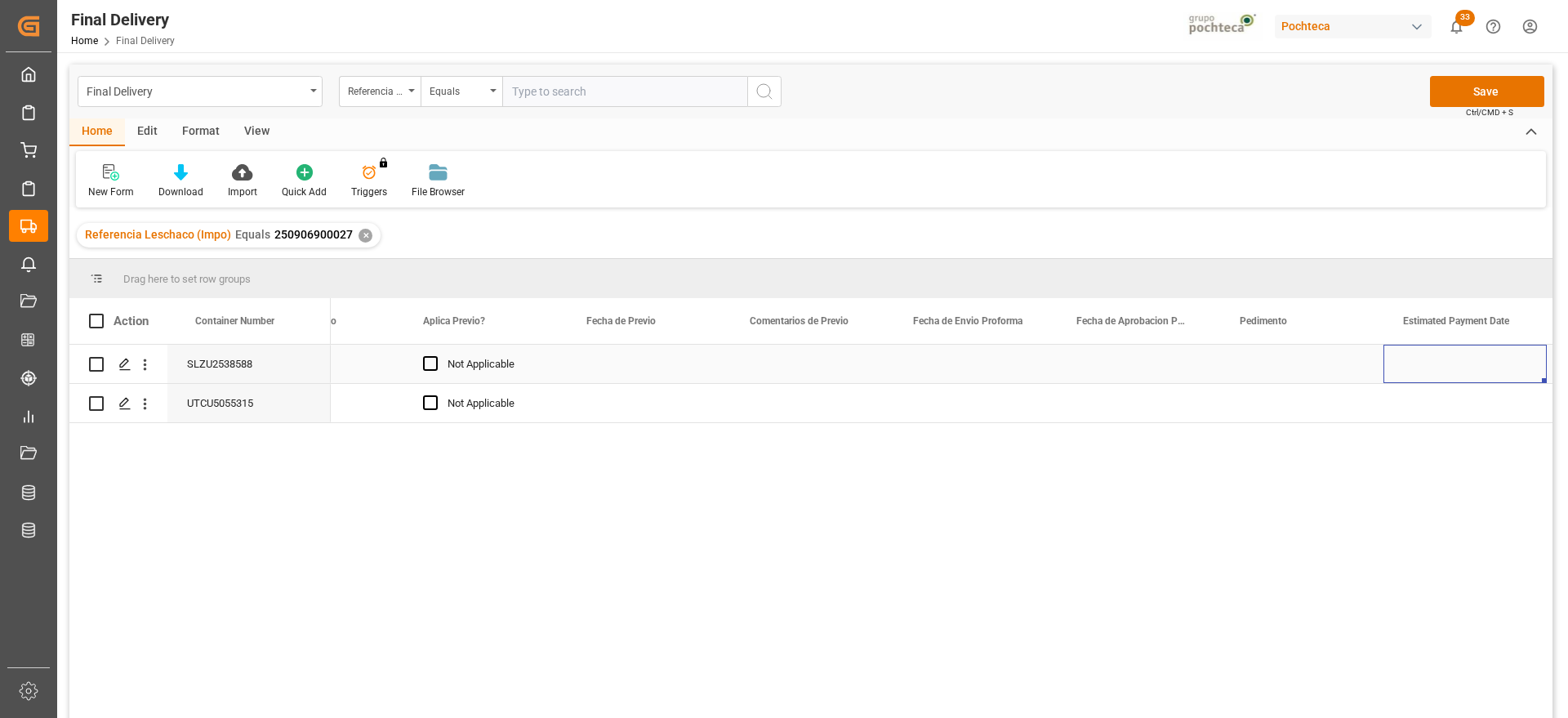
scroll to position [0, 2378]
click at [670, 360] on div "Press SPACE to select this row." at bounding box center [648, 364] width 164 height 38
click at [668, 370] on div "Press SPACE to select this row." at bounding box center [648, 364] width 164 height 38
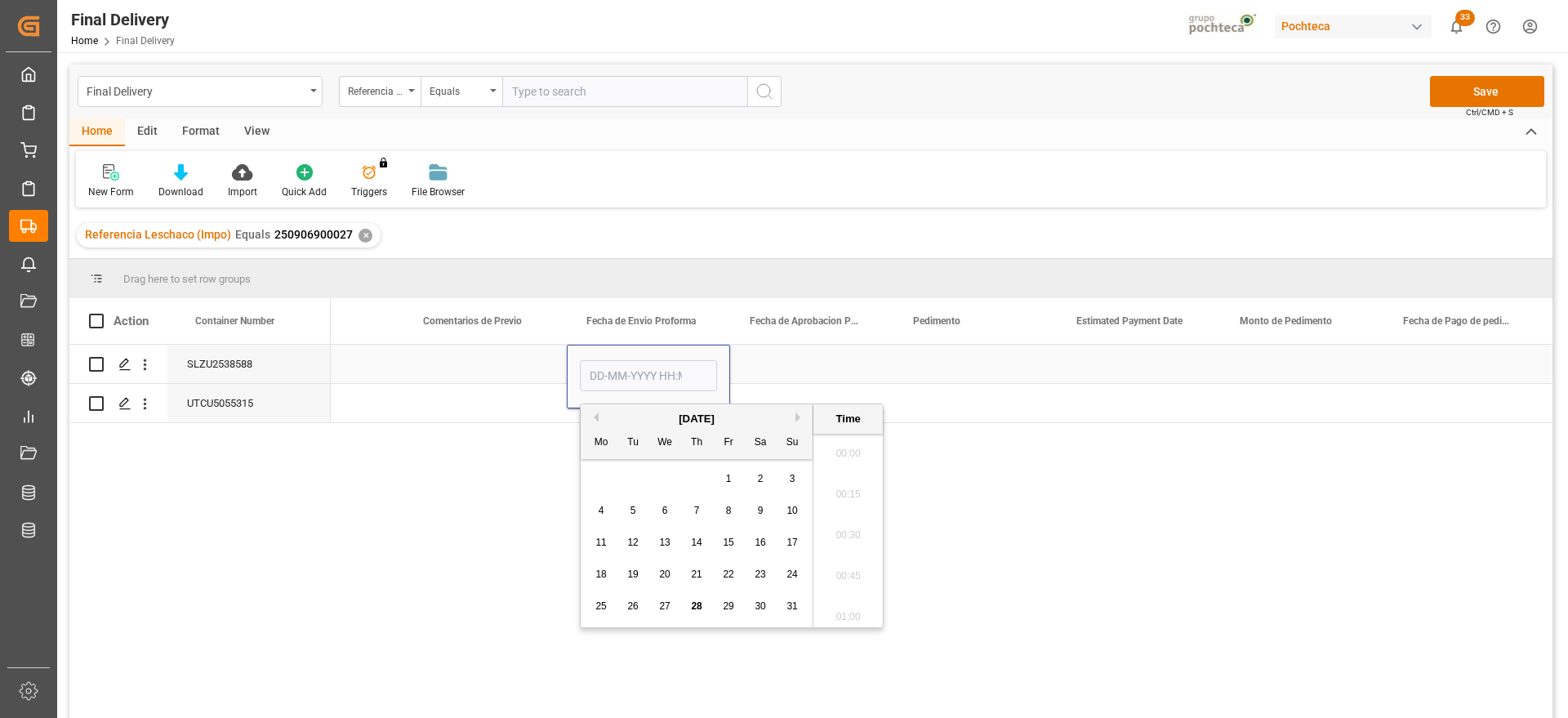
scroll to position [2864, 0]
click at [597, 416] on button "Previous Month" at bounding box center [594, 417] width 9 height 9
click at [610, 600] on div "28" at bounding box center [601, 606] width 21 height 20
type input "28-07-2025 00:00"
drag, startPoint x: 816, startPoint y: 360, endPoint x: 794, endPoint y: 364, distance: 22.4
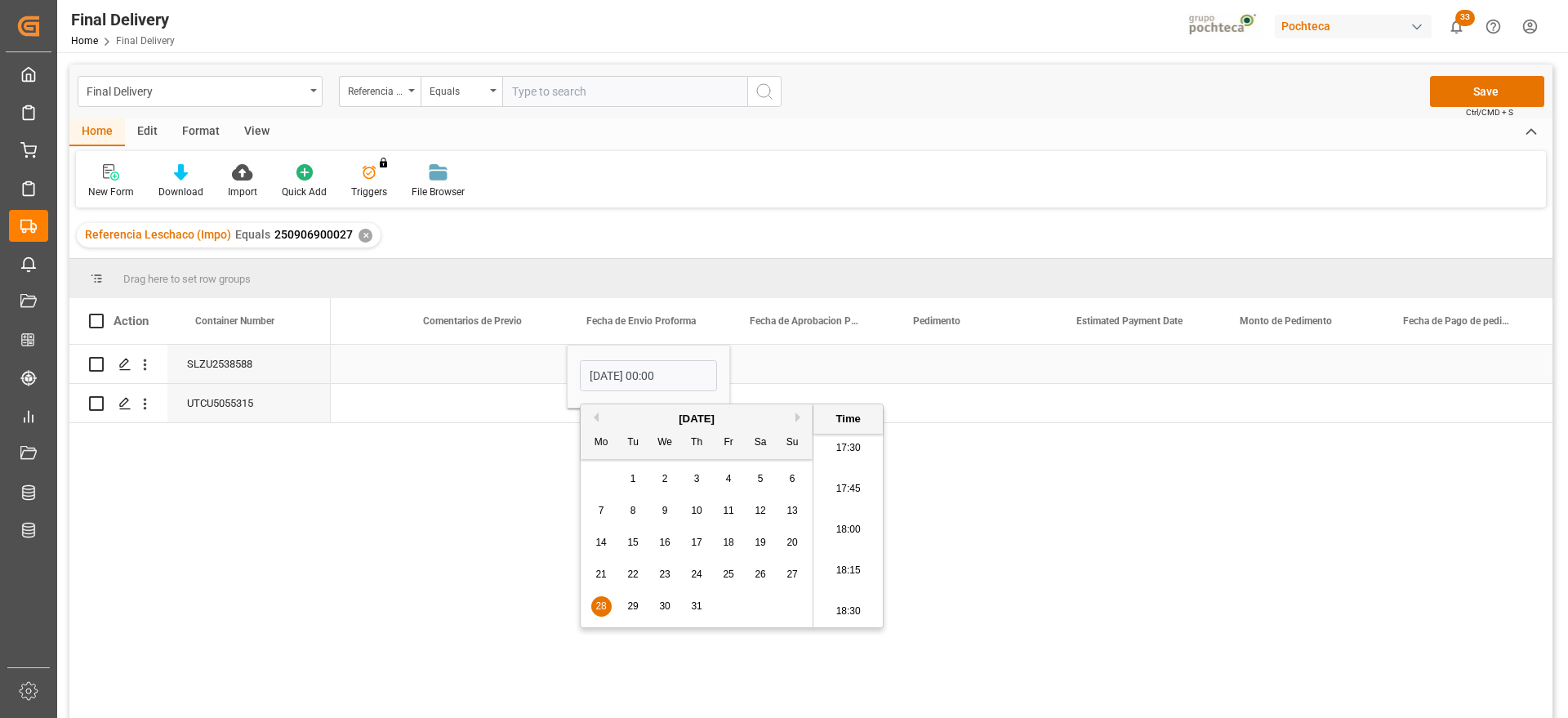
click at [815, 360] on div "Press SPACE to select this row." at bounding box center [812, 364] width 164 height 38
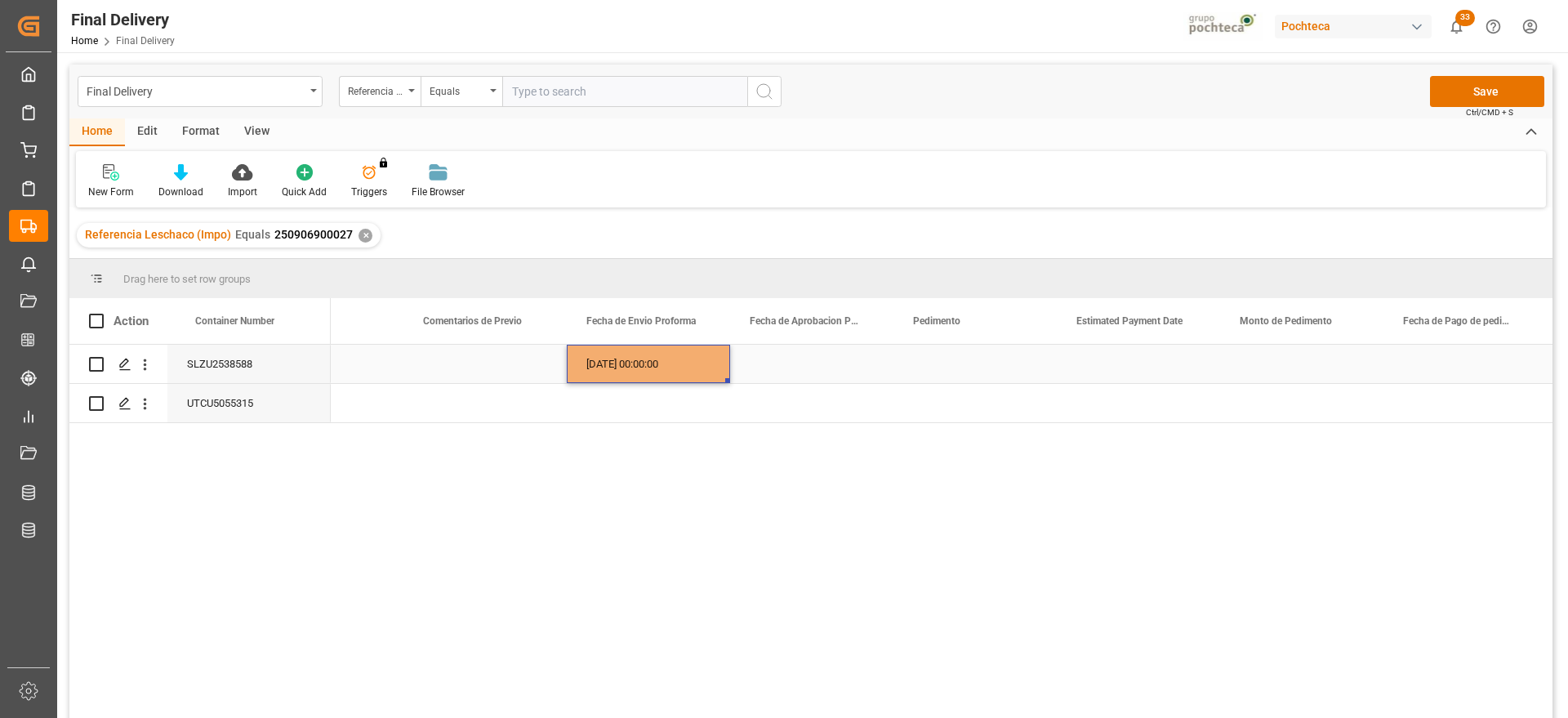
click at [691, 373] on div "28-07-2025 00:00:00" at bounding box center [648, 364] width 164 height 38
click at [780, 363] on div "Press SPACE to select this row." at bounding box center [812, 364] width 164 height 38
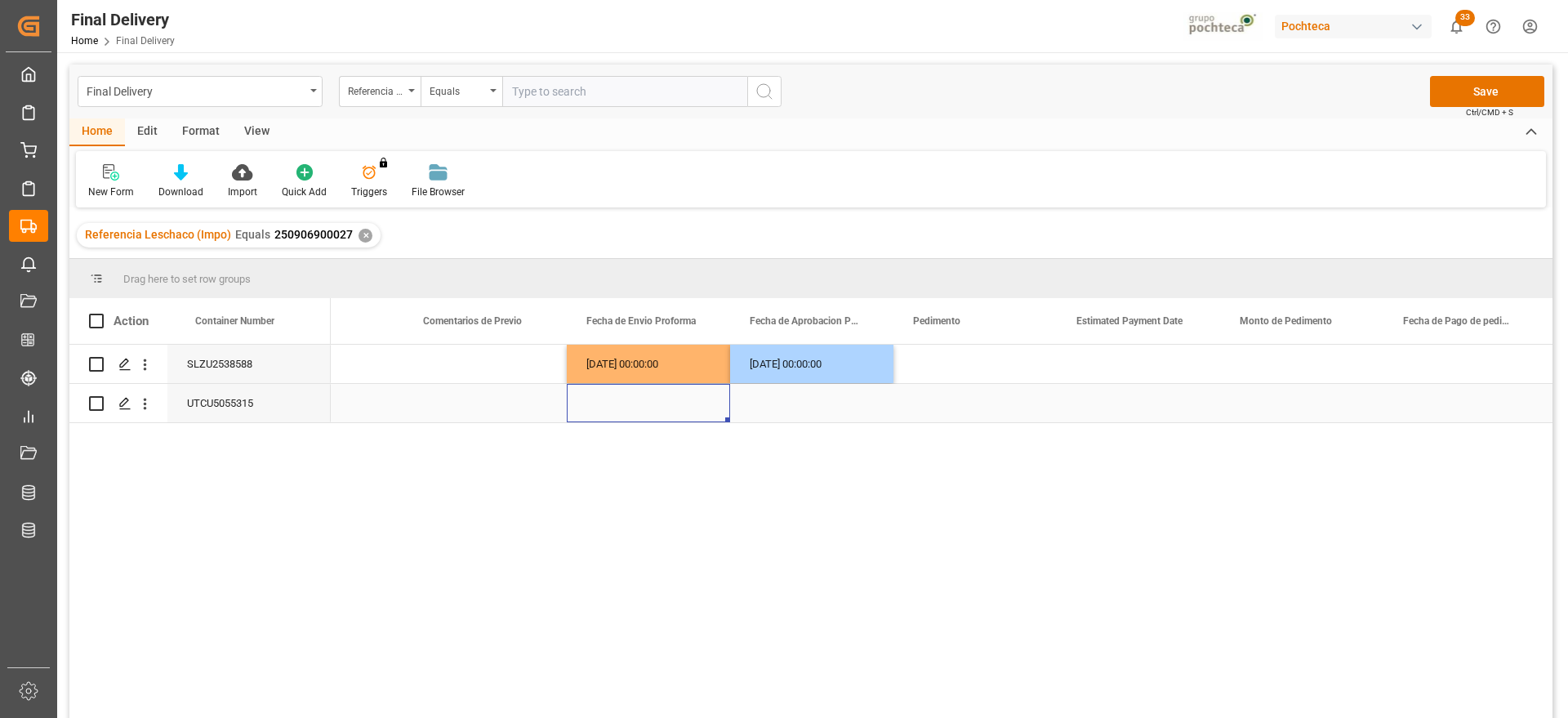
click at [658, 406] on div "Press SPACE to select this row." at bounding box center [648, 403] width 164 height 38
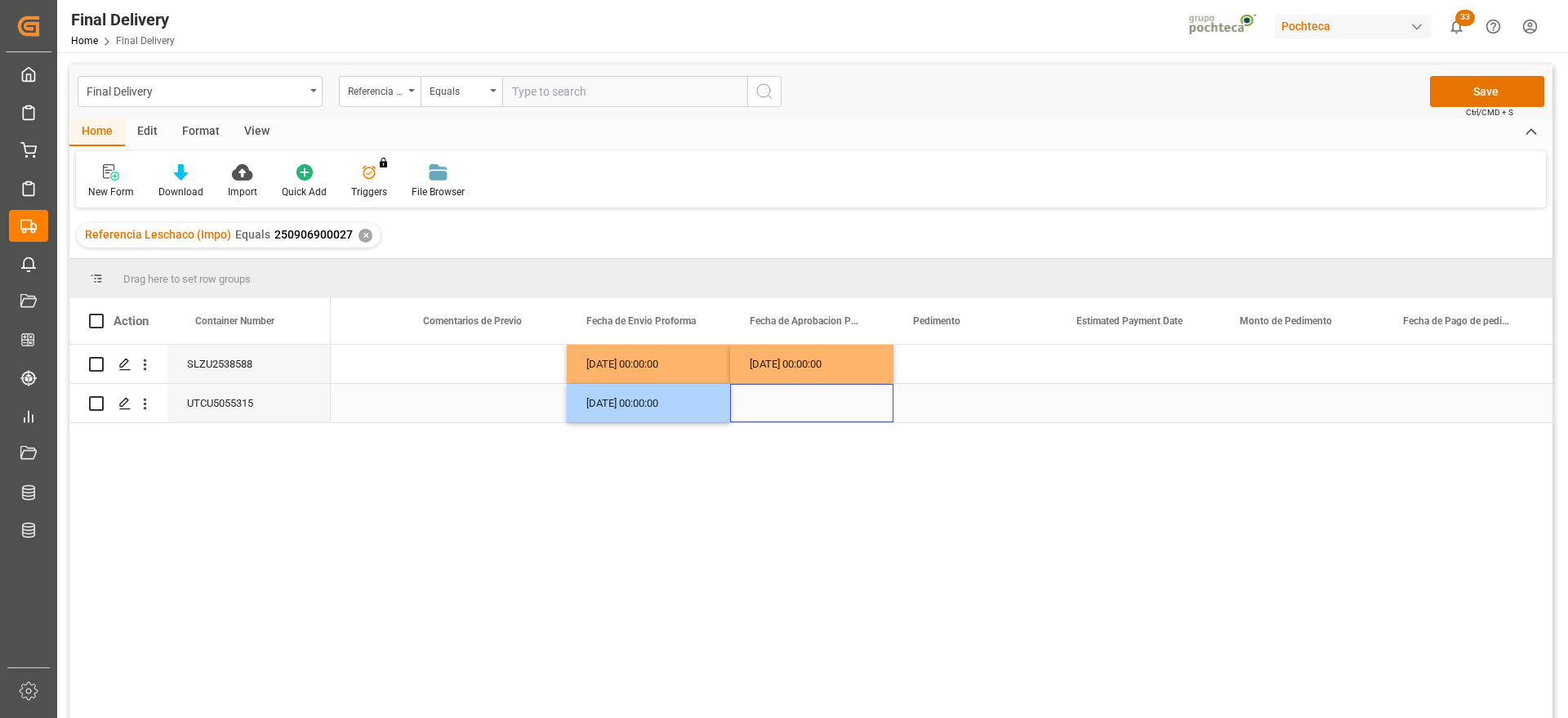
click at [765, 403] on div "Press SPACE to select this row." at bounding box center [812, 403] width 164 height 38
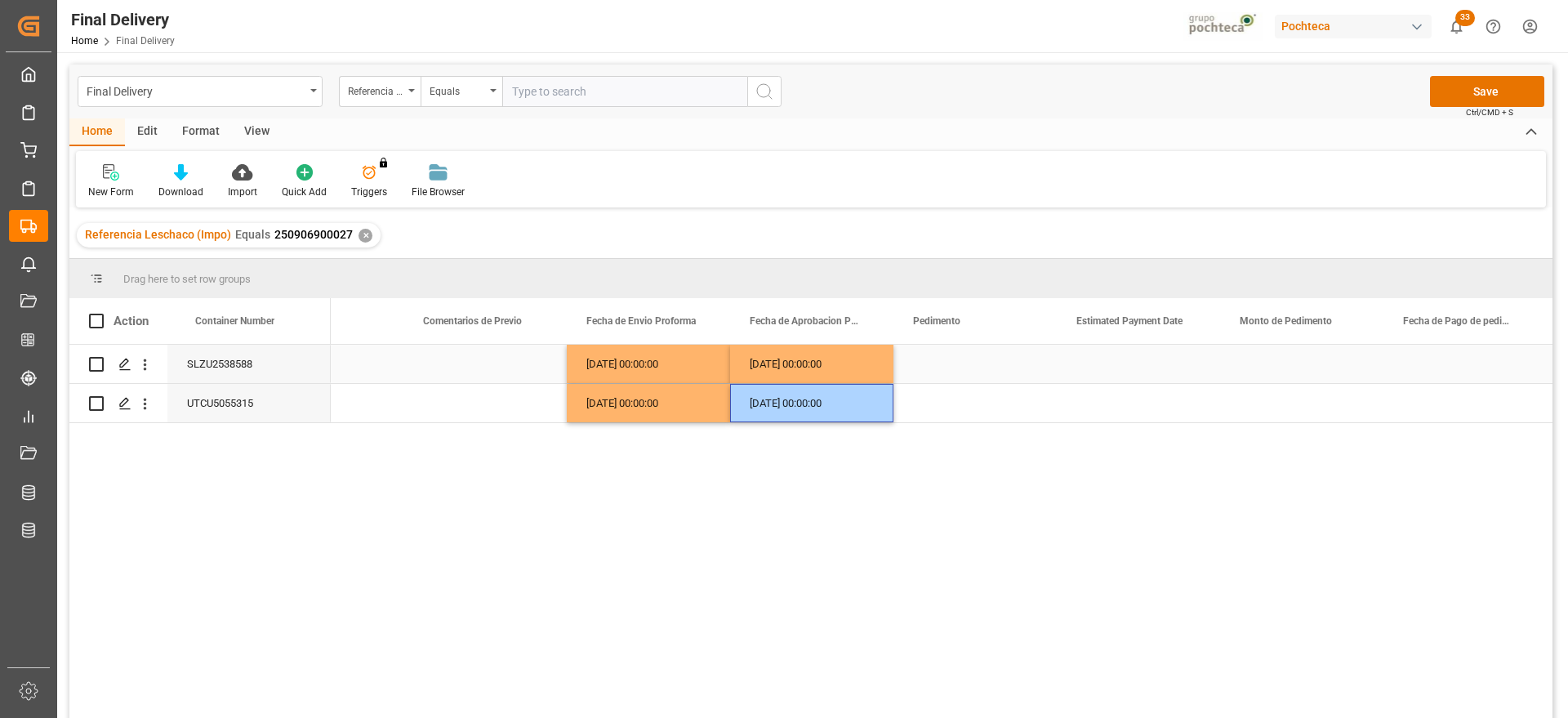
click at [946, 353] on div "Press SPACE to select this row." at bounding box center [975, 364] width 164 height 38
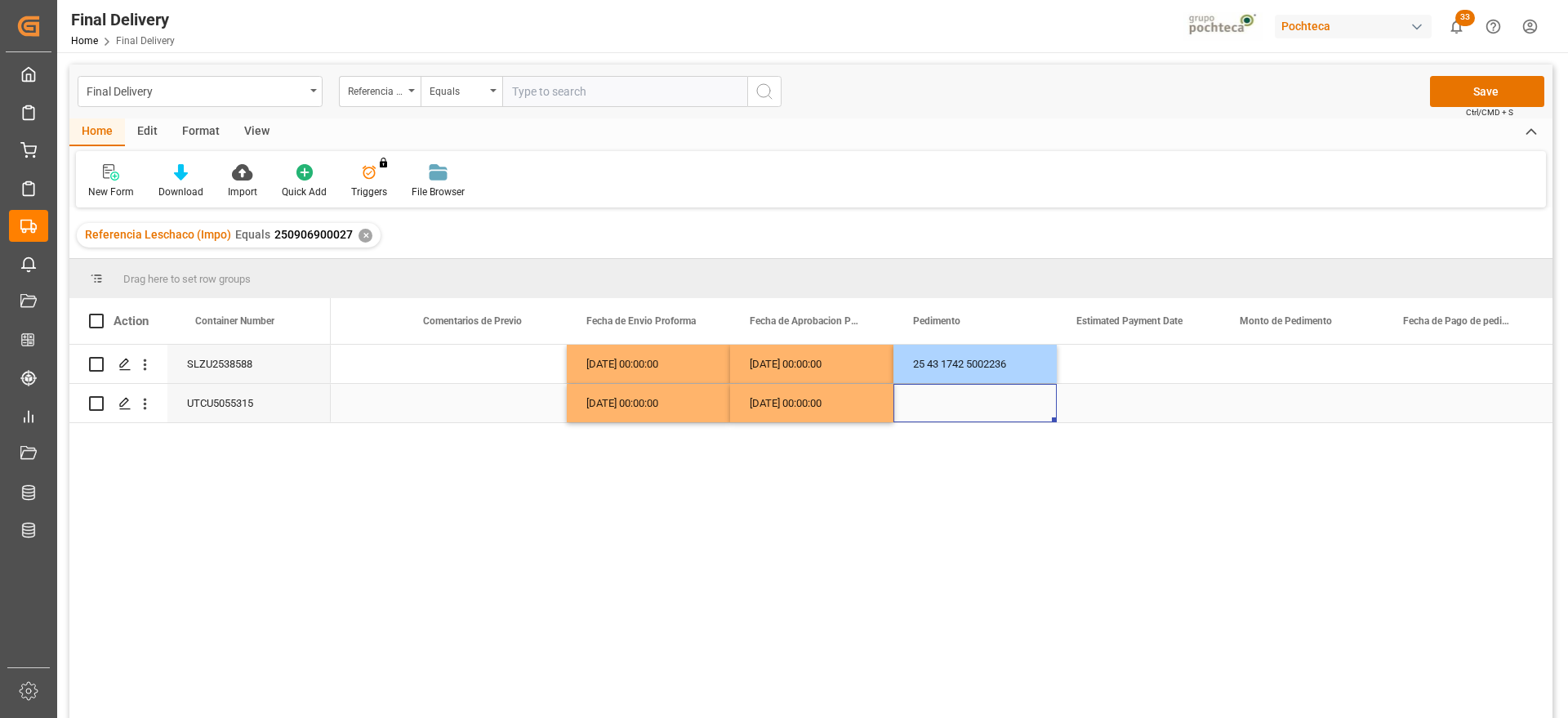
click at [976, 396] on div "Press SPACE to select this row." at bounding box center [975, 403] width 164 height 38
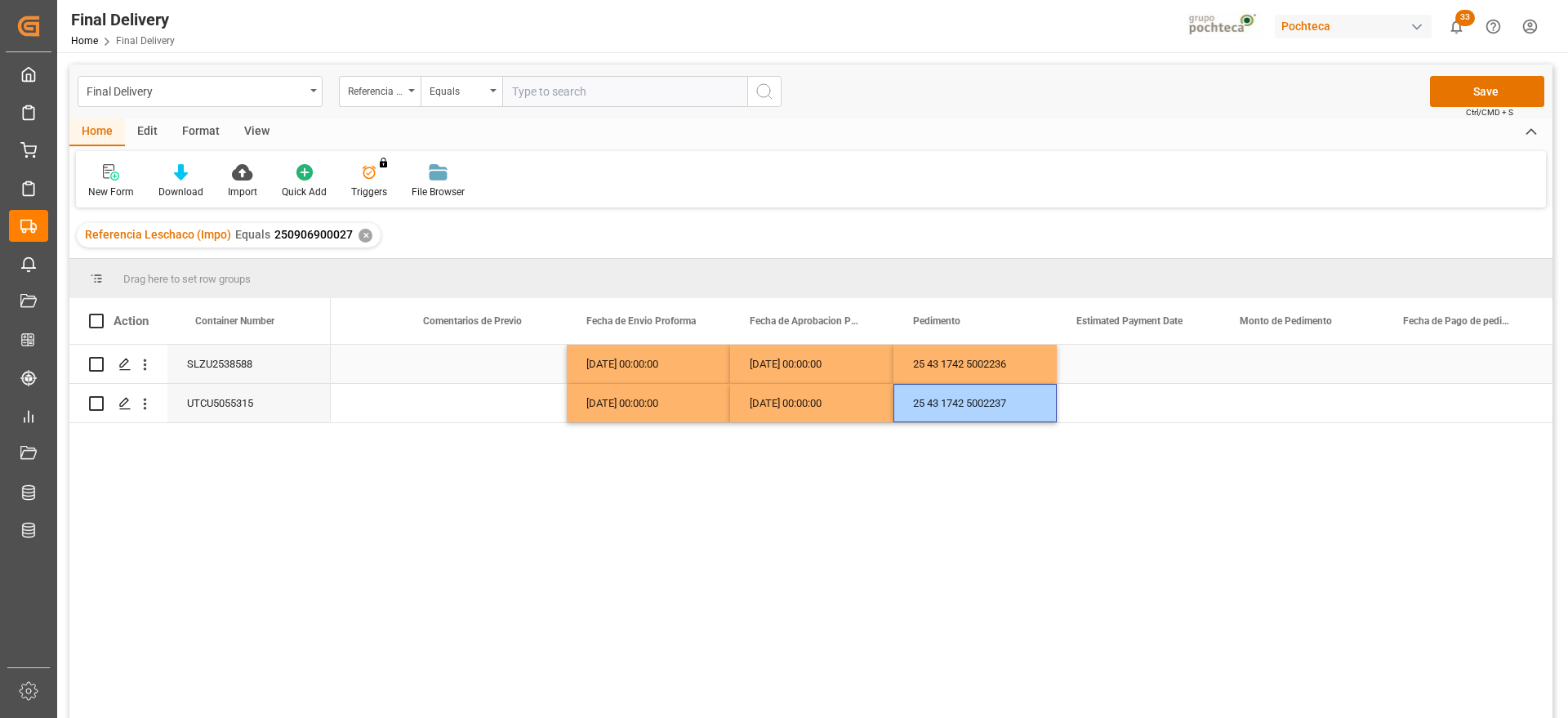
click at [1117, 356] on div "Press SPACE to select this row." at bounding box center [1138, 364] width 164 height 38
click at [1149, 365] on div "Press SPACE to select this row." at bounding box center [1138, 364] width 164 height 38
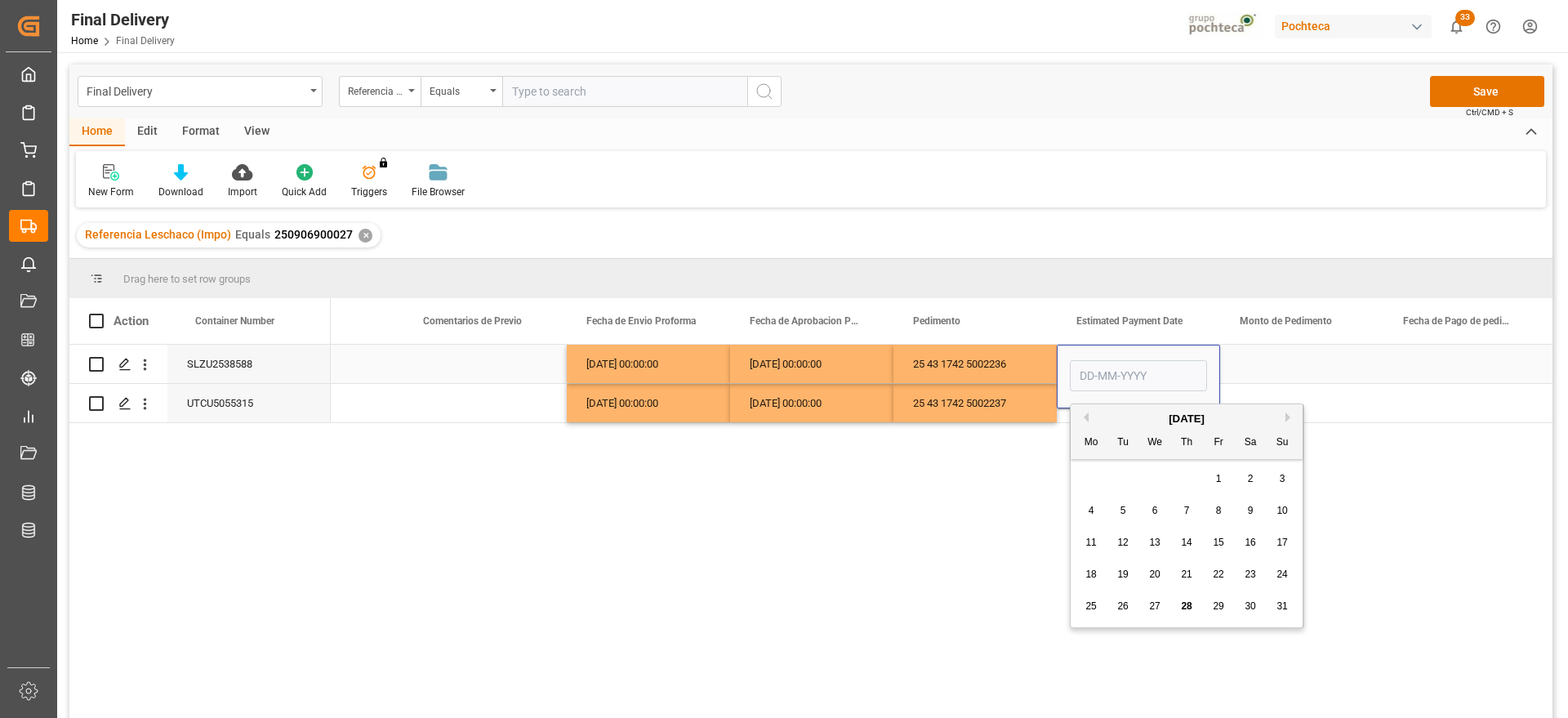
click at [1149, 365] on input "Press SPACE to select this row." at bounding box center [1138, 375] width 137 height 31
type input "01-01-60178"
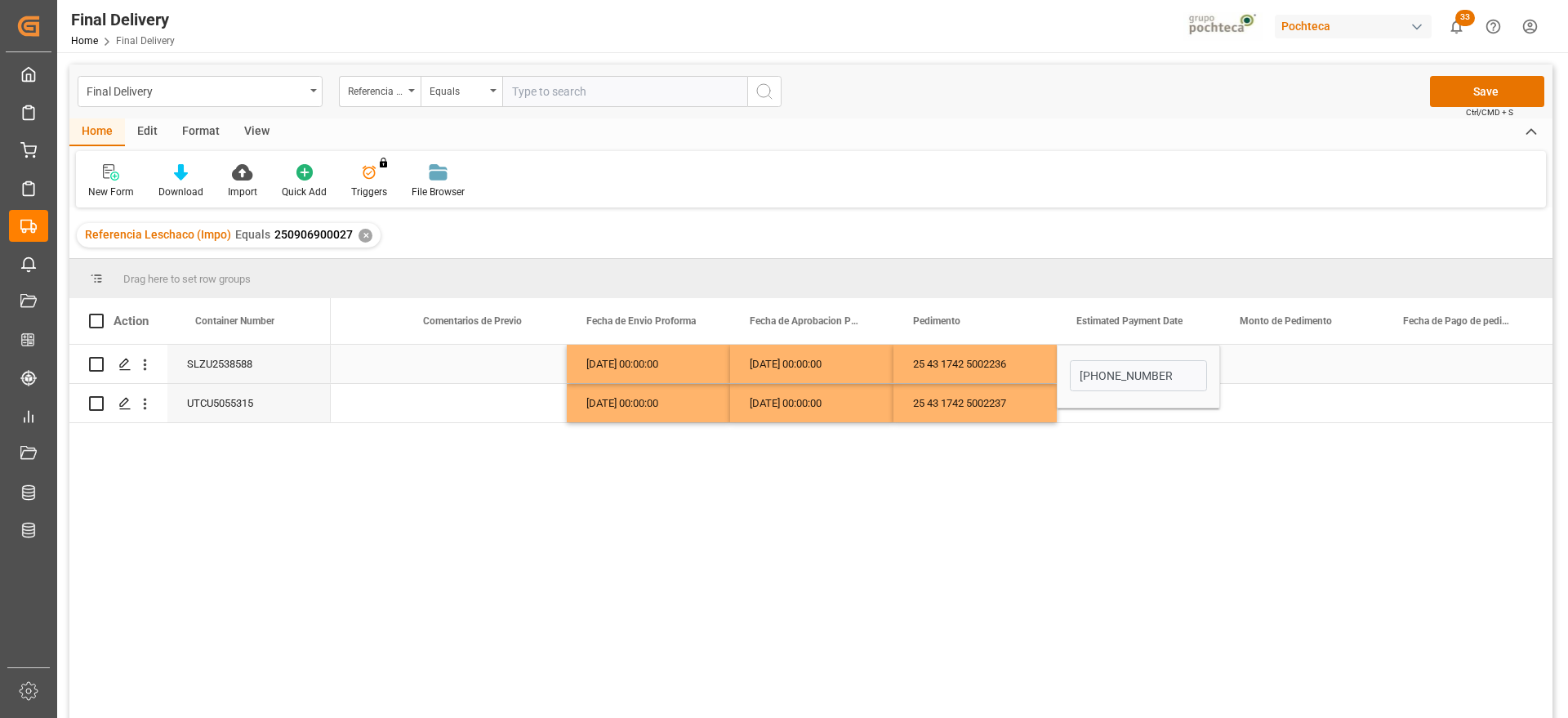
click at [1275, 355] on div "Press SPACE to select this row." at bounding box center [1302, 364] width 164 height 38
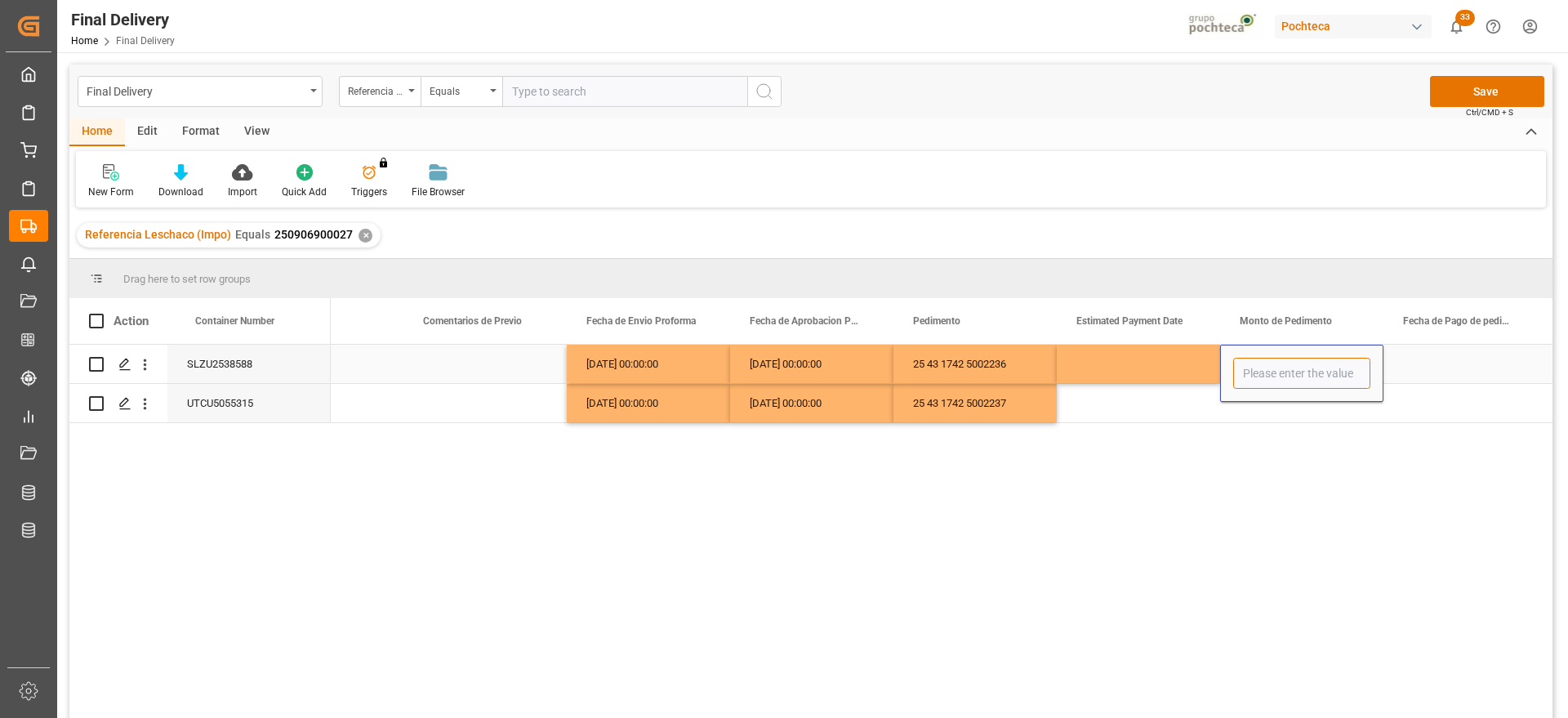
click at [1275, 369] on input "Press SPACE to select this row." at bounding box center [1302, 373] width 137 height 31
type input "60178"
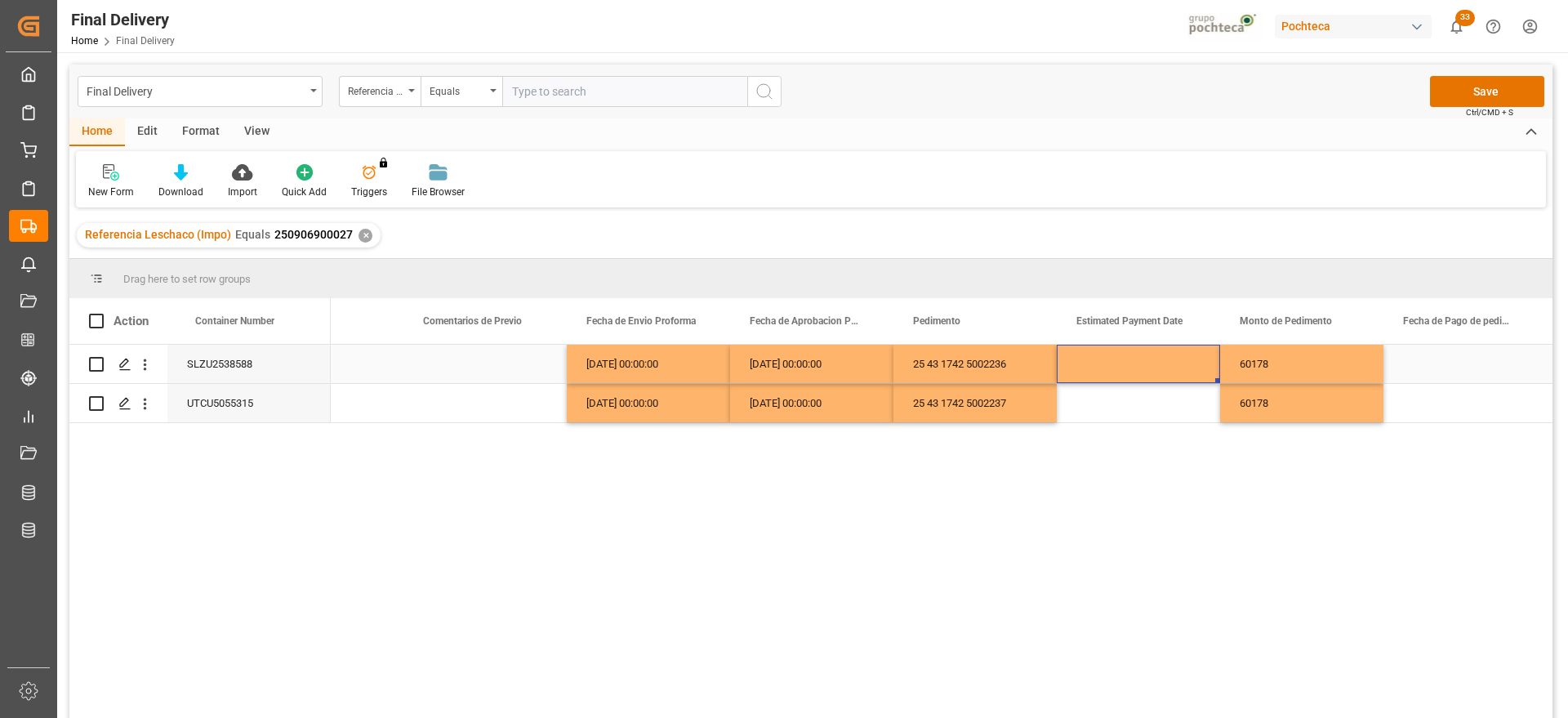
click at [1159, 371] on div "Press SPACE to select this row." at bounding box center [1138, 364] width 164 height 38
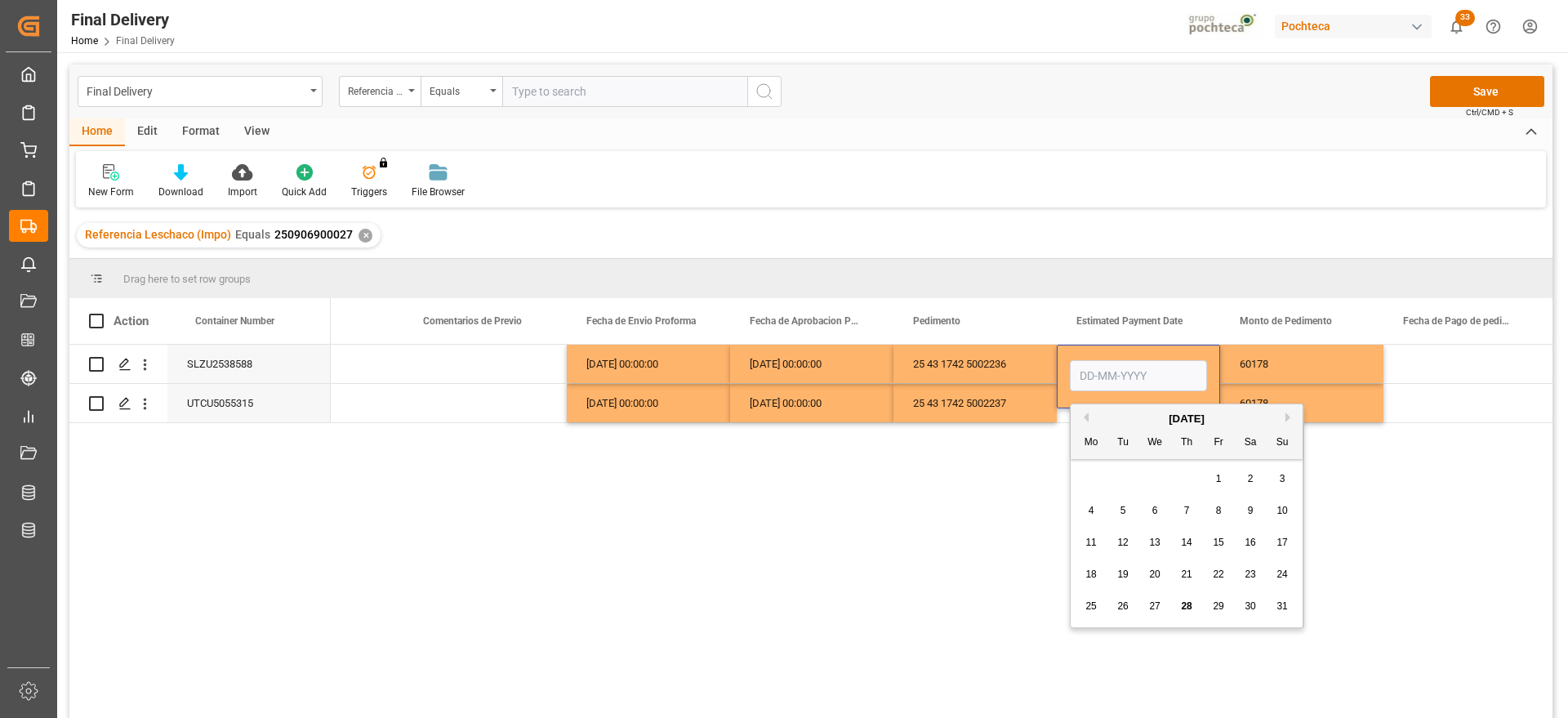
click at [1188, 607] on span "28" at bounding box center [1186, 606] width 10 height 11
type input "[DATE]"
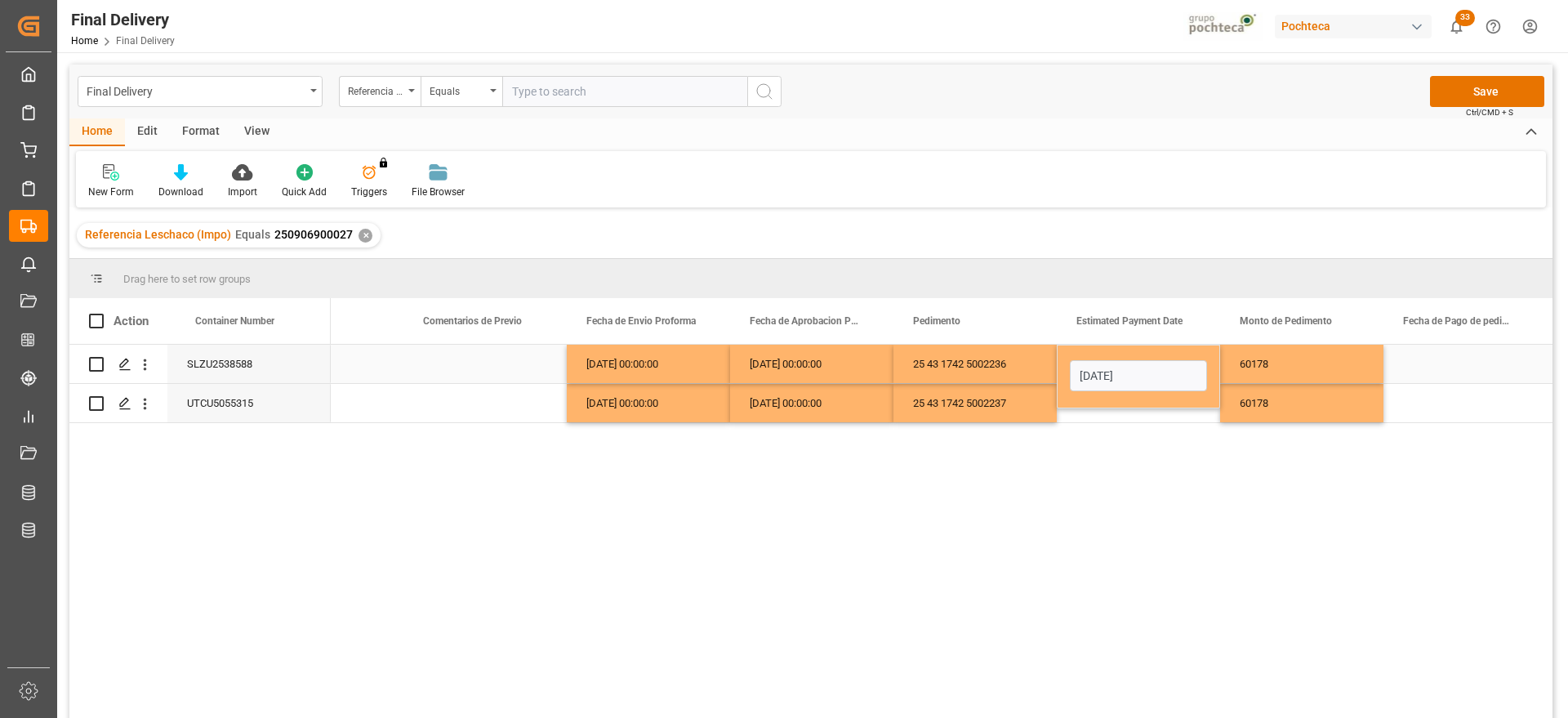
click at [1301, 358] on div "60178" at bounding box center [1302, 364] width 164 height 38
click at [1158, 364] on div "[DATE]" at bounding box center [1138, 364] width 164 height 38
click at [1147, 407] on div "Press SPACE to select this row." at bounding box center [1138, 403] width 164 height 38
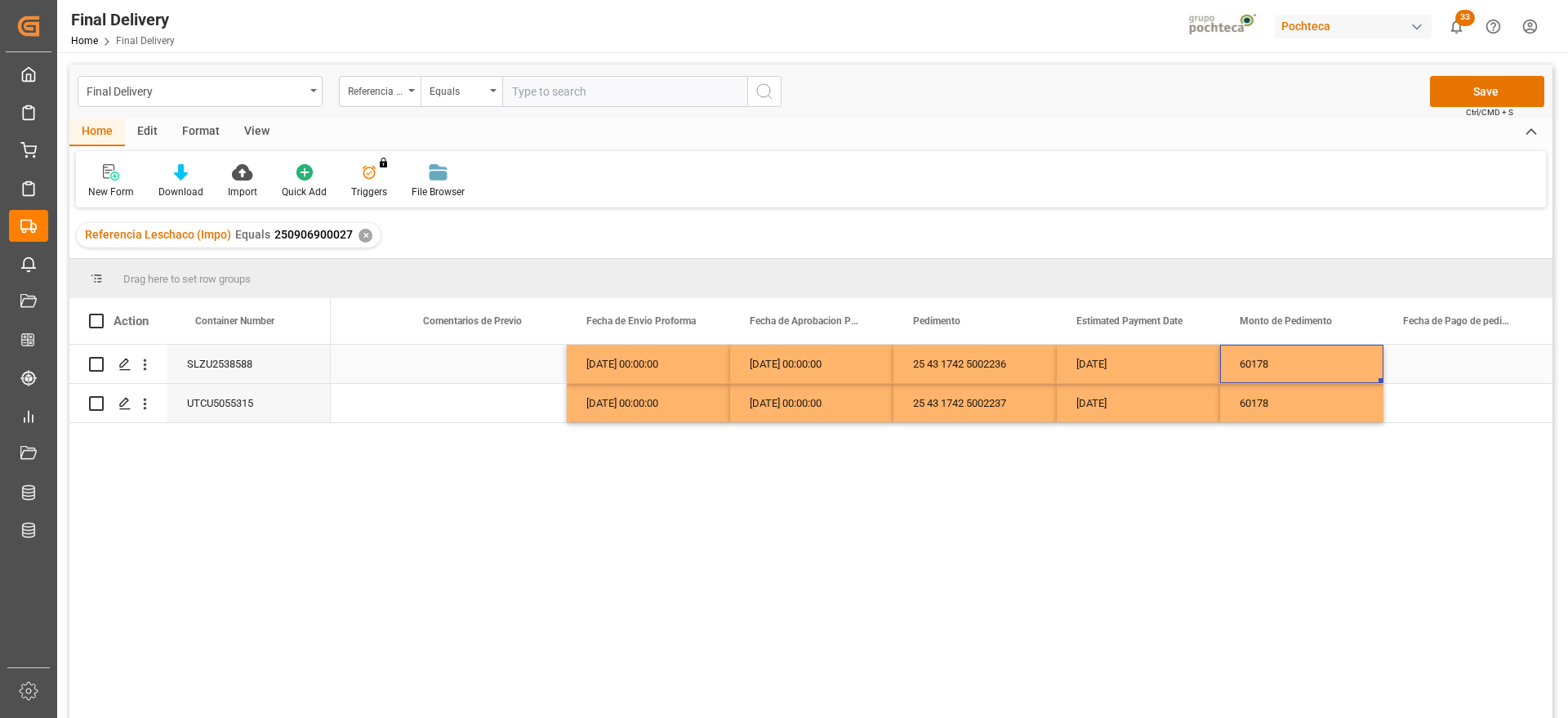
click at [1324, 368] on div "60178" at bounding box center [1302, 364] width 164 height 38
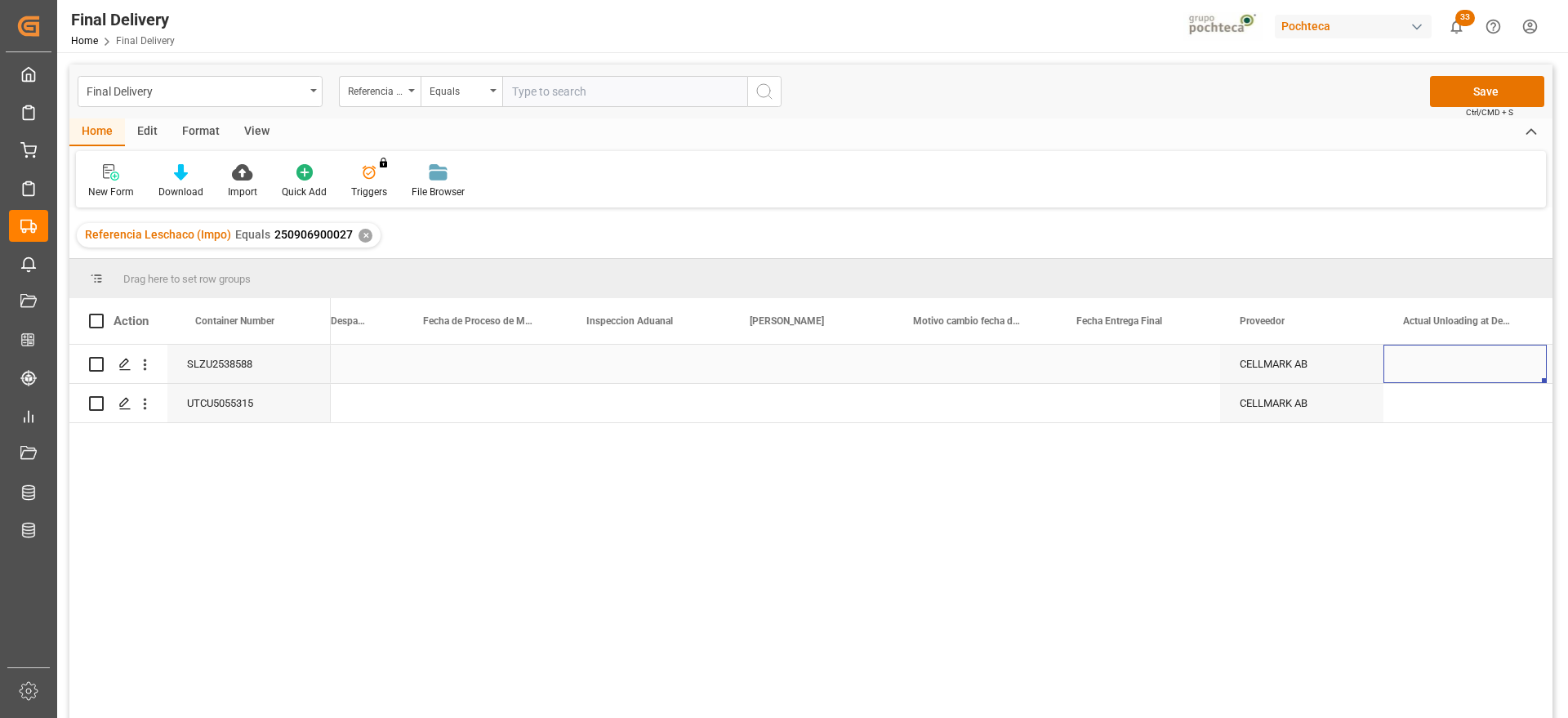
scroll to position [0, 4174]
click at [1160, 365] on div "Press SPACE to select this row." at bounding box center [1138, 364] width 164 height 38
click at [1187, 367] on button "Select" at bounding box center [1138, 373] width 137 height 31
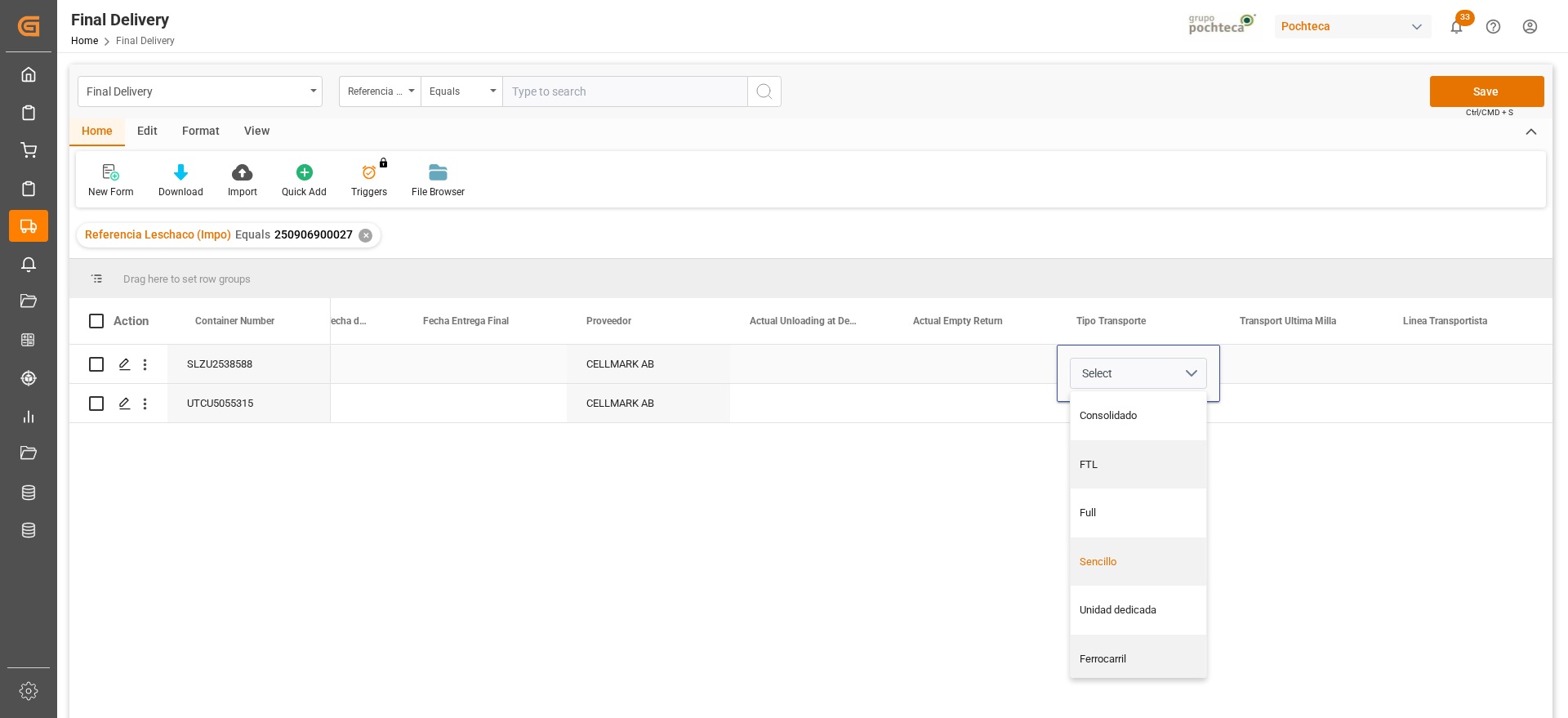
click at [1127, 570] on div "Sencillo" at bounding box center [1138, 562] width 136 height 49
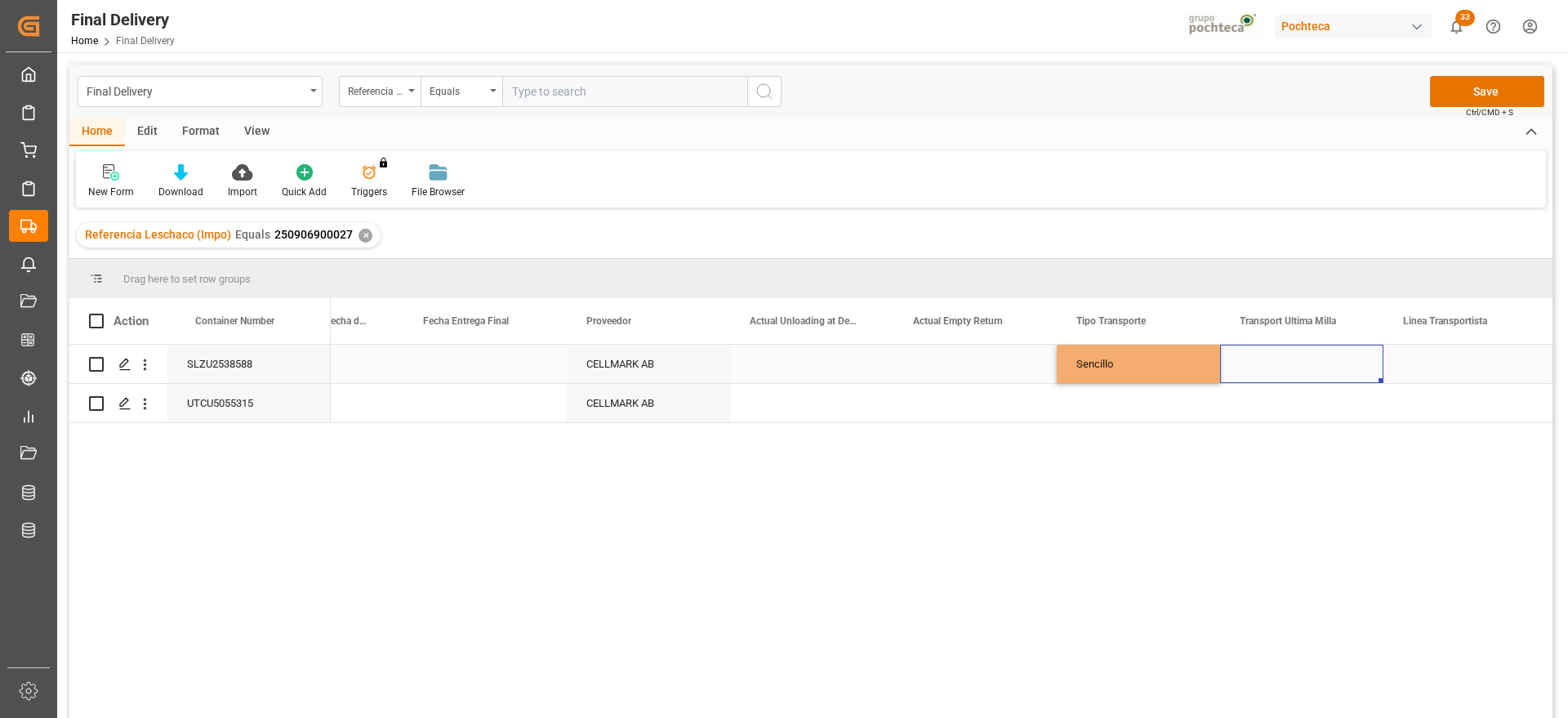
click at [1266, 355] on div "Press SPACE to select this row." at bounding box center [1302, 364] width 164 height 38
click at [1138, 368] on div "Sencillo" at bounding box center [1138, 364] width 164 height 38
click at [1151, 399] on div "Press SPACE to select this row." at bounding box center [1138, 403] width 164 height 38
click at [1259, 373] on div "Press SPACE to select this row." at bounding box center [1302, 364] width 164 height 38
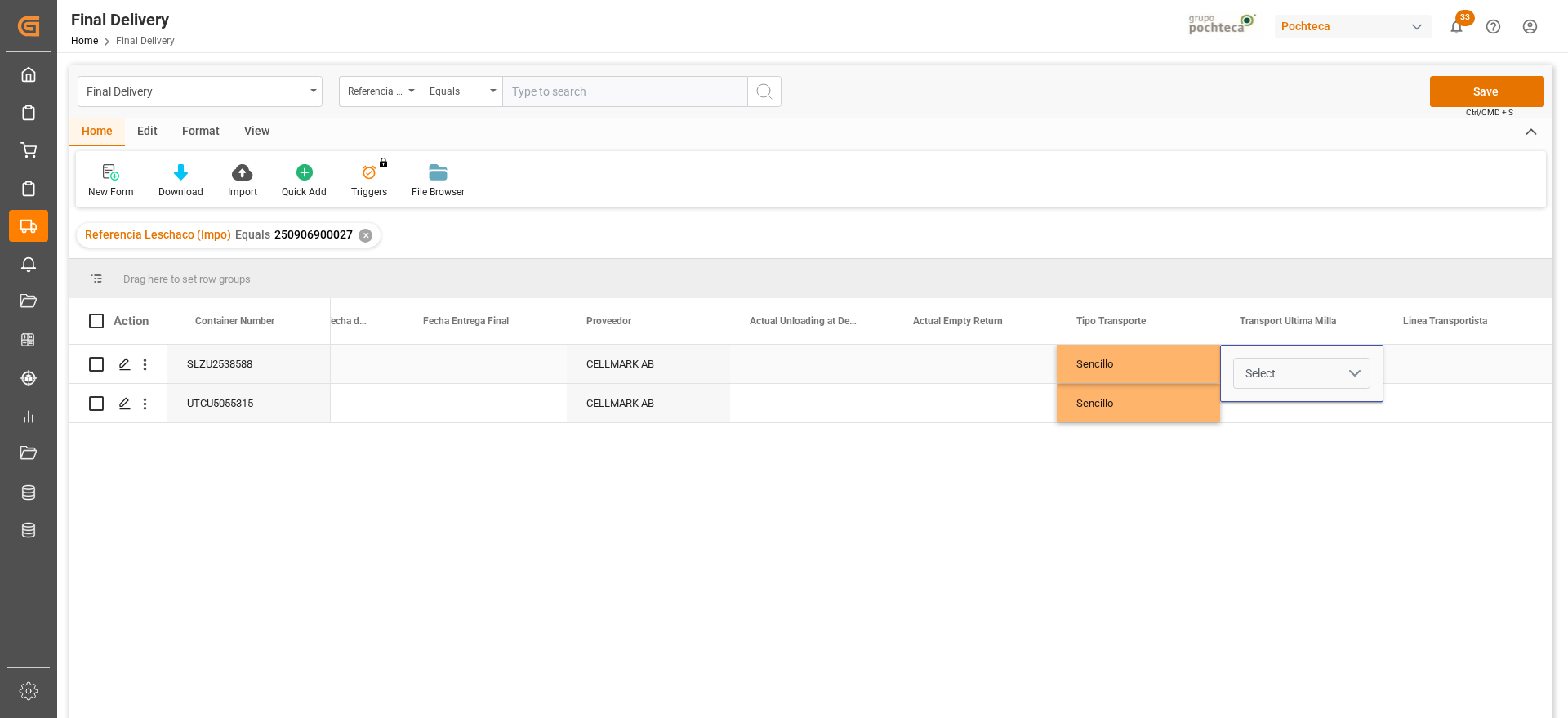
click at [1348, 367] on button "Select" at bounding box center [1302, 373] width 137 height 31
drag, startPoint x: 1300, startPoint y: 416, endPoint x: 1399, endPoint y: 388, distance: 102.9
click at [1300, 416] on div "Leschaco" at bounding box center [1302, 415] width 119 height 16
click at [1444, 356] on div "Press SPACE to select this row." at bounding box center [1465, 364] width 164 height 38
click at [1321, 369] on div "Leschaco" at bounding box center [1302, 364] width 164 height 38
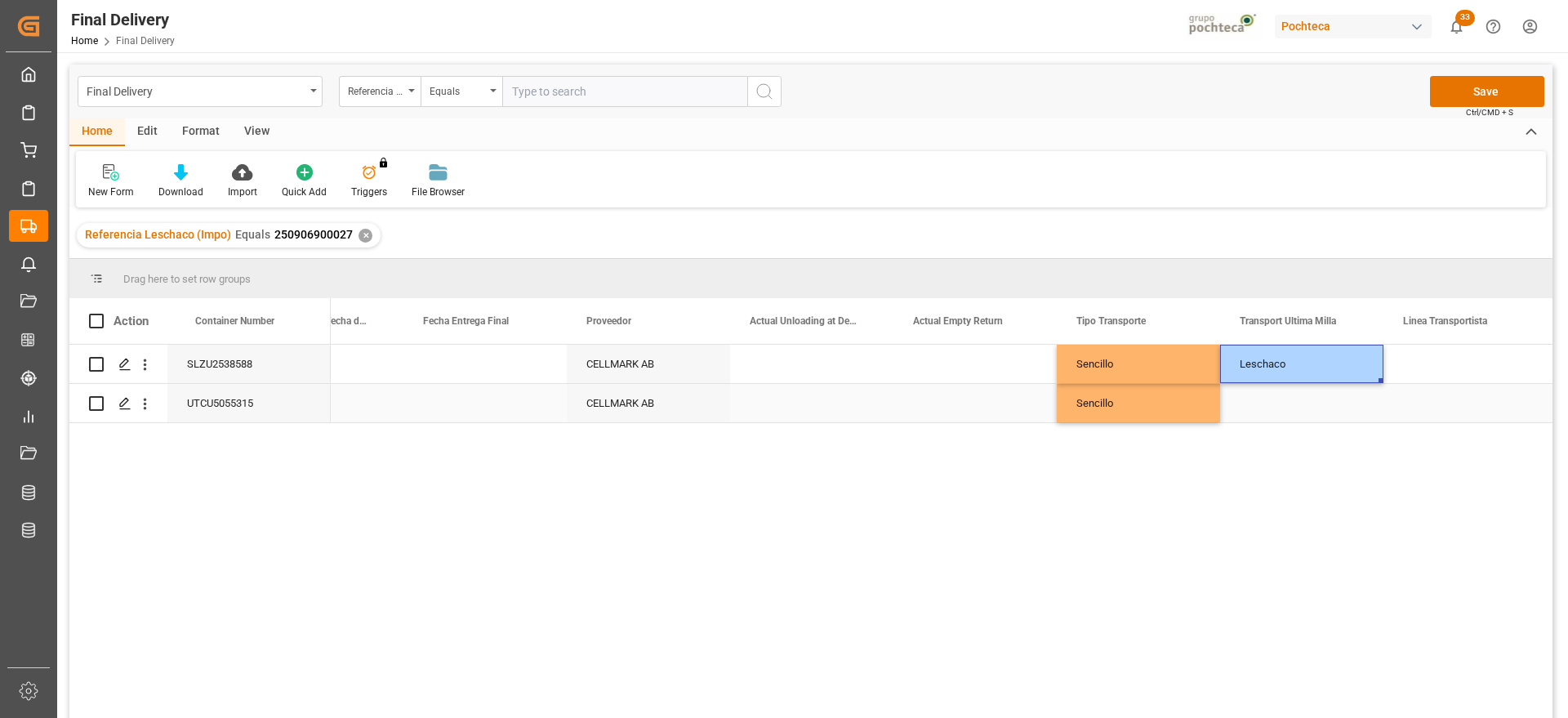
click at [1303, 408] on div "Press SPACE to select this row." at bounding box center [1302, 403] width 164 height 38
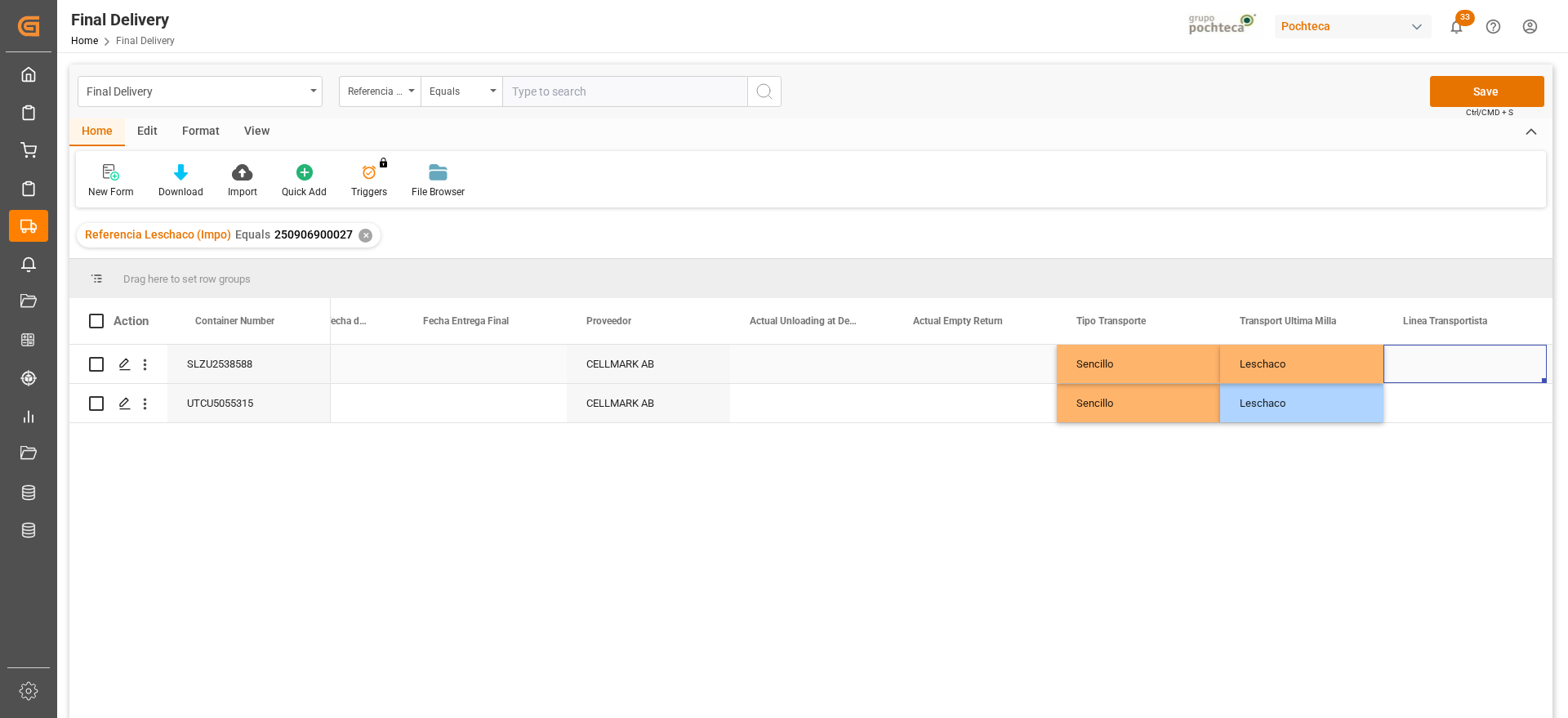
click at [1454, 369] on div "Press SPACE to select this row." at bounding box center [1465, 364] width 164 height 38
click at [1522, 80] on button "Save" at bounding box center [1487, 91] width 114 height 31
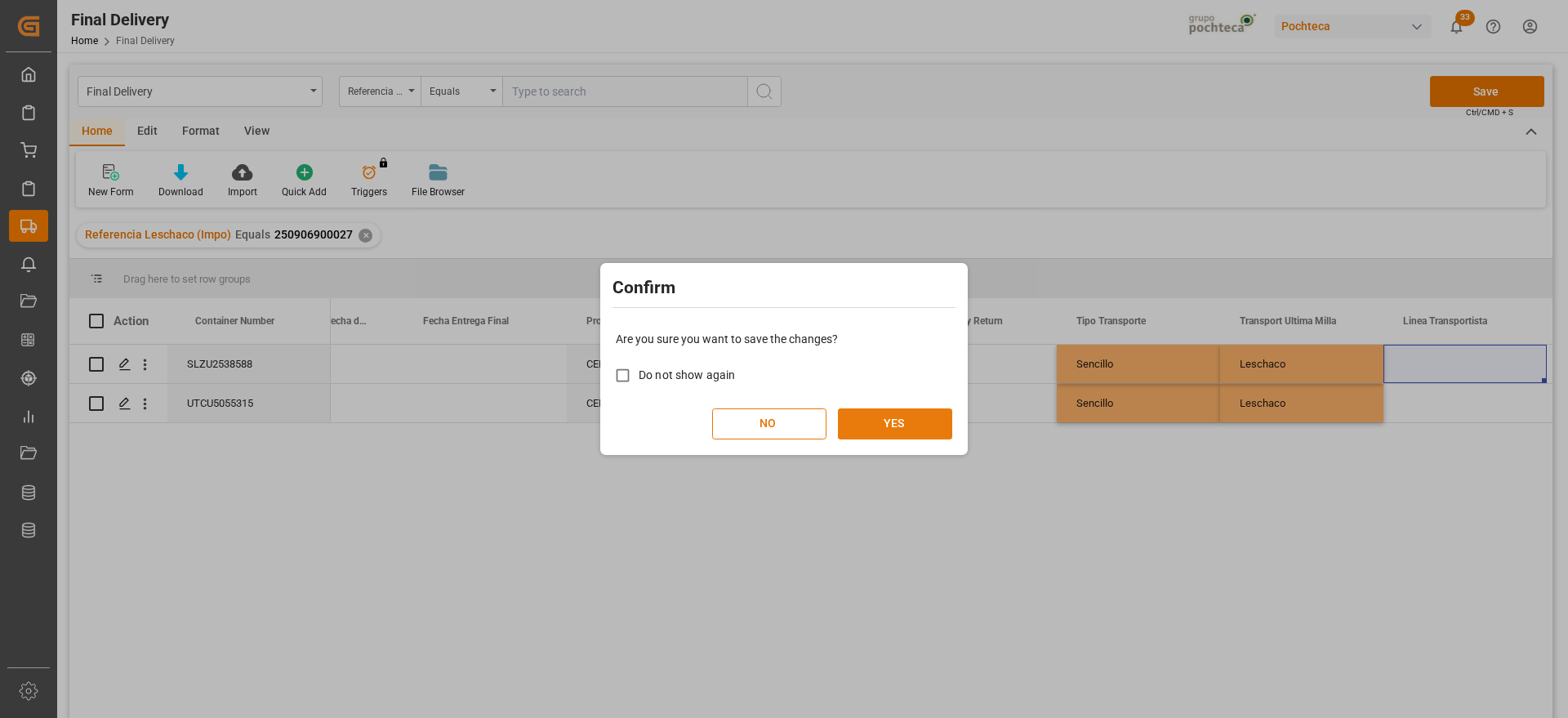
click at [881, 428] on button "YES" at bounding box center [895, 424] width 114 height 31
